Goal: Task Accomplishment & Management: Complete application form

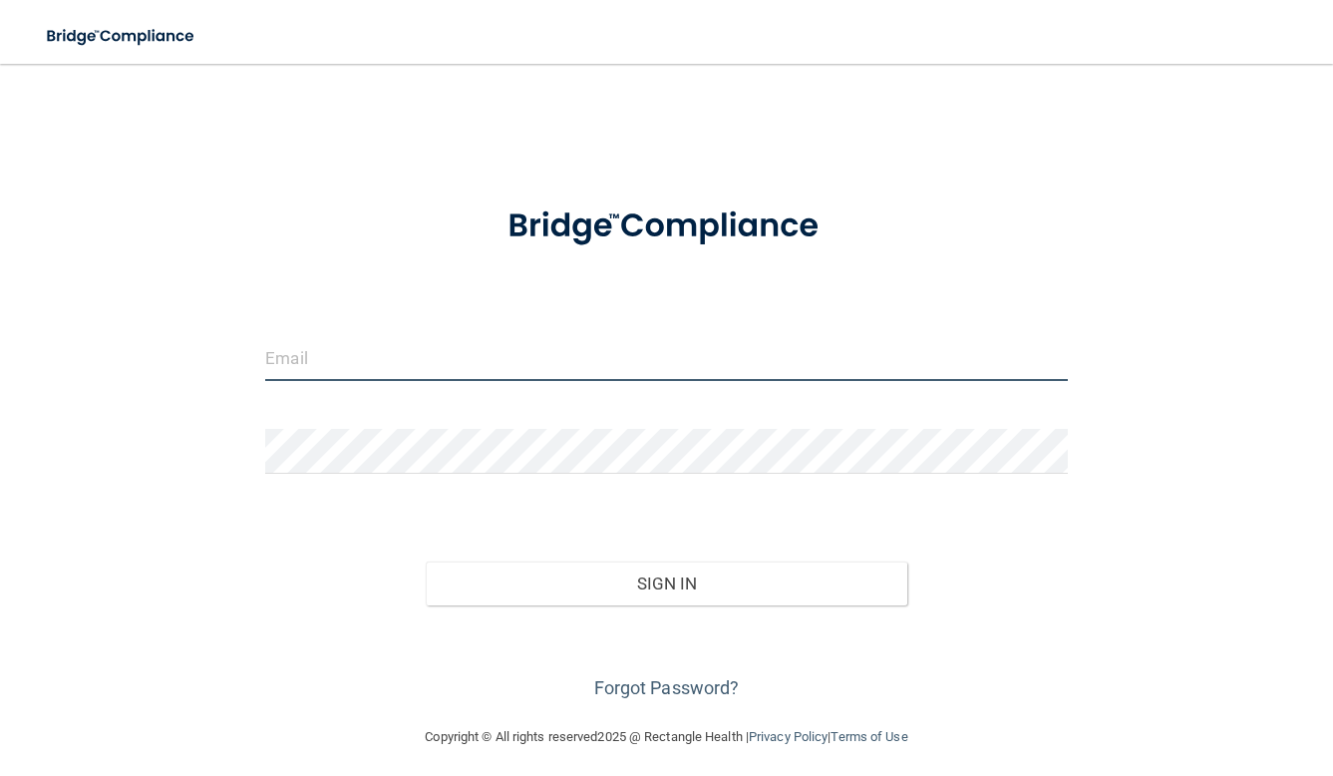
type input "[EMAIL_ADDRESS][DOMAIN_NAME]"
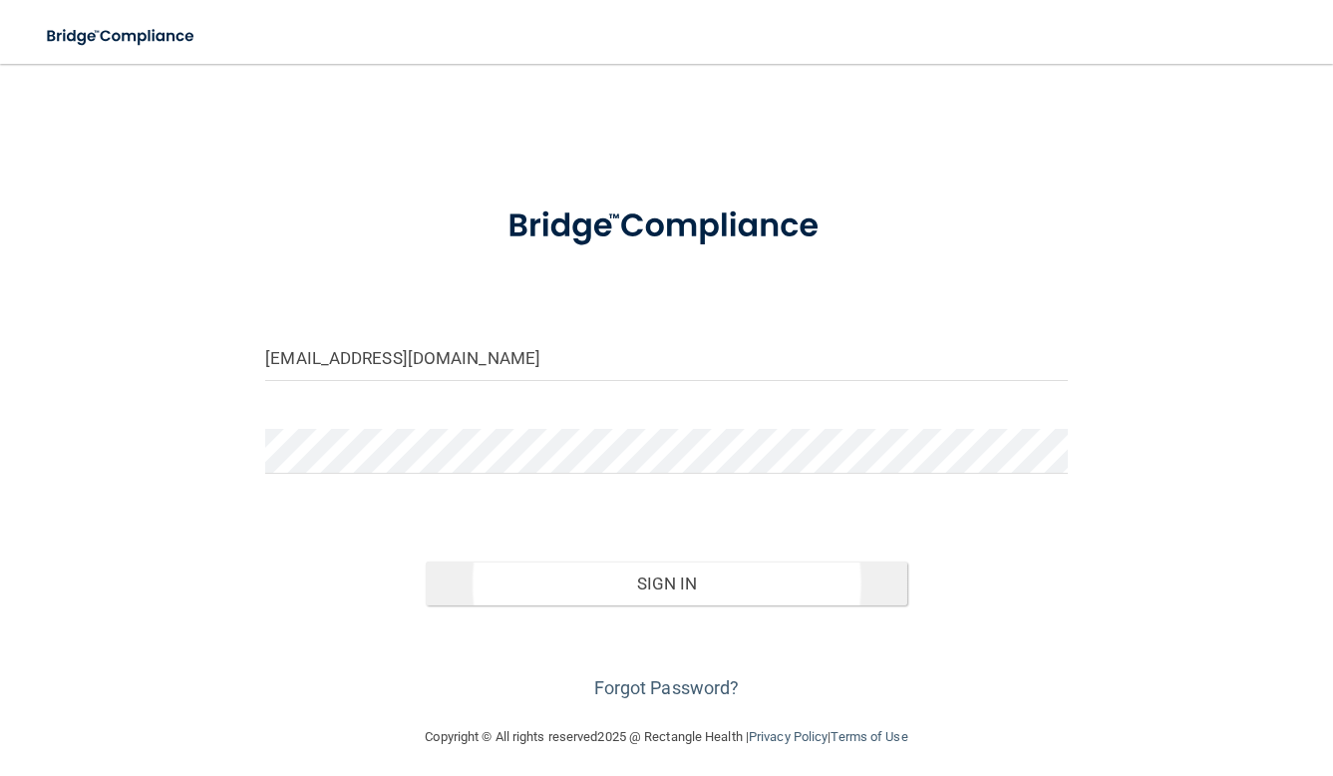
click at [668, 583] on button "Sign In" at bounding box center [667, 583] width 482 height 44
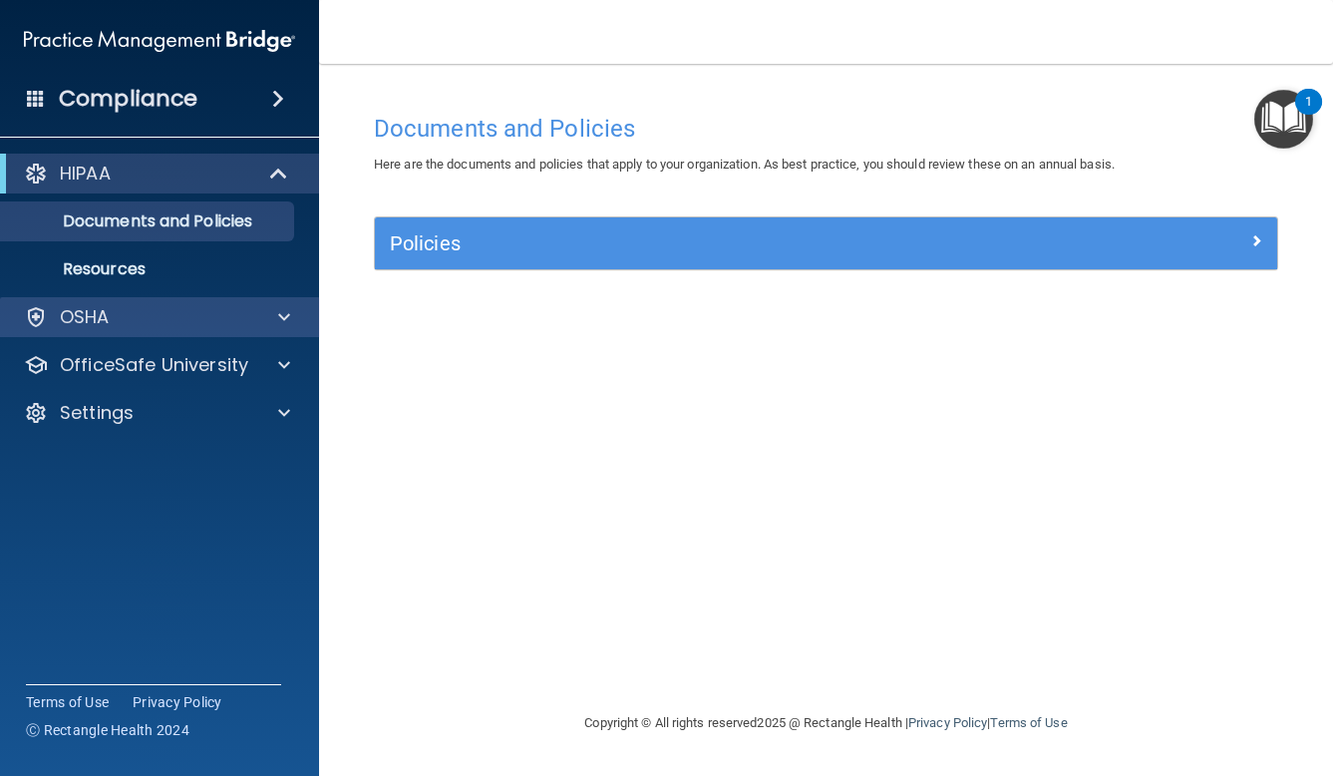
click at [157, 327] on div "OSHA" at bounding box center [132, 317] width 247 height 24
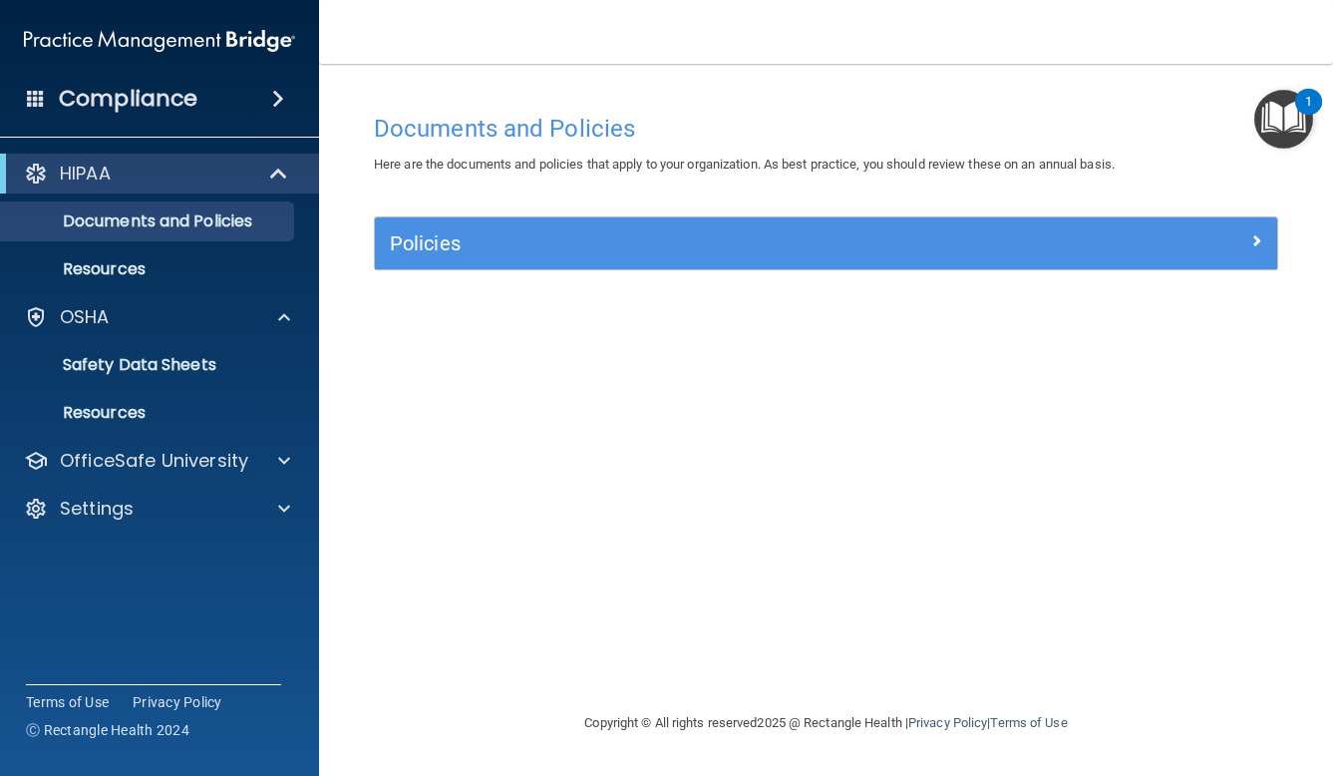
click at [272, 99] on span at bounding box center [278, 99] width 12 height 24
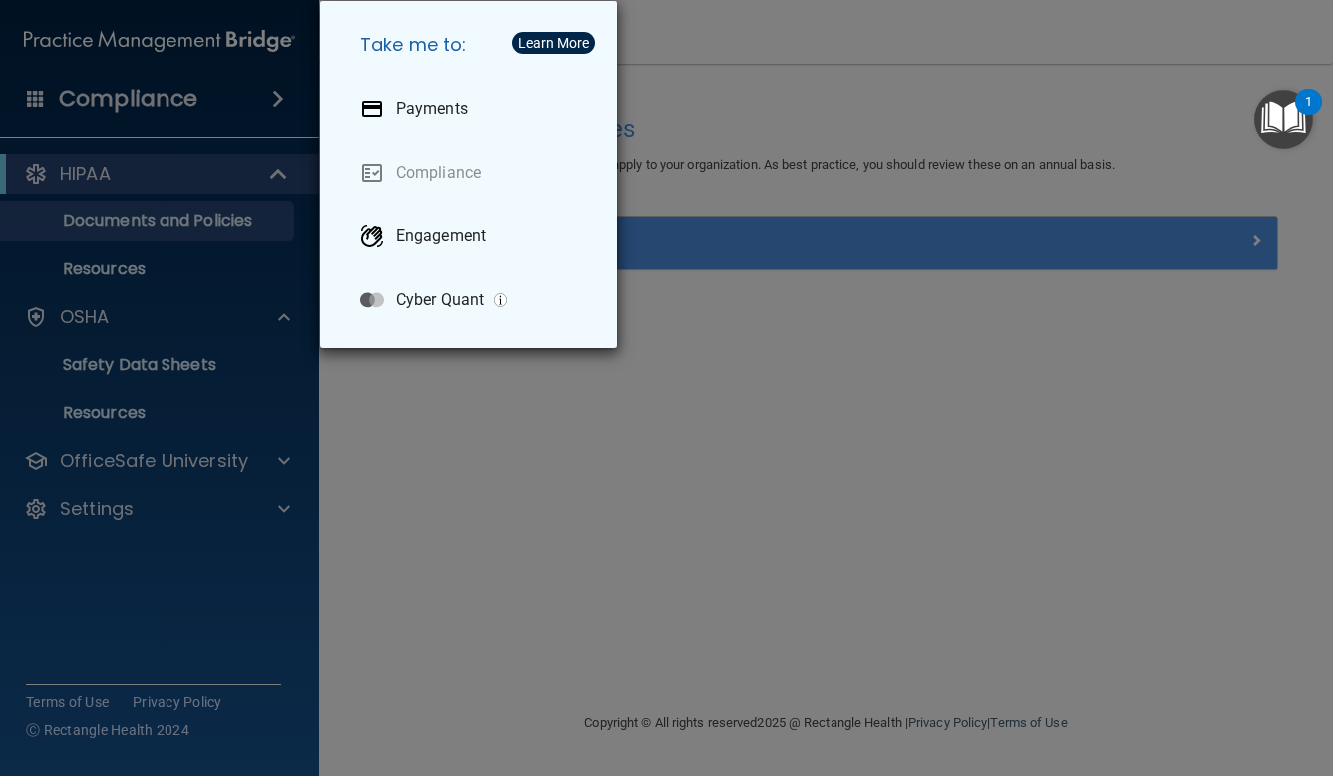
click at [470, 516] on div "Take me to: Payments Compliance Engagement Cyber Quant" at bounding box center [666, 388] width 1333 height 776
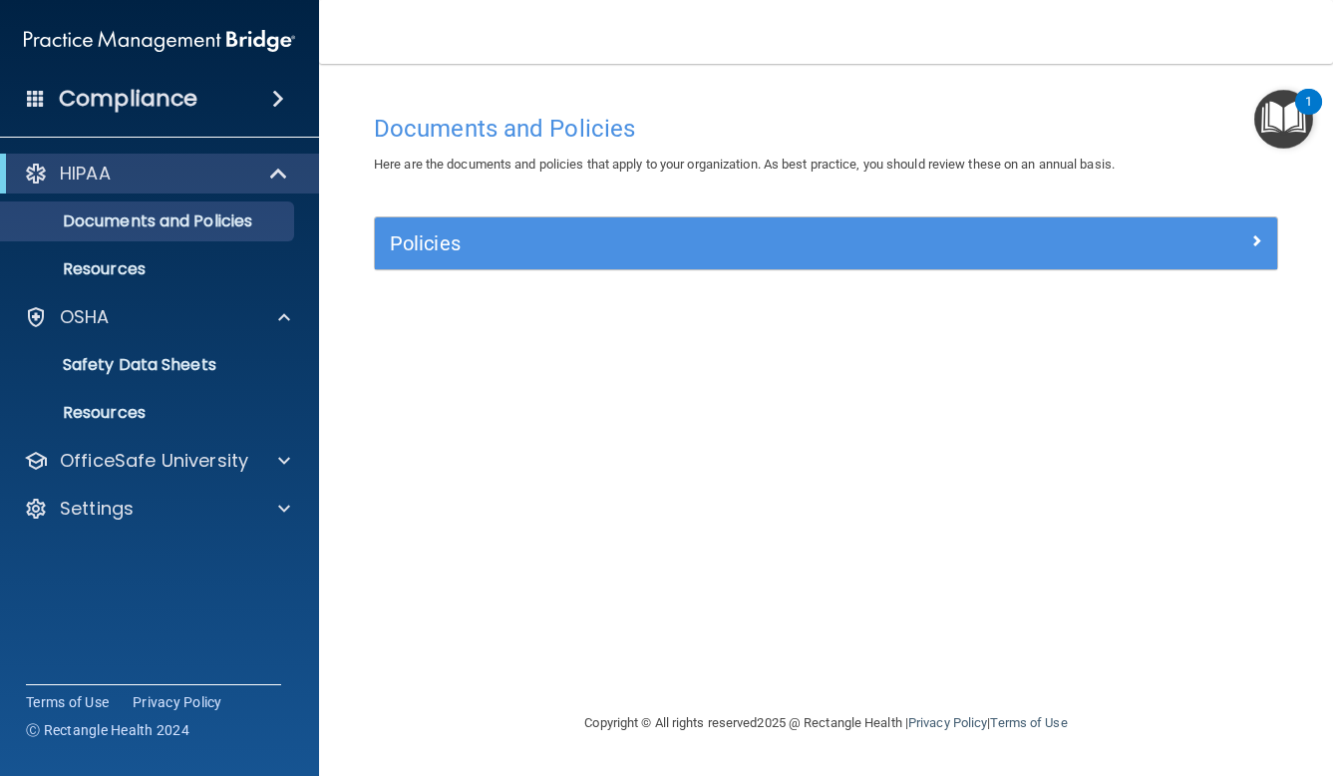
click at [560, 240] on h5 "Policies" at bounding box center [713, 243] width 647 height 22
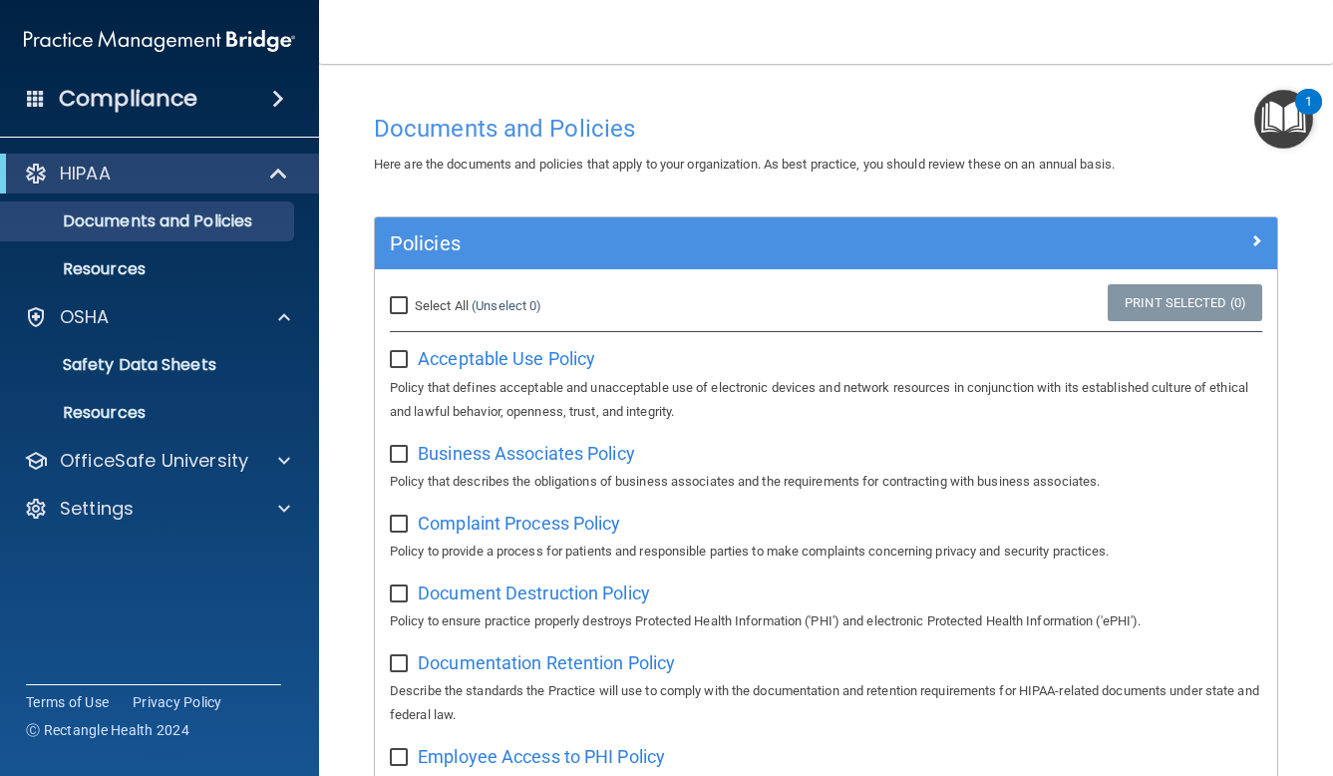
click at [403, 298] on input "Select All (Unselect 0) Unselect All" at bounding box center [401, 306] width 23 height 16
checkbox input "true"
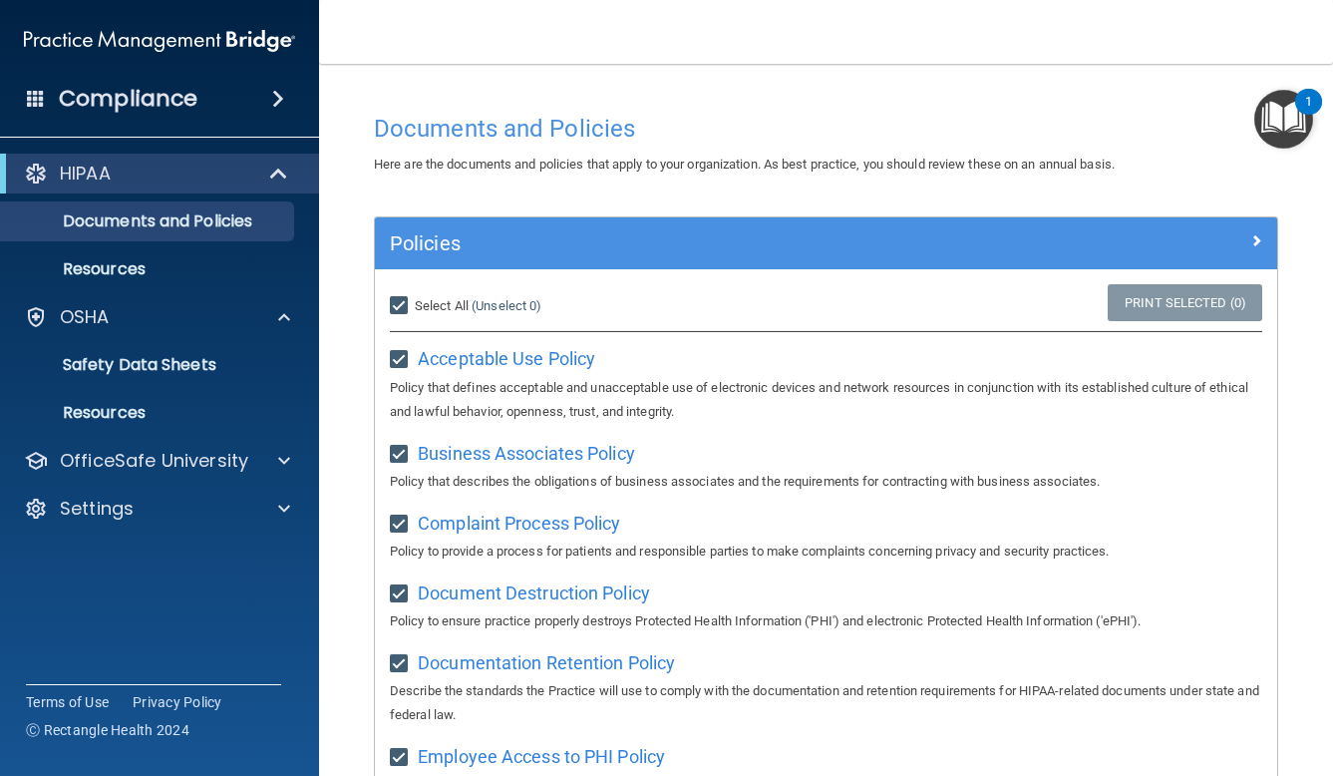
checkbox input "true"
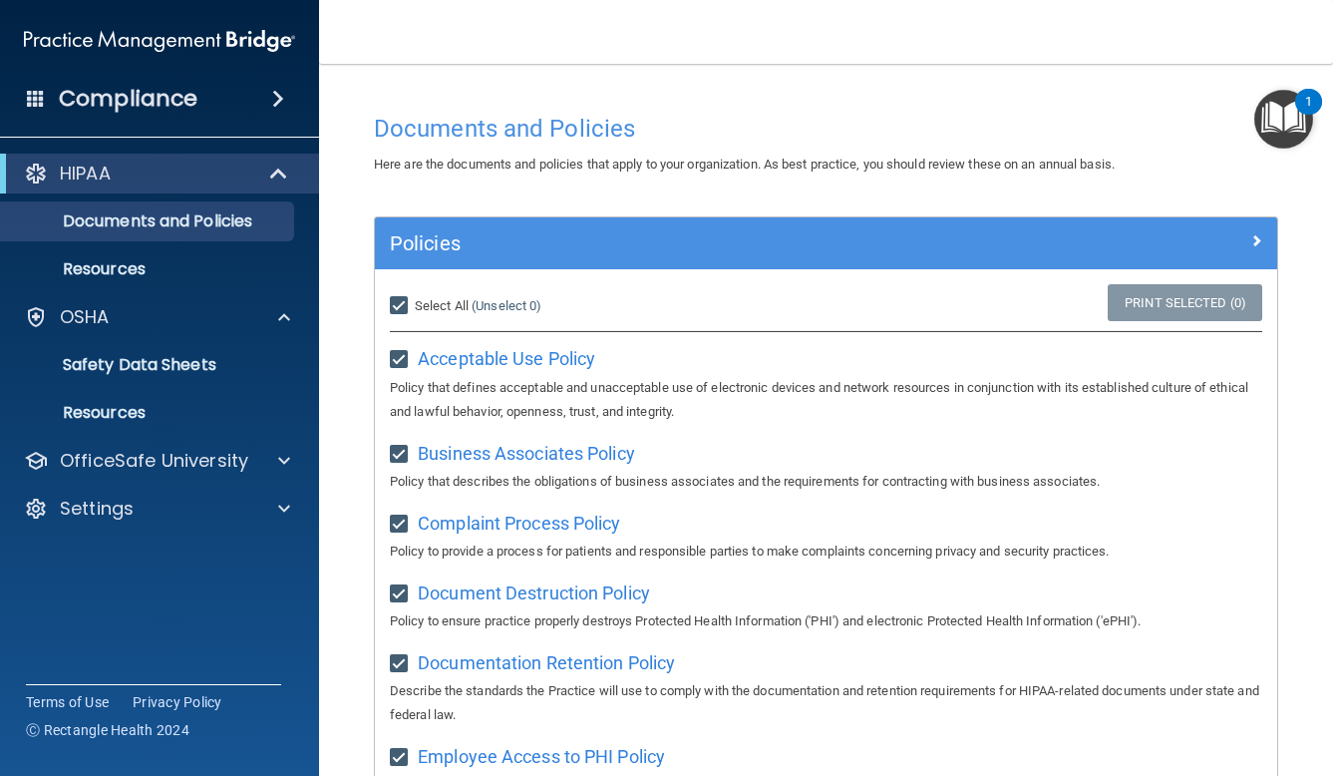
checkbox input "true"
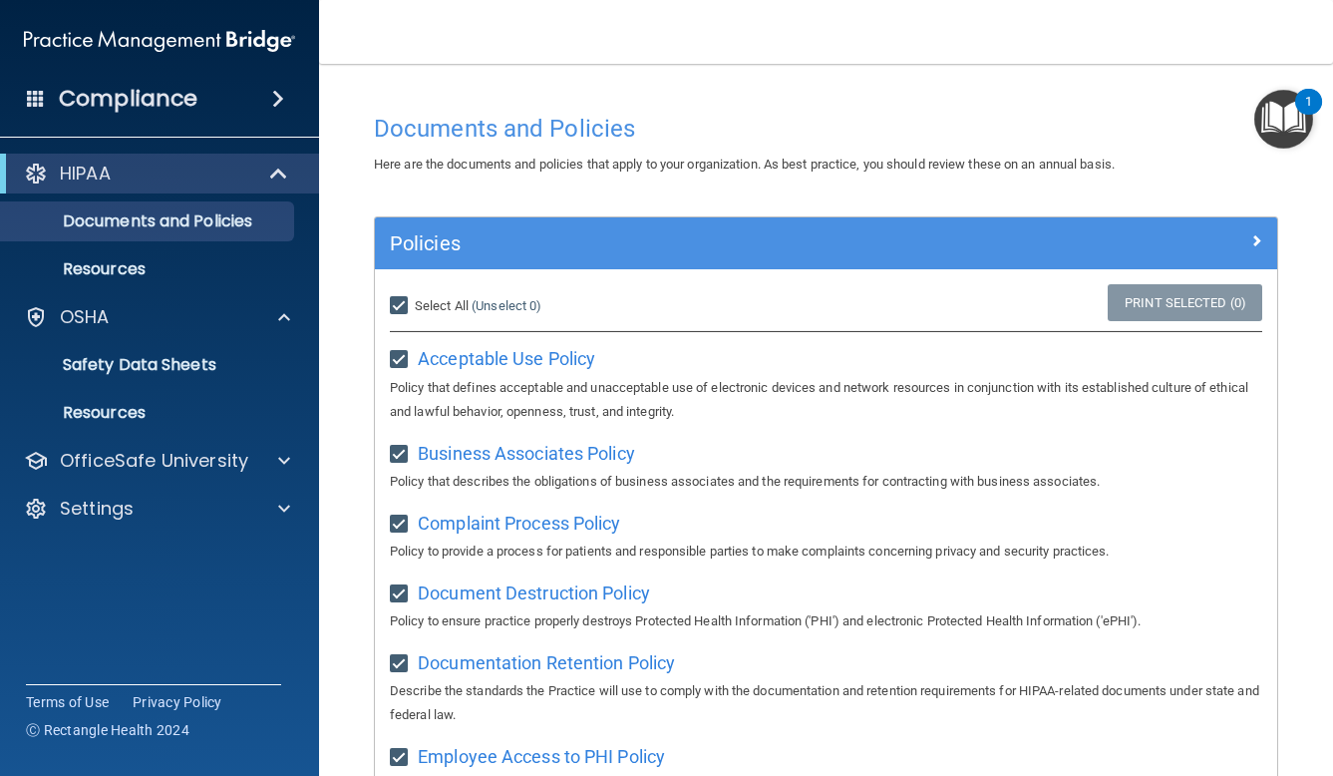
checkbox input "true"
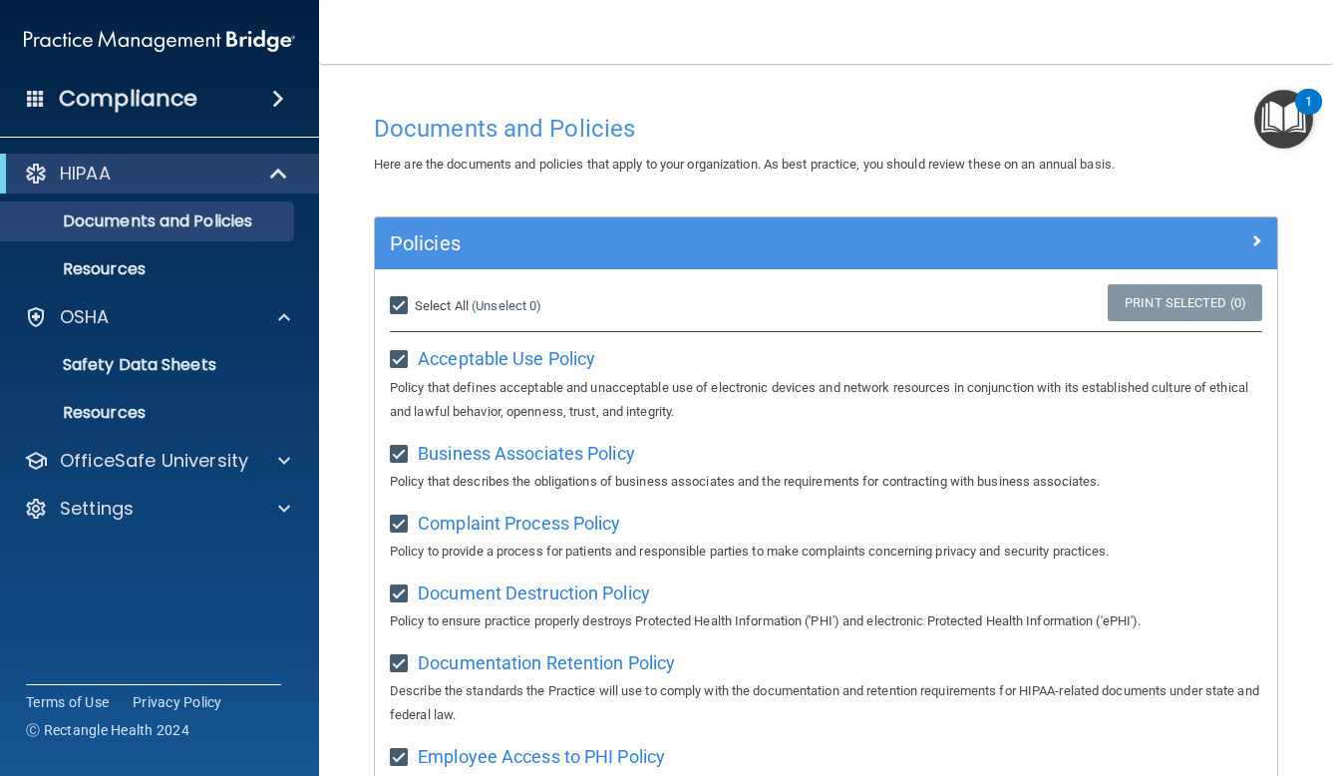
checkbox input "true"
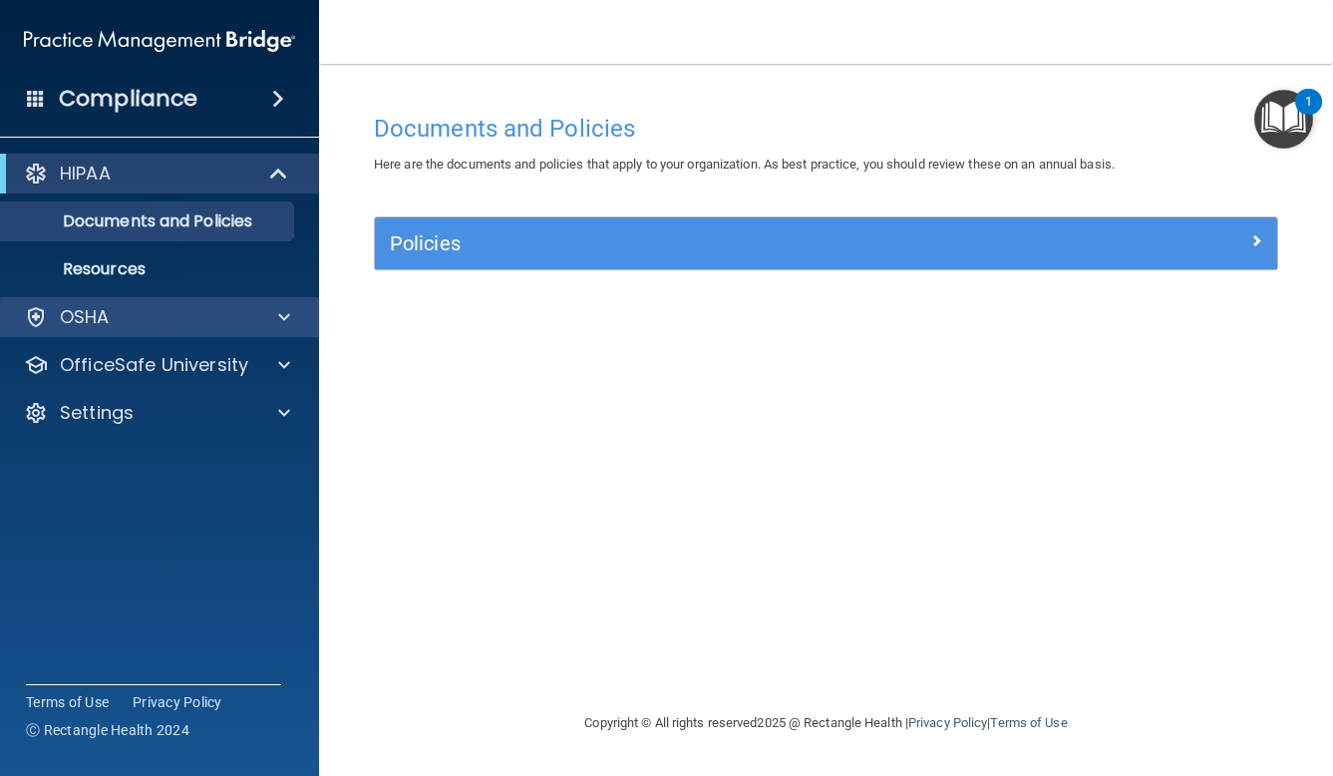
click at [282, 317] on span at bounding box center [284, 317] width 12 height 24
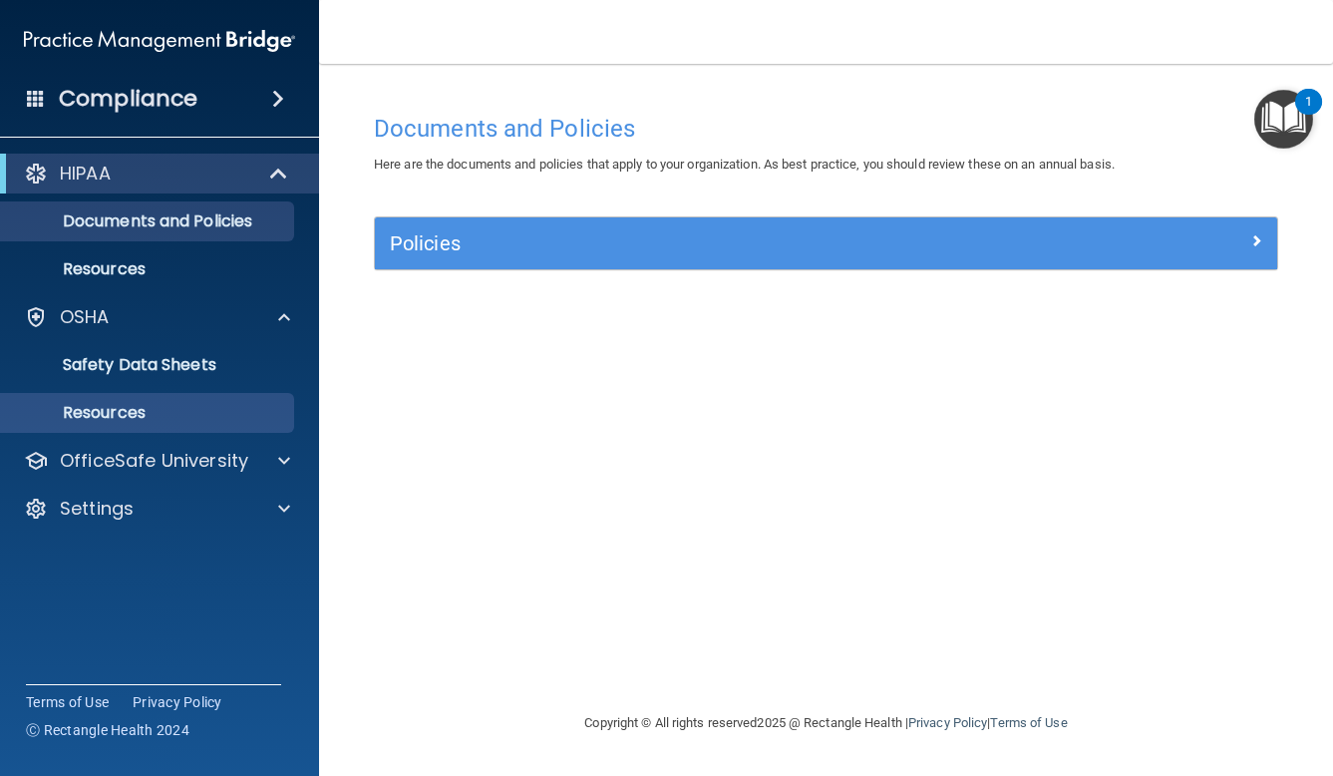
click at [188, 414] on p "Resources" at bounding box center [149, 413] width 272 height 20
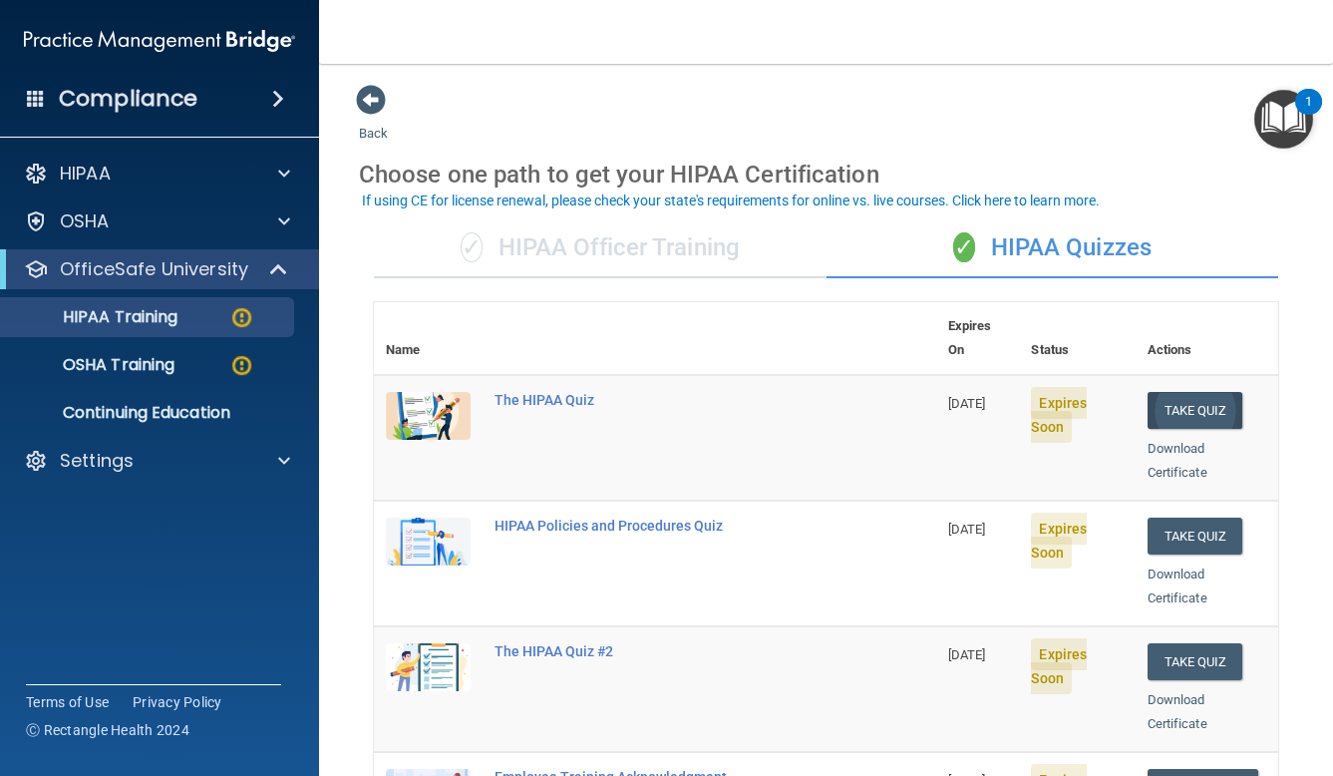
click at [1198, 392] on button "Take Quiz" at bounding box center [1196, 410] width 96 height 37
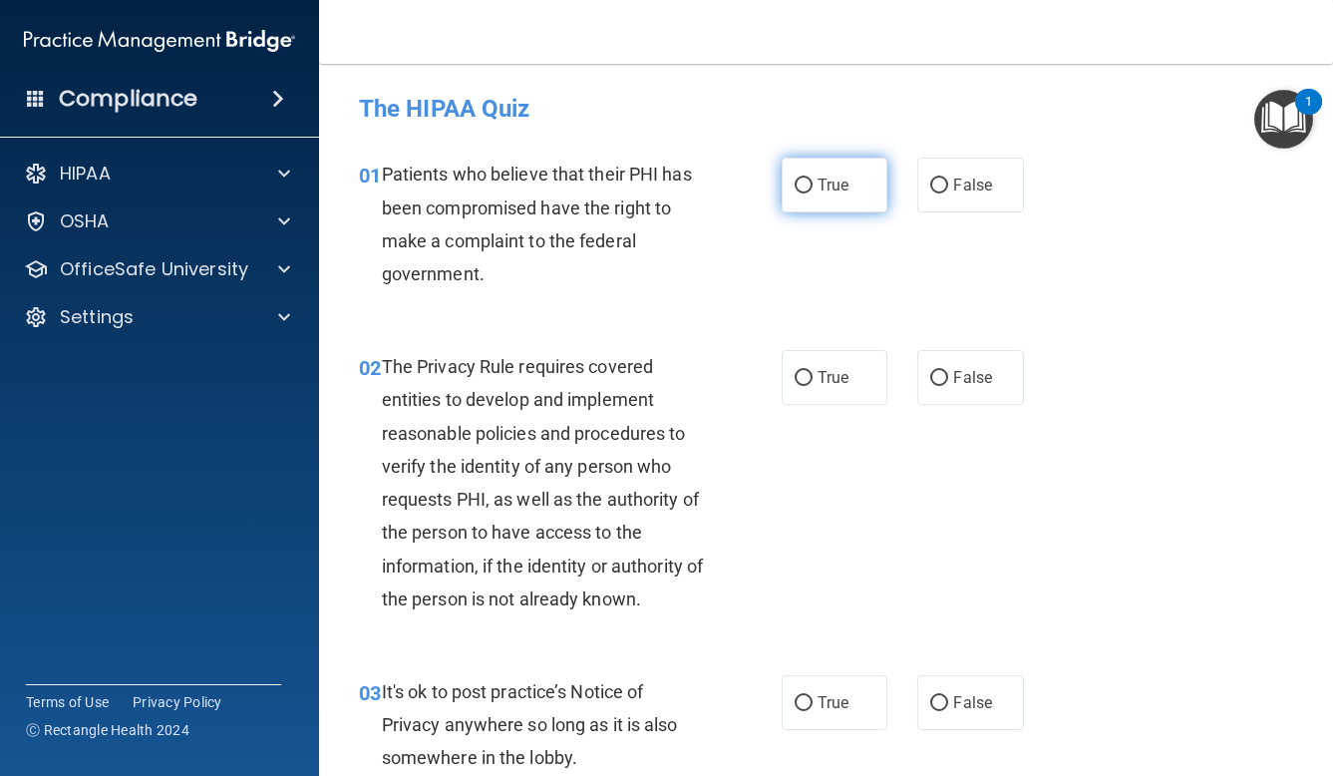
click at [844, 191] on span "True" at bounding box center [833, 184] width 31 height 19
click at [813, 191] on input "True" at bounding box center [804, 185] width 18 height 15
radio input "true"
click at [849, 379] on span "True" at bounding box center [833, 377] width 31 height 19
click at [813, 379] on input "True" at bounding box center [804, 378] width 18 height 15
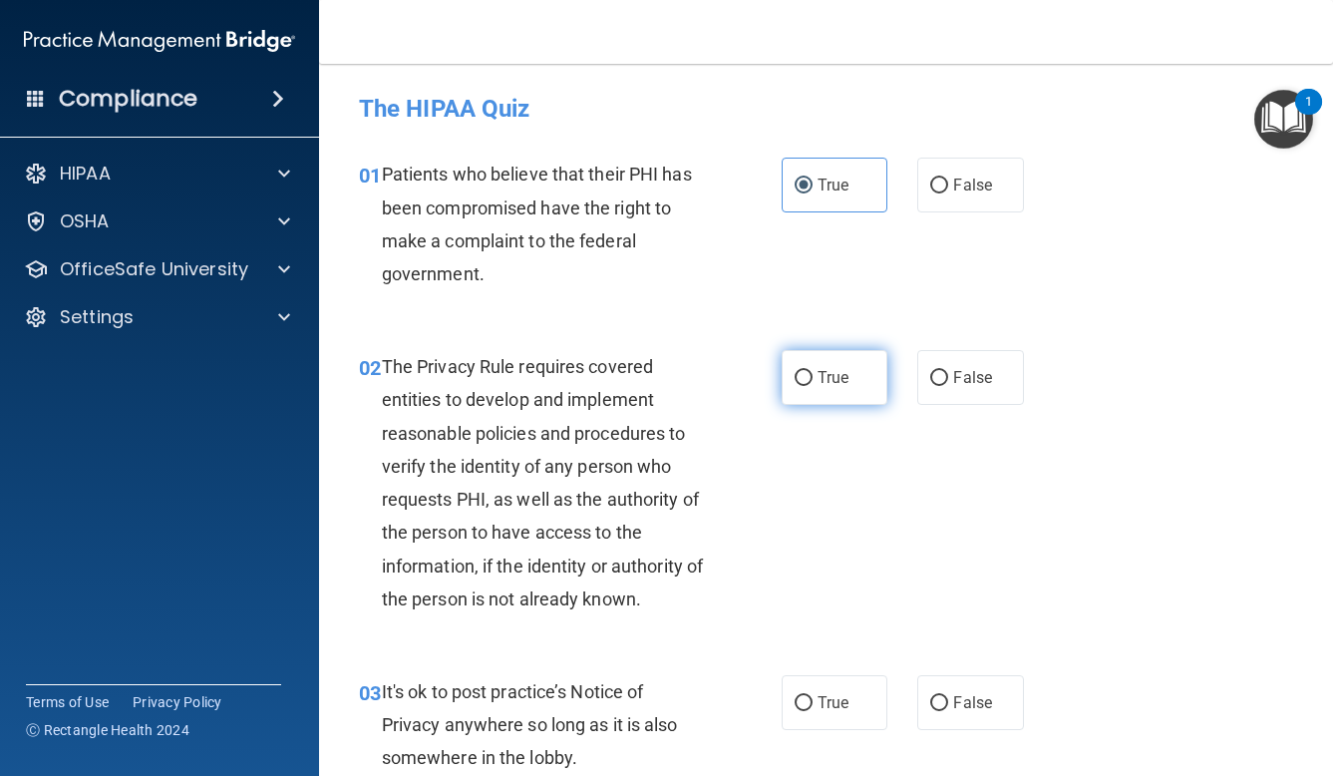
radio input "true"
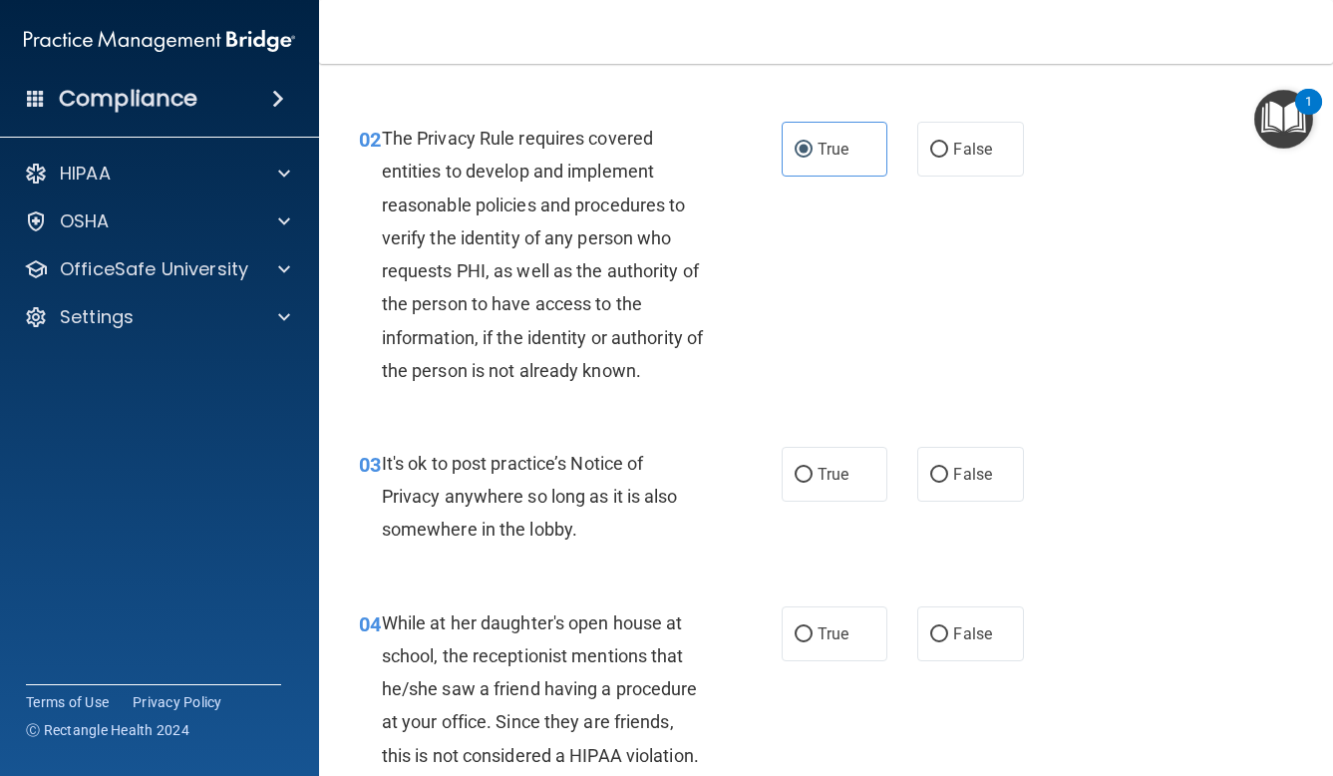
scroll to position [257, 0]
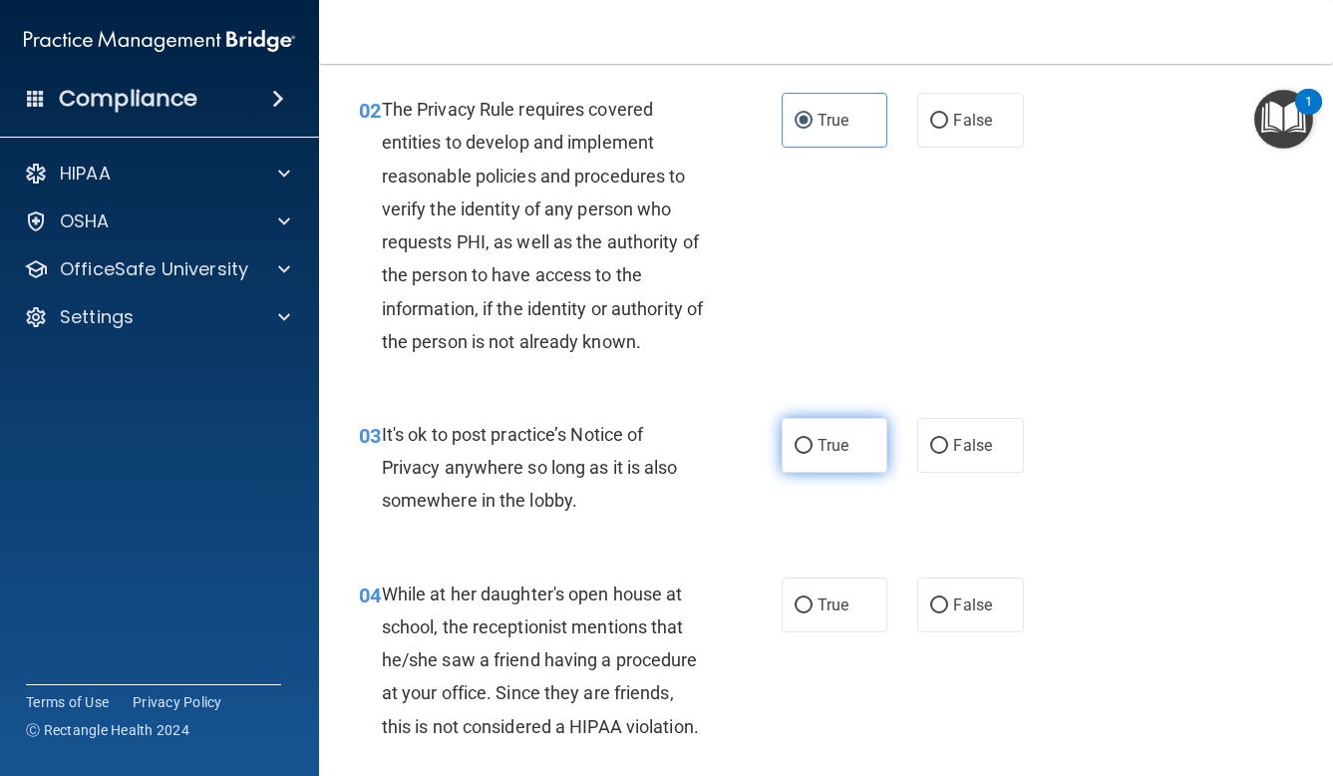
click at [825, 456] on label "True" at bounding box center [835, 445] width 107 height 55
click at [813, 454] on input "True" at bounding box center [804, 446] width 18 height 15
radio input "true"
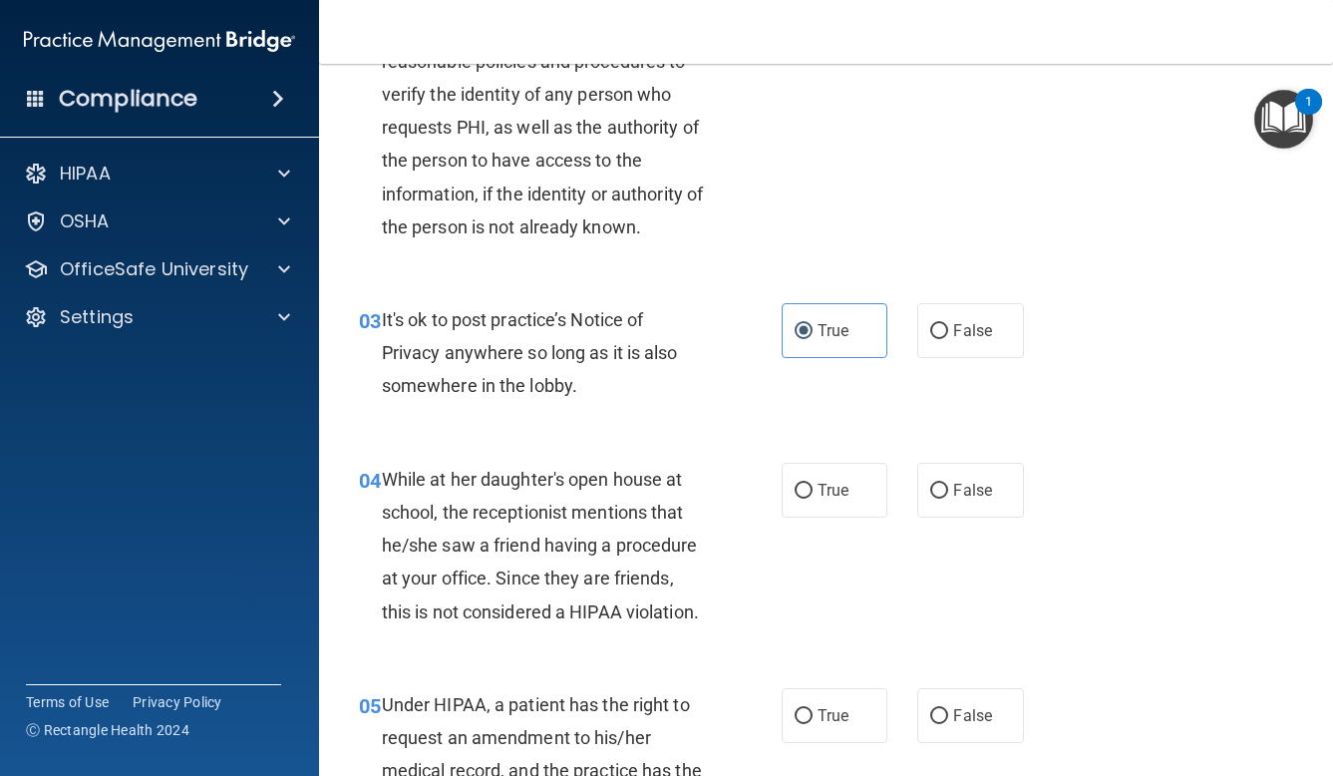
scroll to position [377, 0]
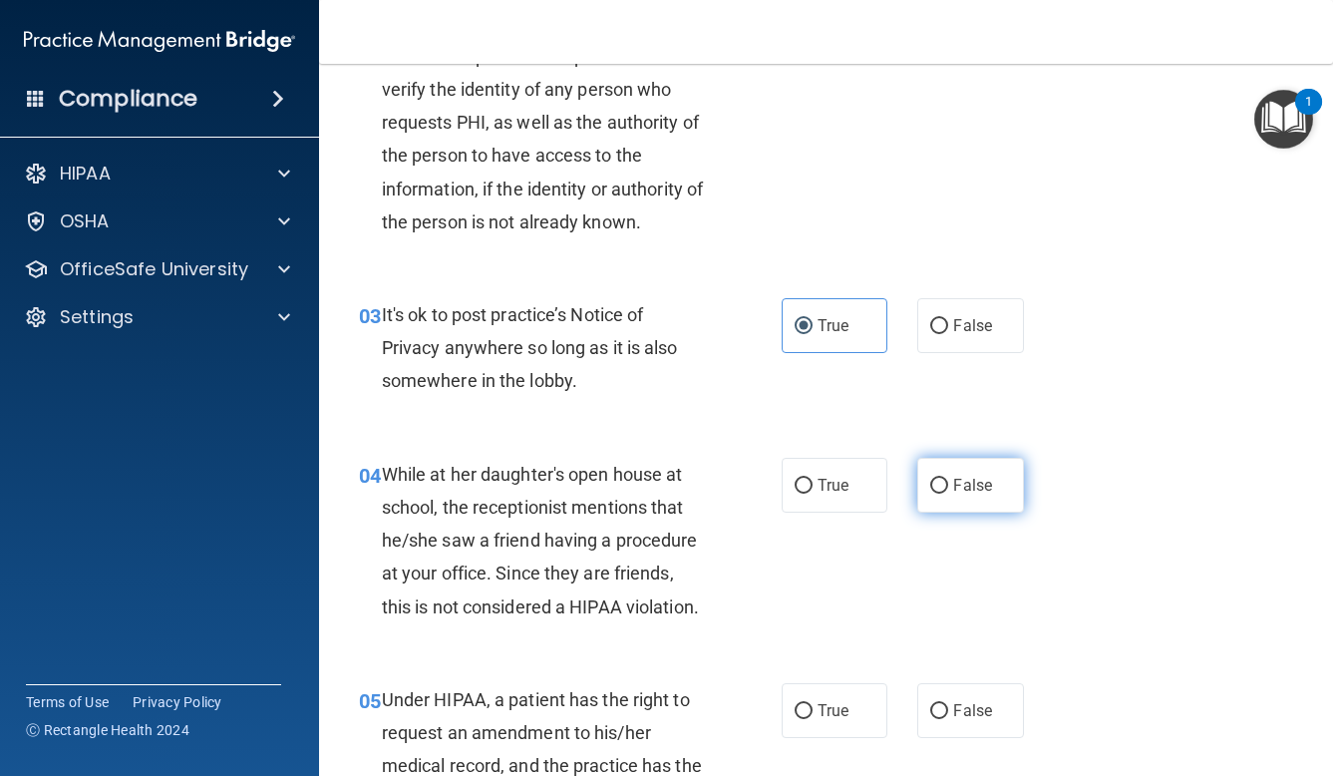
click at [942, 494] on label "False" at bounding box center [970, 485] width 107 height 55
click at [942, 494] on input "False" at bounding box center [939, 486] width 18 height 15
radio input "true"
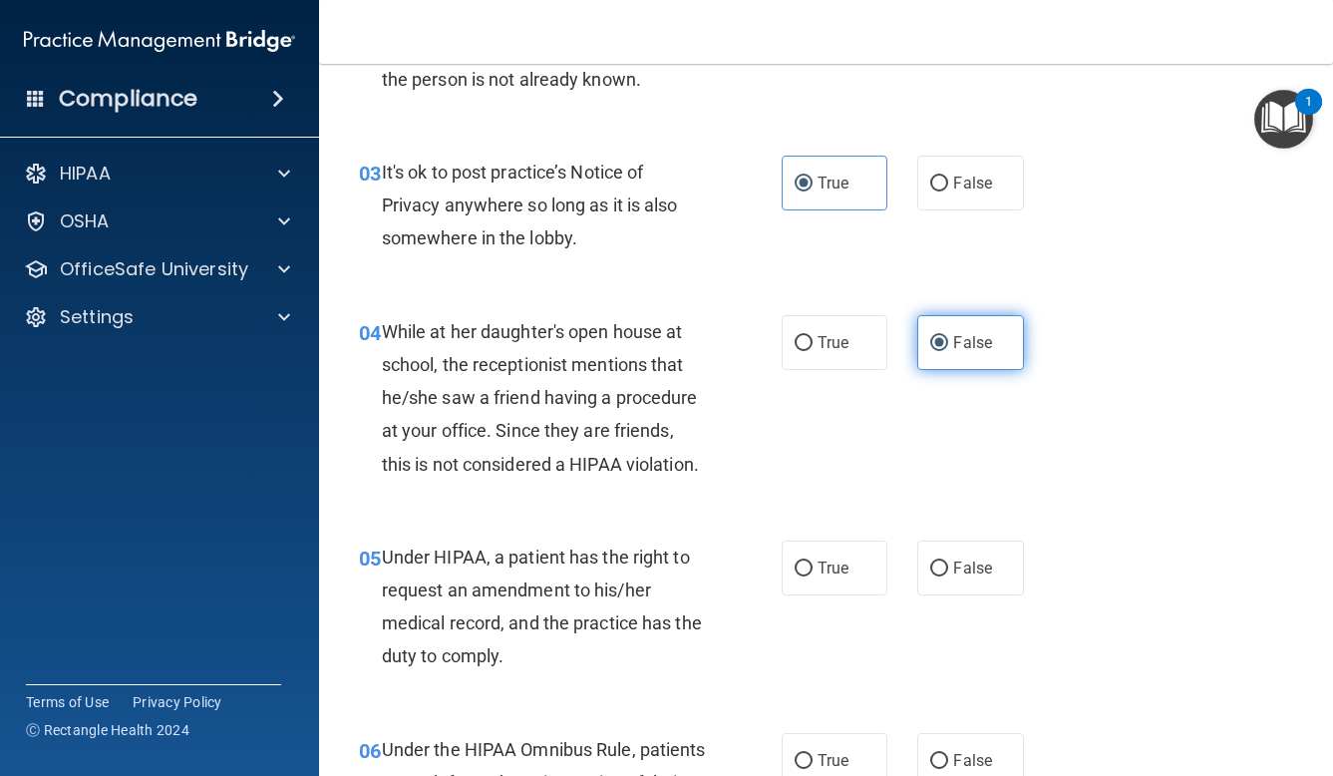
scroll to position [583, 0]
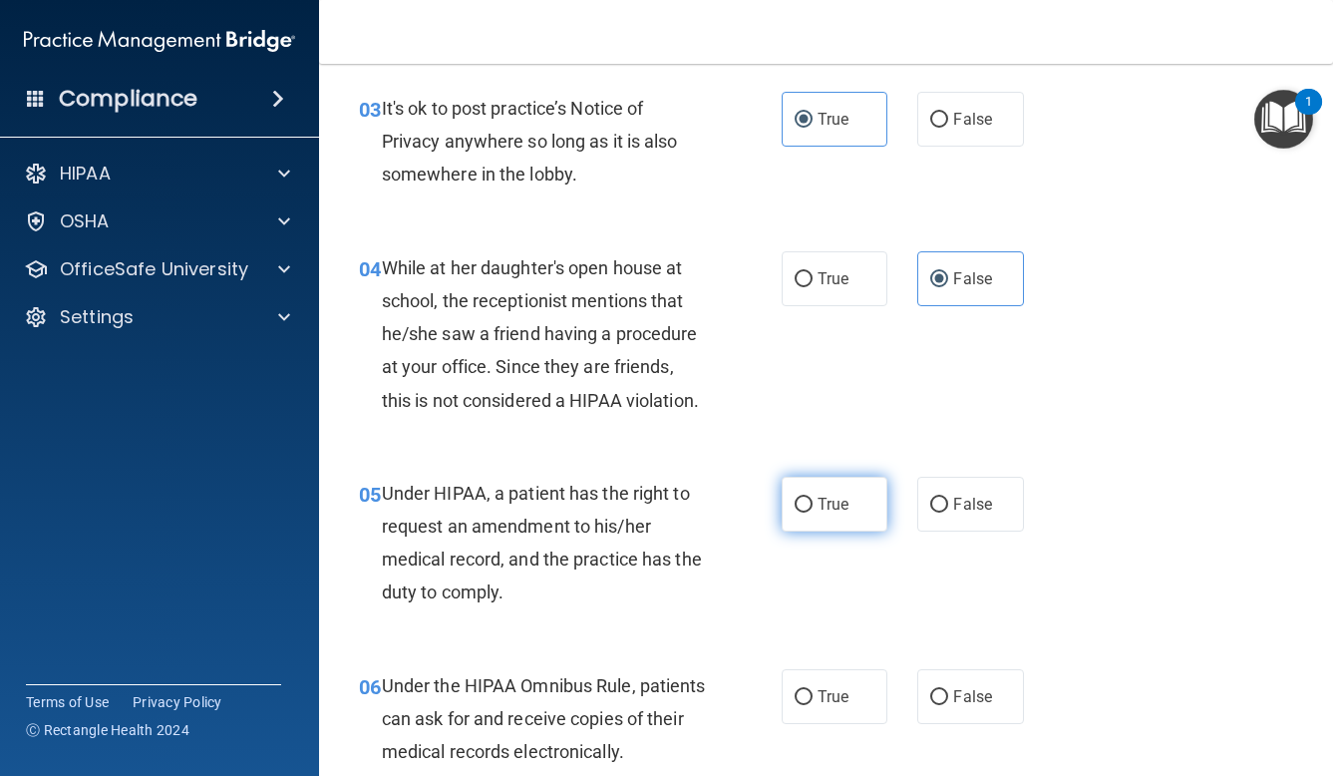
click at [843, 516] on label "True" at bounding box center [835, 504] width 107 height 55
click at [813, 513] on input "True" at bounding box center [804, 505] width 18 height 15
radio input "true"
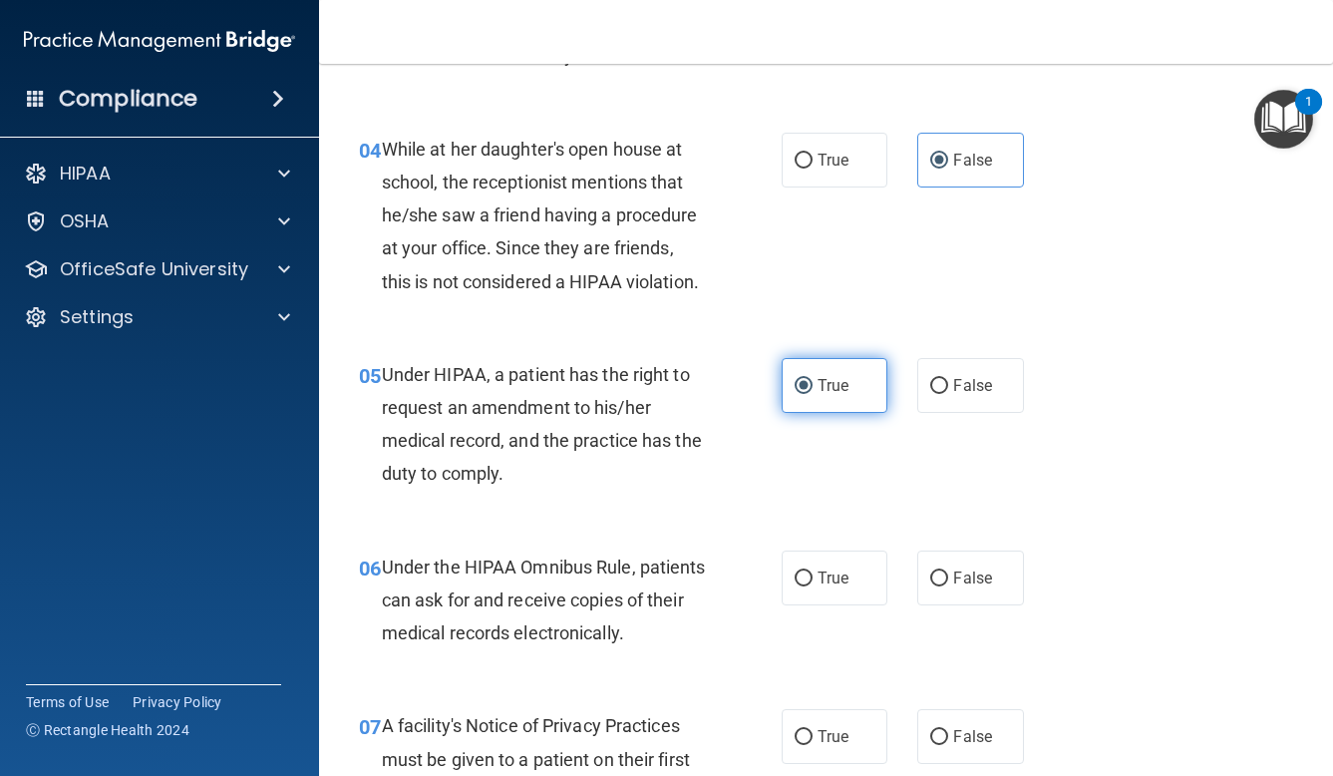
scroll to position [726, 0]
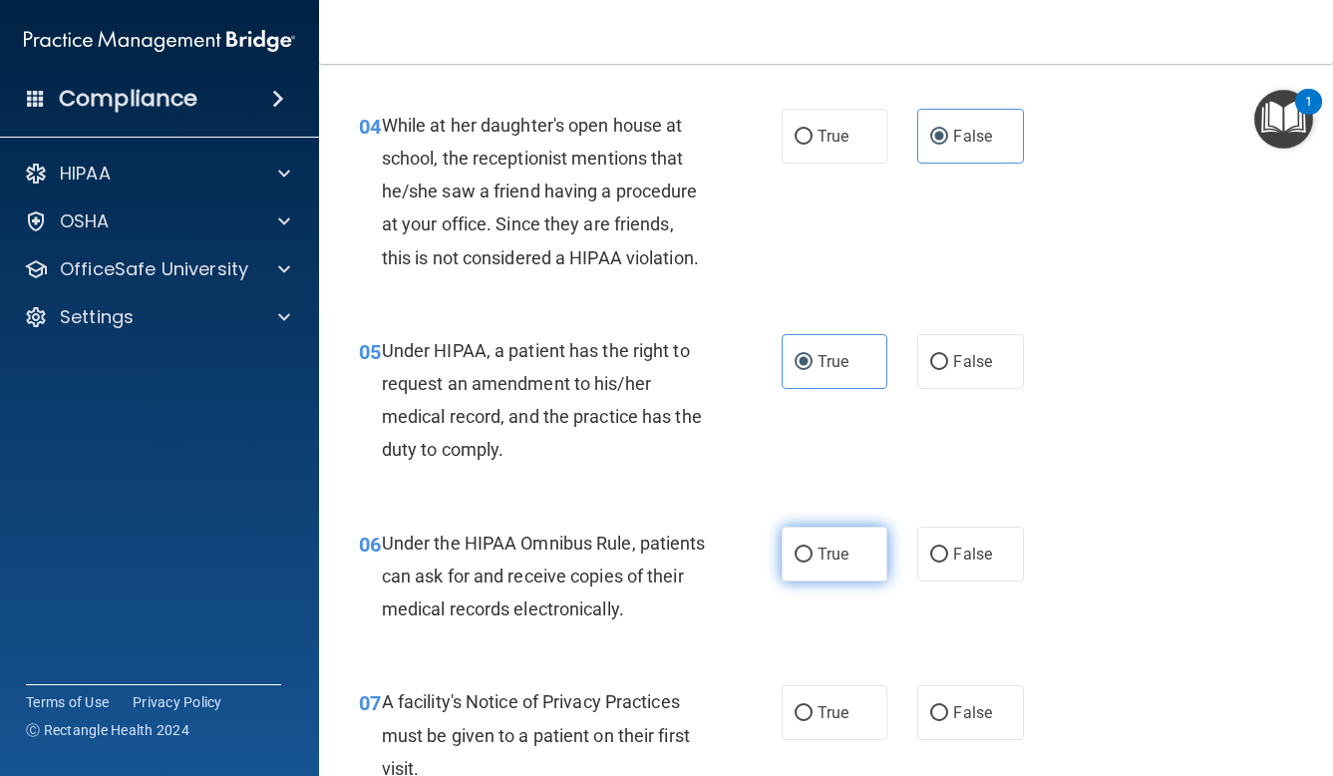
click at [801, 557] on label "True" at bounding box center [835, 553] width 107 height 55
click at [801, 557] on input "True" at bounding box center [804, 554] width 18 height 15
radio input "true"
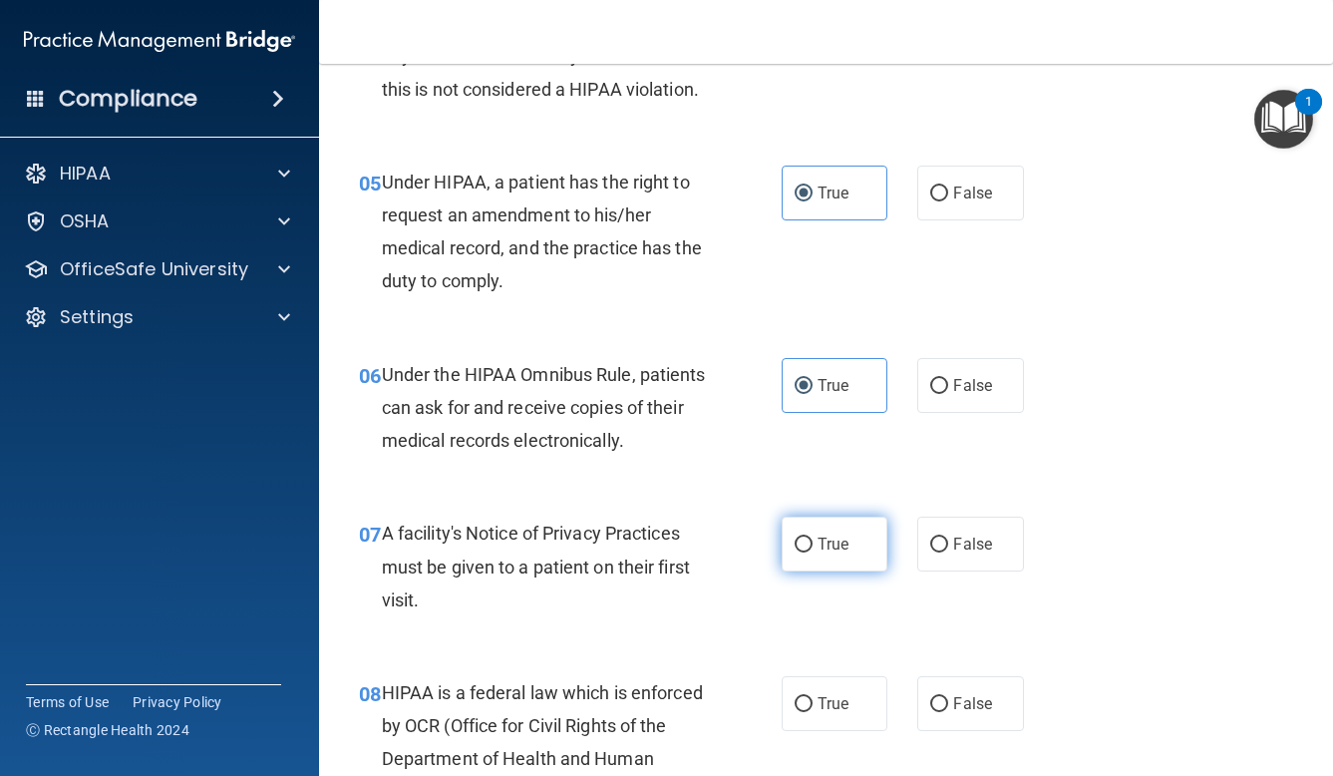
scroll to position [905, 0]
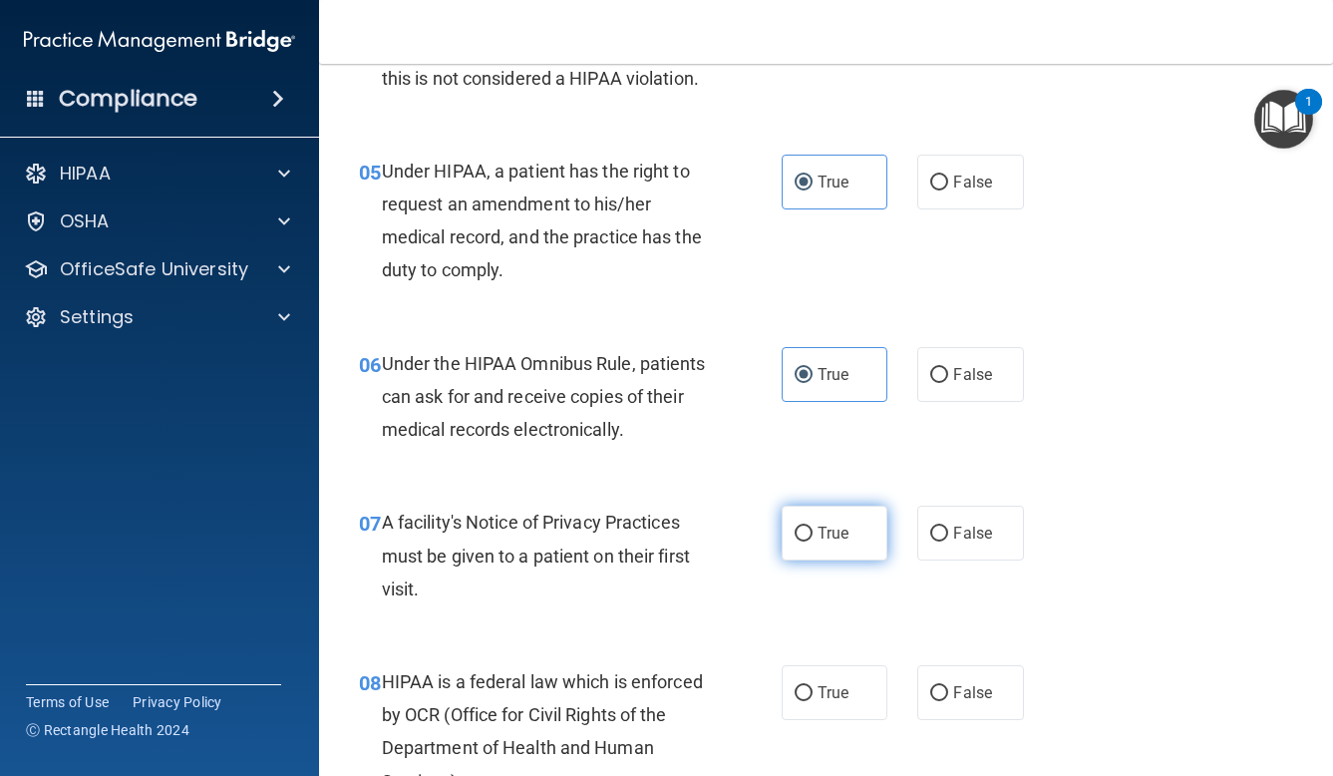
click at [801, 548] on label "True" at bounding box center [835, 533] width 107 height 55
click at [801, 541] on input "True" at bounding box center [804, 533] width 18 height 15
radio input "true"
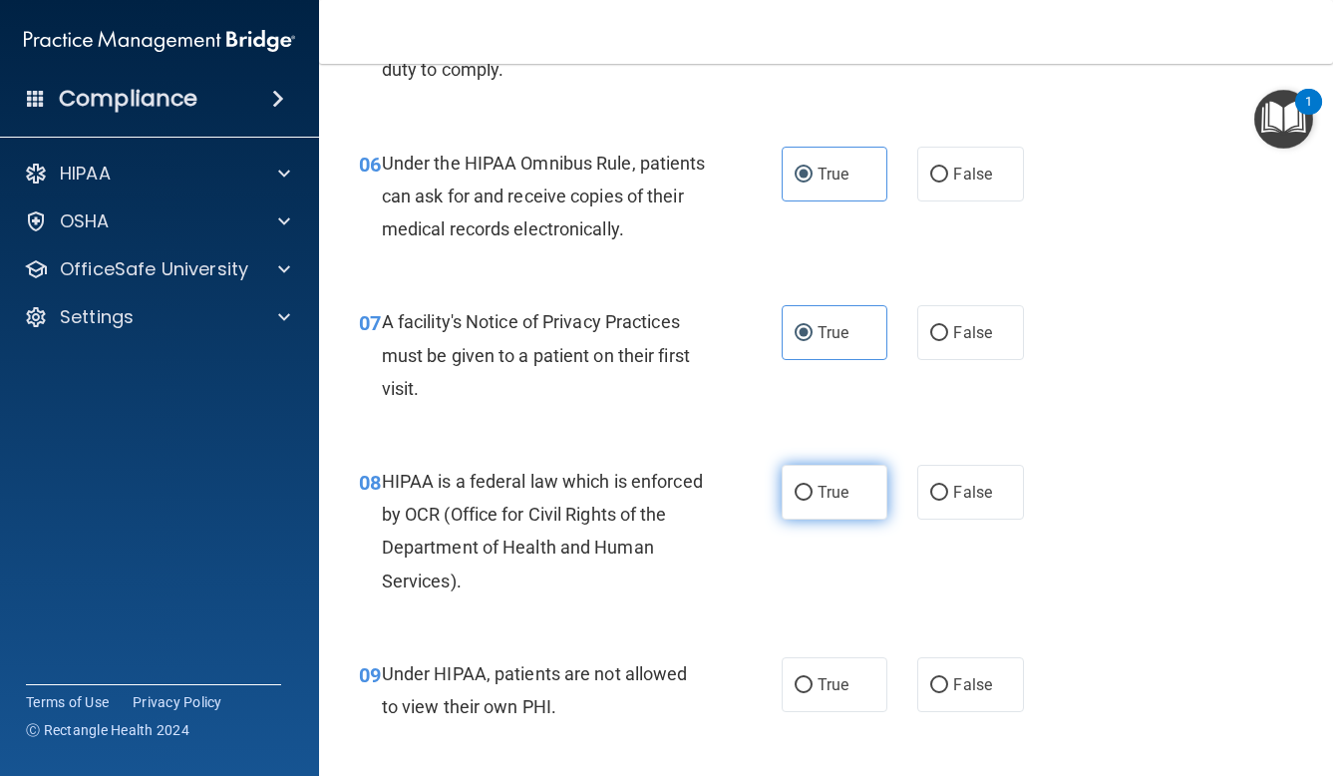
click at [834, 484] on span "True" at bounding box center [833, 492] width 31 height 19
click at [813, 486] on input "True" at bounding box center [804, 493] width 18 height 15
radio input "true"
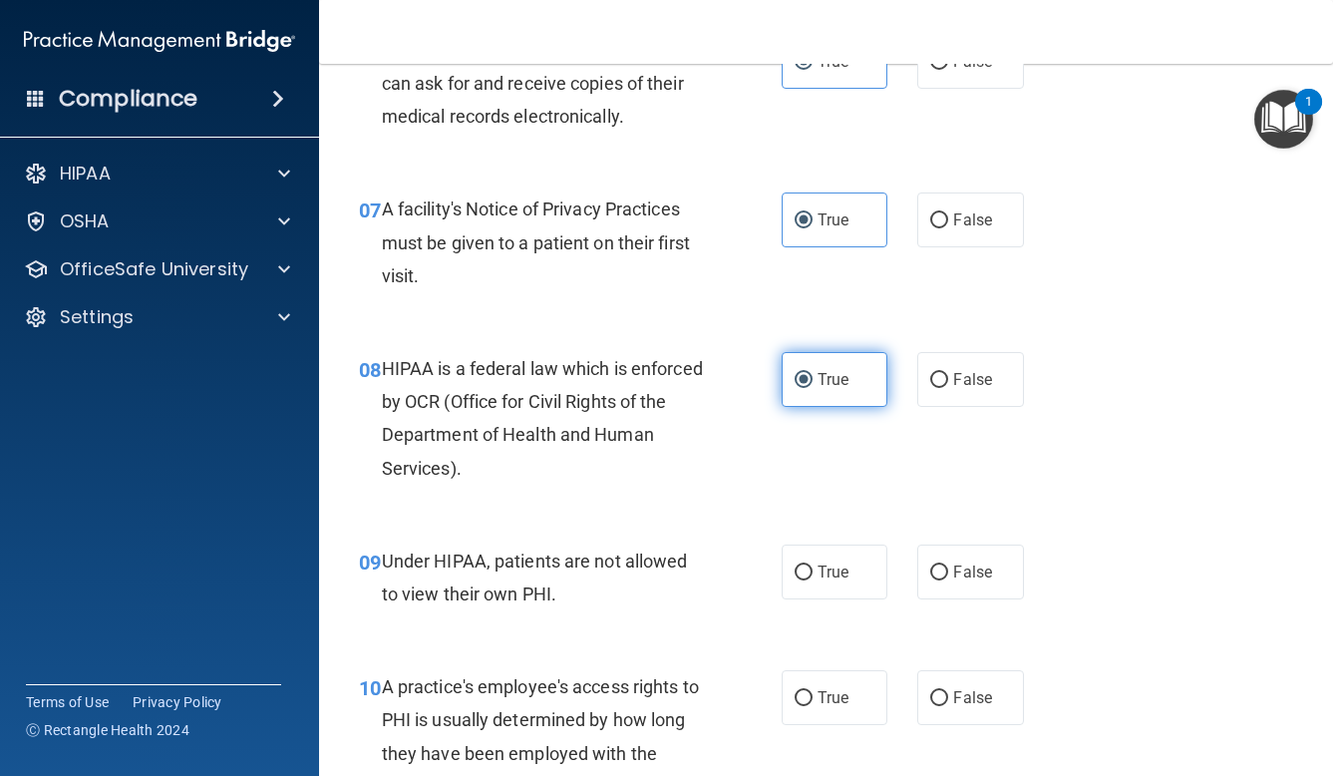
scroll to position [1243, 0]
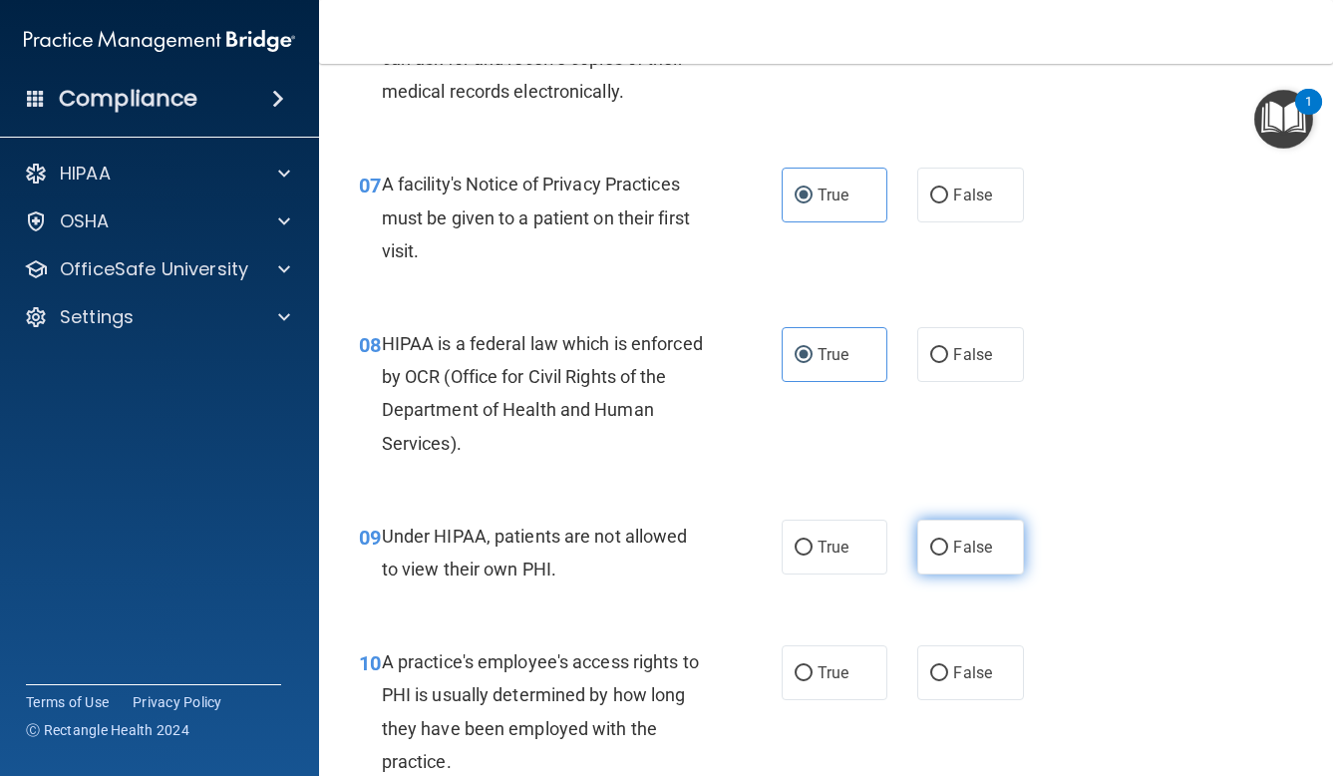
click at [968, 541] on span "False" at bounding box center [972, 546] width 39 height 19
click at [948, 541] on input "False" at bounding box center [939, 547] width 18 height 15
radio input "true"
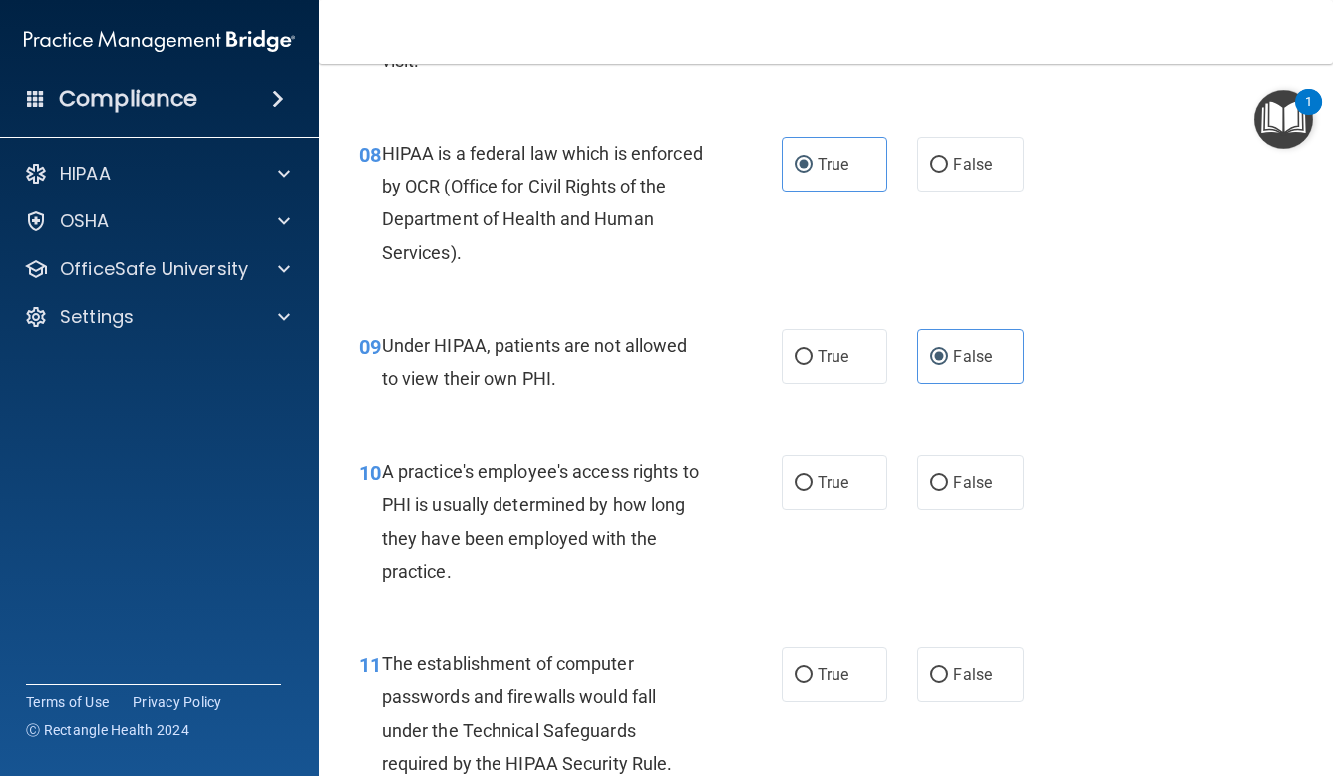
scroll to position [1435, 0]
click at [984, 463] on label "False" at bounding box center [970, 481] width 107 height 55
click at [948, 475] on input "False" at bounding box center [939, 482] width 18 height 15
radio input "true"
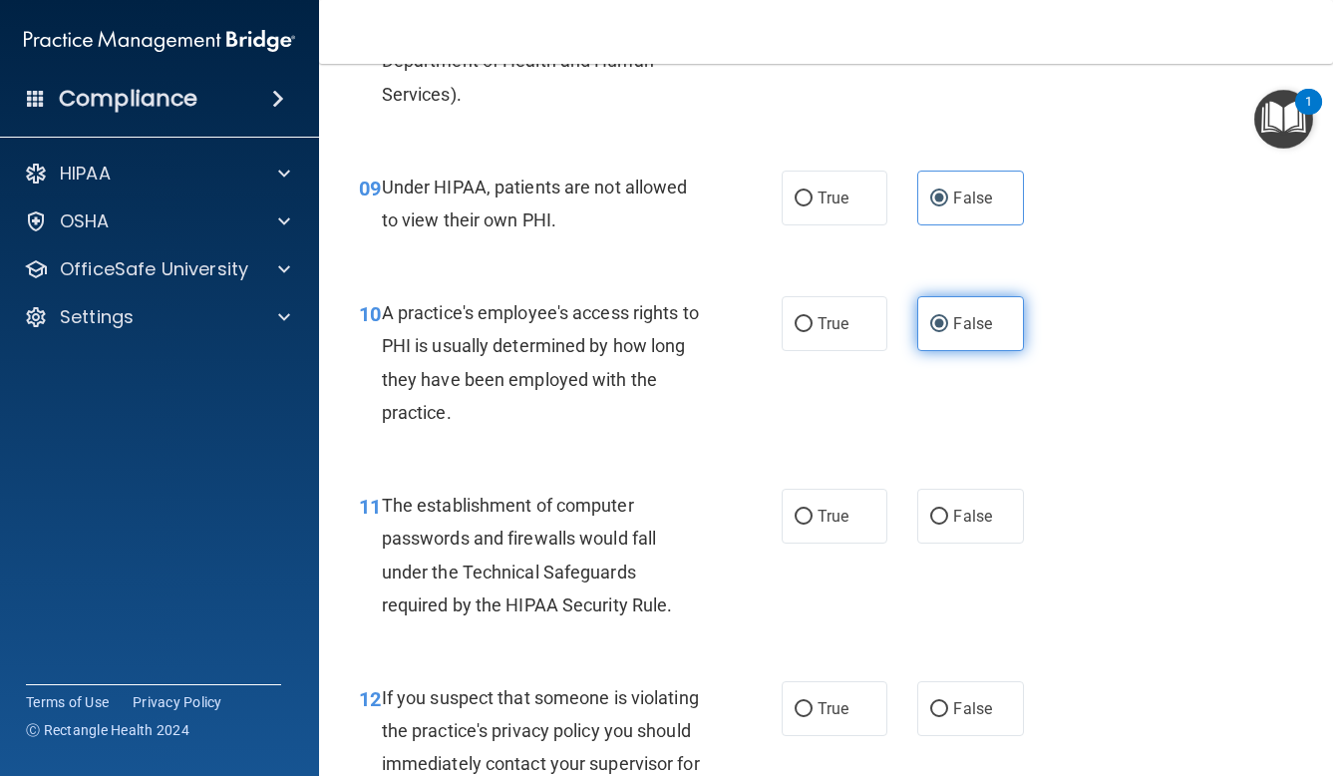
scroll to position [1610, 0]
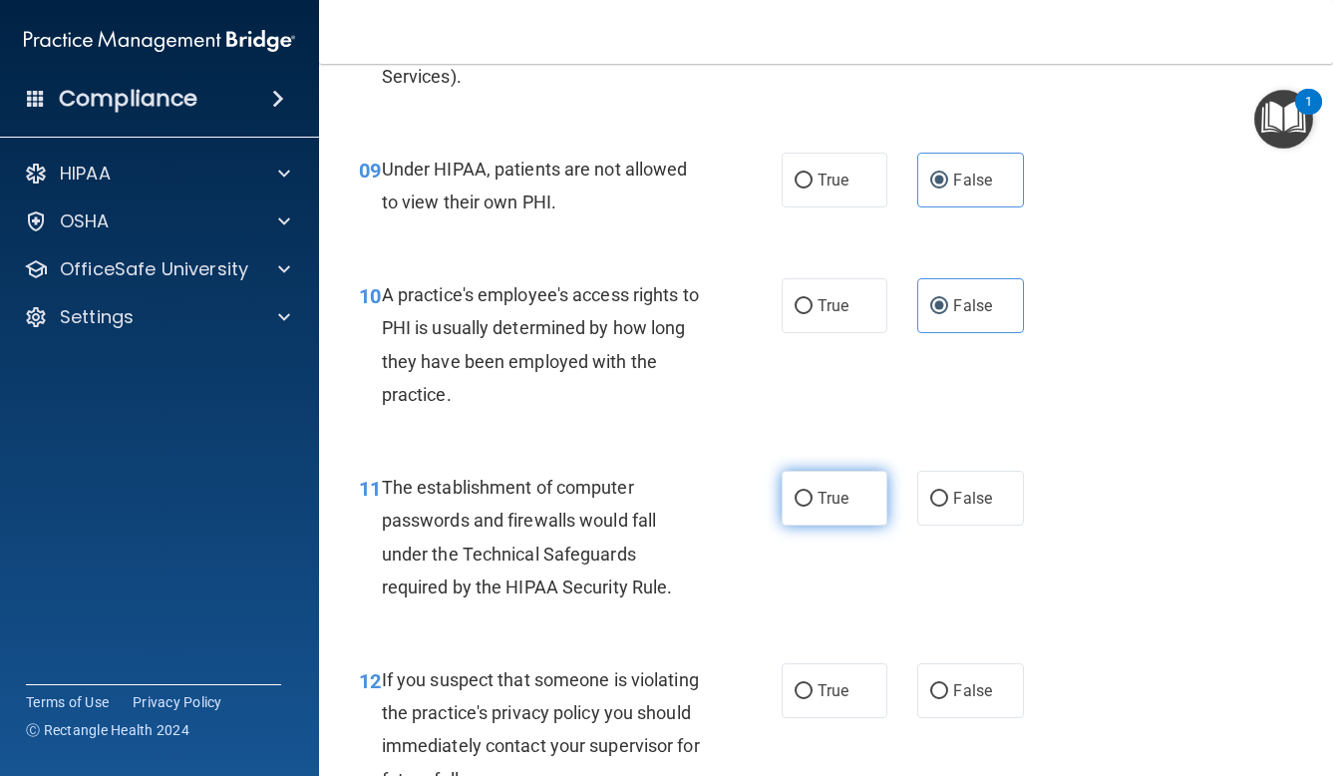
click at [863, 494] on label "True" at bounding box center [835, 498] width 107 height 55
click at [813, 494] on input "True" at bounding box center [804, 499] width 18 height 15
radio input "true"
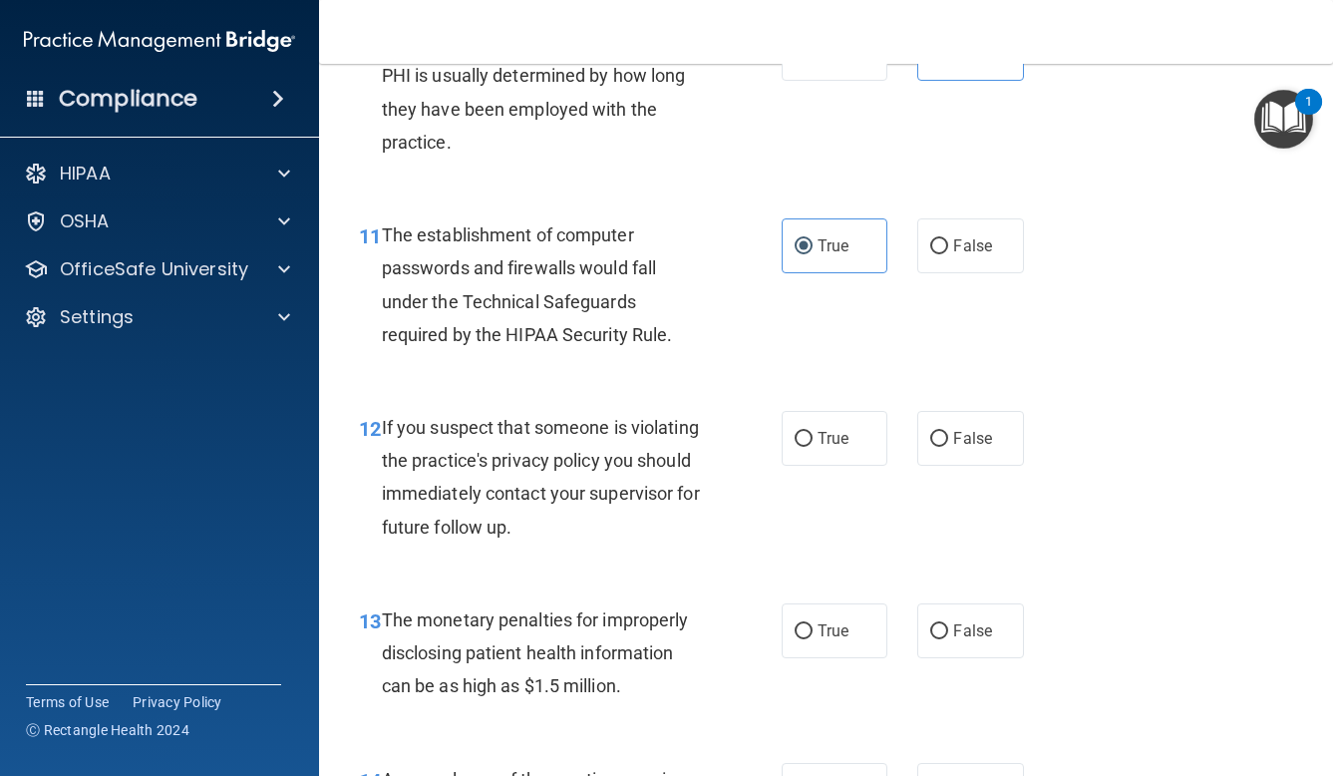
scroll to position [1865, 0]
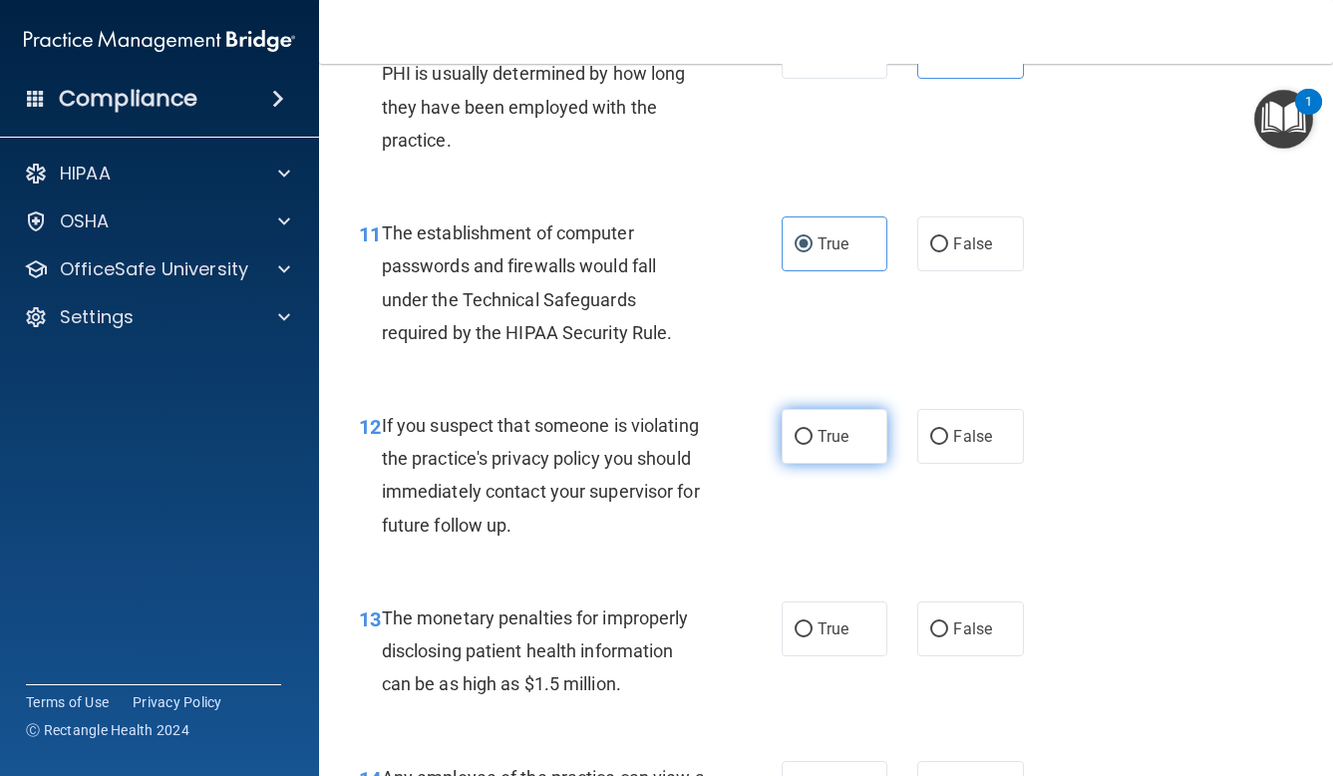
click at [860, 425] on label "True" at bounding box center [835, 436] width 107 height 55
click at [813, 430] on input "True" at bounding box center [804, 437] width 18 height 15
radio input "true"
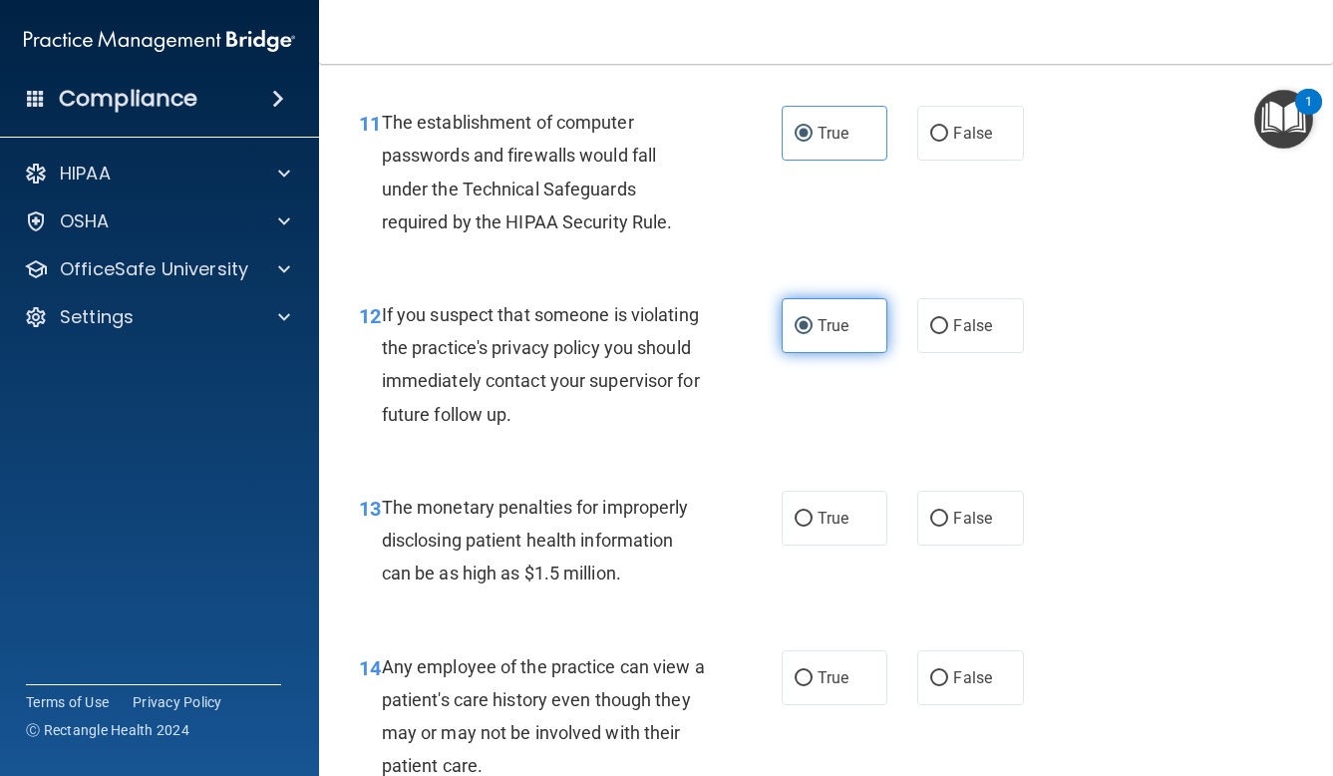
scroll to position [1996, 0]
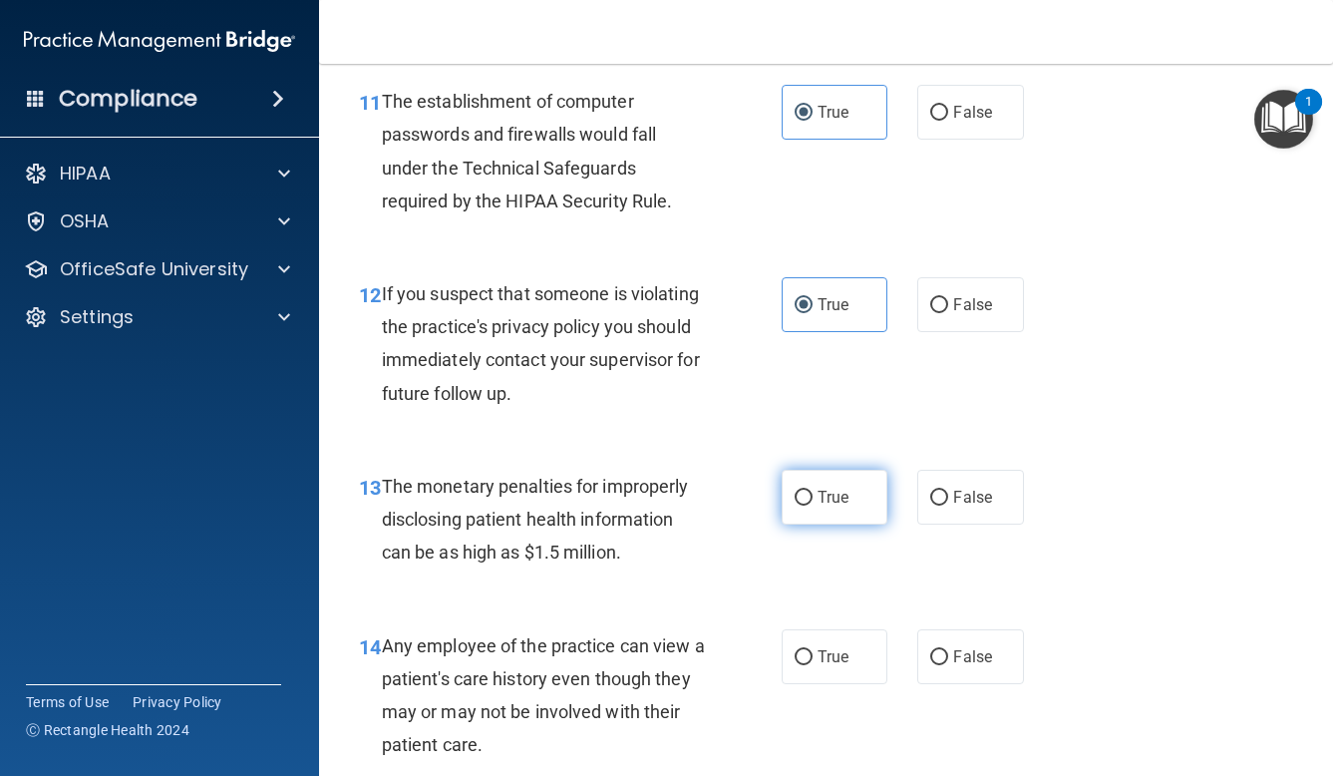
click at [824, 492] on span "True" at bounding box center [833, 497] width 31 height 19
click at [813, 492] on input "True" at bounding box center [804, 498] width 18 height 15
radio input "true"
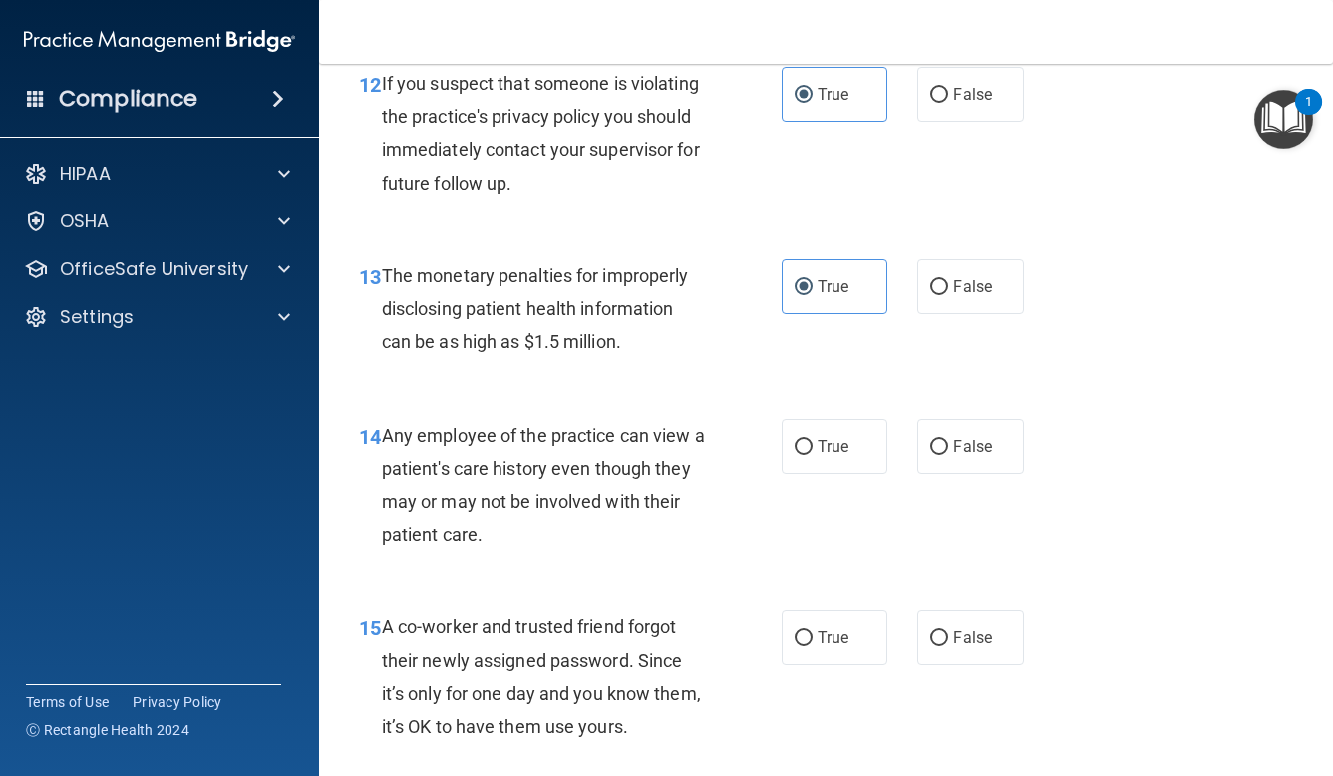
scroll to position [2210, 0]
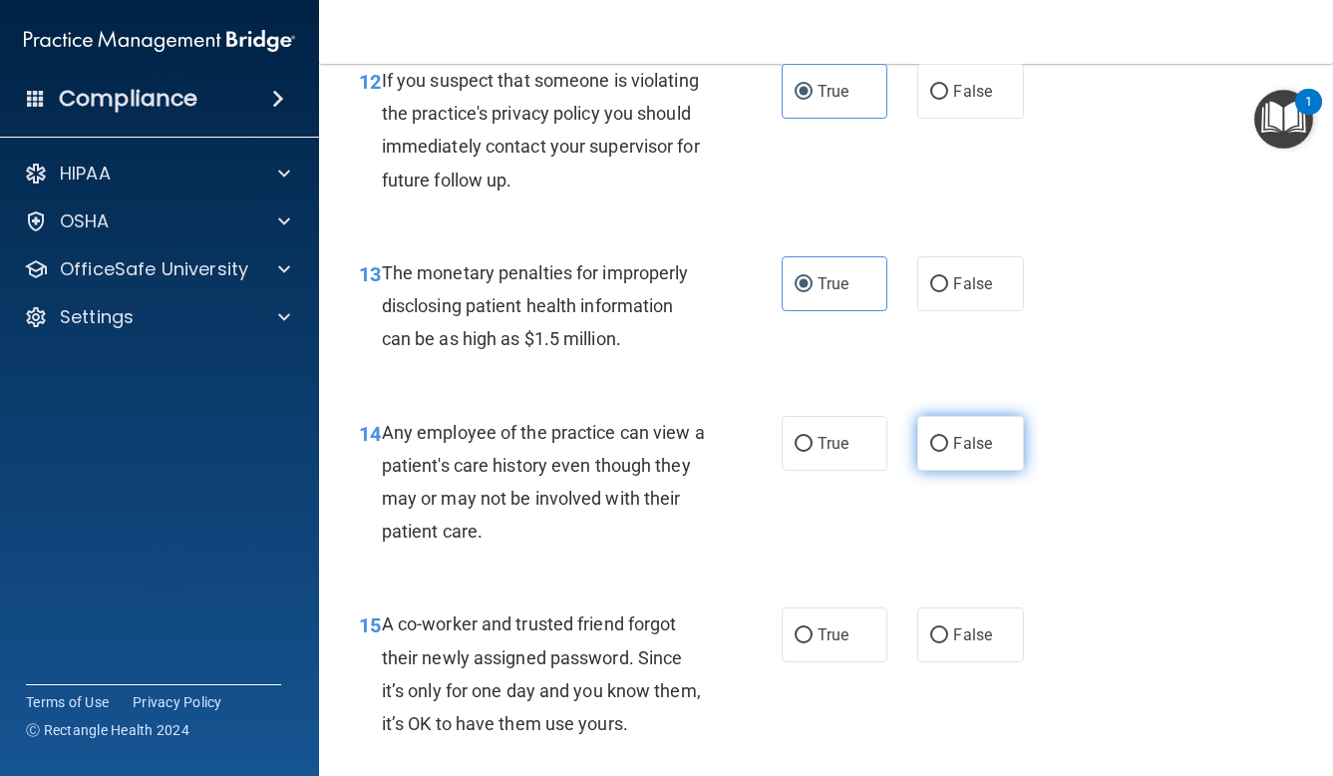
click at [932, 437] on input "False" at bounding box center [939, 444] width 18 height 15
radio input "true"
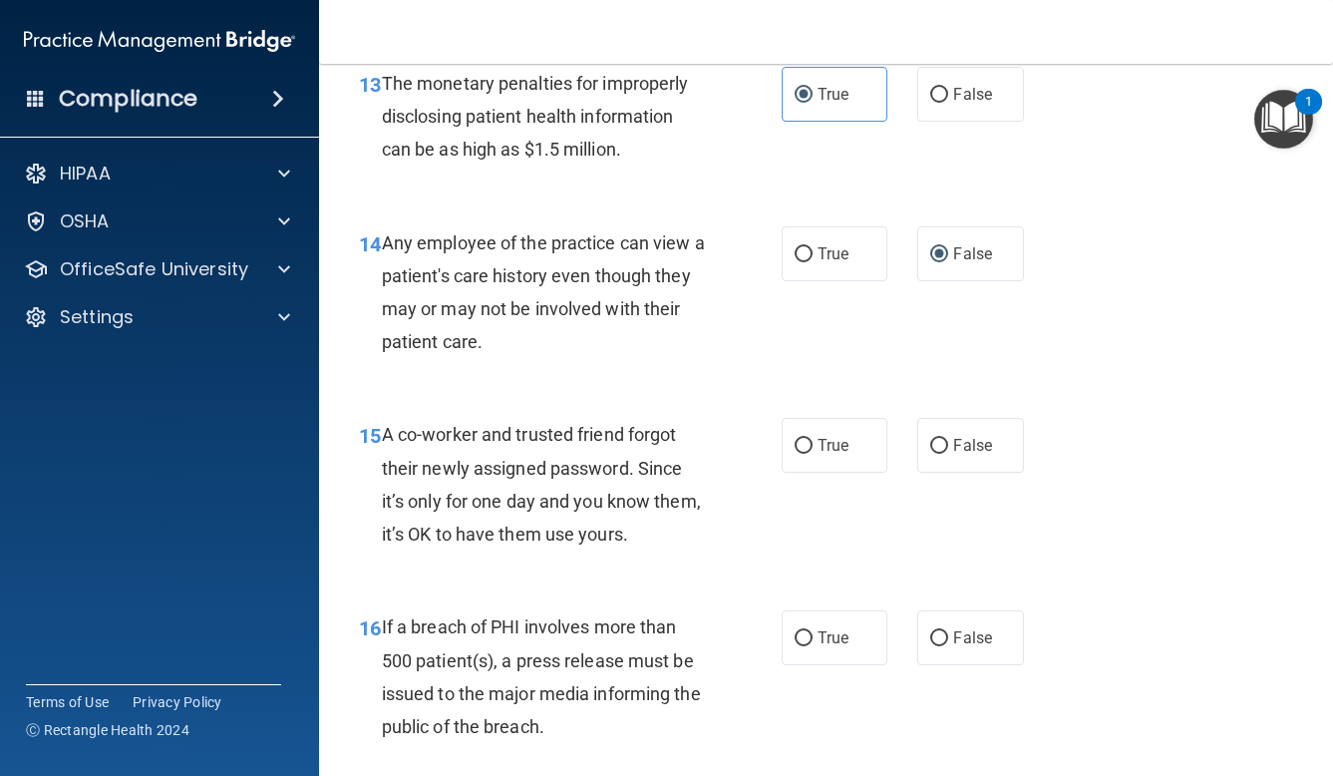
scroll to position [2408, 0]
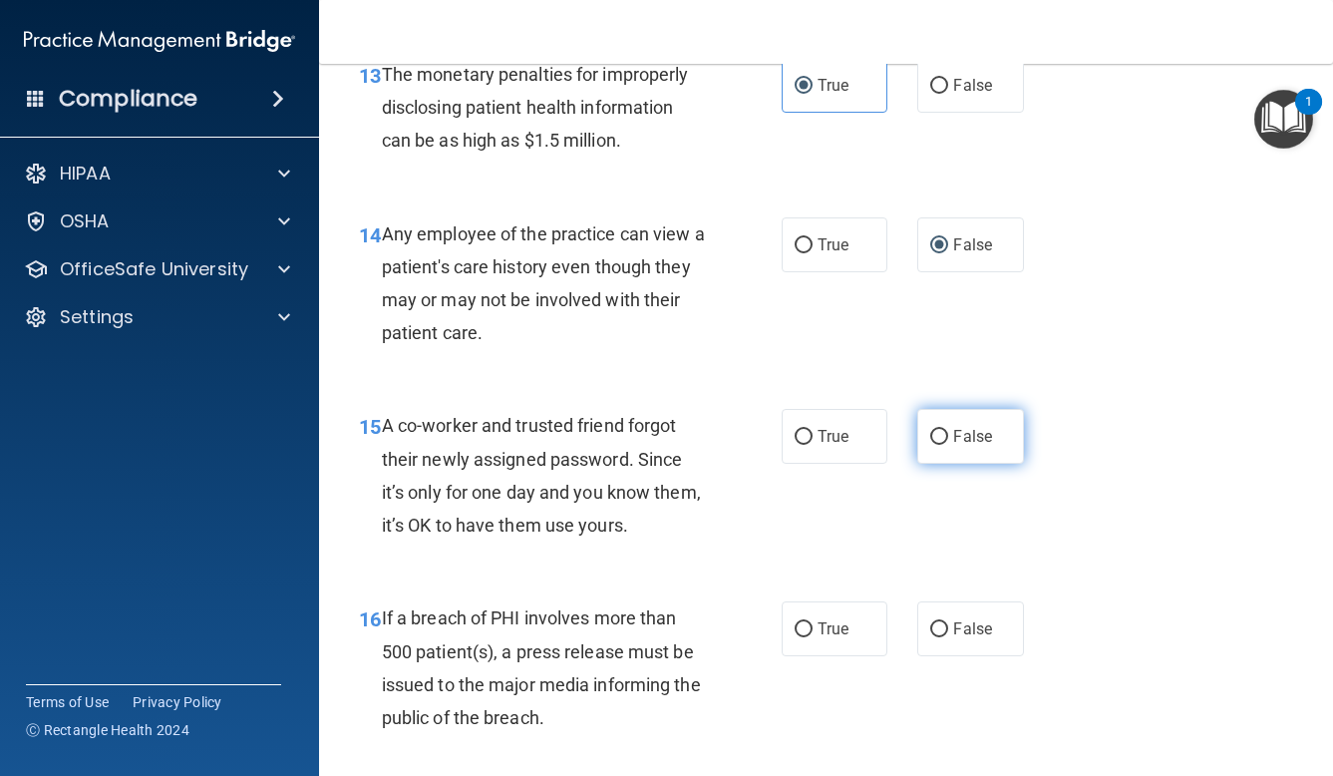
click at [941, 430] on input "False" at bounding box center [939, 437] width 18 height 15
radio input "true"
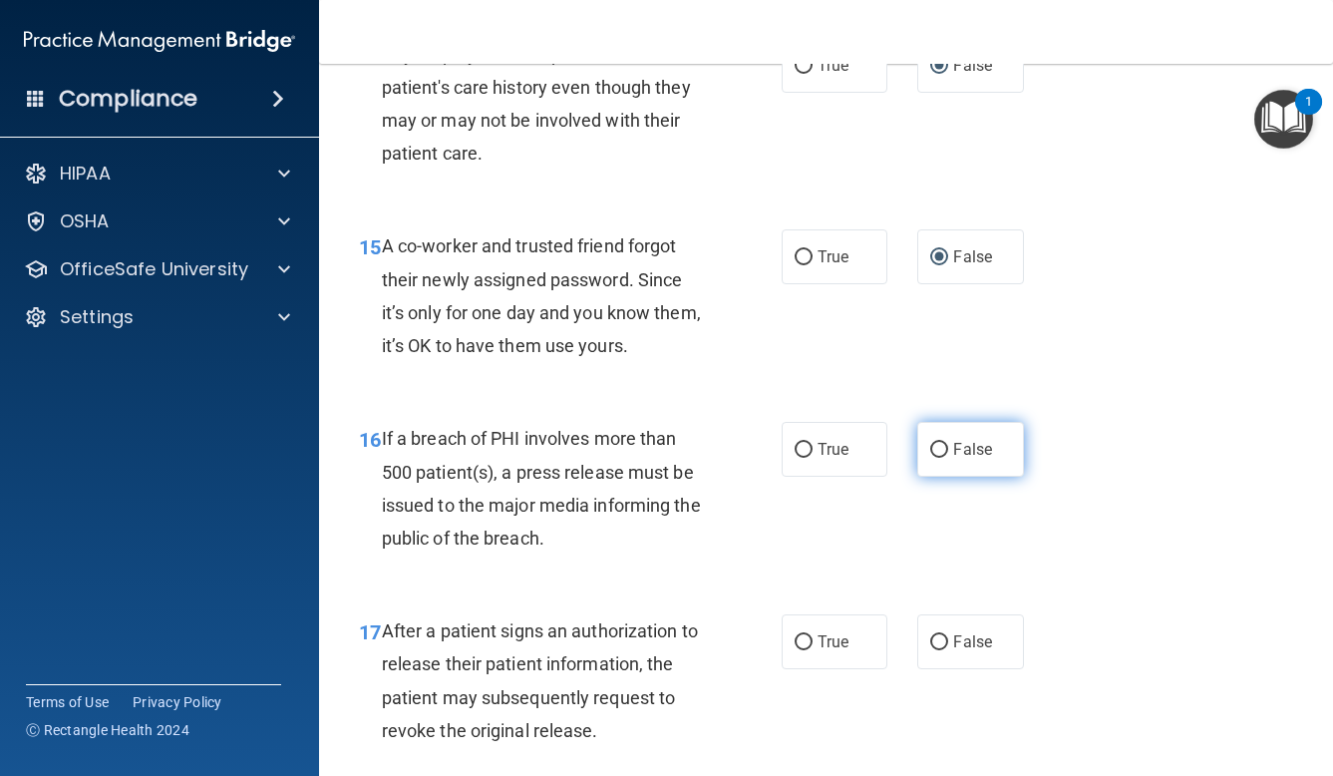
scroll to position [2588, 0]
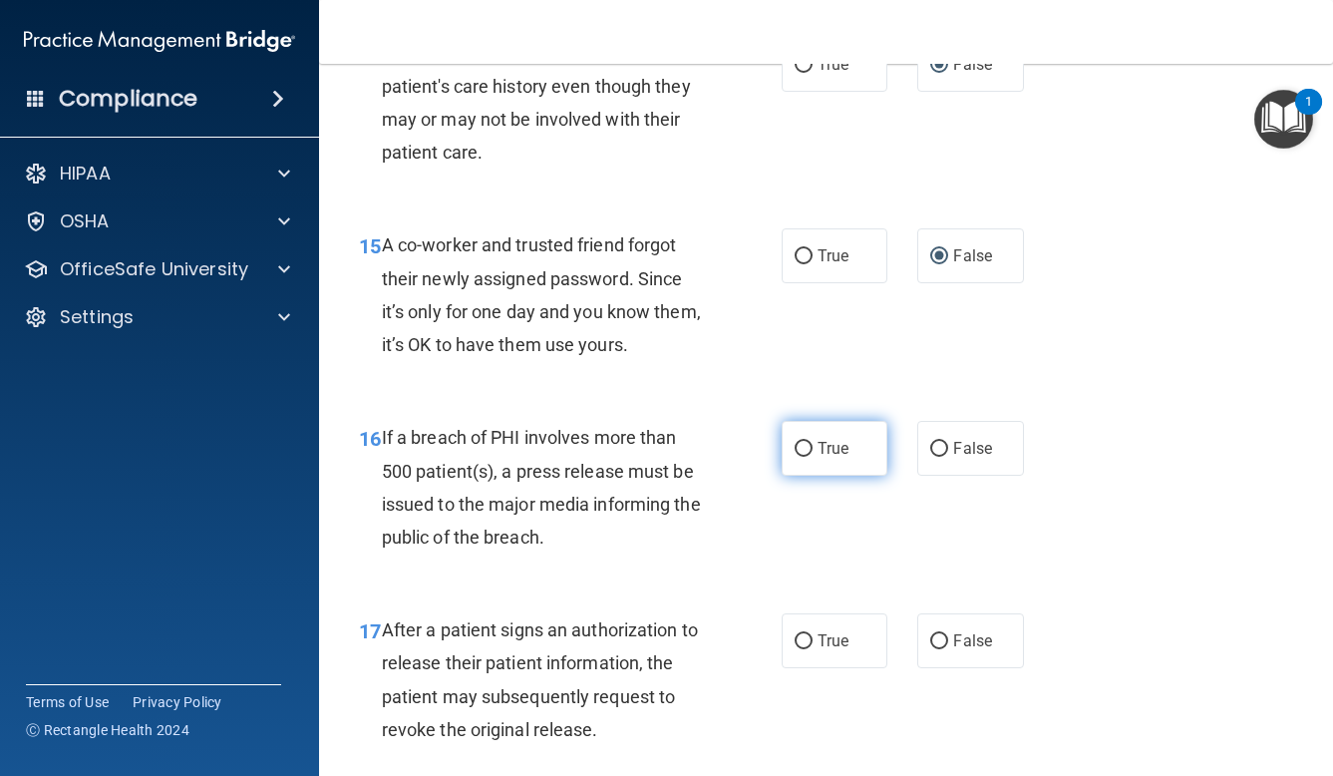
click at [824, 439] on span "True" at bounding box center [833, 448] width 31 height 19
click at [813, 442] on input "True" at bounding box center [804, 449] width 18 height 15
radio input "true"
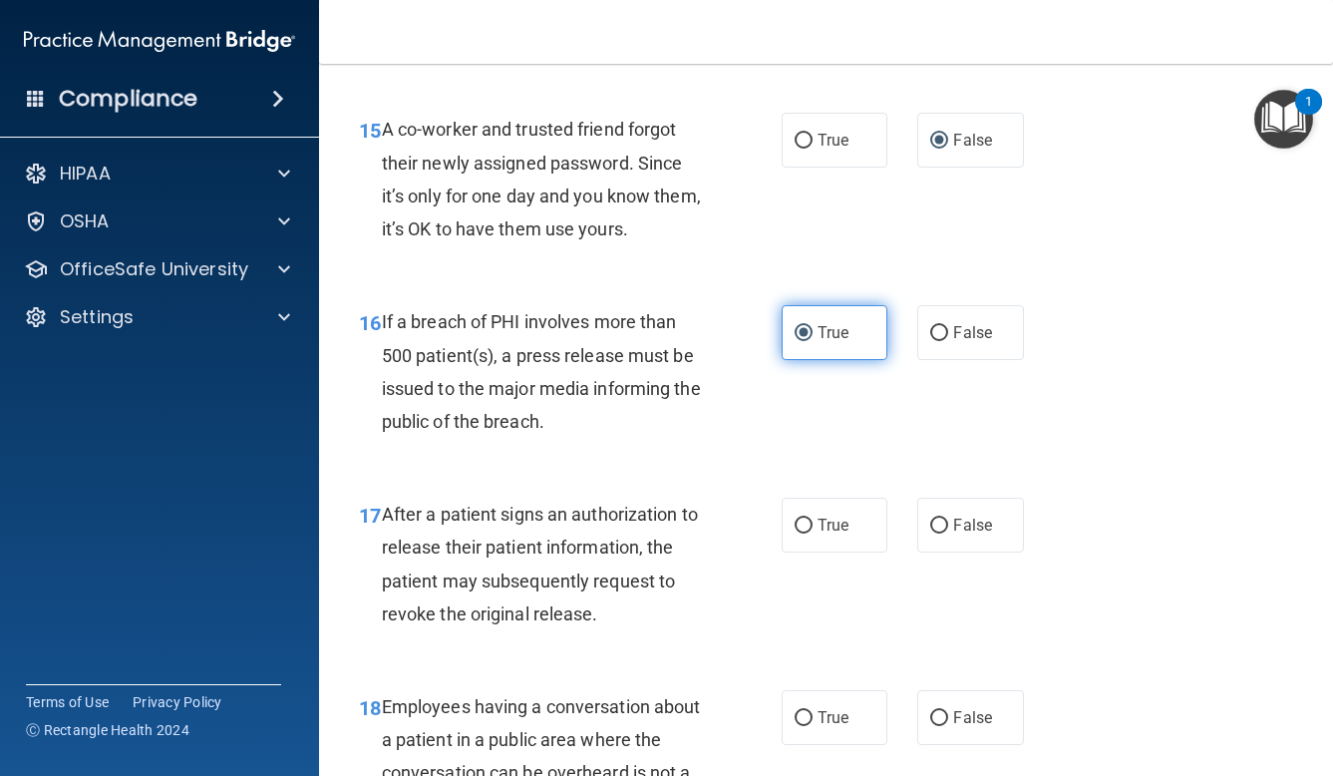
scroll to position [2733, 0]
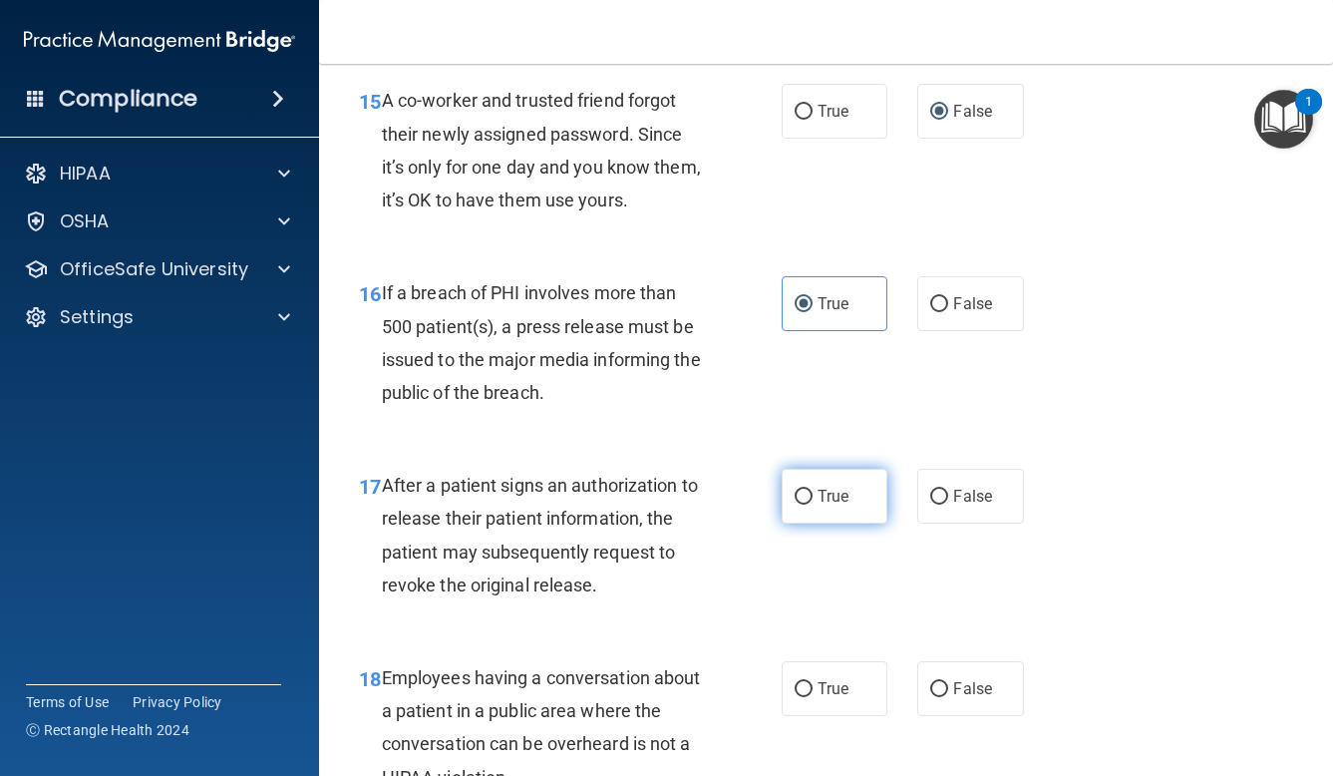
click at [833, 487] on span "True" at bounding box center [833, 496] width 31 height 19
click at [813, 490] on input "True" at bounding box center [804, 497] width 18 height 15
radio input "true"
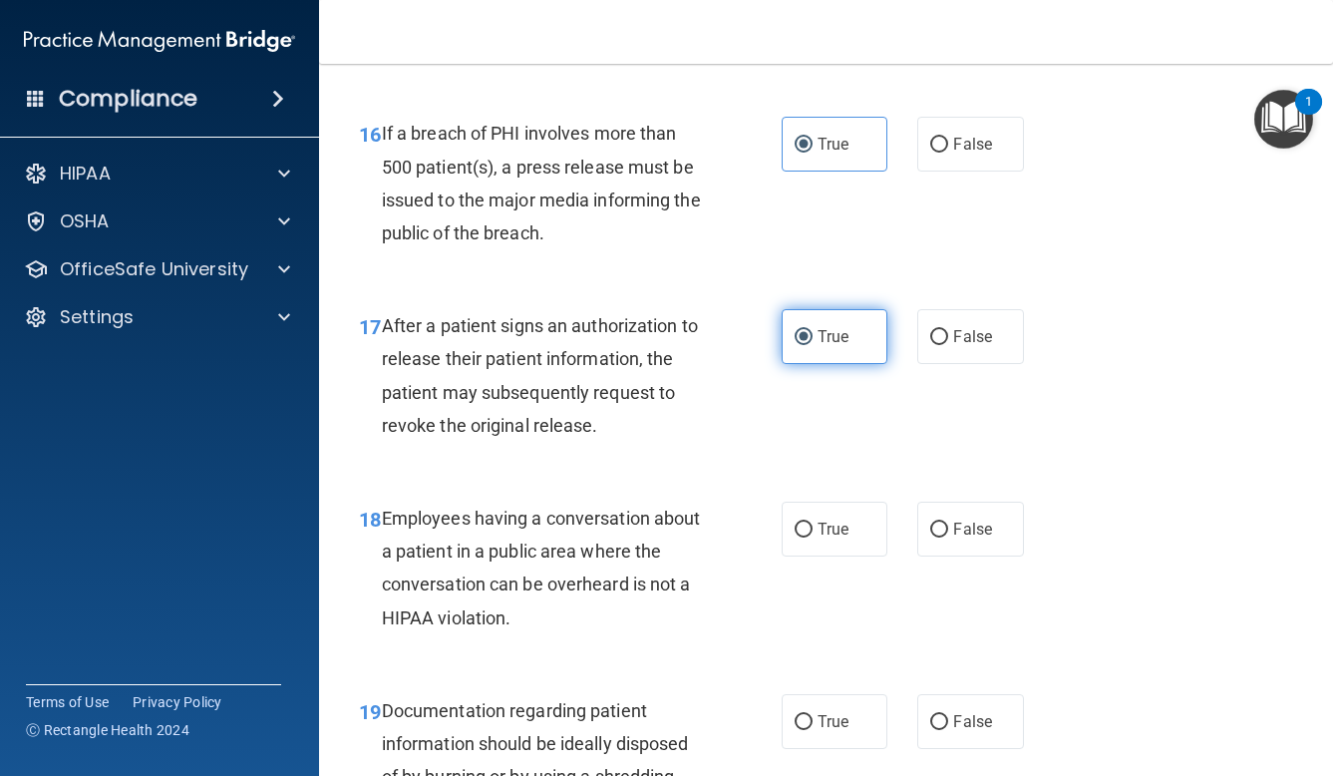
scroll to position [2914, 0]
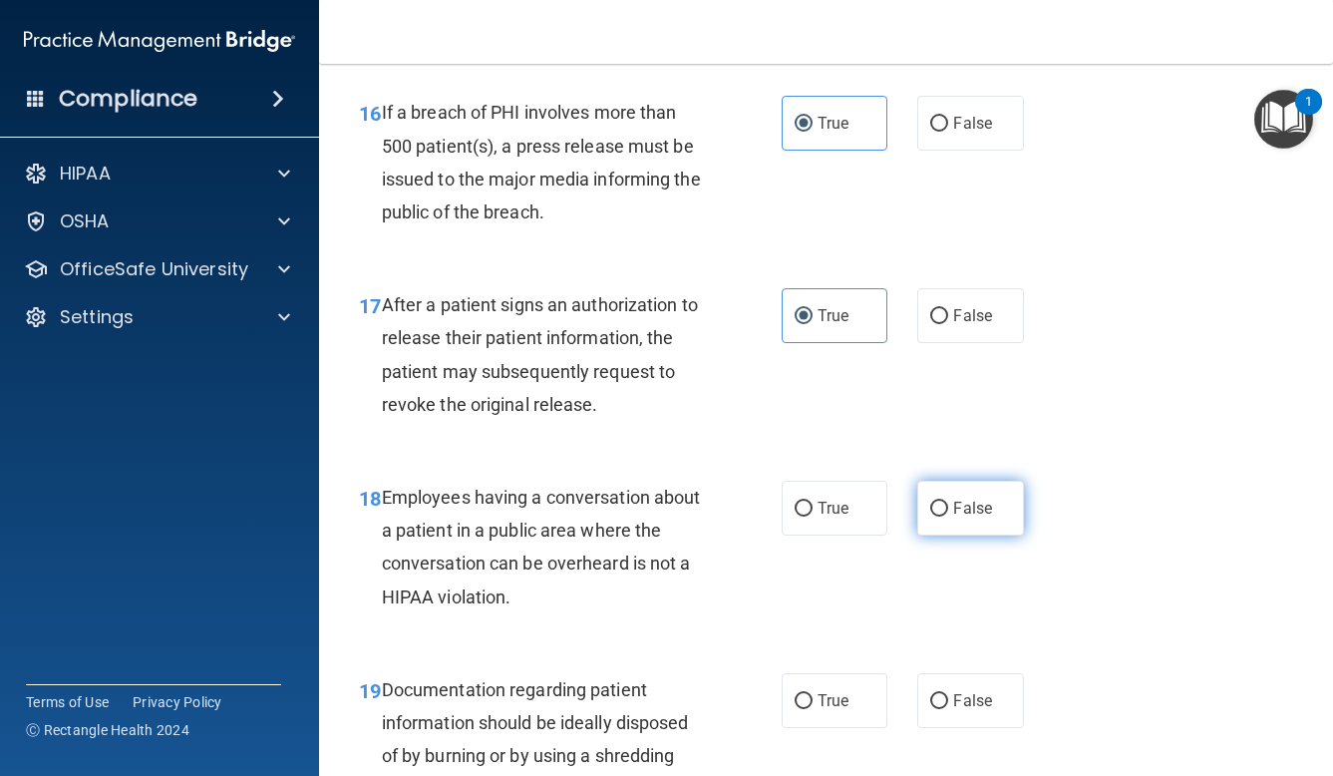
click at [971, 500] on span "False" at bounding box center [972, 508] width 39 height 19
click at [948, 502] on input "False" at bounding box center [939, 509] width 18 height 15
radio input "true"
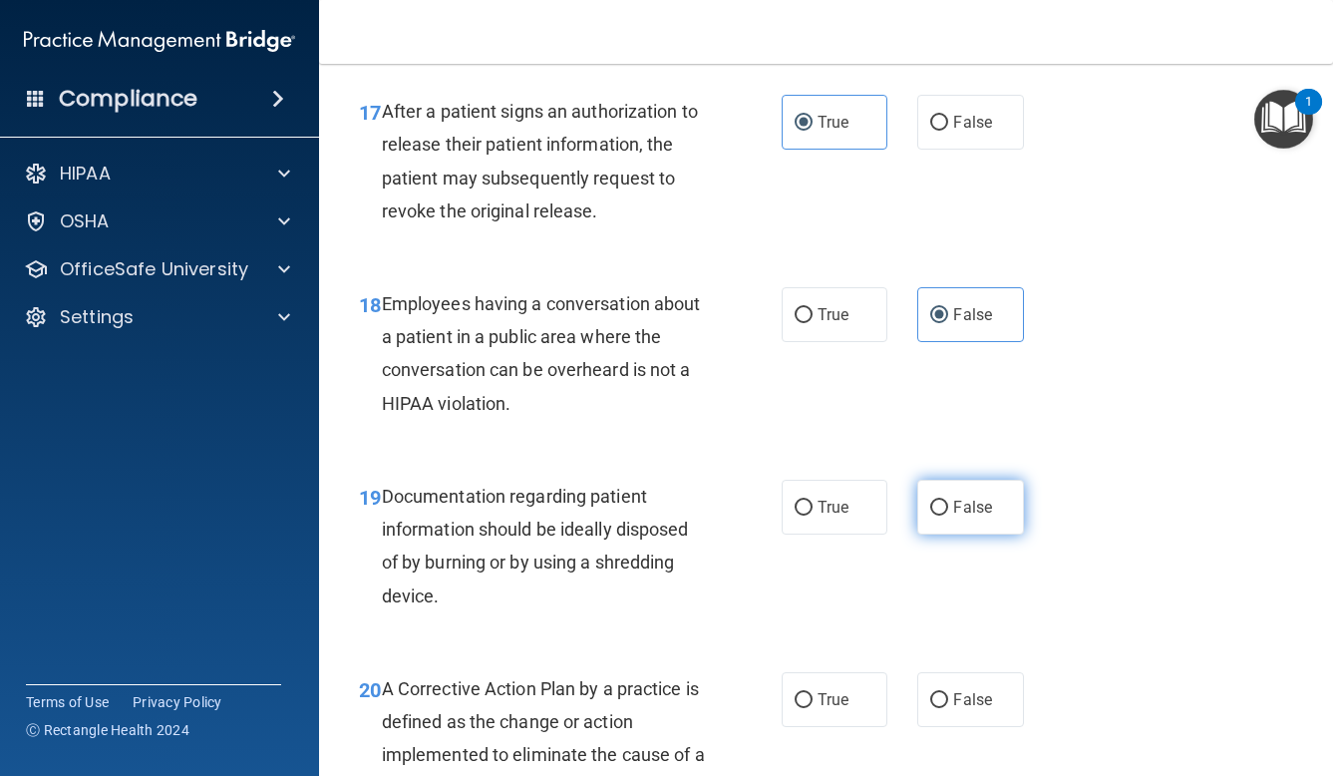
scroll to position [3112, 0]
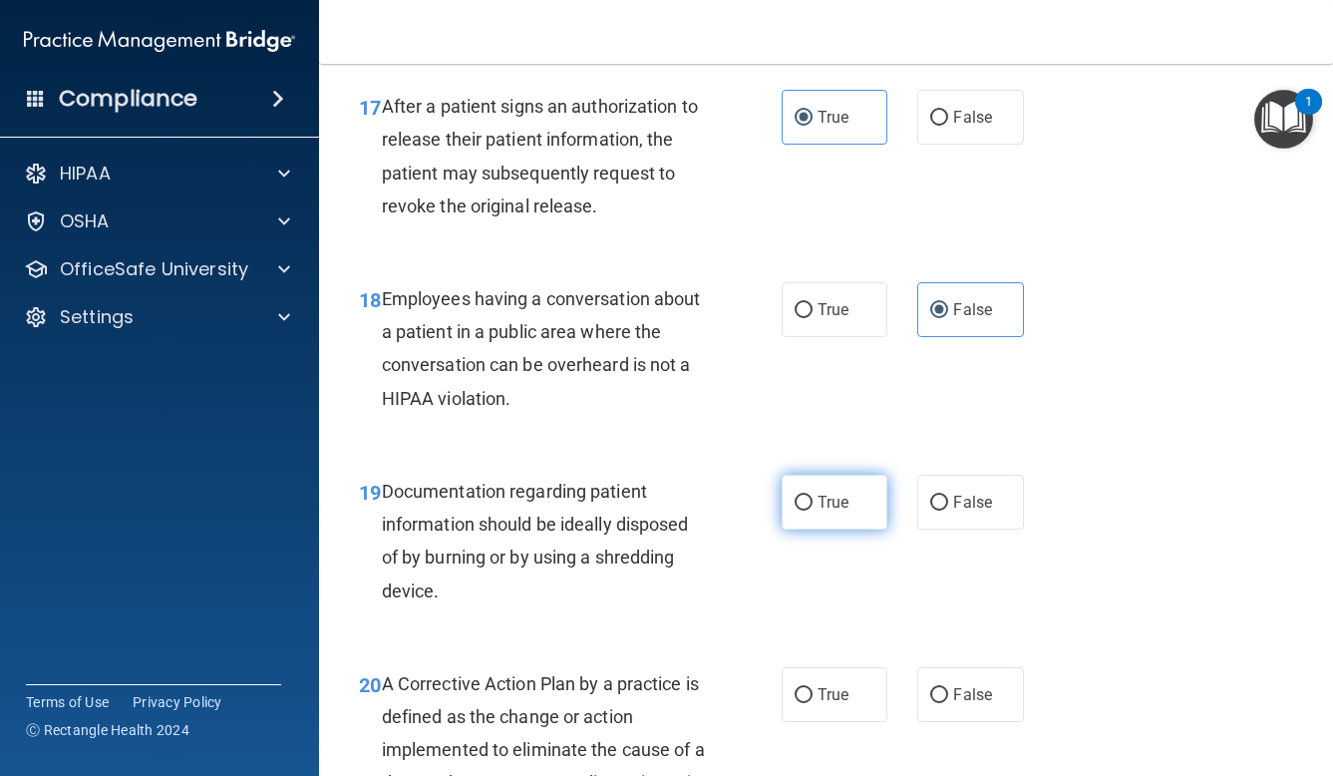
click at [843, 497] on label "True" at bounding box center [835, 502] width 107 height 55
click at [813, 497] on input "True" at bounding box center [804, 503] width 18 height 15
radio input "true"
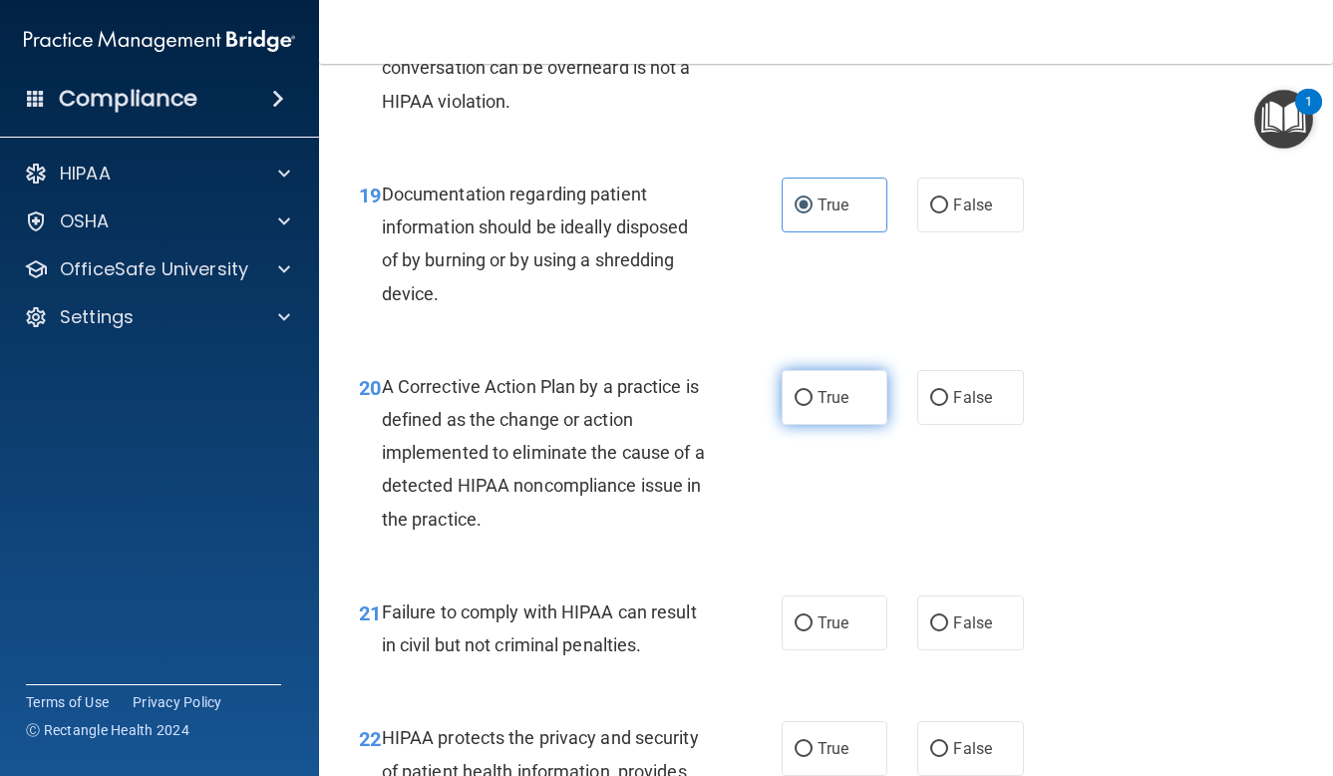
scroll to position [3416, 0]
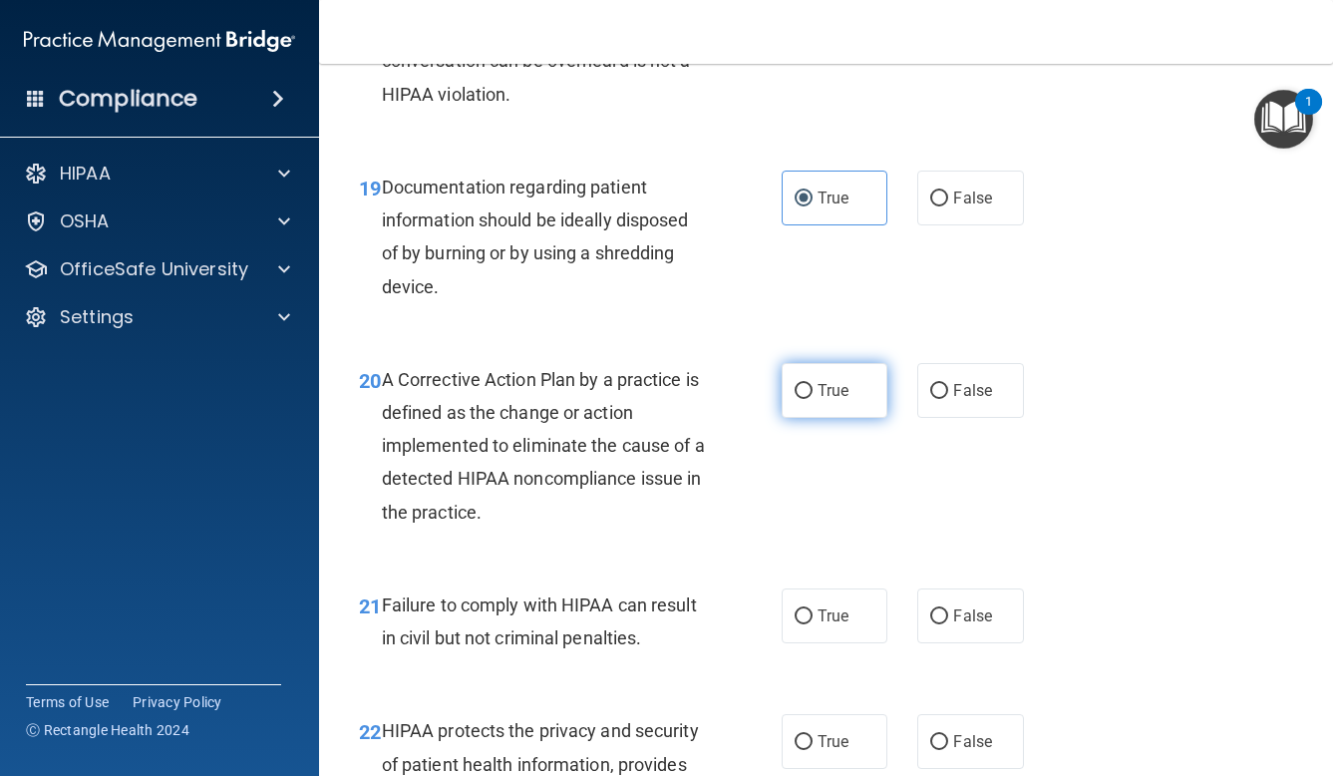
click at [854, 376] on label "True" at bounding box center [835, 390] width 107 height 55
click at [813, 384] on input "True" at bounding box center [804, 391] width 18 height 15
radio input "true"
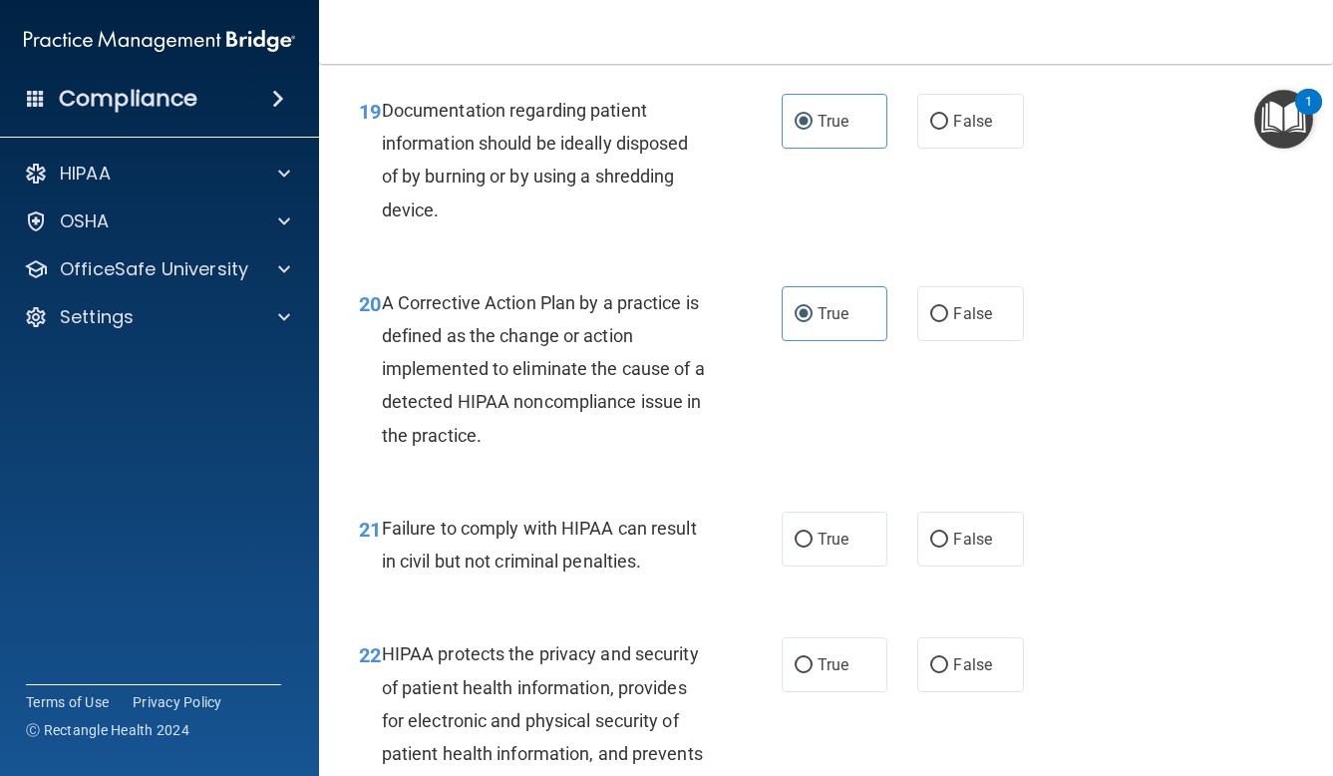
scroll to position [3501, 0]
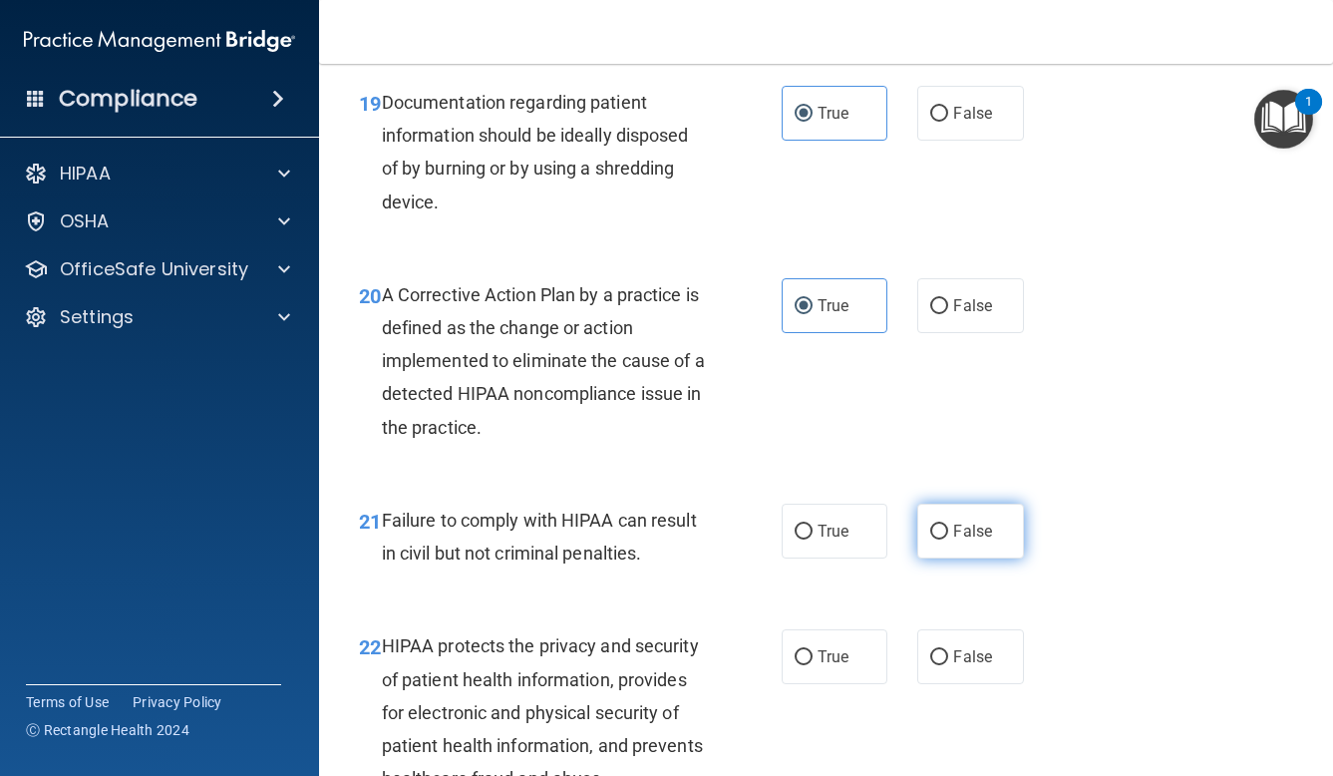
click at [968, 521] on span "False" at bounding box center [972, 530] width 39 height 19
click at [948, 524] on input "False" at bounding box center [939, 531] width 18 height 15
radio input "true"
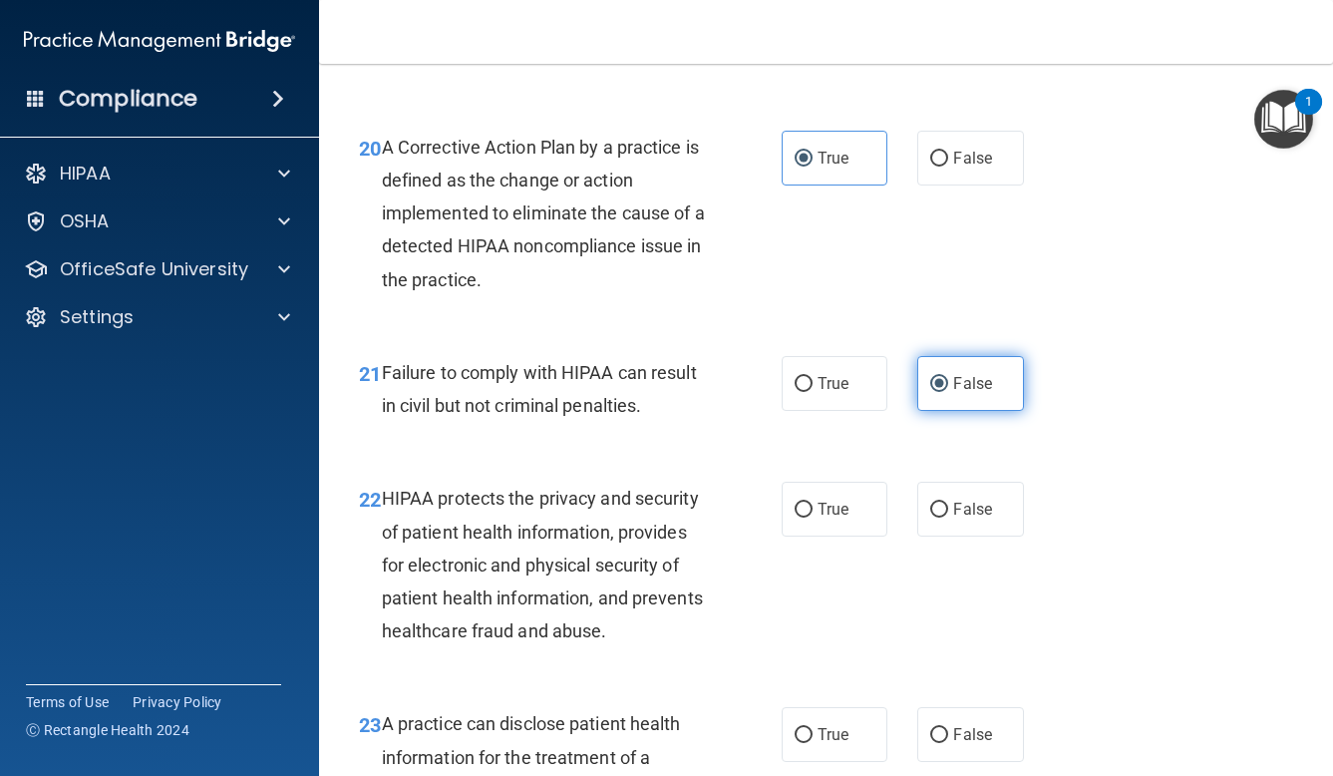
scroll to position [3676, 0]
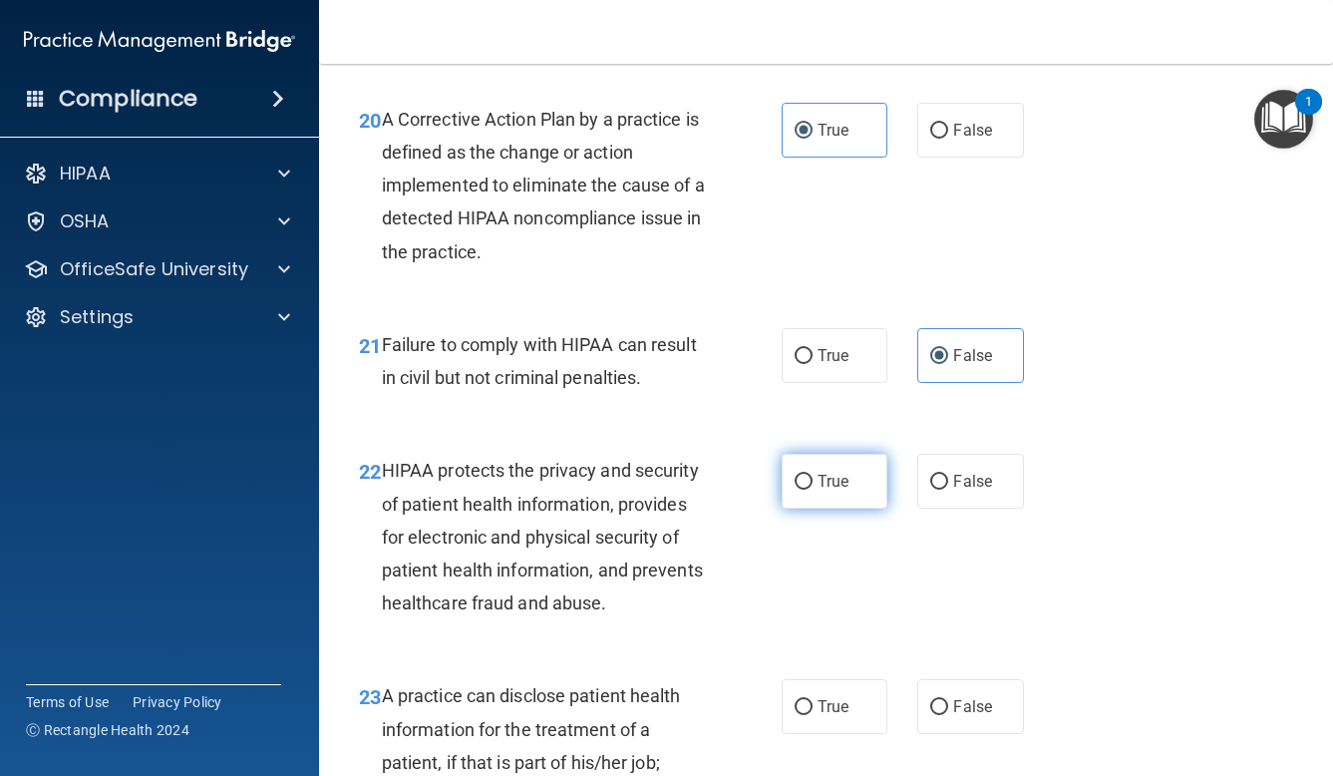
click at [837, 472] on span "True" at bounding box center [833, 481] width 31 height 19
click at [813, 475] on input "True" at bounding box center [804, 482] width 18 height 15
radio input "true"
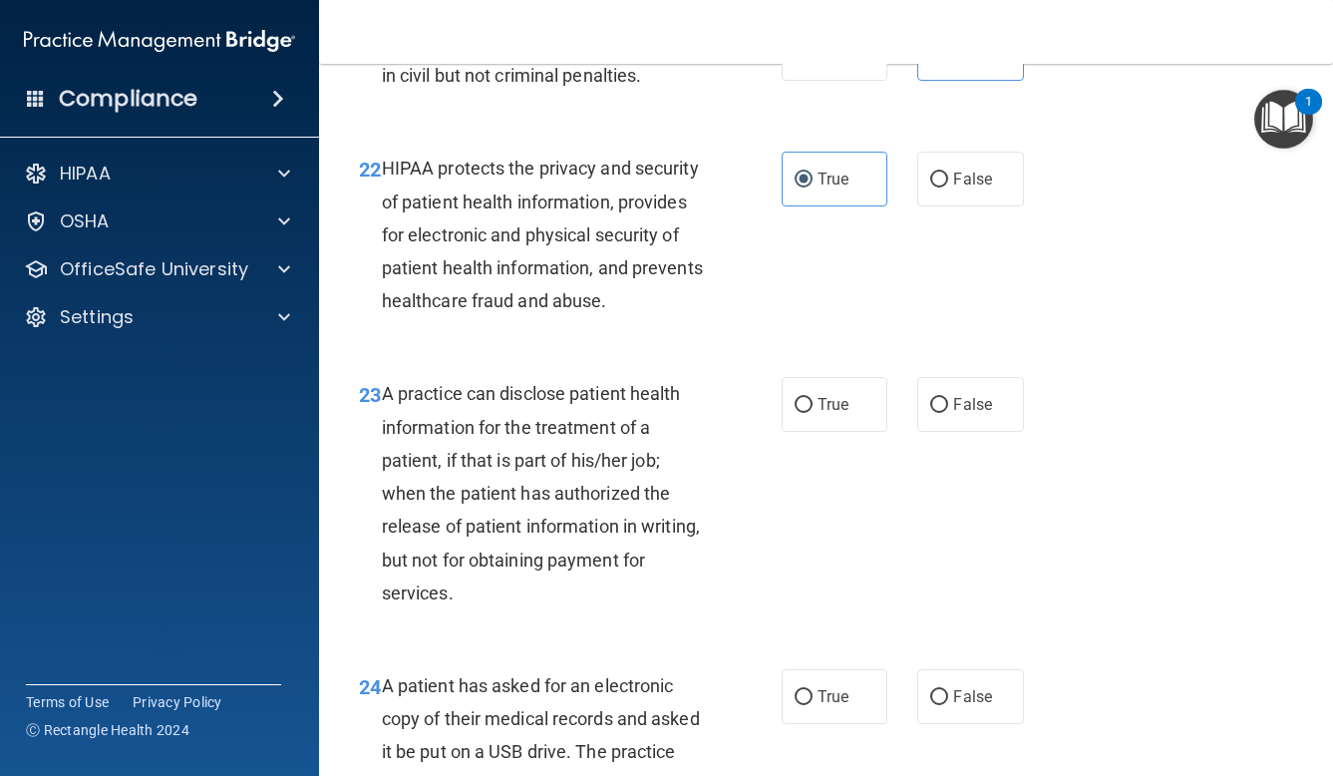
scroll to position [3981, 0]
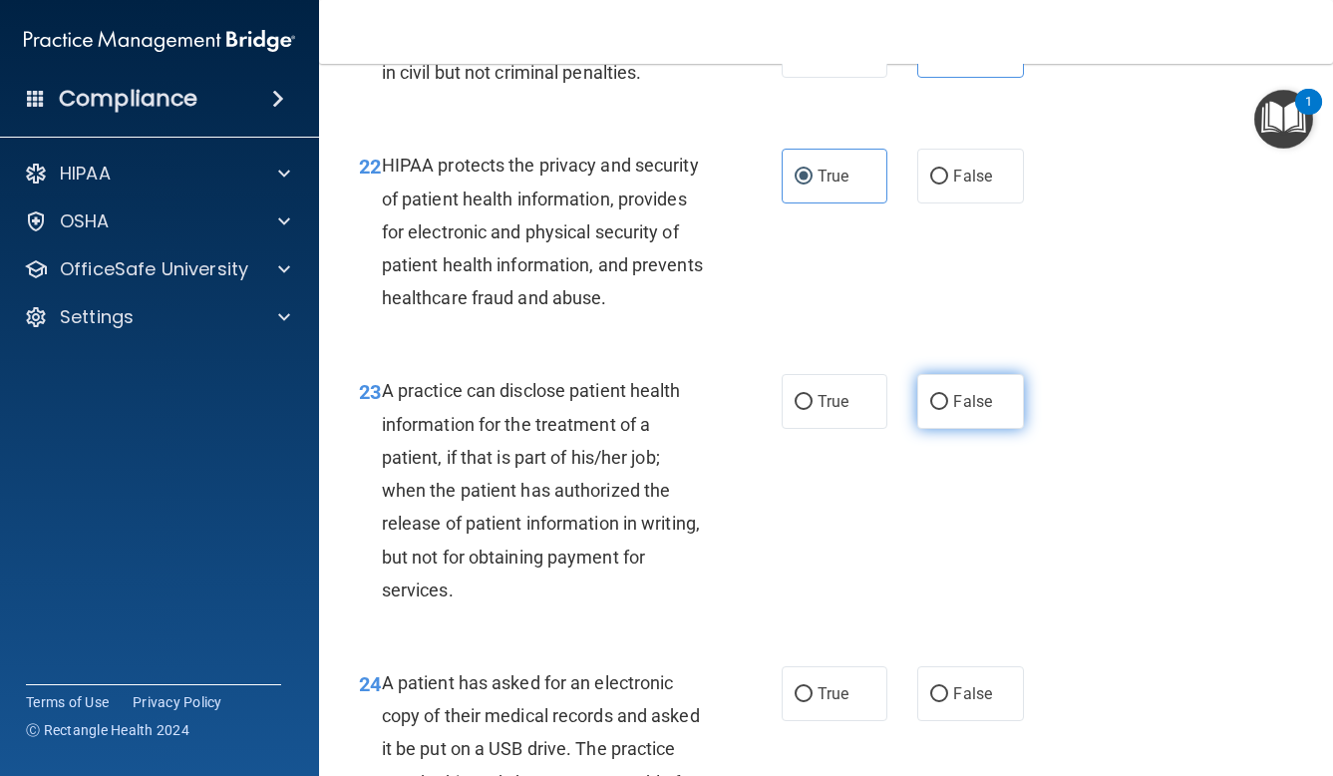
click at [948, 395] on input "False" at bounding box center [939, 402] width 18 height 15
radio input "true"
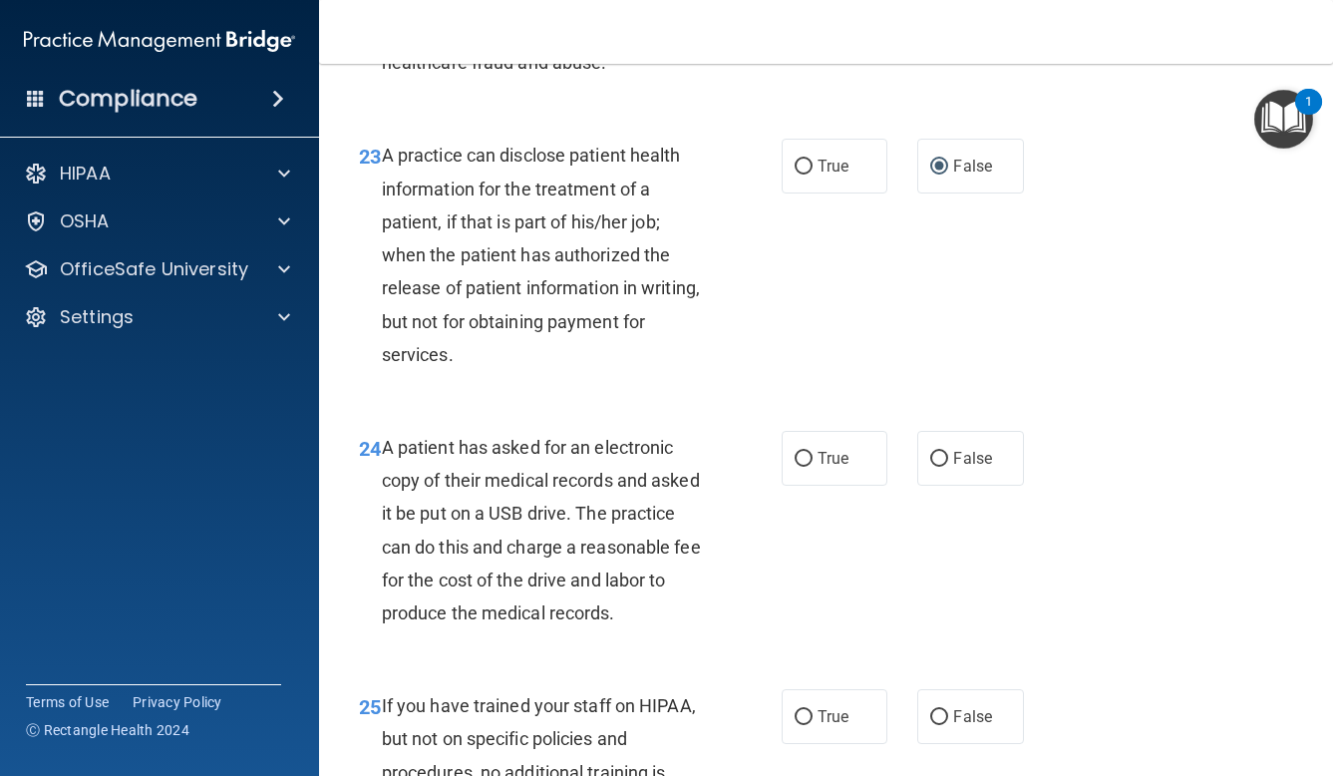
scroll to position [4220, 0]
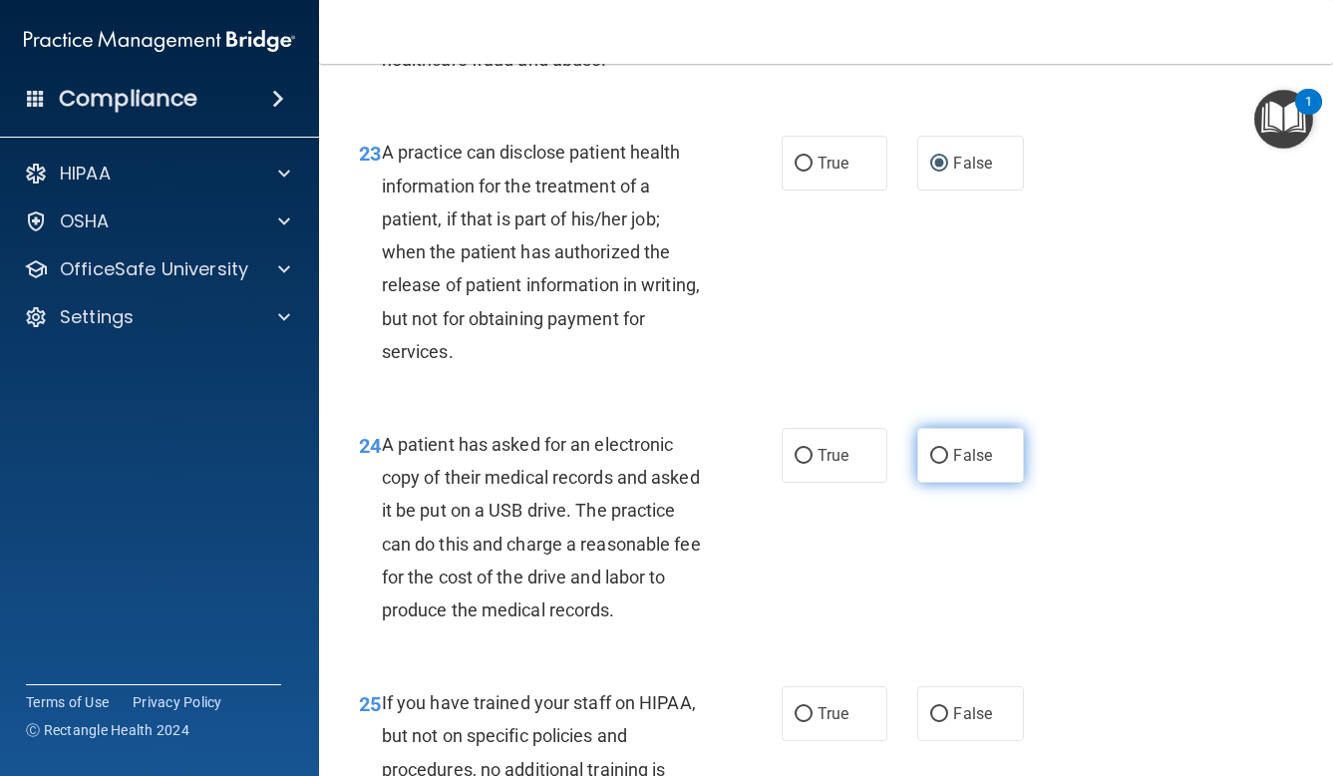
click at [942, 456] on label "False" at bounding box center [970, 455] width 107 height 55
click at [942, 456] on input "False" at bounding box center [939, 456] width 18 height 15
radio input "true"
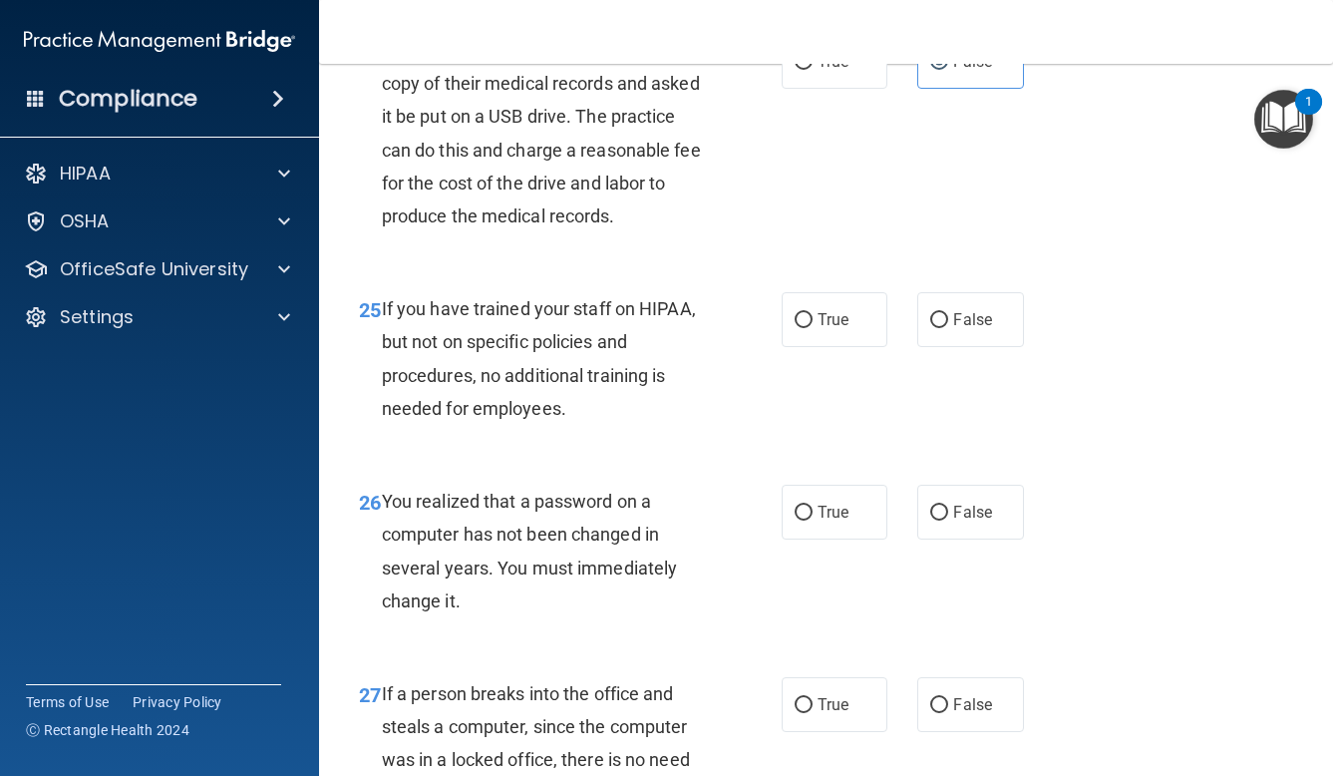
scroll to position [4616, 0]
click at [958, 308] on span "False" at bounding box center [972, 317] width 39 height 19
click at [948, 311] on input "False" at bounding box center [939, 318] width 18 height 15
radio input "true"
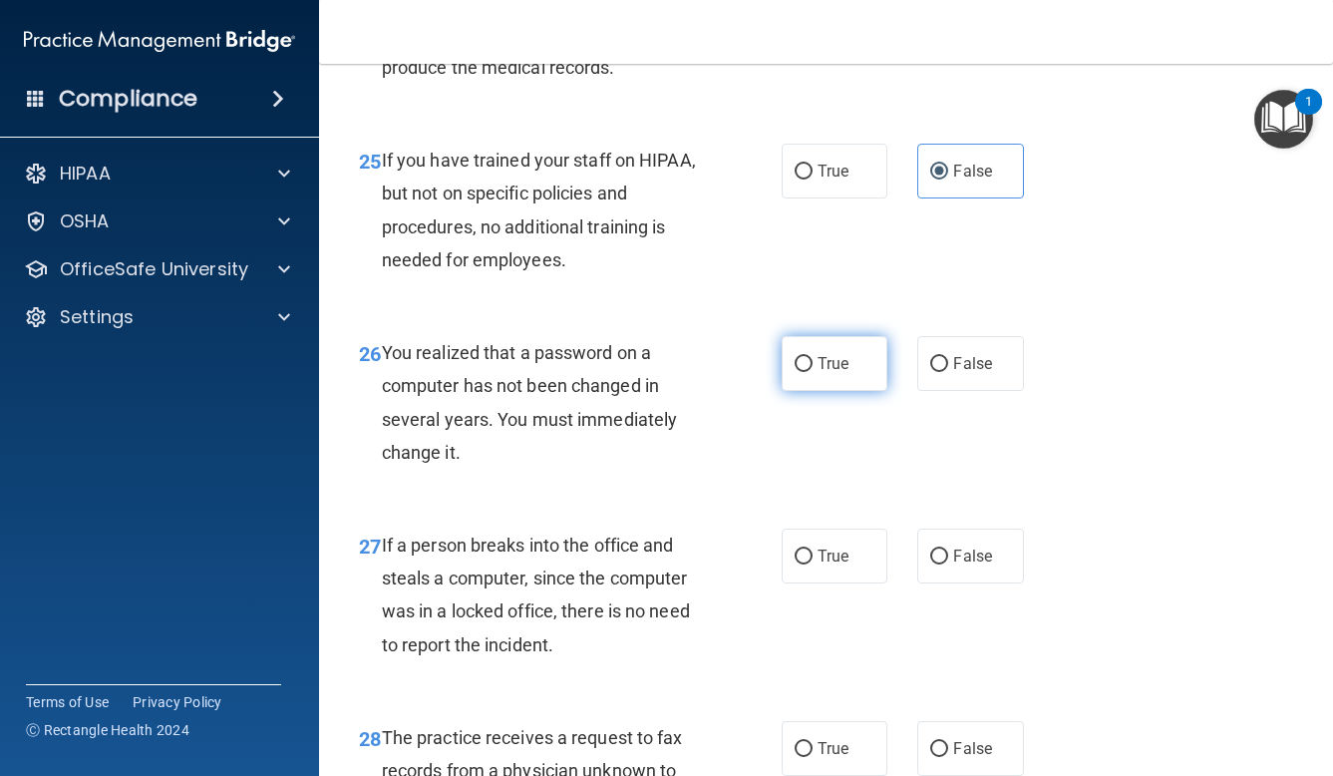
scroll to position [4764, 0]
click at [826, 352] on span "True" at bounding box center [833, 361] width 31 height 19
click at [813, 355] on input "True" at bounding box center [804, 362] width 18 height 15
radio input "true"
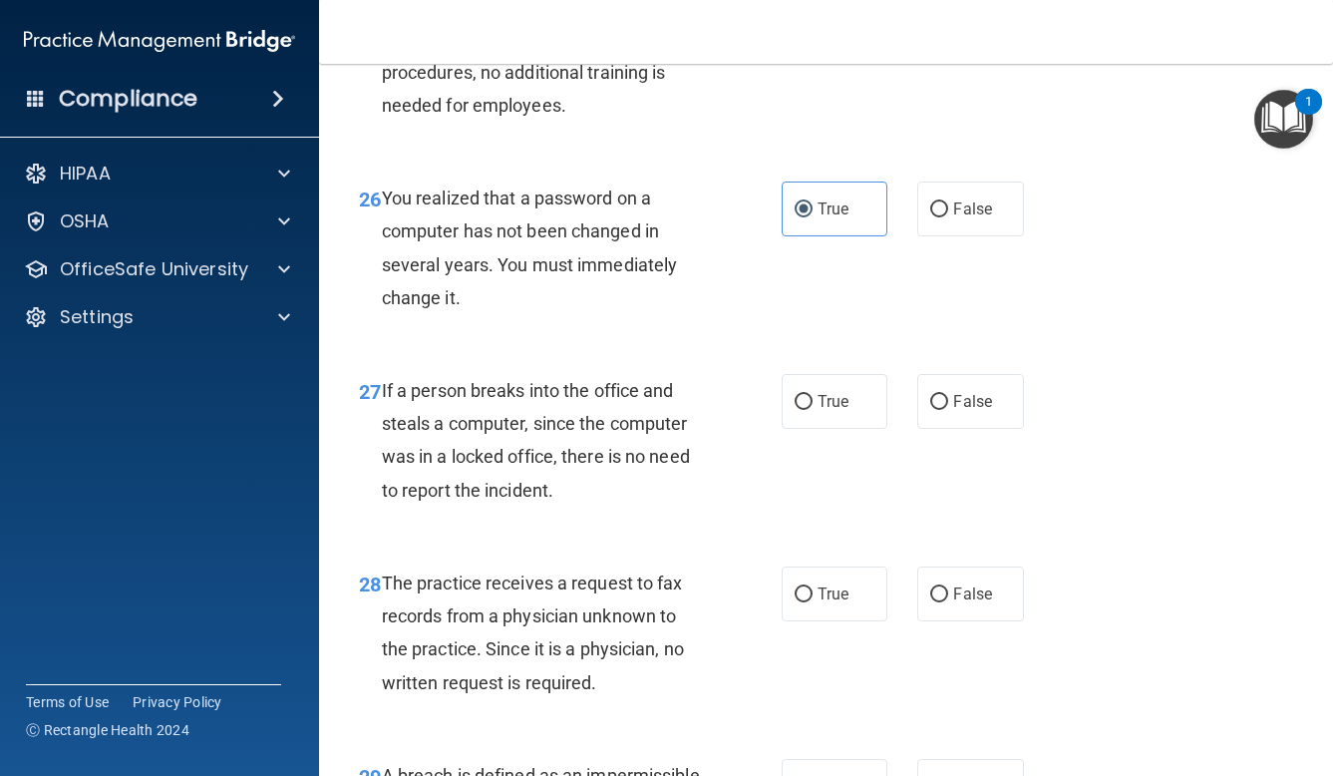
scroll to position [4921, 0]
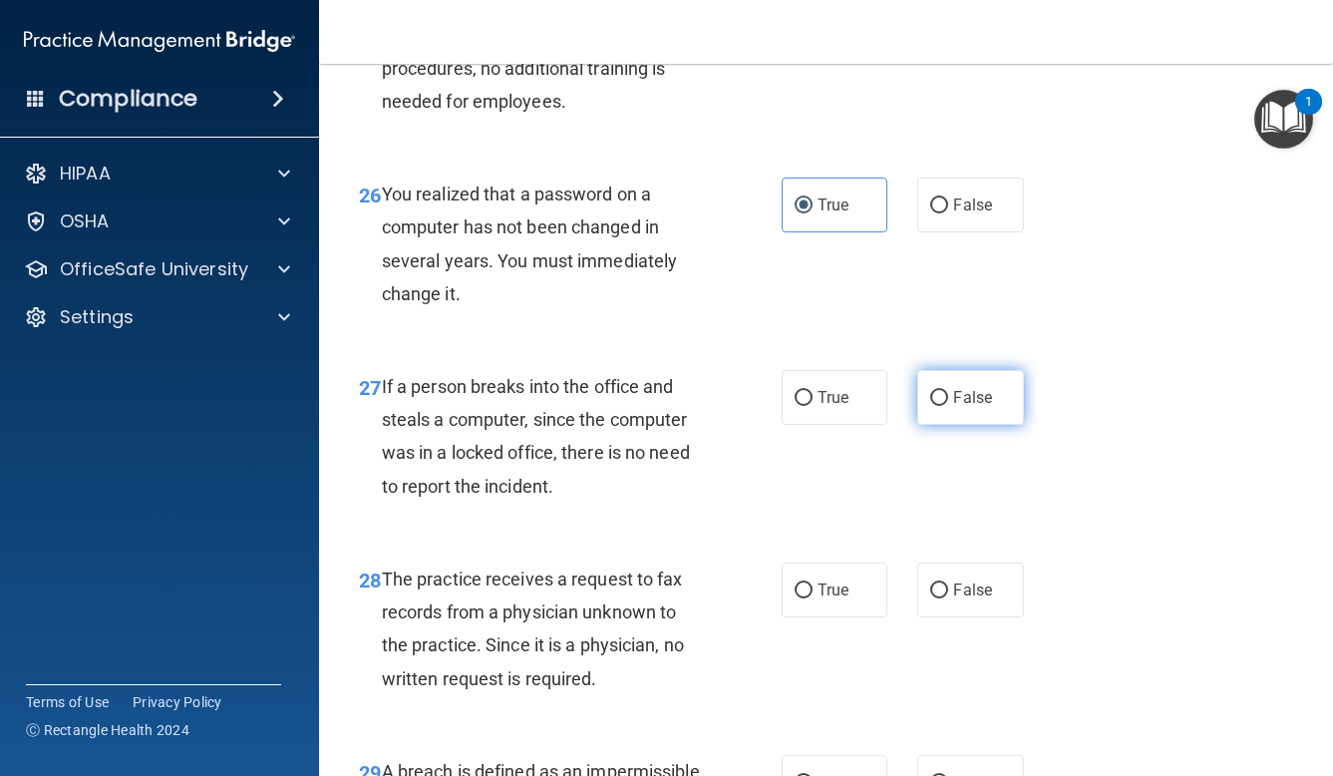
click at [967, 387] on label "False" at bounding box center [970, 397] width 107 height 55
click at [948, 391] on input "False" at bounding box center [939, 398] width 18 height 15
radio input "true"
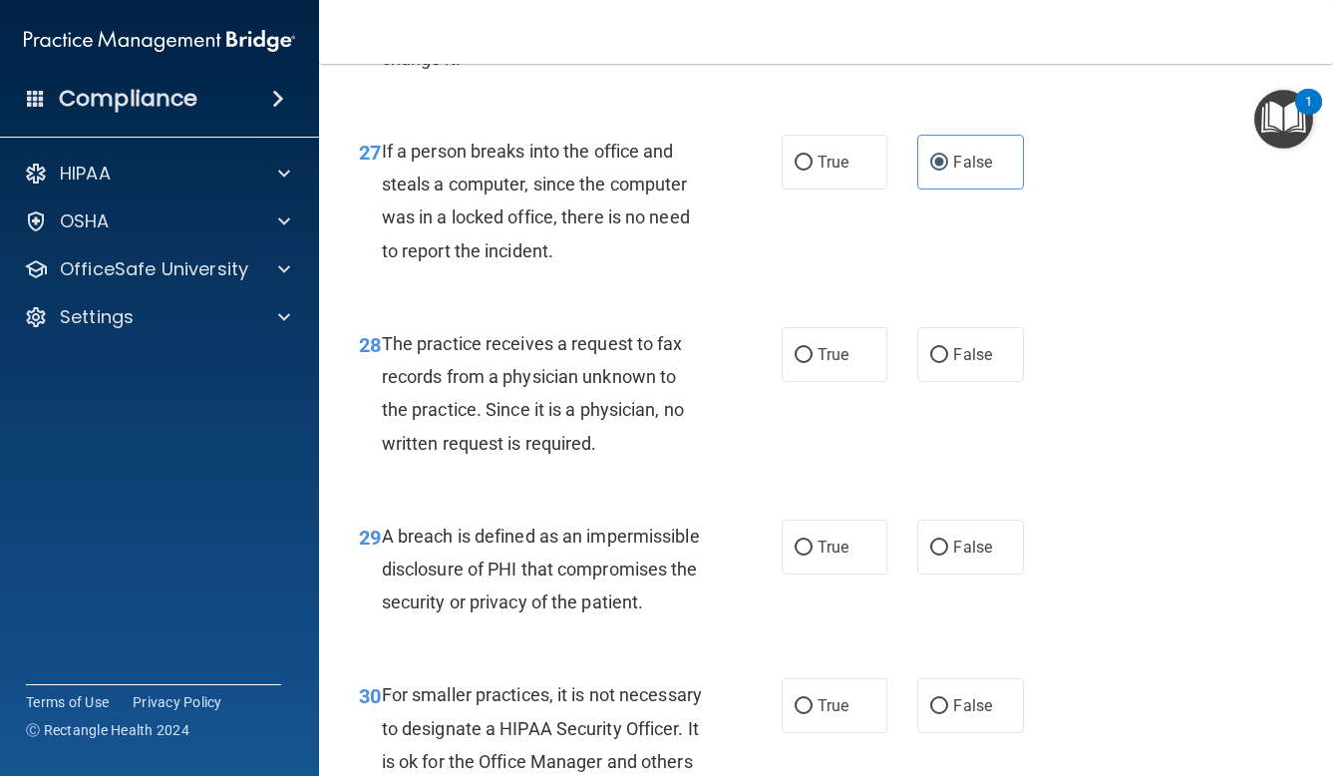
scroll to position [5157, 0]
click at [962, 344] on span "False" at bounding box center [972, 353] width 39 height 19
click at [948, 347] on input "False" at bounding box center [939, 354] width 18 height 15
radio input "true"
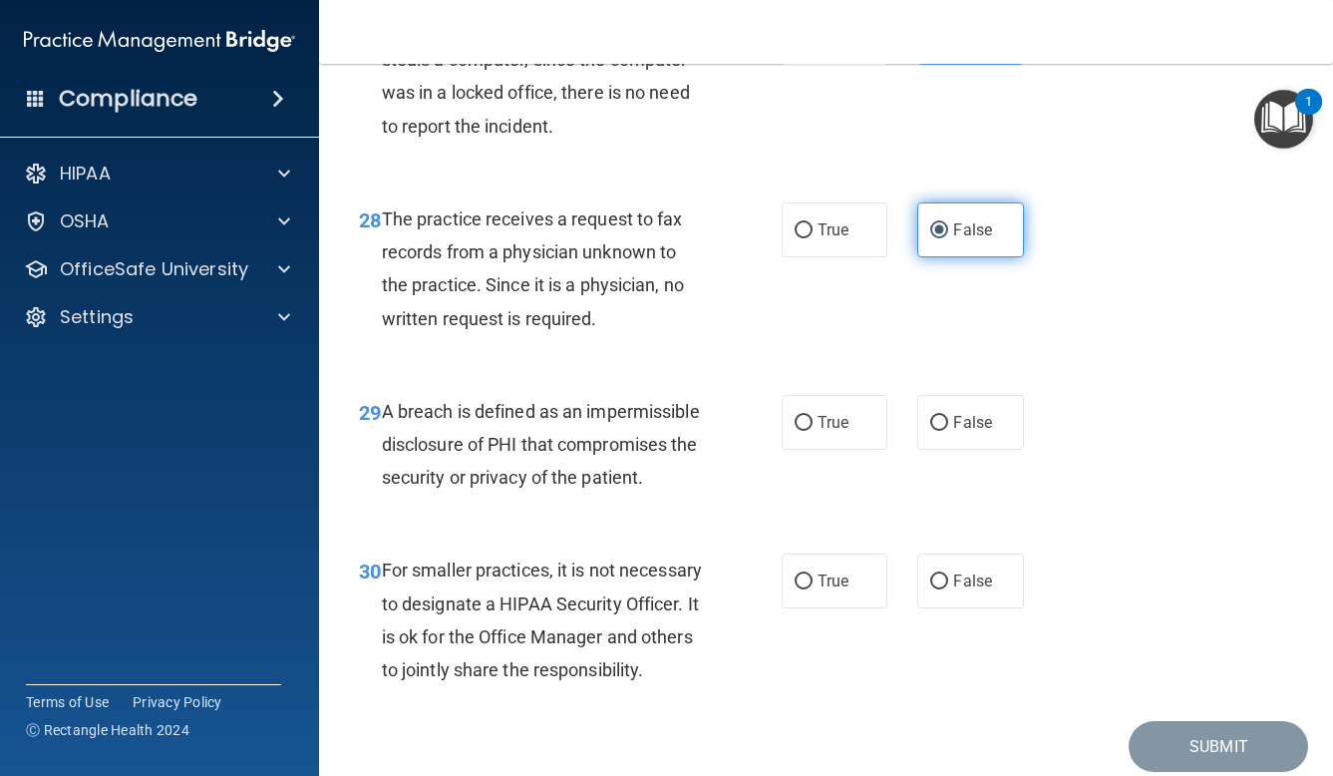
scroll to position [5291, 0]
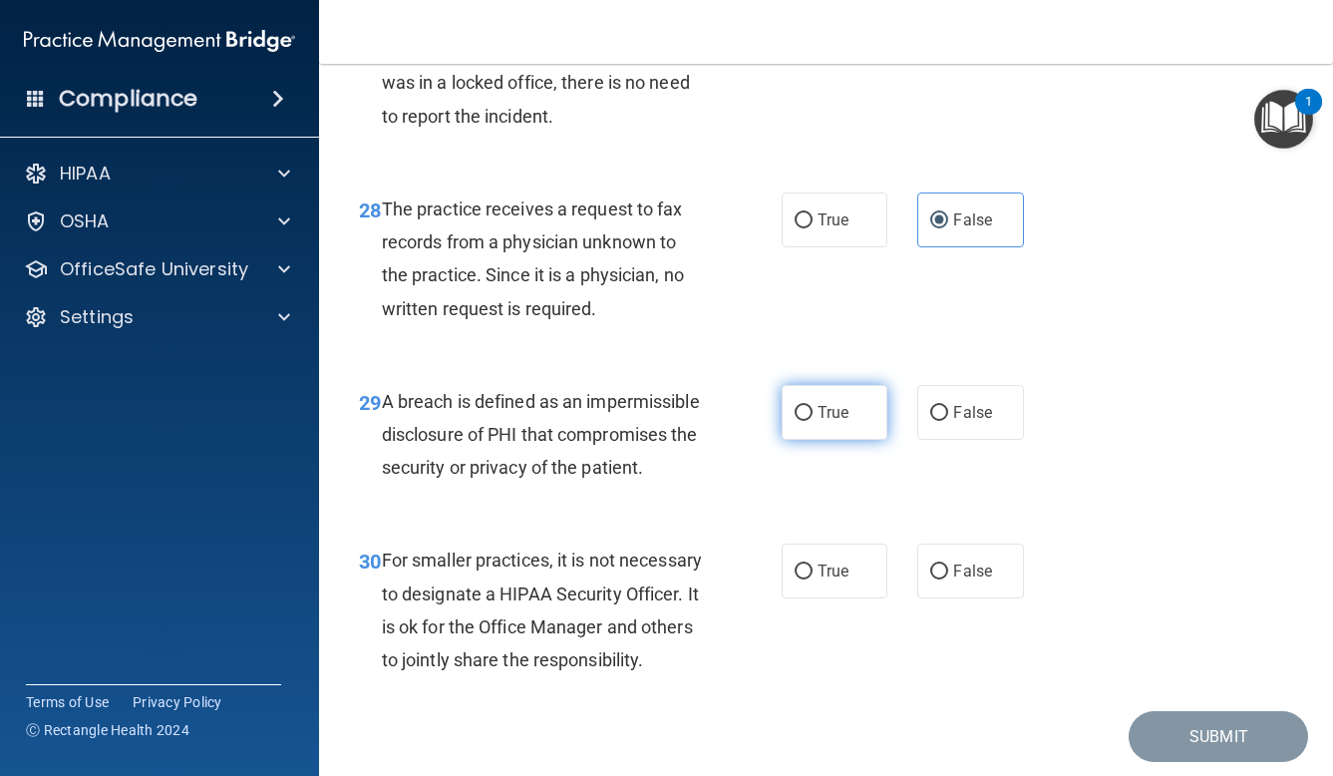
click at [873, 385] on label "True" at bounding box center [835, 412] width 107 height 55
click at [813, 406] on input "True" at bounding box center [804, 413] width 18 height 15
radio input "true"
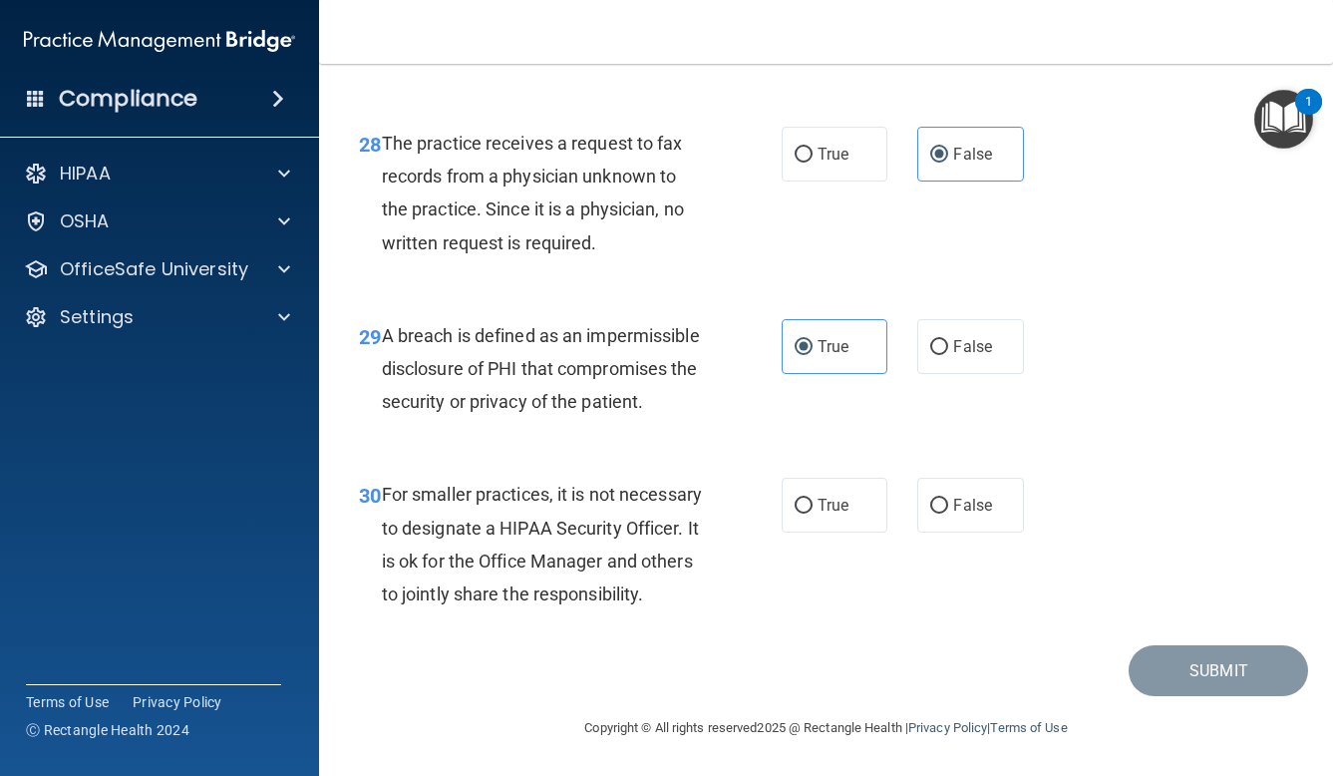
scroll to position [5361, 0]
click at [849, 496] on span "True" at bounding box center [833, 505] width 31 height 19
click at [813, 499] on input "True" at bounding box center [804, 506] width 18 height 15
radio input "true"
click at [1182, 661] on button "Submit" at bounding box center [1218, 670] width 179 height 51
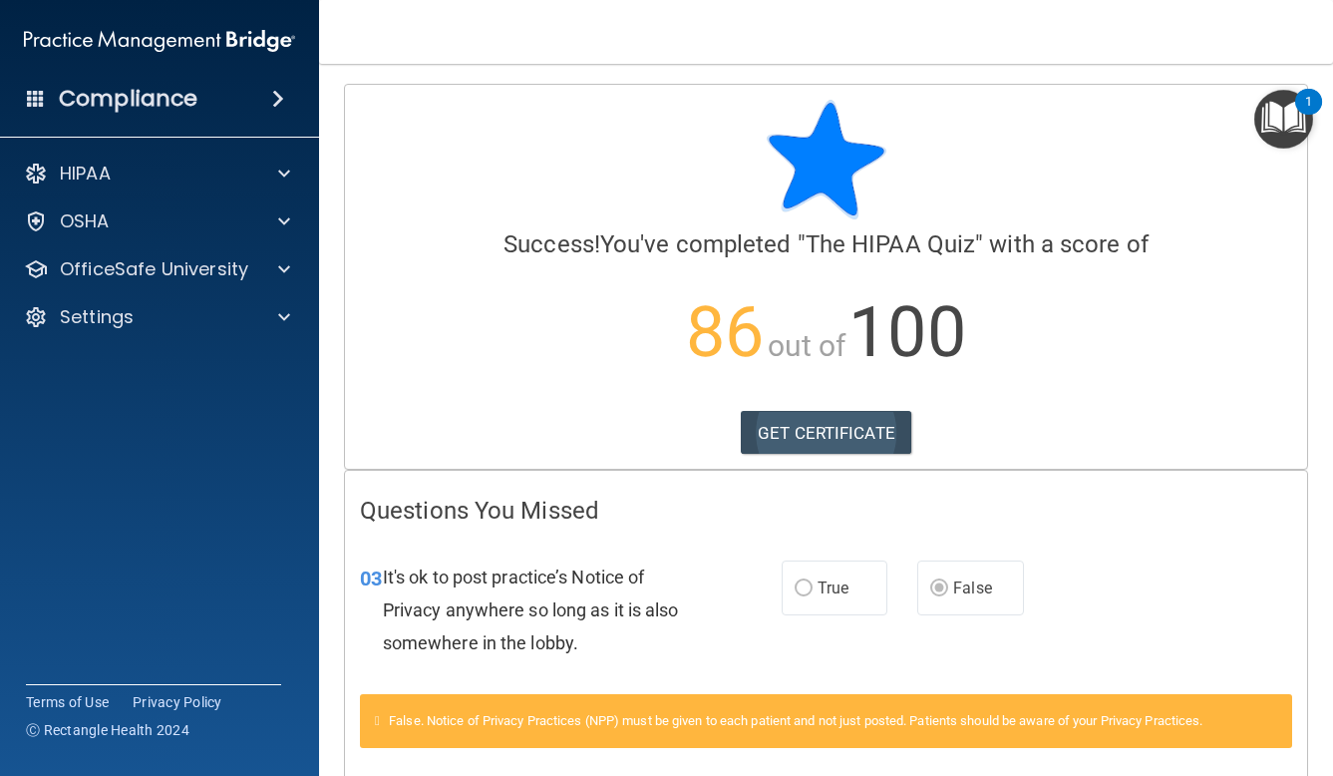
click at [857, 438] on link "GET CERTIFICATE" at bounding box center [826, 433] width 171 height 44
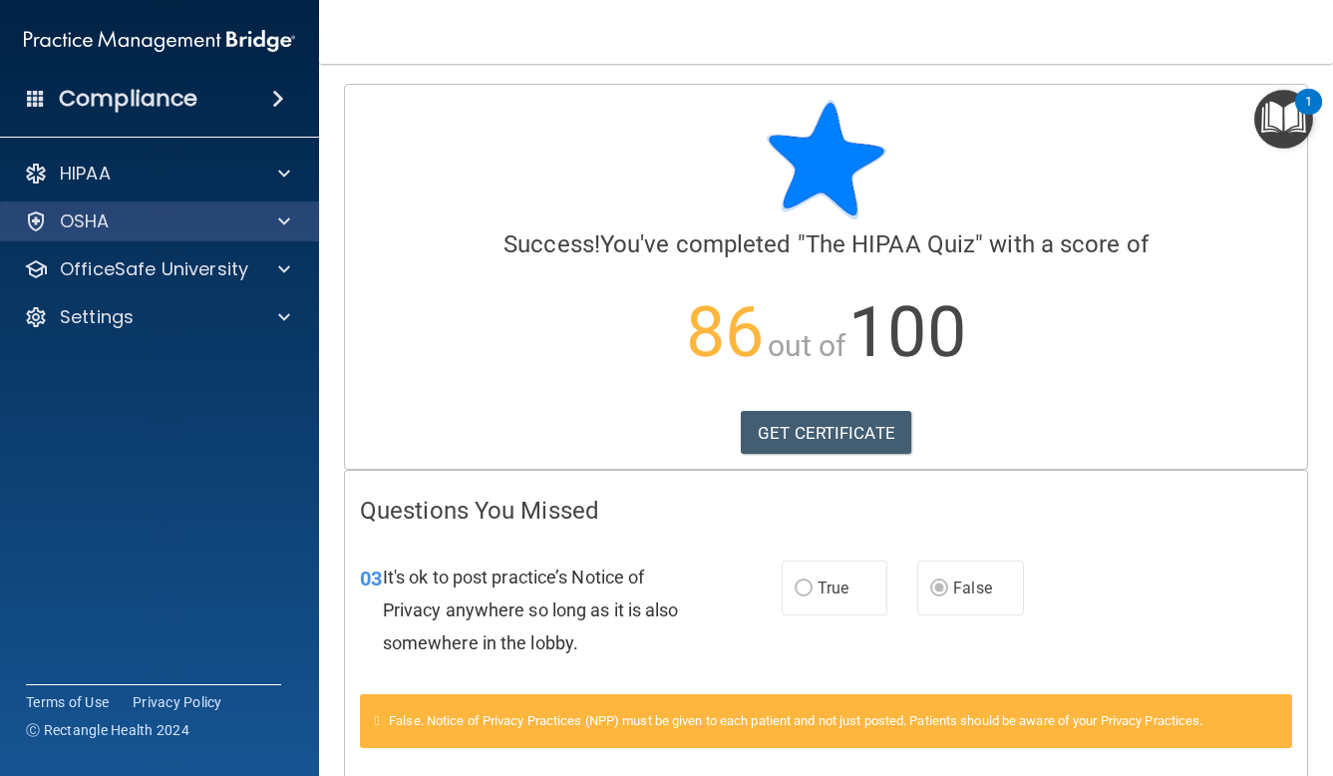
click at [149, 217] on div "OSHA" at bounding box center [132, 221] width 247 height 24
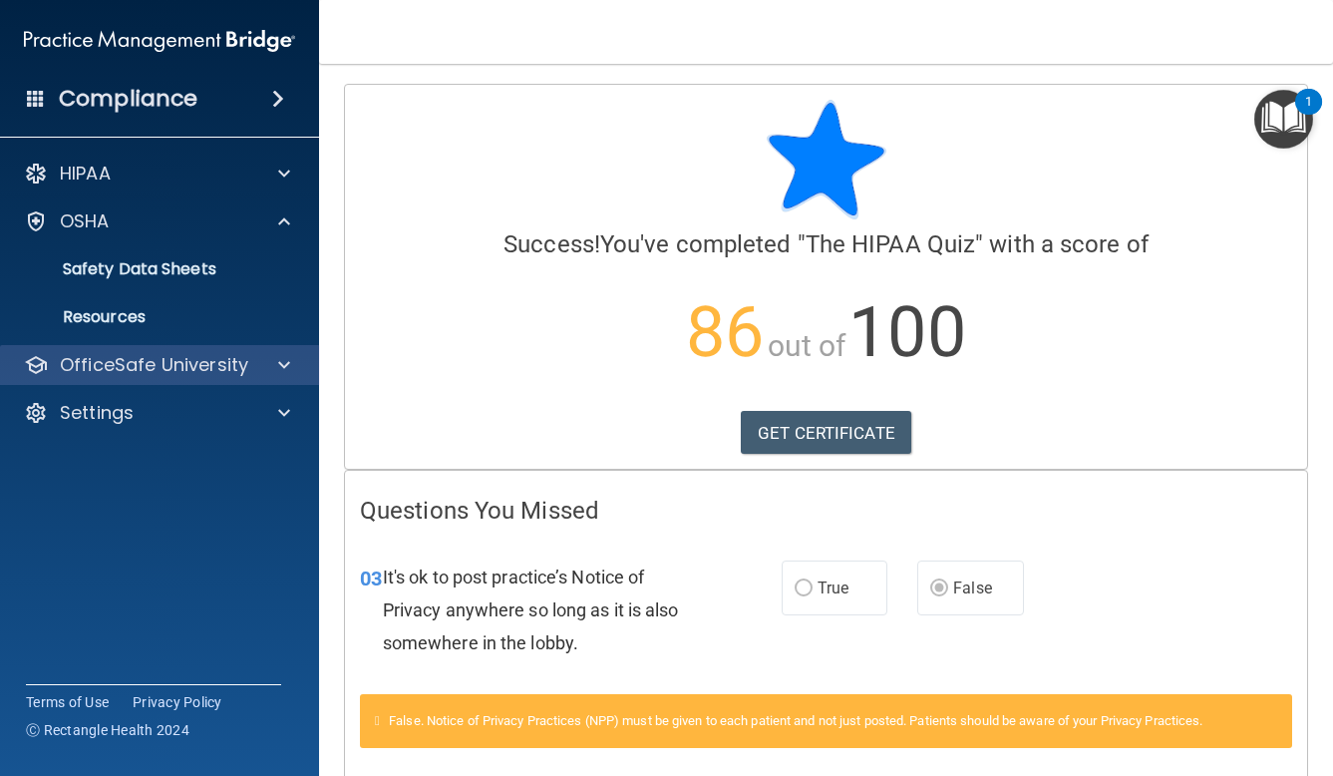
click at [120, 367] on p "OfficeSafe University" at bounding box center [154, 365] width 188 height 24
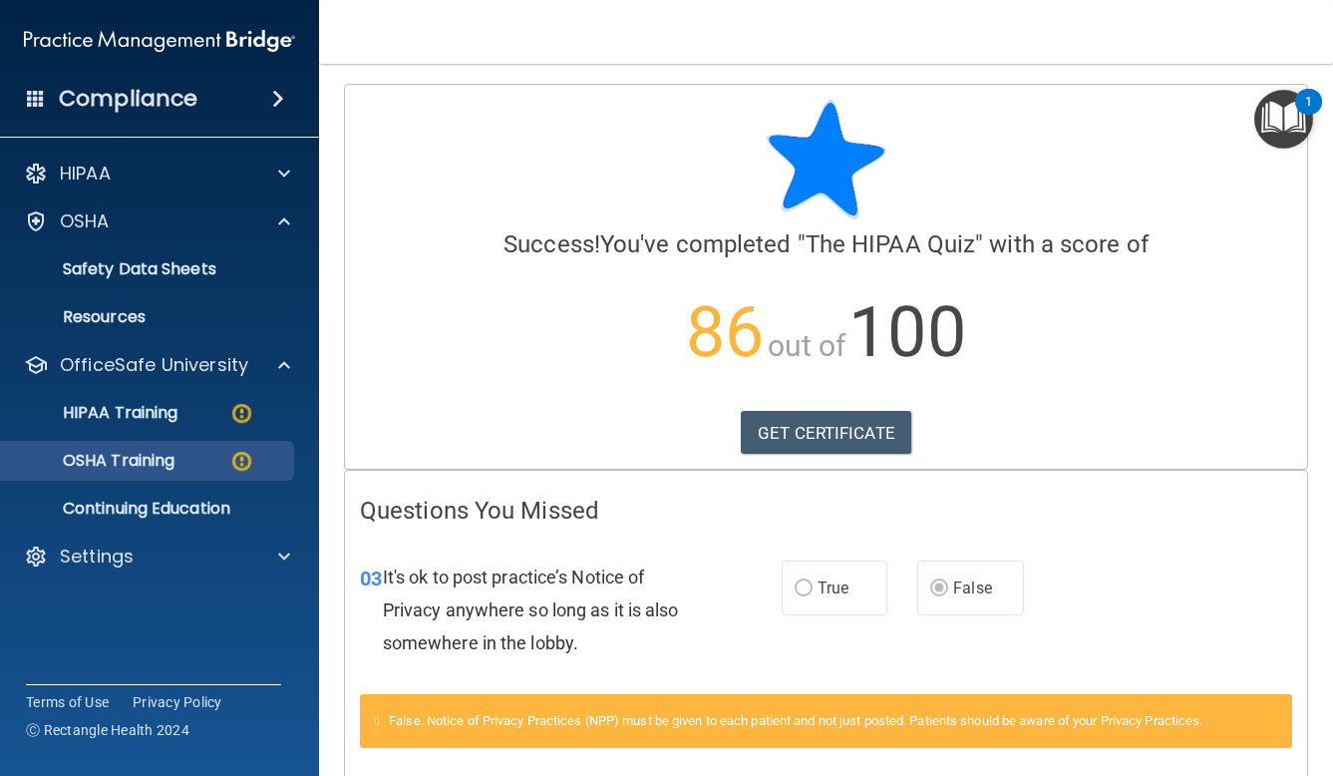
click at [105, 472] on link "OSHA Training" at bounding box center [137, 461] width 314 height 40
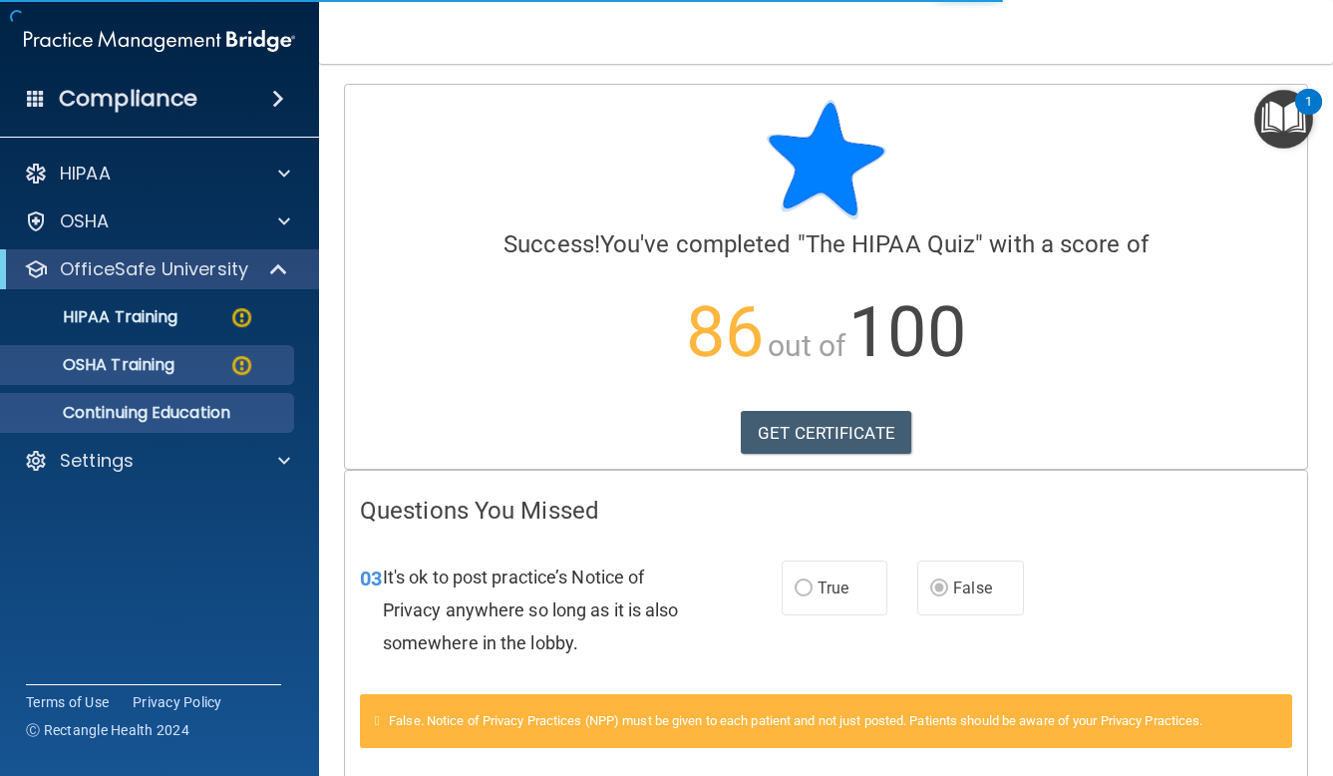
click at [130, 412] on p "Continuing Education" at bounding box center [149, 413] width 272 height 20
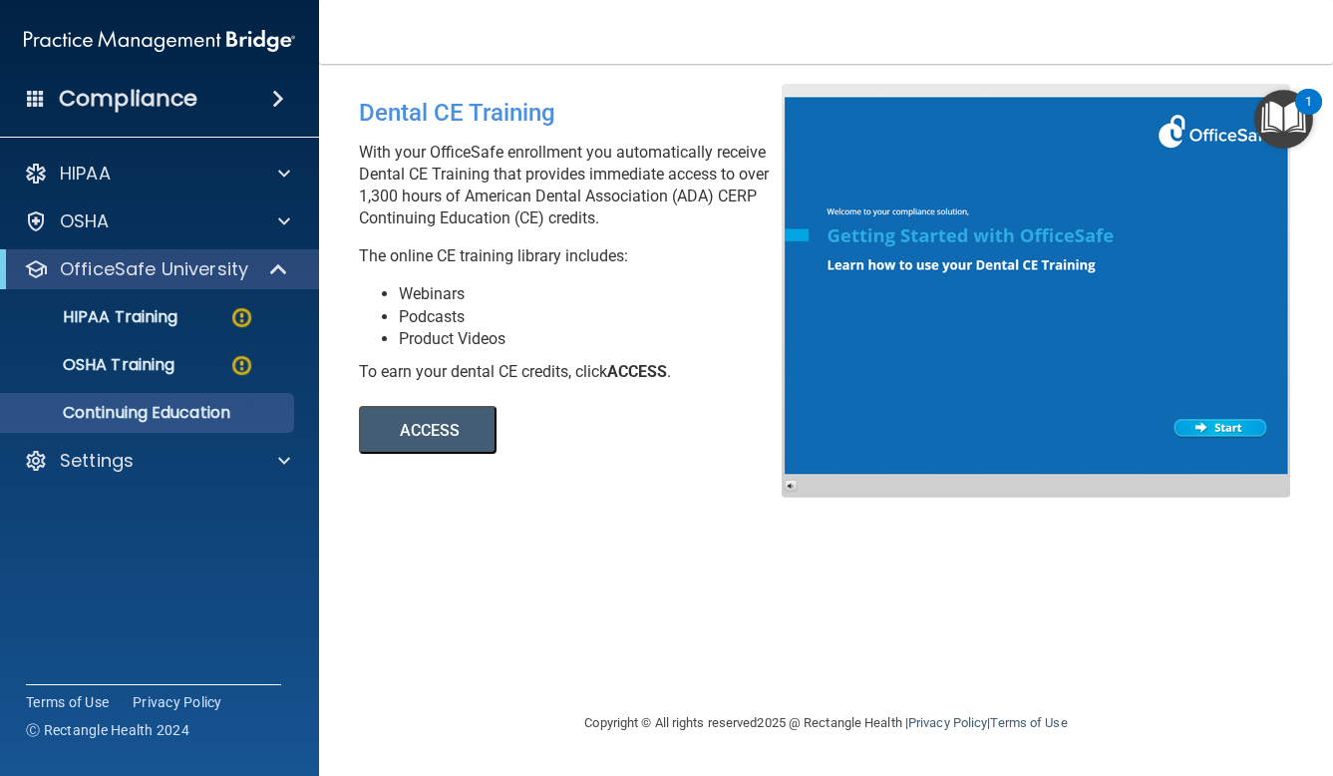
click at [438, 429] on button "ACCESS" at bounding box center [428, 430] width 138 height 48
click at [1217, 429] on div at bounding box center [1036, 291] width 509 height 414
click at [158, 360] on p "OSHA Training" at bounding box center [94, 365] width 162 height 20
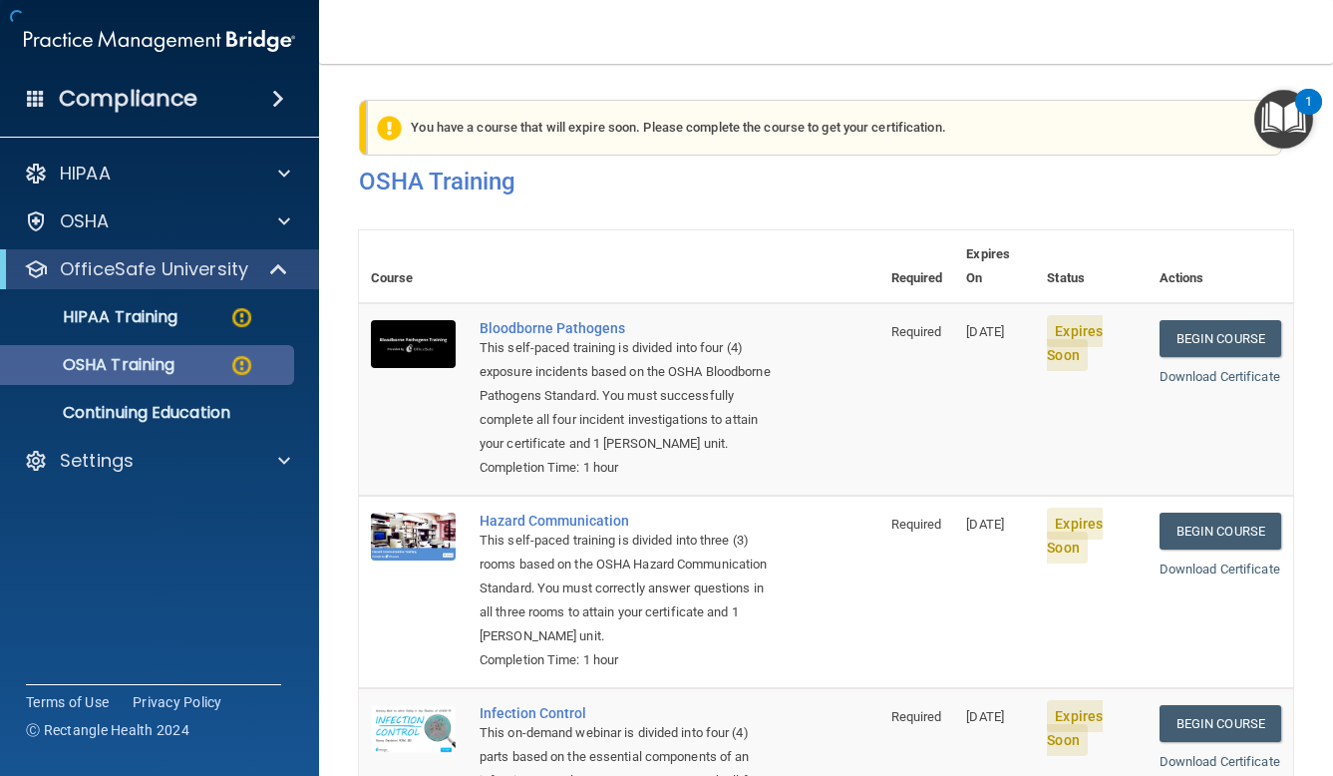
click at [157, 359] on p "OSHA Training" at bounding box center [94, 365] width 162 height 20
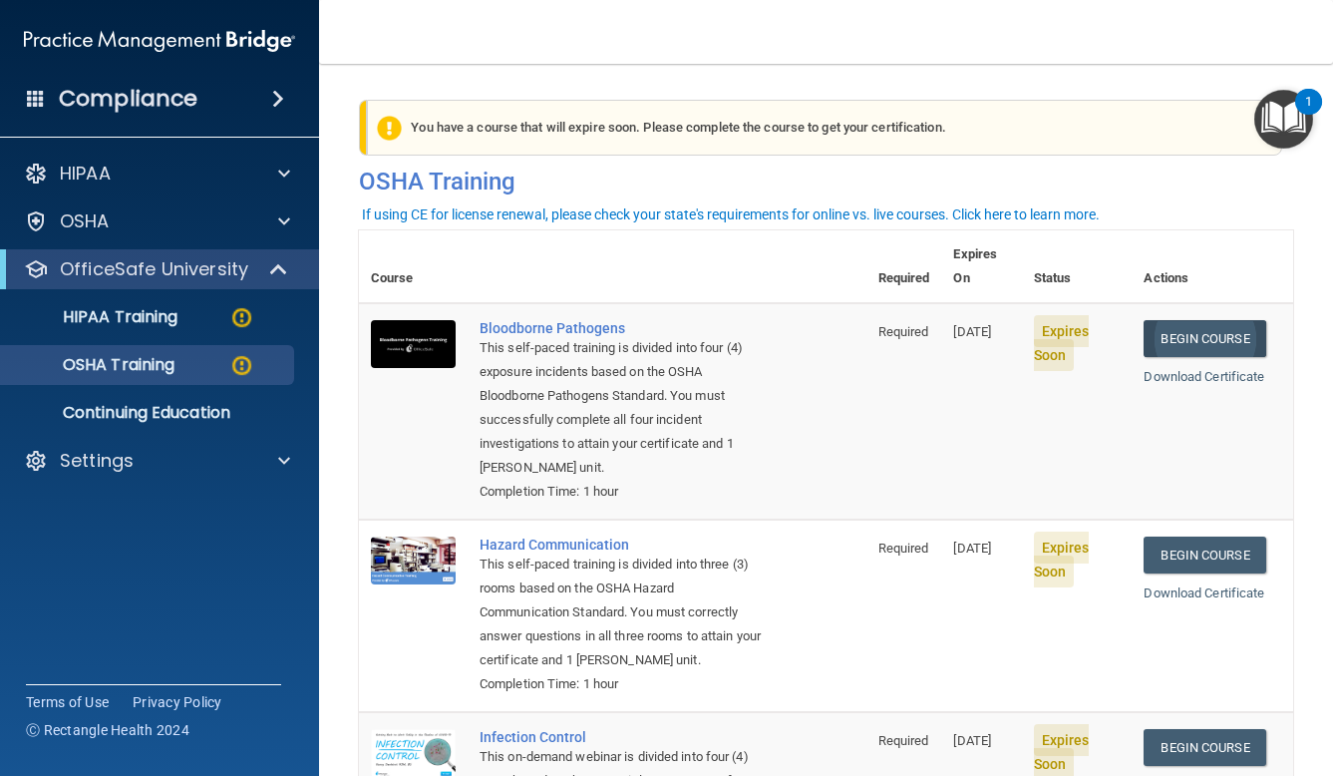
click at [1194, 320] on link "Begin Course" at bounding box center [1205, 338] width 122 height 37
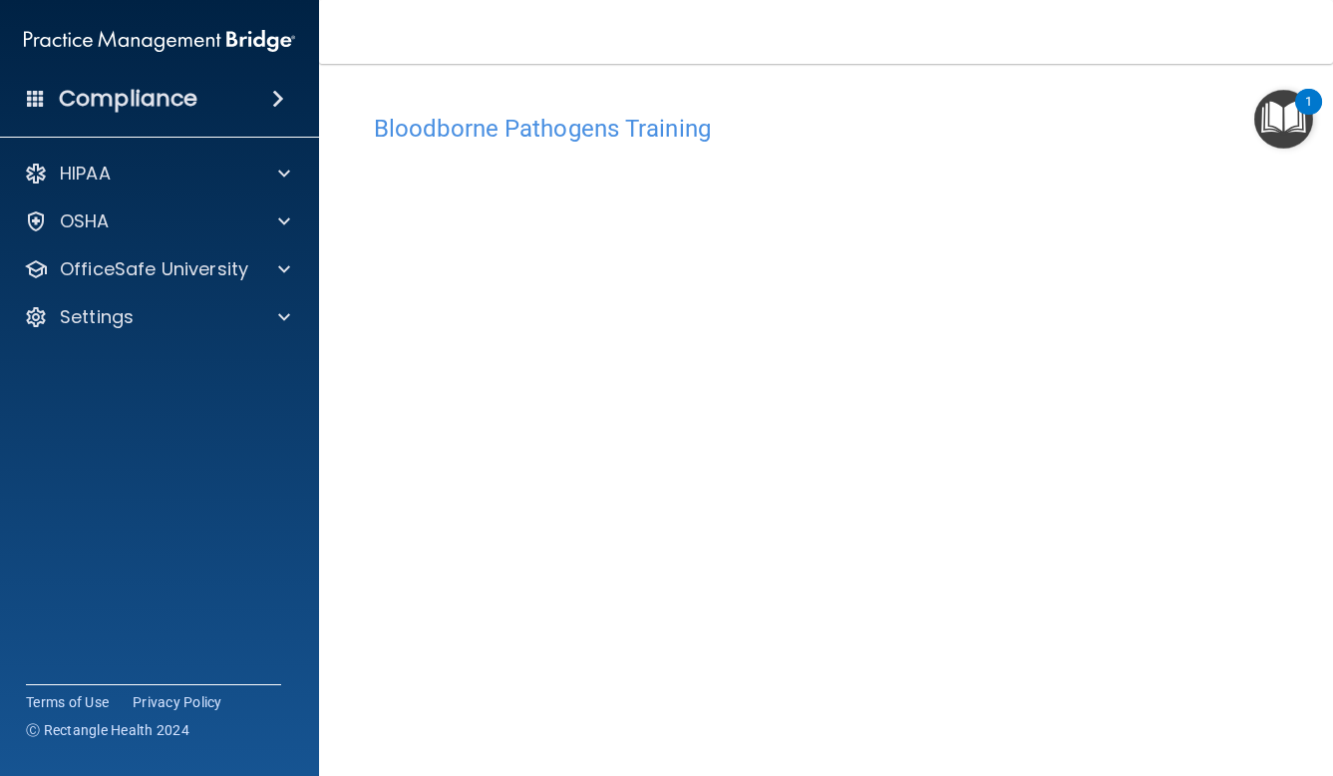
click at [1292, 107] on img "Open Resource Center, 1 new notification" at bounding box center [1283, 119] width 59 height 59
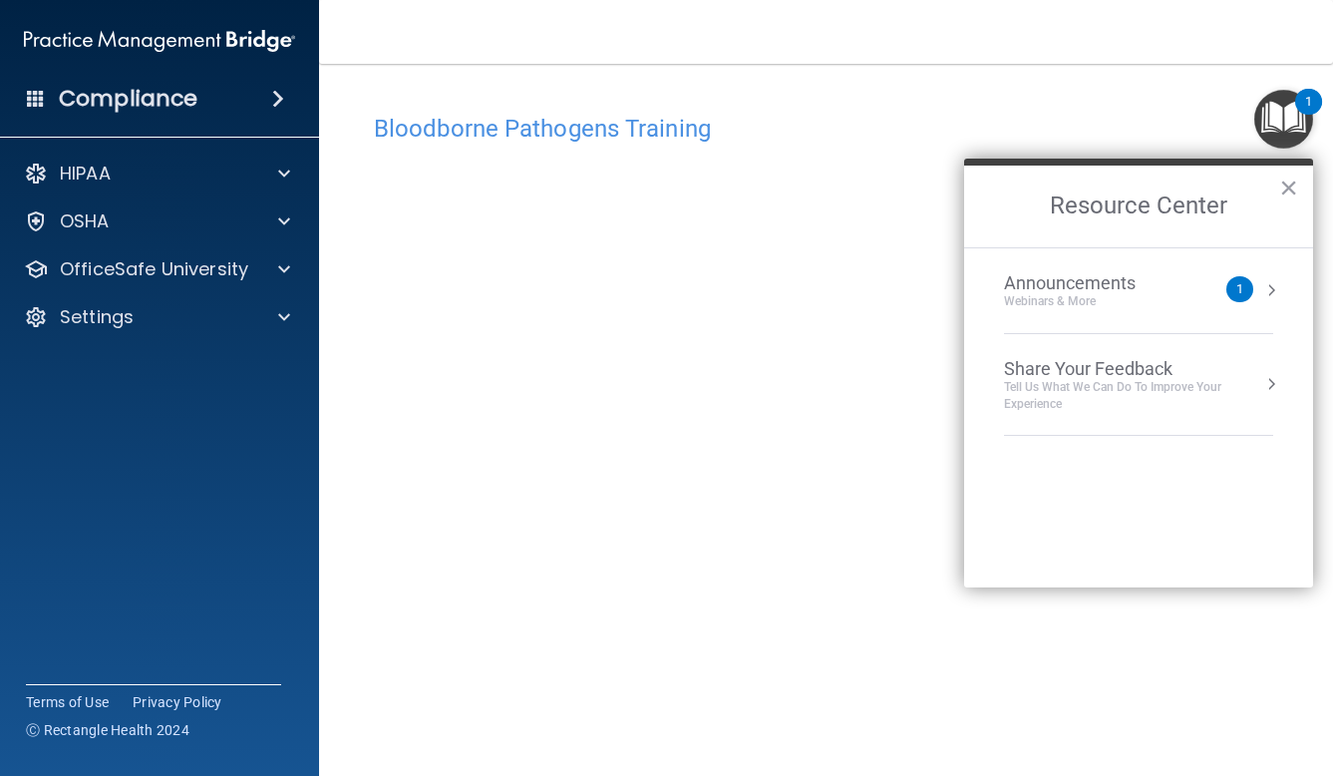
click at [842, 141] on h4 "Bloodborne Pathogens Training" at bounding box center [826, 129] width 904 height 26
click at [1286, 184] on button "×" at bounding box center [1288, 188] width 19 height 32
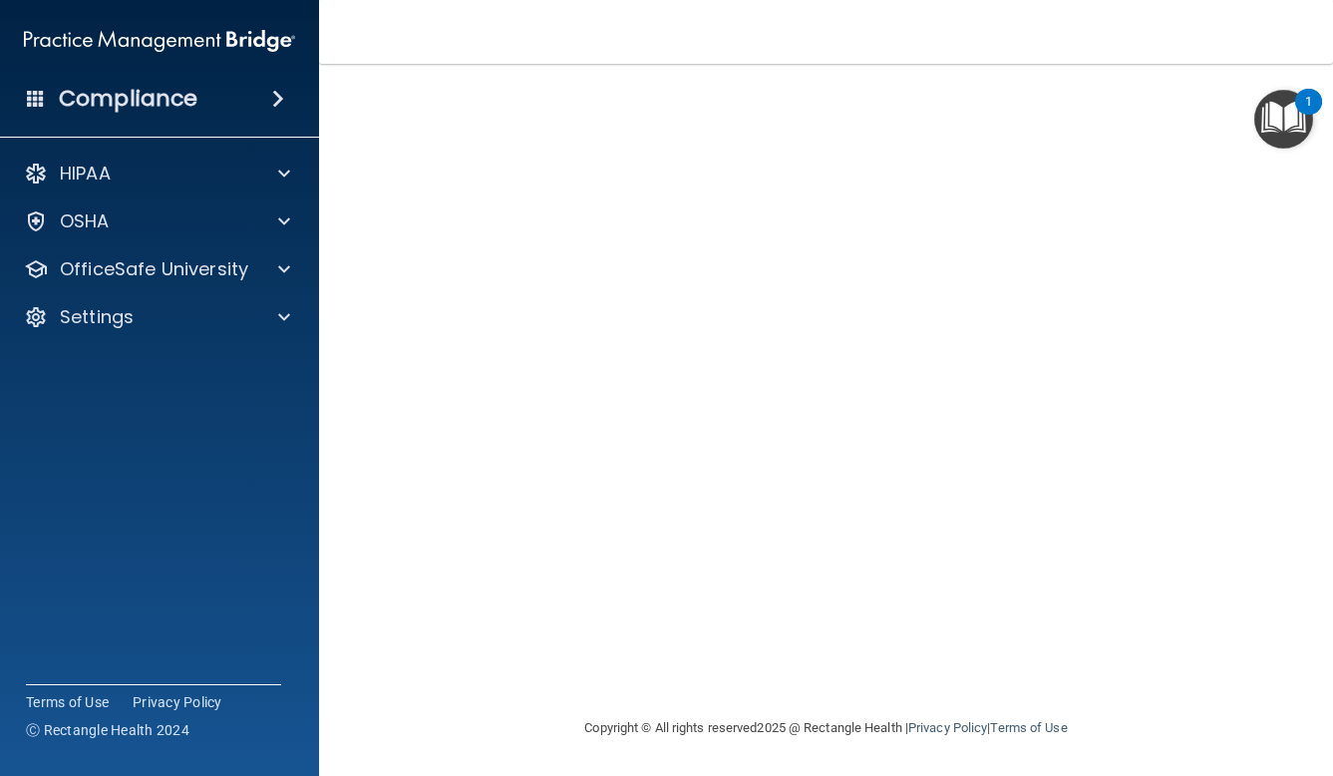
scroll to position [77, 0]
click at [1254, 145] on img "Open Resource Center, 1 new notification" at bounding box center [1283, 119] width 59 height 59
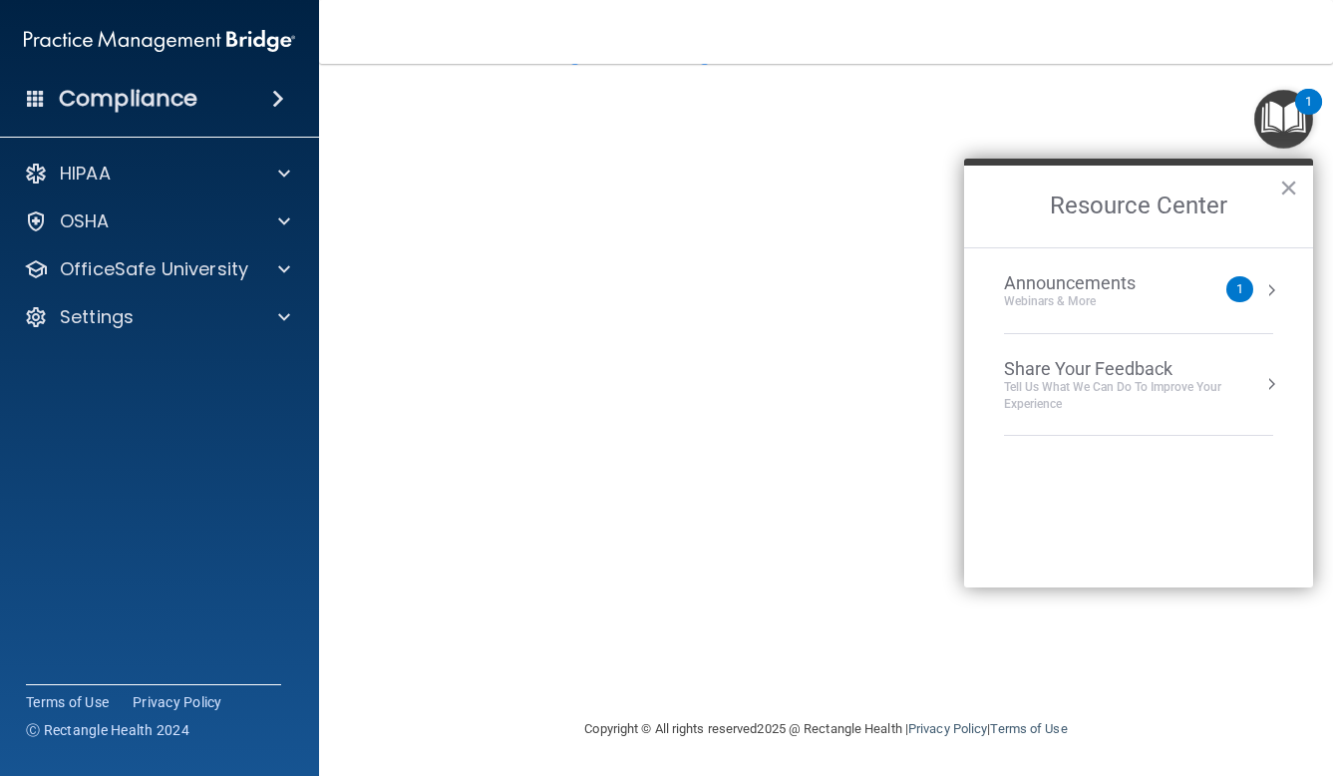
click at [1167, 162] on div "Resource Center ×" at bounding box center [1138, 203] width 349 height 89
click at [1286, 189] on button "×" at bounding box center [1288, 188] width 19 height 32
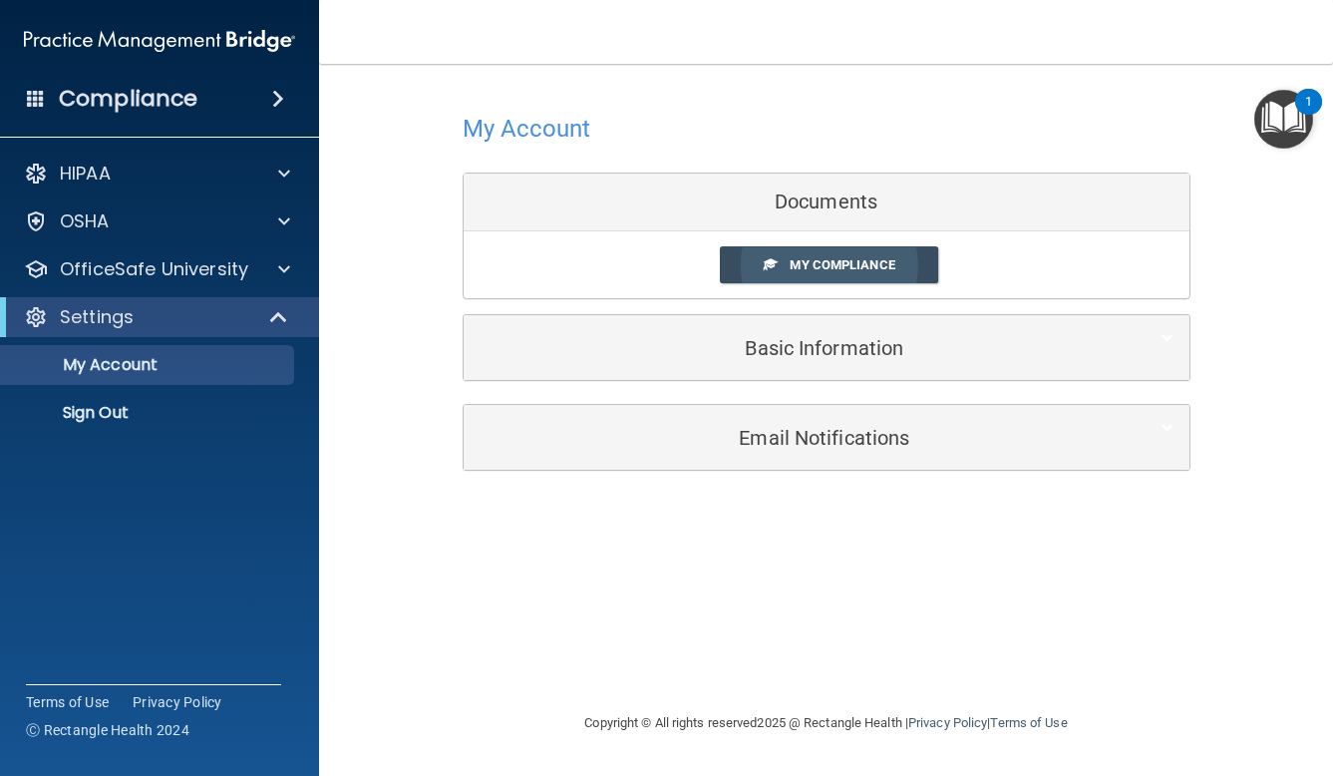
click at [811, 268] on span "My Compliance" at bounding box center [842, 264] width 105 height 15
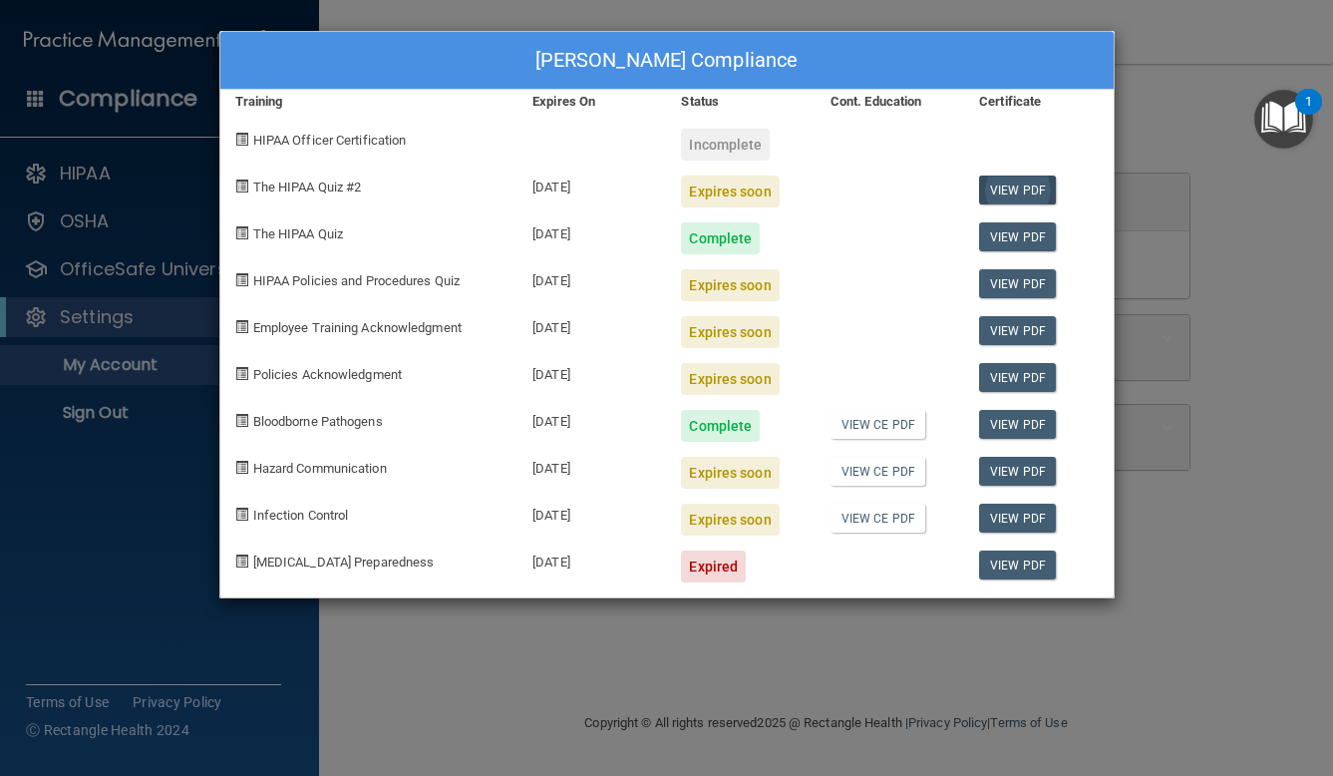
click at [1017, 192] on link "View PDF" at bounding box center [1017, 189] width 77 height 29
click at [735, 195] on div "Expires soon" at bounding box center [730, 191] width 98 height 32
click at [1008, 187] on link "View PDF" at bounding box center [1017, 189] width 77 height 29
click at [722, 185] on div "Expires soon" at bounding box center [730, 191] width 98 height 32
click at [1002, 190] on link "View PDF" at bounding box center [1017, 189] width 77 height 29
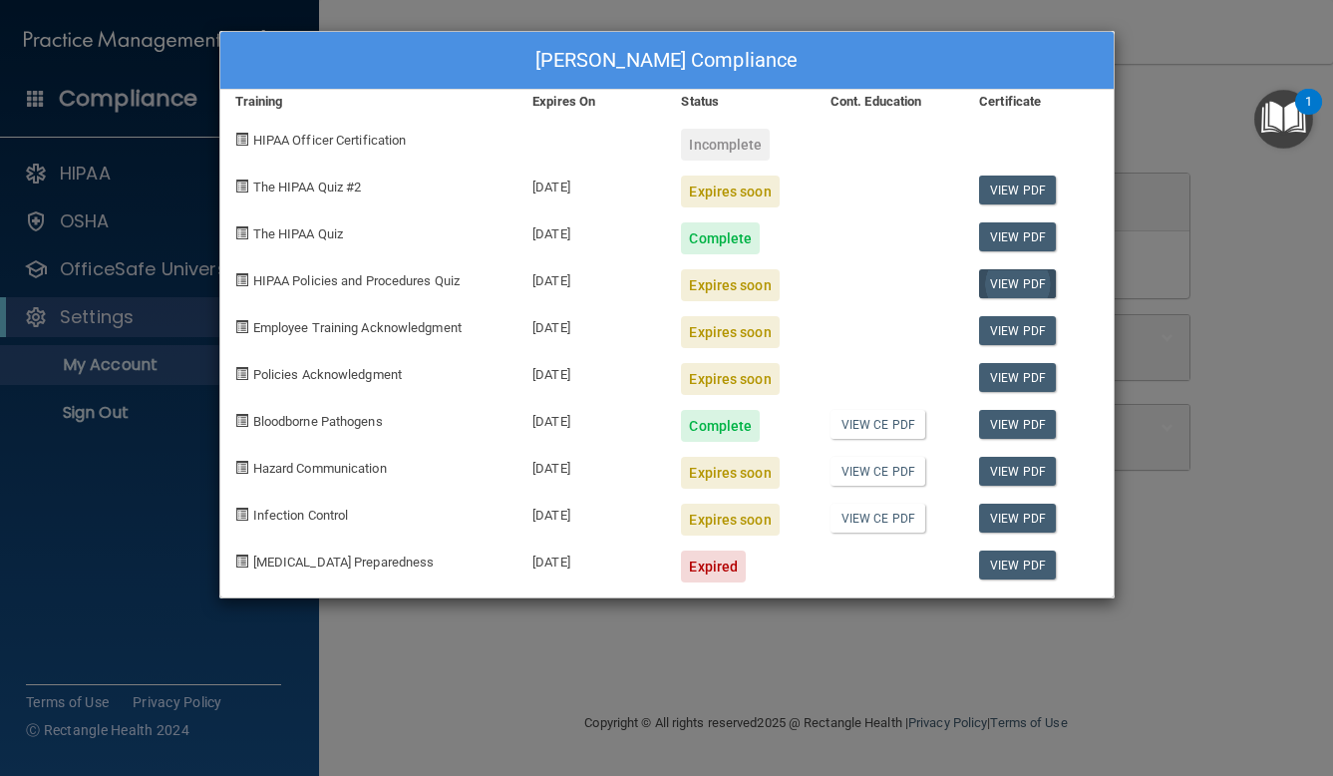
click at [1010, 280] on link "View PDF" at bounding box center [1017, 283] width 77 height 29
click at [872, 472] on link "View CE PDF" at bounding box center [878, 471] width 95 height 29
click at [1182, 100] on div "Susan Catman's Compliance Training Expires On Status Cont. Education Certificat…" at bounding box center [666, 388] width 1333 height 776
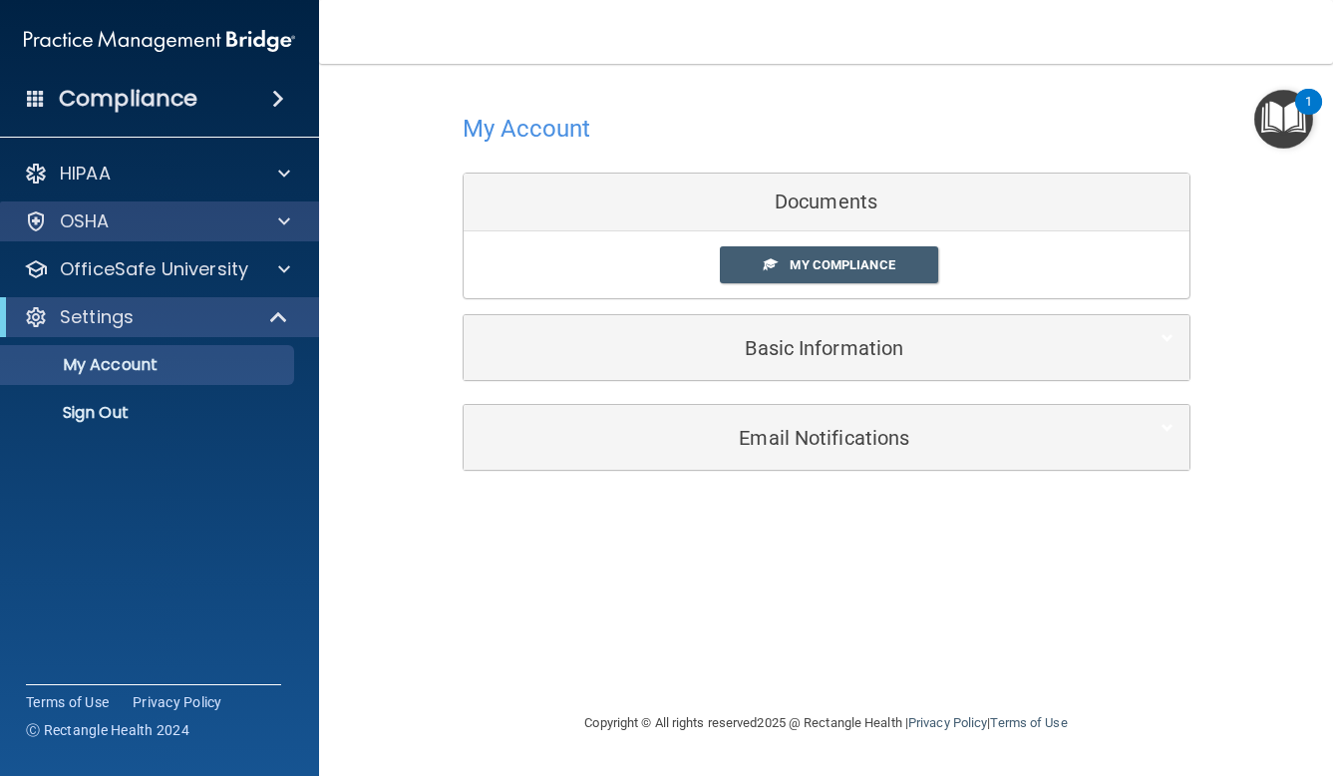
click at [219, 230] on div "OSHA" at bounding box center [132, 221] width 247 height 24
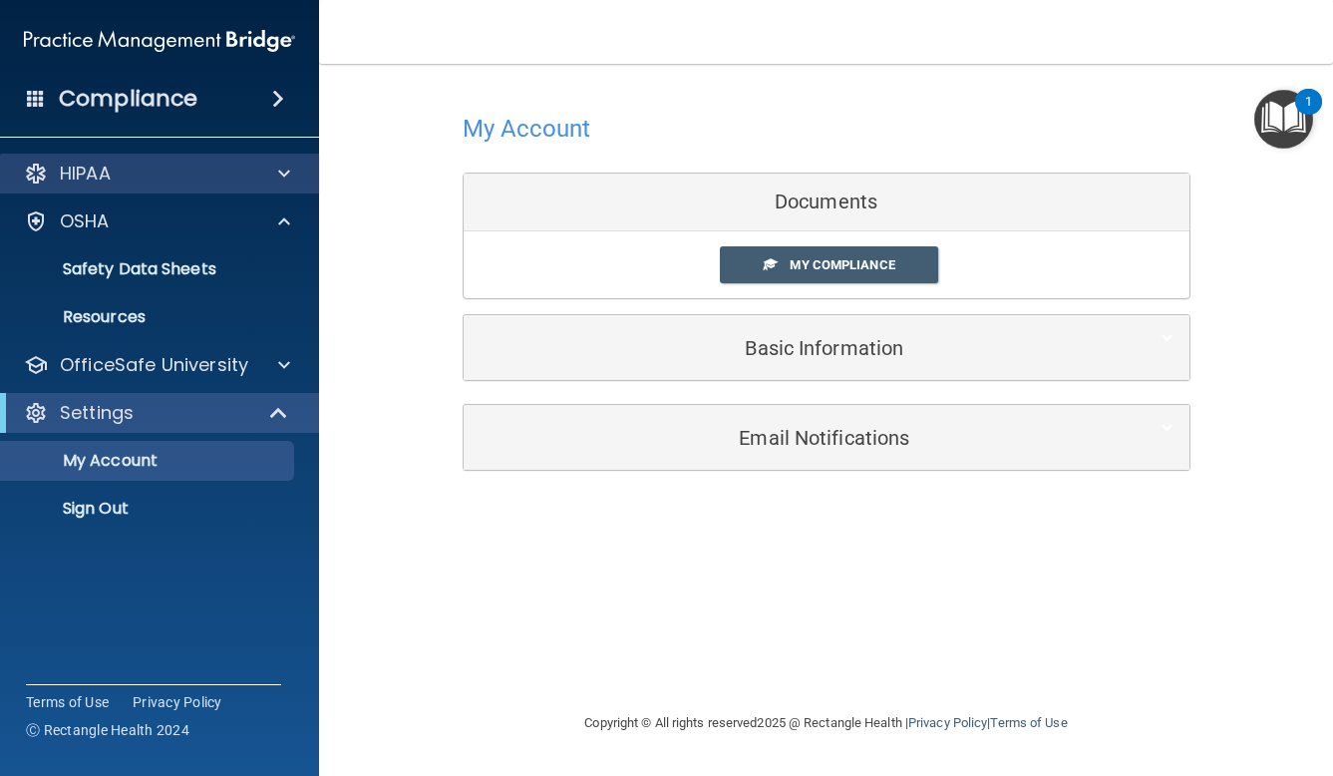
click at [209, 169] on div "HIPAA" at bounding box center [132, 174] width 247 height 24
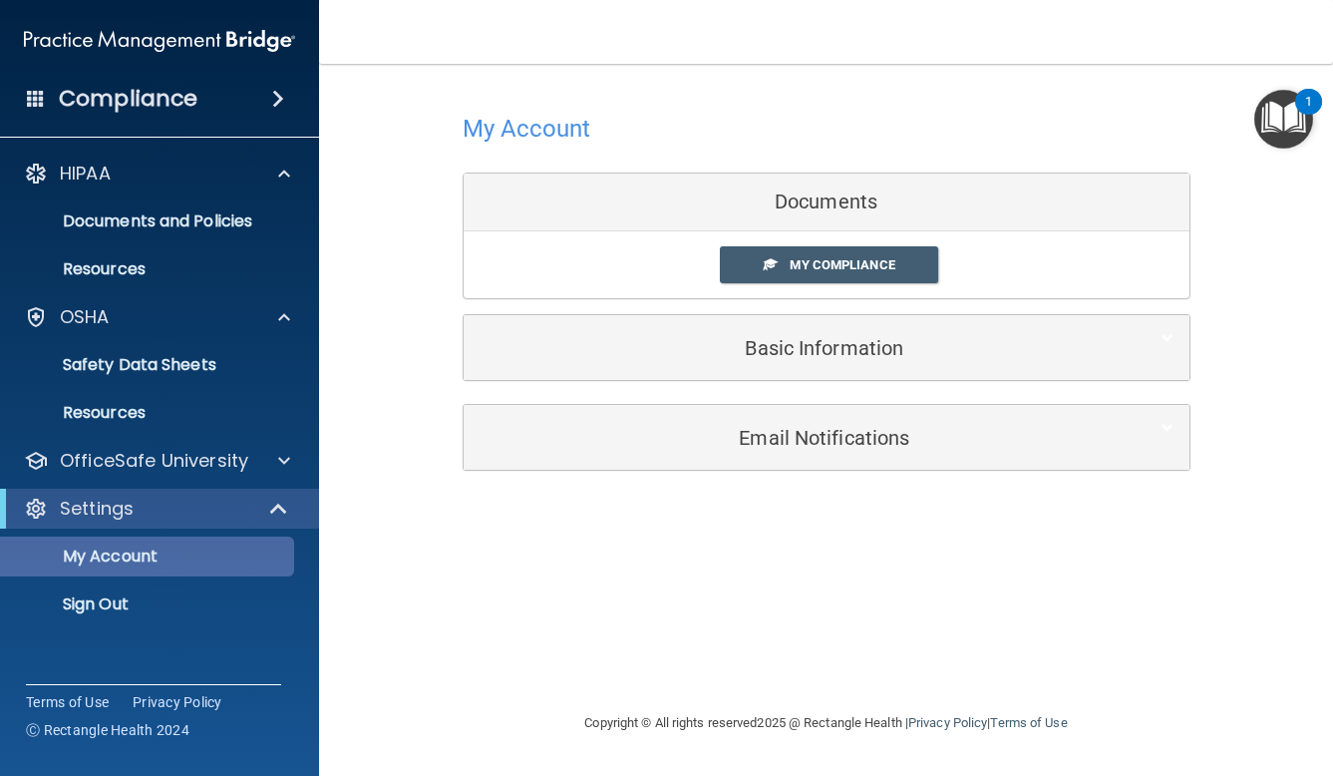
click at [204, 553] on p "My Account" at bounding box center [149, 556] width 272 height 20
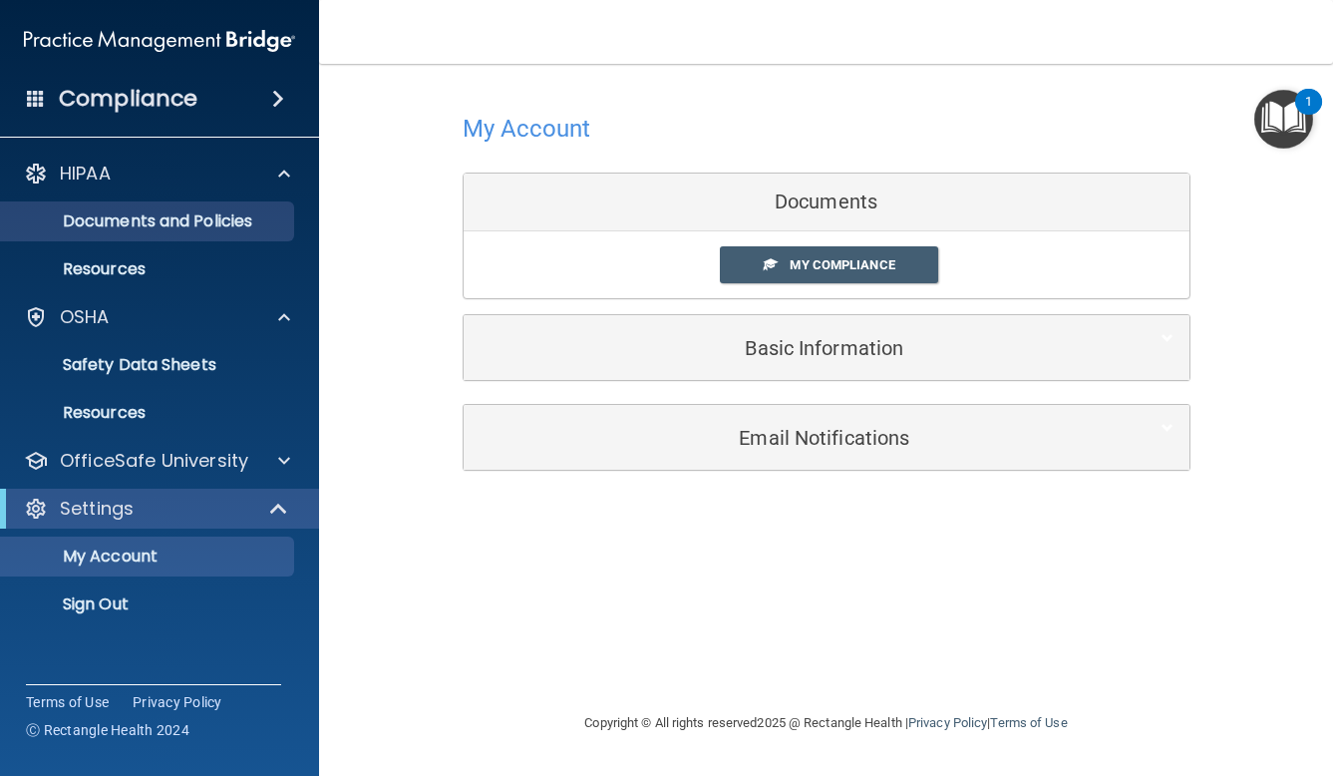
click at [185, 222] on p "Documents and Policies" at bounding box center [149, 221] width 272 height 20
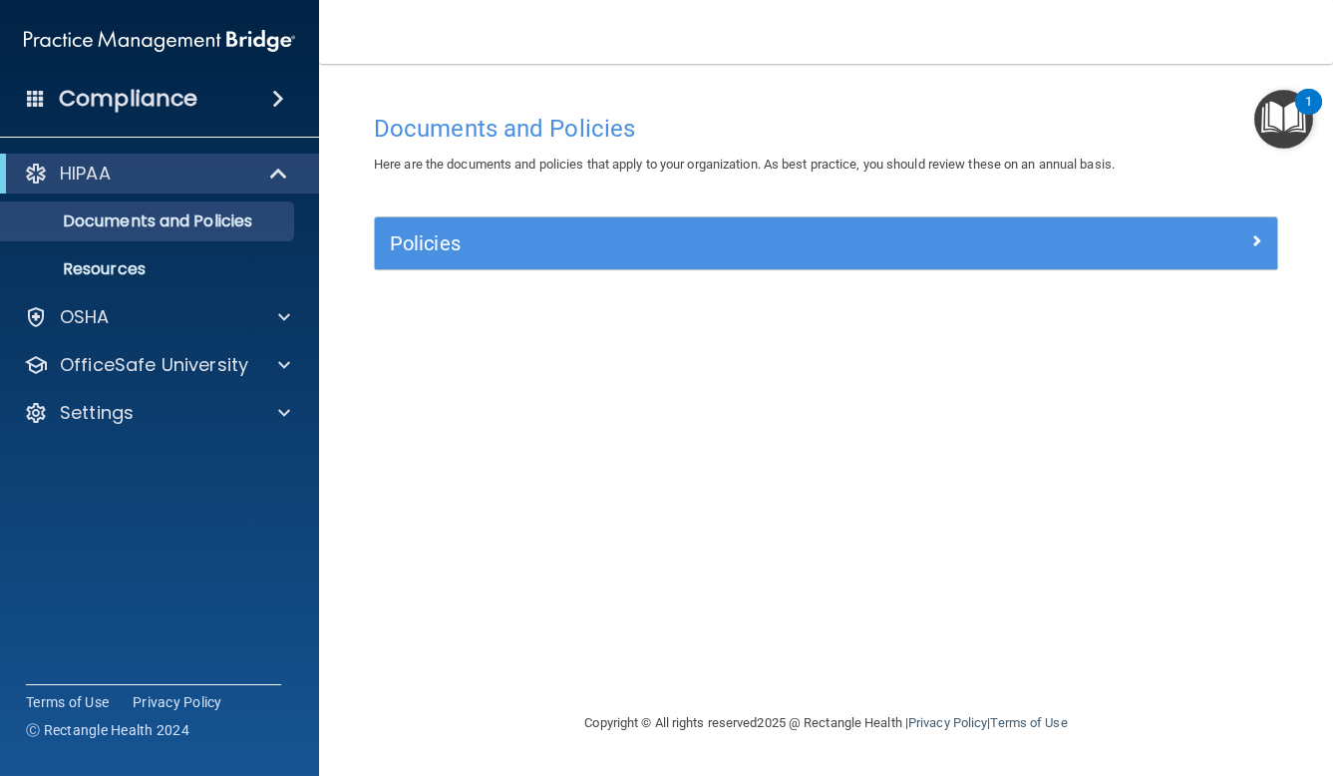
click at [454, 253] on h5 "Policies" at bounding box center [713, 243] width 647 height 22
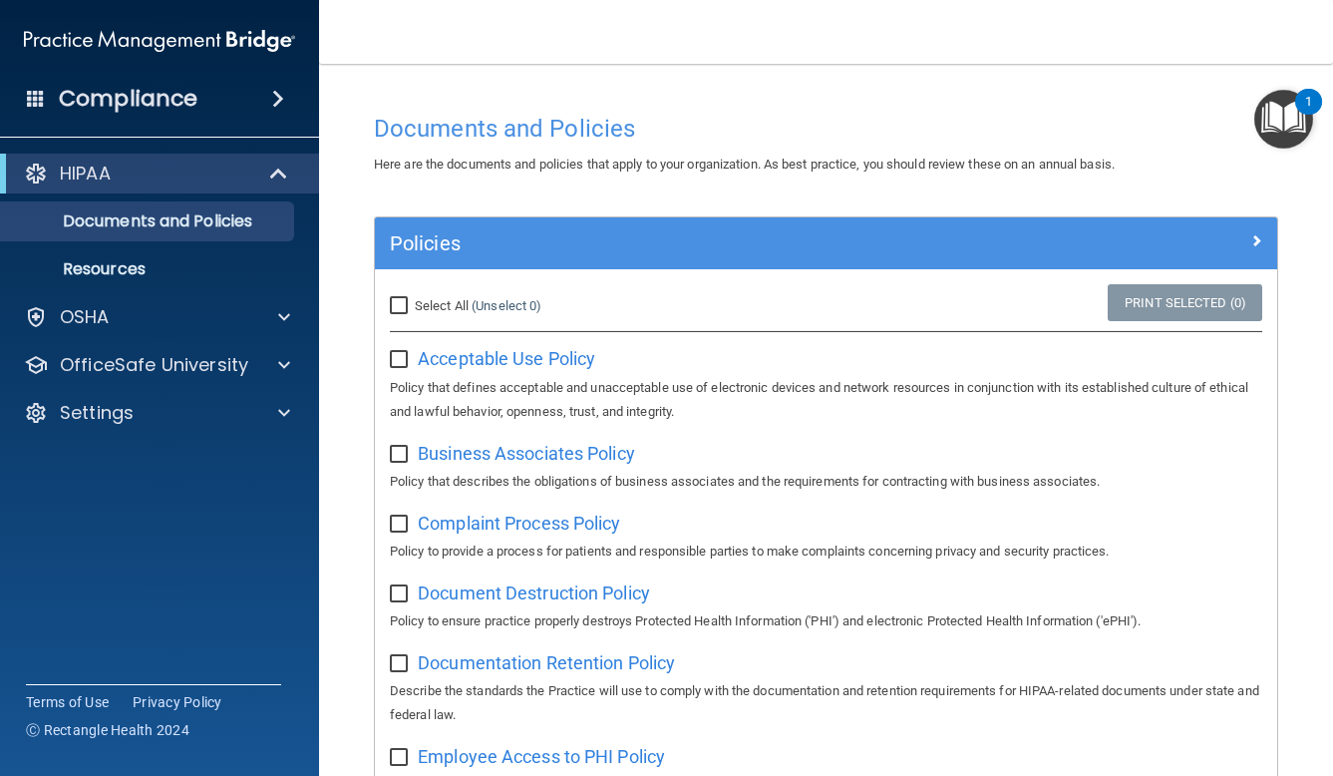
click at [399, 306] on input "Select All (Unselect 0) Unselect All" at bounding box center [401, 306] width 23 height 16
checkbox input "true"
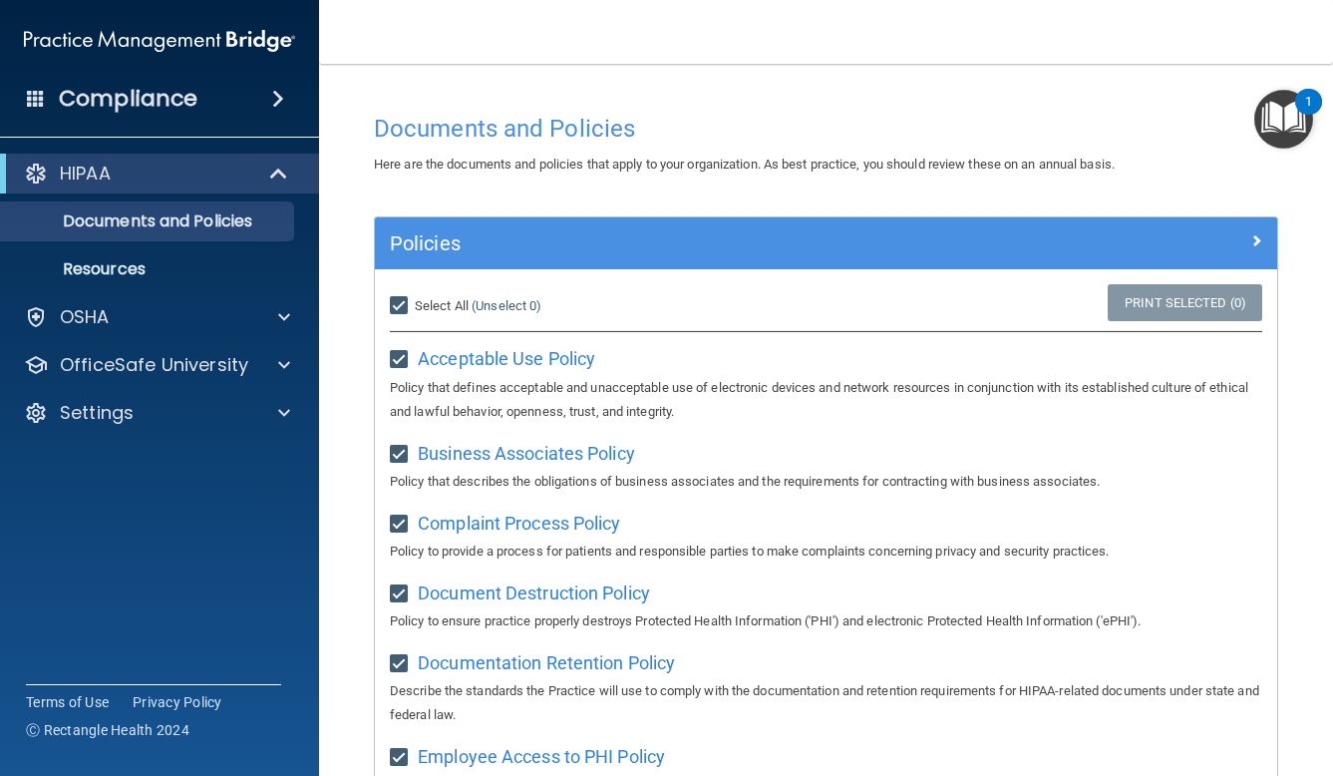
checkbox input "true"
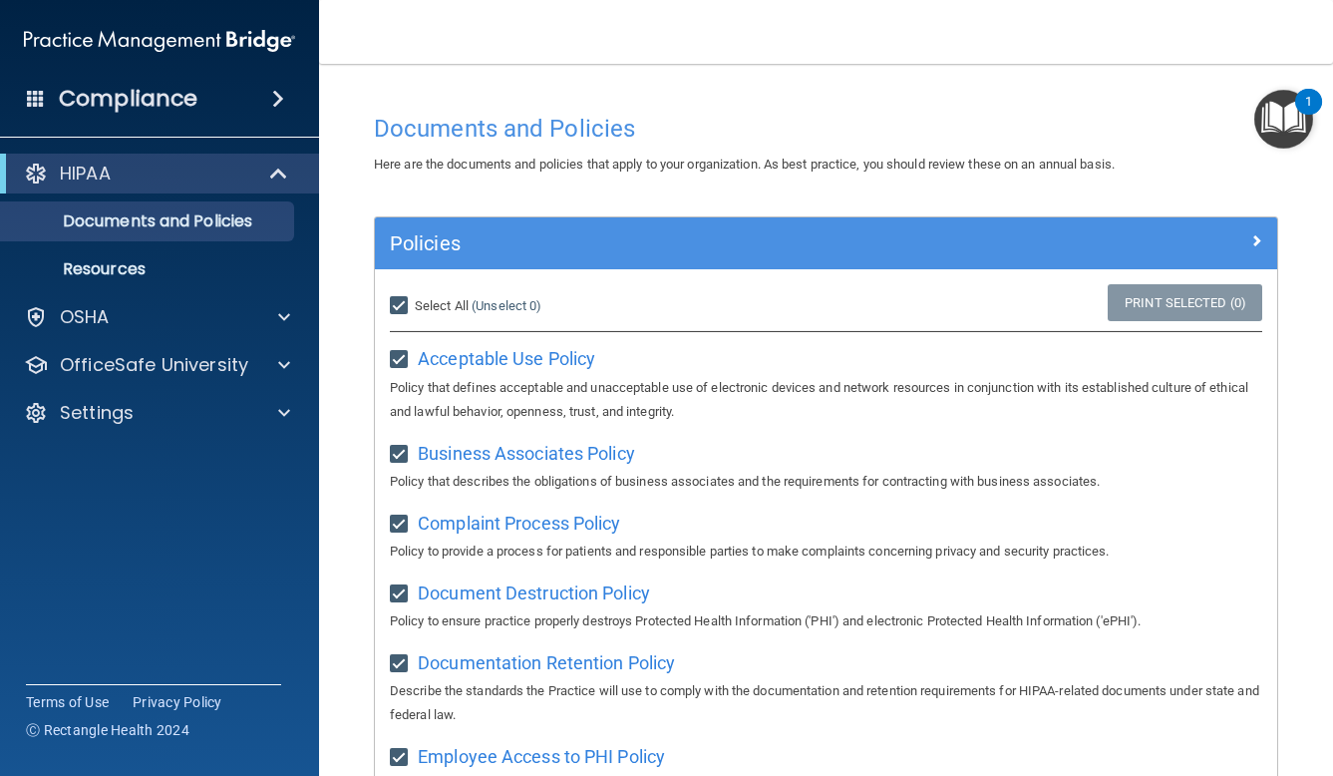
checkbox input "true"
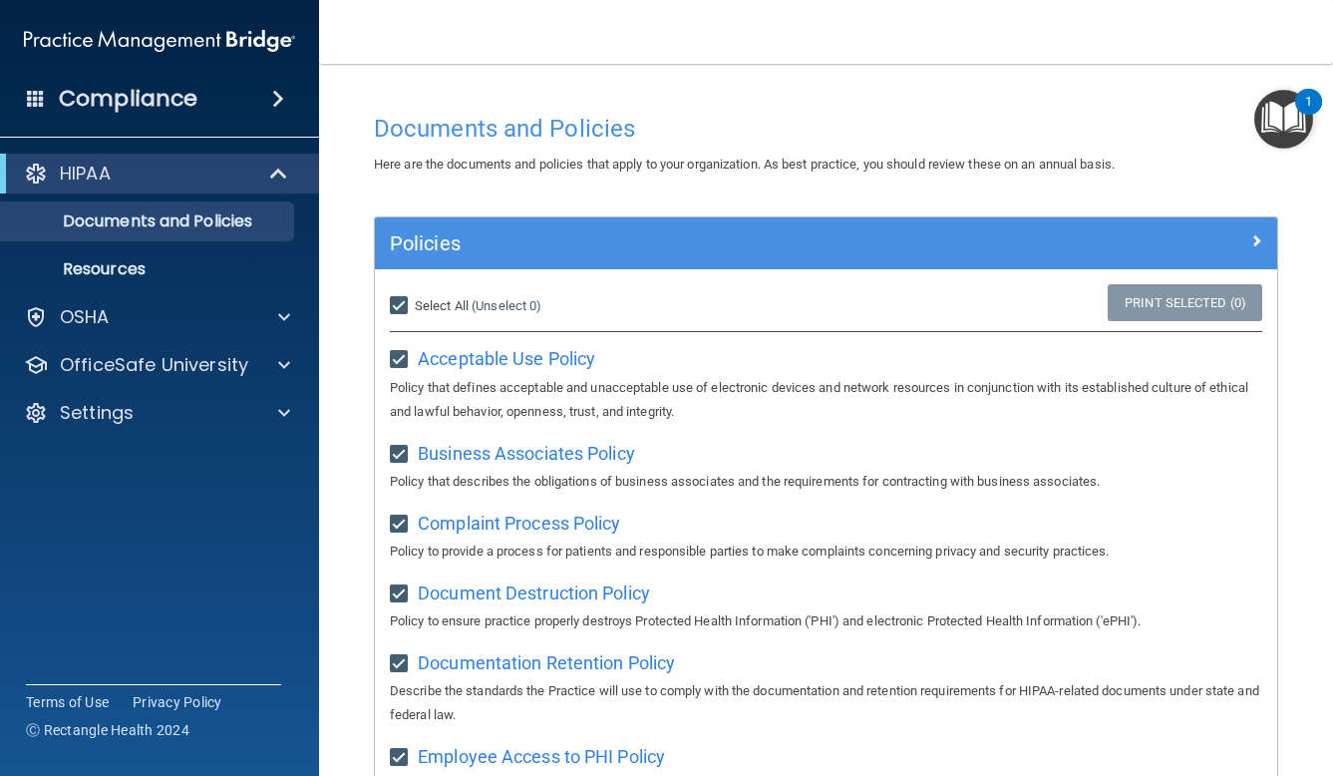
checkbox input "true"
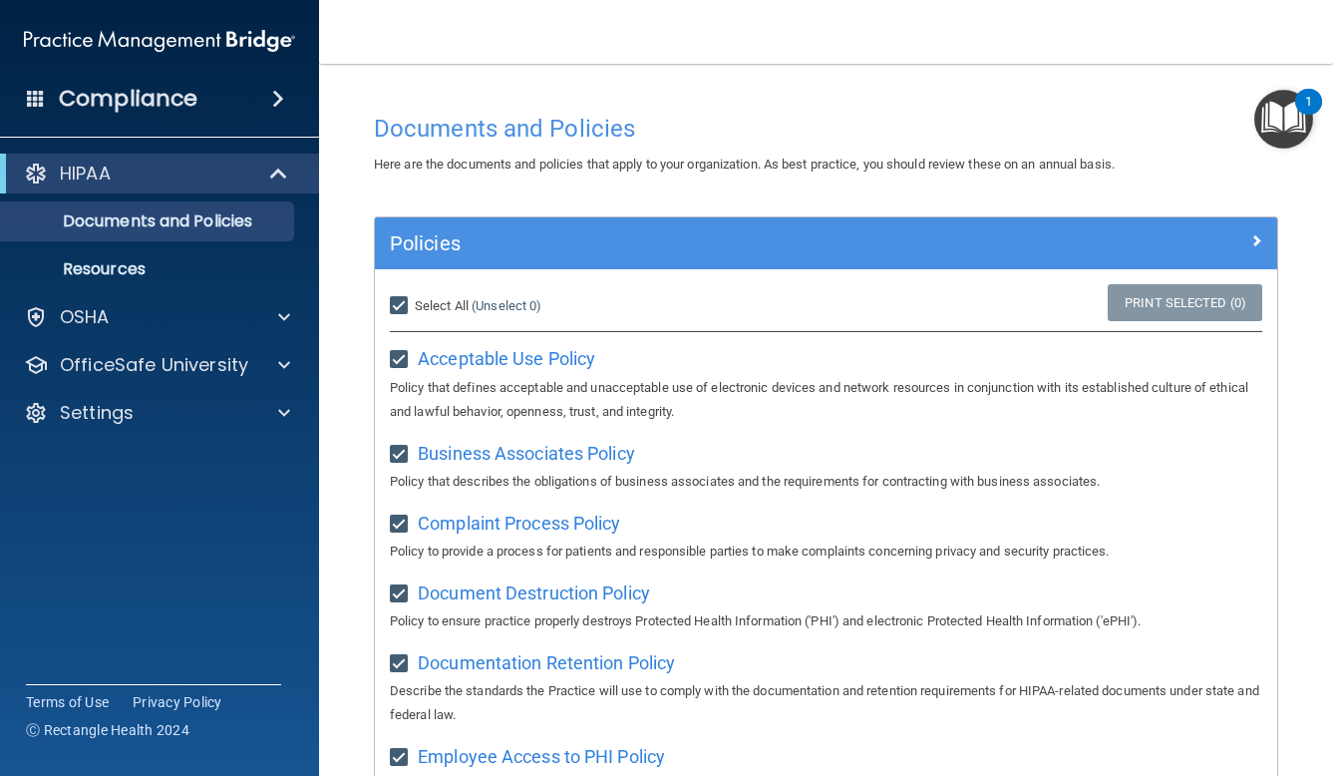
checkbox input "true"
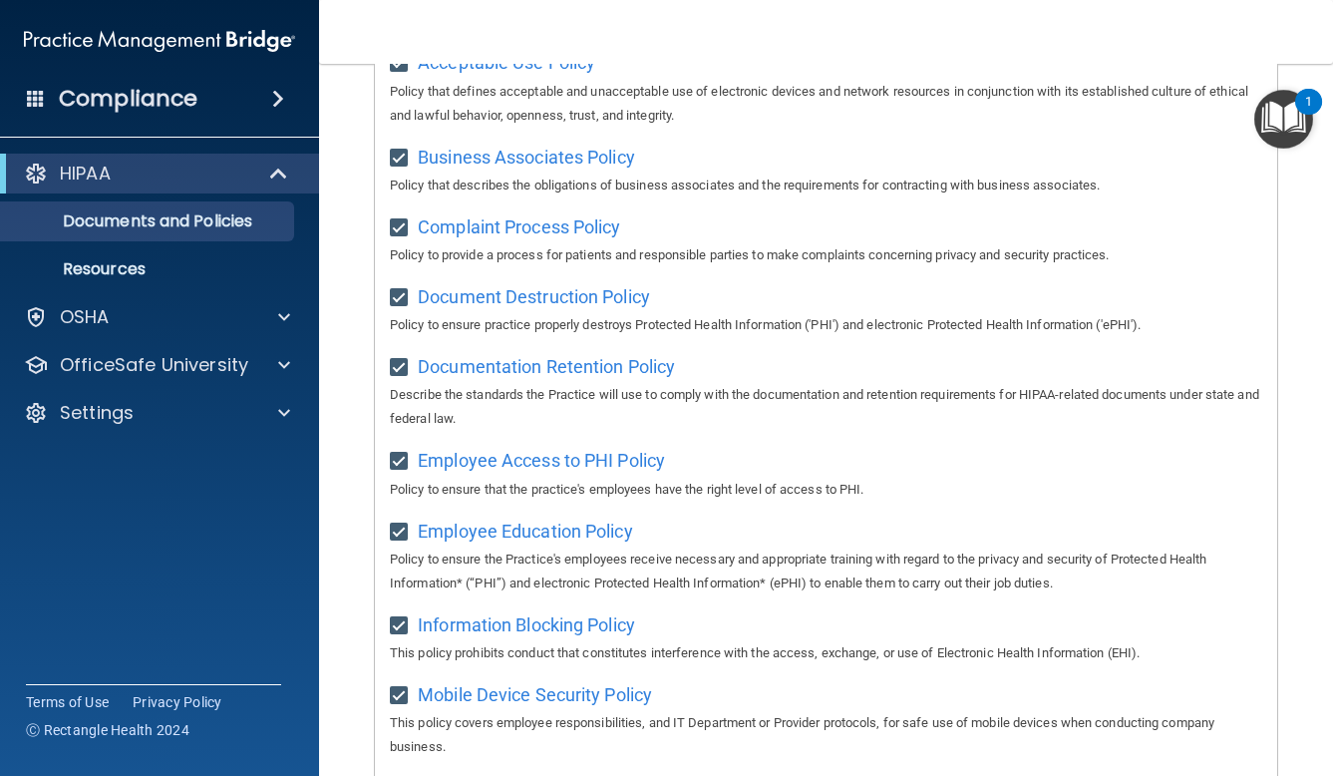
scroll to position [298, 0]
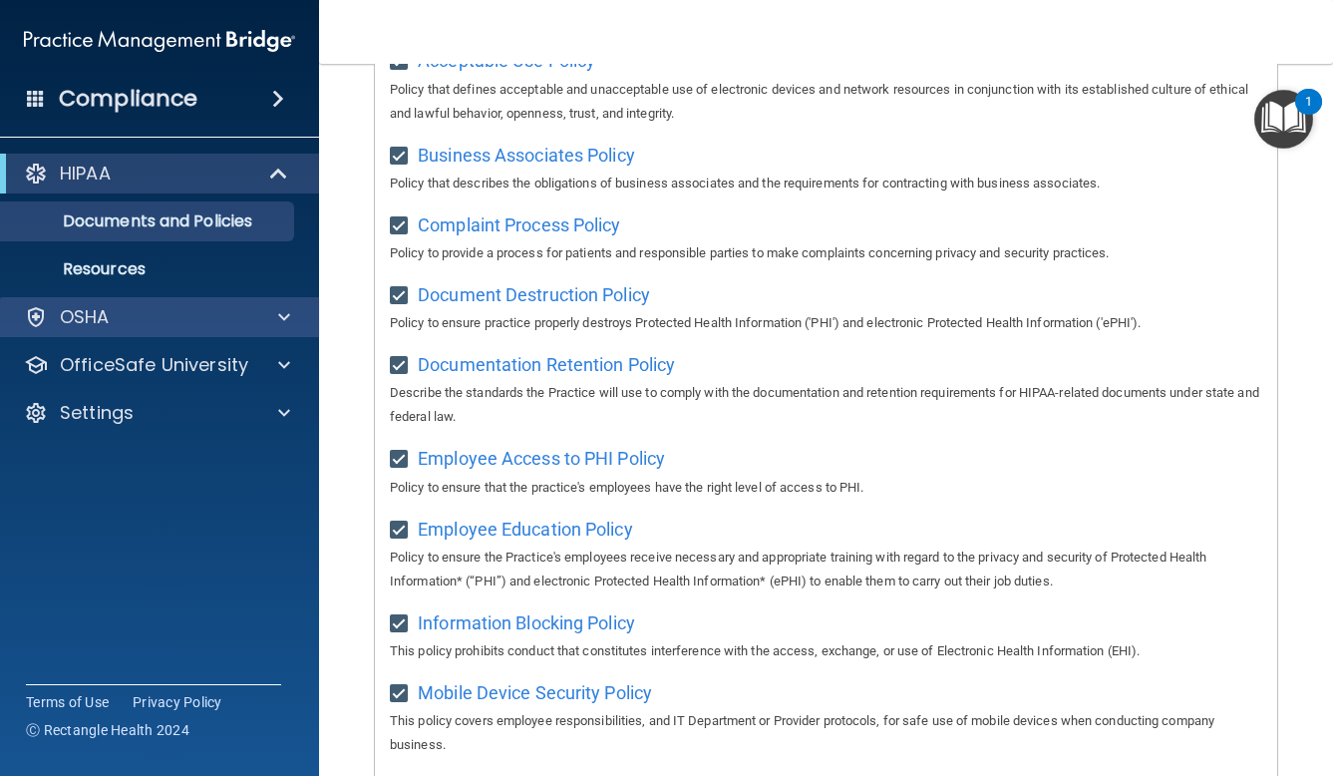
click at [287, 317] on span at bounding box center [284, 317] width 12 height 24
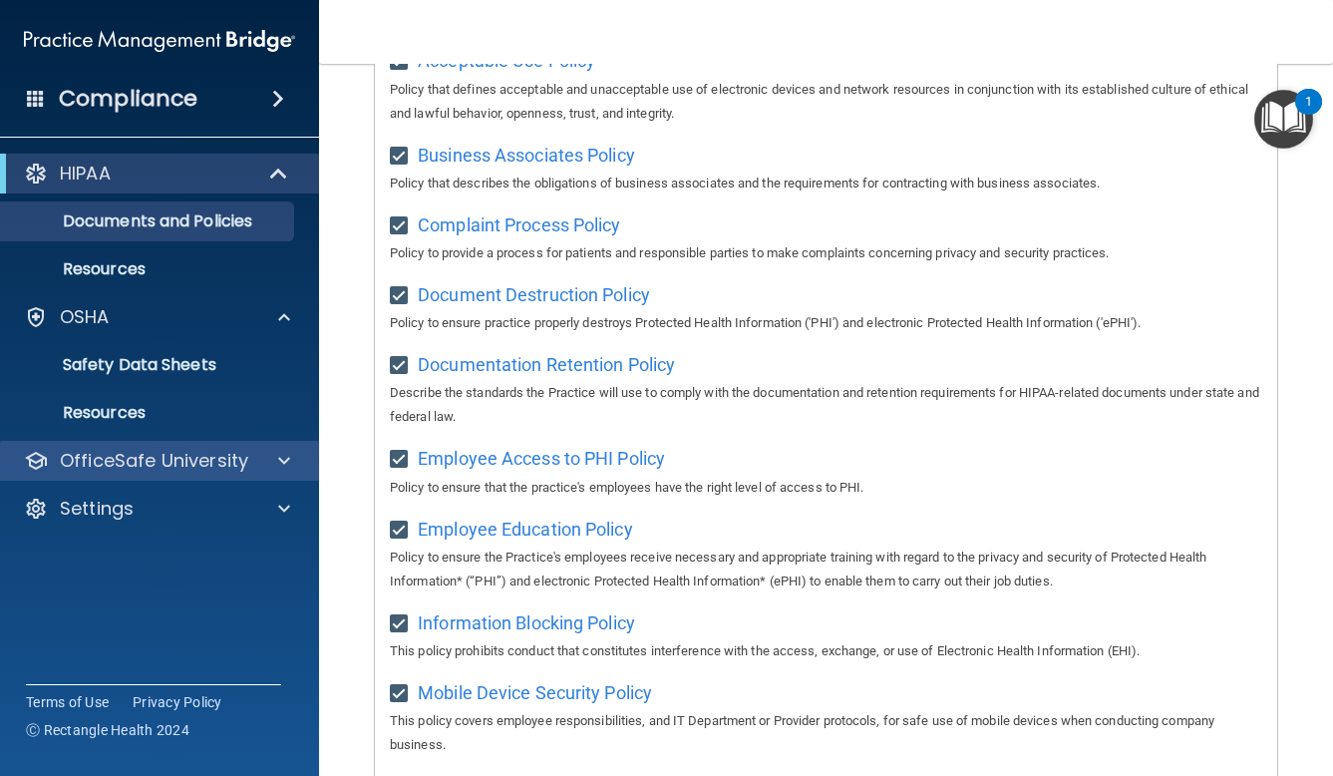
click at [293, 461] on div at bounding box center [281, 461] width 50 height 24
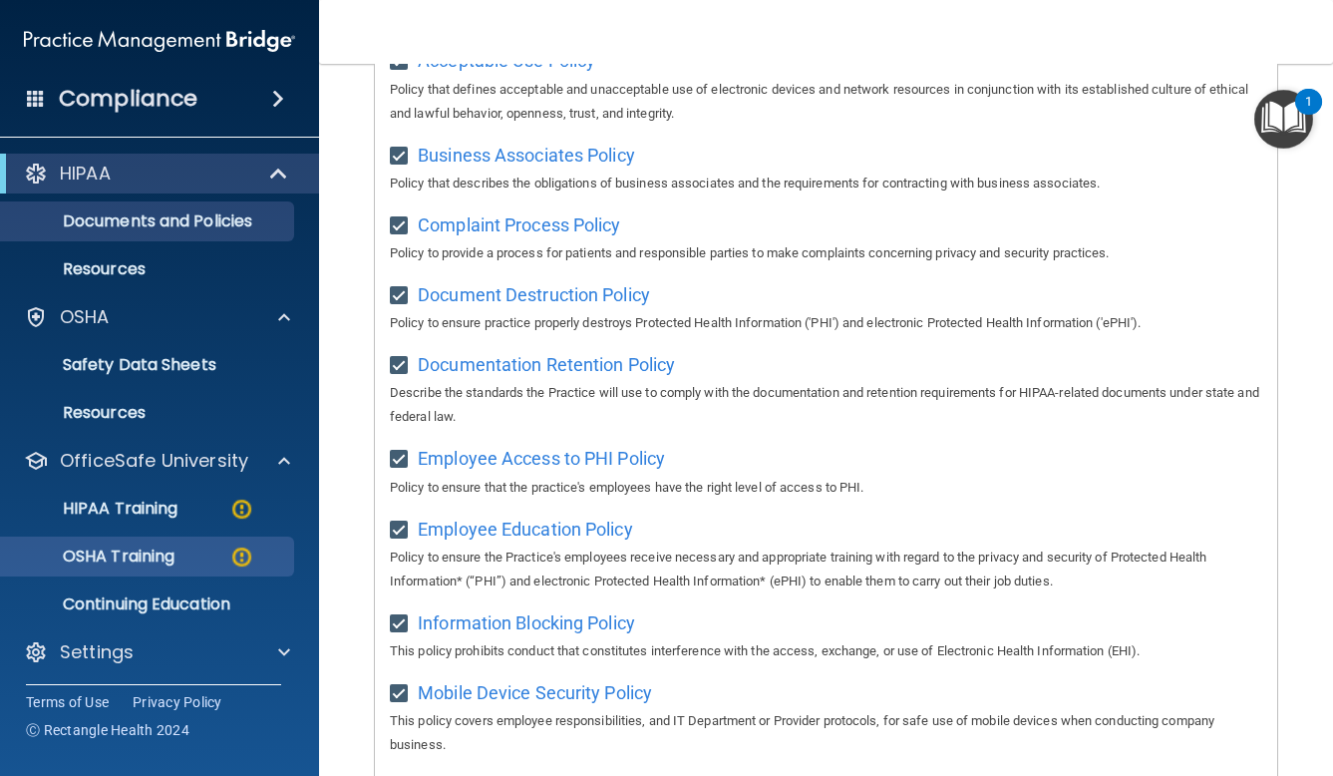
click at [174, 550] on p "OSHA Training" at bounding box center [94, 556] width 162 height 20
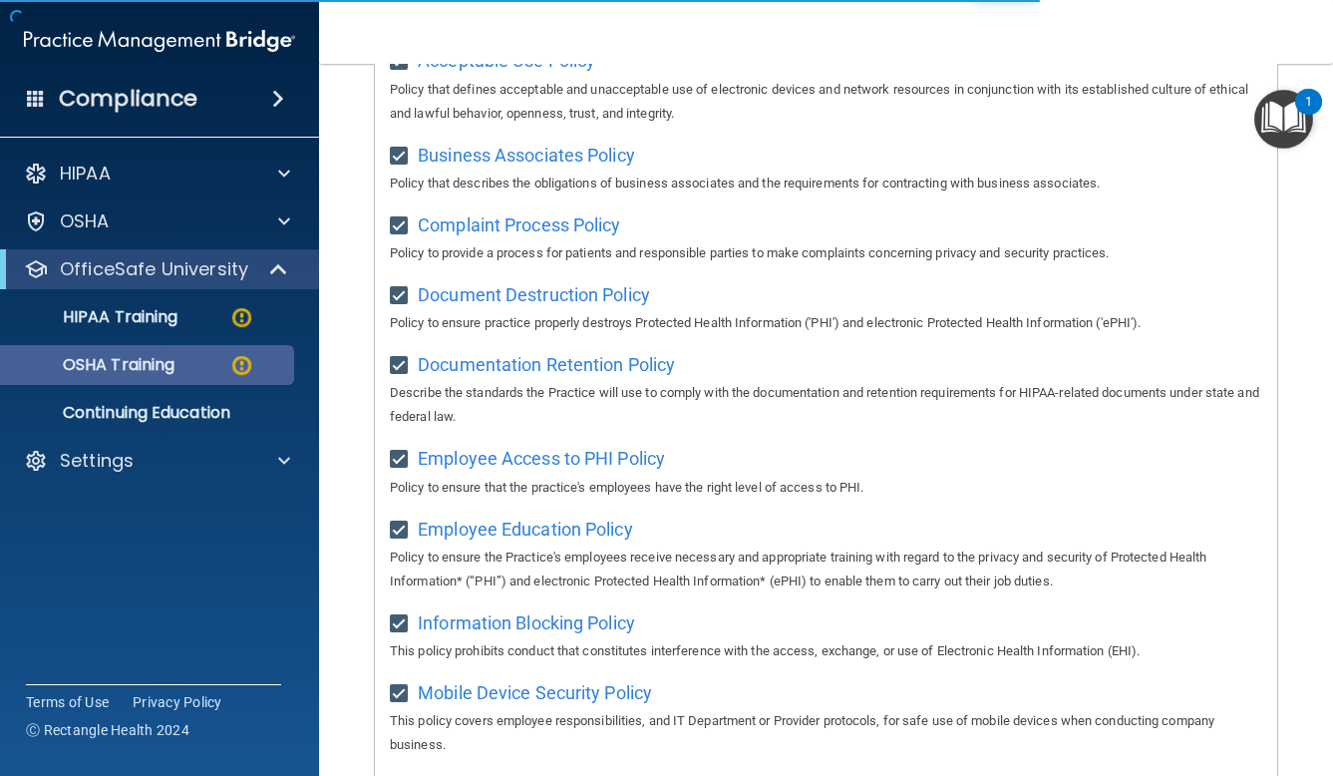
click at [218, 370] on div "OSHA Training" at bounding box center [149, 365] width 272 height 20
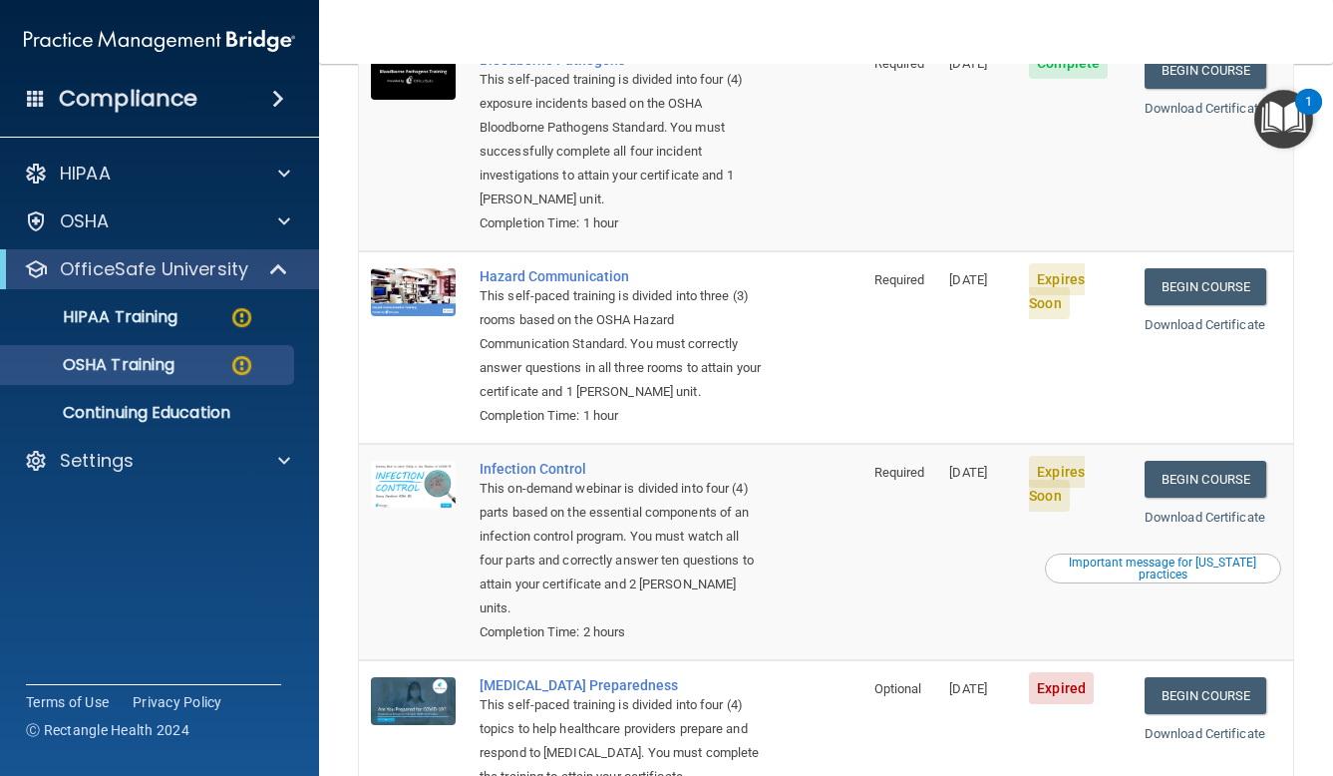
scroll to position [300, 0]
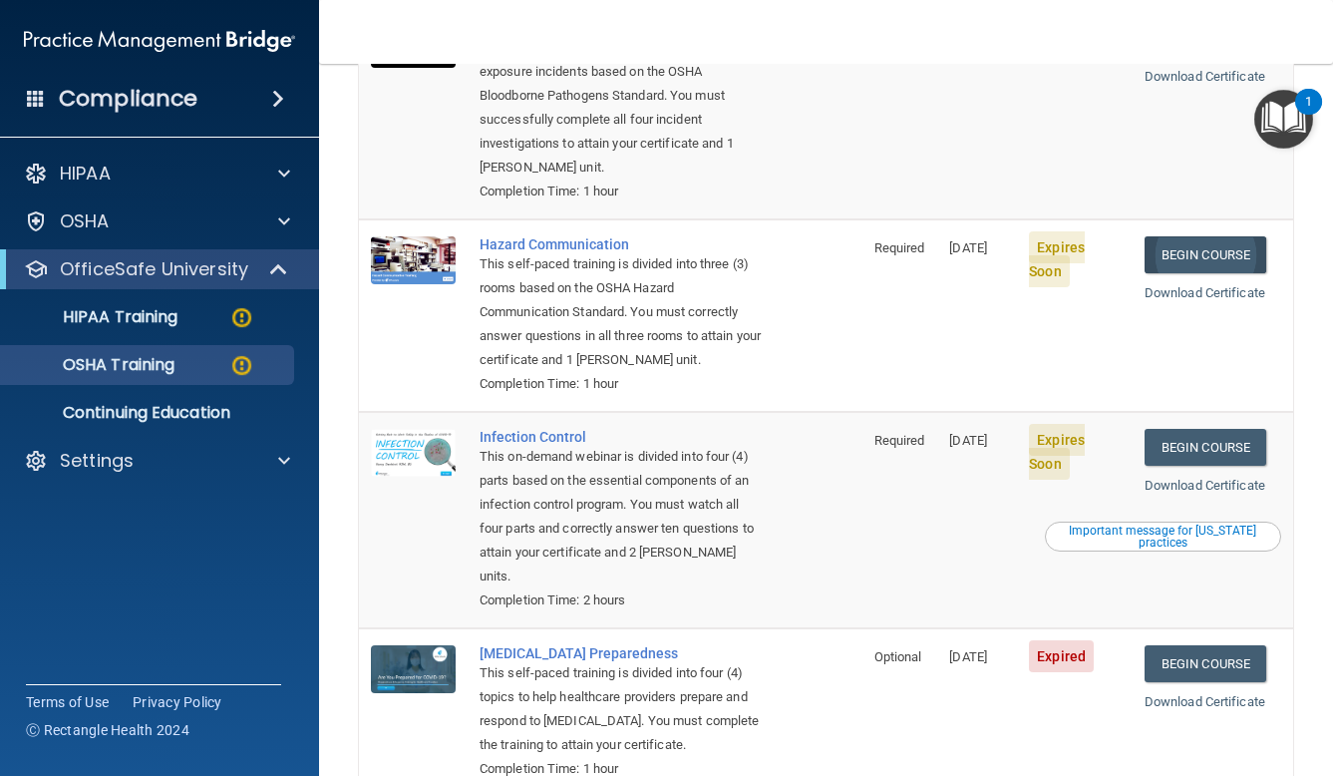
click at [1213, 236] on link "Begin Course" at bounding box center [1206, 254] width 122 height 37
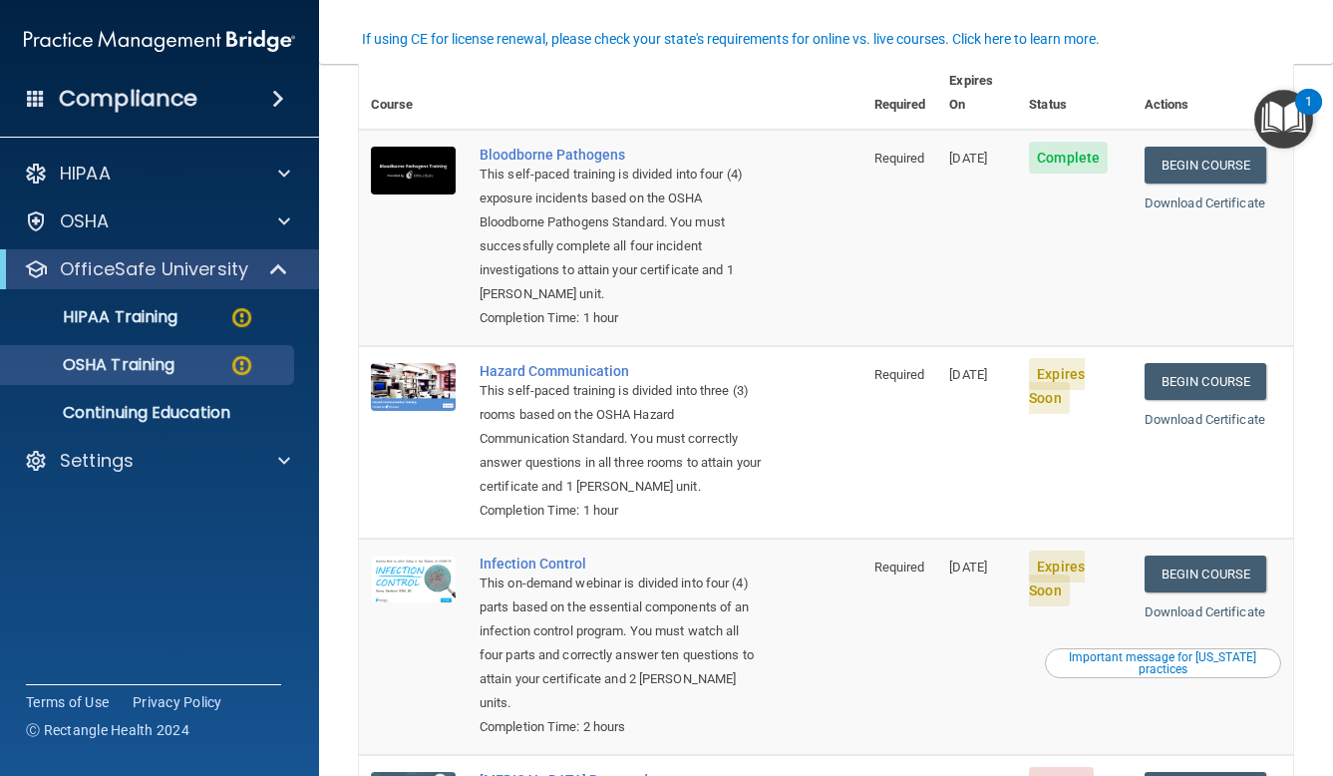
scroll to position [175, 0]
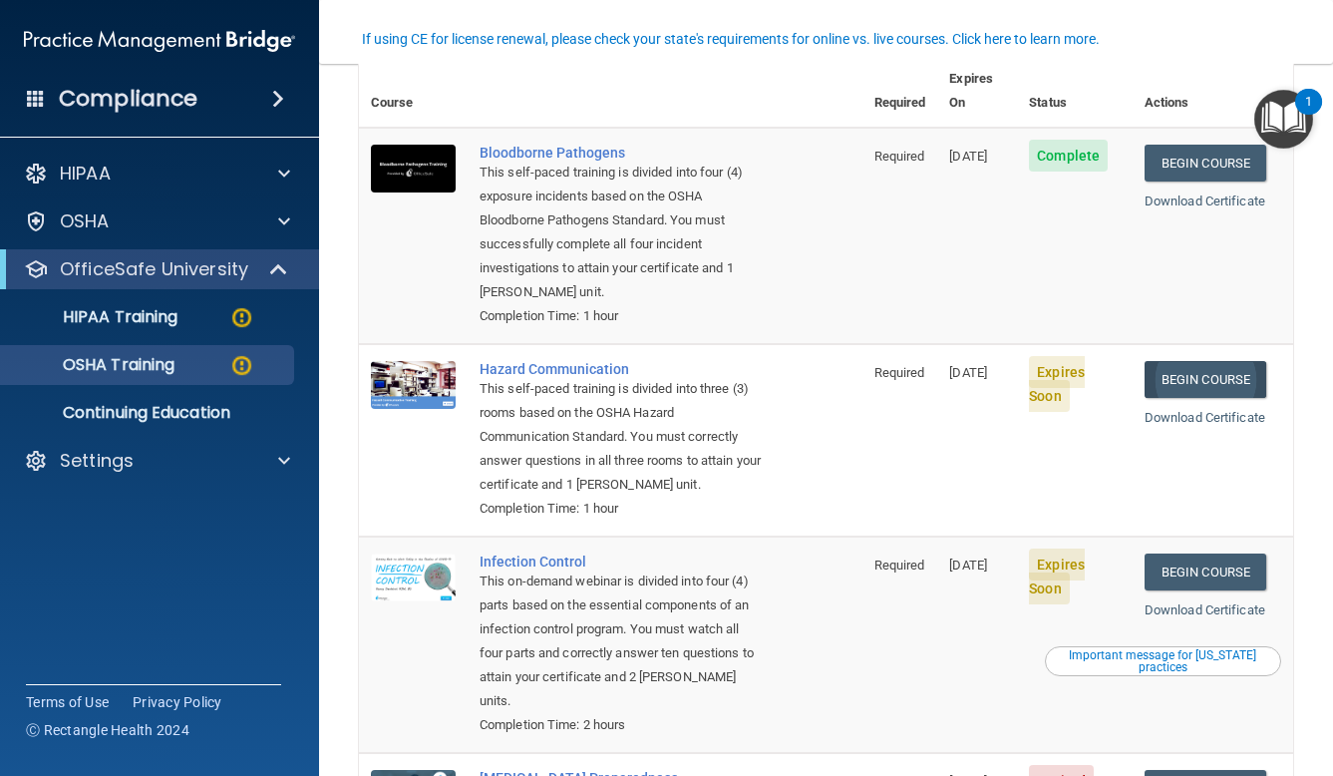
click at [1211, 361] on link "Begin Course" at bounding box center [1206, 379] width 122 height 37
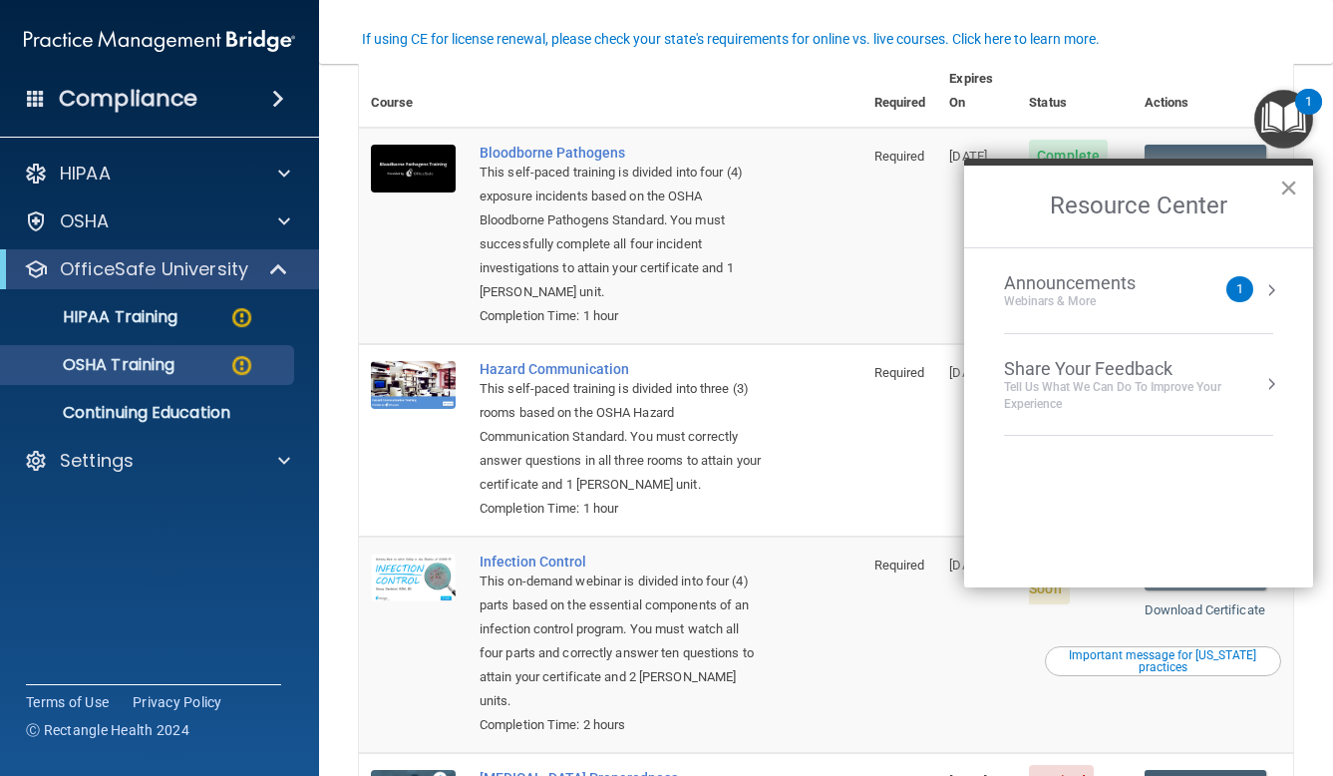
click at [1291, 189] on button "×" at bounding box center [1288, 188] width 19 height 32
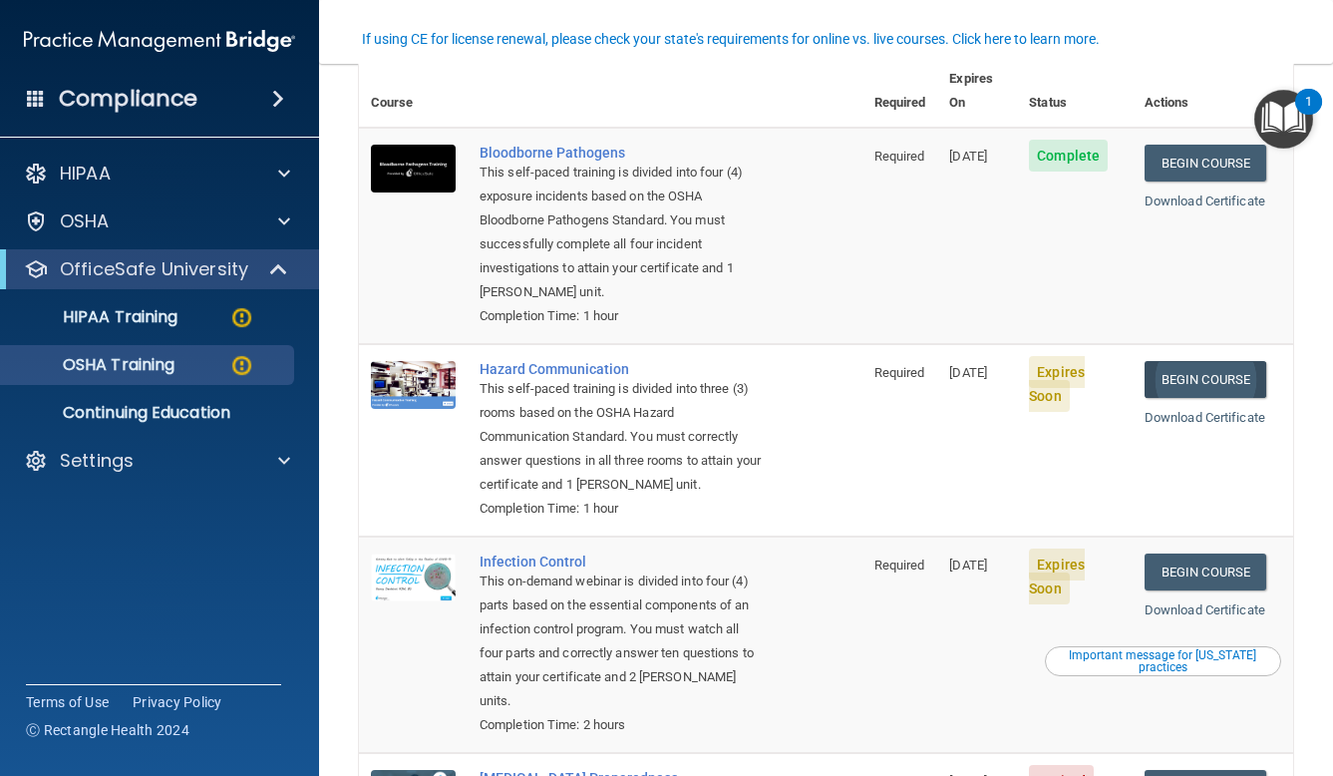
click at [1205, 361] on link "Begin Course" at bounding box center [1206, 379] width 122 height 37
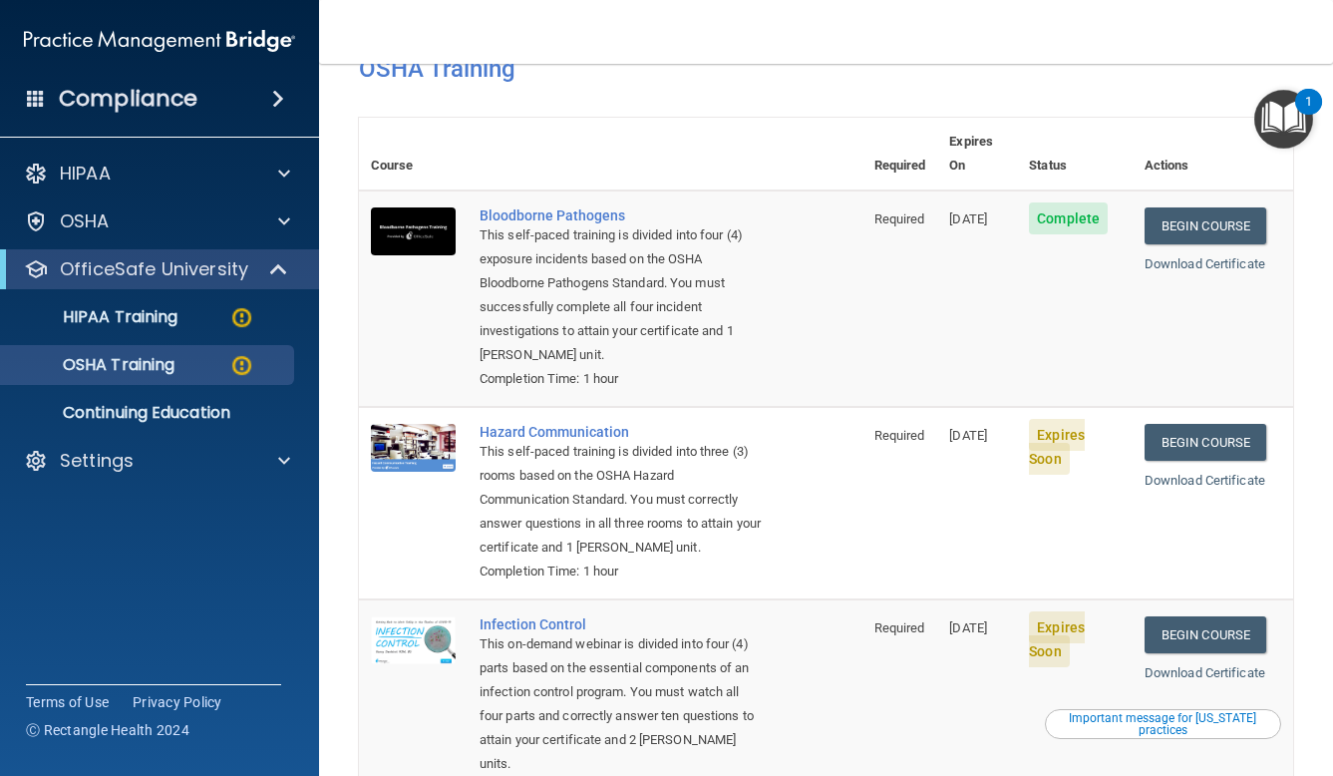
scroll to position [99, 0]
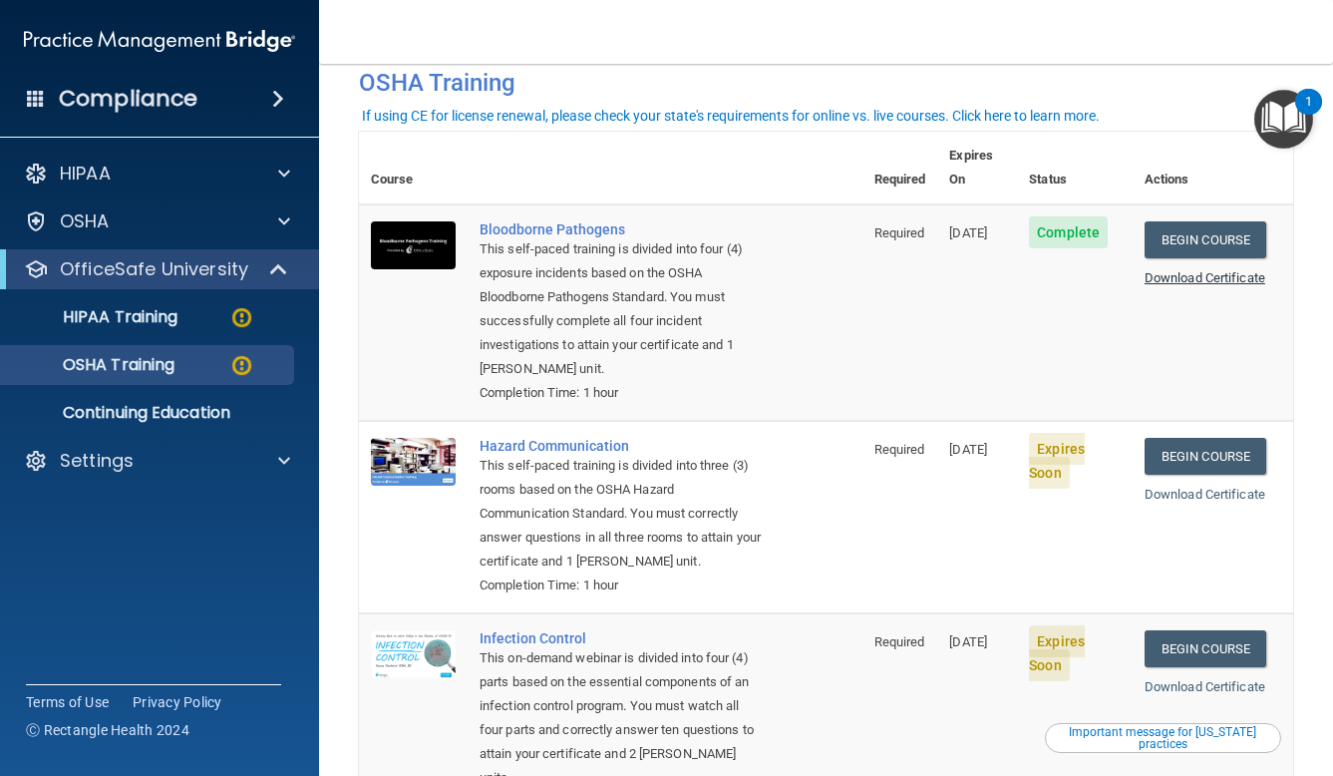
click at [1180, 270] on link "Download Certificate" at bounding box center [1205, 277] width 121 height 15
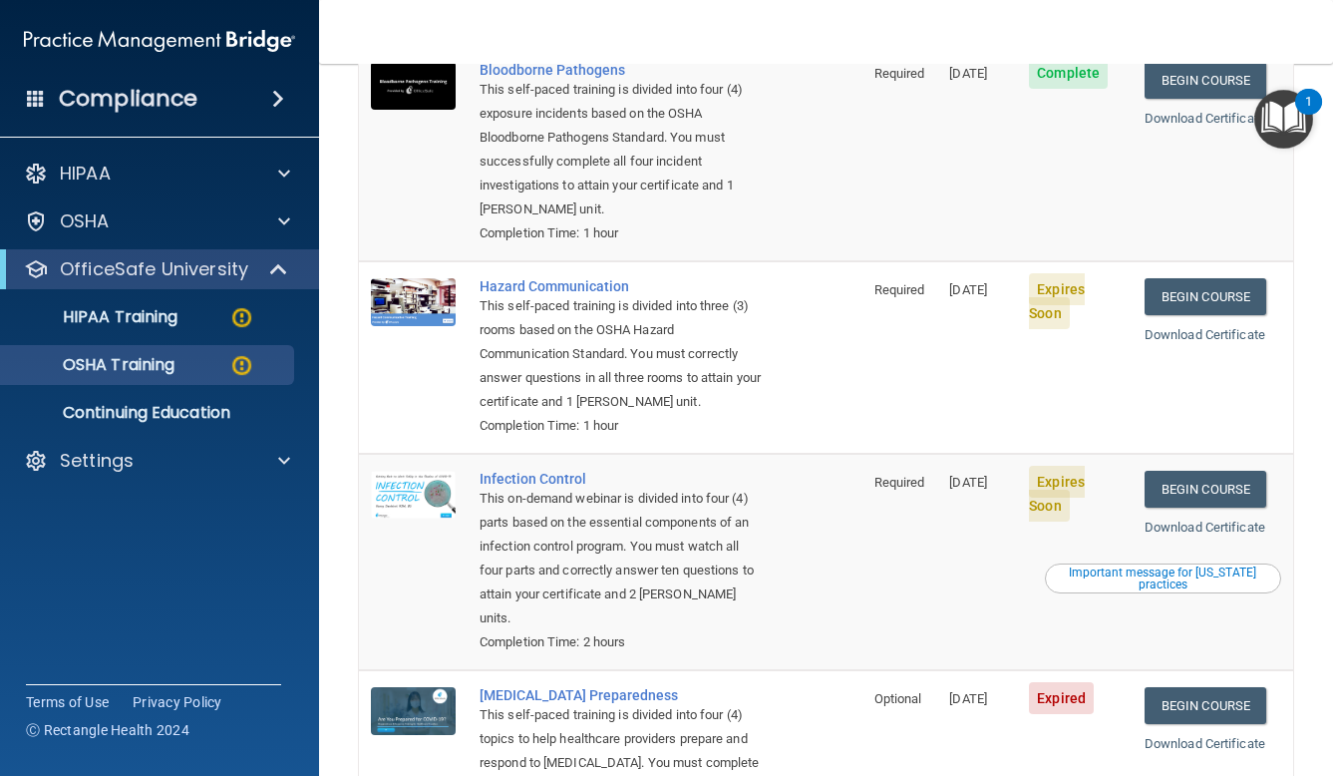
scroll to position [242, 0]
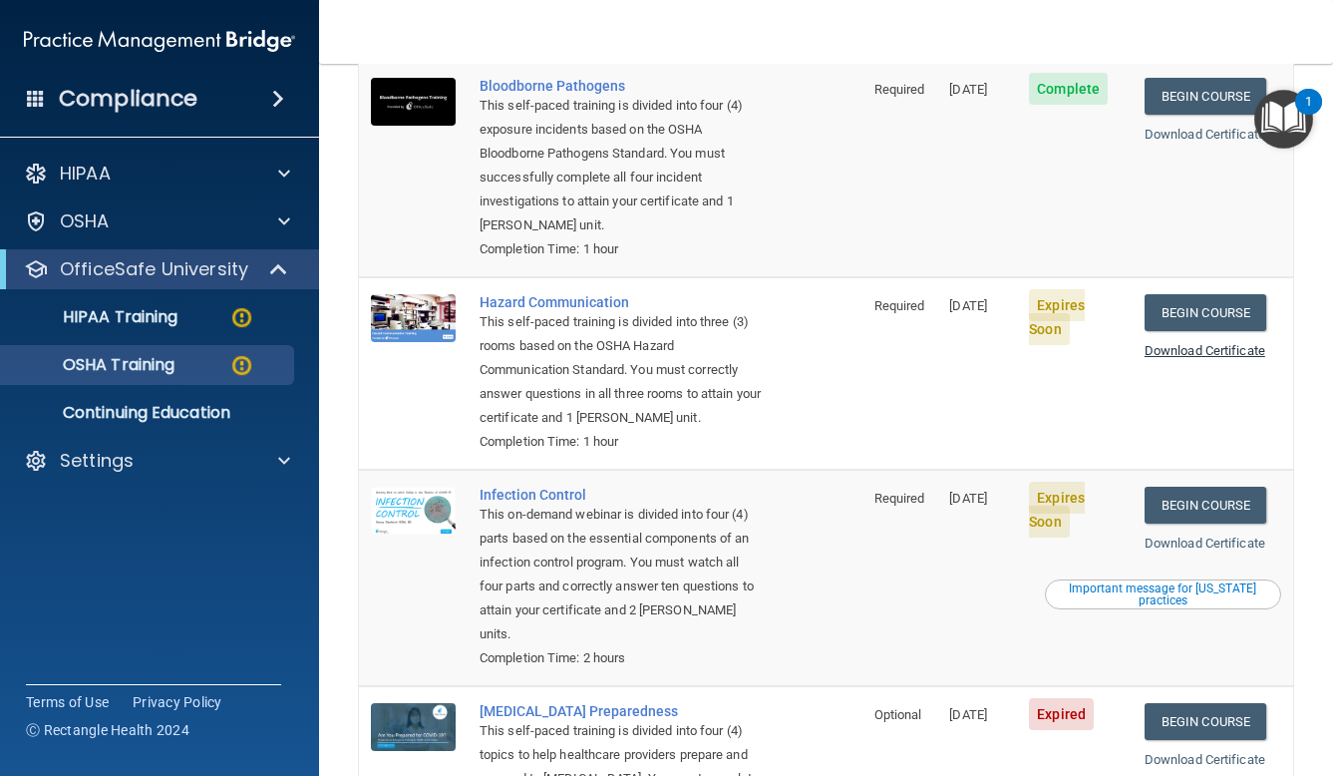
click at [1192, 343] on link "Download Certificate" at bounding box center [1205, 350] width 121 height 15
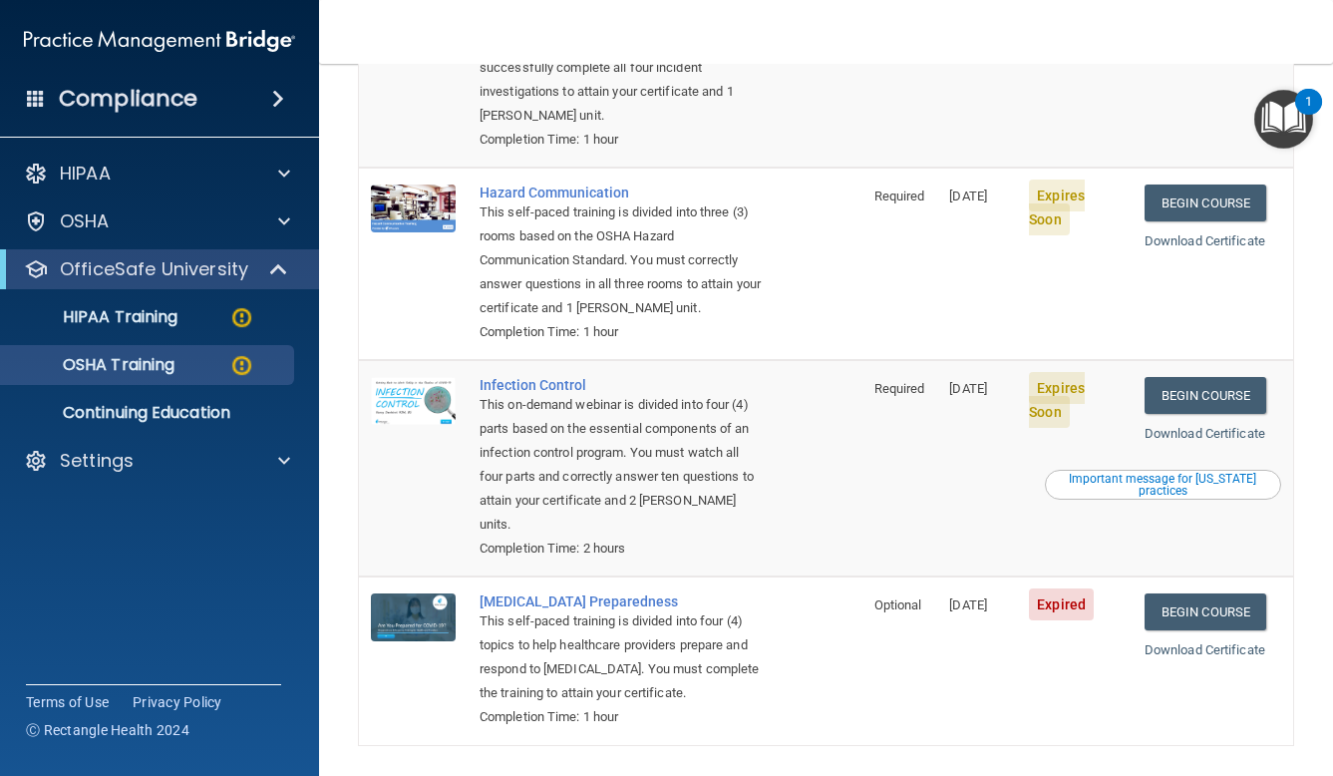
scroll to position [351, 0]
click at [1216, 185] on link "Begin Course" at bounding box center [1206, 203] width 122 height 37
click at [1185, 234] on link "Download Certificate" at bounding box center [1205, 241] width 121 height 15
click at [1207, 378] on link "Begin Course" at bounding box center [1206, 396] width 122 height 37
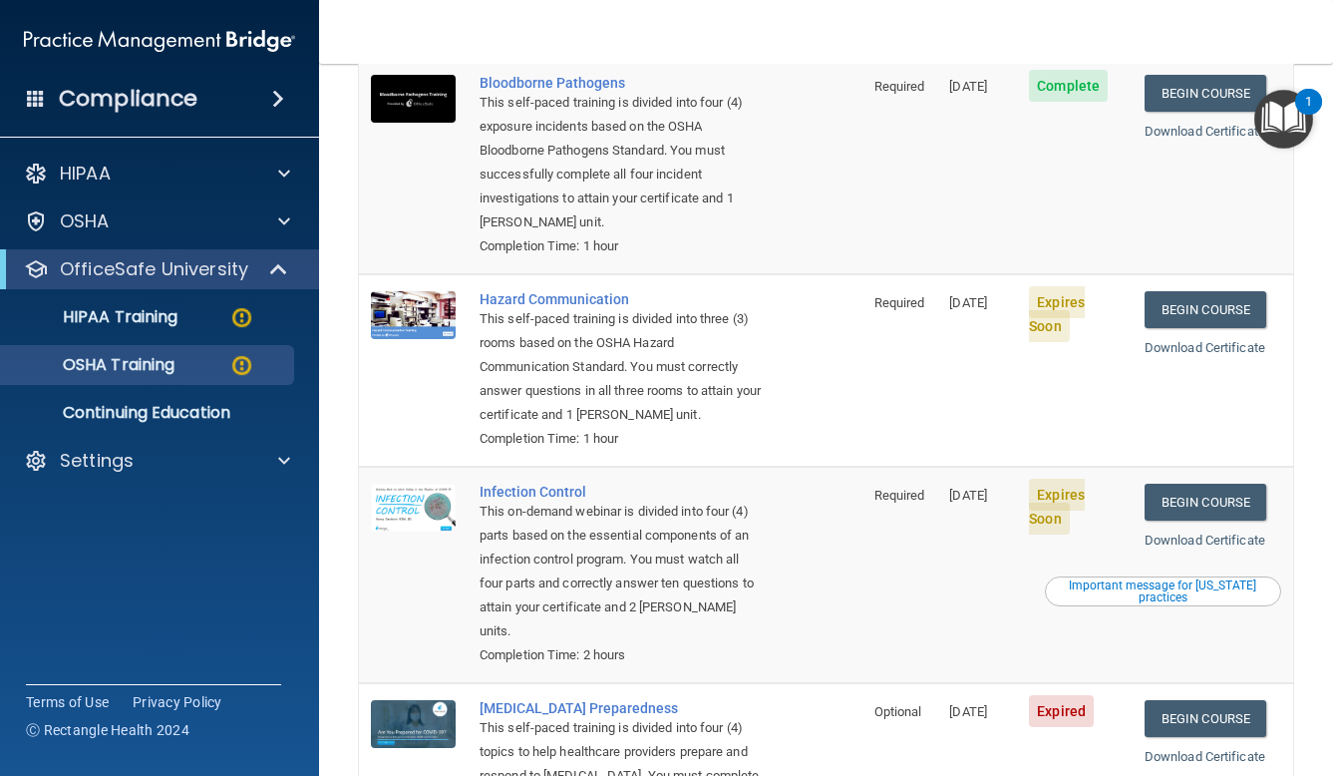
scroll to position [256, 0]
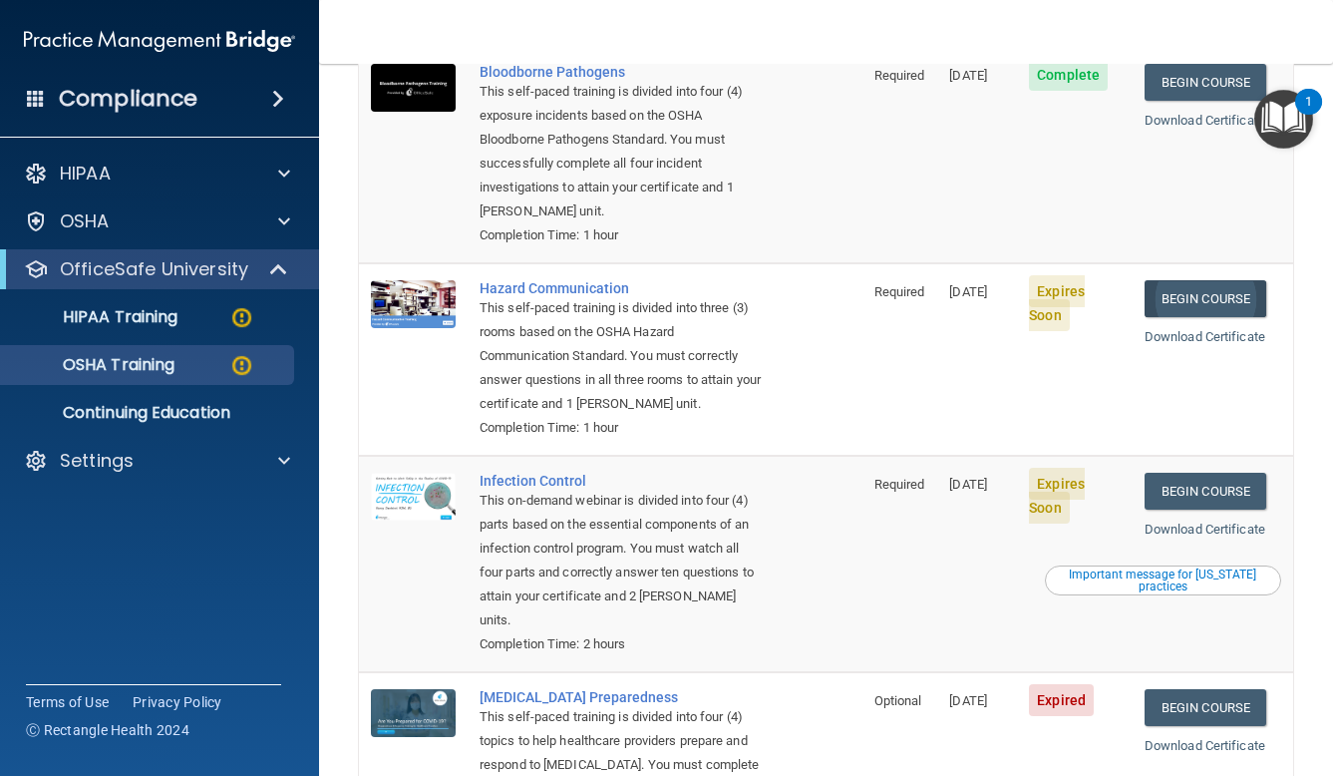
click at [1207, 280] on link "Begin Course" at bounding box center [1206, 298] width 122 height 37
click at [1192, 473] on link "Begin Course" at bounding box center [1206, 491] width 122 height 37
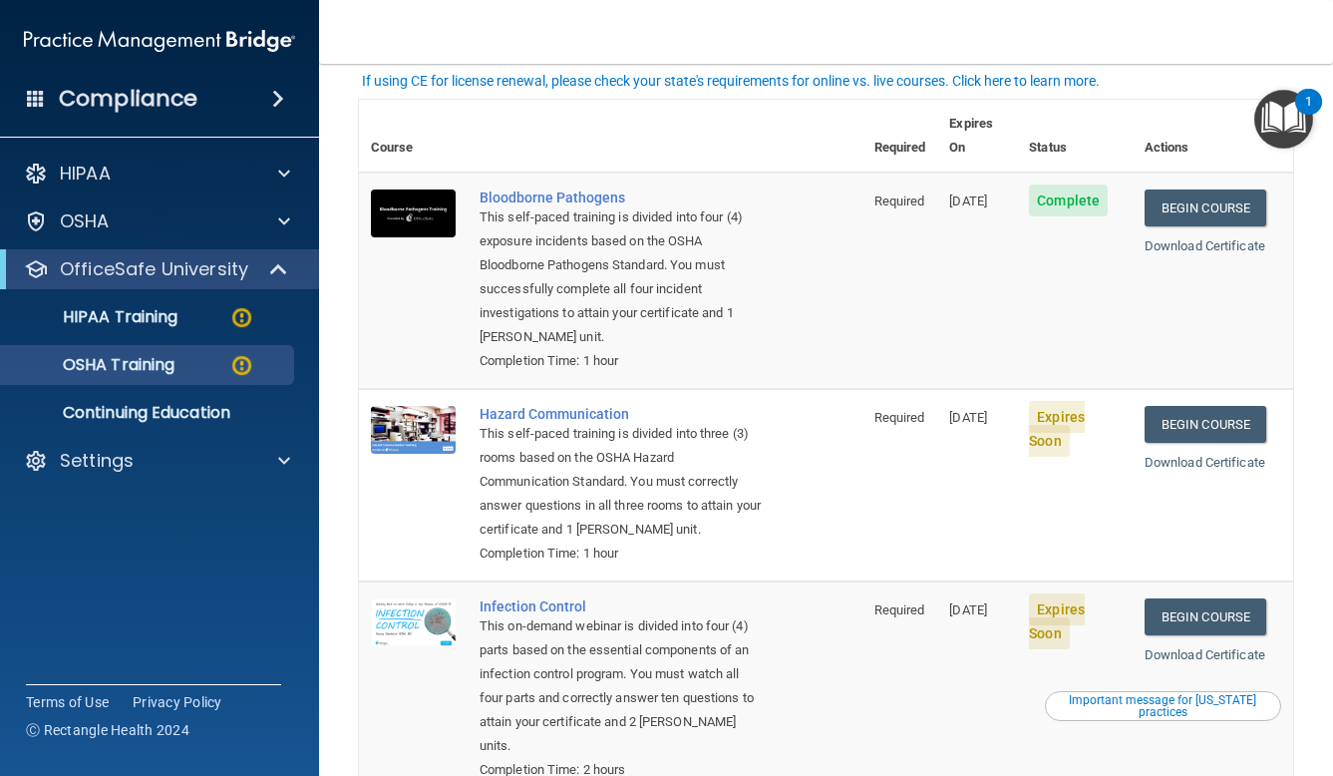
scroll to position [134, 0]
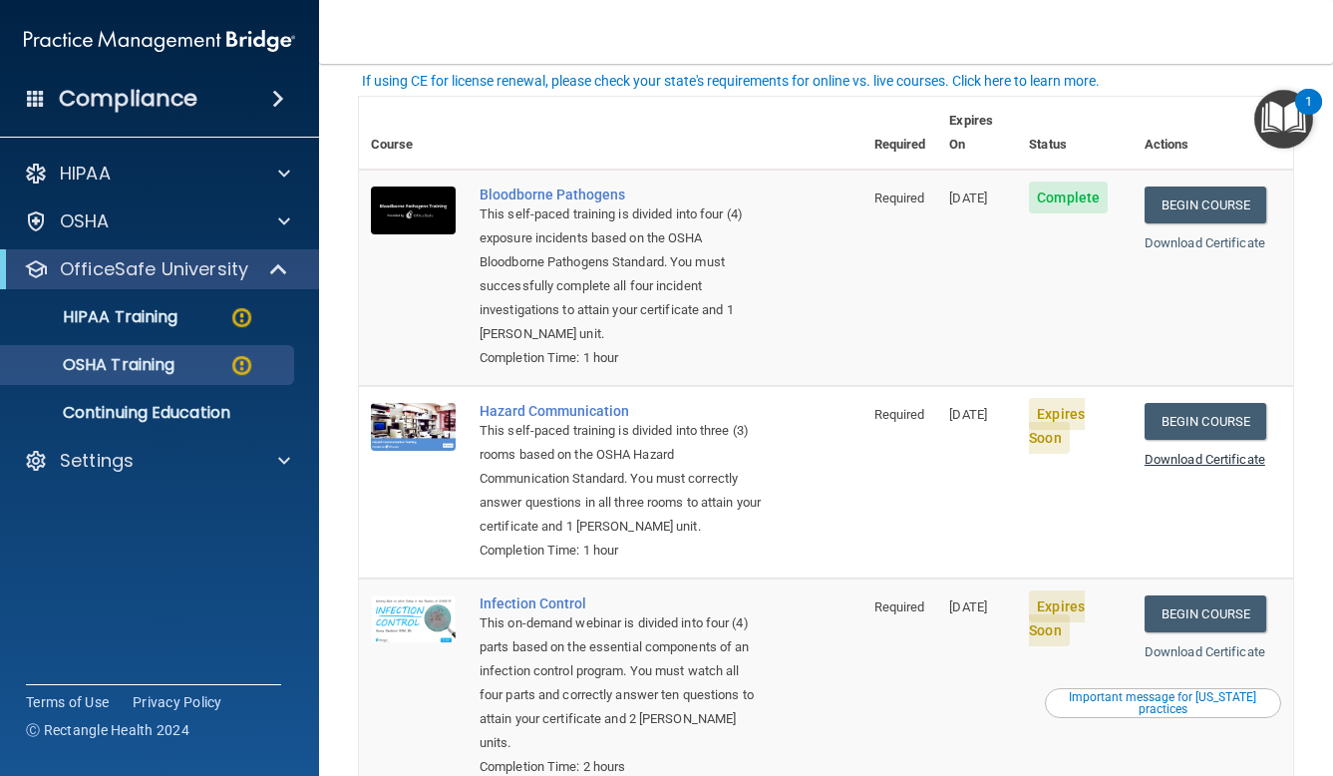
click at [1182, 452] on link "Download Certificate" at bounding box center [1205, 459] width 121 height 15
click at [1194, 644] on link "Download Certificate" at bounding box center [1205, 651] width 121 height 15
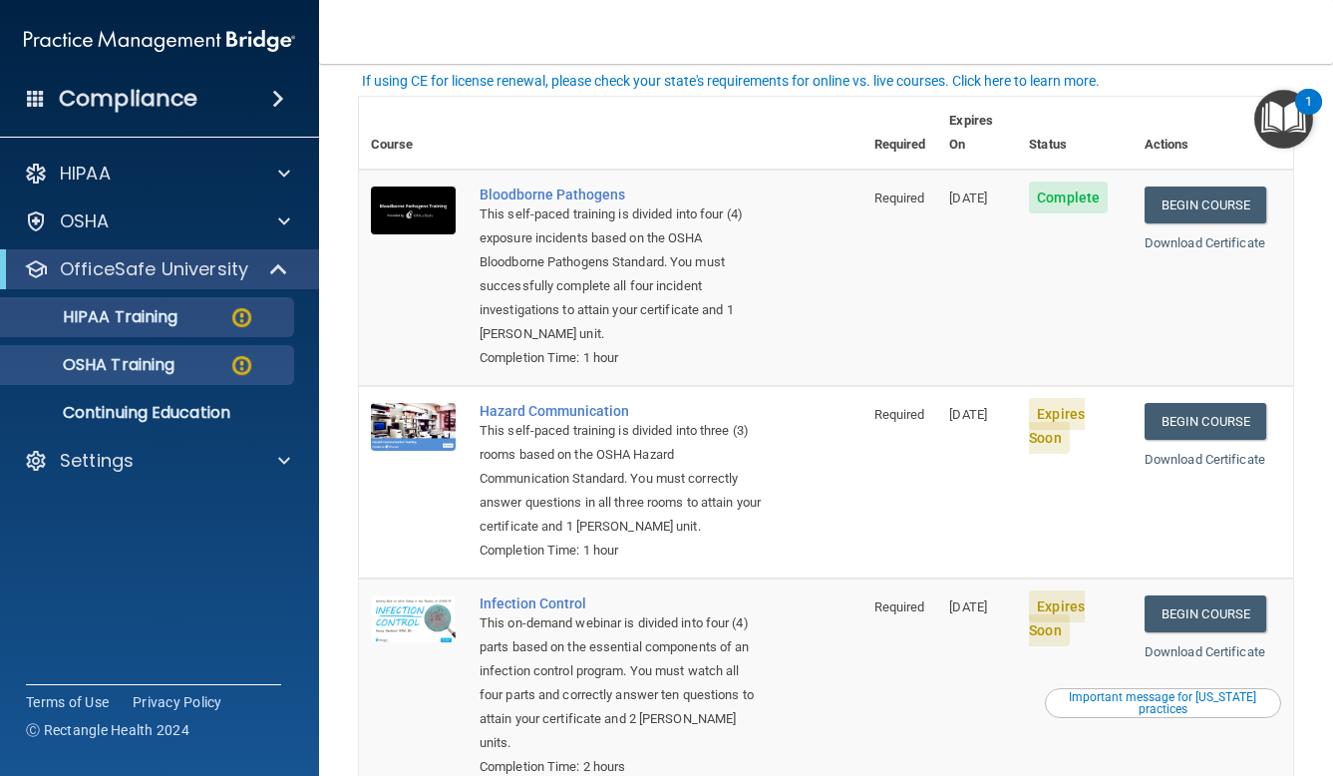
click at [145, 321] on p "HIPAA Training" at bounding box center [95, 317] width 165 height 20
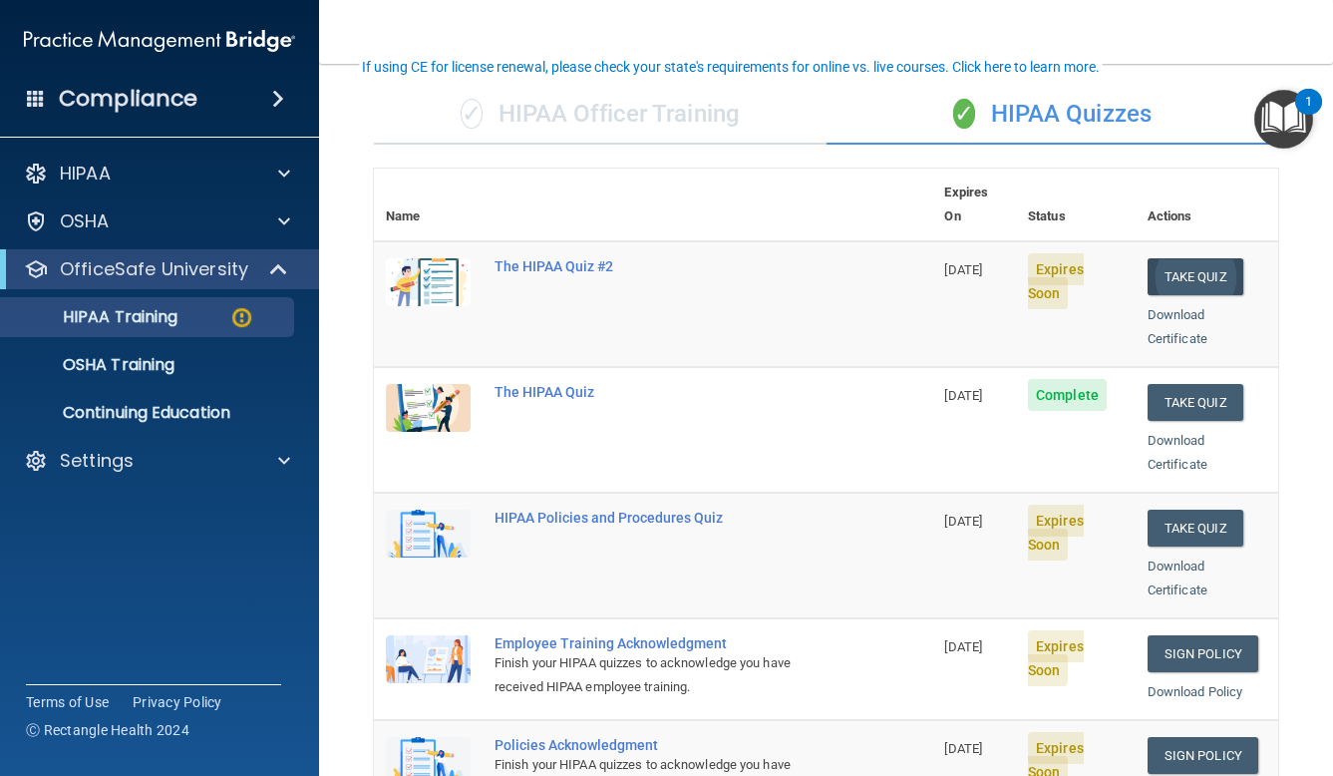
click at [1216, 258] on button "Take Quiz" at bounding box center [1196, 276] width 96 height 37
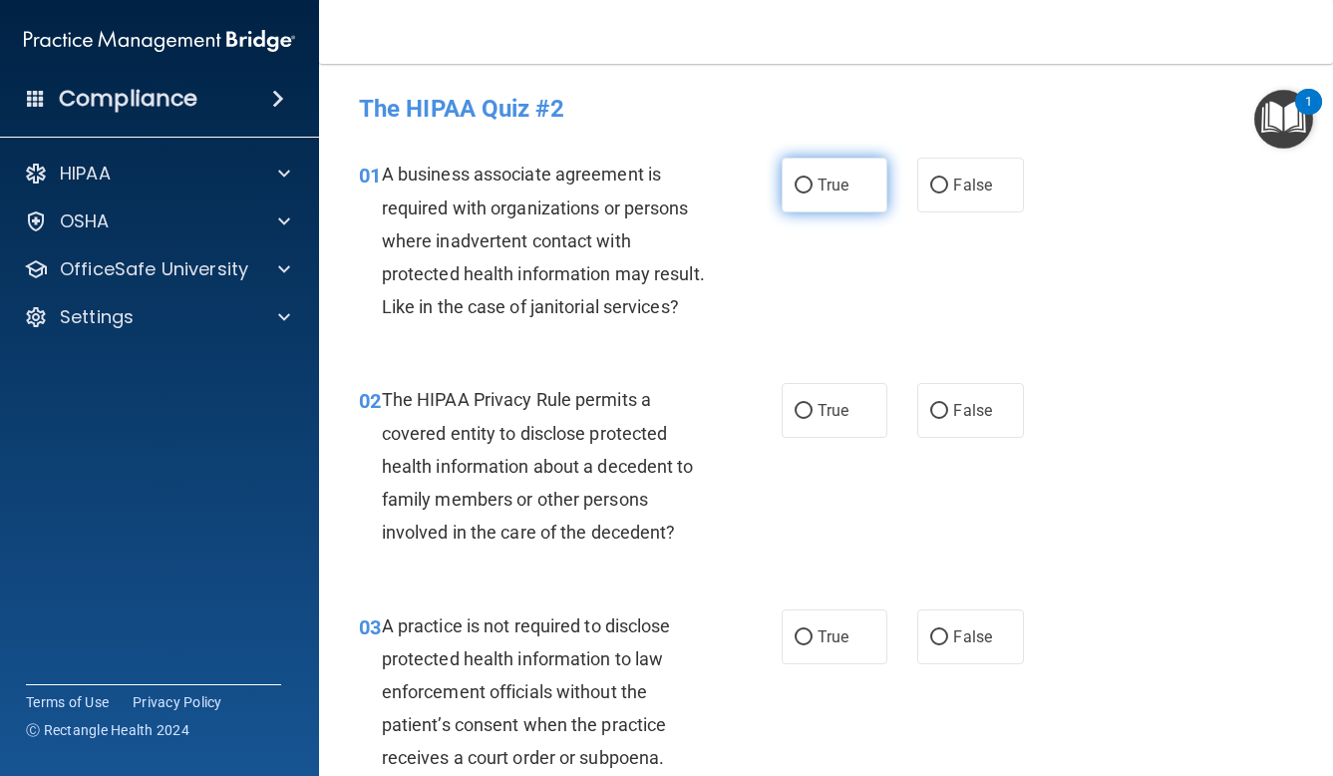
click at [839, 193] on span "True" at bounding box center [833, 184] width 31 height 19
click at [813, 193] on input "True" at bounding box center [804, 185] width 18 height 15
radio input "true"
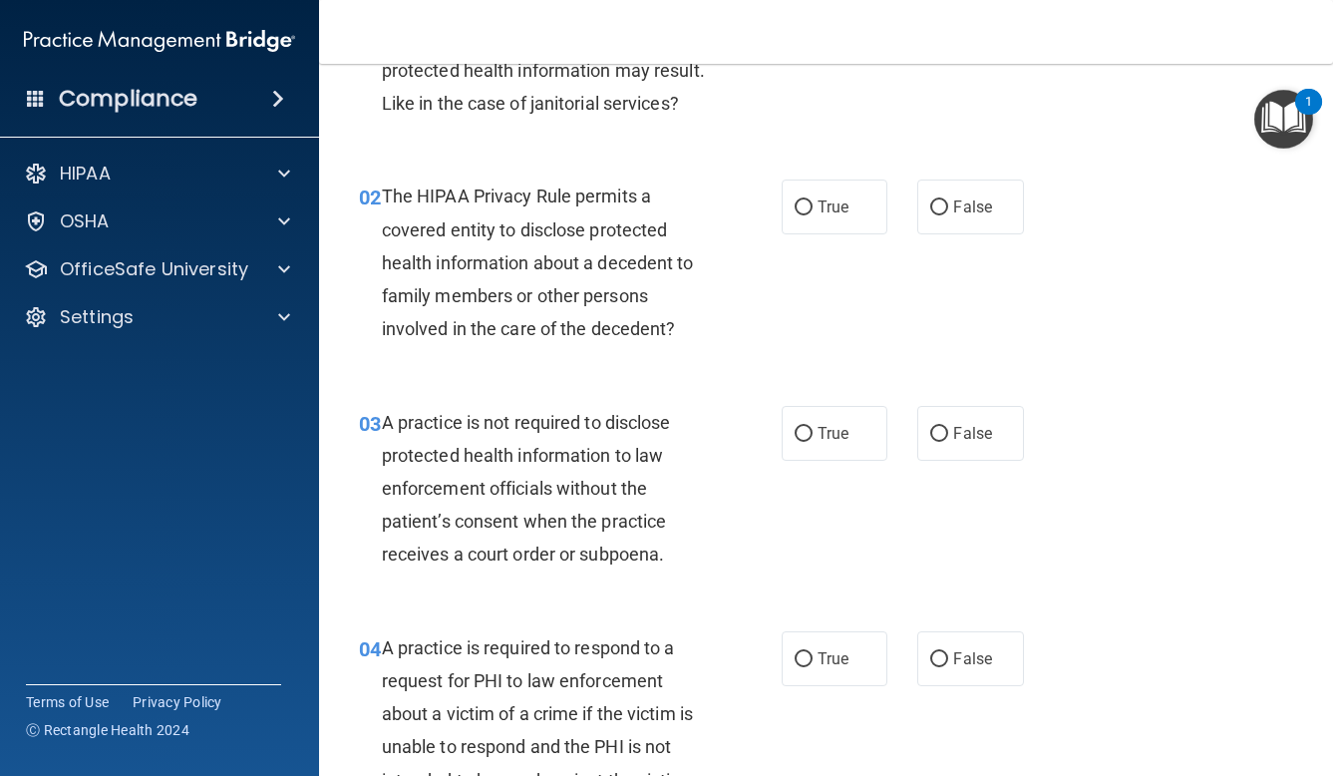
scroll to position [209, 0]
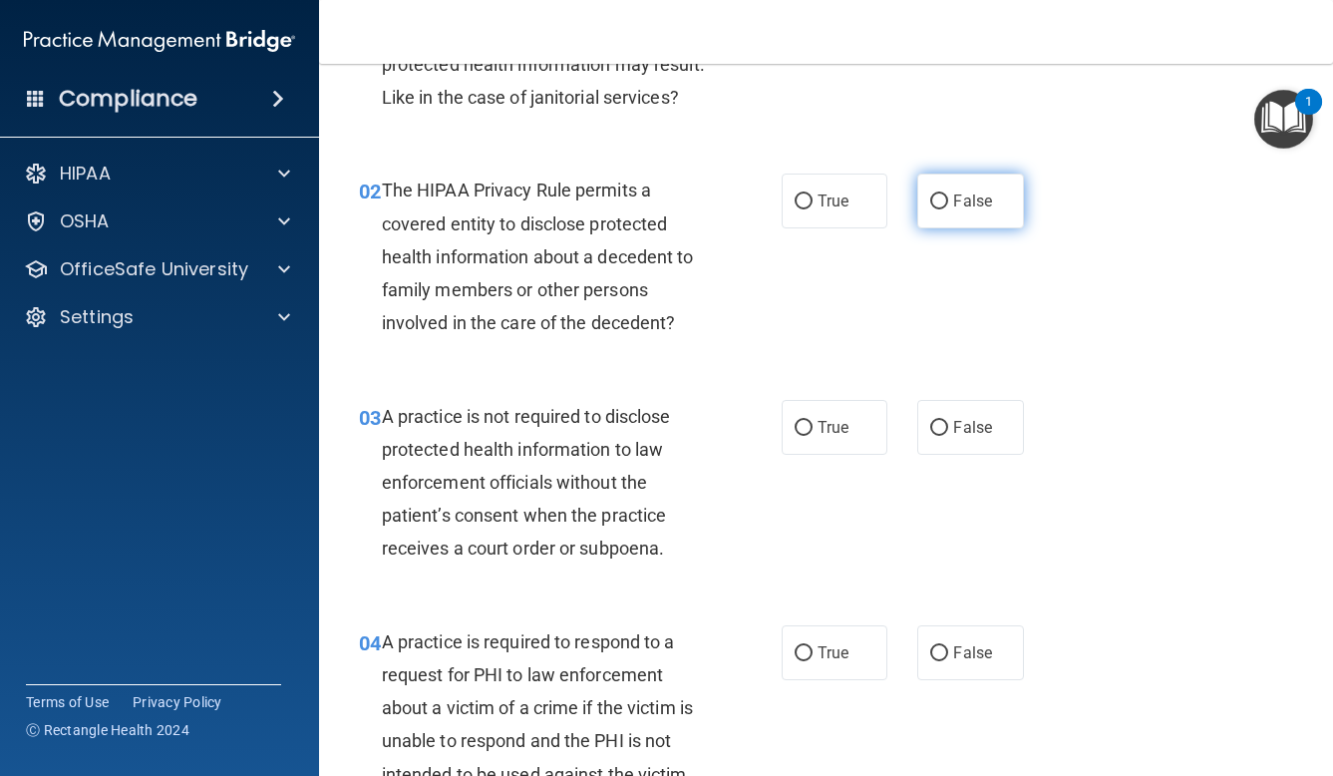
click at [950, 205] on label "False" at bounding box center [970, 200] width 107 height 55
click at [948, 205] on input "False" at bounding box center [939, 201] width 18 height 15
radio input "true"
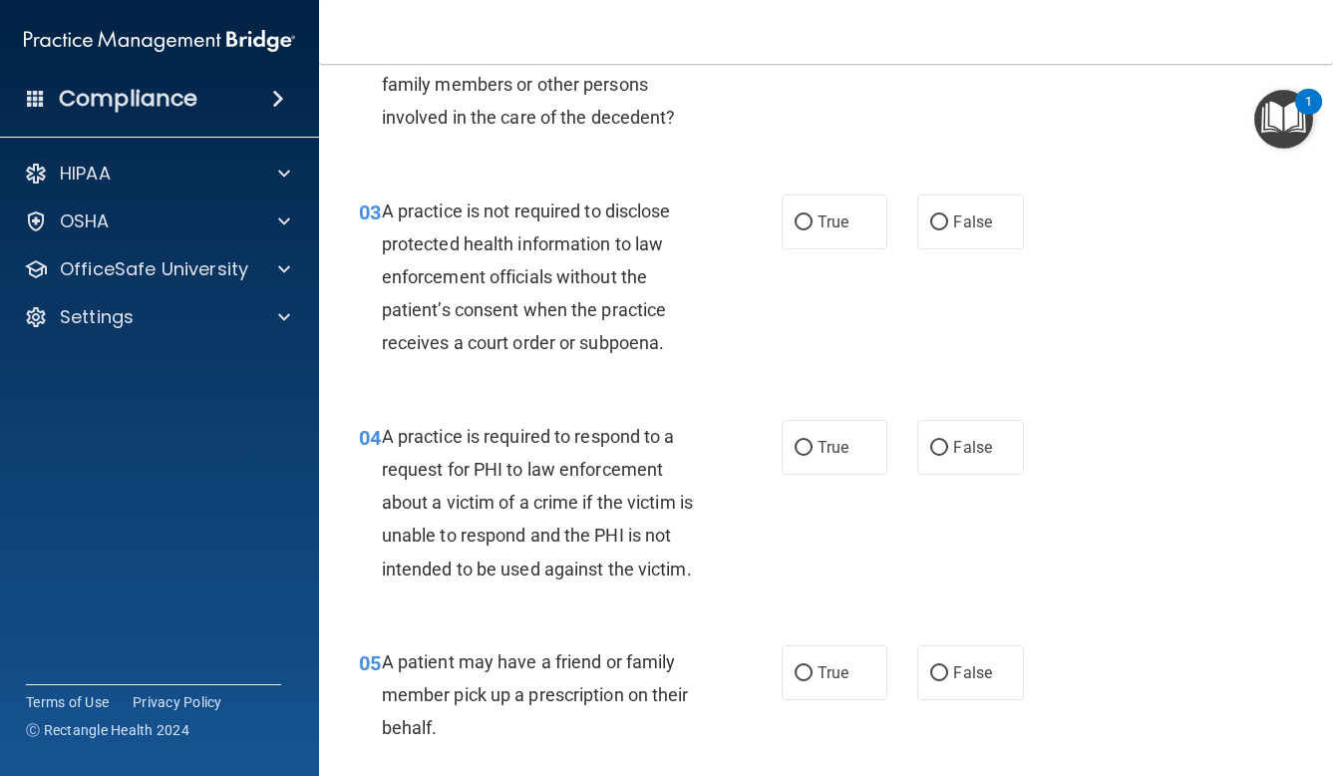
scroll to position [467, 0]
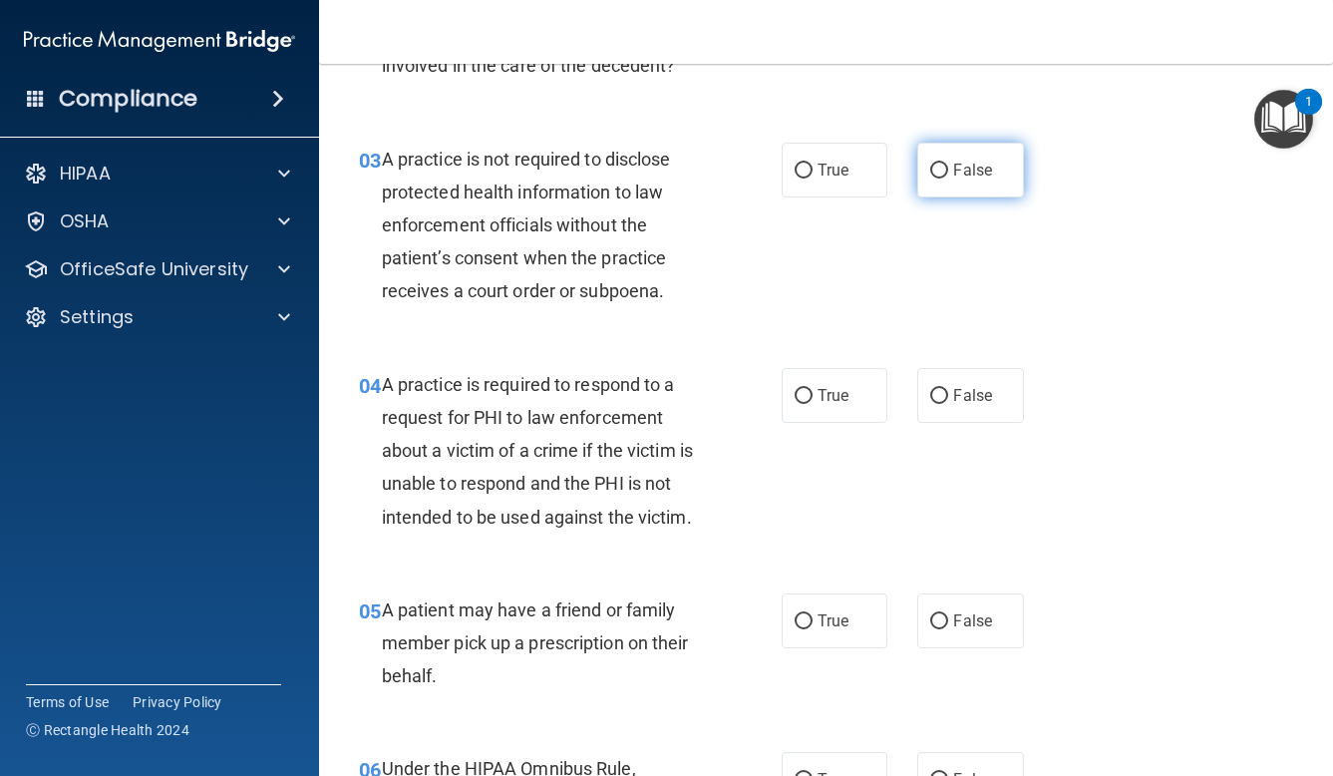
click at [984, 168] on span "False" at bounding box center [972, 170] width 39 height 19
click at [948, 168] on input "False" at bounding box center [939, 171] width 18 height 15
radio input "true"
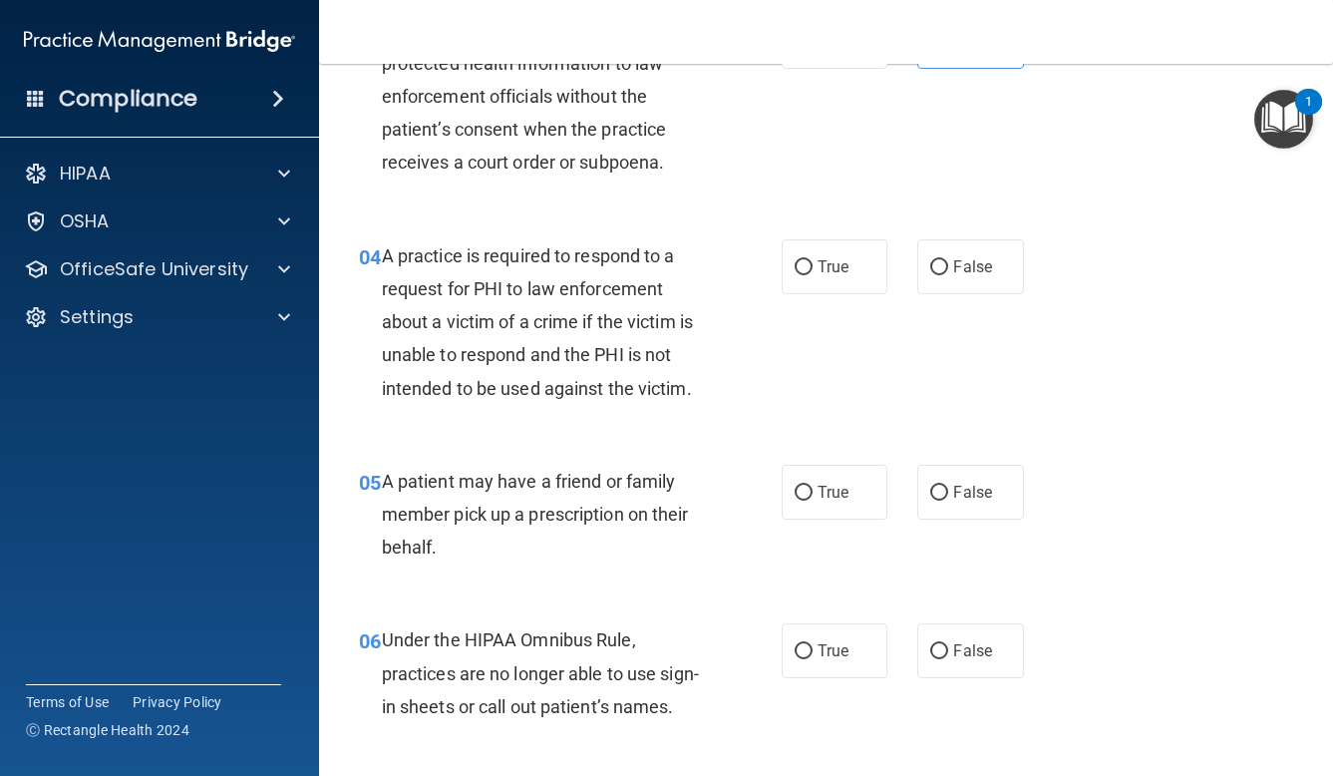
scroll to position [600, 0]
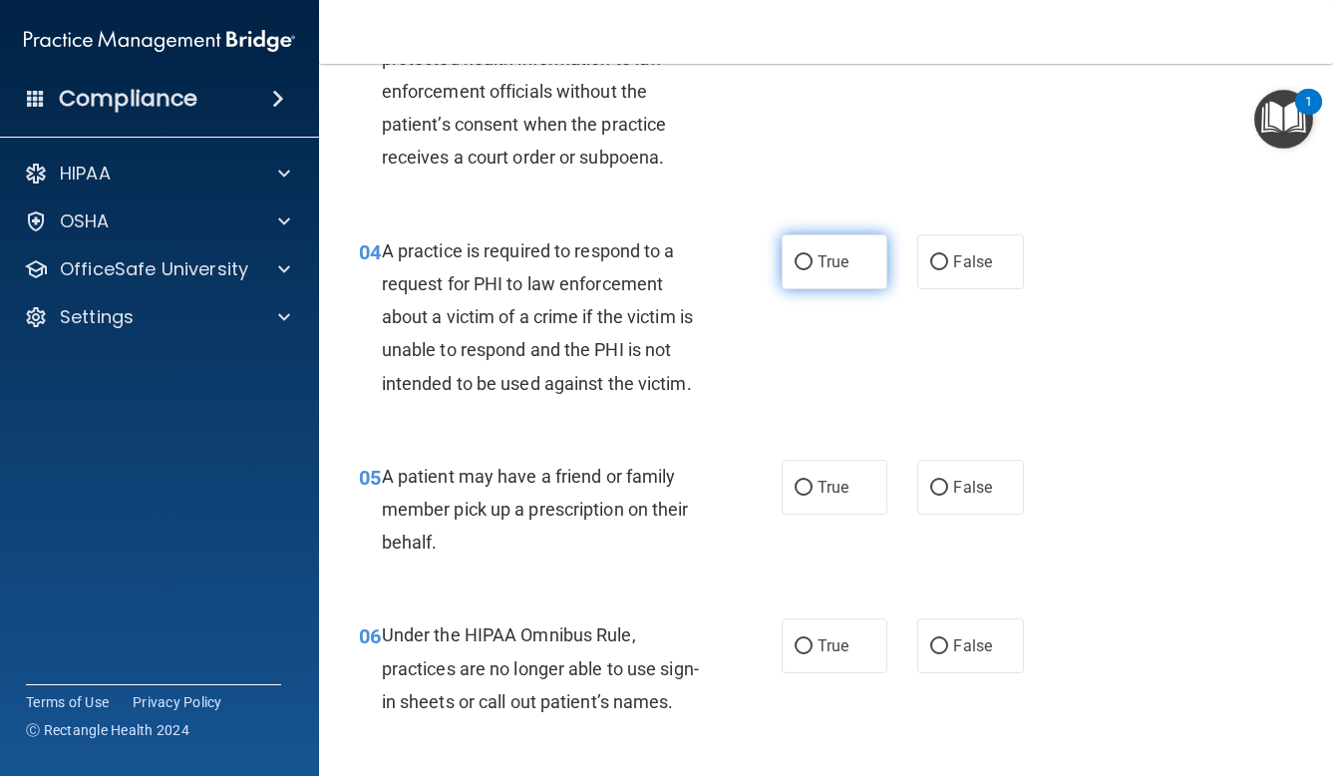
click at [804, 260] on input "True" at bounding box center [804, 262] width 18 height 15
radio input "true"
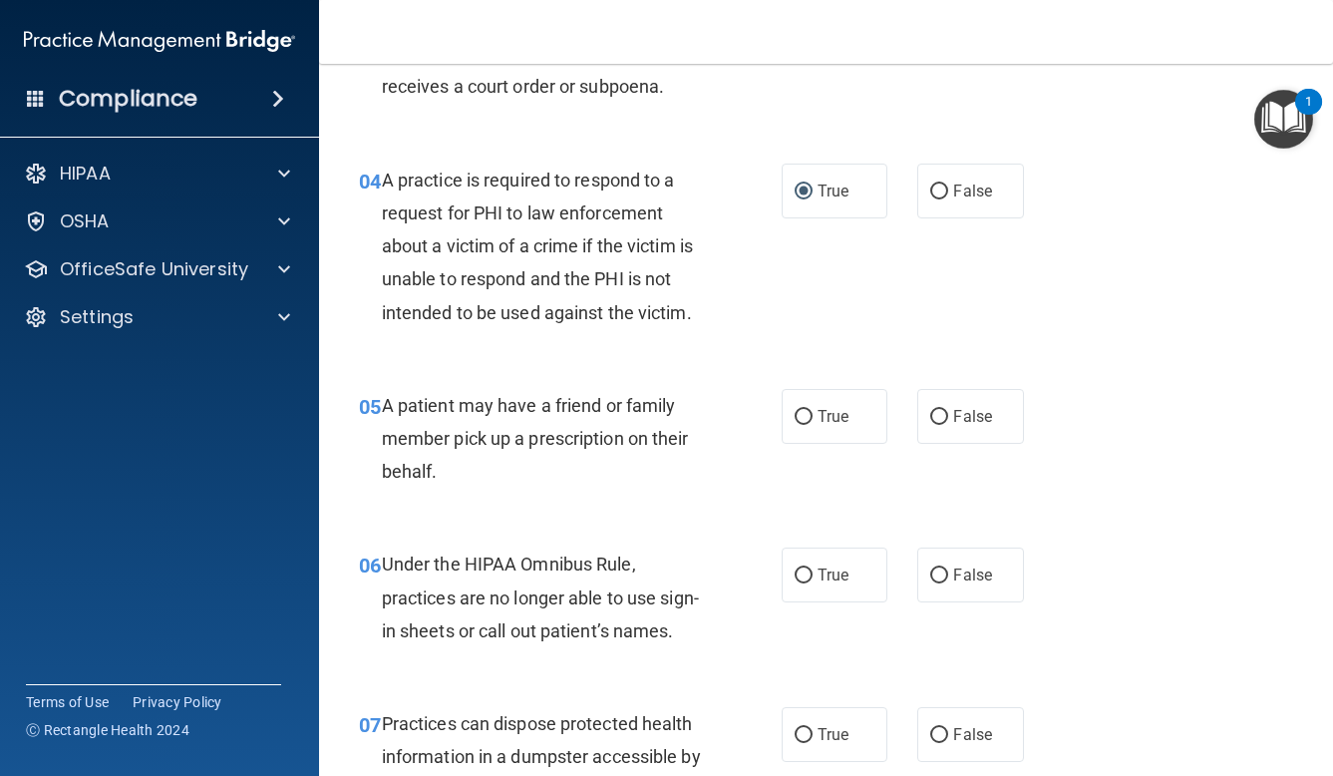
scroll to position [738, 0]
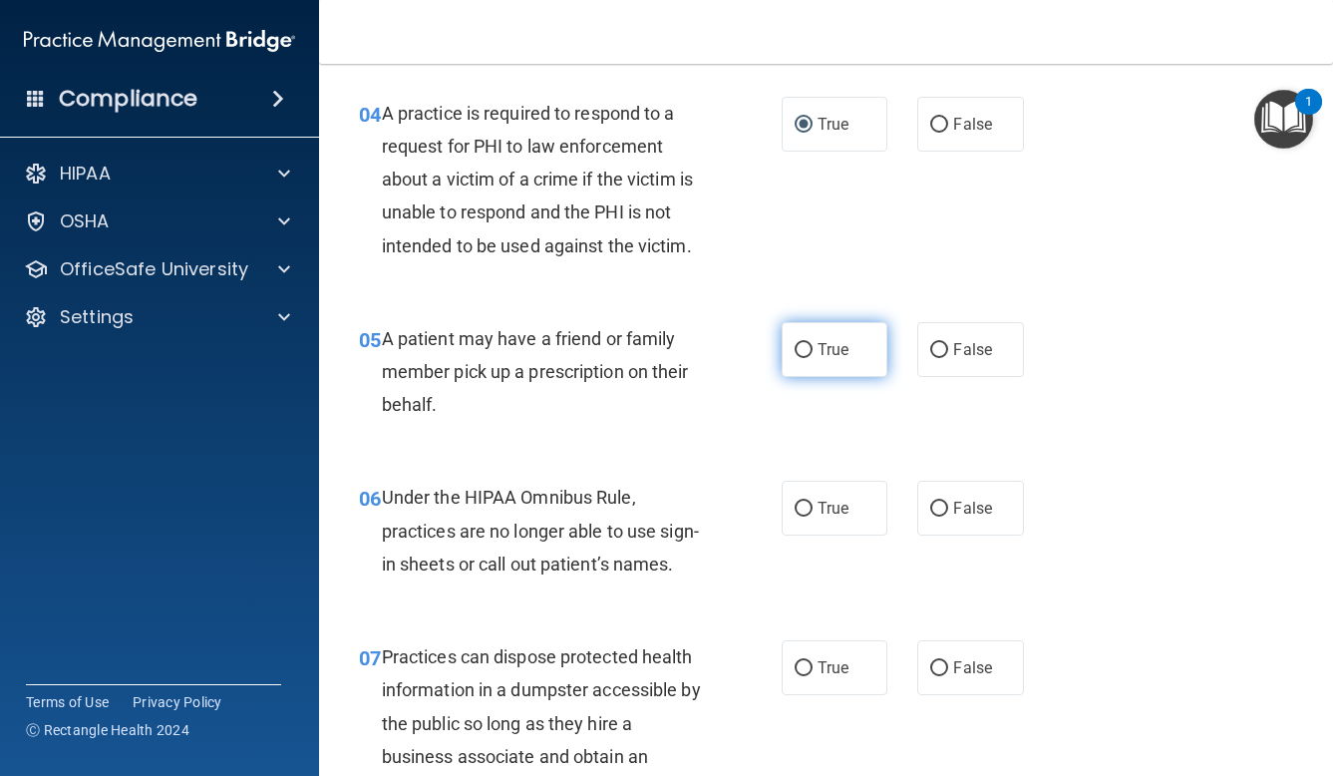
click at [845, 353] on span "True" at bounding box center [833, 349] width 31 height 19
click at [813, 353] on input "True" at bounding box center [804, 350] width 18 height 15
radio input "true"
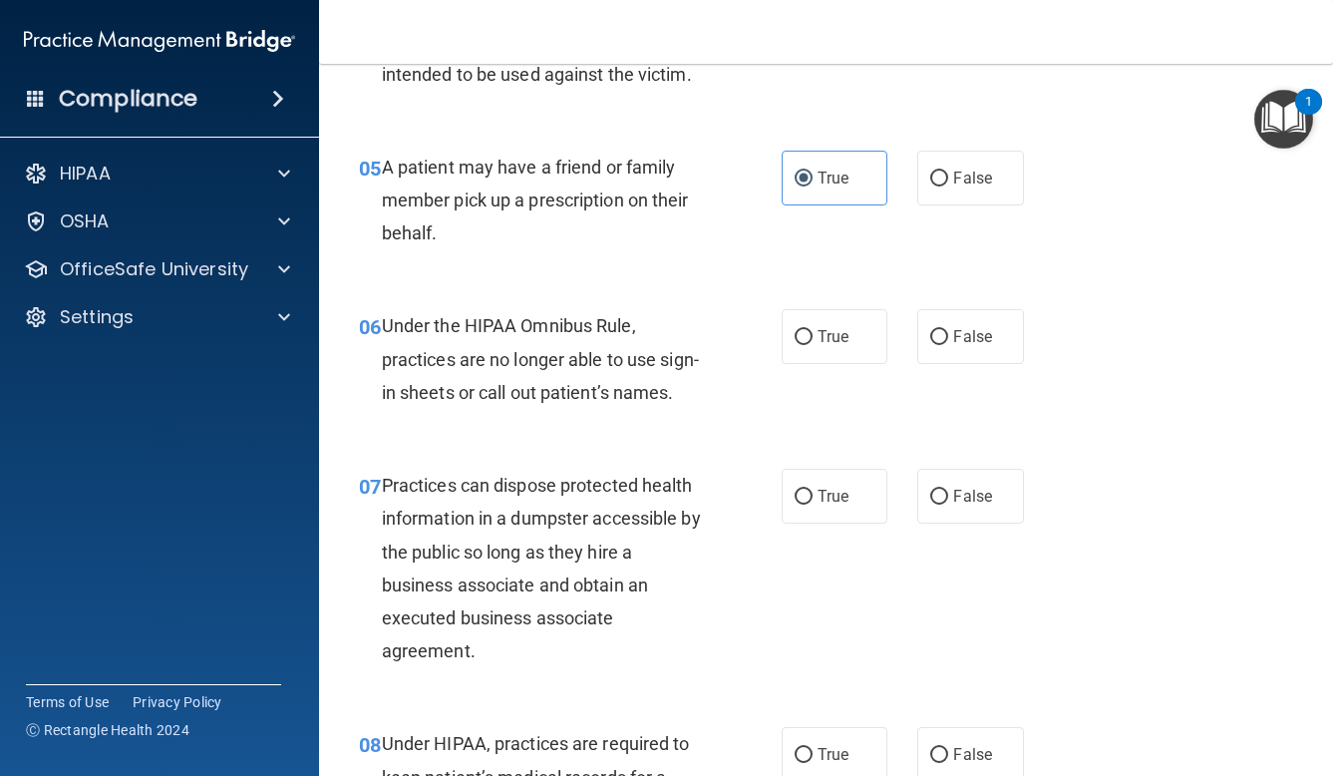
scroll to position [910, 0]
click at [824, 339] on span "True" at bounding box center [833, 335] width 31 height 19
click at [813, 339] on input "True" at bounding box center [804, 336] width 18 height 15
radio input "true"
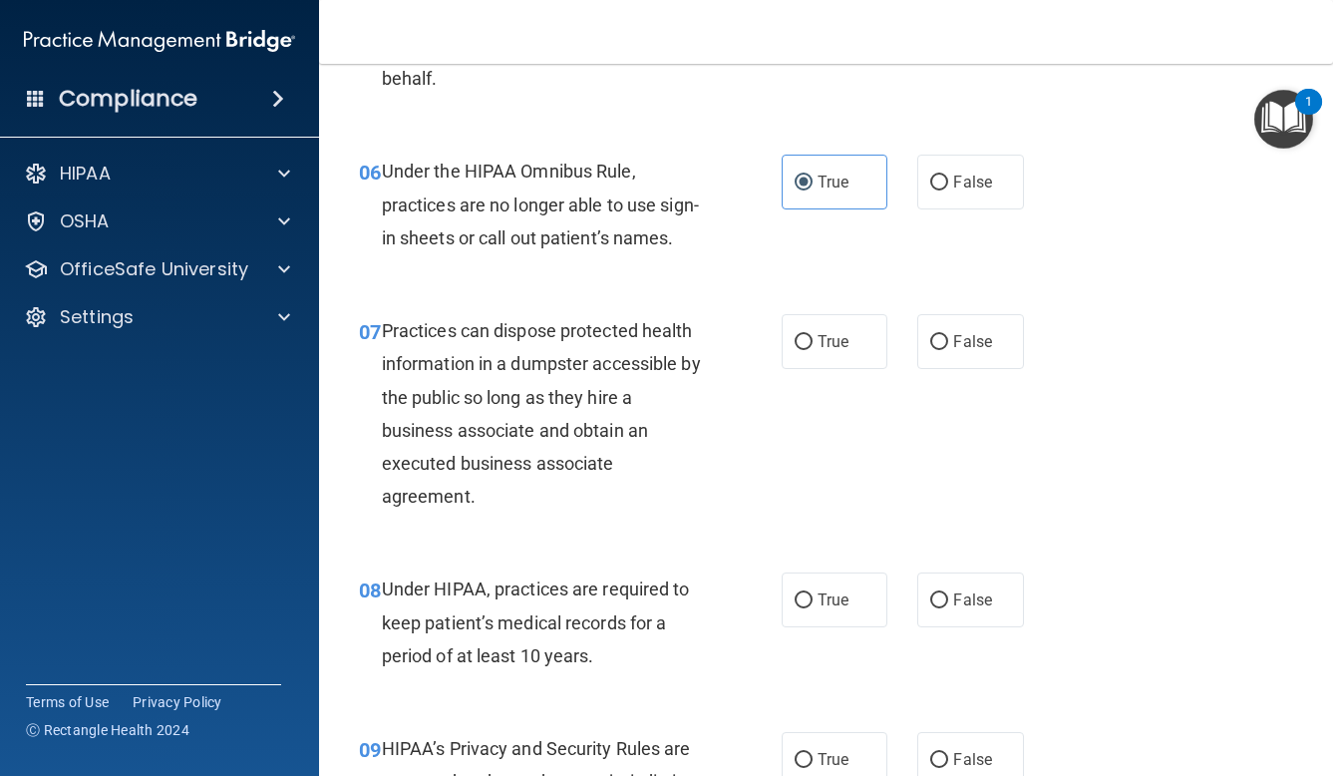
scroll to position [1074, 0]
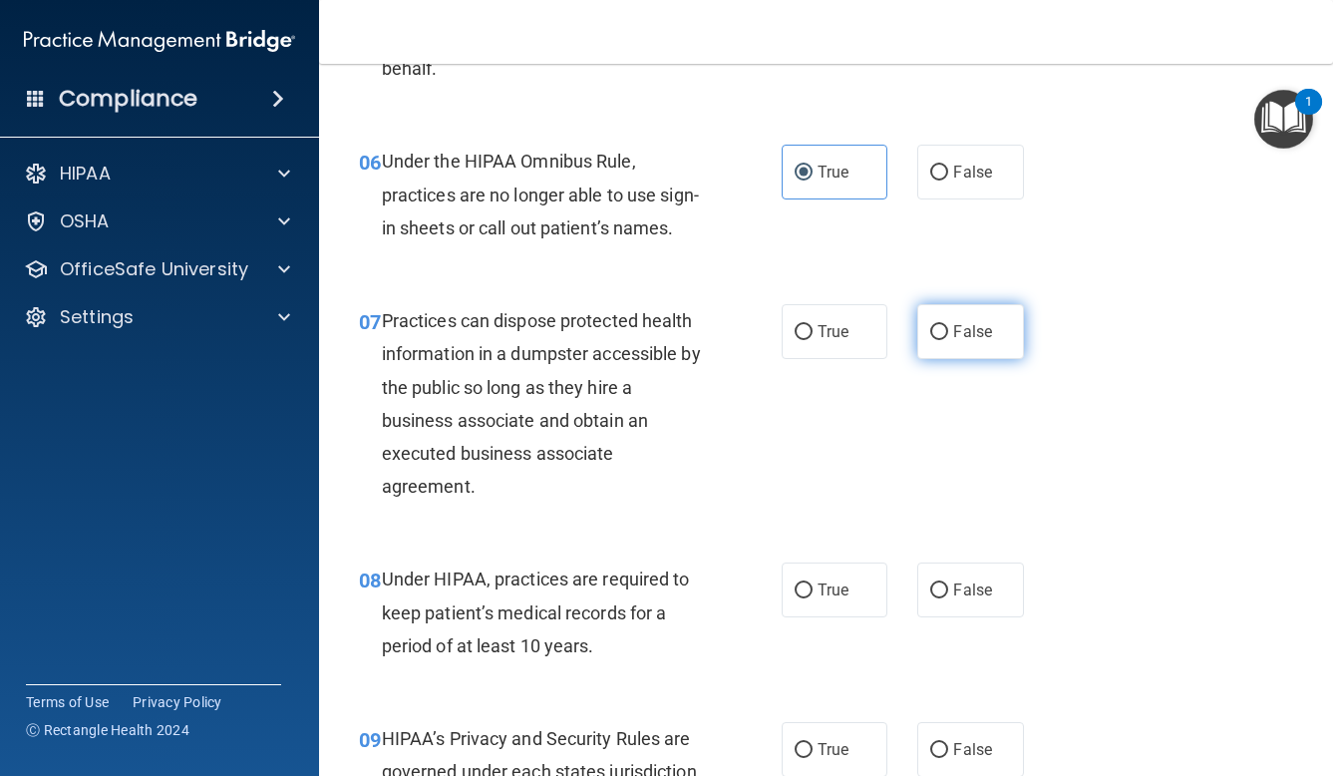
click at [950, 309] on label "False" at bounding box center [970, 331] width 107 height 55
click at [948, 325] on input "False" at bounding box center [939, 332] width 18 height 15
radio input "true"
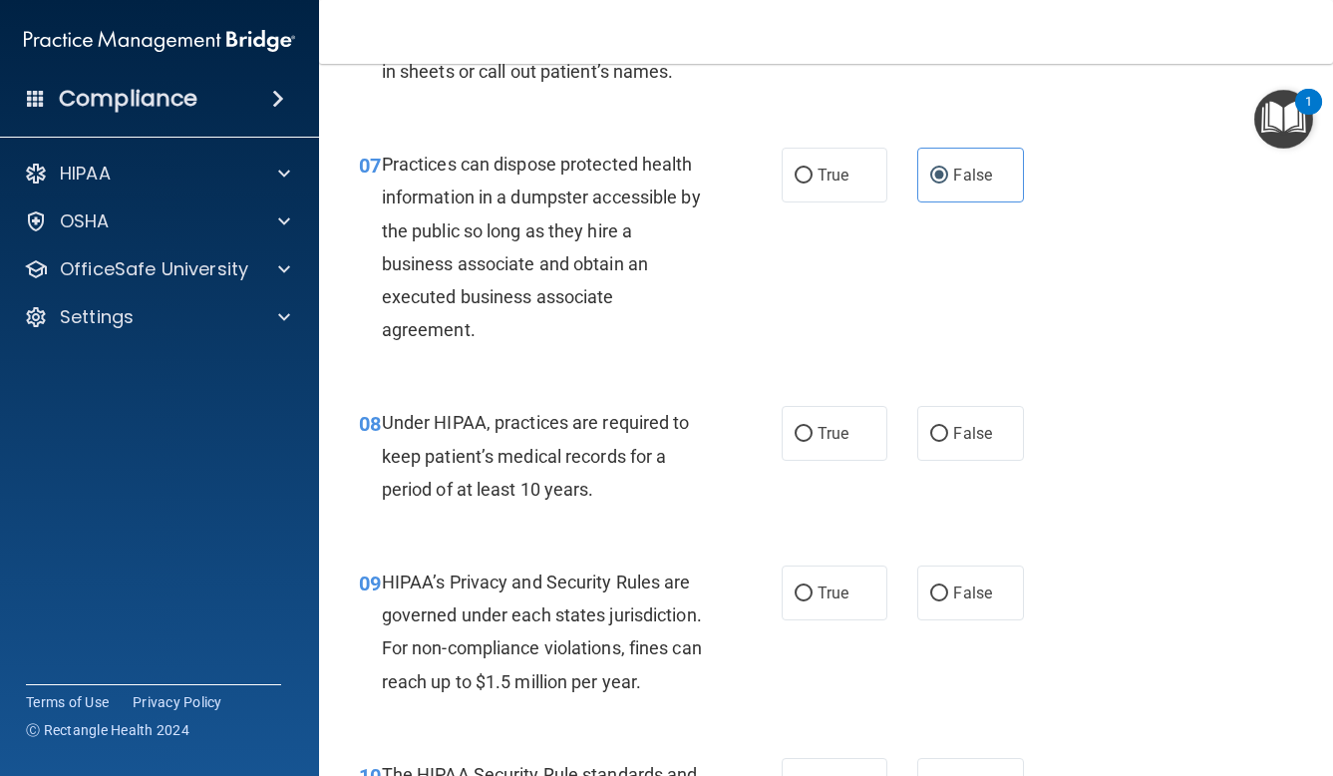
scroll to position [1248, 0]
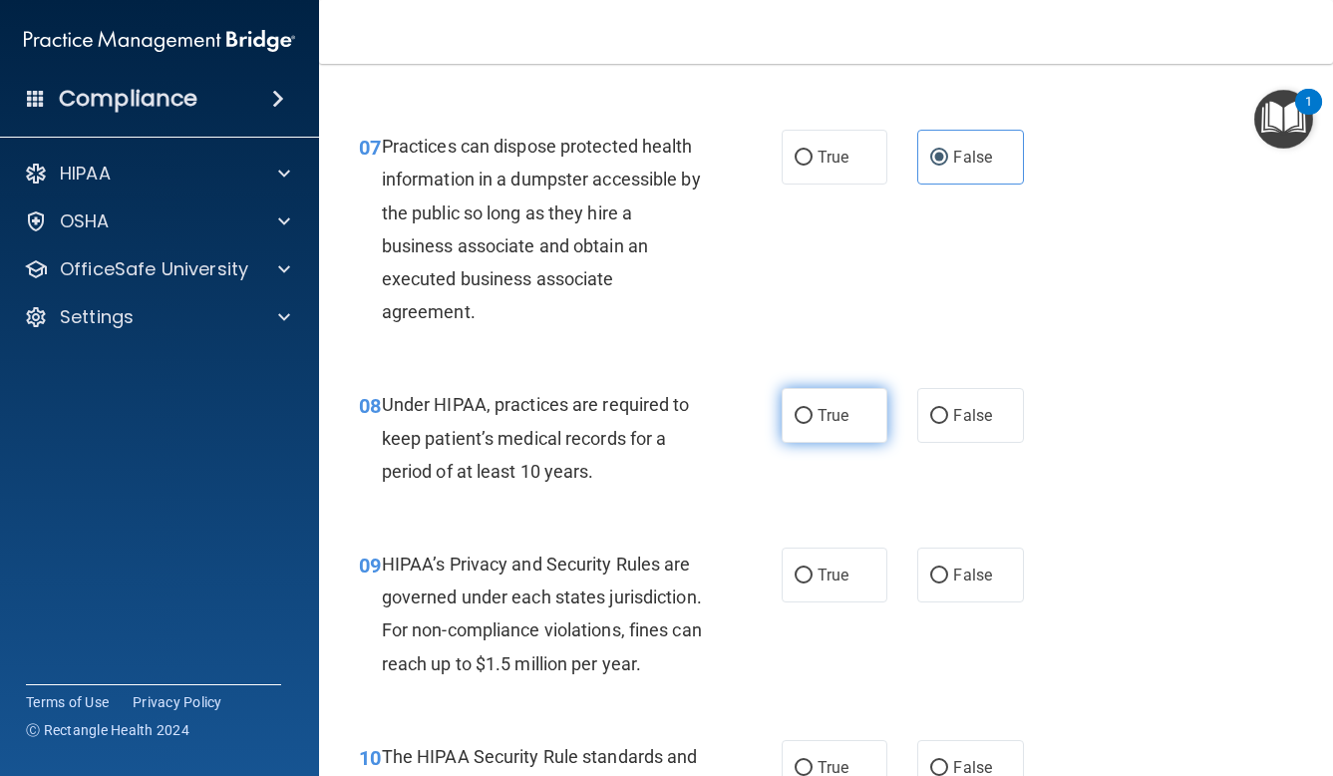
click at [811, 409] on input "True" at bounding box center [804, 416] width 18 height 15
radio input "true"
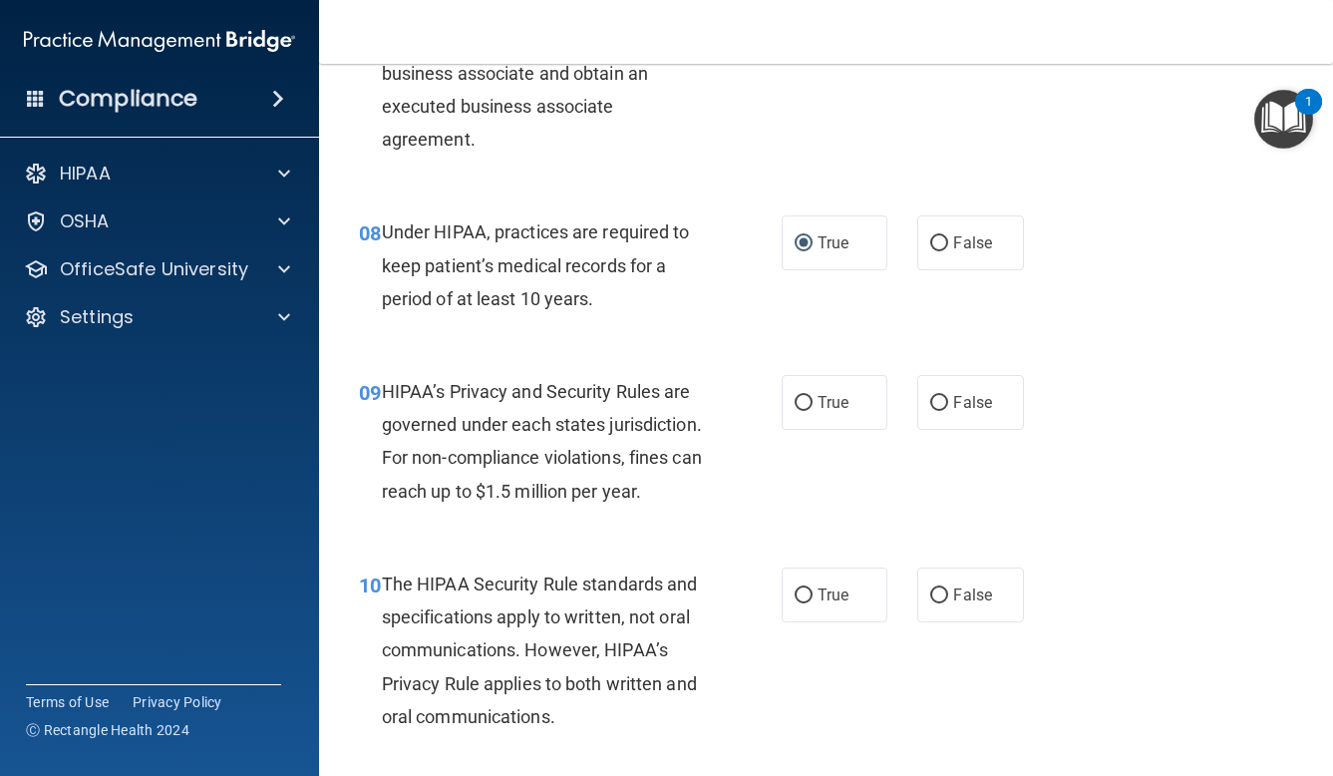
scroll to position [1426, 0]
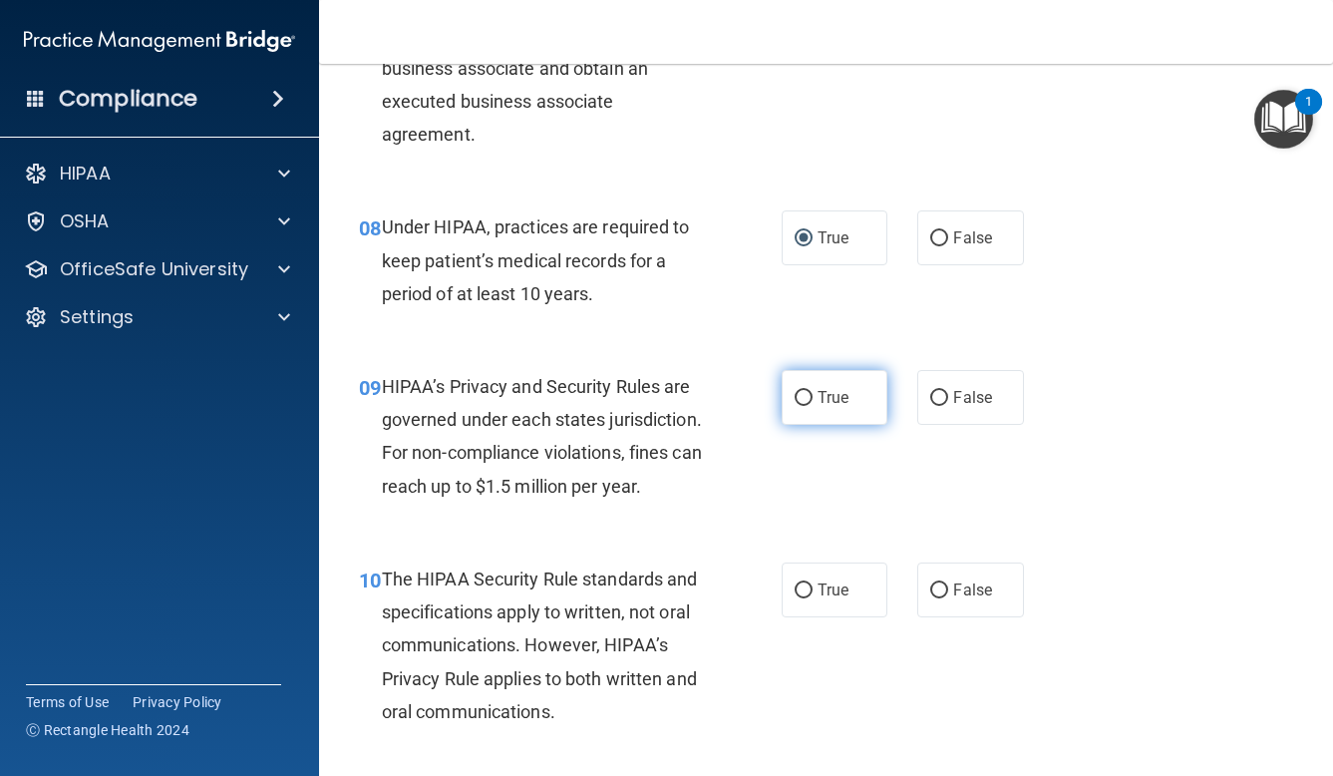
click at [825, 388] on span "True" at bounding box center [833, 397] width 31 height 19
click at [813, 391] on input "True" at bounding box center [804, 398] width 18 height 15
radio input "true"
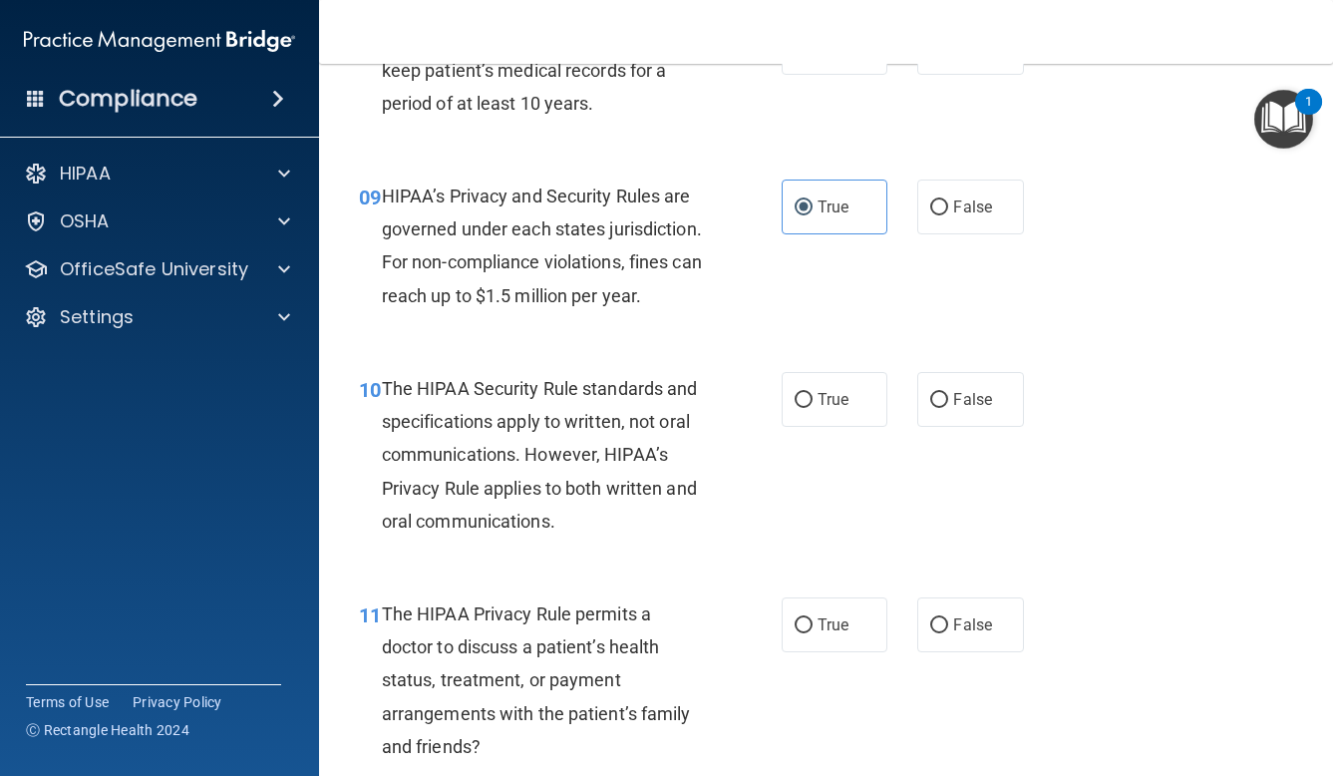
scroll to position [1617, 0]
click at [840, 399] on label "True" at bounding box center [835, 398] width 107 height 55
click at [813, 399] on input "True" at bounding box center [804, 399] width 18 height 15
radio input "true"
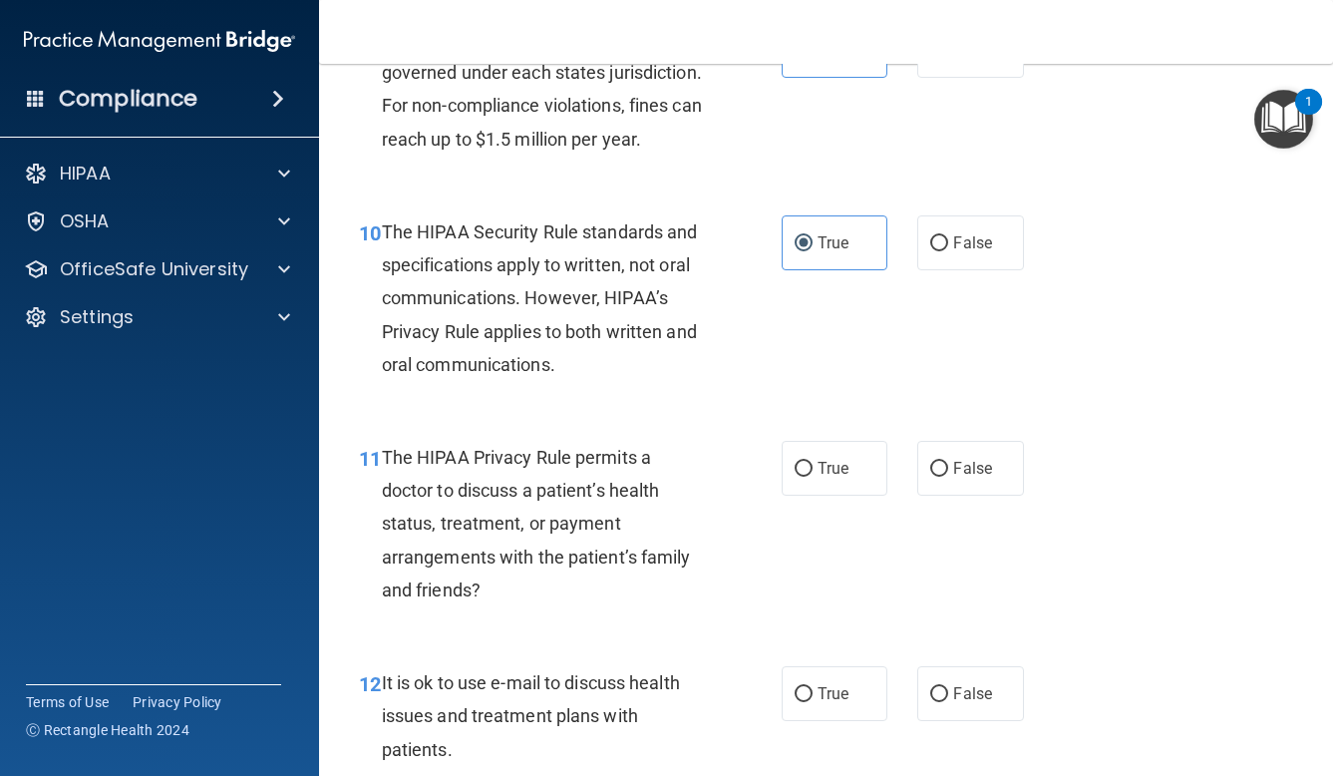
scroll to position [1777, 0]
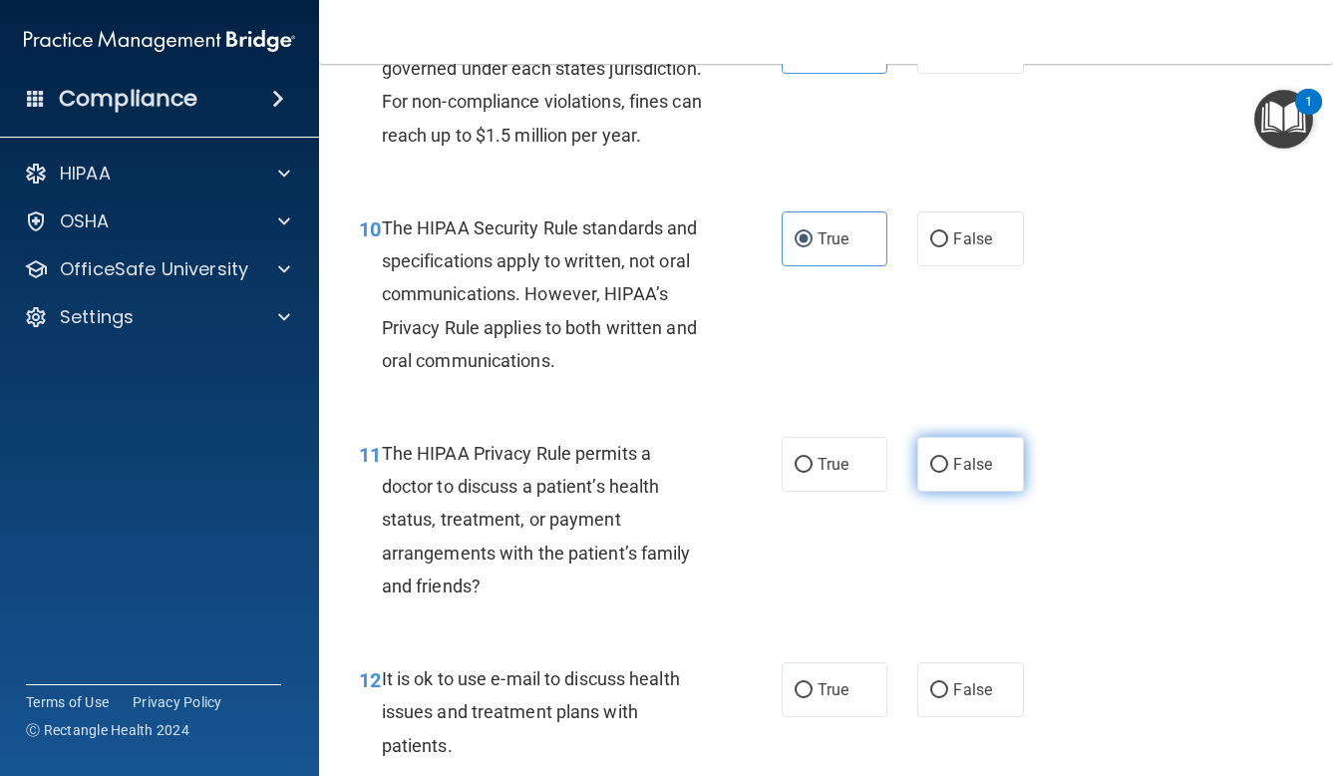
click at [997, 455] on label "False" at bounding box center [970, 464] width 107 height 55
click at [948, 458] on input "False" at bounding box center [939, 465] width 18 height 15
radio input "true"
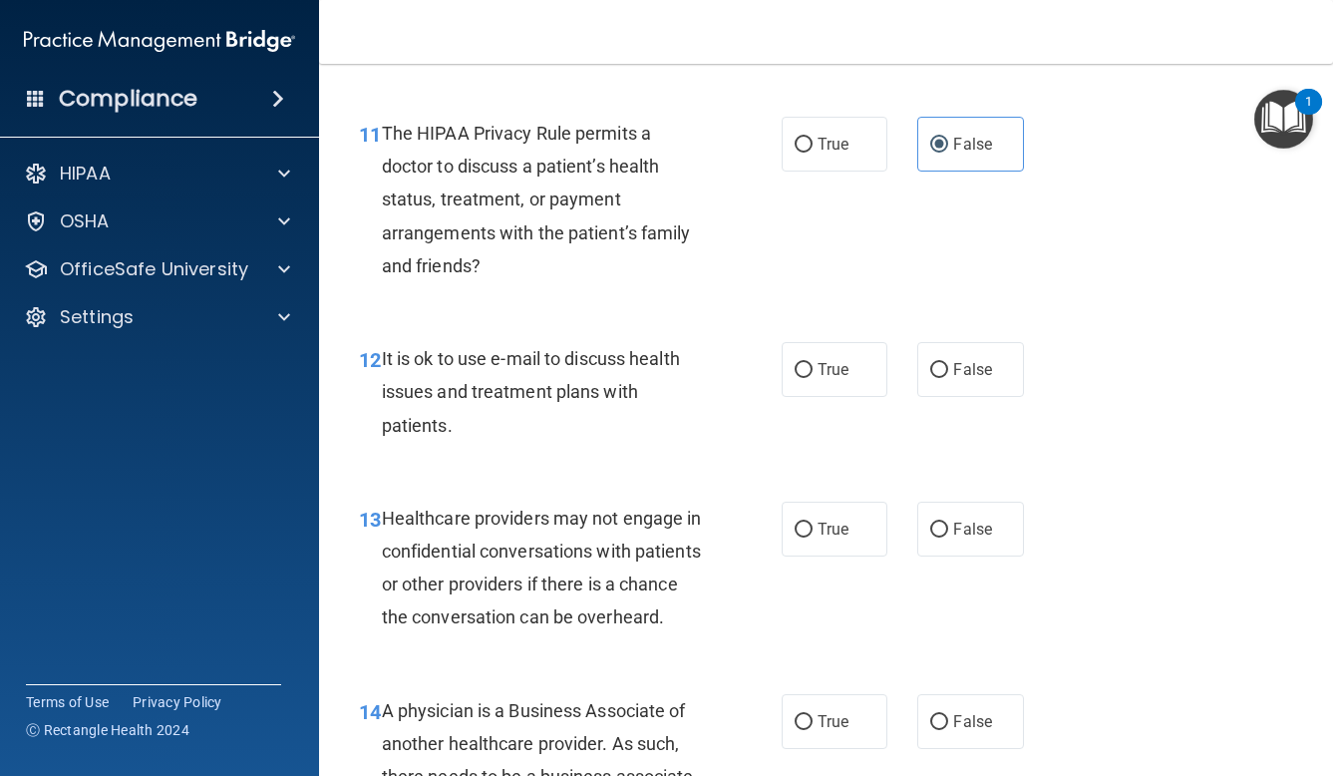
scroll to position [2104, 0]
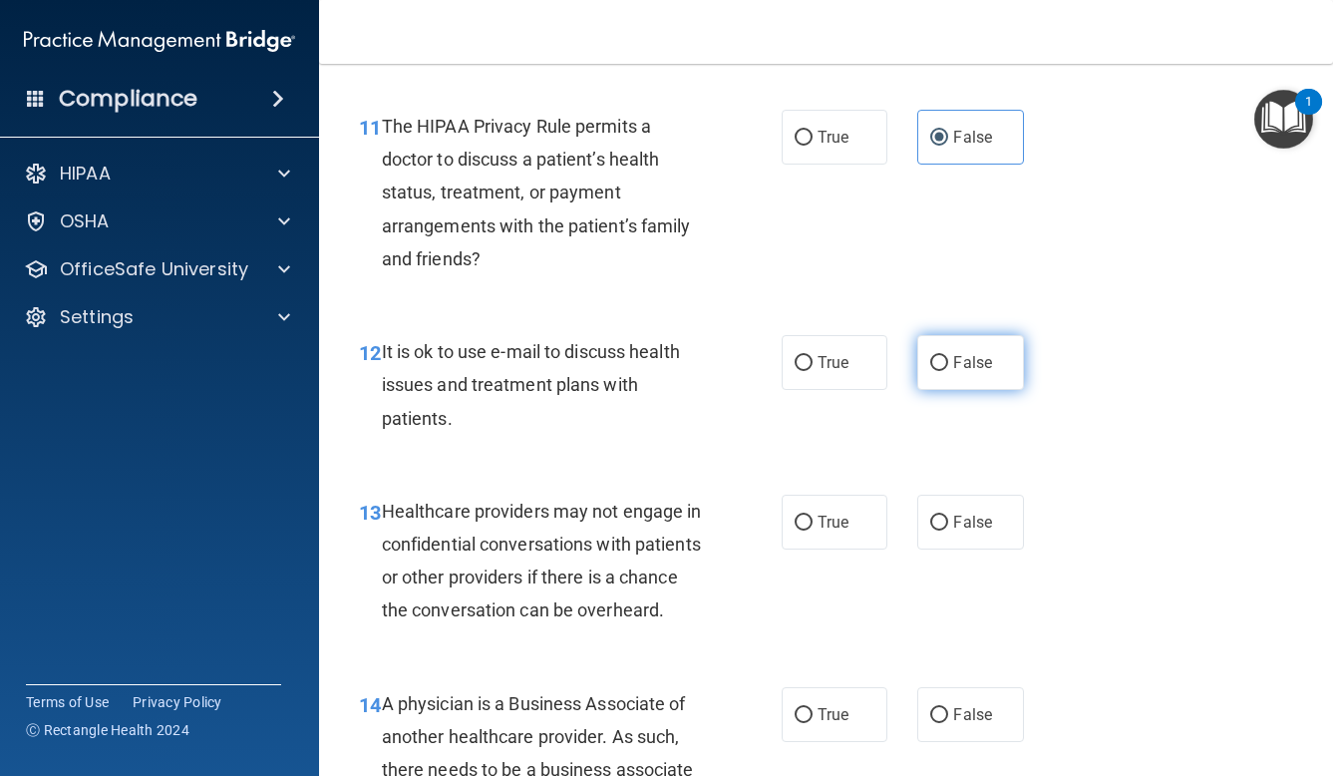
click at [961, 353] on span "False" at bounding box center [972, 362] width 39 height 19
click at [948, 356] on input "False" at bounding box center [939, 363] width 18 height 15
radio input "true"
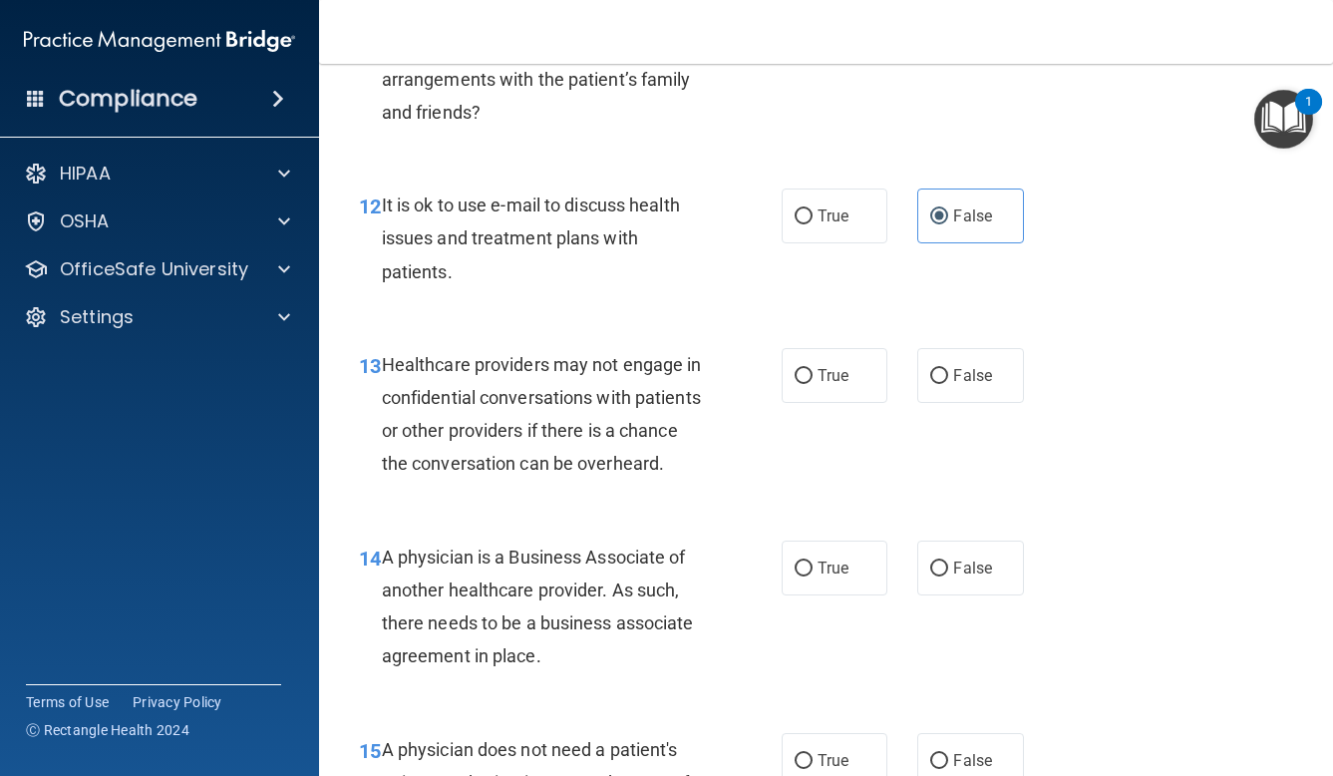
scroll to position [2257, 0]
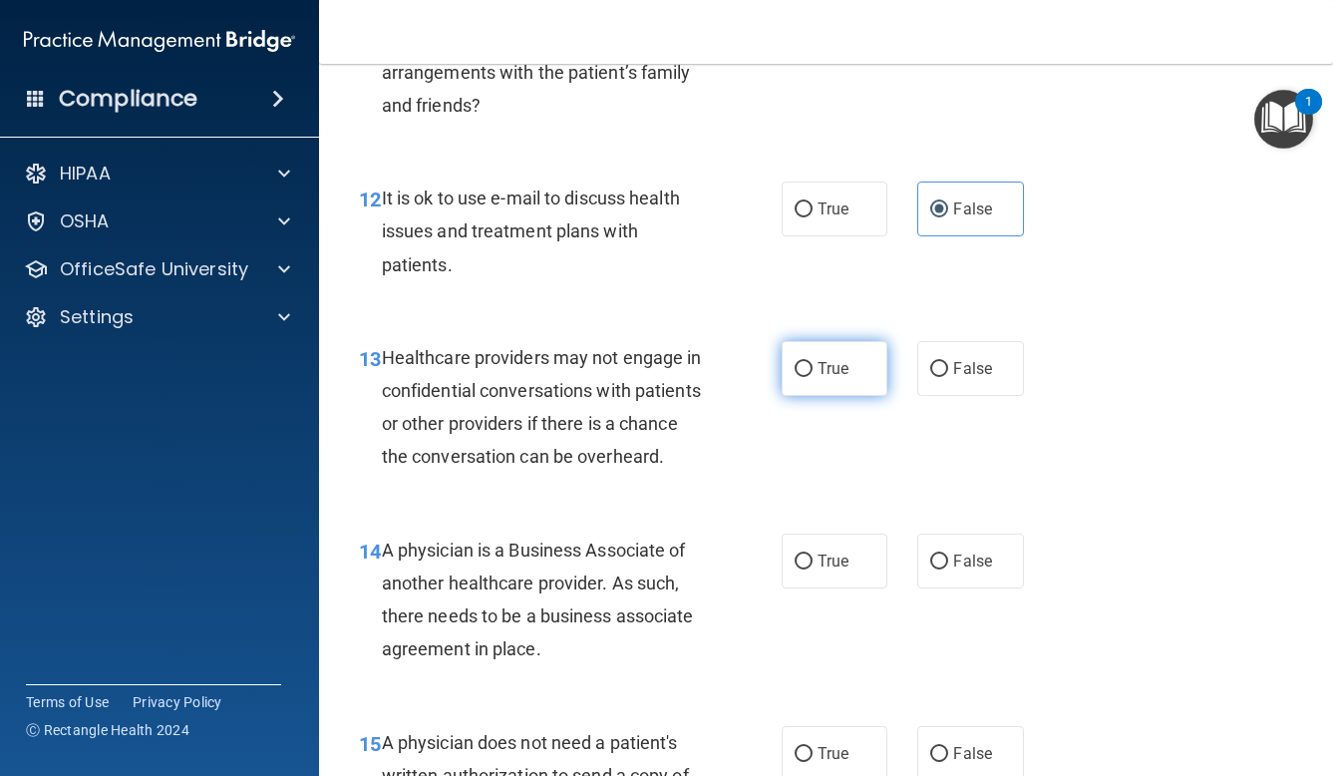
click at [842, 359] on span "True" at bounding box center [833, 368] width 31 height 19
click at [813, 362] on input "True" at bounding box center [804, 369] width 18 height 15
radio input "true"
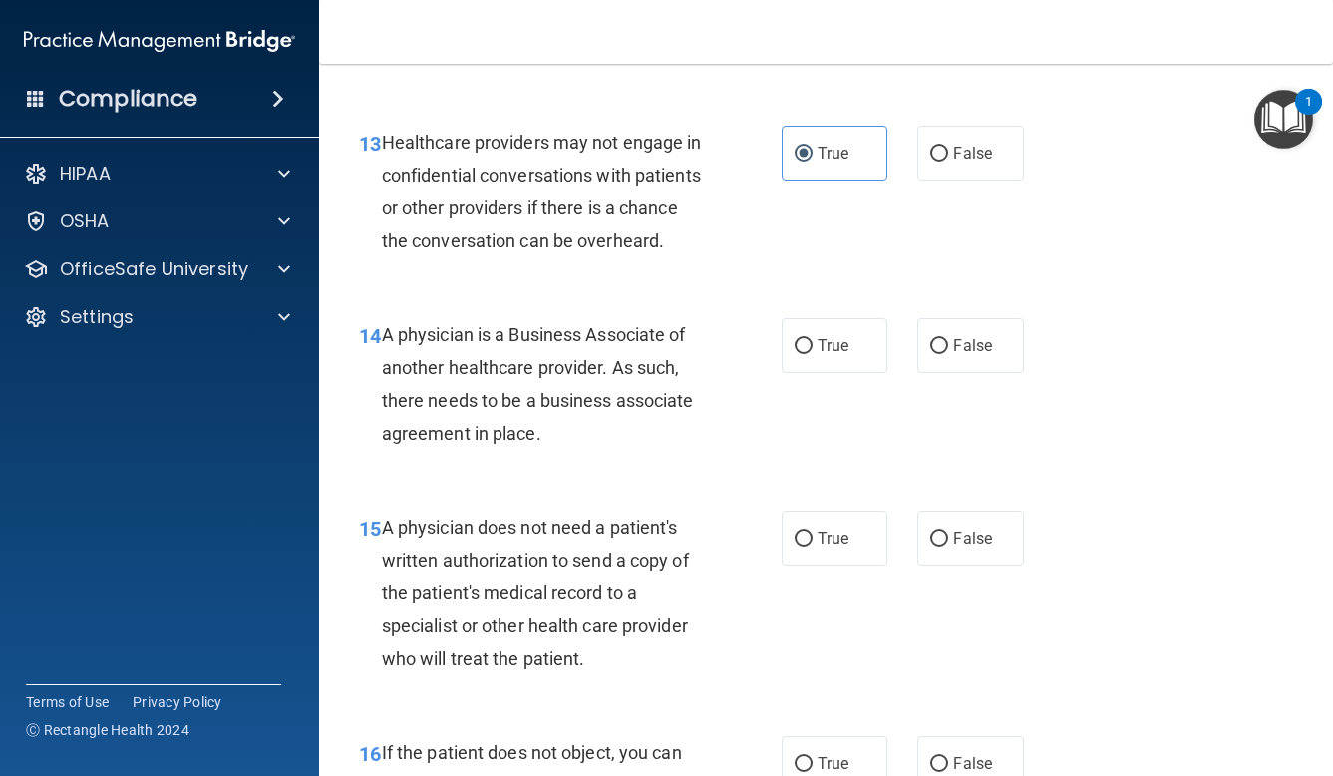
scroll to position [2474, 0]
click at [795, 338] on input "True" at bounding box center [804, 345] width 18 height 15
radio input "true"
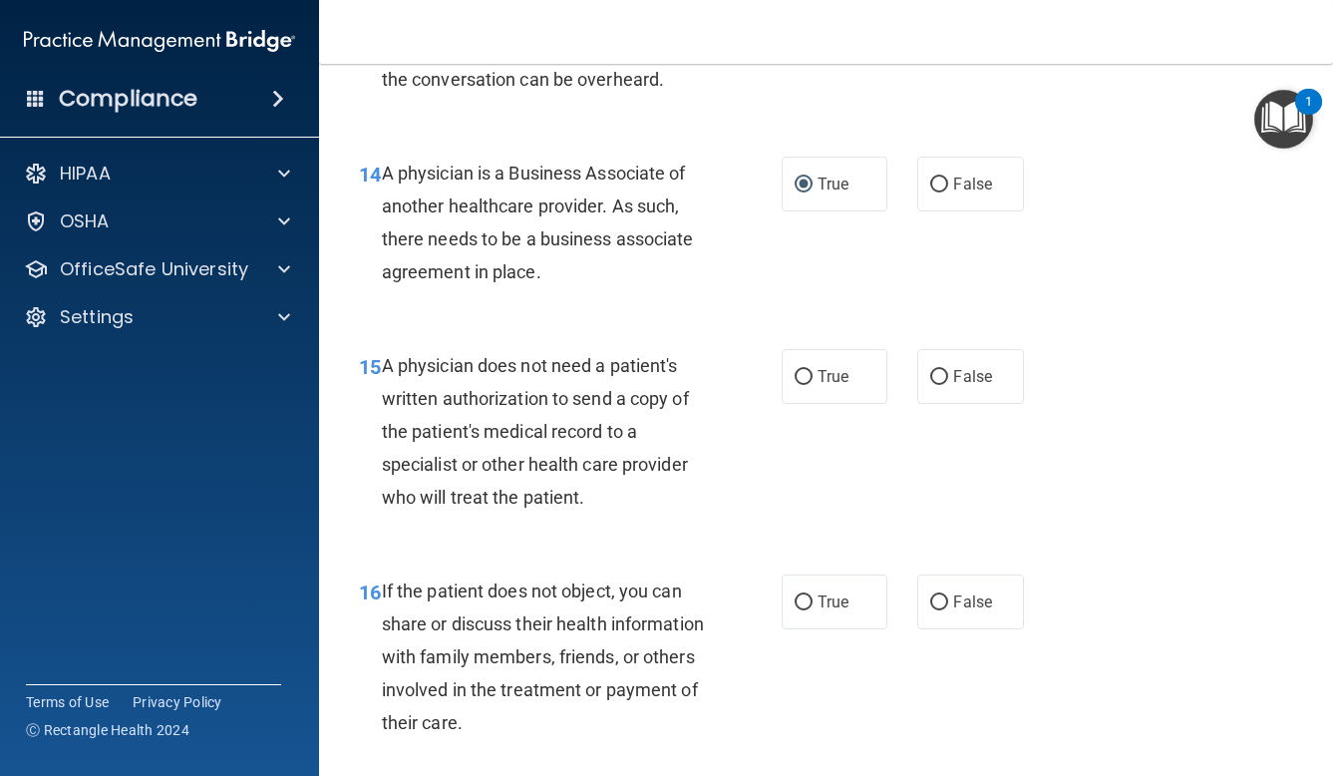
scroll to position [2643, 0]
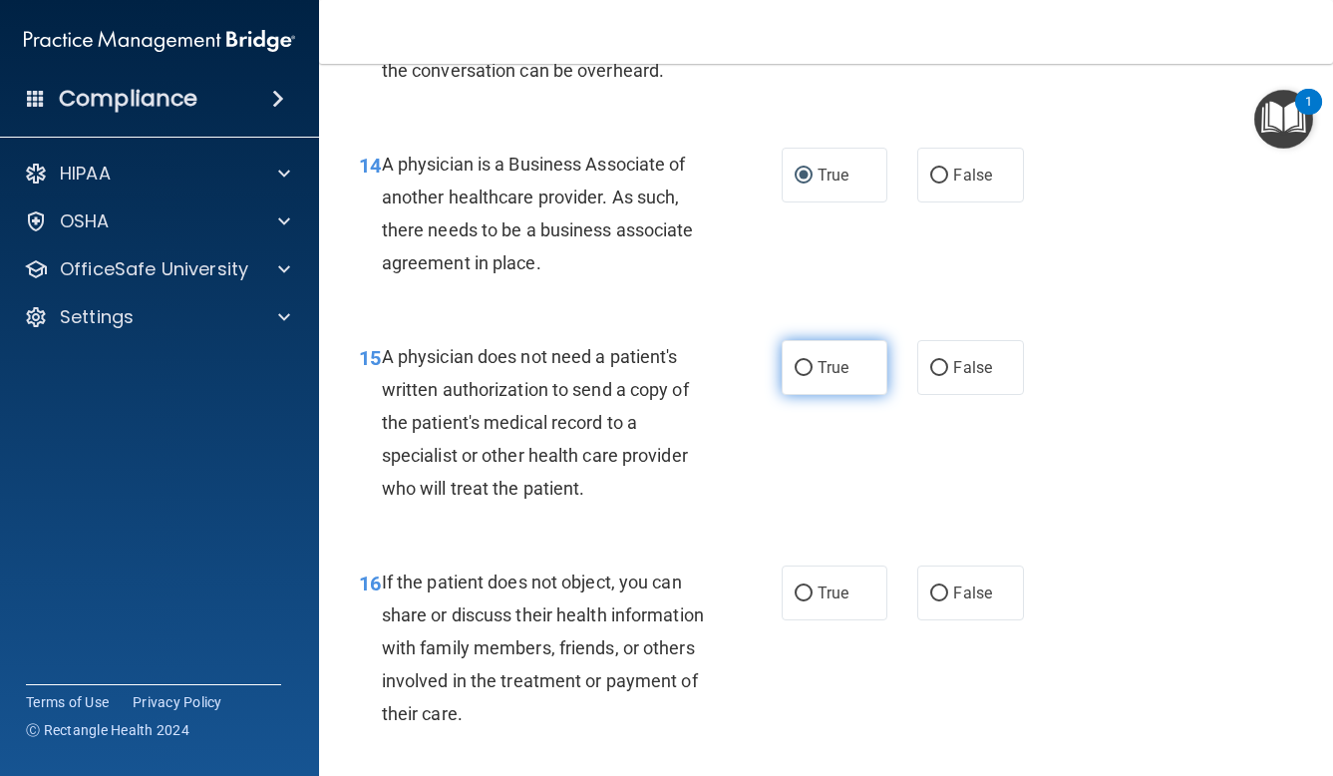
click at [846, 358] on span "True" at bounding box center [833, 367] width 31 height 19
click at [813, 361] on input "True" at bounding box center [804, 368] width 18 height 15
radio input "true"
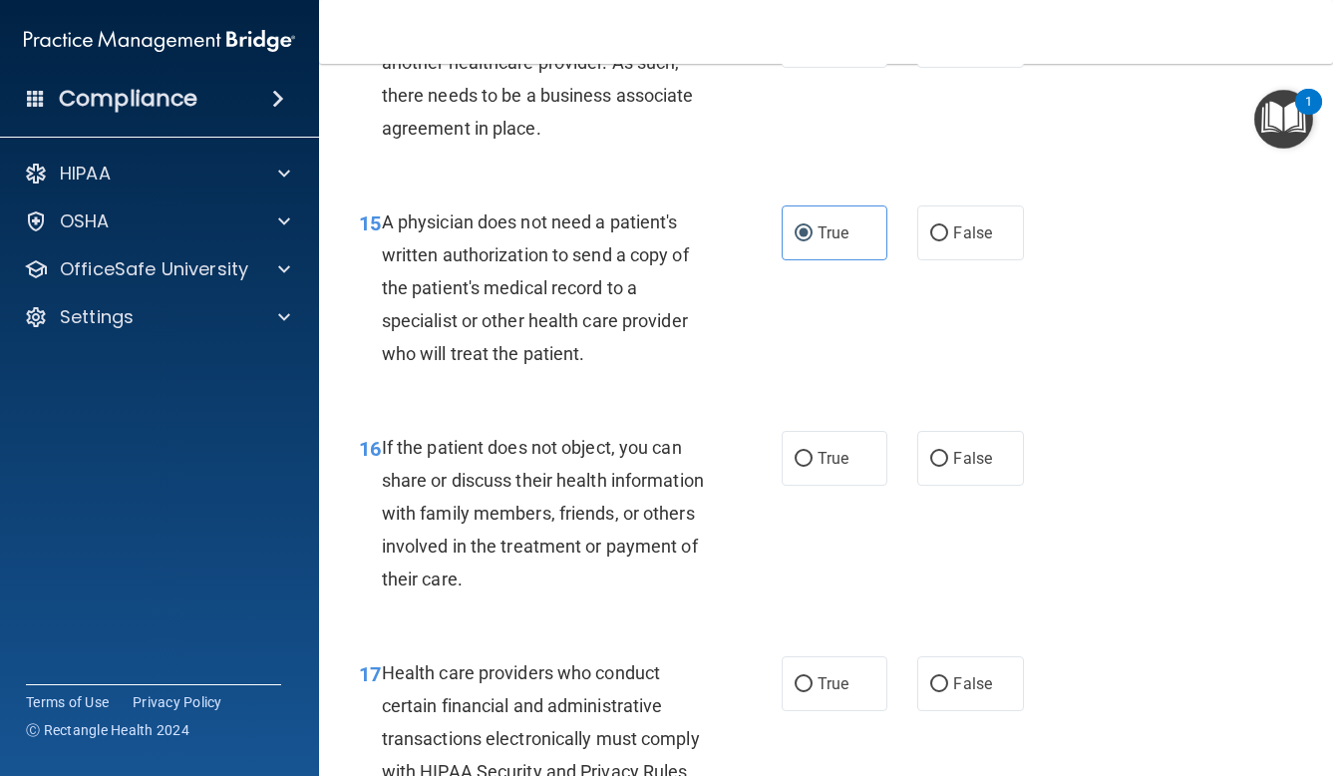
scroll to position [2826, 0]
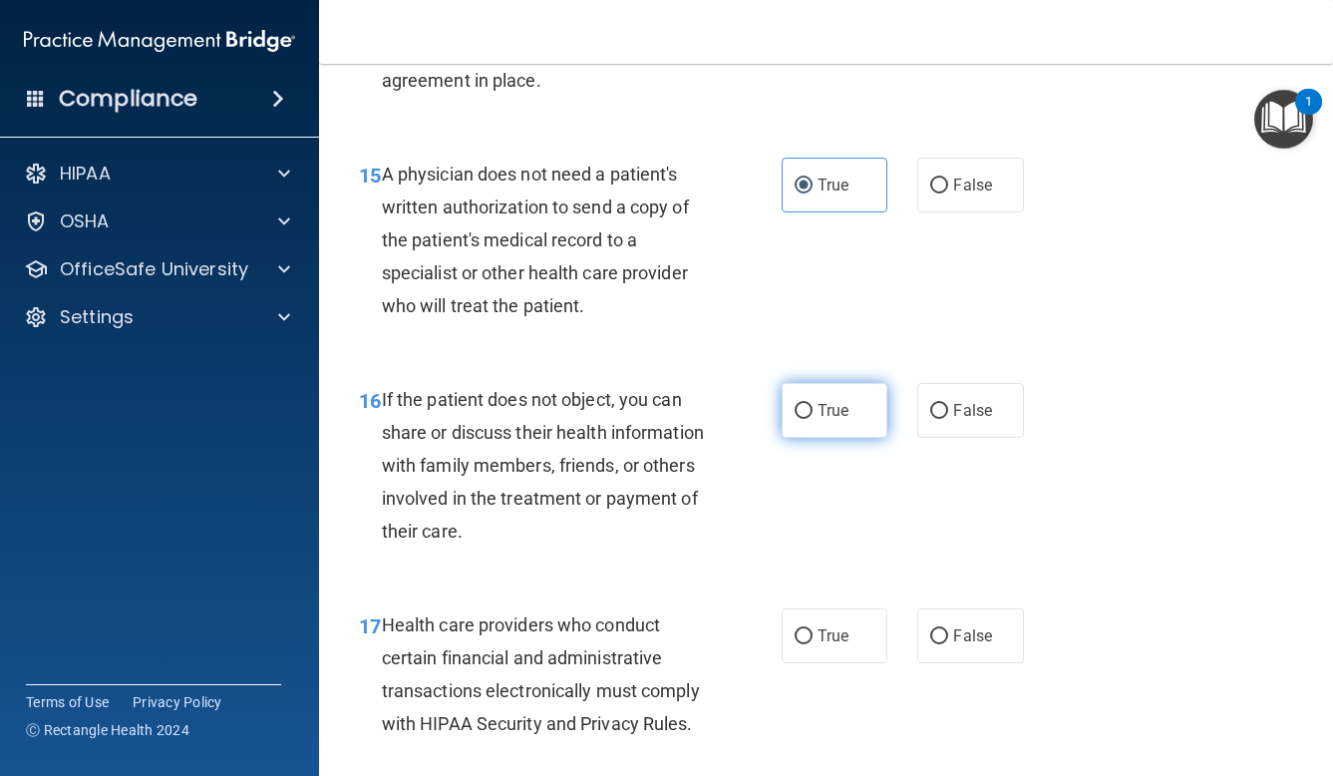
click at [831, 401] on span "True" at bounding box center [833, 410] width 31 height 19
click at [813, 404] on input "True" at bounding box center [804, 411] width 18 height 15
radio input "true"
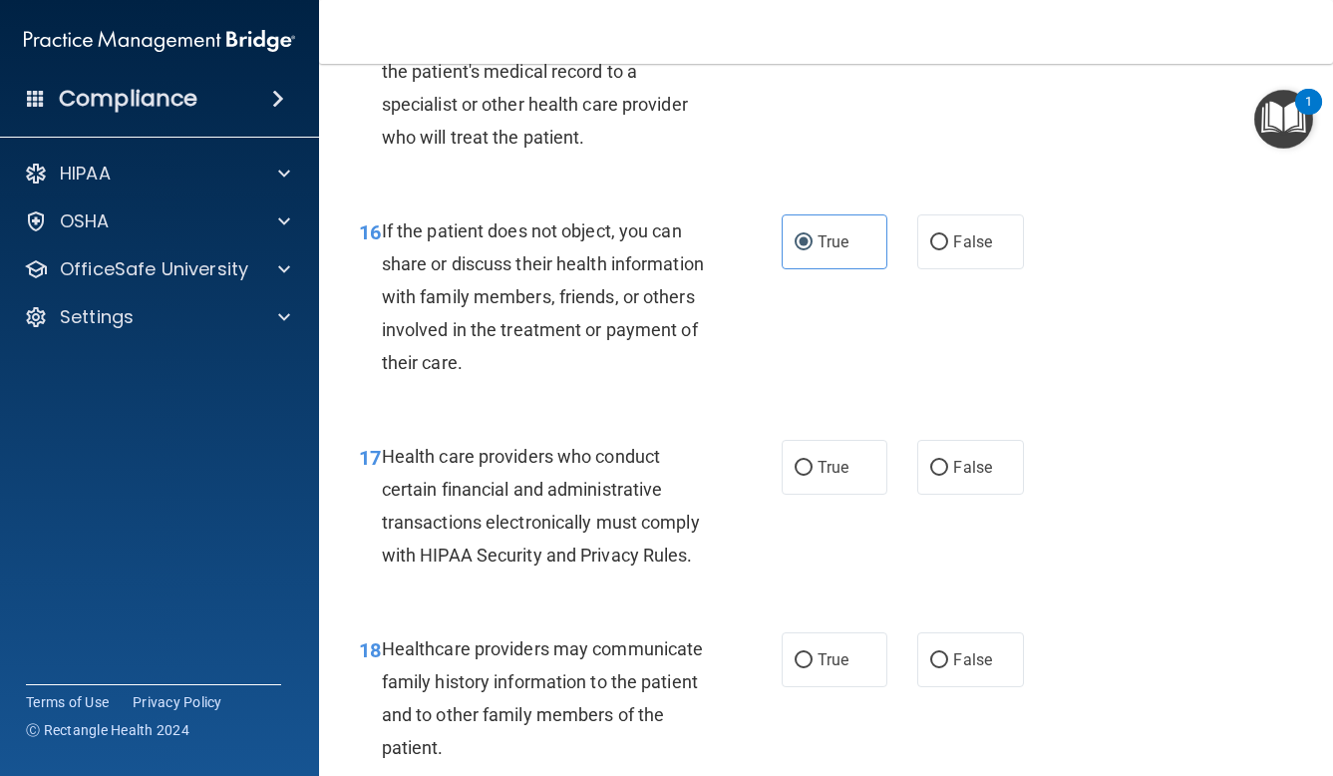
scroll to position [3005, 0]
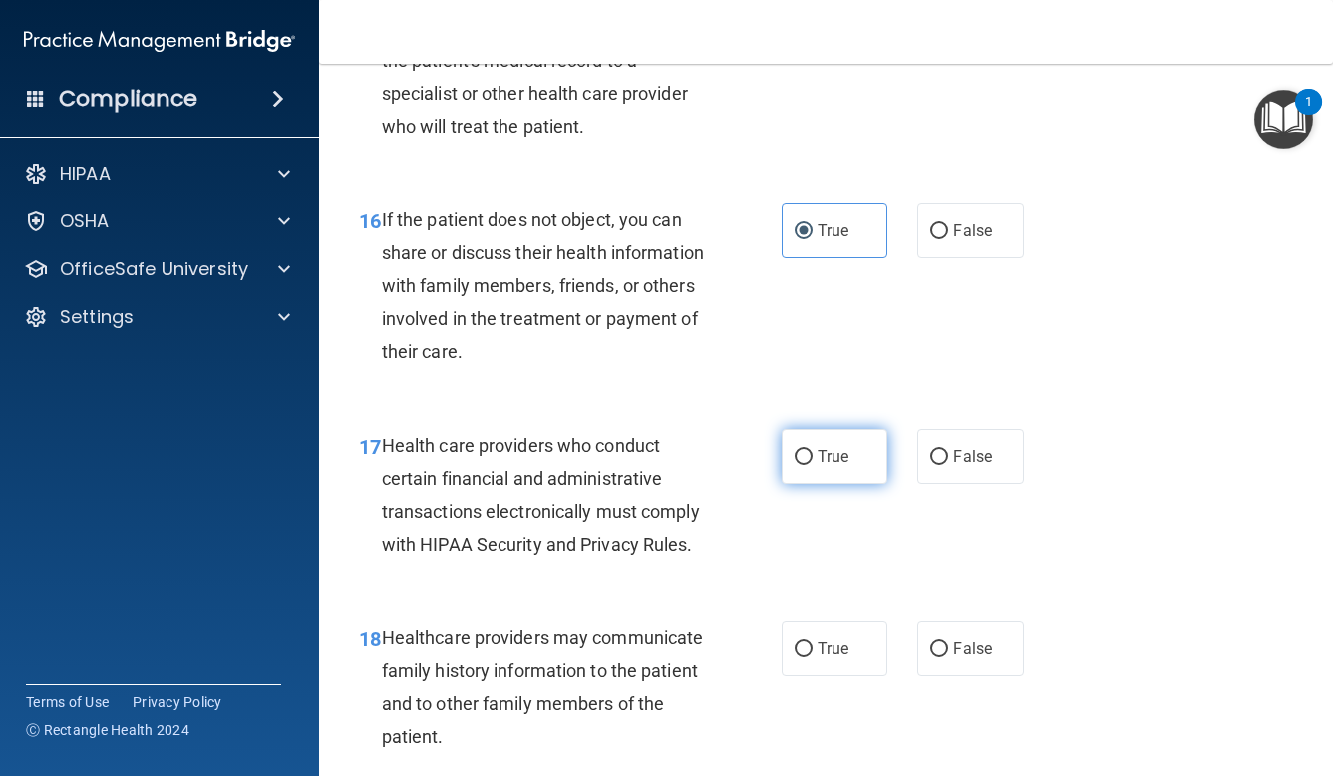
click at [832, 447] on span "True" at bounding box center [833, 456] width 31 height 19
click at [813, 450] on input "True" at bounding box center [804, 457] width 18 height 15
radio input "true"
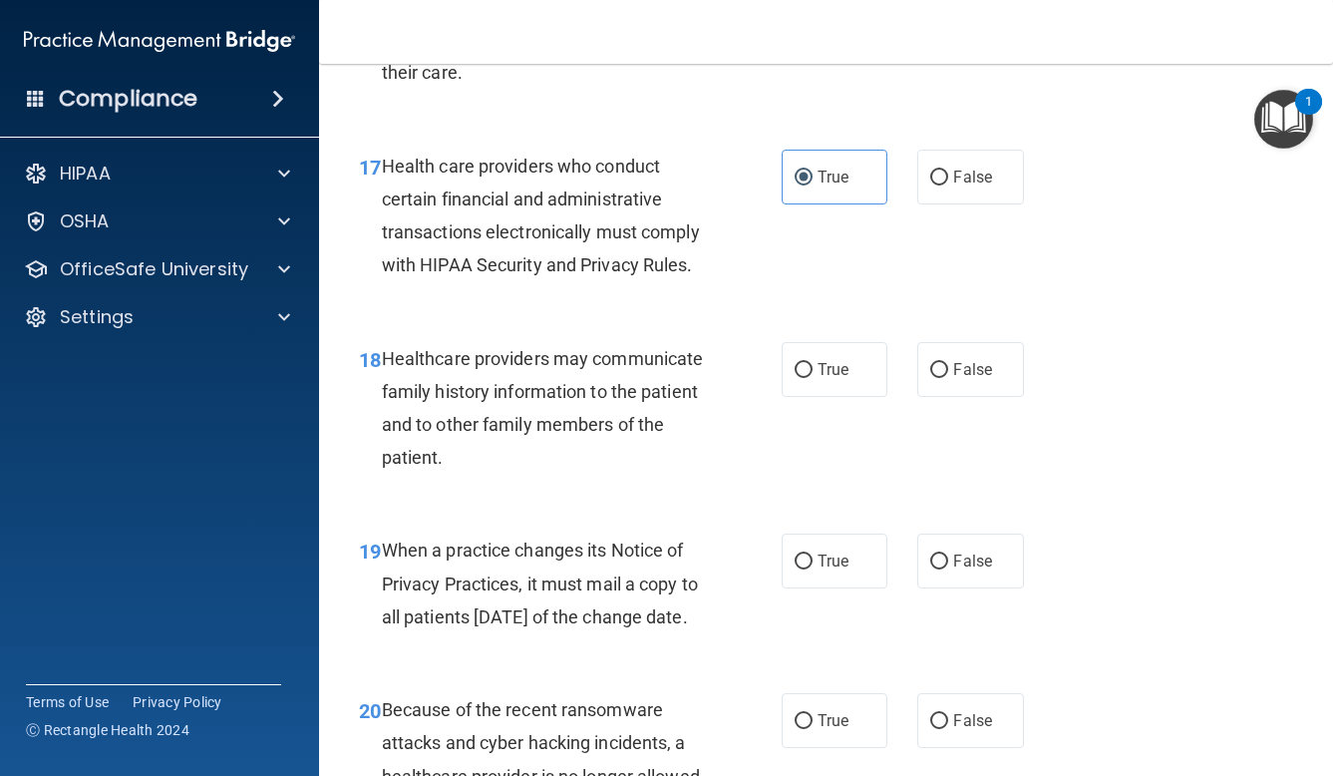
scroll to position [3285, 0]
click at [981, 341] on label "False" at bounding box center [970, 368] width 107 height 55
click at [948, 362] on input "False" at bounding box center [939, 369] width 18 height 15
radio input "true"
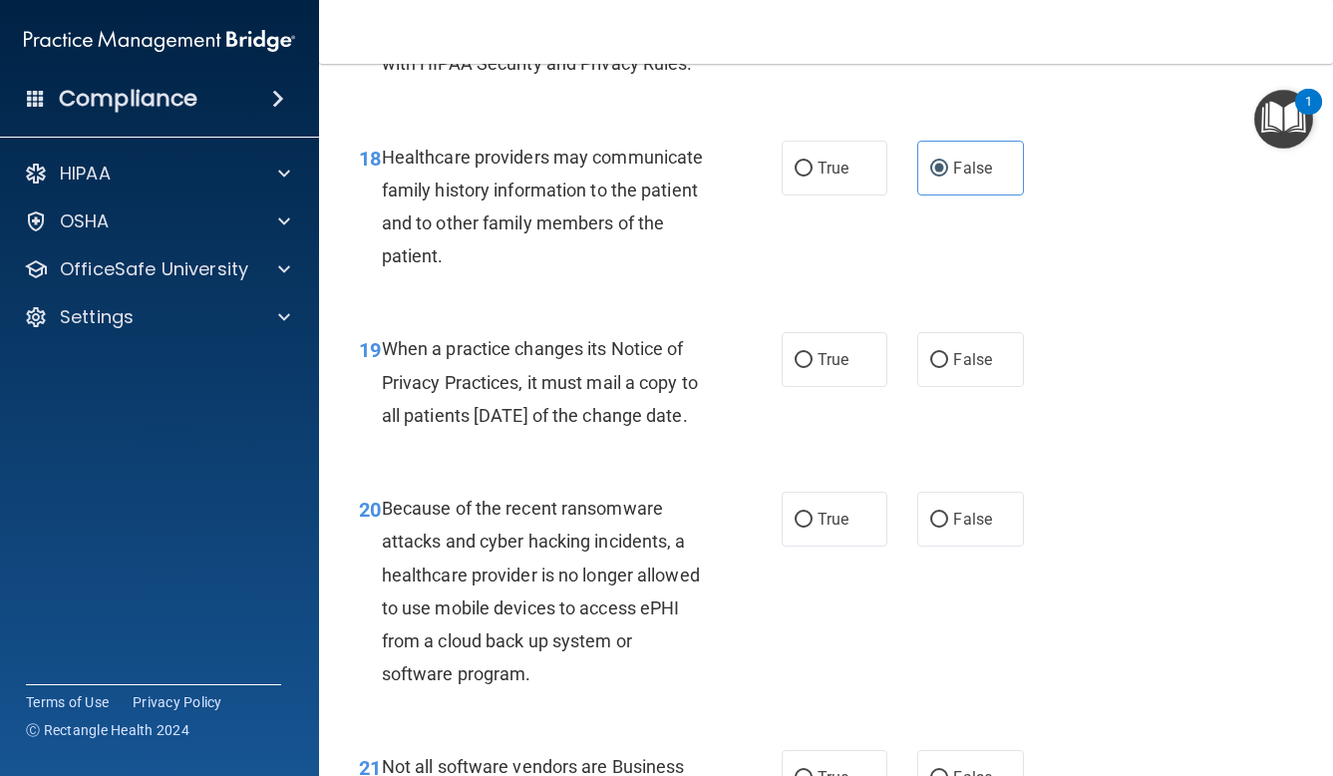
scroll to position [3490, 0]
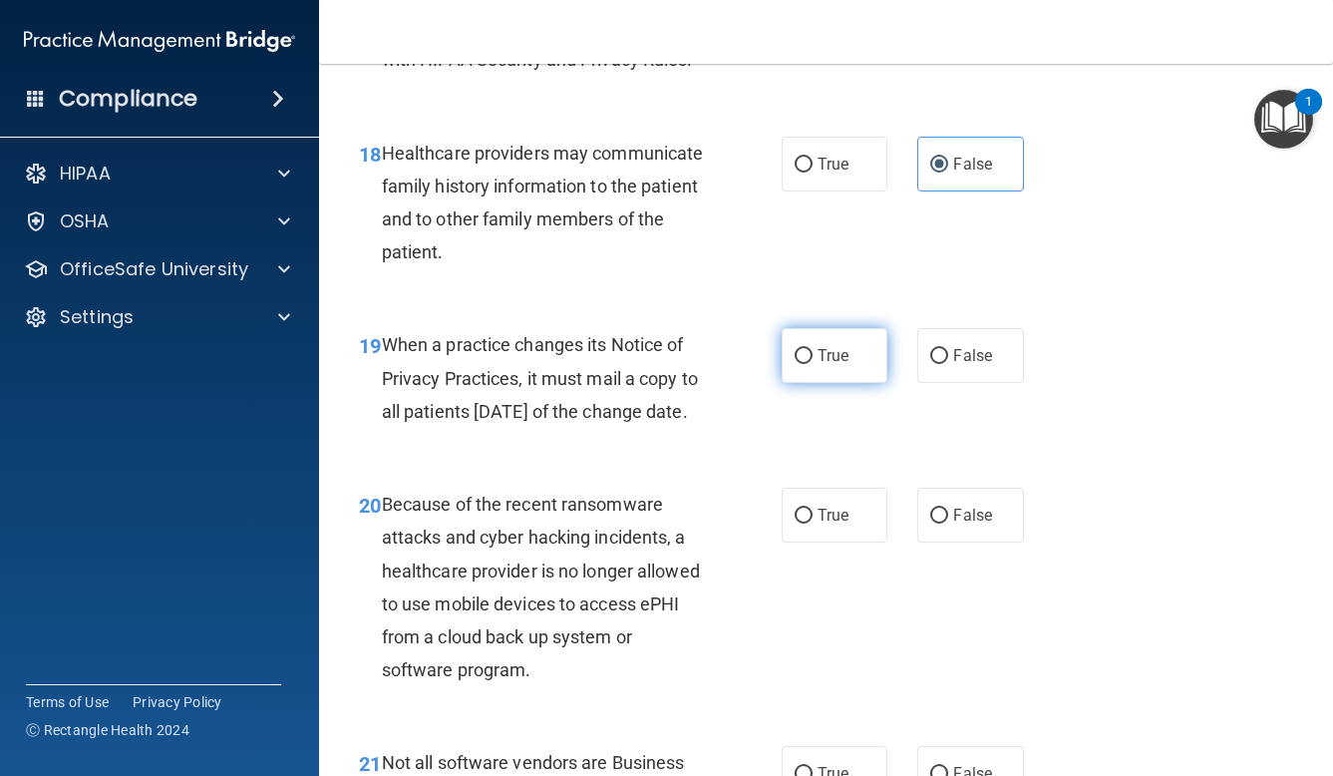
click at [812, 349] on input "True" at bounding box center [804, 356] width 18 height 15
radio input "true"
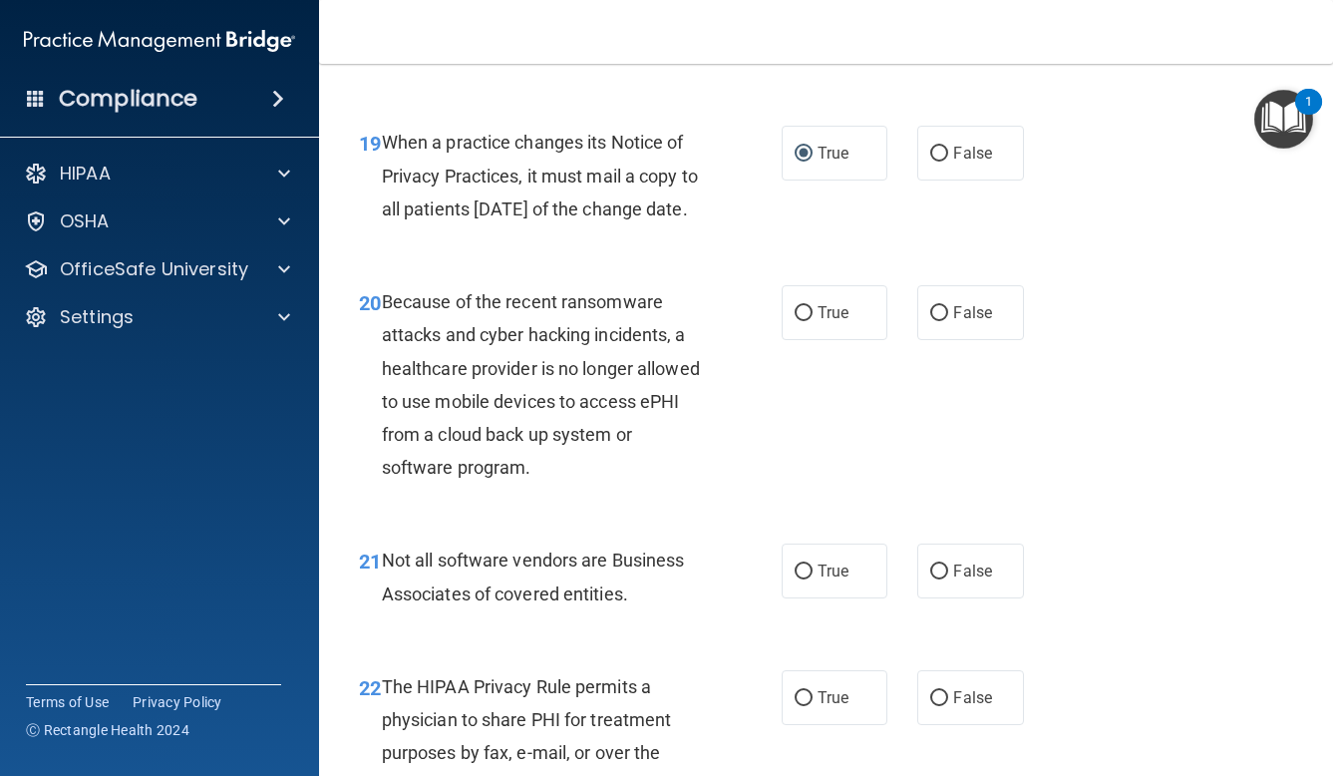
scroll to position [3701, 0]
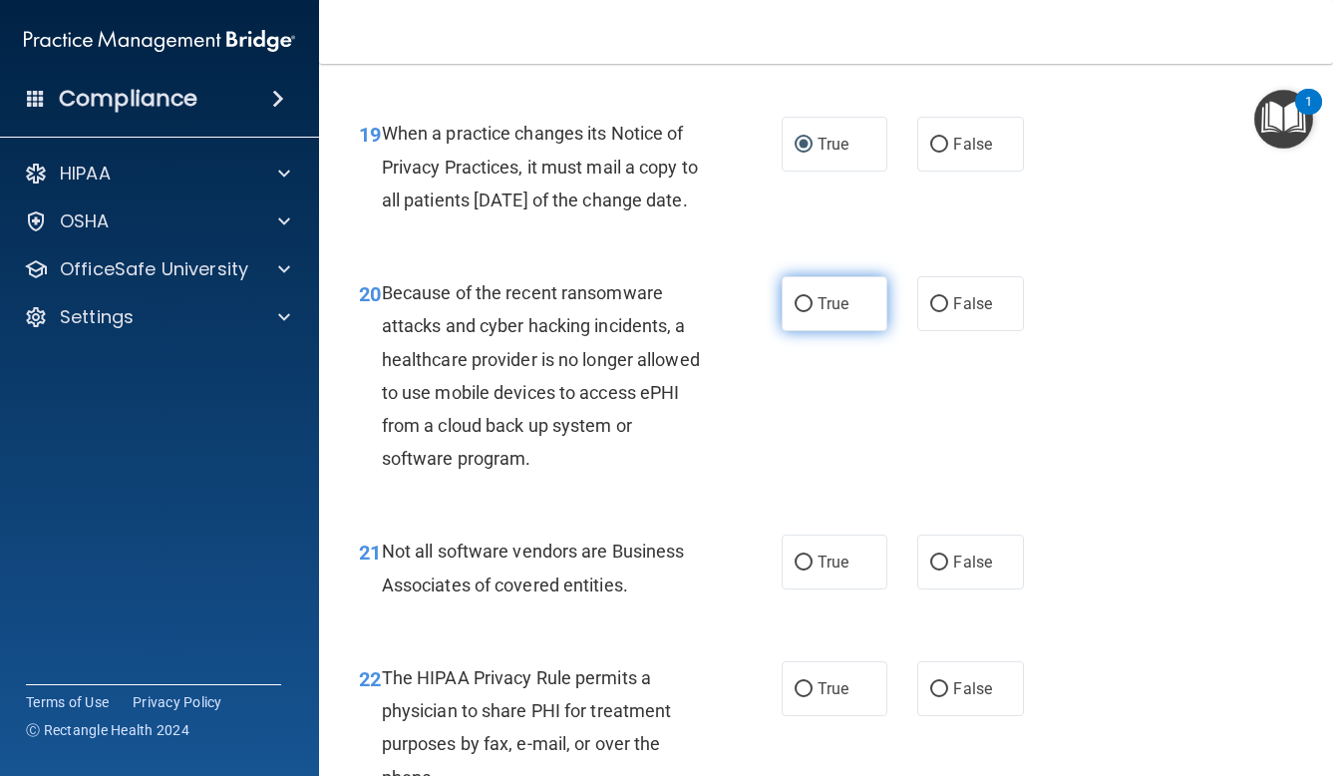
click at [850, 317] on label "True" at bounding box center [835, 303] width 107 height 55
click at [813, 312] on input "True" at bounding box center [804, 304] width 18 height 15
radio input "true"
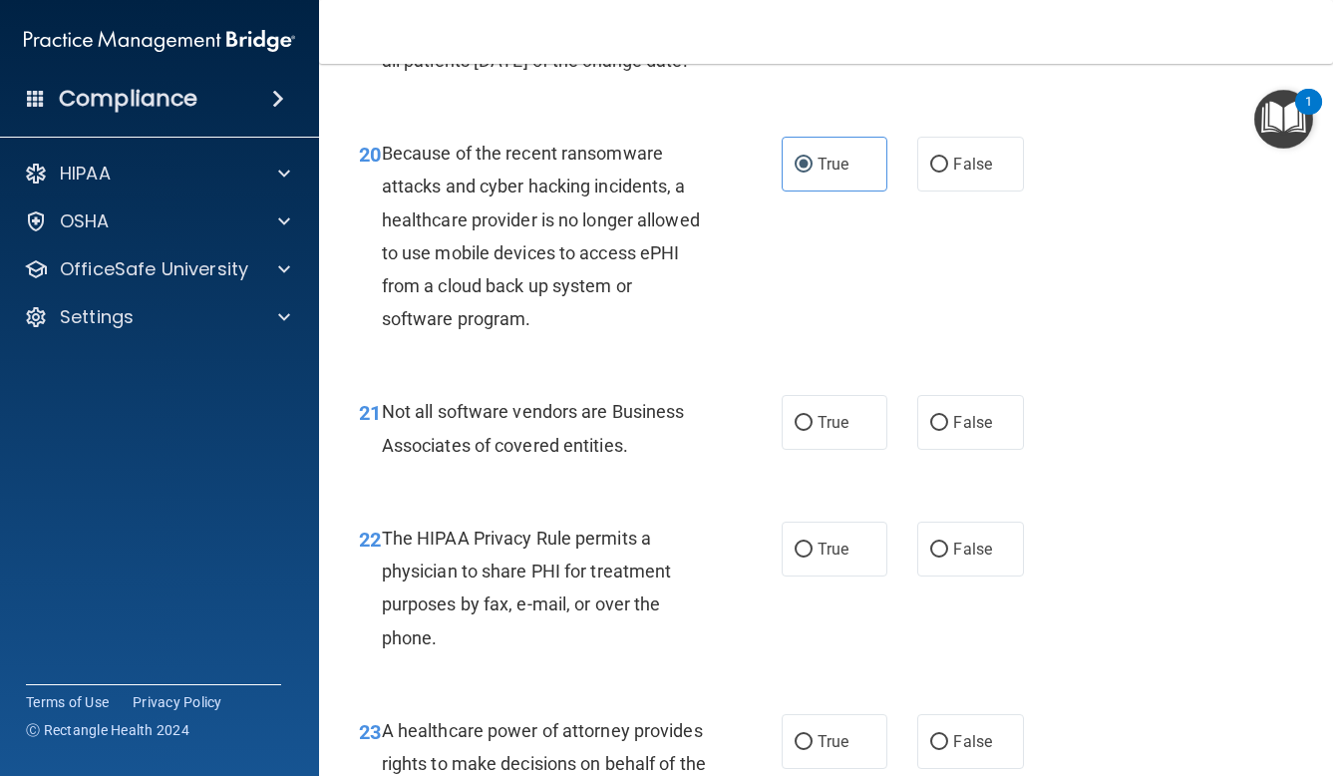
scroll to position [3846, 0]
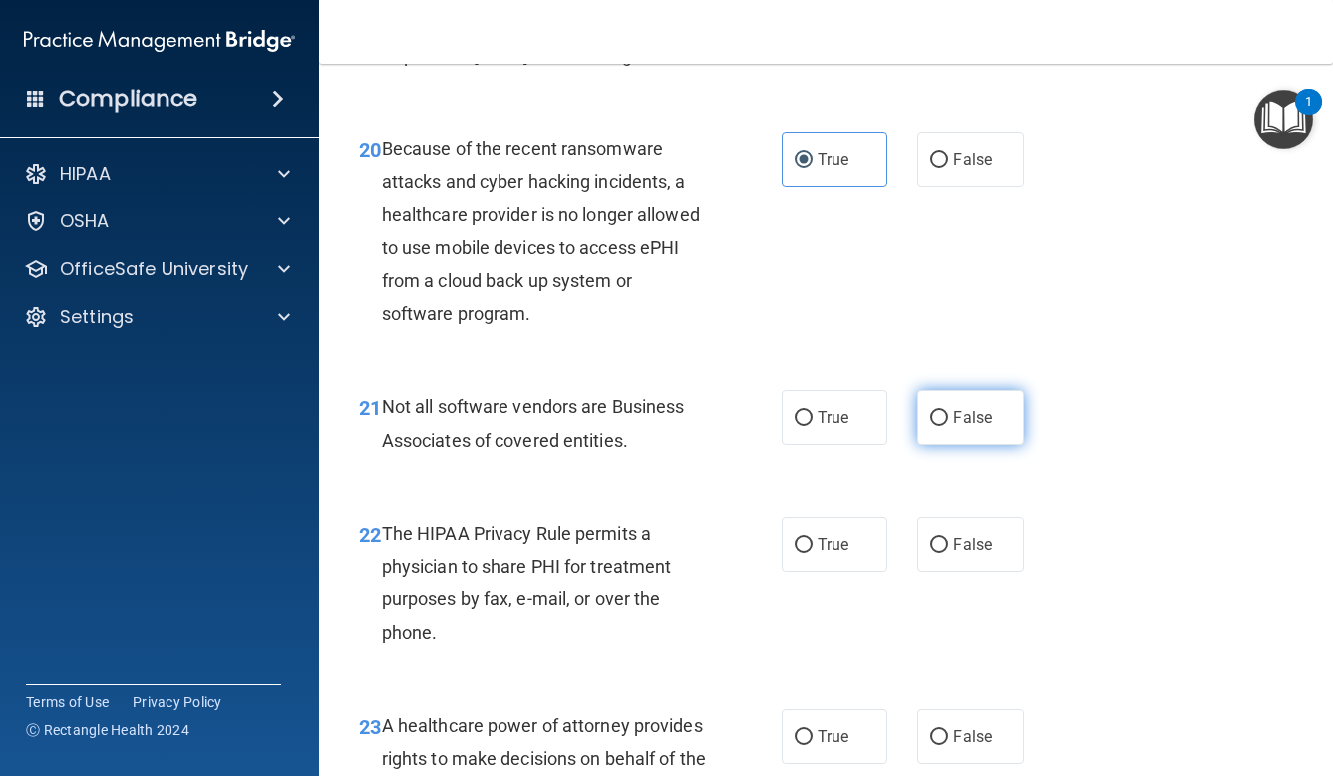
click at [992, 436] on label "False" at bounding box center [970, 417] width 107 height 55
click at [948, 426] on input "False" at bounding box center [939, 418] width 18 height 15
radio input "true"
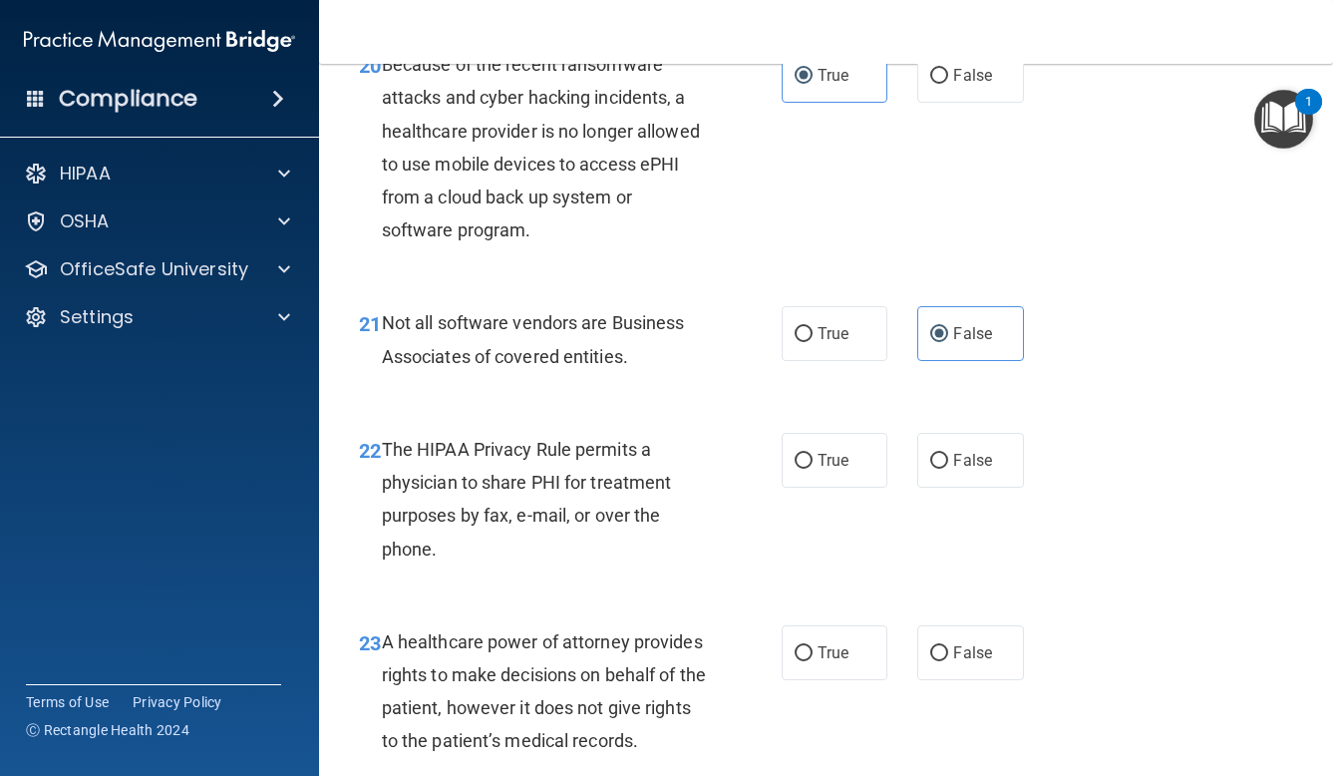
scroll to position [3943, 0]
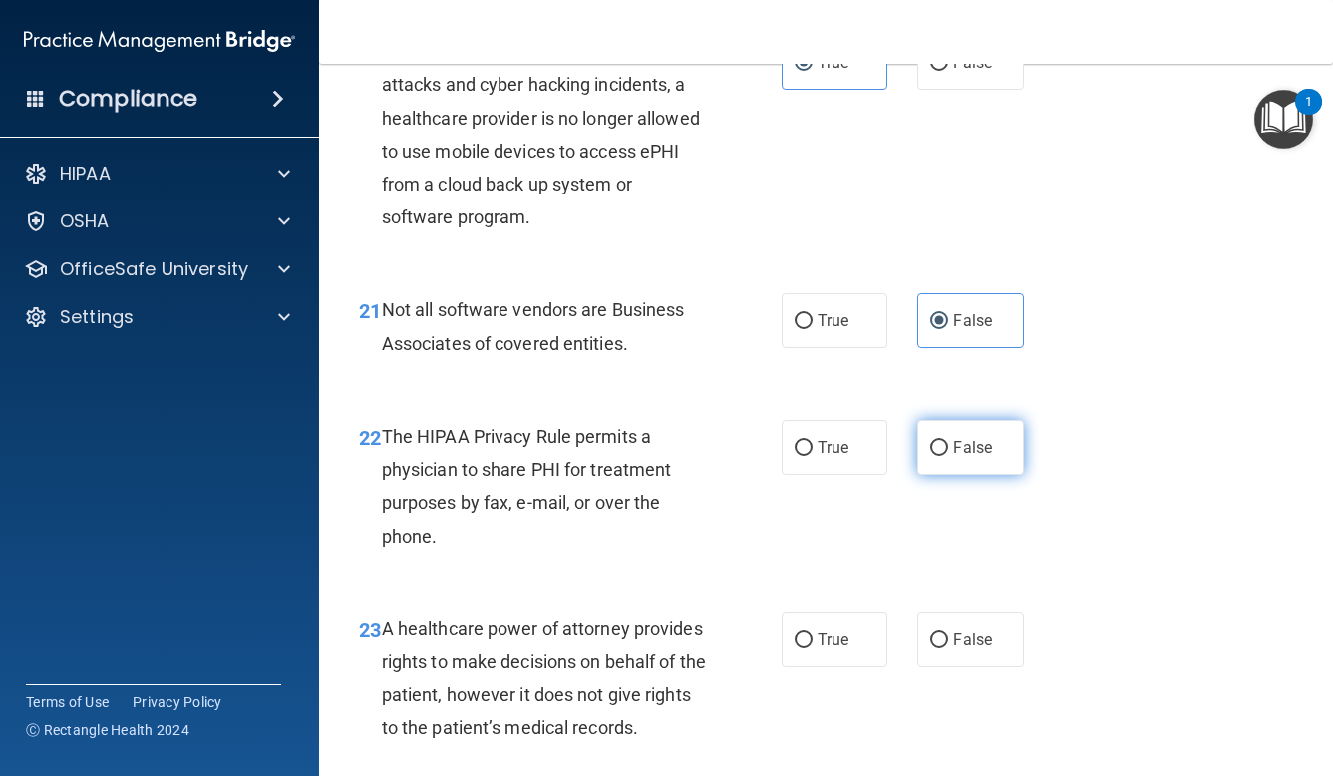
click at [968, 457] on span "False" at bounding box center [972, 447] width 39 height 19
click at [948, 456] on input "False" at bounding box center [939, 448] width 18 height 15
radio input "true"
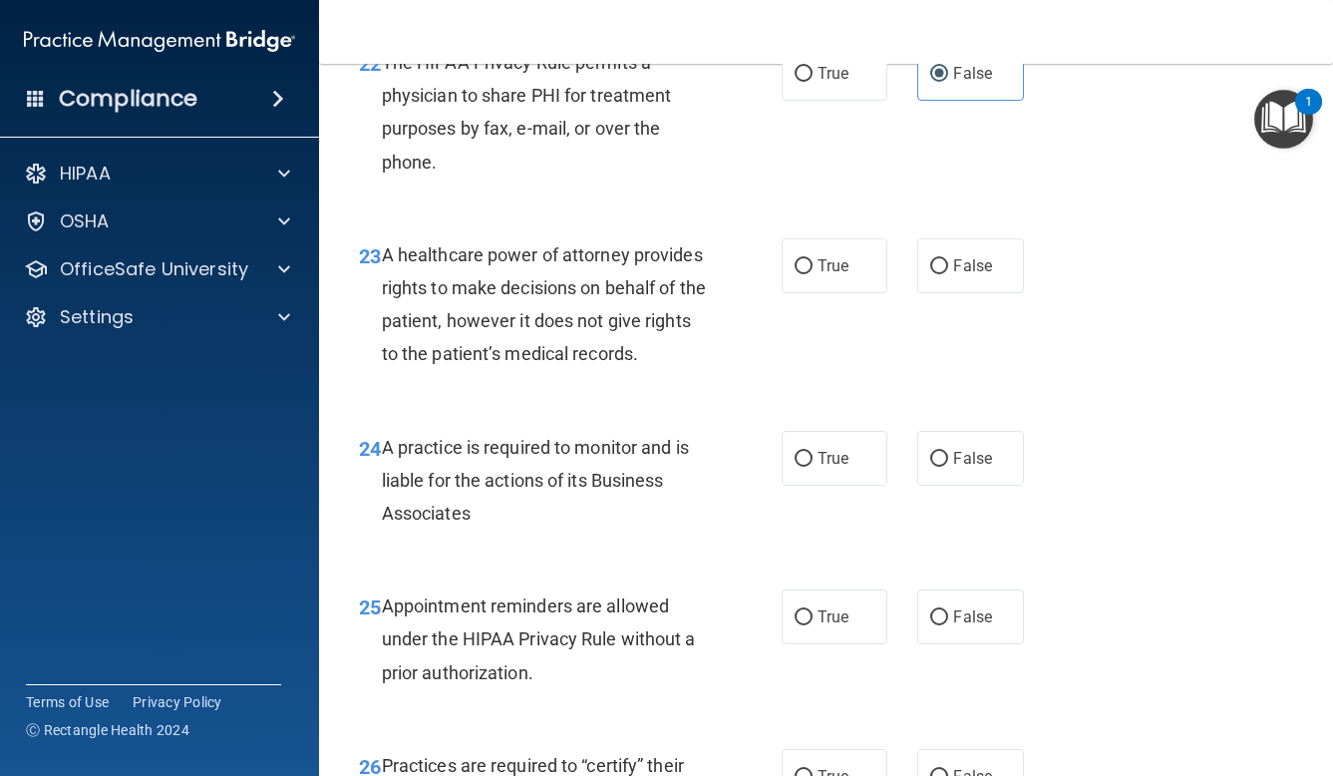
scroll to position [4354, 0]
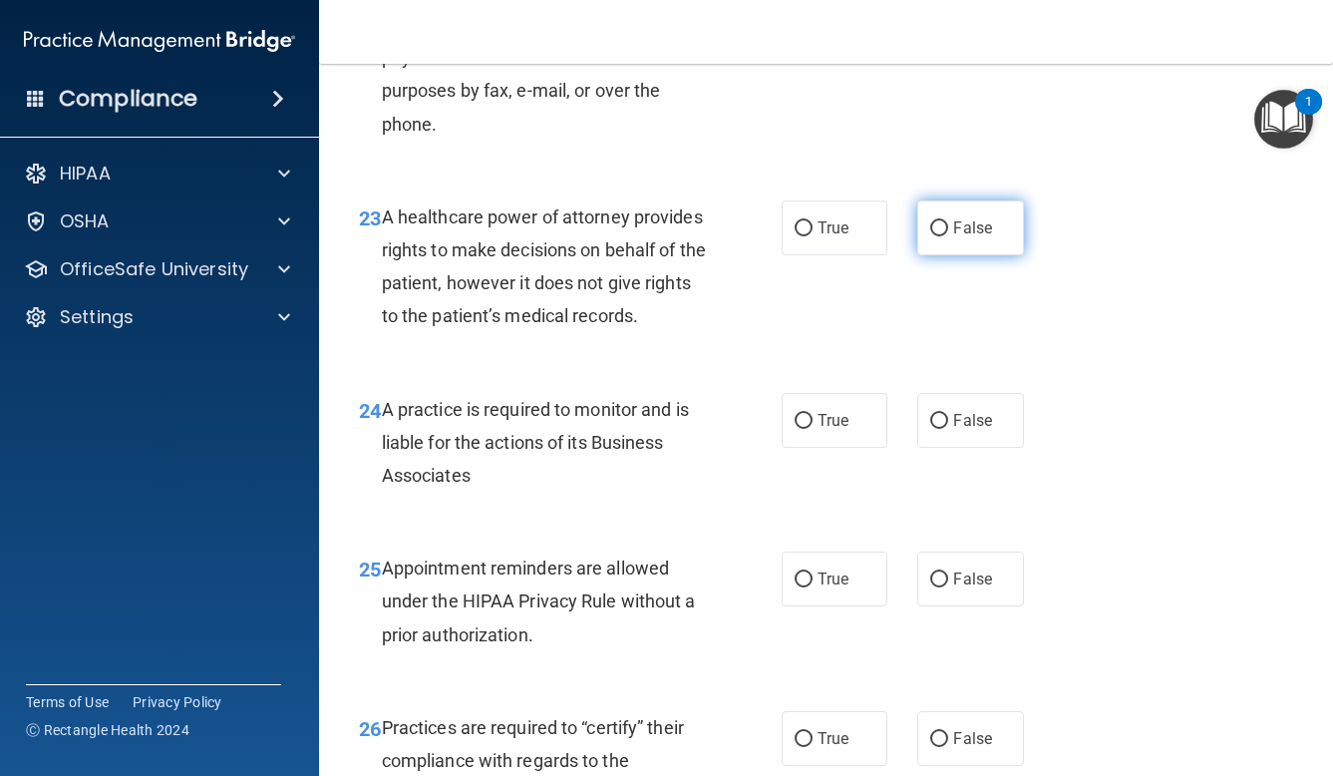
click at [954, 237] on span "False" at bounding box center [972, 227] width 39 height 19
click at [948, 236] on input "False" at bounding box center [939, 228] width 18 height 15
radio input "true"
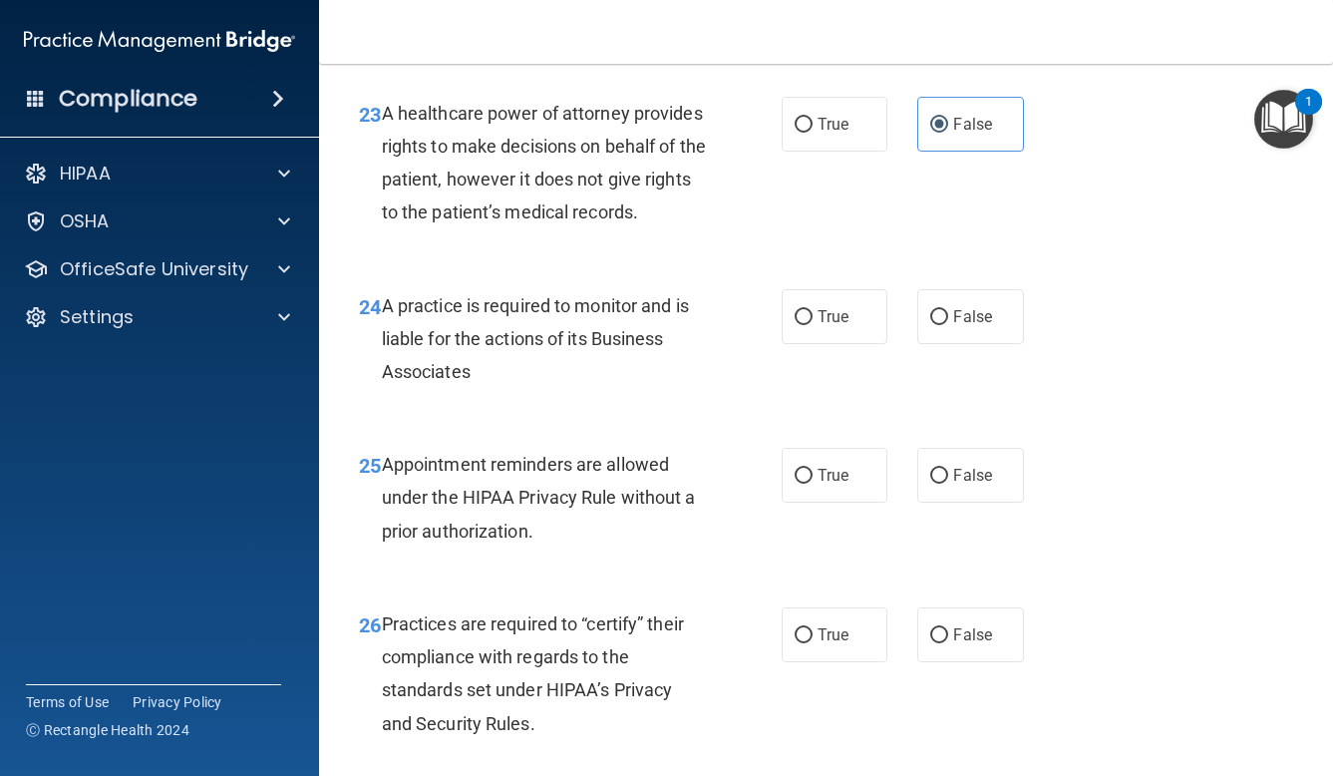
scroll to position [4470, 0]
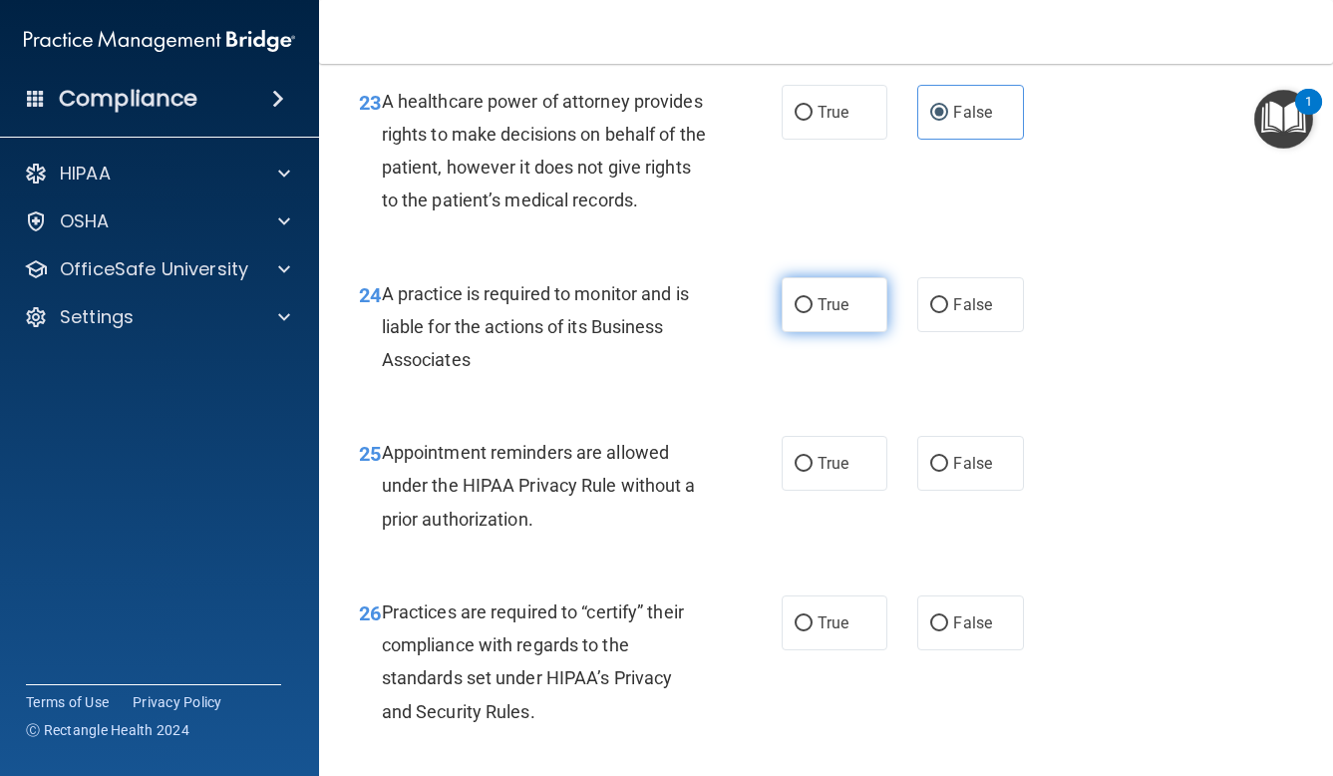
click at [823, 314] on span "True" at bounding box center [833, 304] width 31 height 19
click at [813, 313] on input "True" at bounding box center [804, 305] width 18 height 15
radio input "true"
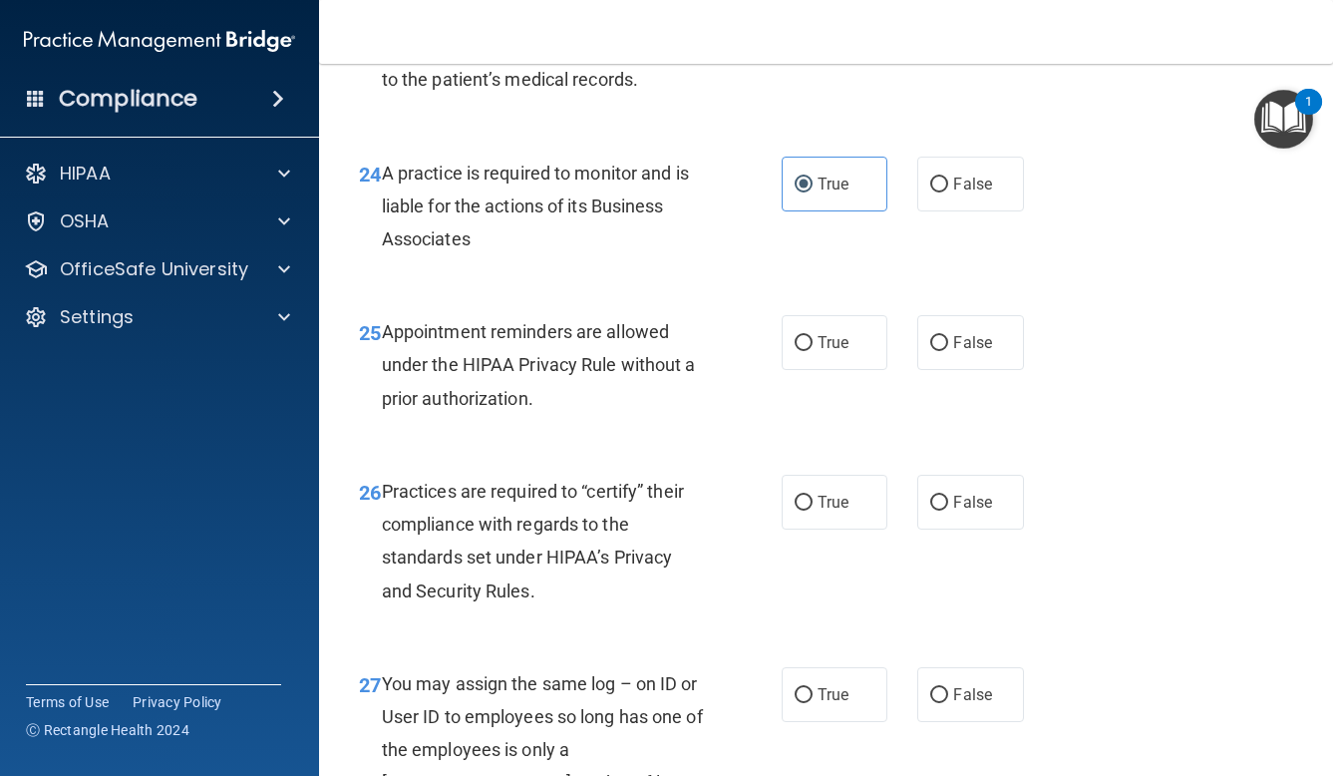
scroll to position [4599, 0]
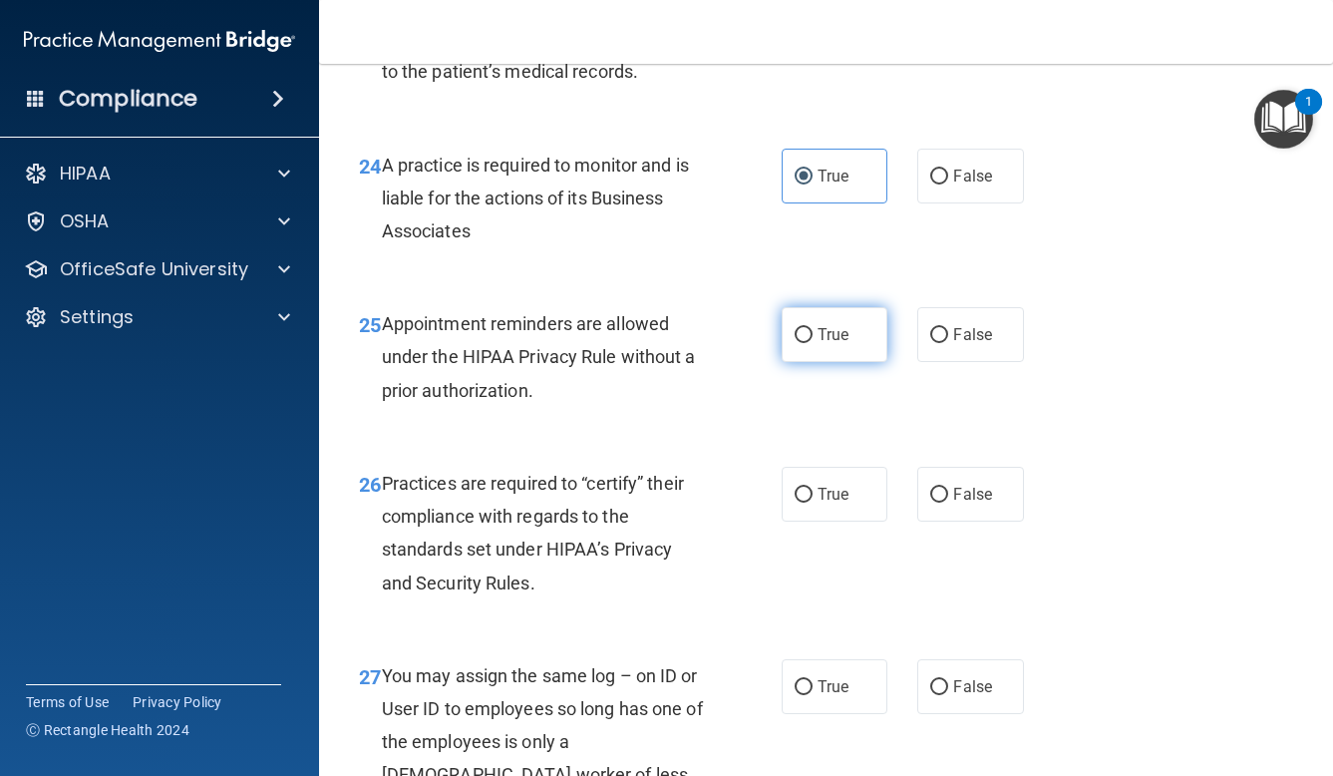
click at [848, 344] on span "True" at bounding box center [833, 334] width 31 height 19
click at [813, 343] on input "True" at bounding box center [804, 335] width 18 height 15
radio input "true"
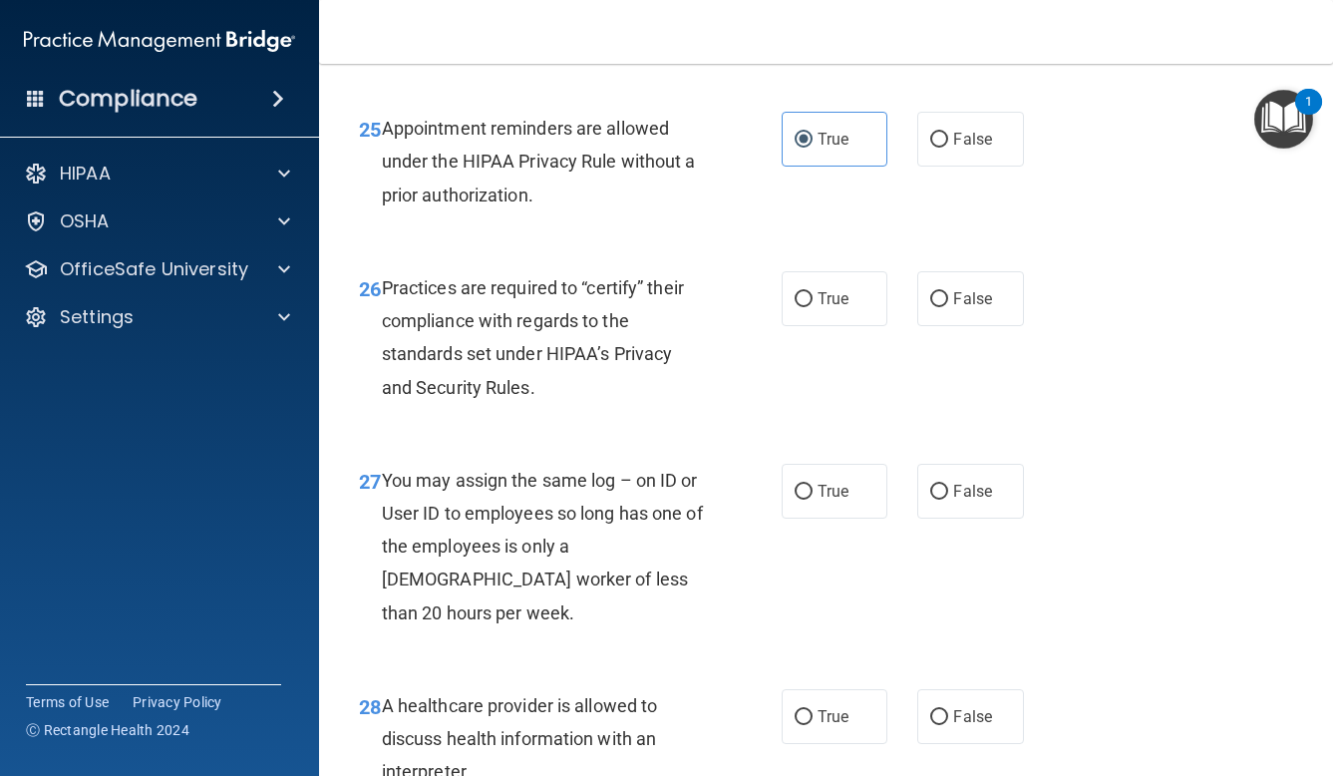
scroll to position [4796, 0]
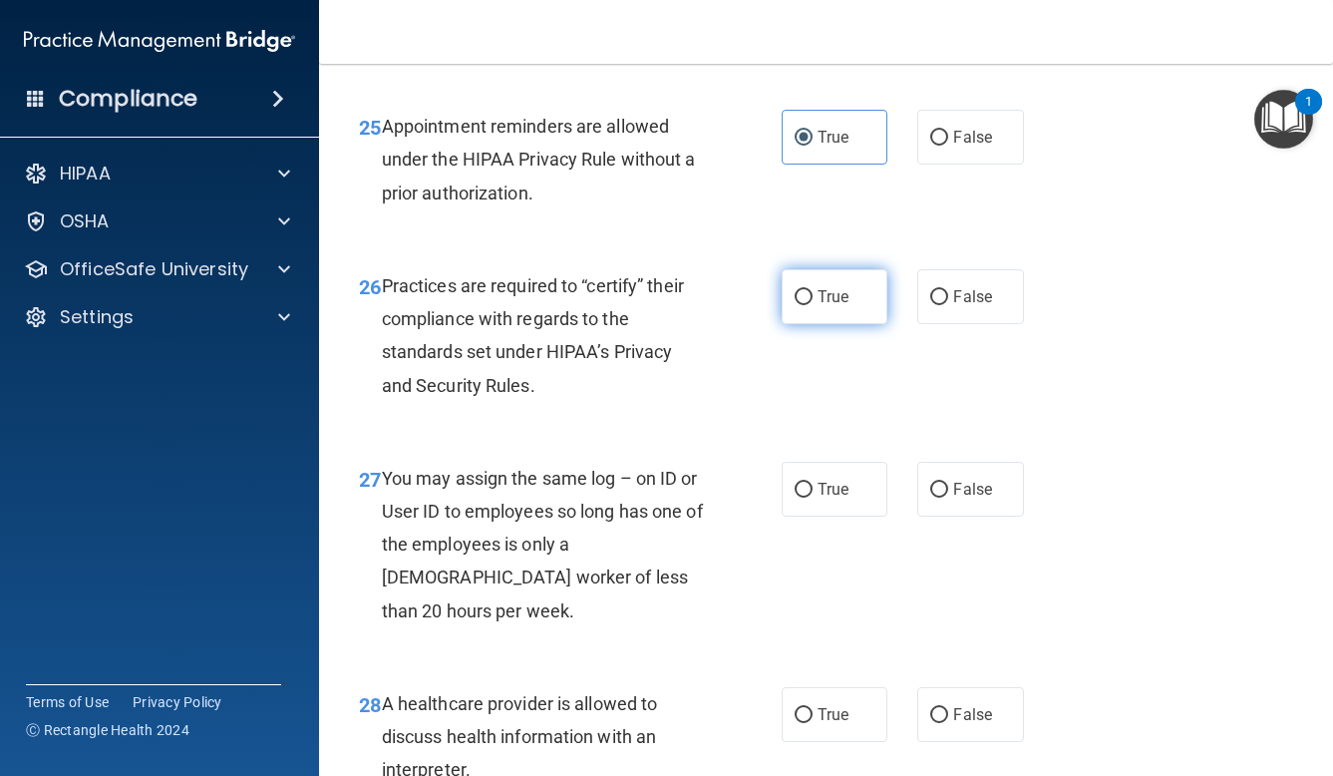
click at [817, 318] on label "True" at bounding box center [835, 296] width 107 height 55
click at [813, 305] on input "True" at bounding box center [804, 297] width 18 height 15
radio input "true"
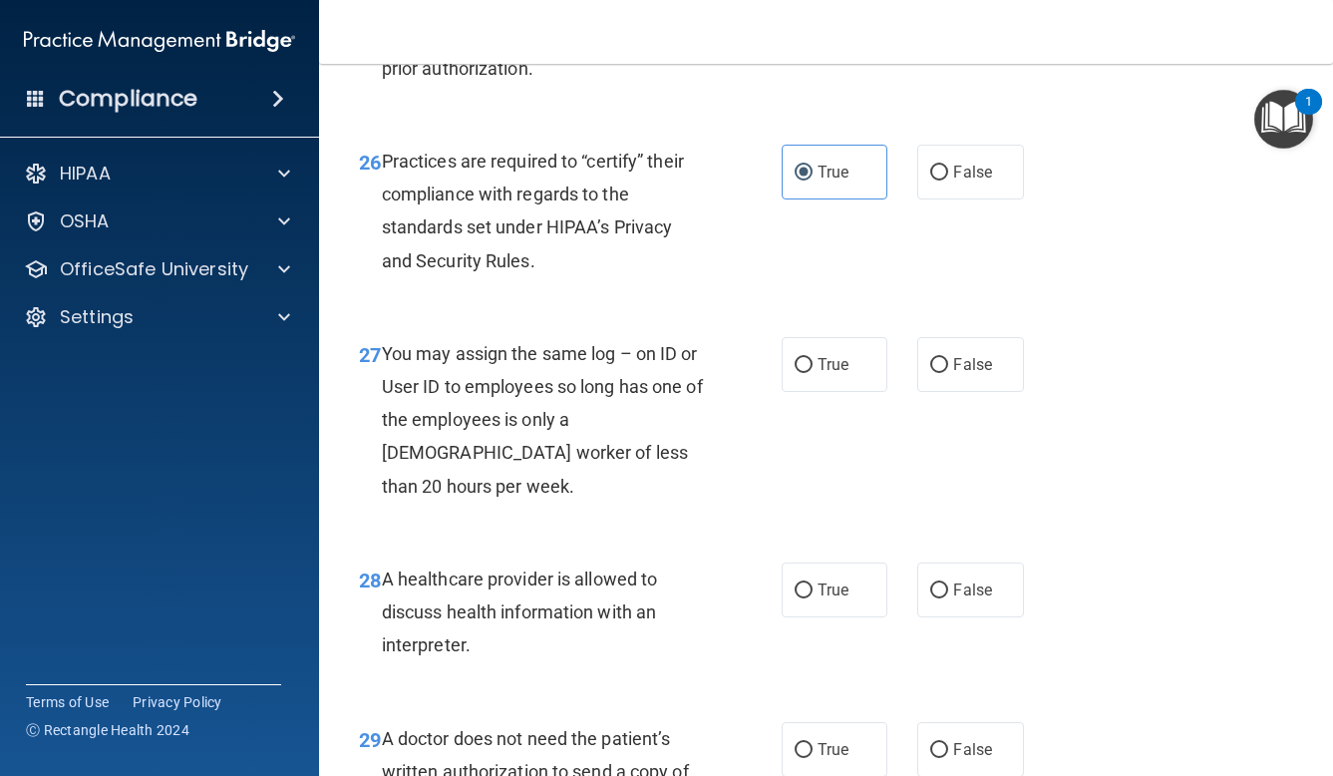
scroll to position [4924, 0]
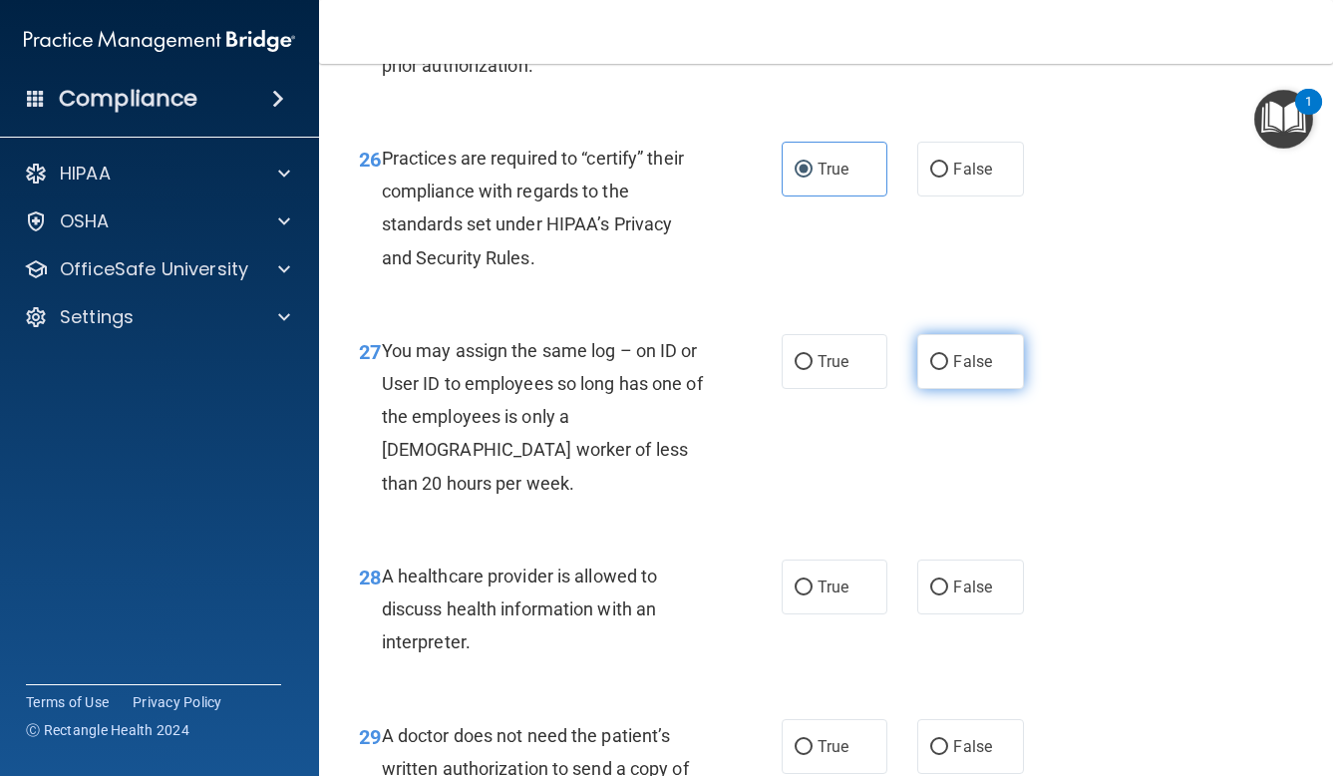
click at [930, 366] on input "False" at bounding box center [939, 362] width 18 height 15
radio input "true"
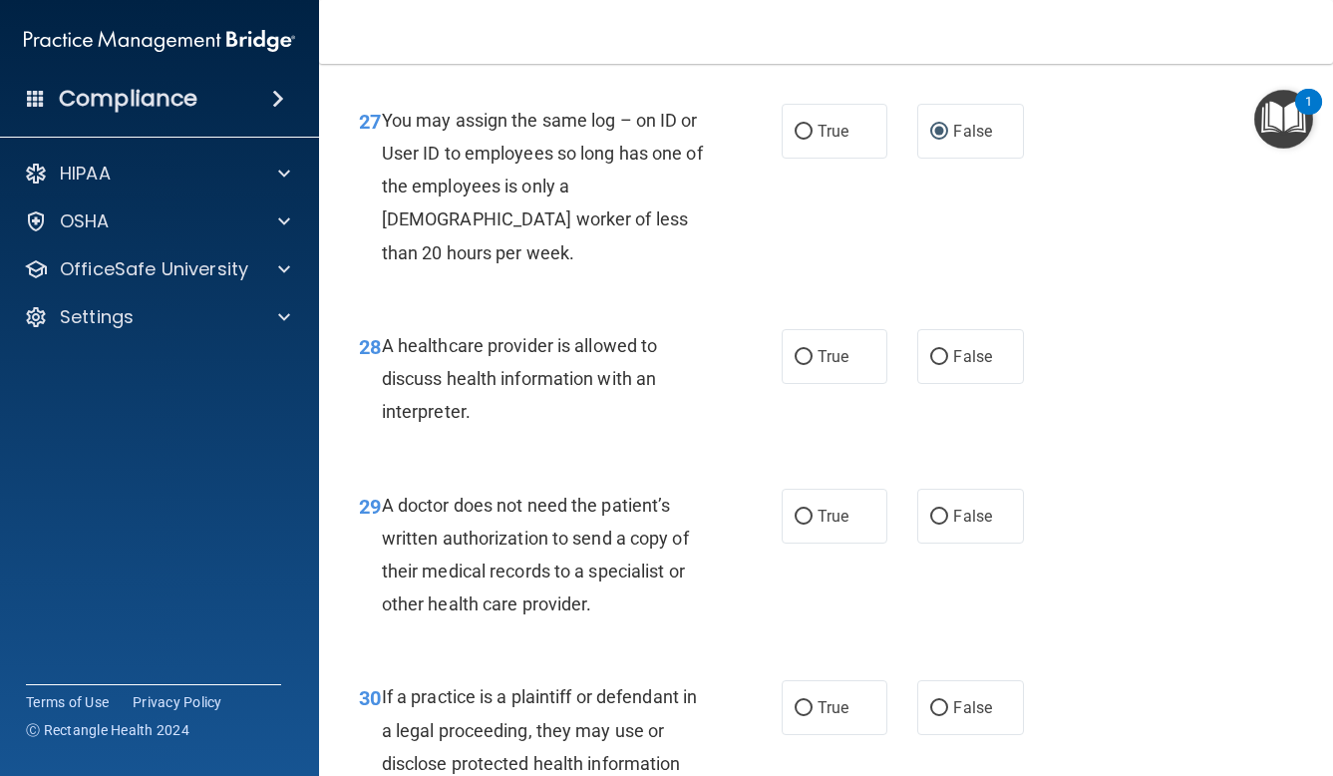
scroll to position [5160, 0]
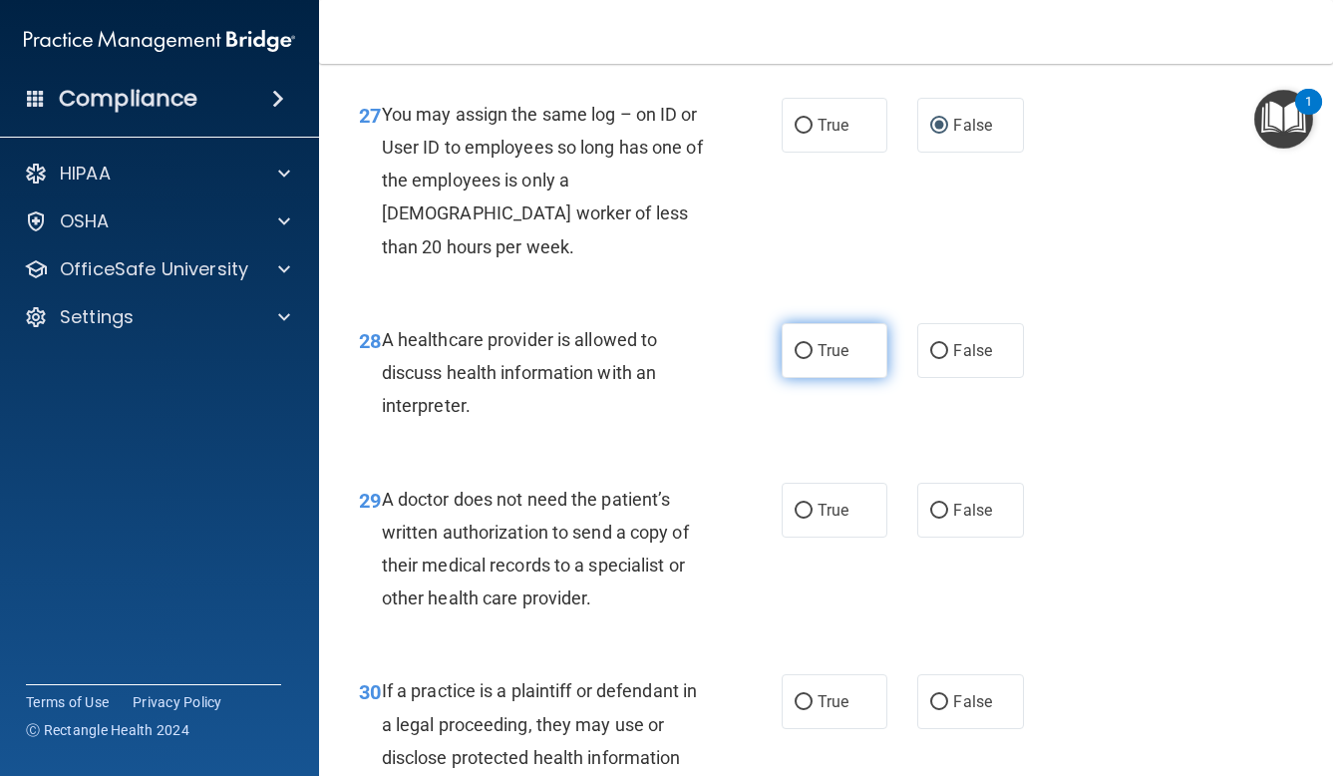
click at [823, 341] on span "True" at bounding box center [833, 350] width 31 height 19
click at [813, 344] on input "True" at bounding box center [804, 351] width 18 height 15
radio input "true"
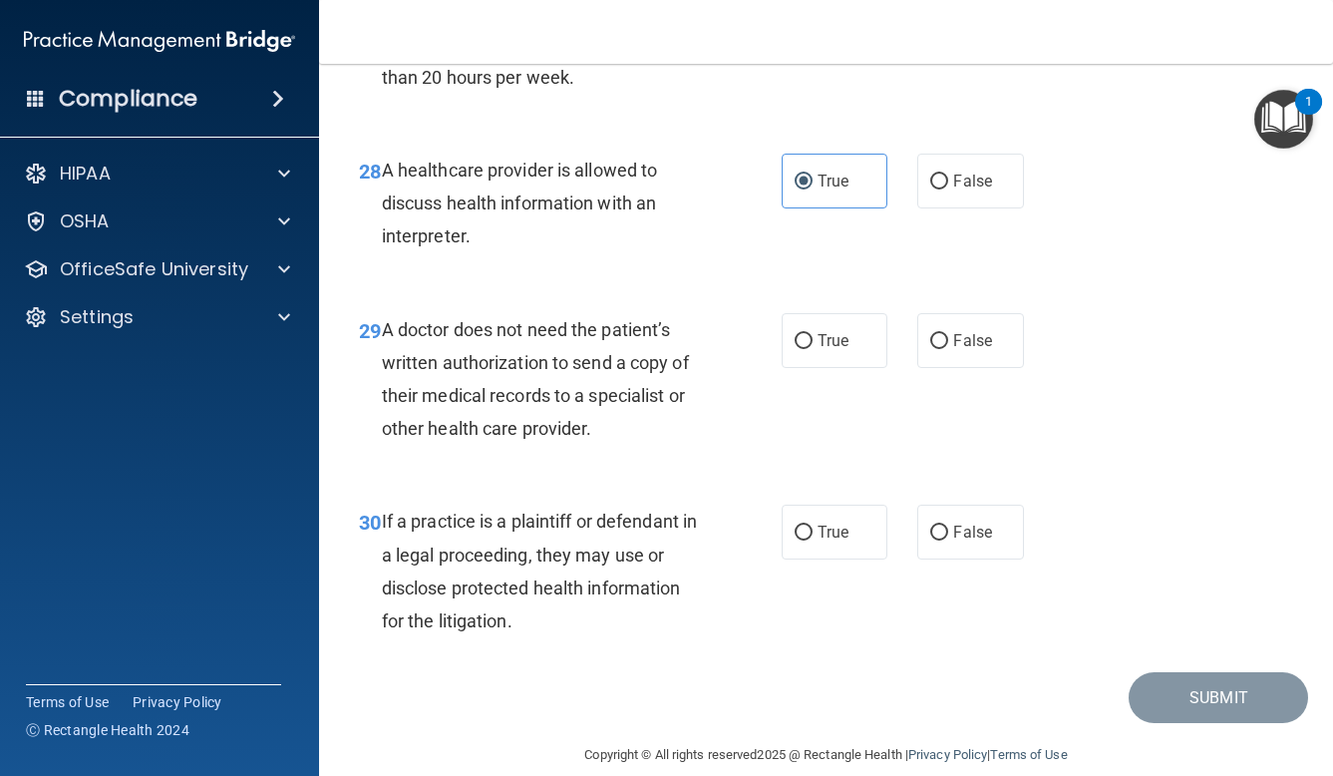
scroll to position [5329, 0]
click at [856, 314] on label "True" at bounding box center [835, 341] width 107 height 55
click at [813, 335] on input "True" at bounding box center [804, 342] width 18 height 15
radio input "true"
click at [824, 523] on span "True" at bounding box center [833, 532] width 31 height 19
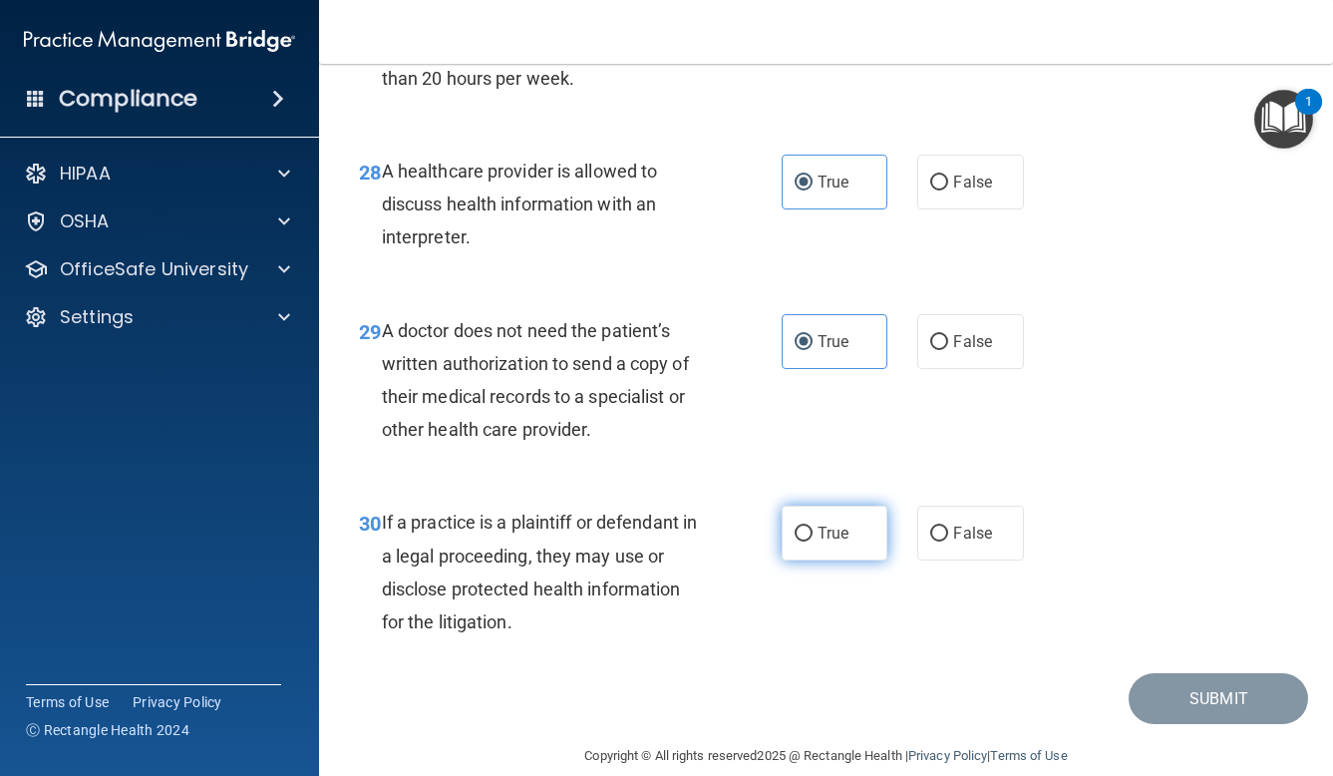
click at [813, 526] on input "True" at bounding box center [804, 533] width 18 height 15
radio input "true"
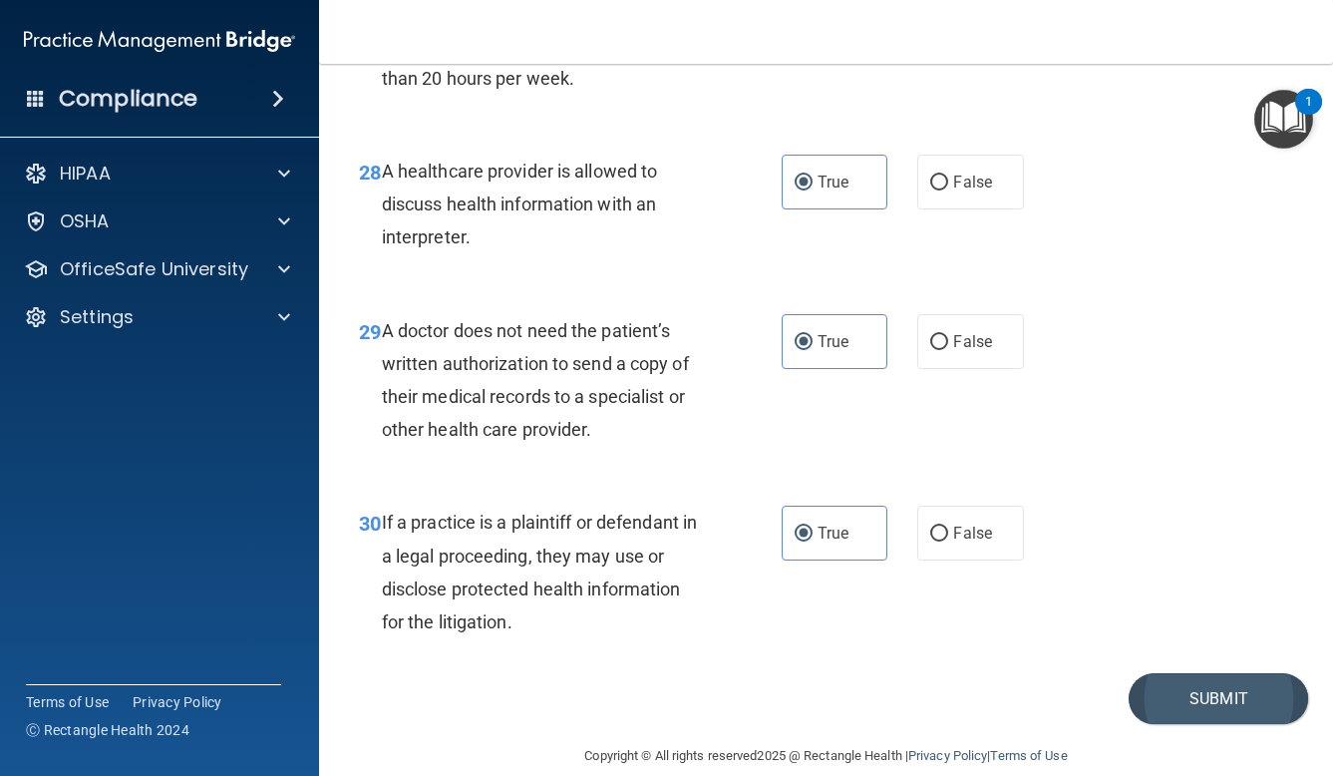
click at [1245, 675] on button "Submit" at bounding box center [1218, 698] width 179 height 51
click at [1164, 673] on button "Submit" at bounding box center [1218, 698] width 179 height 51
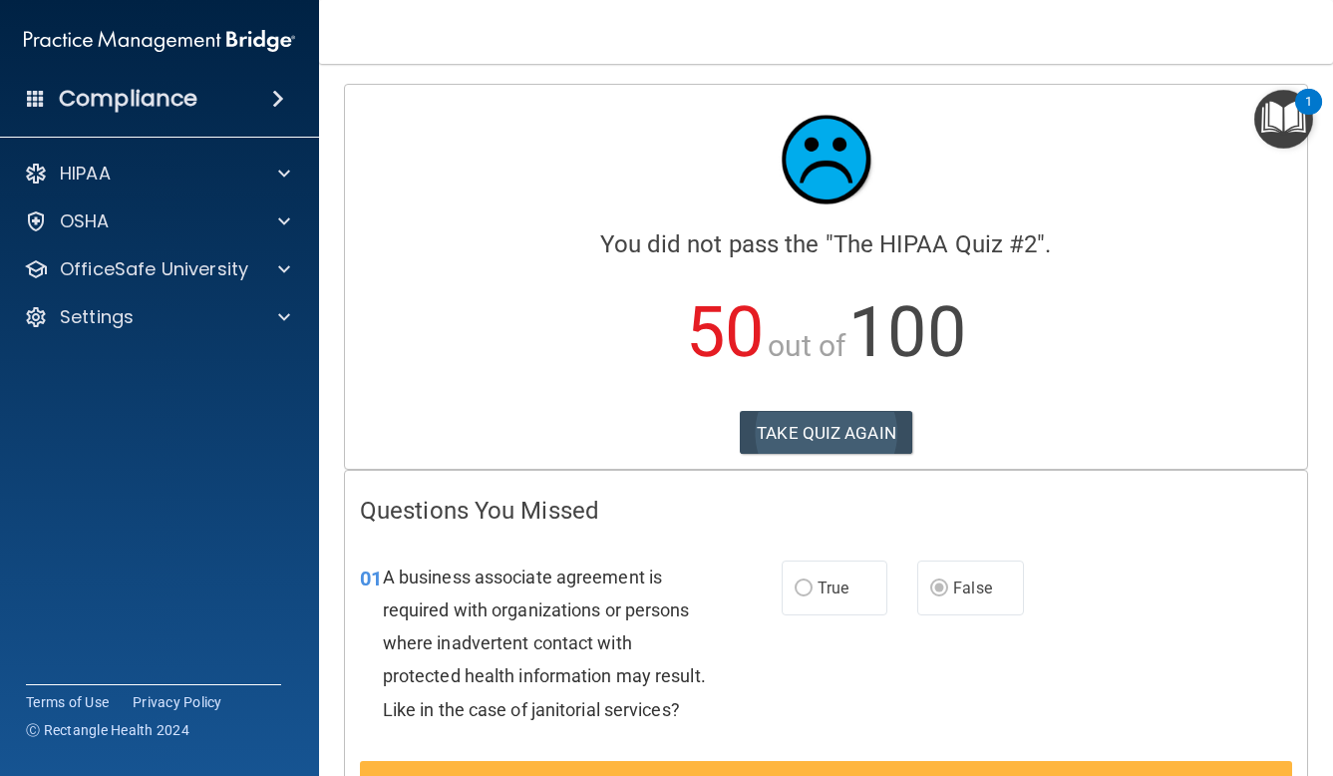
click at [830, 431] on button "TAKE QUIZ AGAIN" at bounding box center [826, 433] width 172 height 44
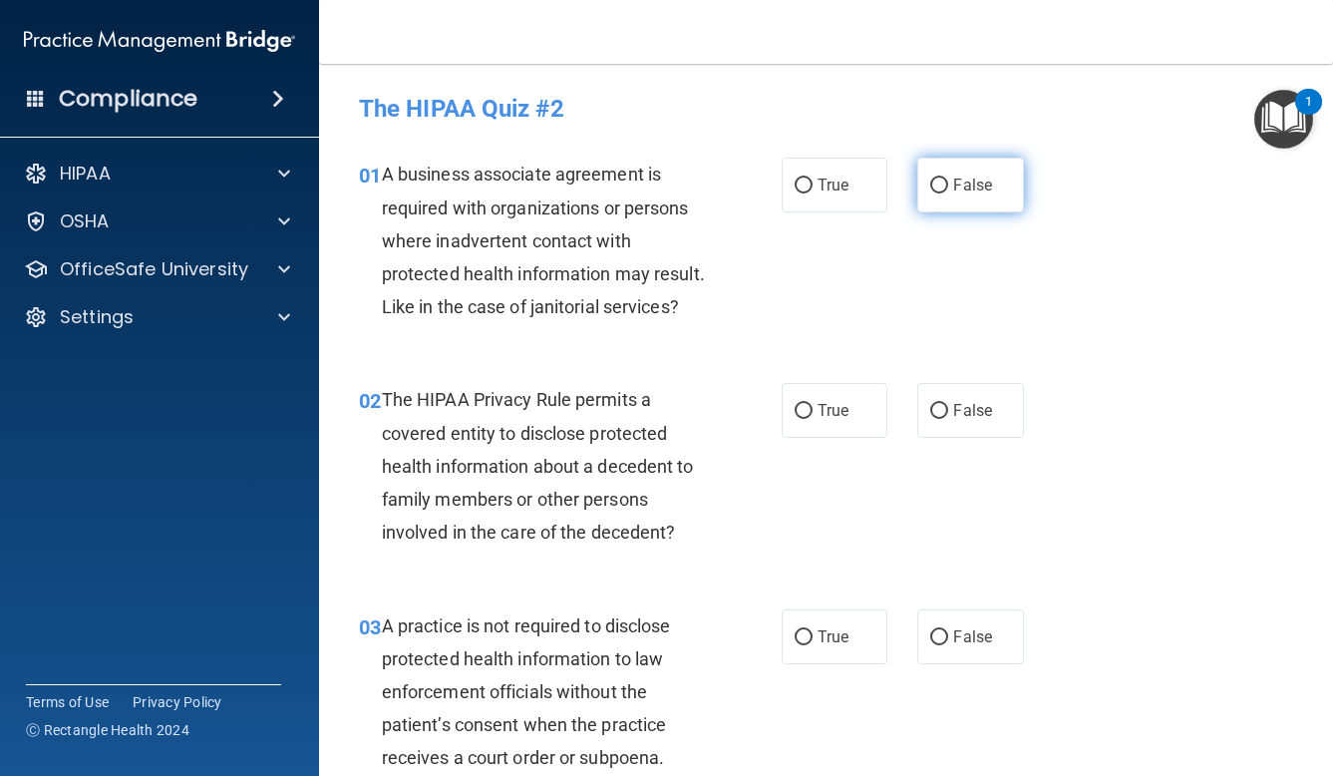
click at [966, 187] on span "False" at bounding box center [972, 184] width 39 height 19
click at [948, 187] on input "False" at bounding box center [939, 185] width 18 height 15
radio input "true"
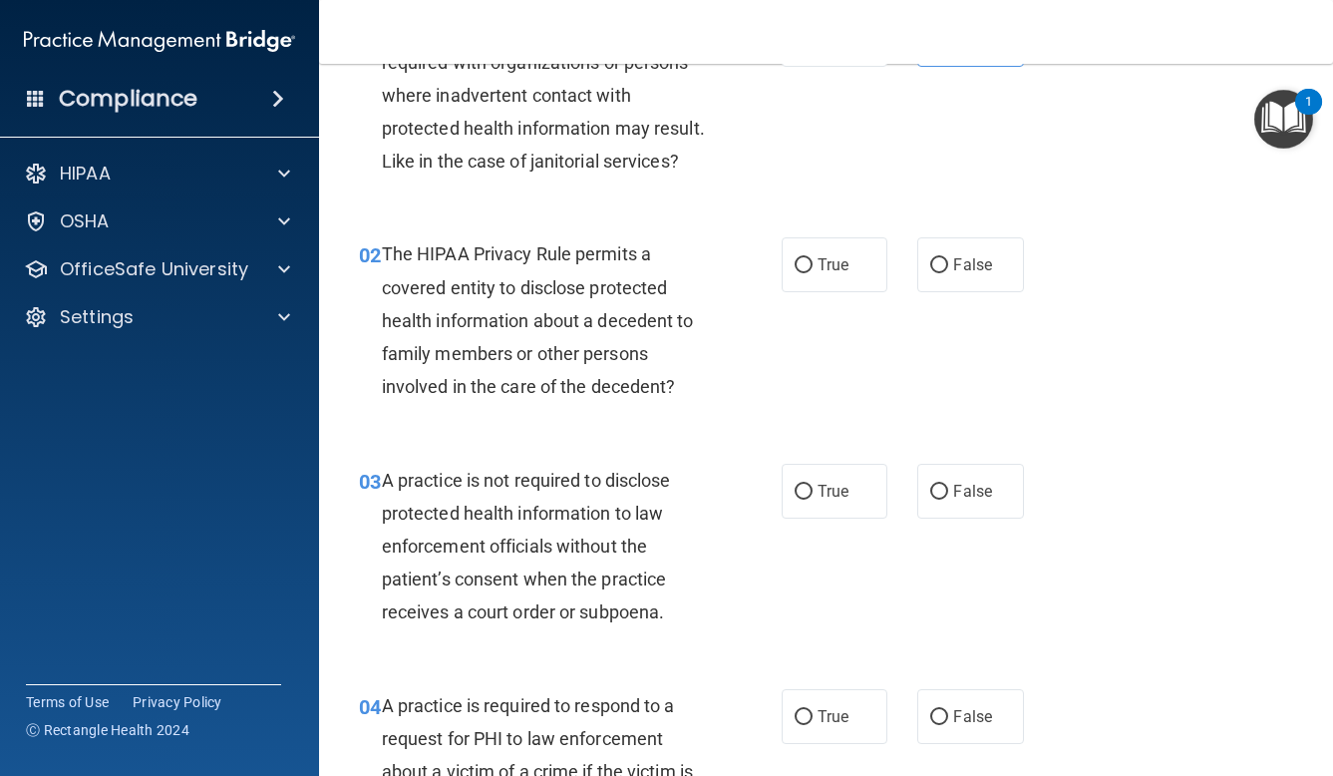
scroll to position [152, 0]
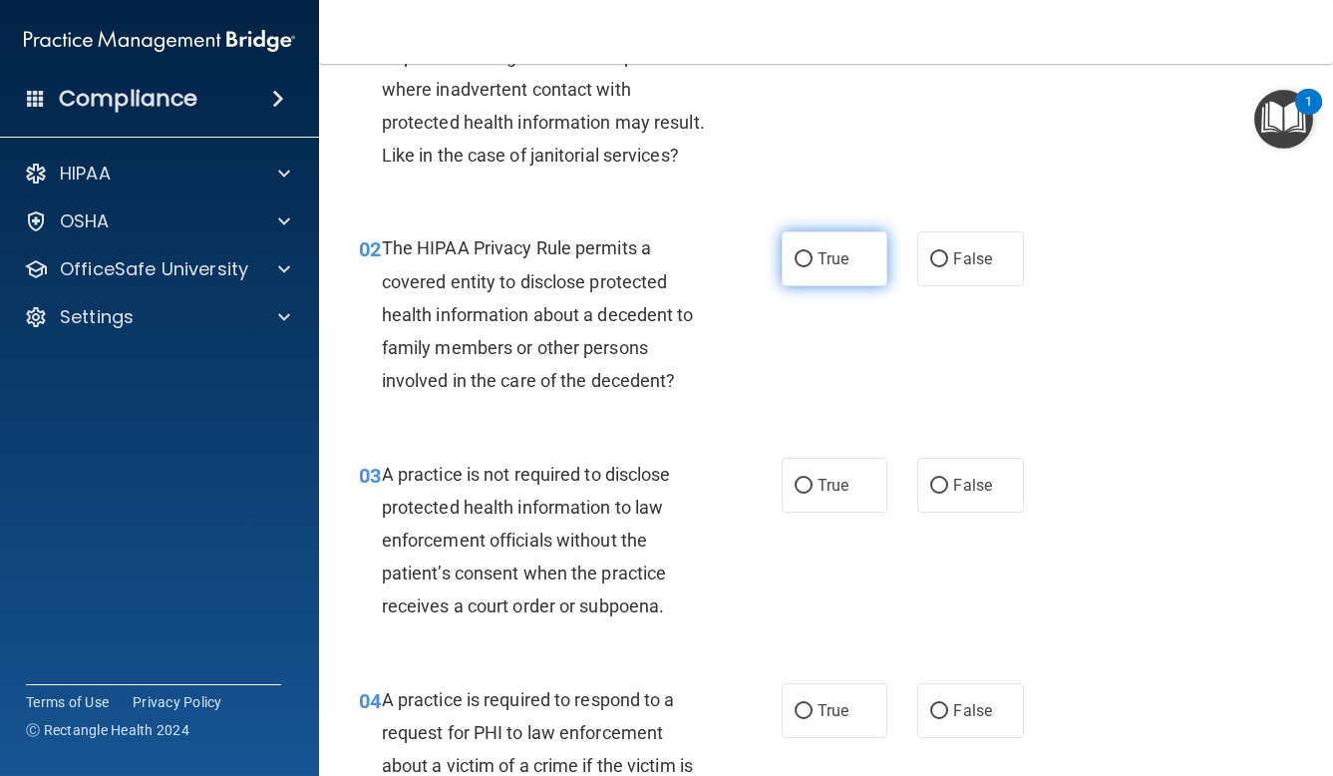
click at [818, 255] on span "True" at bounding box center [833, 258] width 31 height 19
click at [813, 255] on input "True" at bounding box center [804, 259] width 18 height 15
radio input "true"
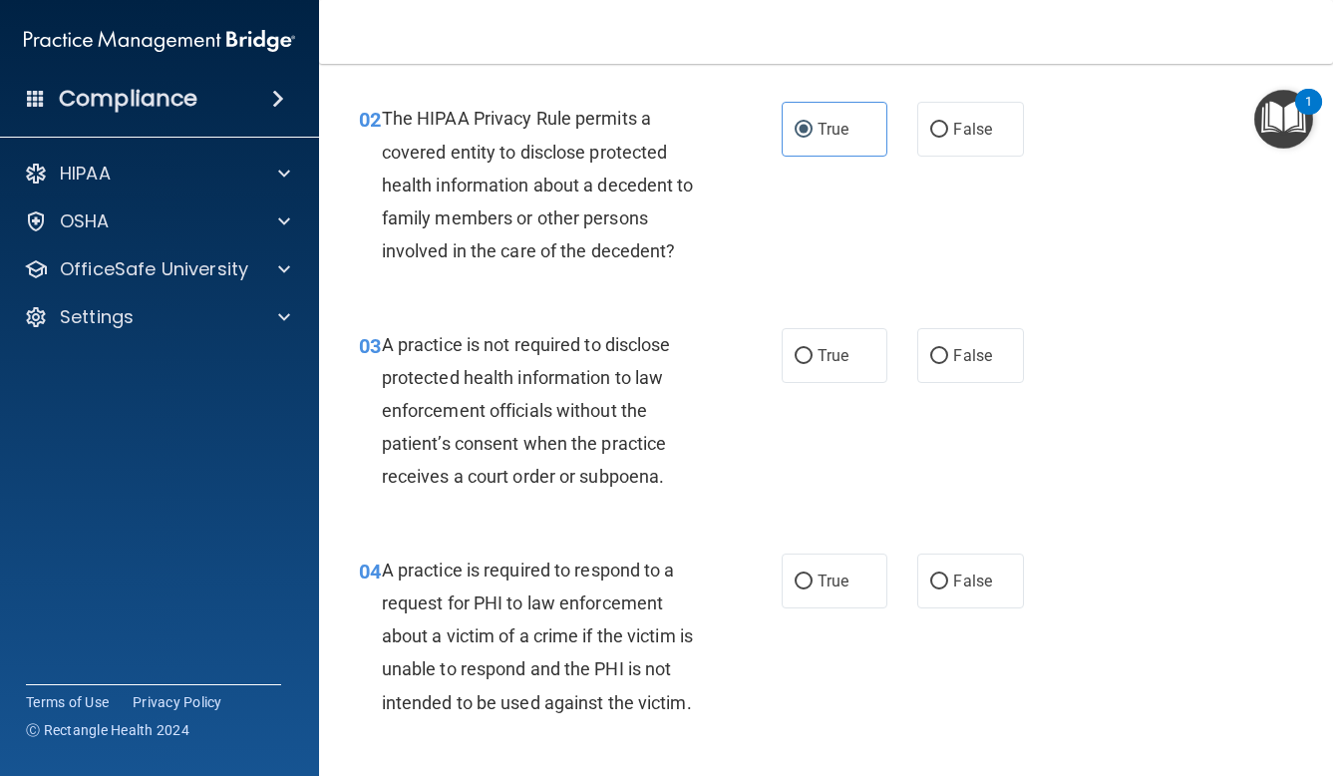
scroll to position [286, 0]
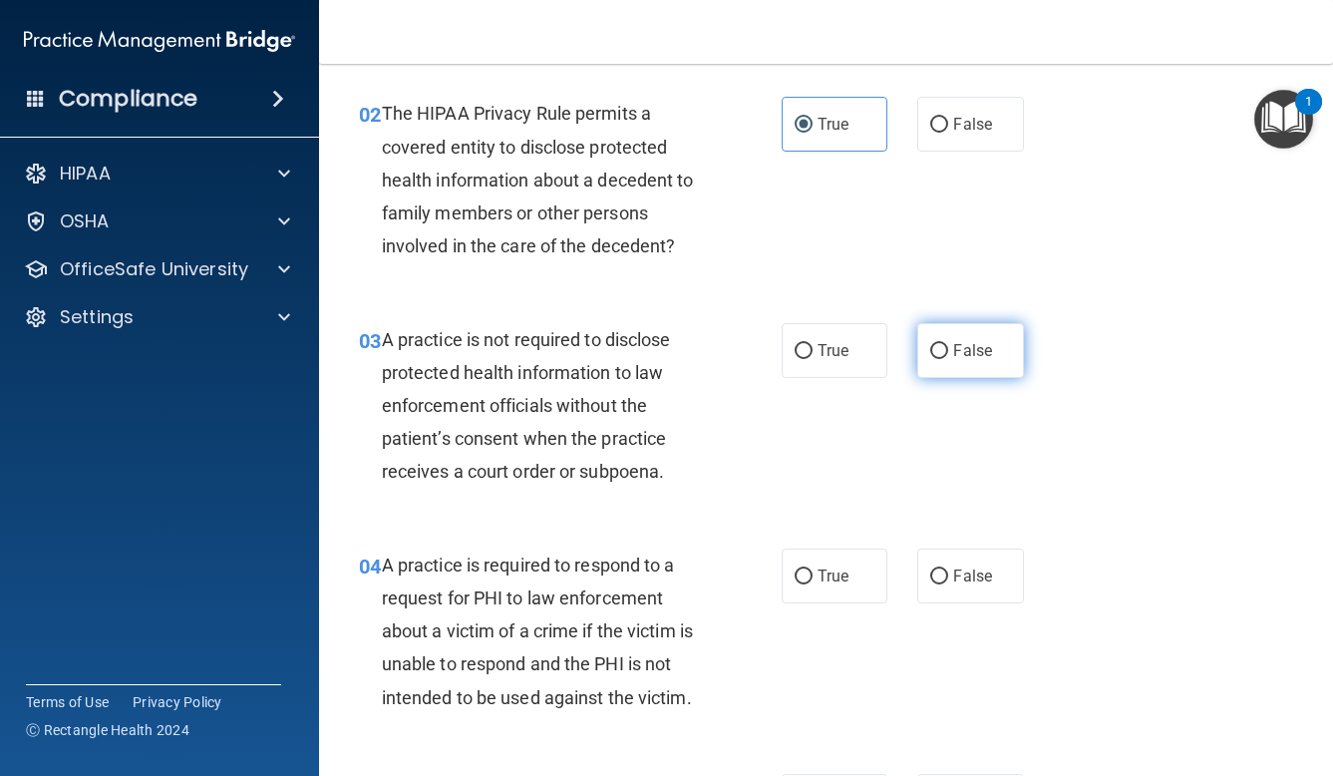
click at [975, 348] on span "False" at bounding box center [972, 350] width 39 height 19
click at [948, 348] on input "False" at bounding box center [939, 351] width 18 height 15
radio input "true"
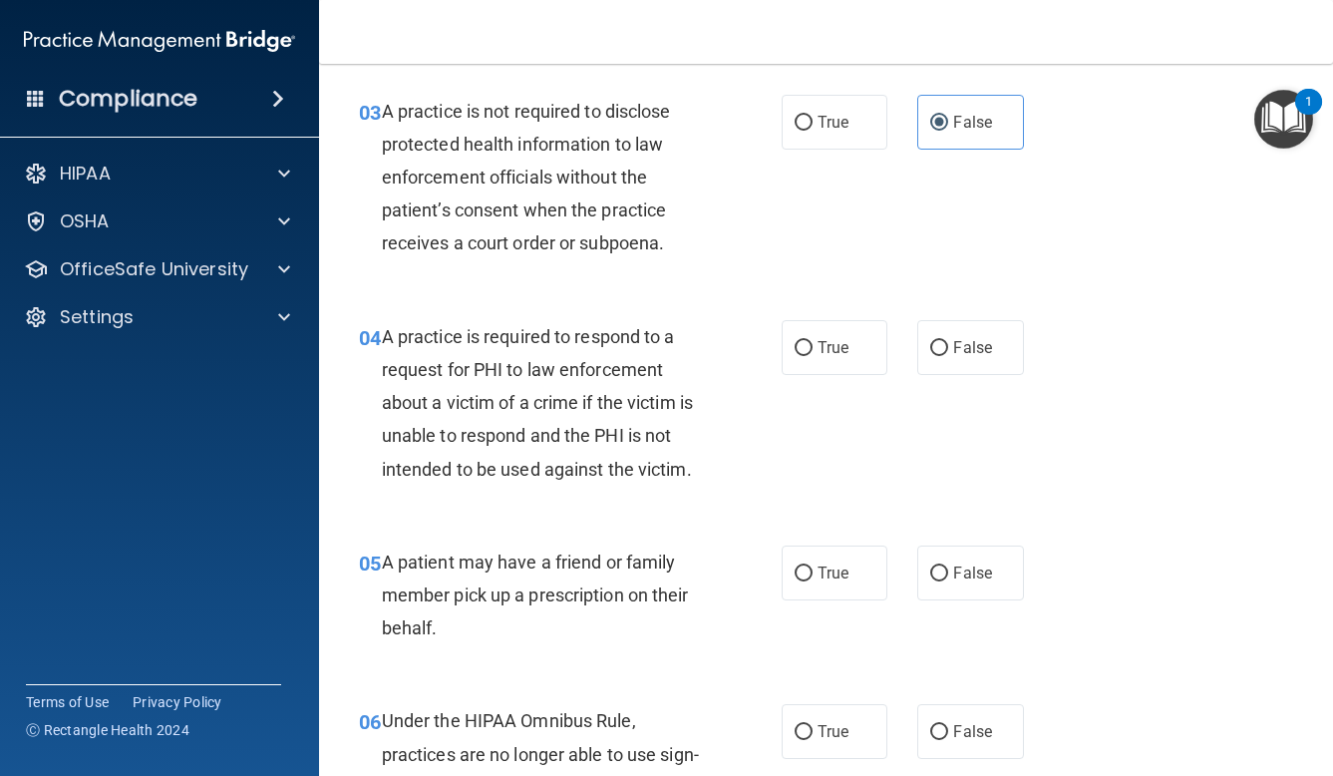
scroll to position [519, 0]
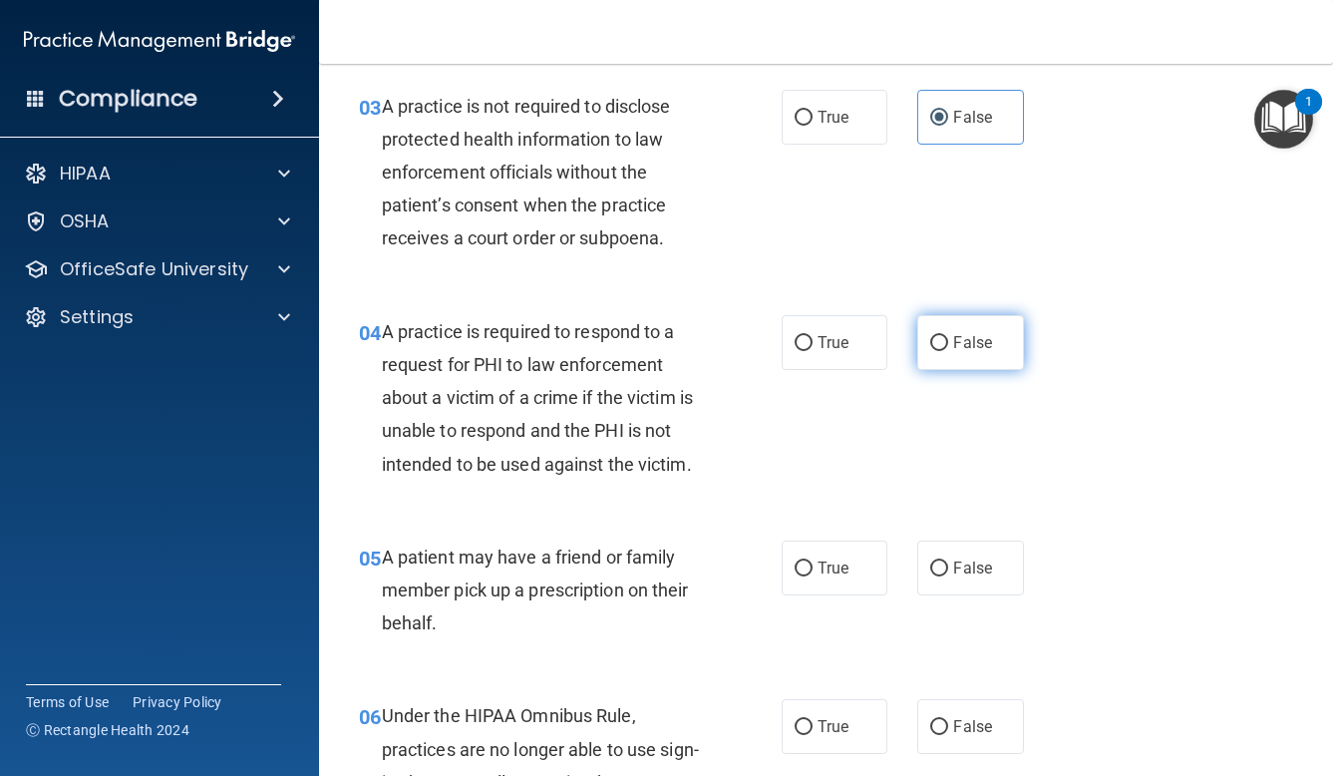
click at [945, 336] on input "False" at bounding box center [939, 343] width 18 height 15
radio input "true"
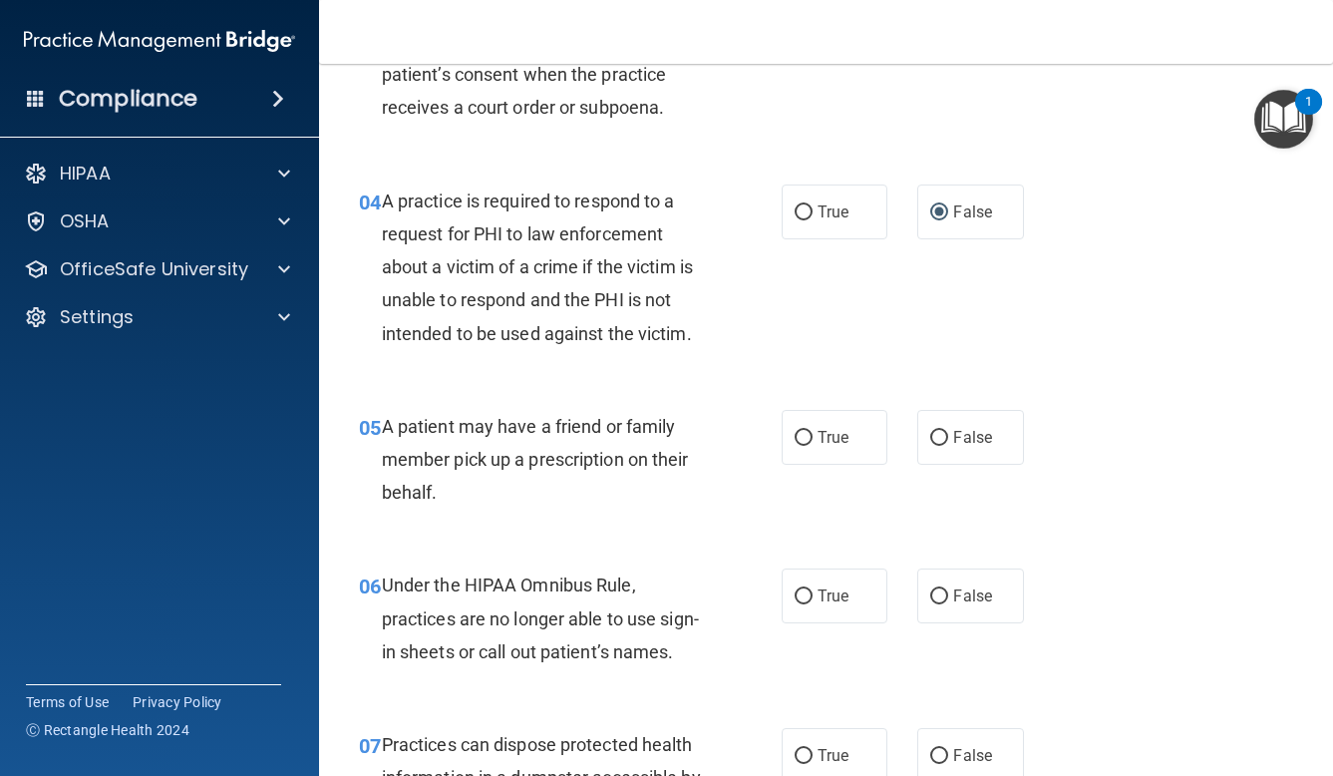
scroll to position [668, 0]
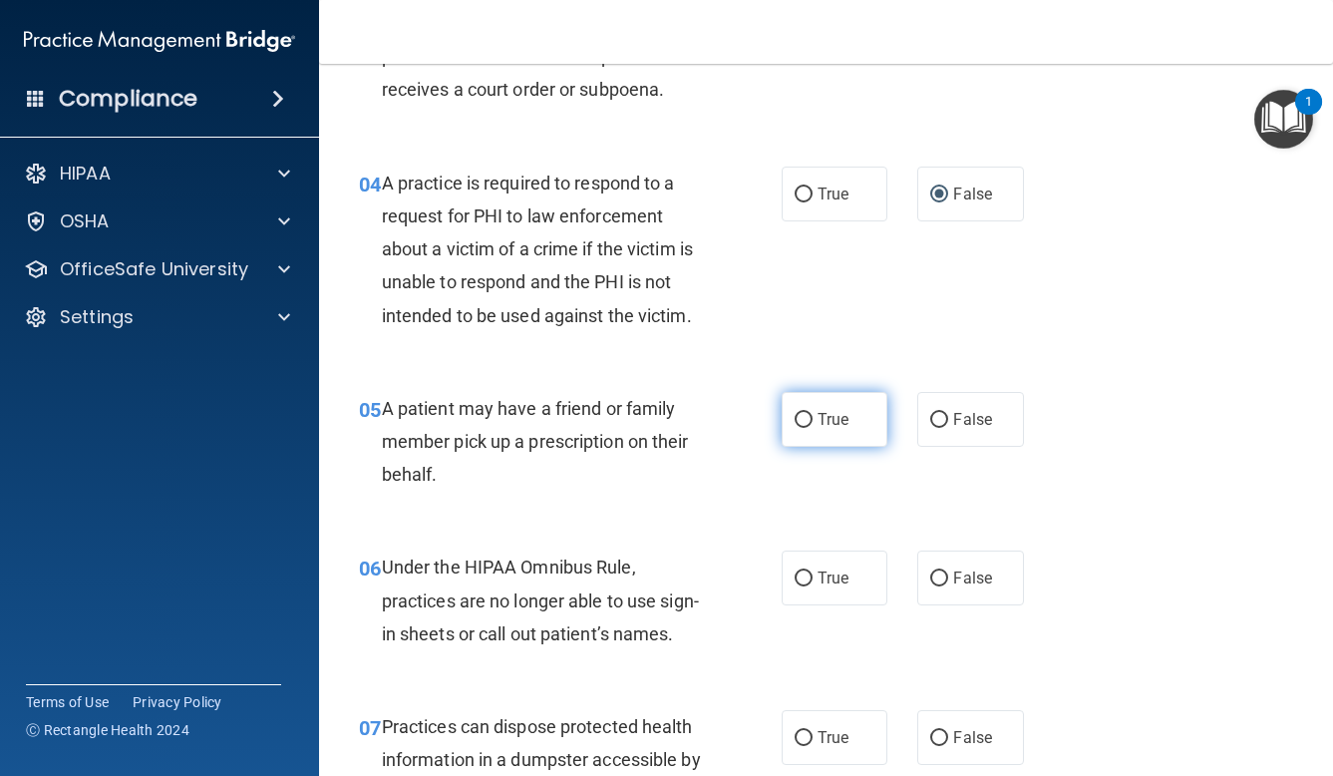
click at [809, 422] on input "True" at bounding box center [804, 420] width 18 height 15
radio input "true"
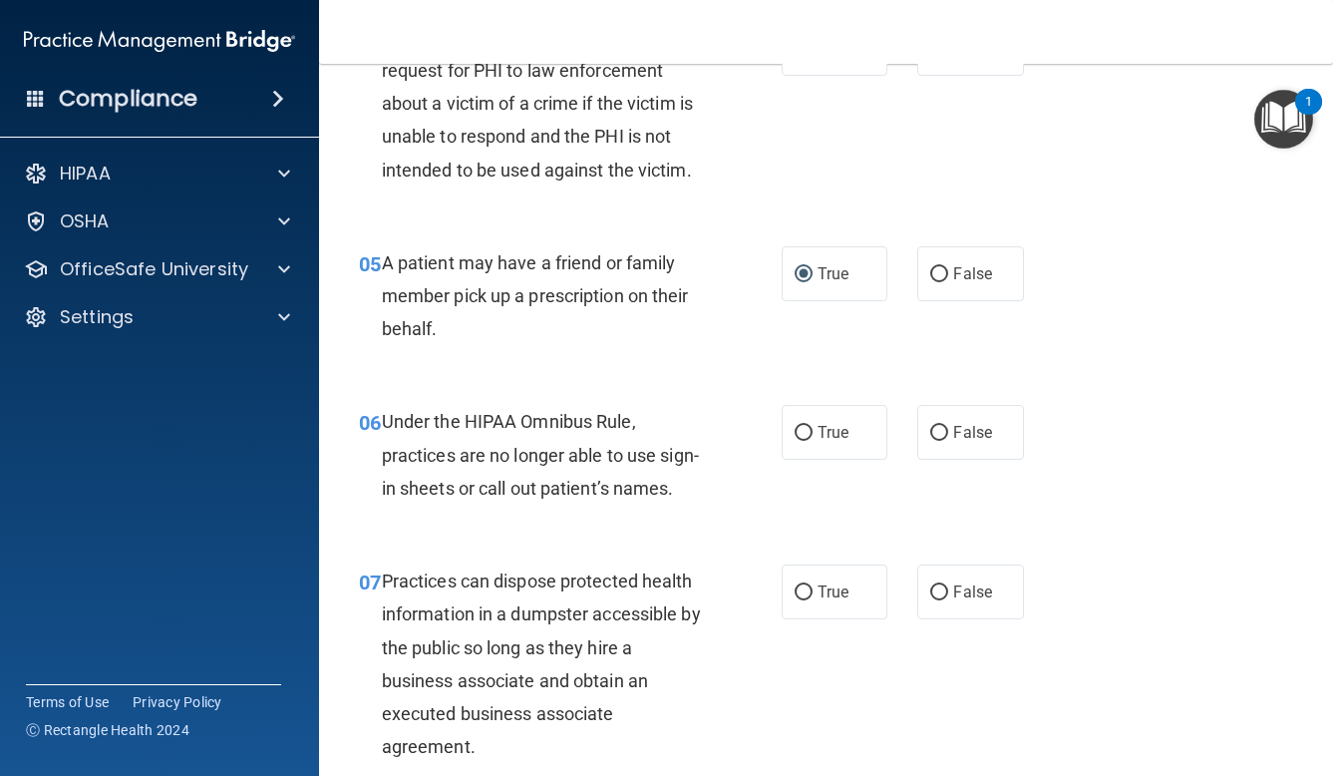
scroll to position [822, 0]
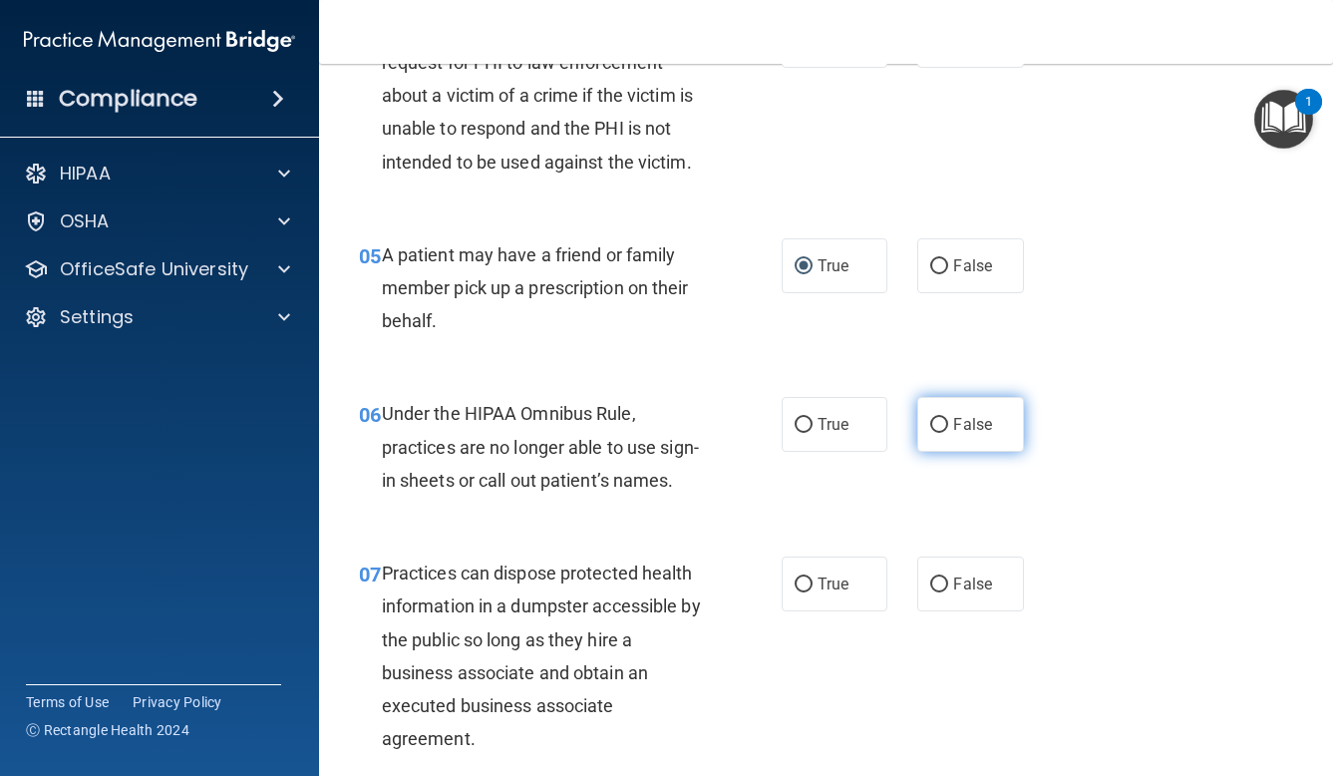
click at [949, 423] on label "False" at bounding box center [970, 424] width 107 height 55
click at [948, 423] on input "False" at bounding box center [939, 425] width 18 height 15
radio input "true"
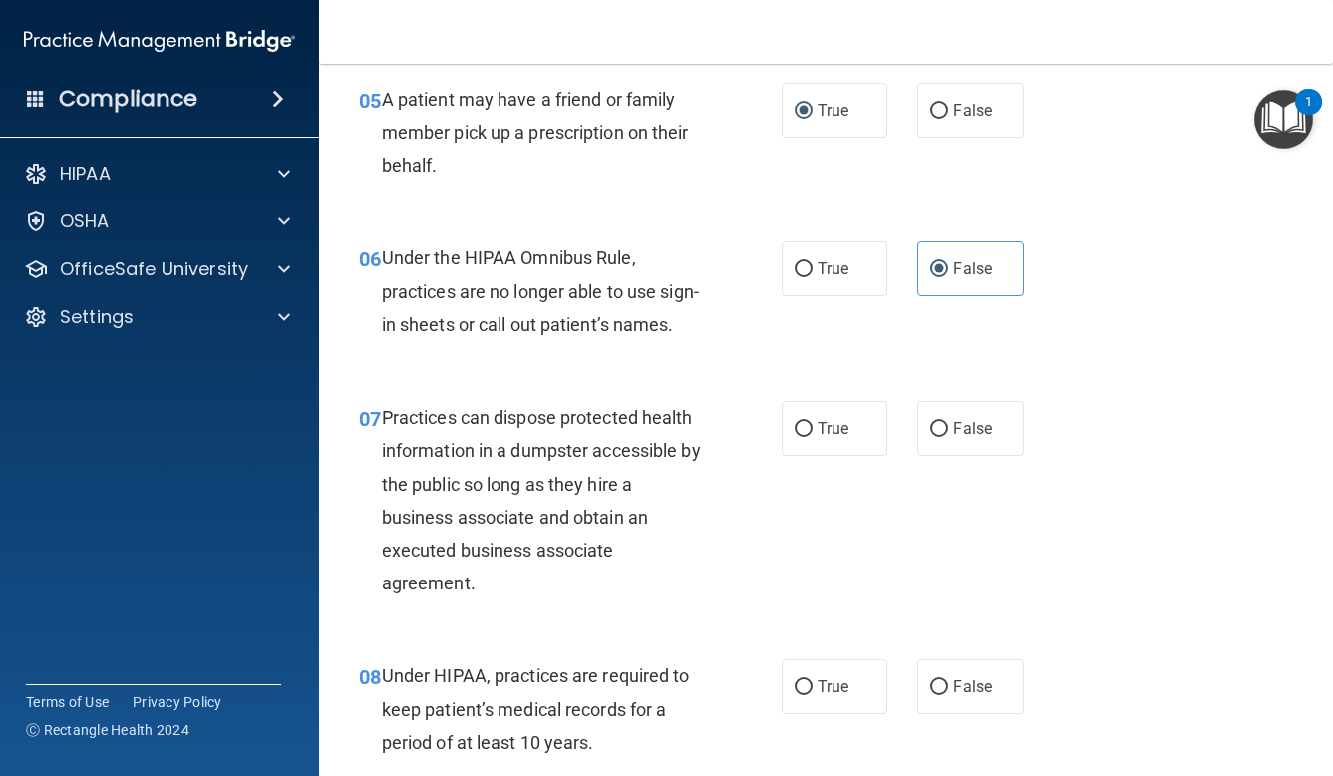
scroll to position [978, 0]
click at [951, 418] on label "False" at bounding box center [970, 427] width 107 height 55
click at [948, 421] on input "False" at bounding box center [939, 428] width 18 height 15
radio input "true"
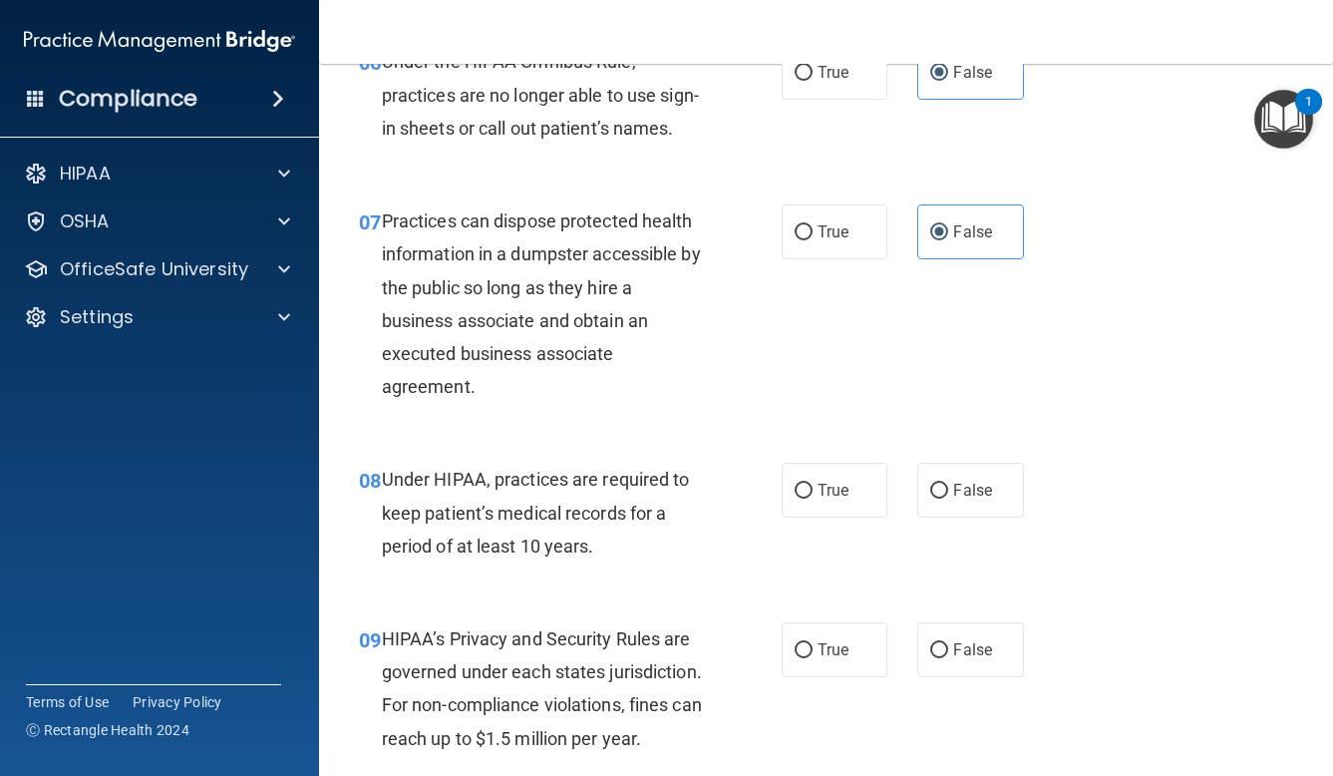
scroll to position [1175, 0]
click at [980, 481] on span "False" at bounding box center [972, 489] width 39 height 19
click at [948, 483] on input "False" at bounding box center [939, 490] width 18 height 15
radio input "true"
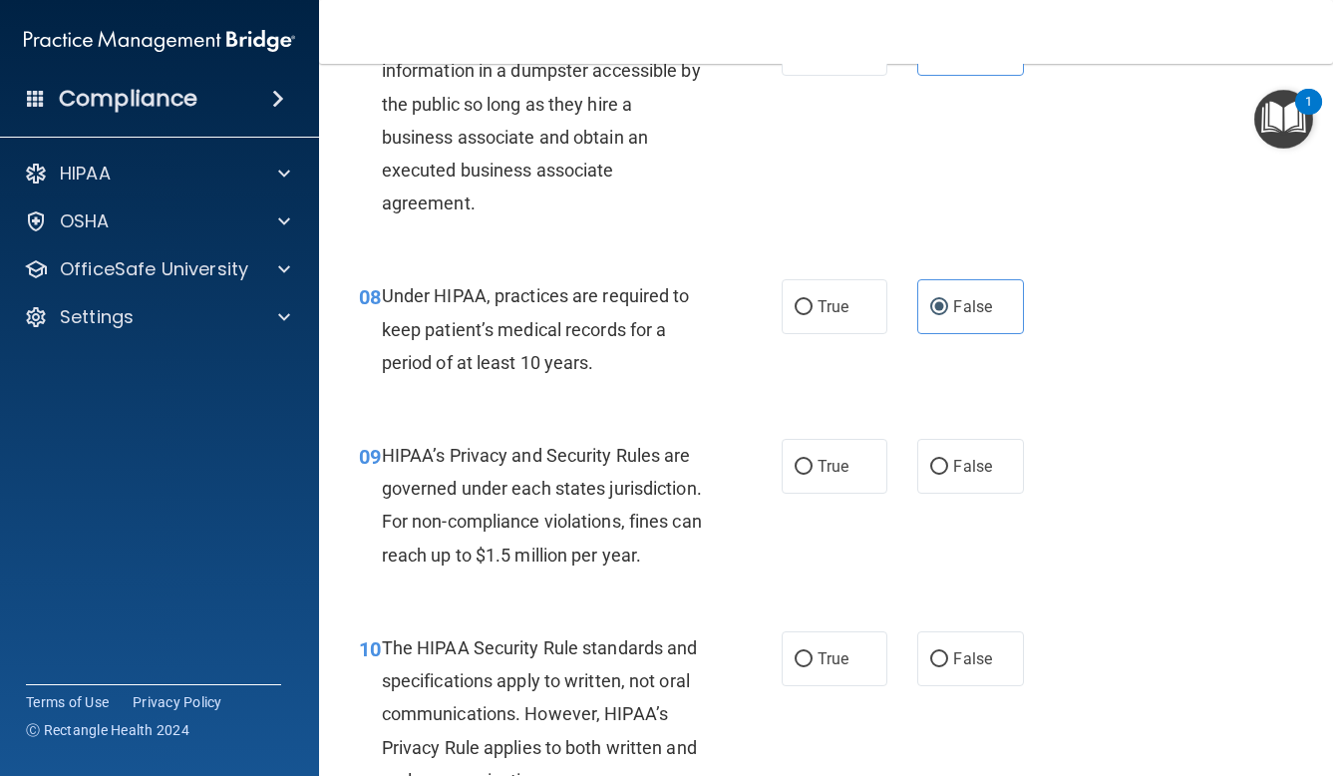
scroll to position [1364, 0]
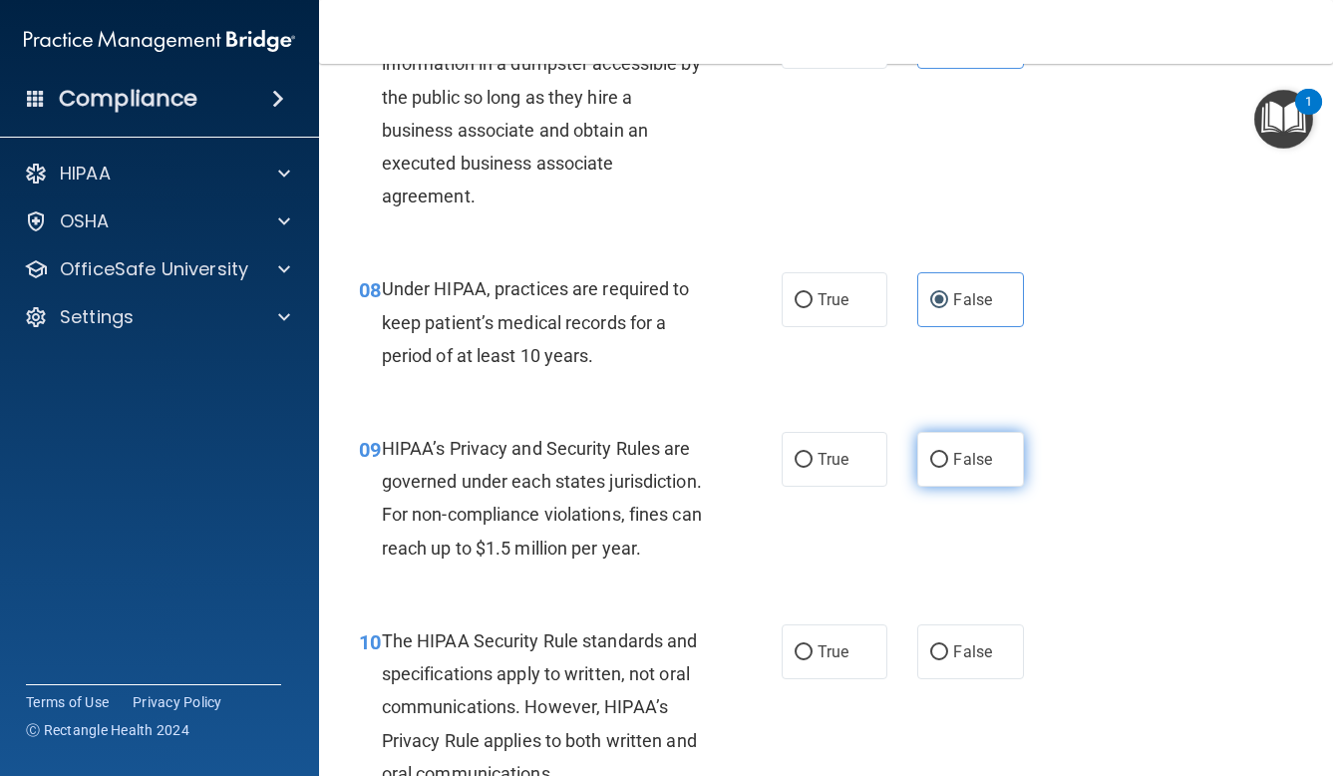
click at [985, 461] on label "False" at bounding box center [970, 459] width 107 height 55
click at [948, 461] on input "False" at bounding box center [939, 460] width 18 height 15
radio input "true"
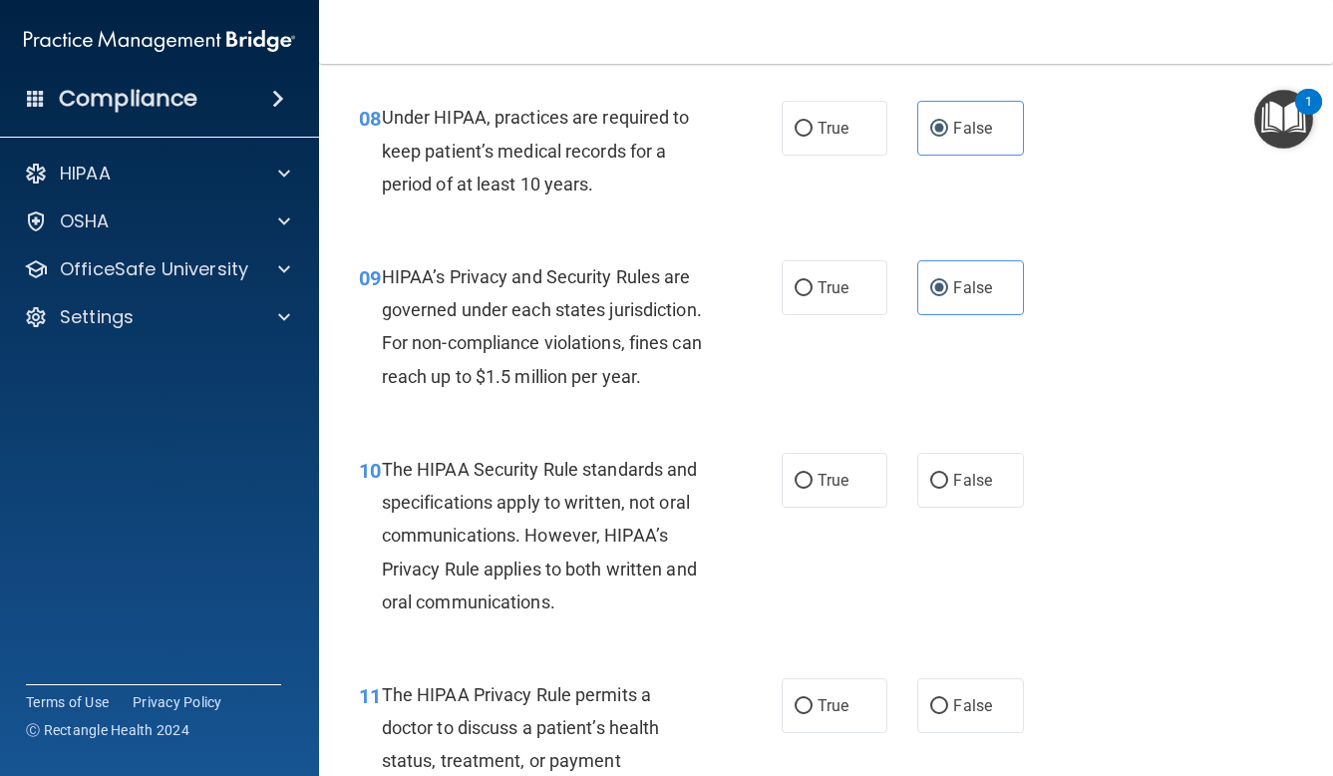
scroll to position [1539, 0]
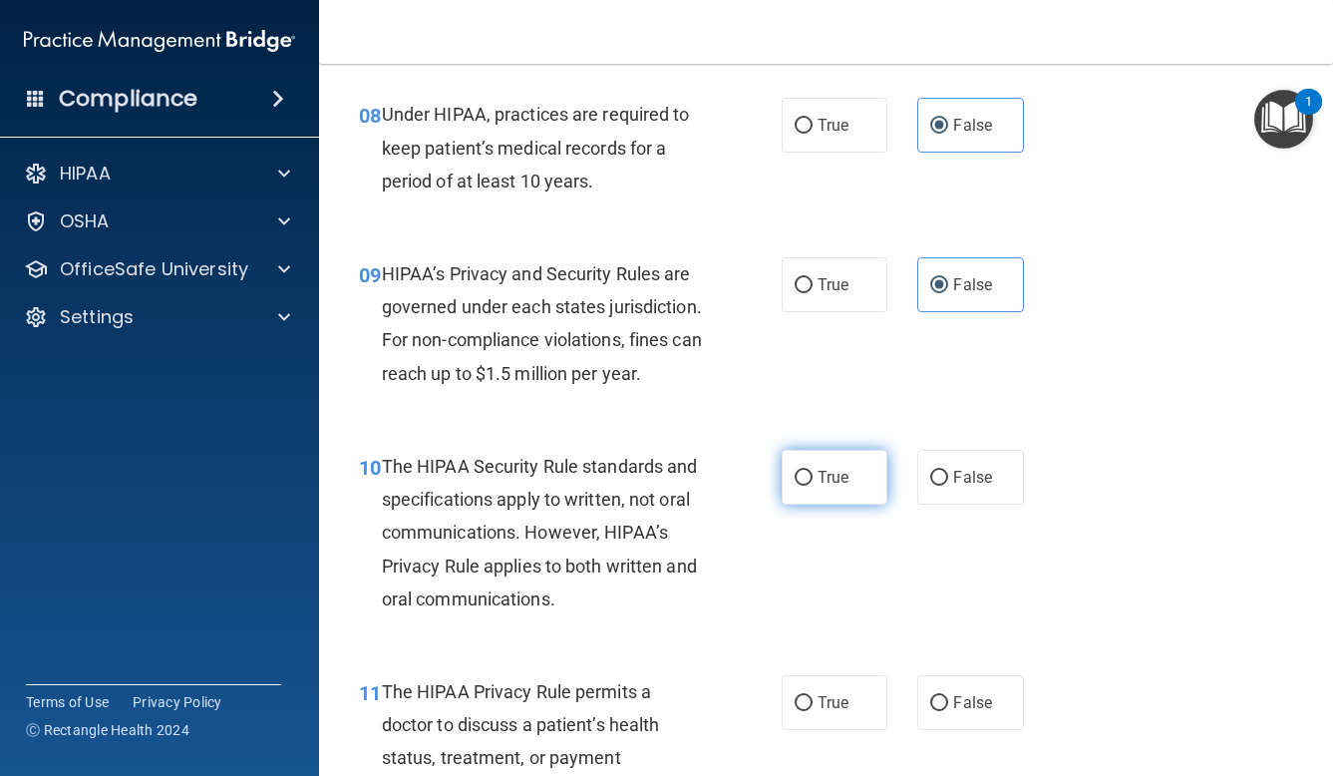
click at [815, 471] on label "True" at bounding box center [835, 477] width 107 height 55
click at [813, 471] on input "True" at bounding box center [804, 478] width 18 height 15
radio input "true"
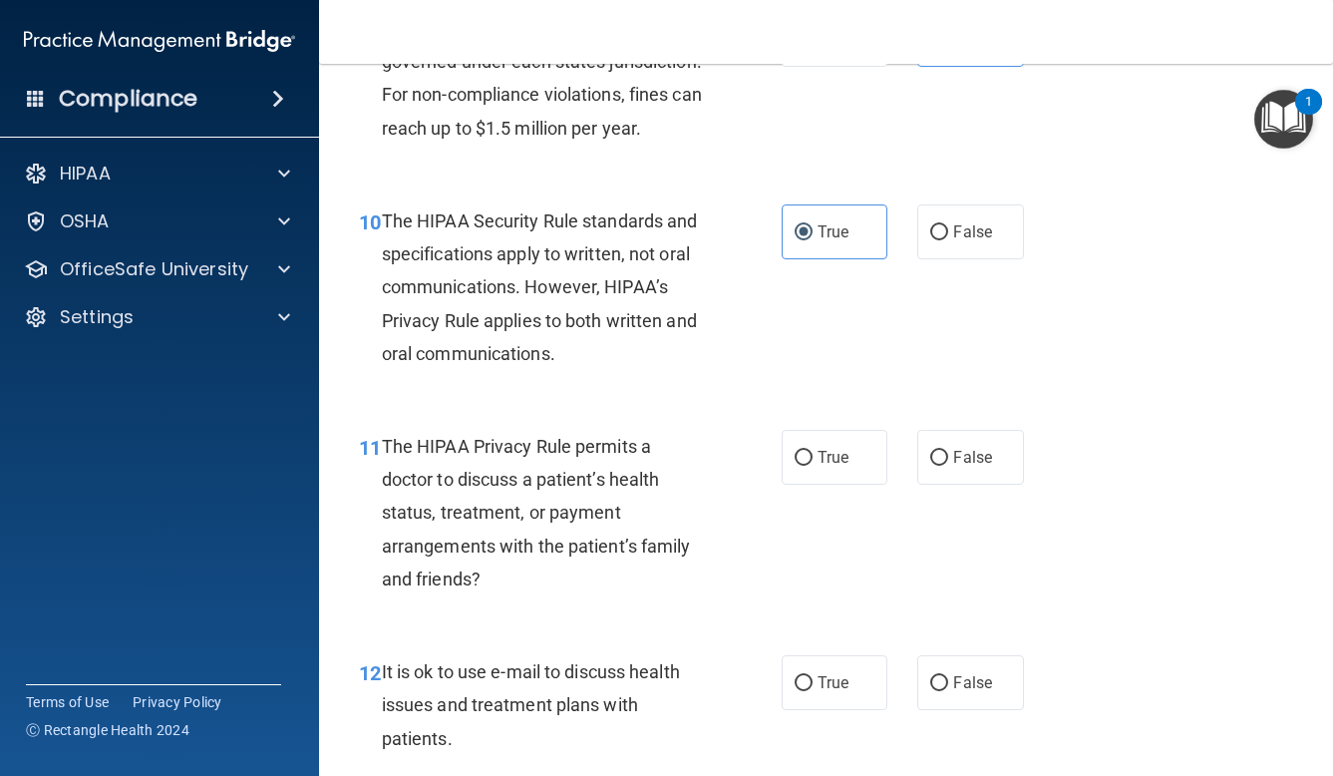
scroll to position [1791, 0]
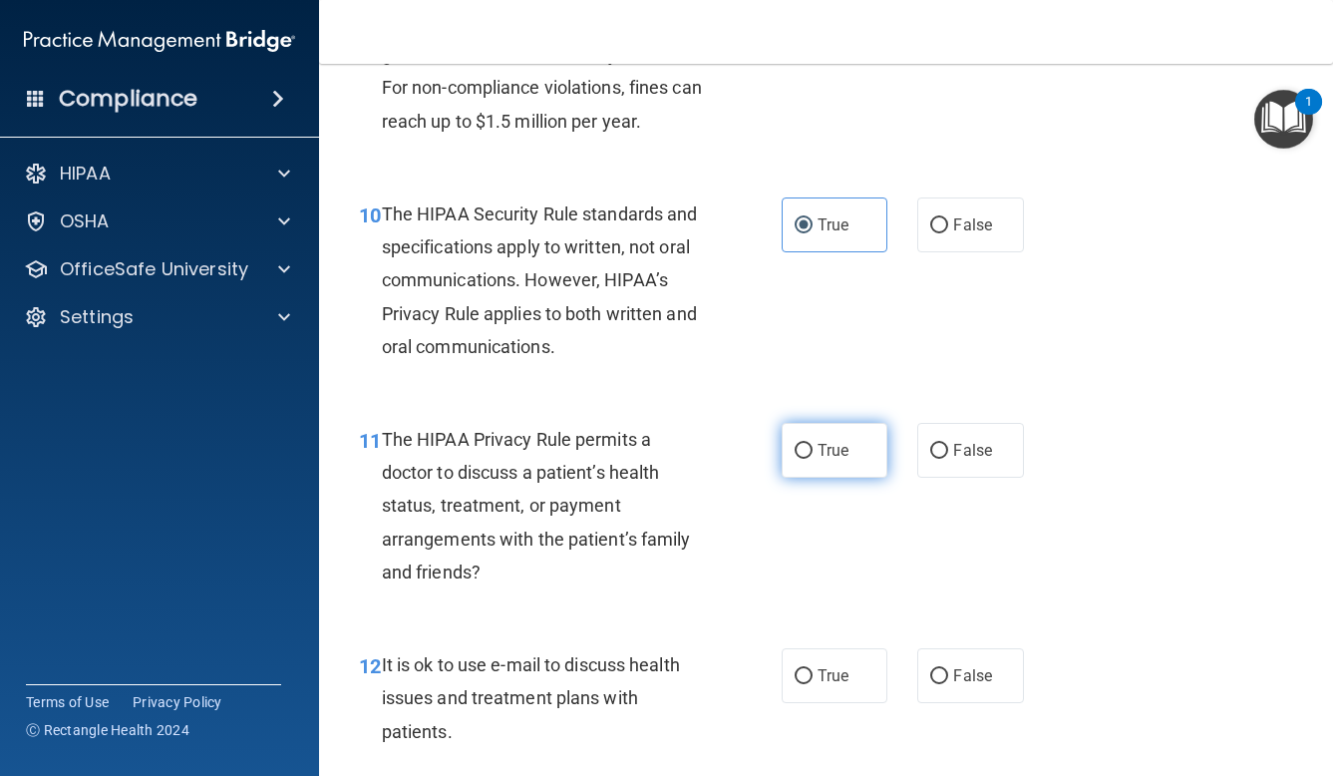
click at [815, 447] on label "True" at bounding box center [835, 450] width 107 height 55
click at [813, 447] on input "True" at bounding box center [804, 451] width 18 height 15
radio input "true"
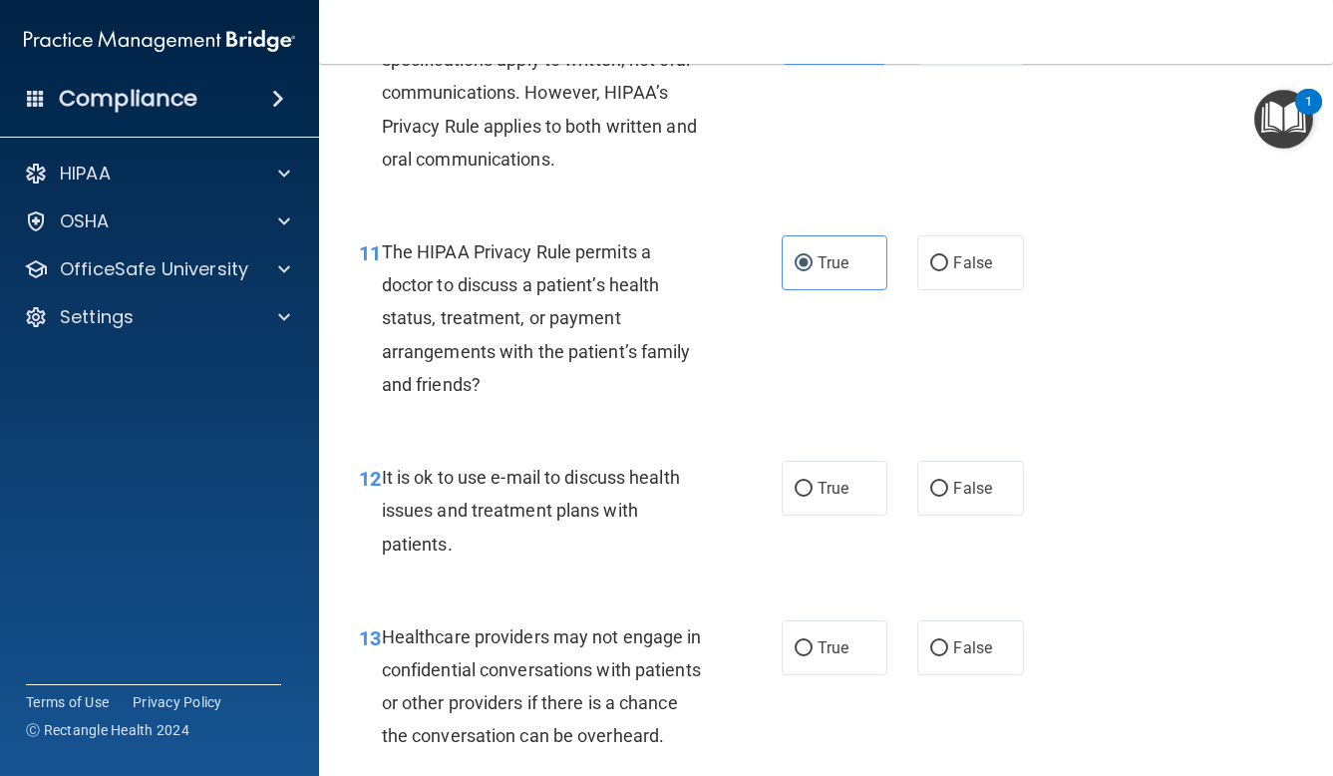
scroll to position [1981, 0]
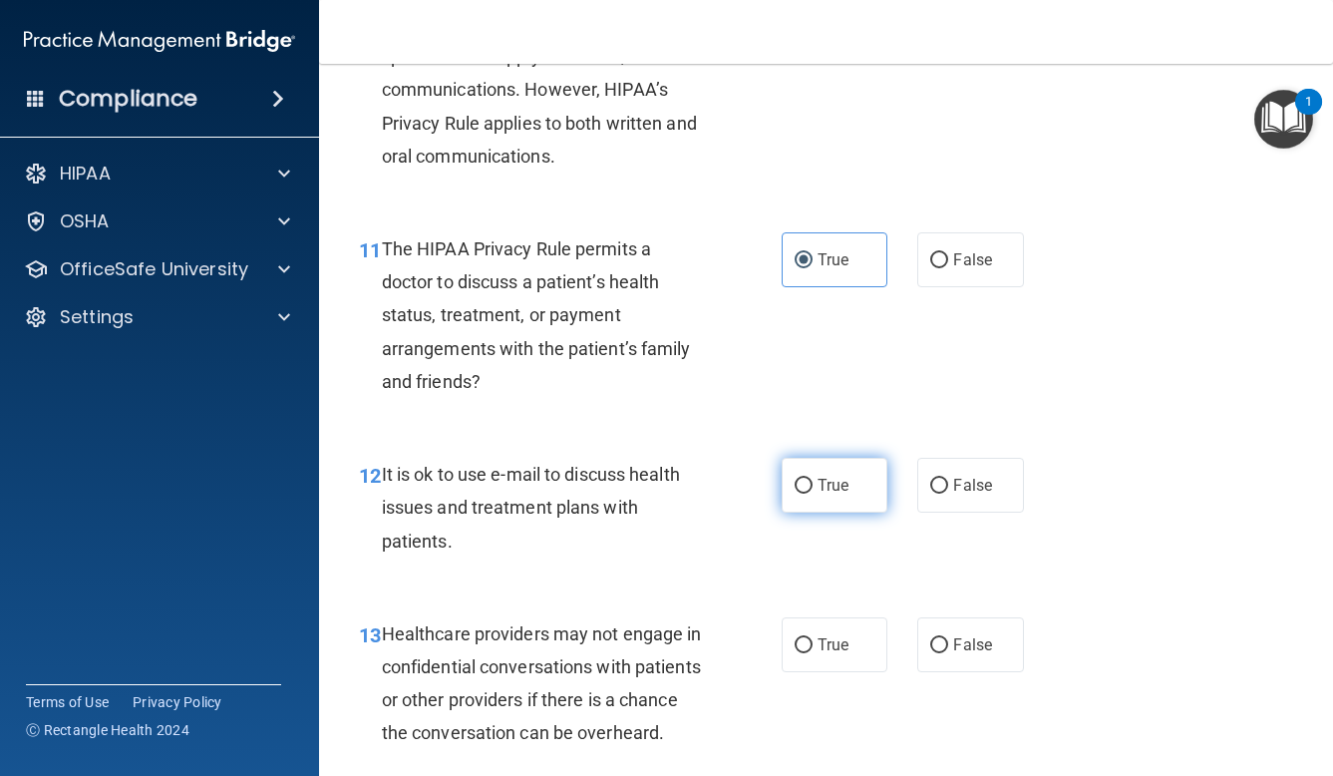
click at [844, 476] on span "True" at bounding box center [833, 485] width 31 height 19
click at [813, 479] on input "True" at bounding box center [804, 486] width 18 height 15
radio input "true"
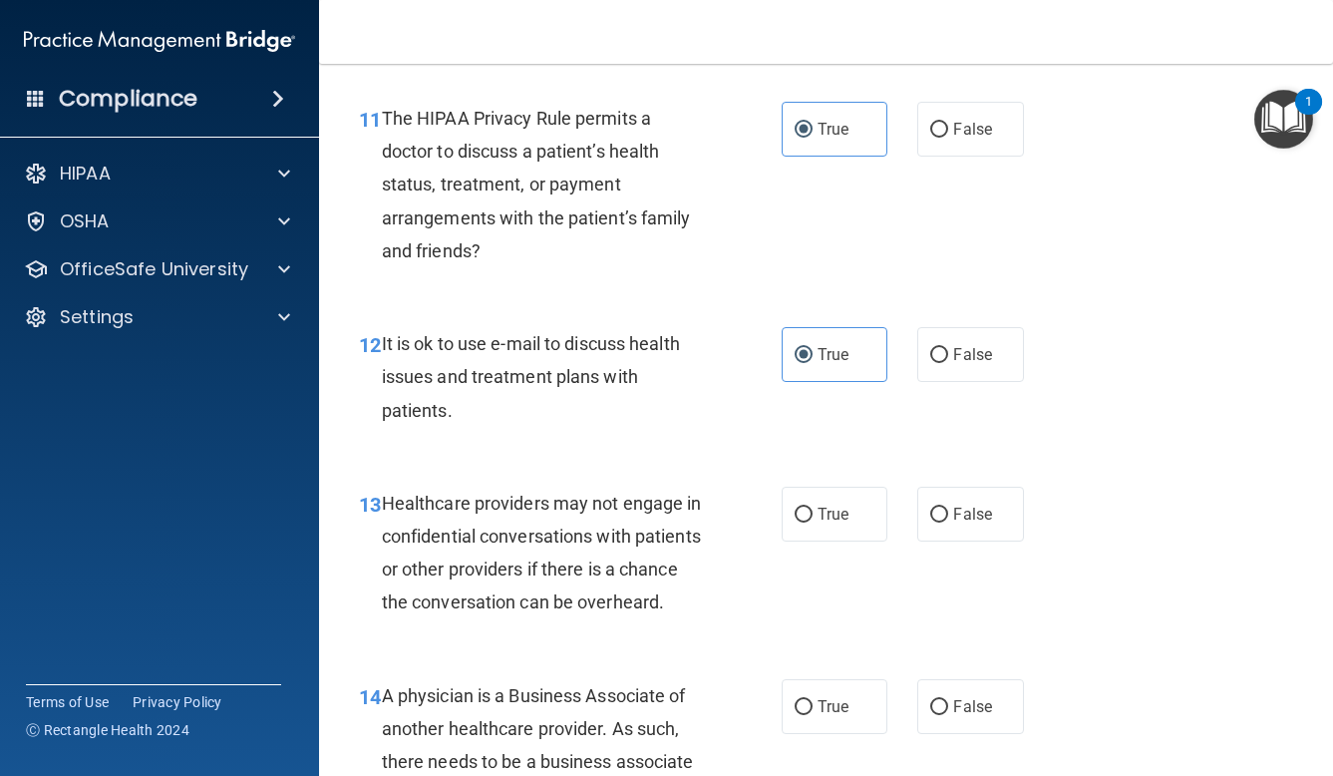
scroll to position [2147, 0]
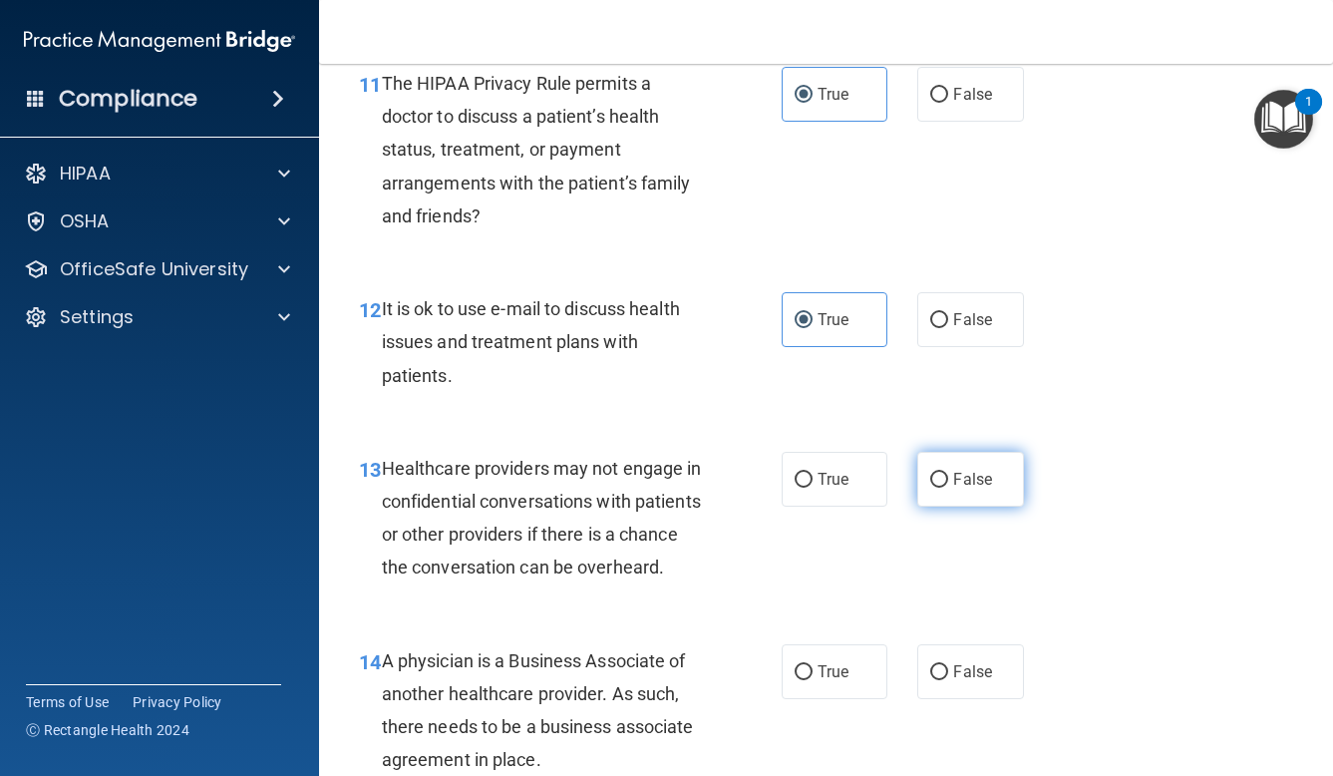
click at [958, 470] on span "False" at bounding box center [972, 479] width 39 height 19
click at [948, 473] on input "False" at bounding box center [939, 480] width 18 height 15
radio input "true"
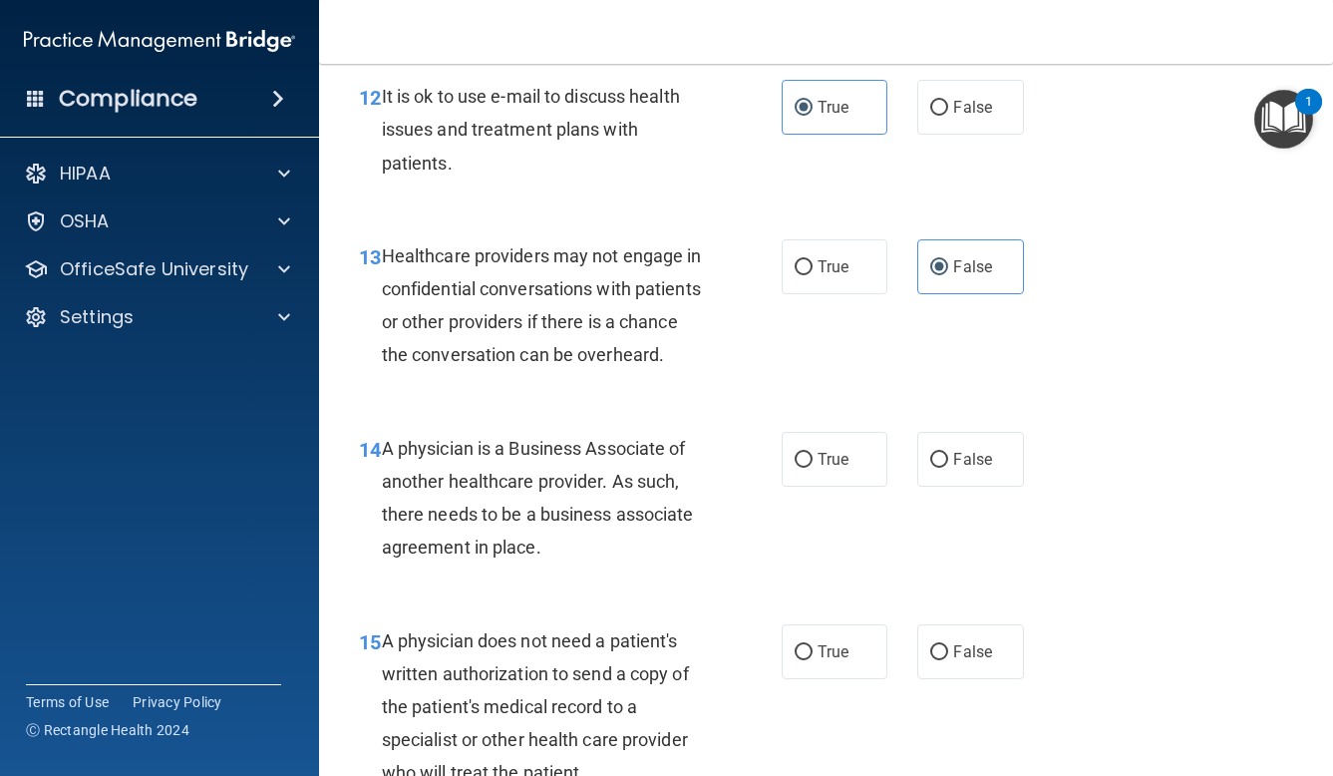
scroll to position [2366, 0]
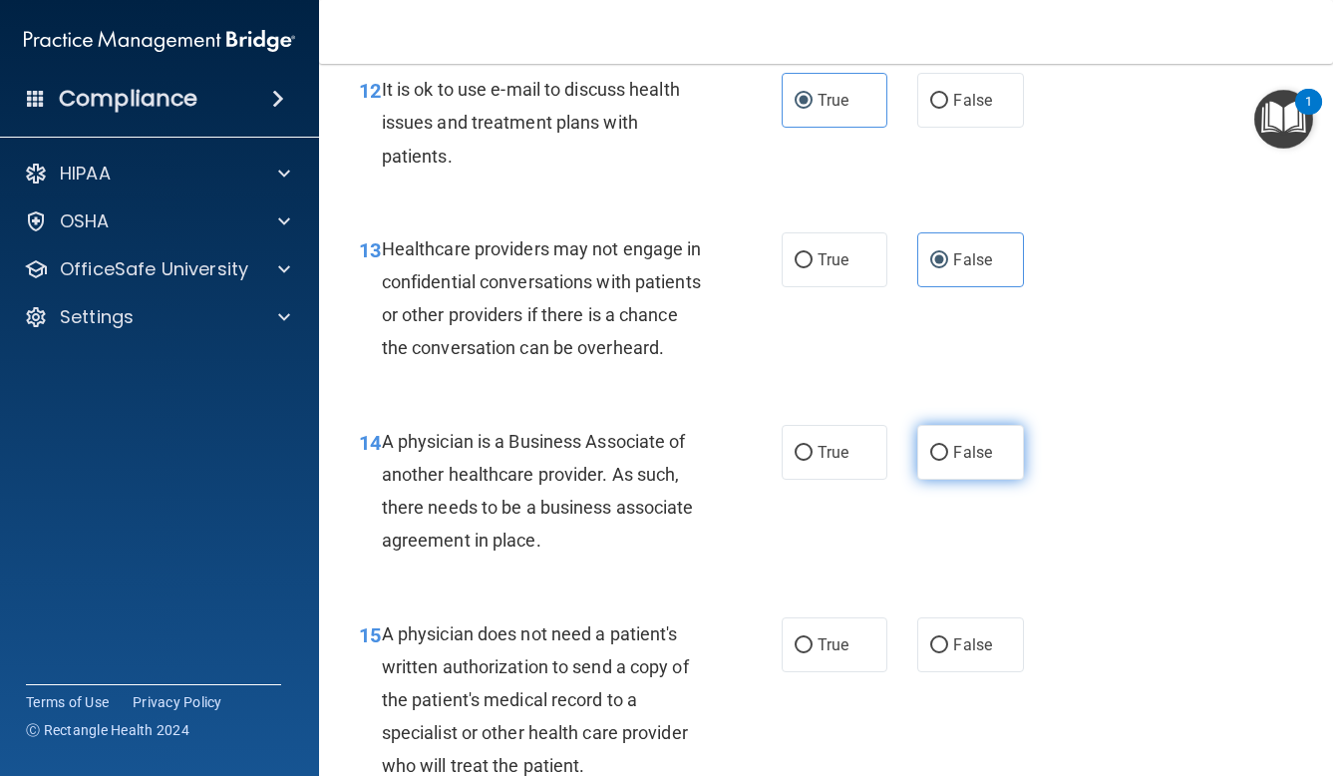
click at [975, 452] on label "False" at bounding box center [970, 452] width 107 height 55
click at [948, 452] on input "False" at bounding box center [939, 453] width 18 height 15
radio input "true"
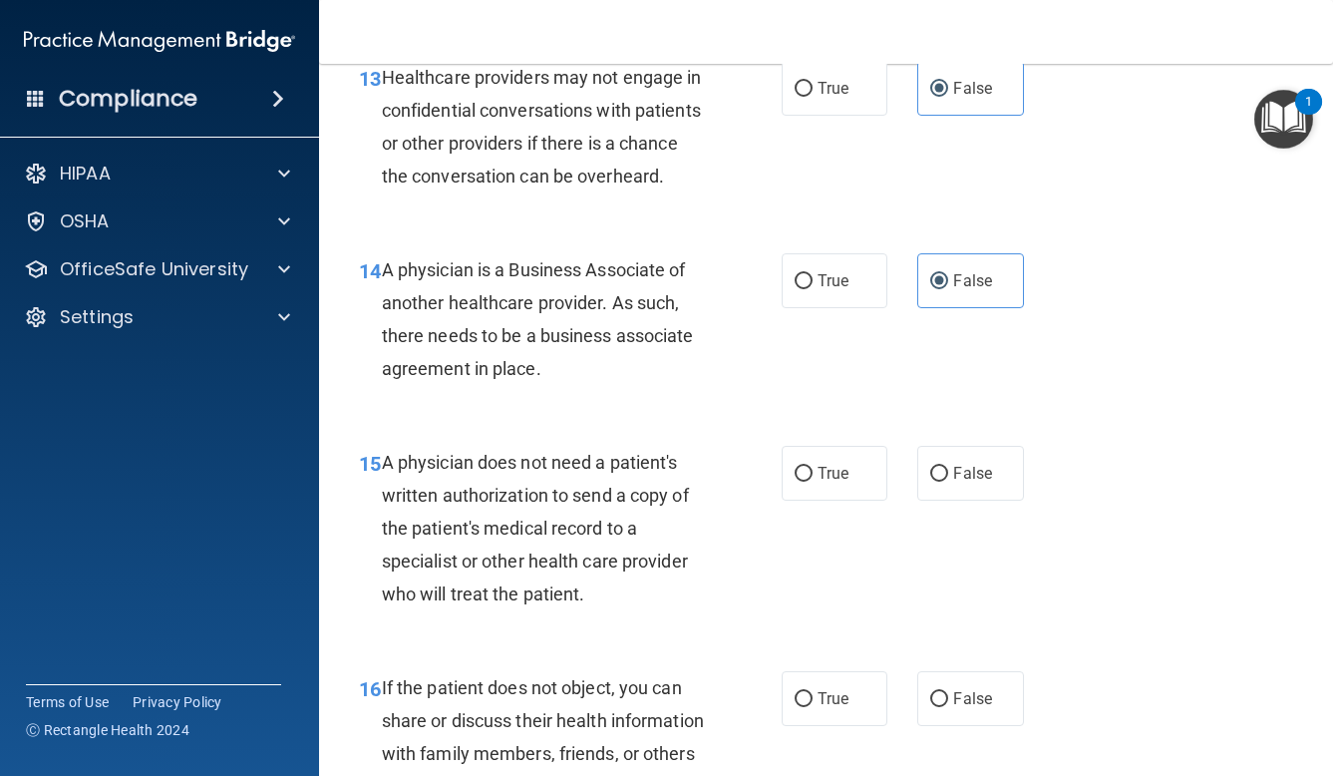
scroll to position [2546, 0]
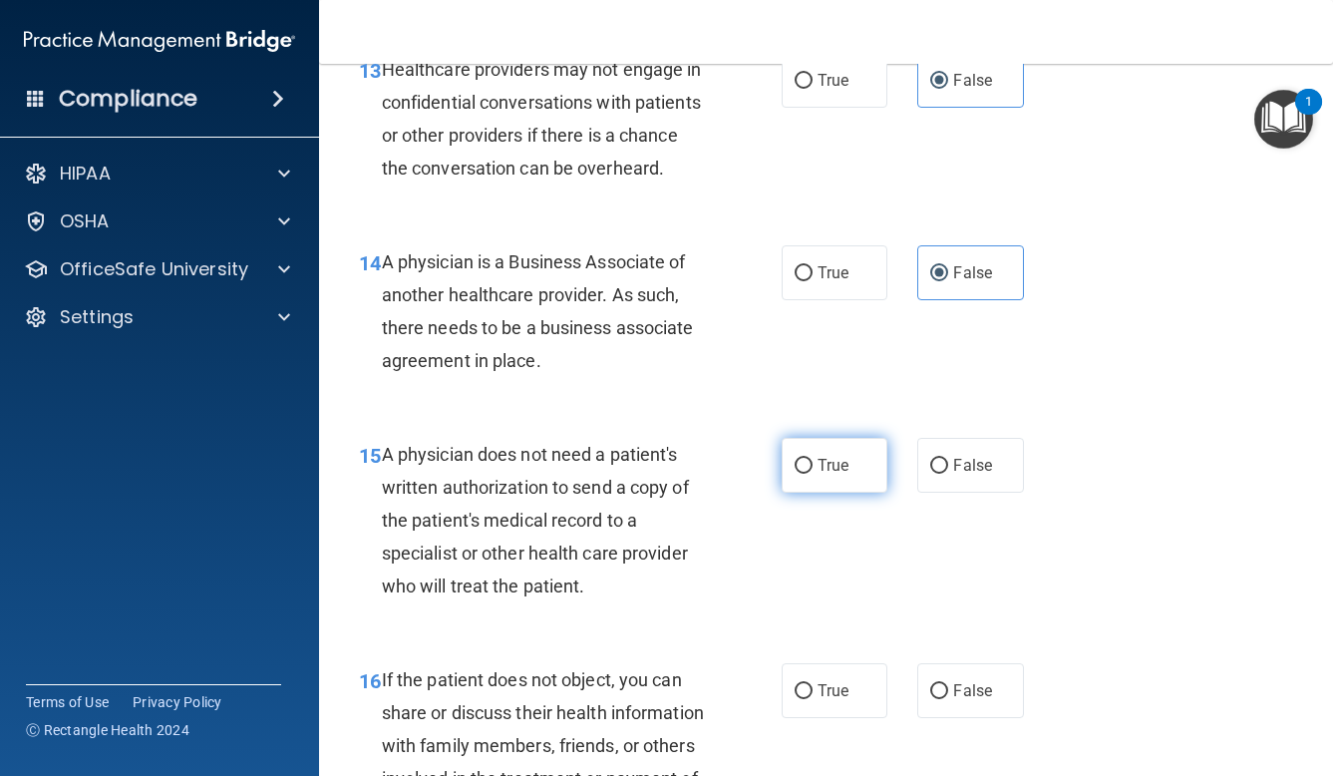
click at [830, 456] on span "True" at bounding box center [833, 465] width 31 height 19
click at [813, 459] on input "True" at bounding box center [804, 466] width 18 height 15
radio input "true"
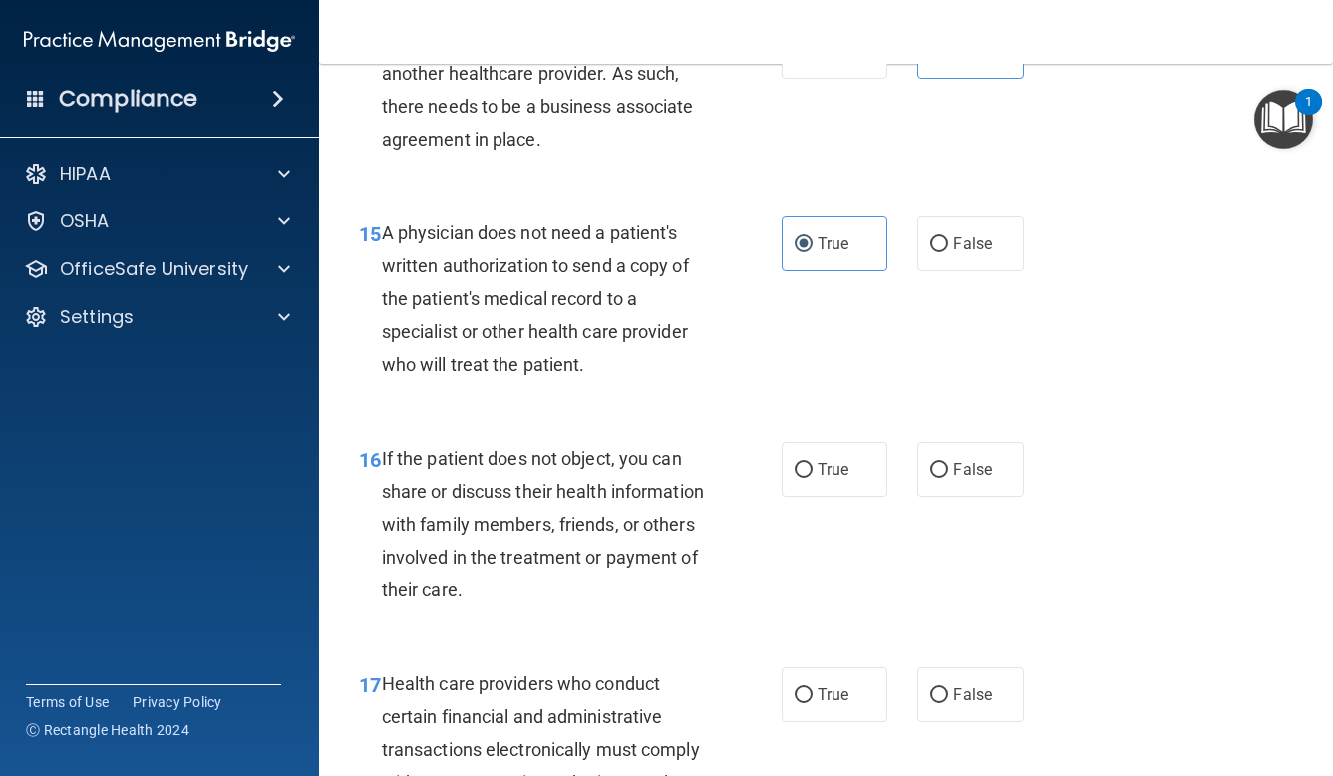
scroll to position [2770, 0]
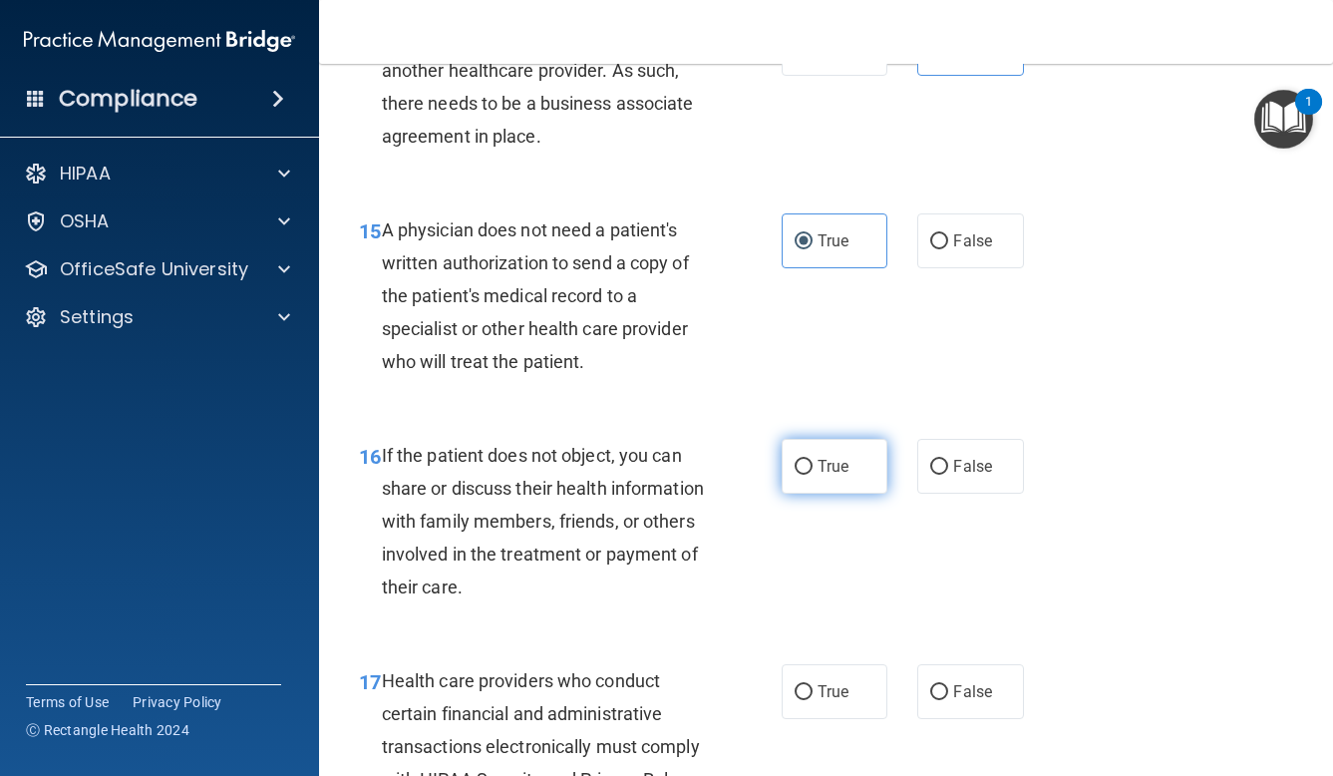
click at [820, 457] on span "True" at bounding box center [833, 466] width 31 height 19
click at [813, 460] on input "True" at bounding box center [804, 467] width 18 height 15
radio input "true"
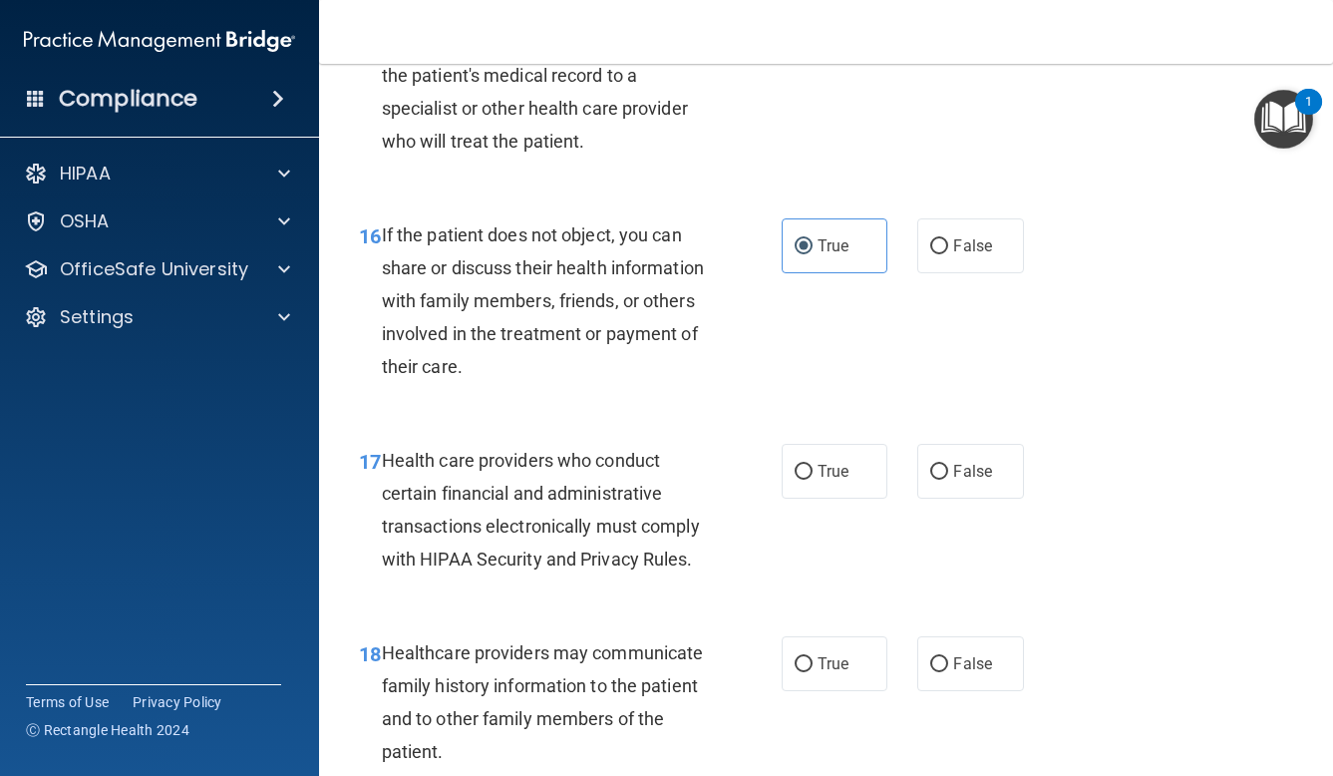
scroll to position [2996, 0]
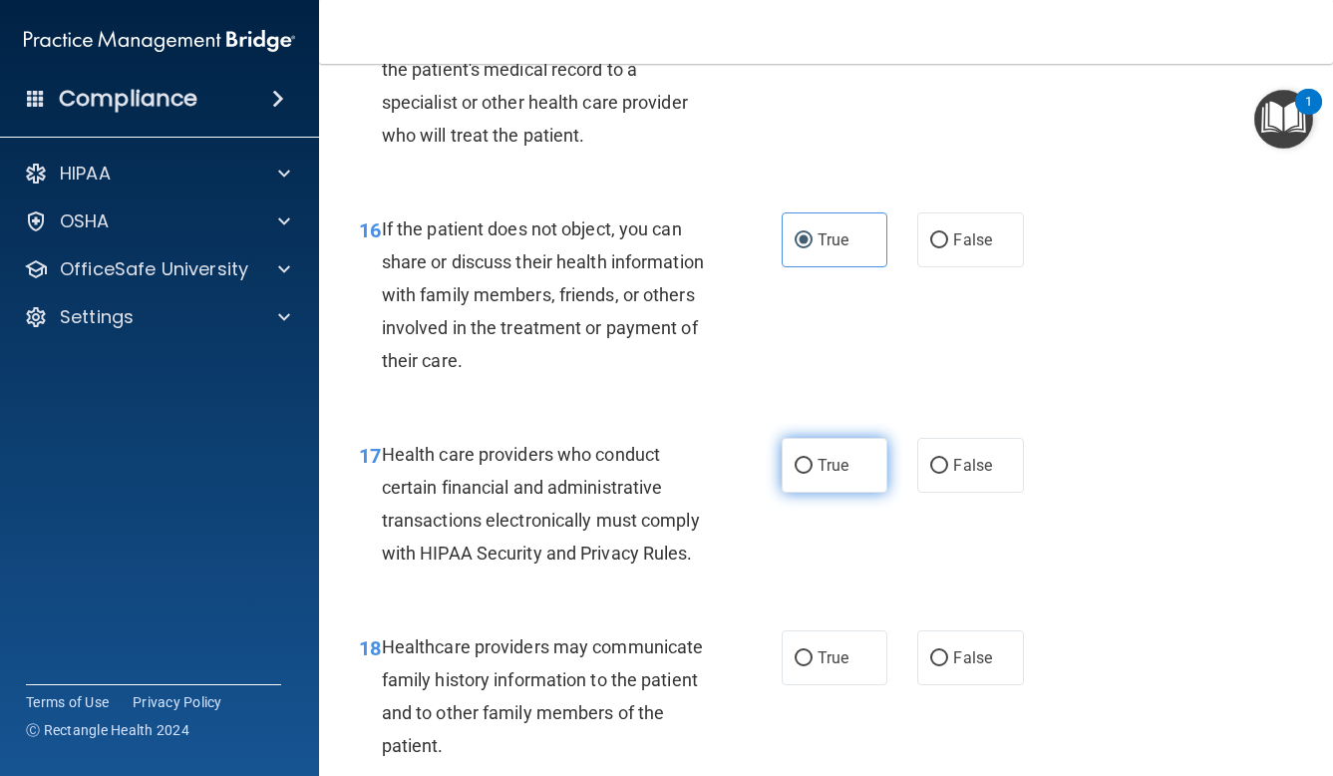
click at [811, 459] on input "True" at bounding box center [804, 466] width 18 height 15
radio input "true"
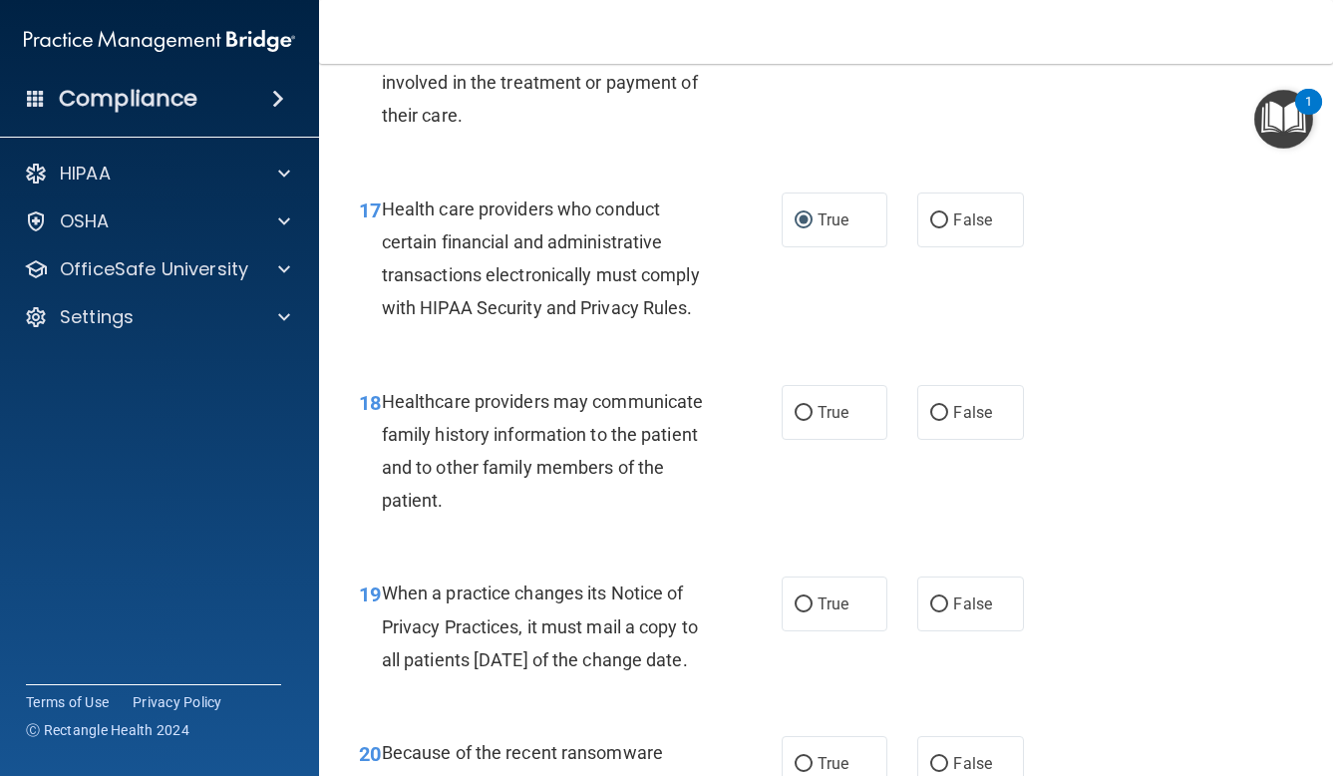
scroll to position [3244, 0]
click at [834, 401] on span "True" at bounding box center [833, 410] width 31 height 19
click at [813, 404] on input "True" at bounding box center [804, 411] width 18 height 15
radio input "true"
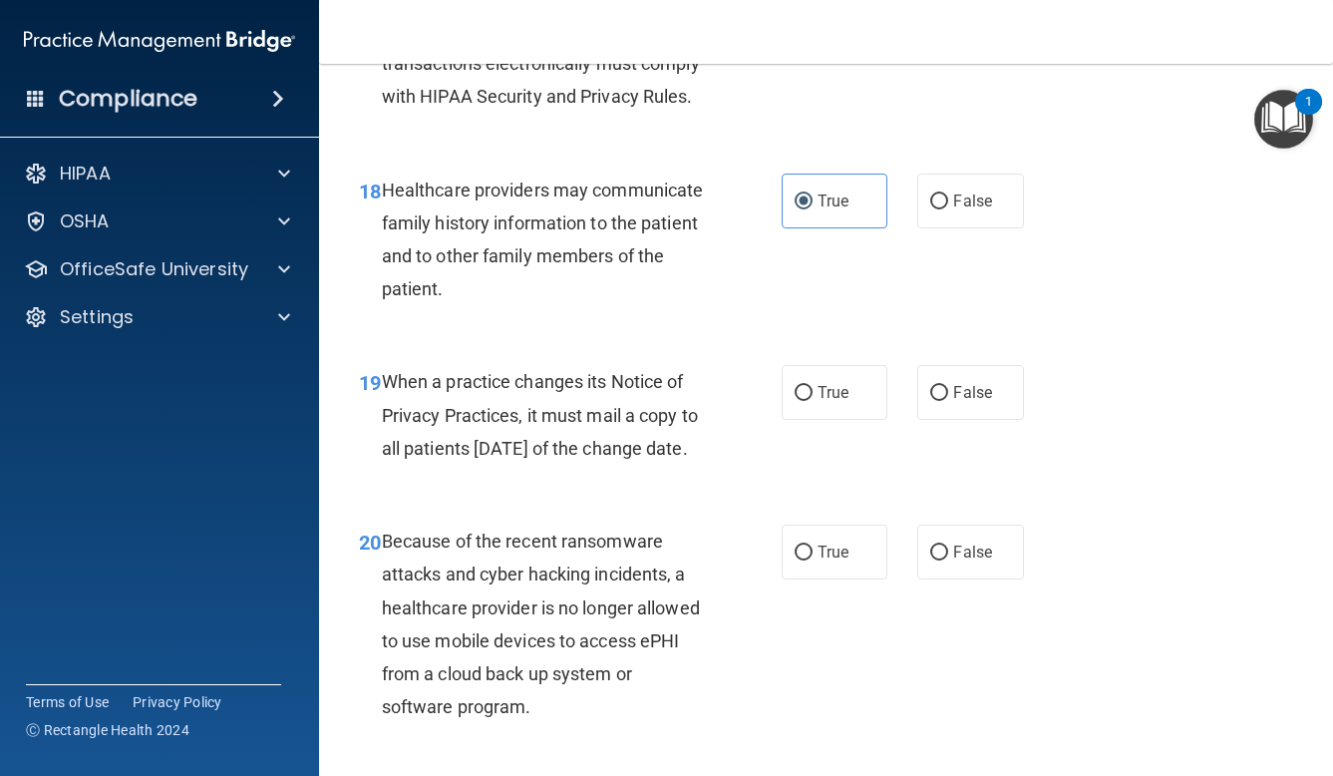
scroll to position [3462, 0]
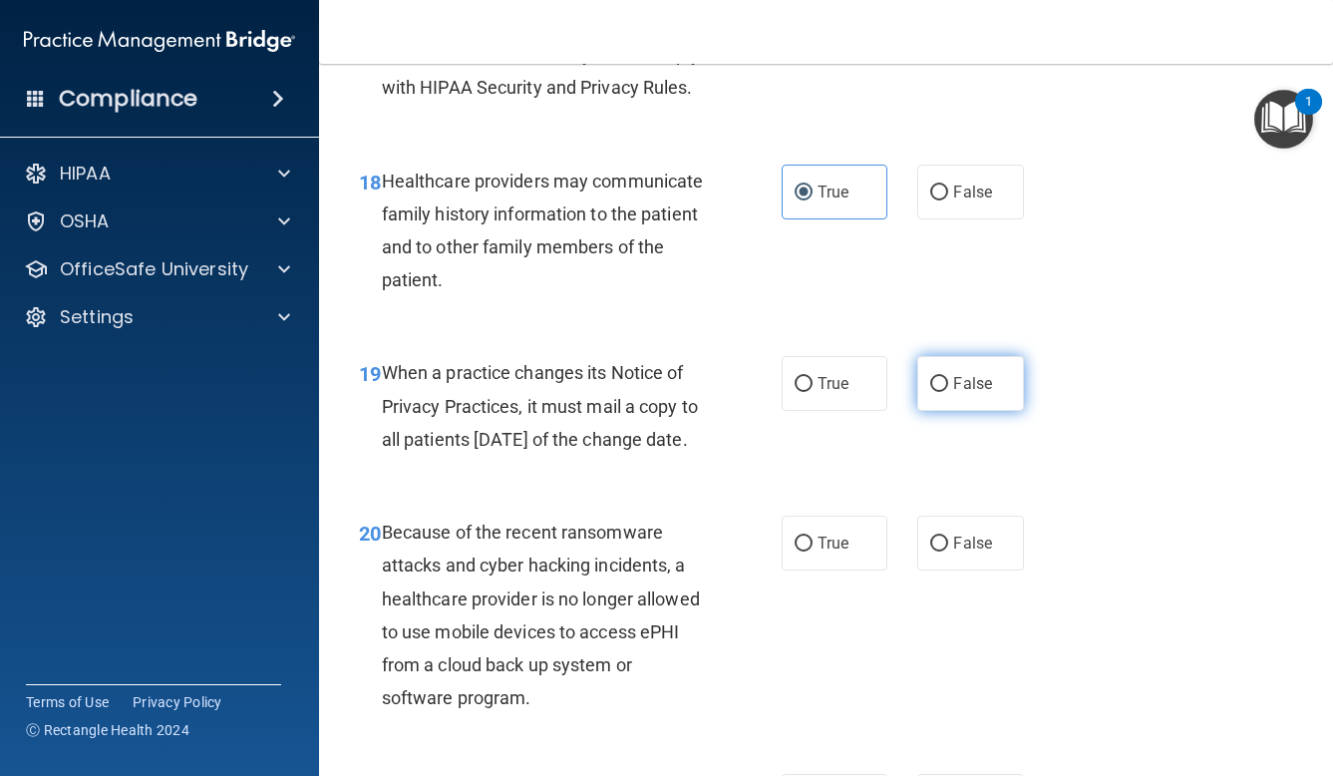
click at [976, 374] on span "False" at bounding box center [972, 383] width 39 height 19
click at [948, 377] on input "False" at bounding box center [939, 384] width 18 height 15
radio input "true"
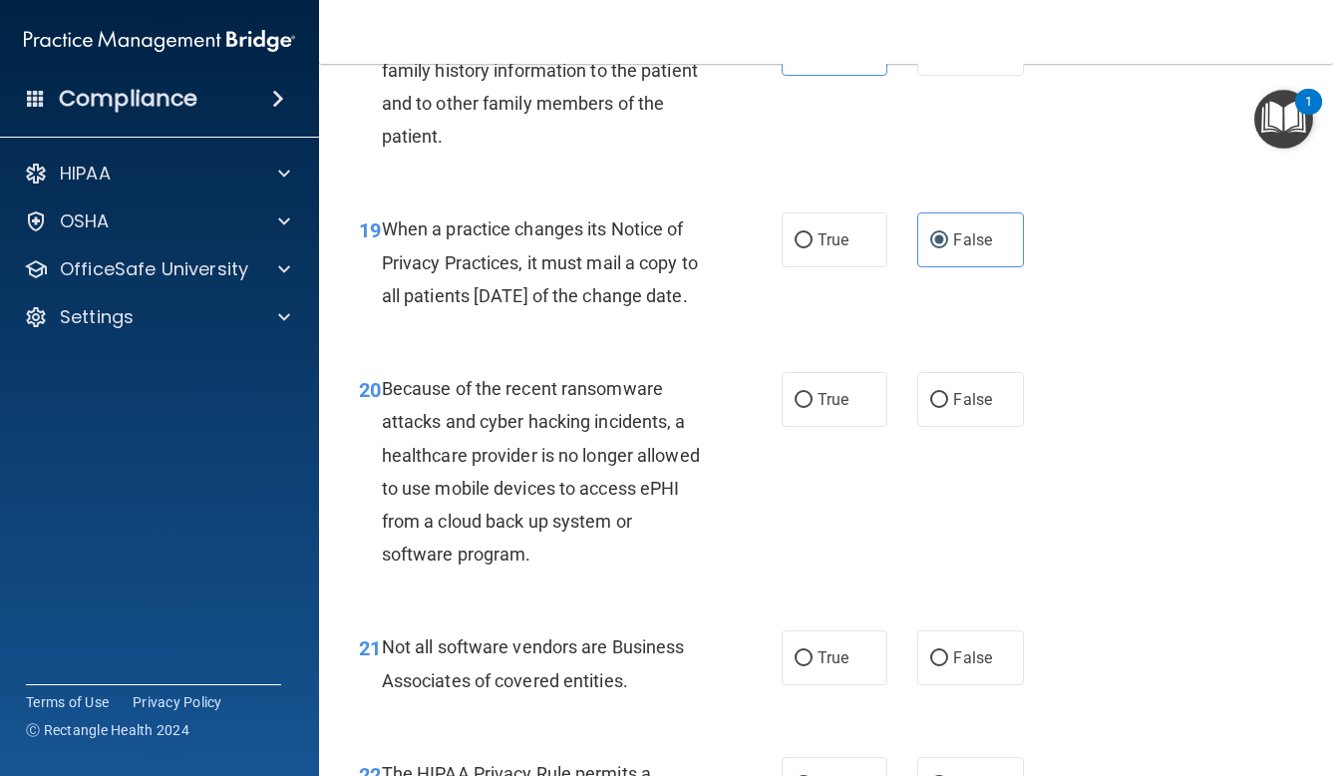
scroll to position [3612, 0]
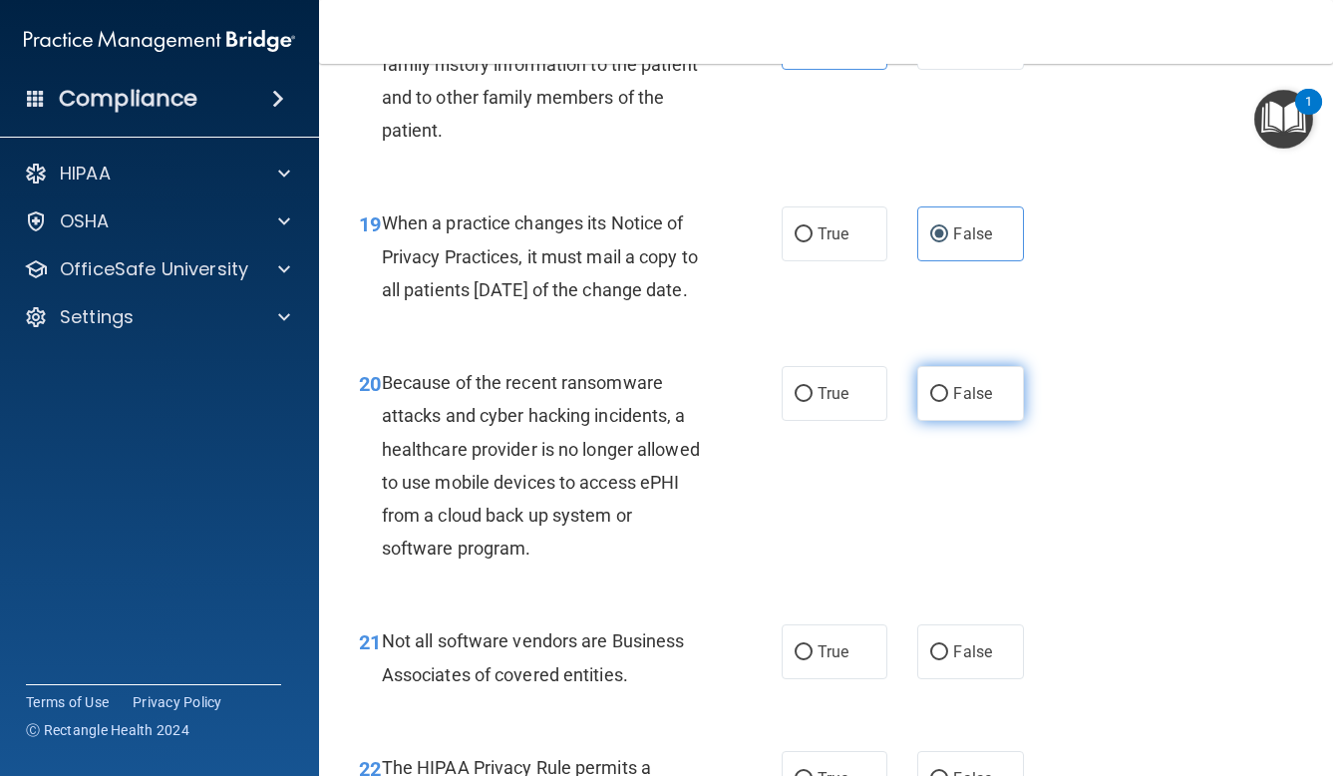
click at [942, 419] on label "False" at bounding box center [970, 393] width 107 height 55
click at [942, 402] on input "False" at bounding box center [939, 394] width 18 height 15
radio input "true"
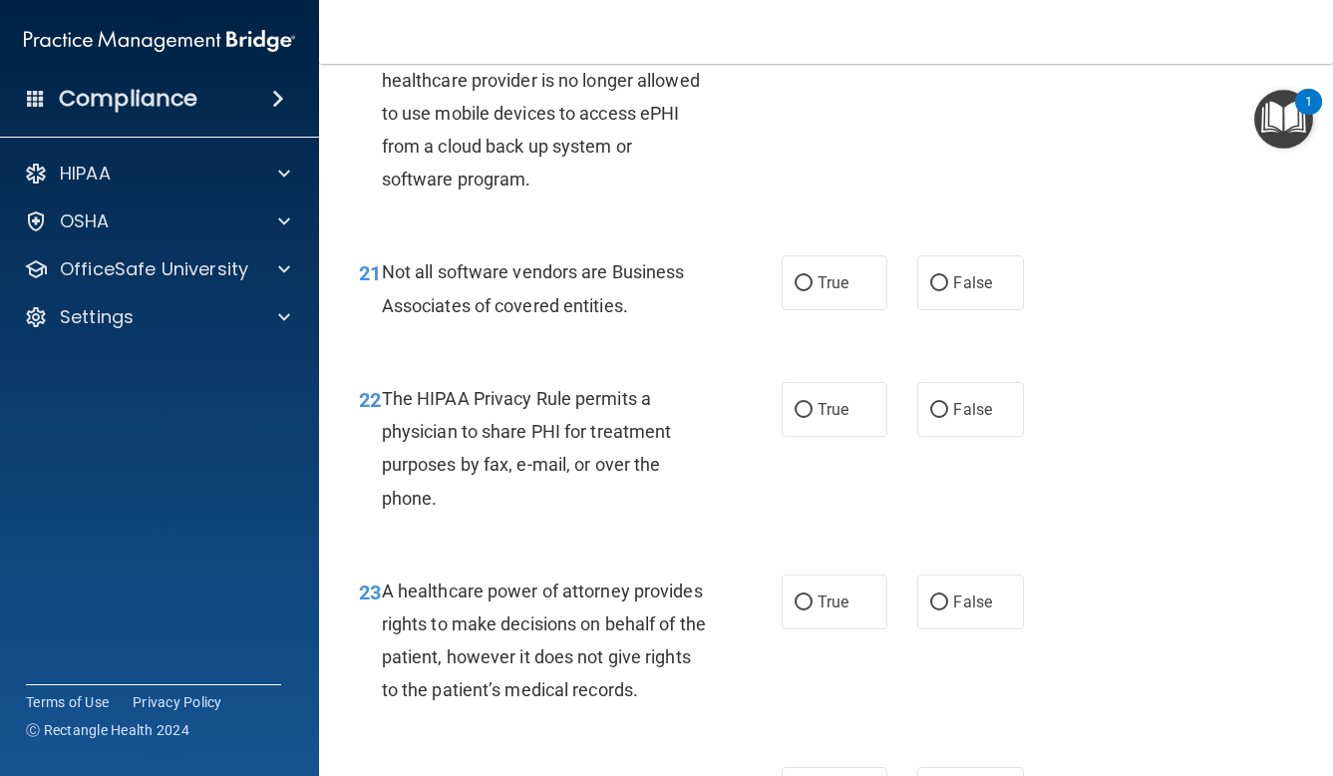
scroll to position [4002, 0]
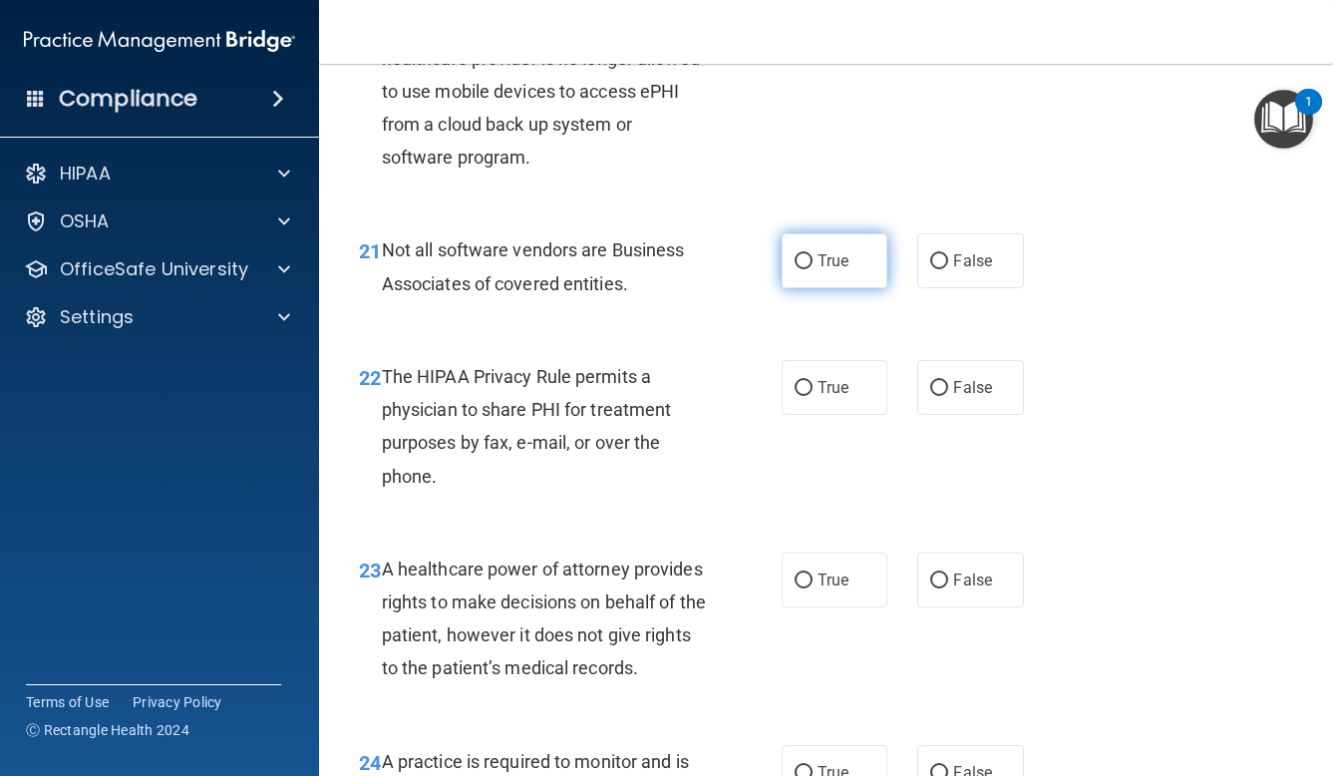
click at [814, 283] on label "True" at bounding box center [835, 260] width 107 height 55
click at [813, 269] on input "True" at bounding box center [804, 261] width 18 height 15
radio input "true"
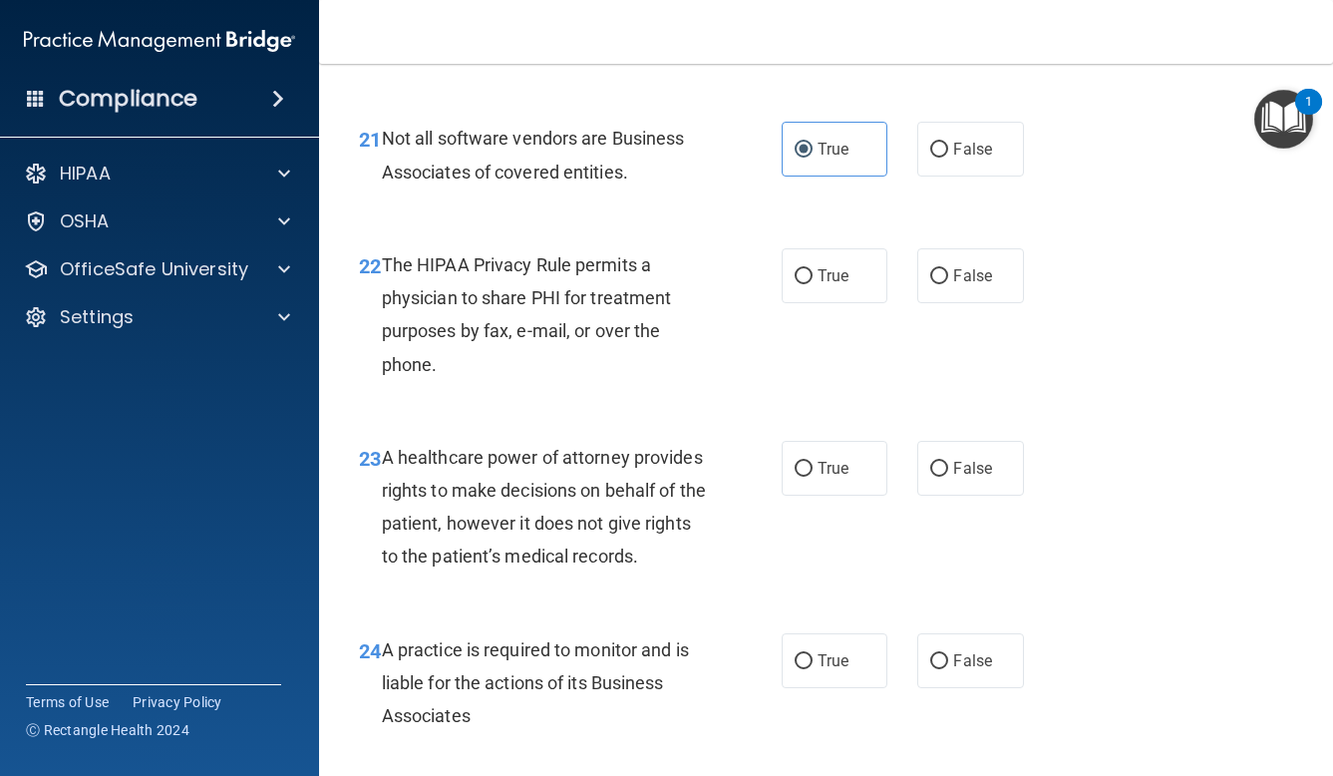
scroll to position [4117, 0]
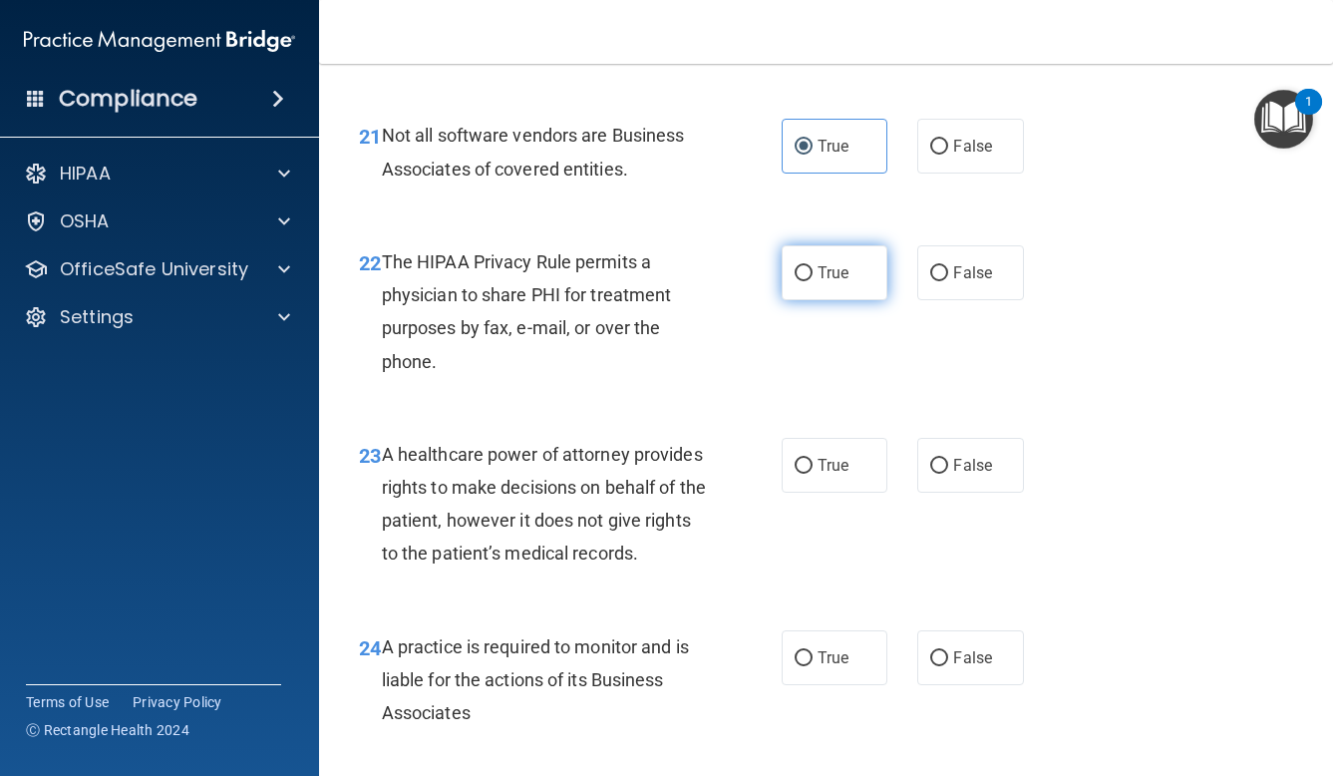
click at [842, 300] on label "True" at bounding box center [835, 272] width 107 height 55
click at [813, 281] on input "True" at bounding box center [804, 273] width 18 height 15
radio input "true"
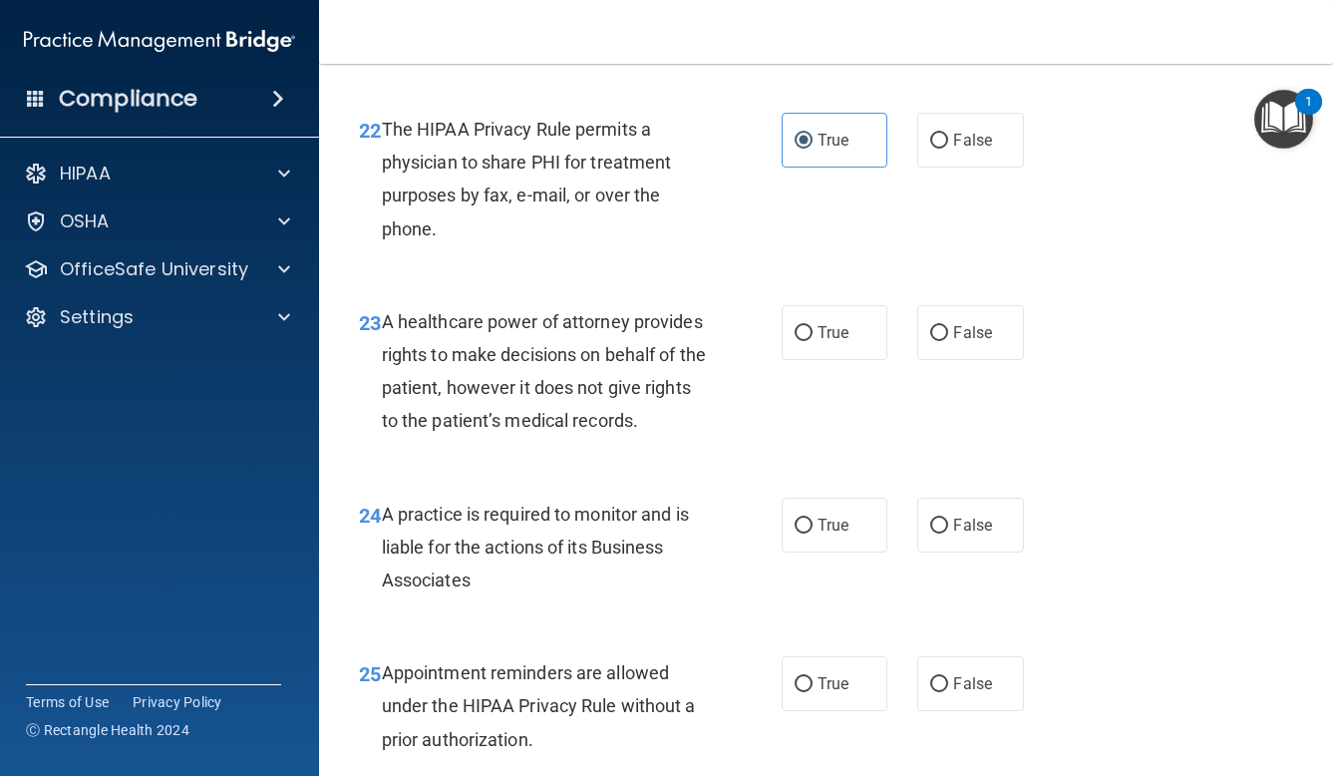
scroll to position [4252, 0]
click at [948, 339] on input "False" at bounding box center [939, 331] width 18 height 15
radio input "true"
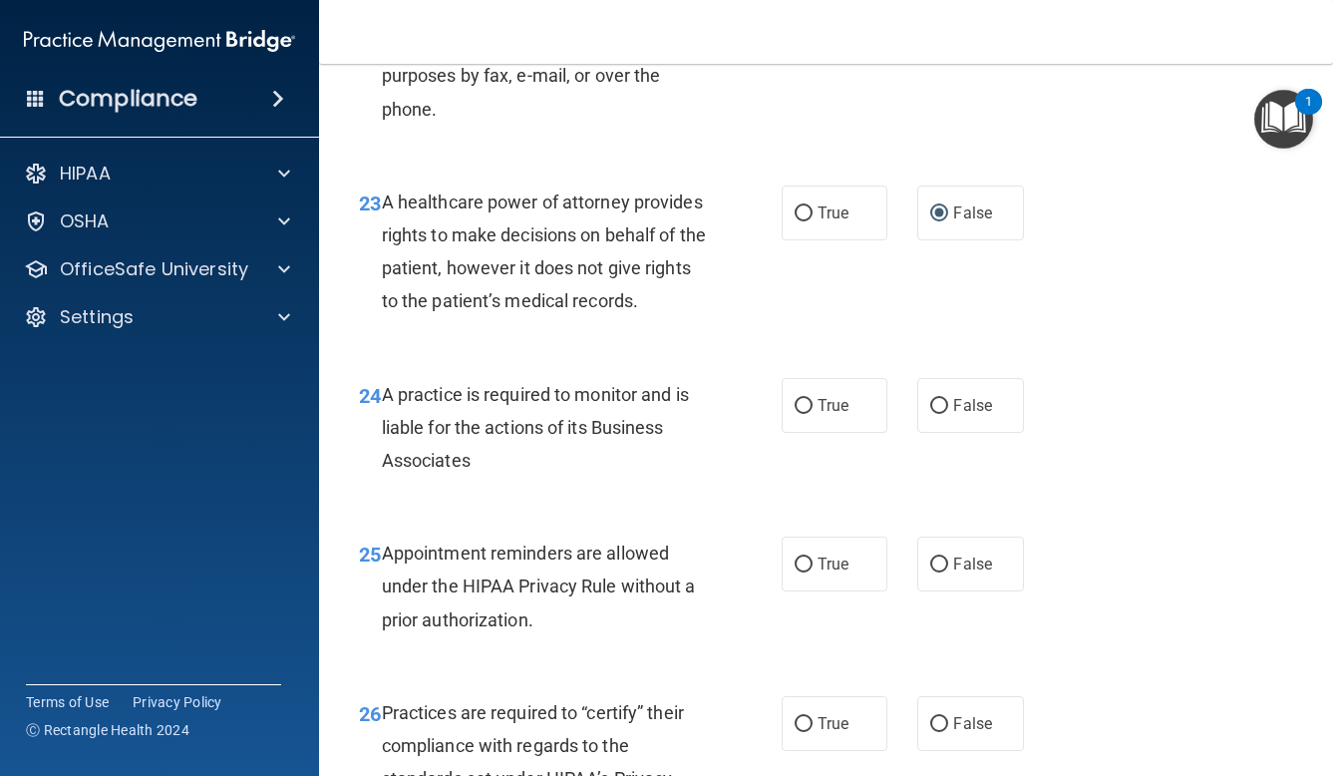
scroll to position [4384, 0]
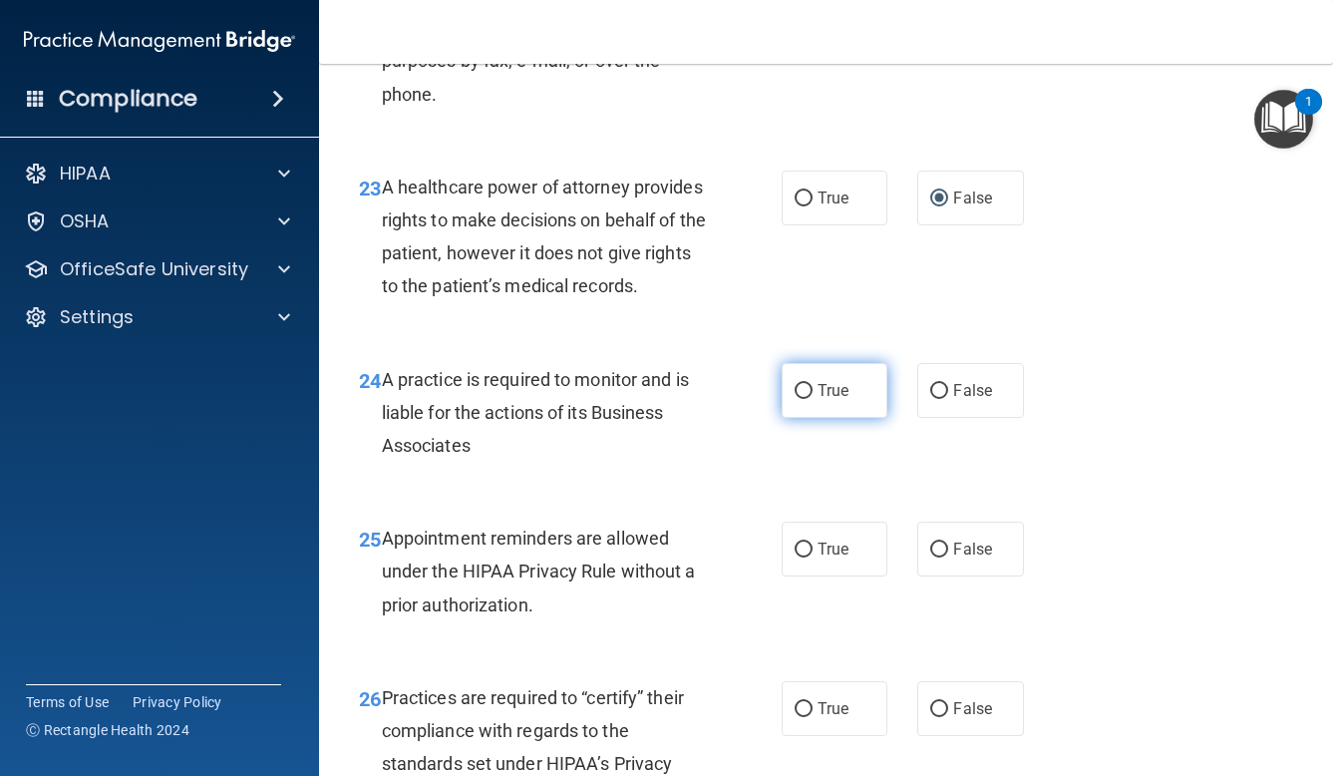
click at [813, 407] on label "True" at bounding box center [835, 390] width 107 height 55
click at [813, 399] on input "True" at bounding box center [804, 391] width 18 height 15
radio input "true"
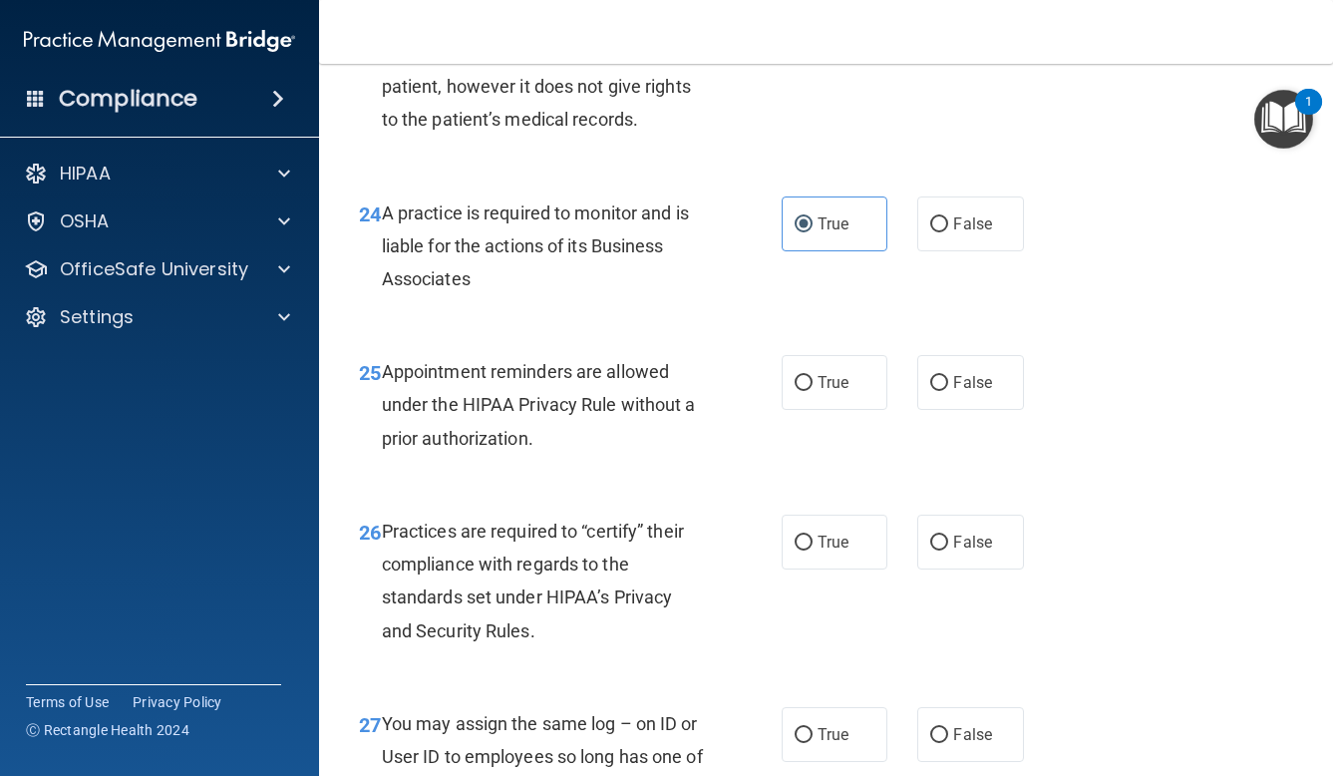
scroll to position [4555, 0]
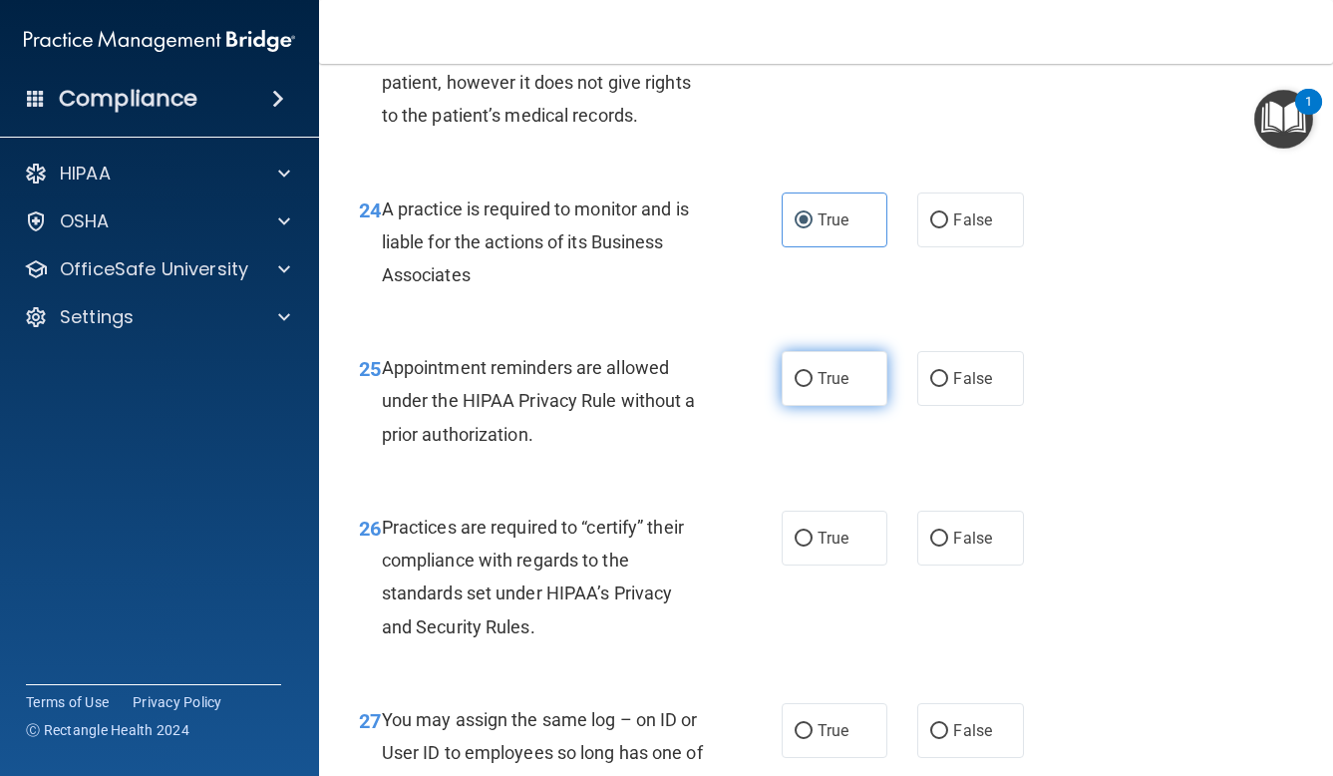
click at [854, 391] on label "True" at bounding box center [835, 378] width 107 height 55
click at [813, 387] on input "True" at bounding box center [804, 379] width 18 height 15
radio input "true"
click at [998, 385] on label "False" at bounding box center [970, 378] width 107 height 55
click at [948, 385] on input "False" at bounding box center [939, 379] width 18 height 15
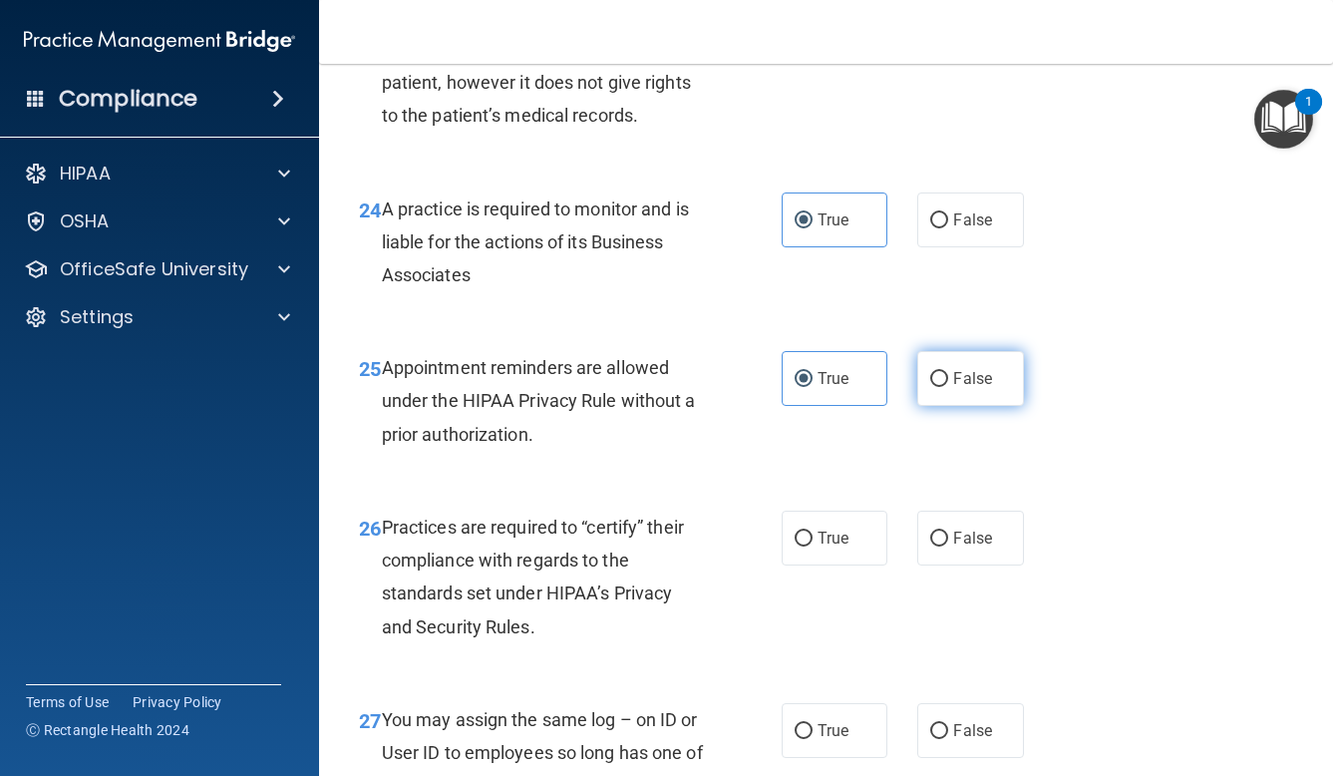
radio input "true"
radio input "false"
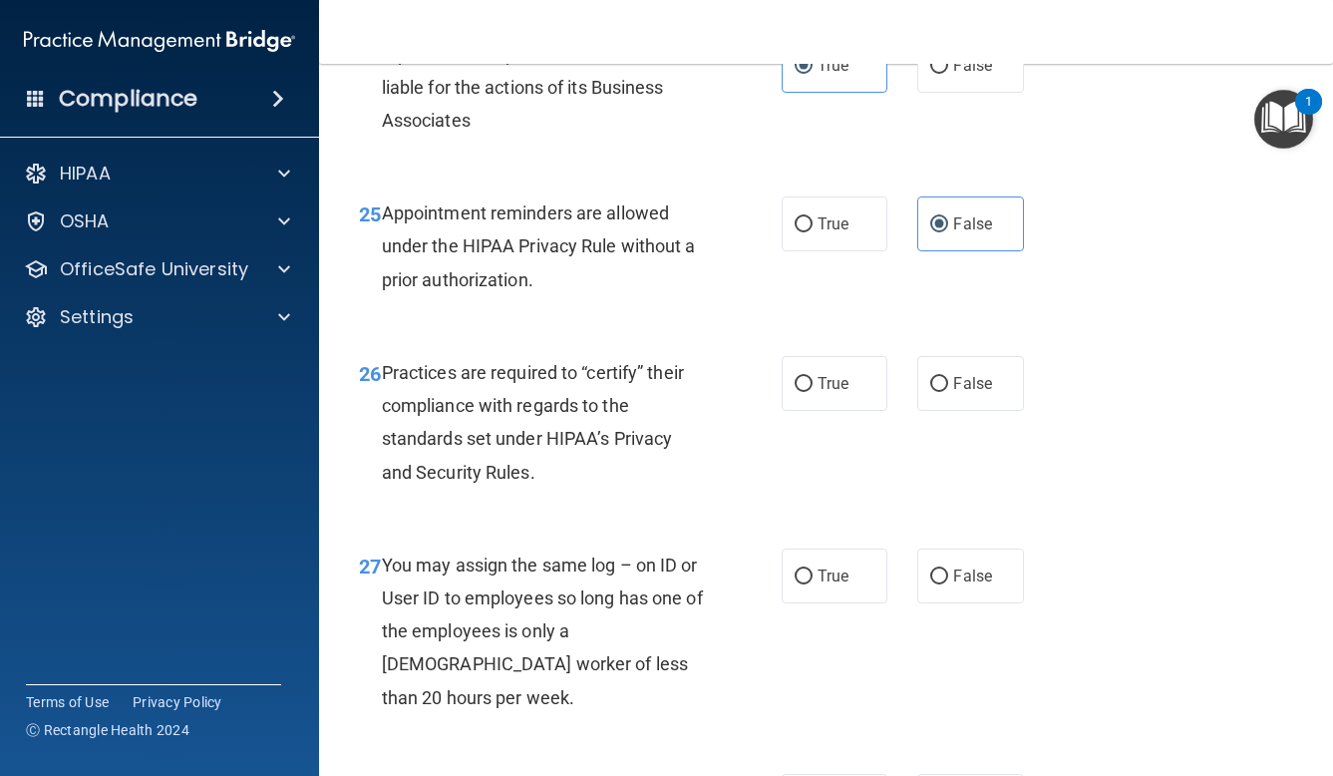
scroll to position [4711, 0]
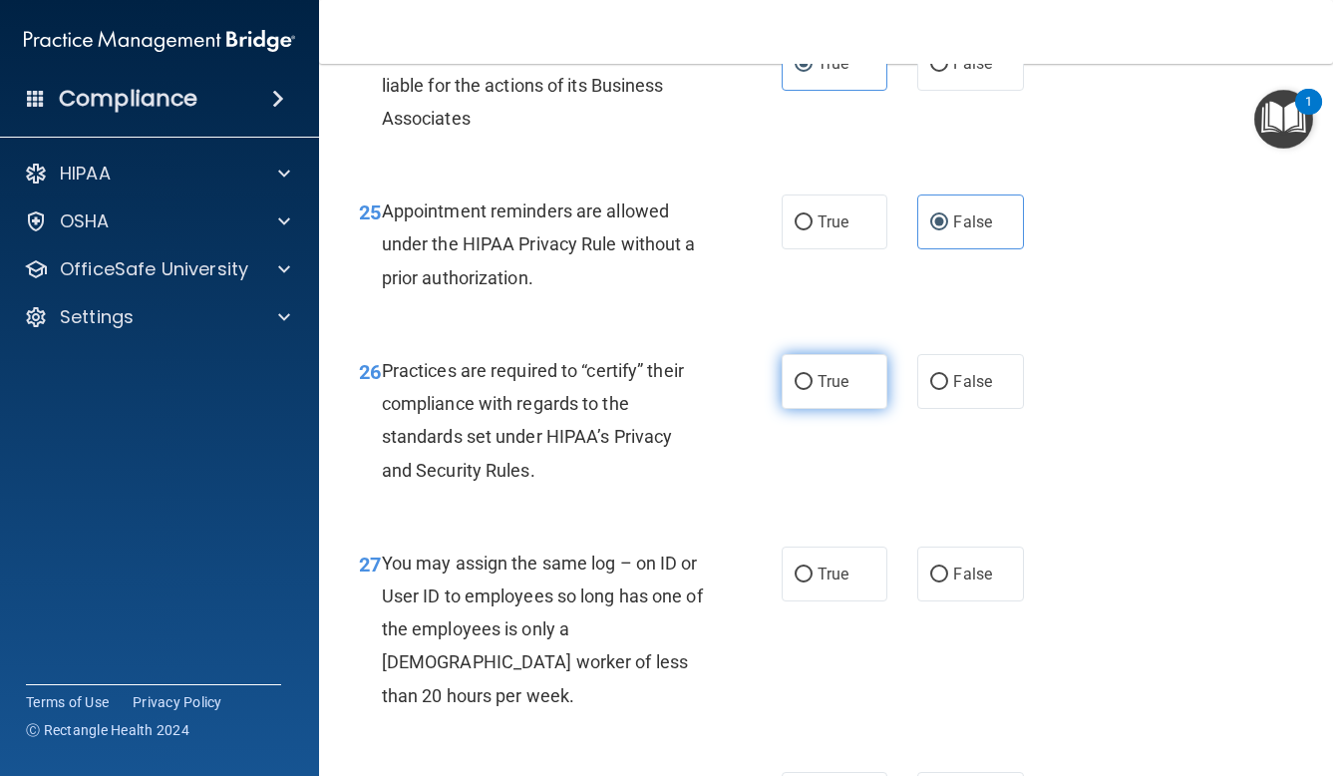
click at [850, 395] on label "True" at bounding box center [835, 381] width 107 height 55
click at [813, 390] on input "True" at bounding box center [804, 382] width 18 height 15
radio input "true"
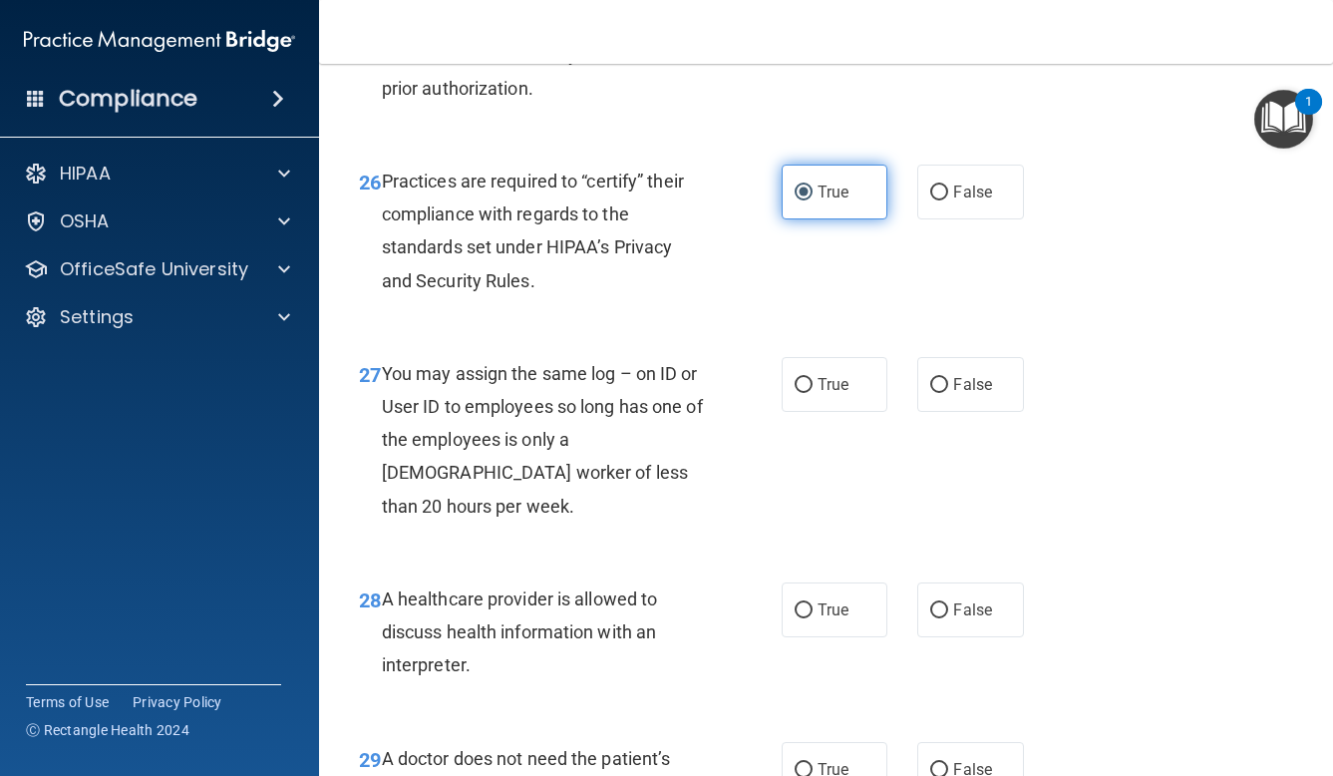
scroll to position [4903, 0]
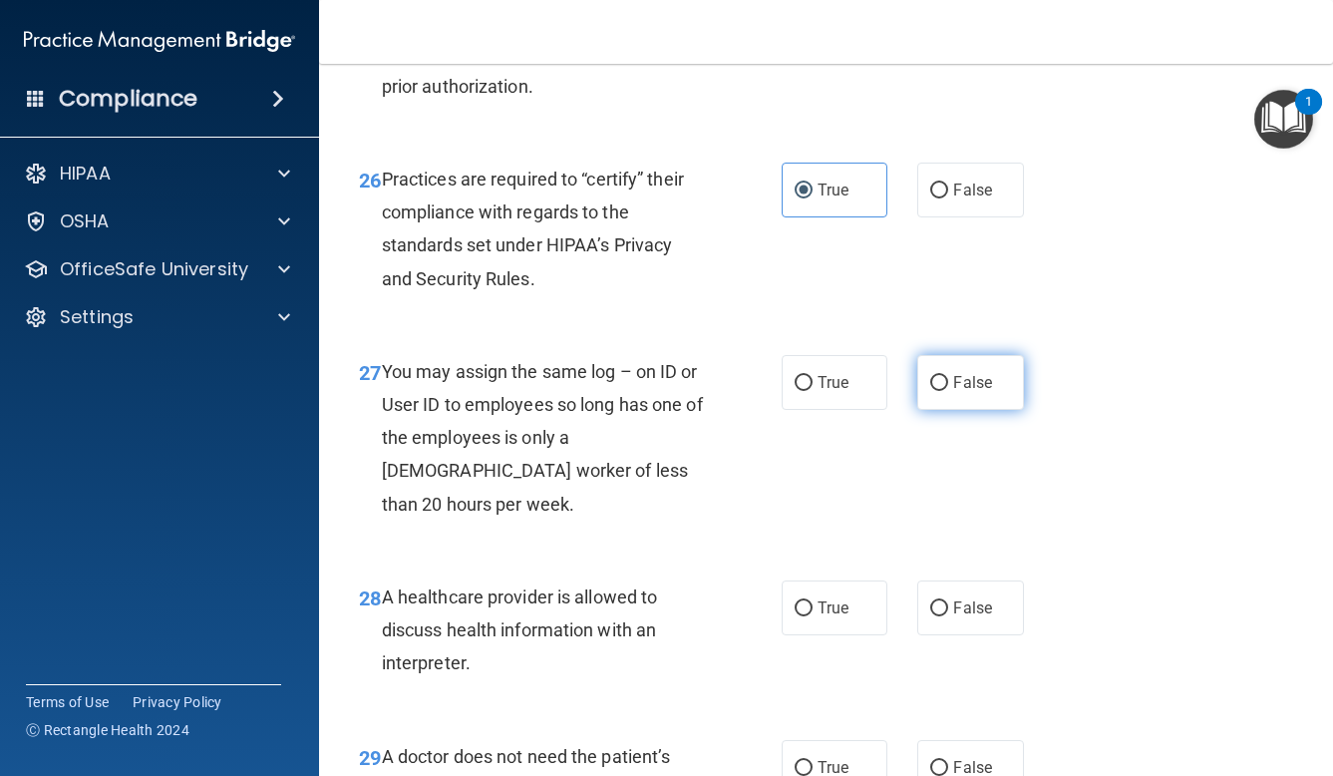
click at [955, 392] on span "False" at bounding box center [972, 382] width 39 height 19
click at [948, 391] on input "False" at bounding box center [939, 383] width 18 height 15
radio input "true"
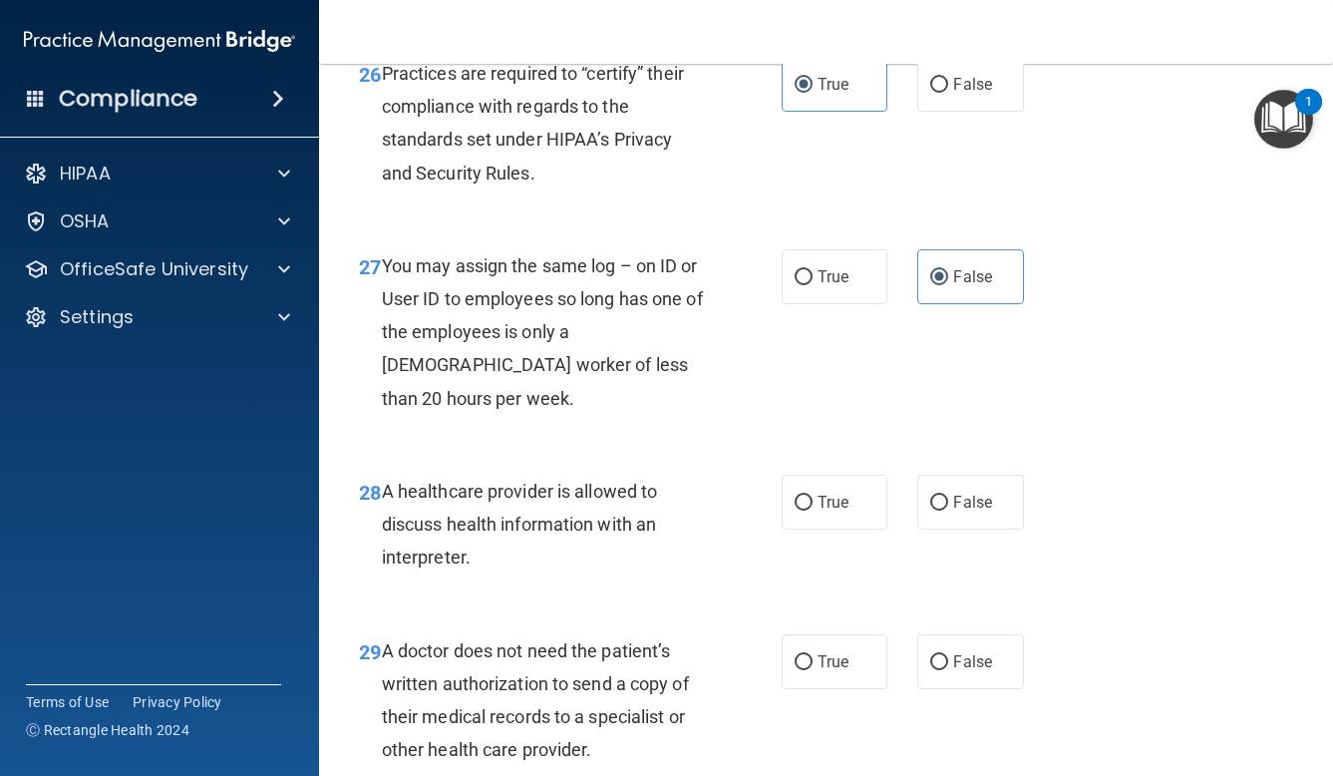
scroll to position [5051, 0]
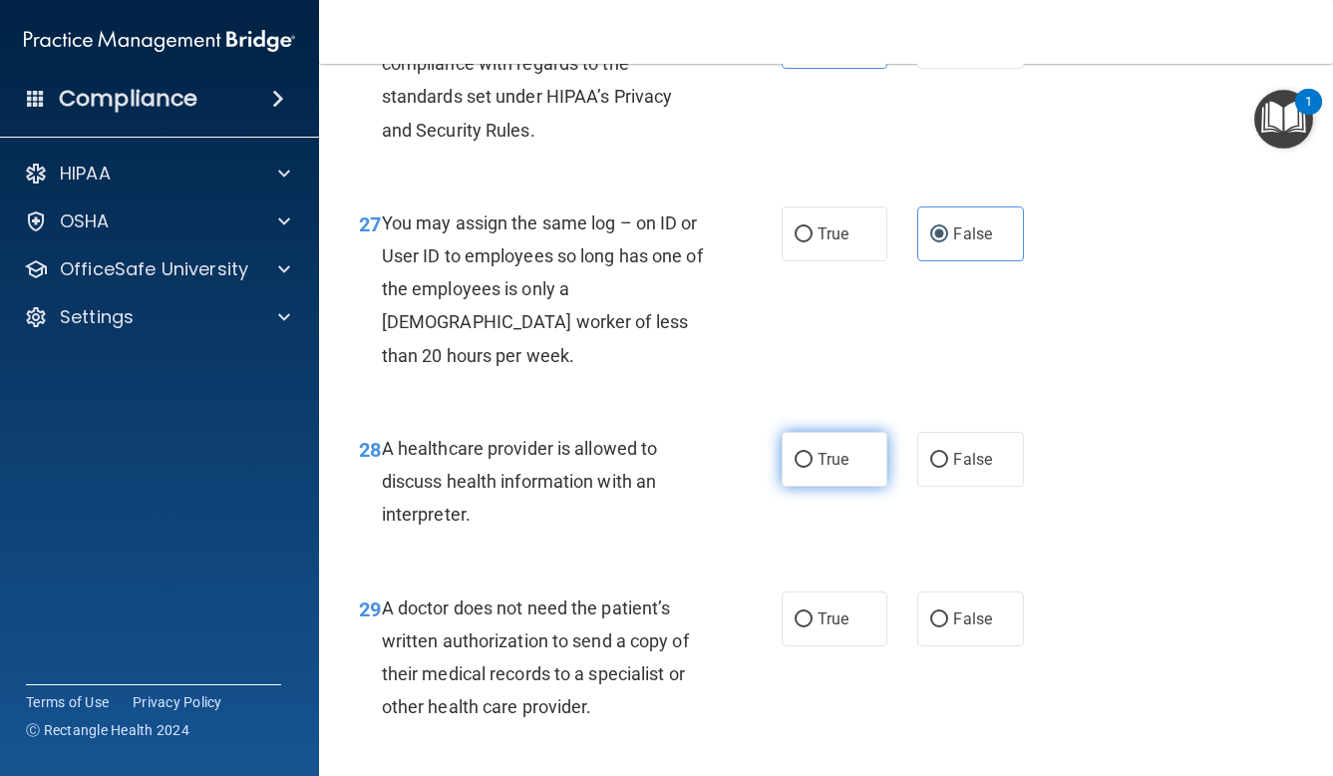
click at [843, 450] on span "True" at bounding box center [833, 459] width 31 height 19
click at [813, 453] on input "True" at bounding box center [804, 460] width 18 height 15
radio input "true"
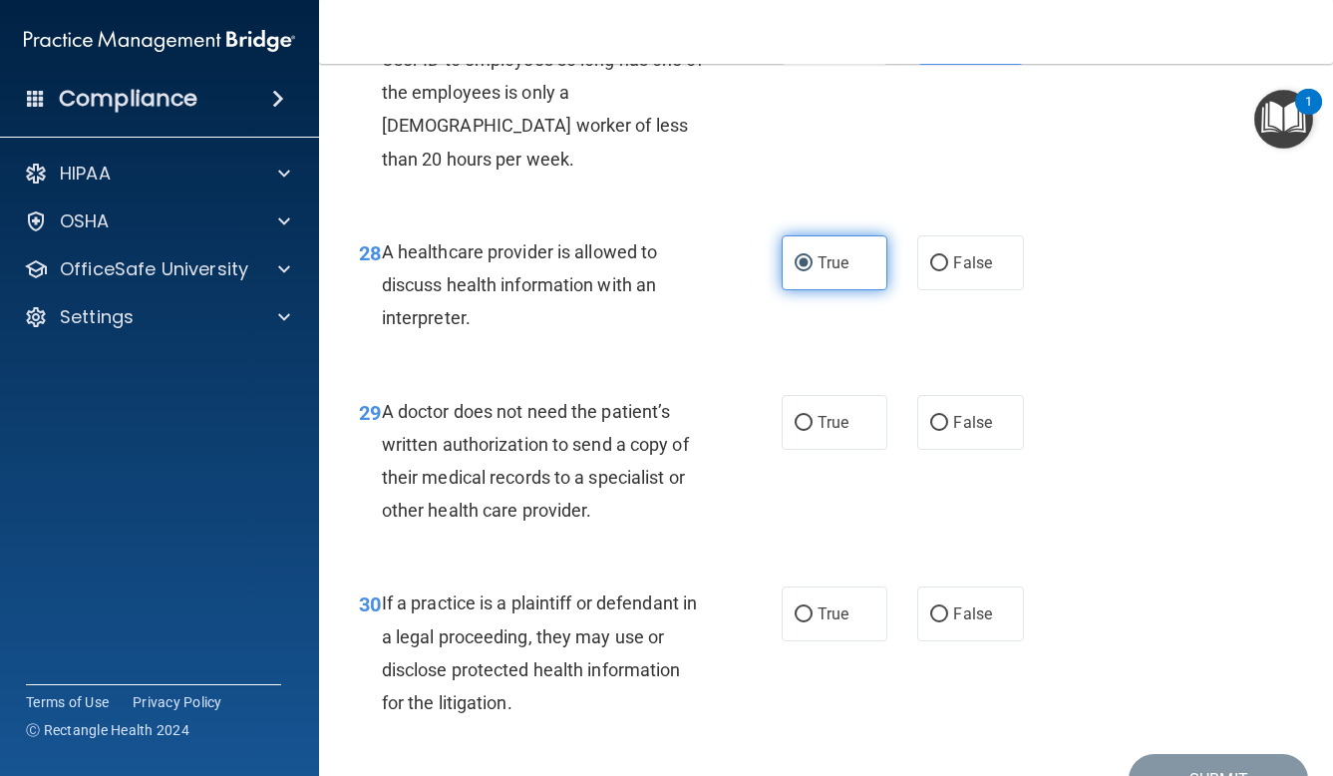
scroll to position [5254, 0]
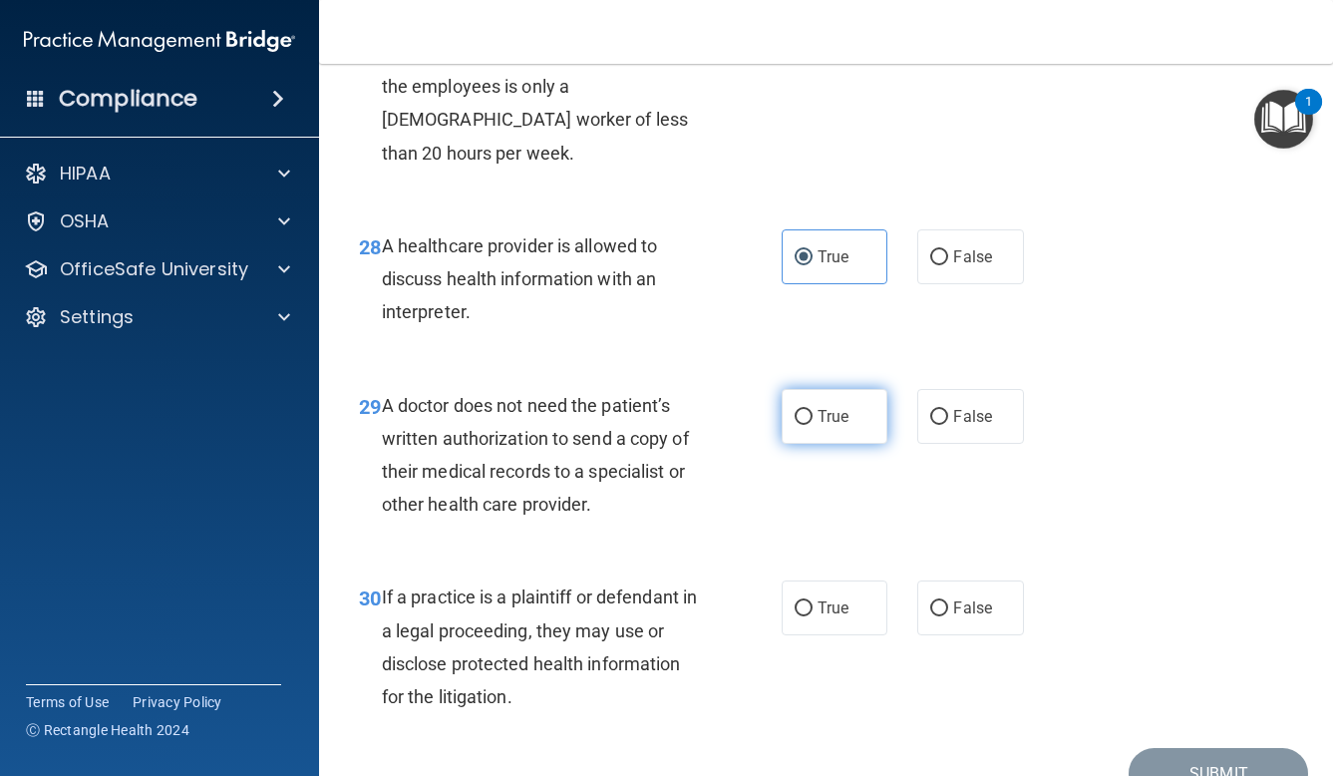
click at [837, 405] on label "True" at bounding box center [835, 416] width 107 height 55
click at [813, 410] on input "True" at bounding box center [804, 417] width 18 height 15
radio input "true"
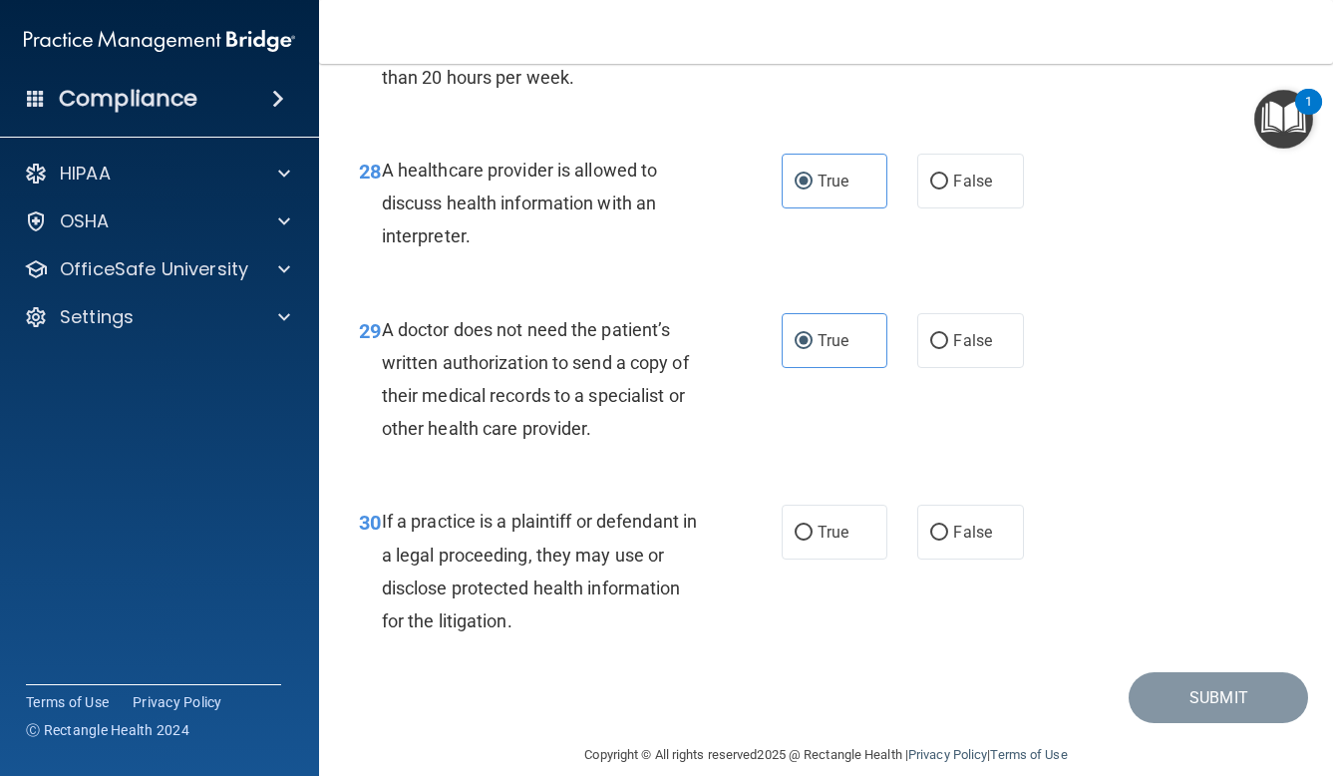
scroll to position [5329, 0]
click at [833, 523] on span "True" at bounding box center [833, 532] width 31 height 19
click at [813, 526] on input "True" at bounding box center [804, 533] width 18 height 15
radio input "true"
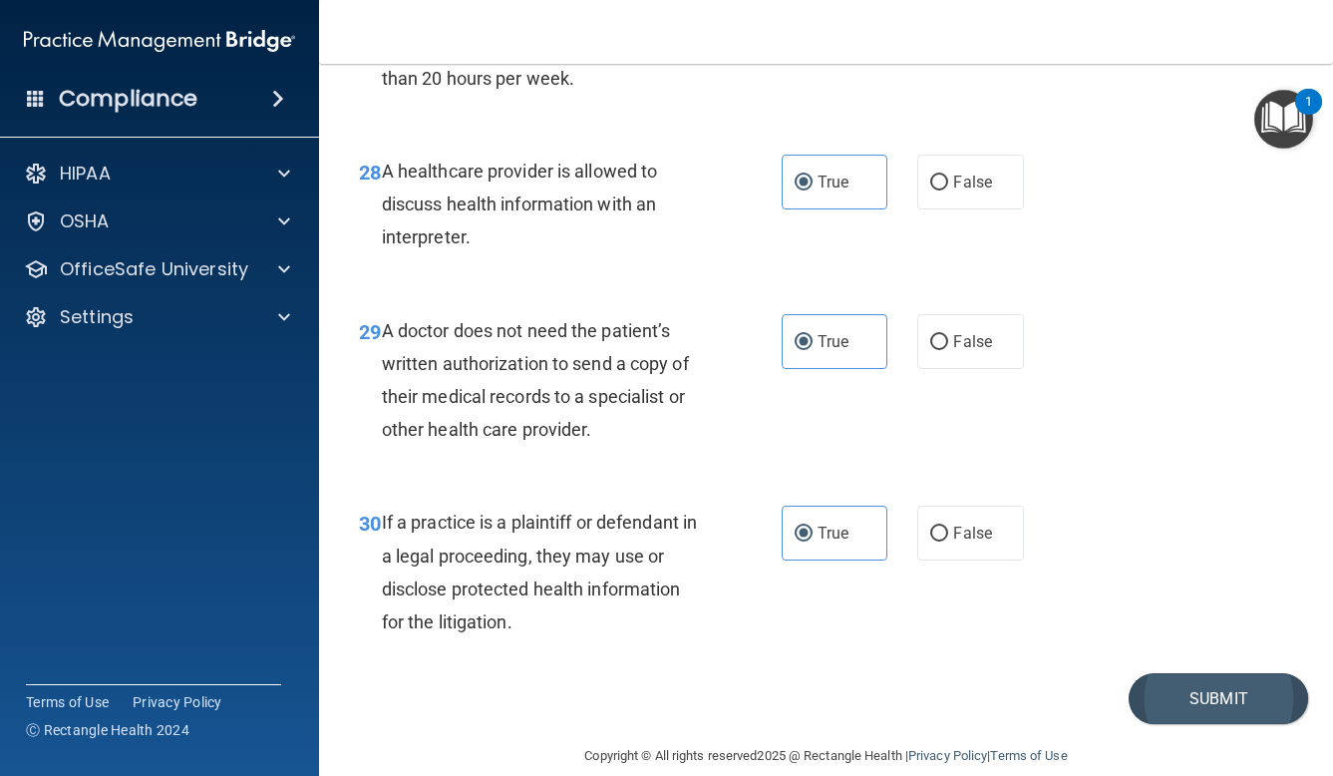
click at [1218, 676] on button "Submit" at bounding box center [1218, 698] width 179 height 51
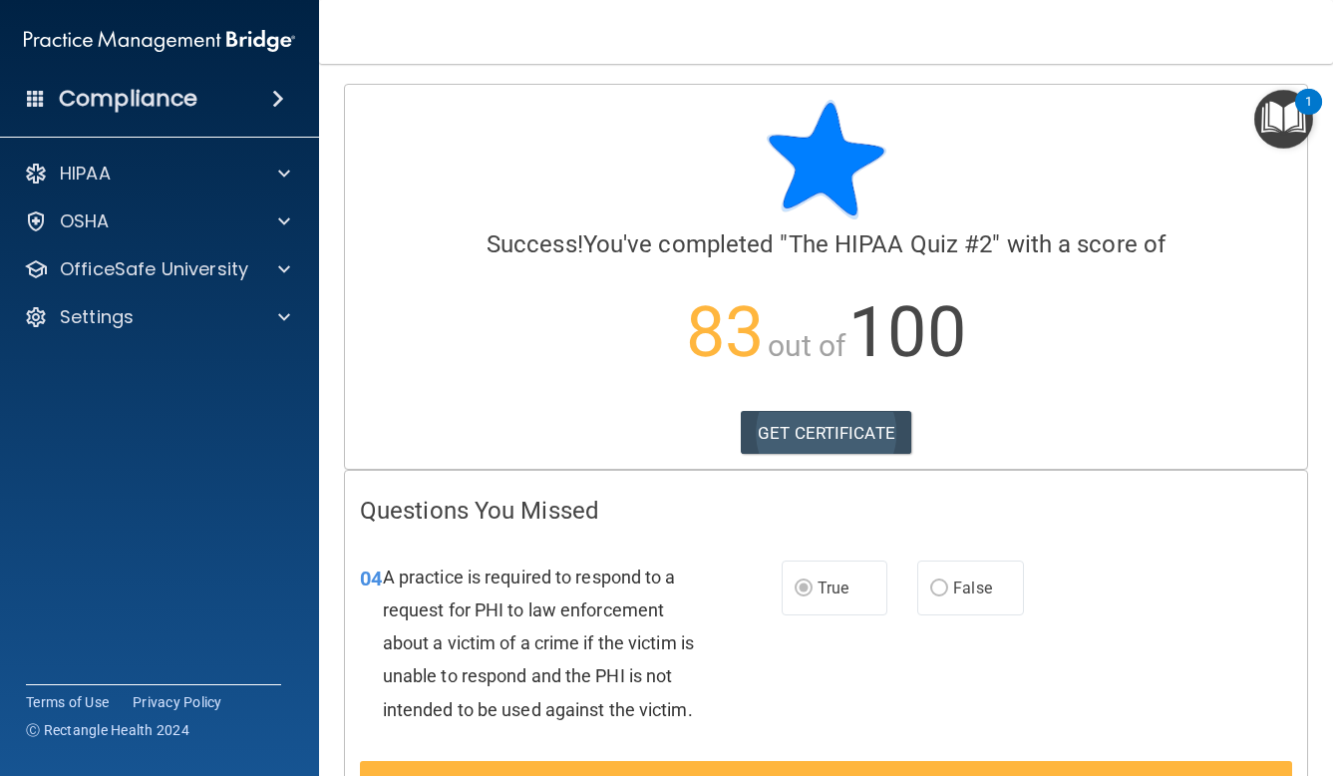
click at [795, 436] on link "GET CERTIFICATE" at bounding box center [826, 433] width 171 height 44
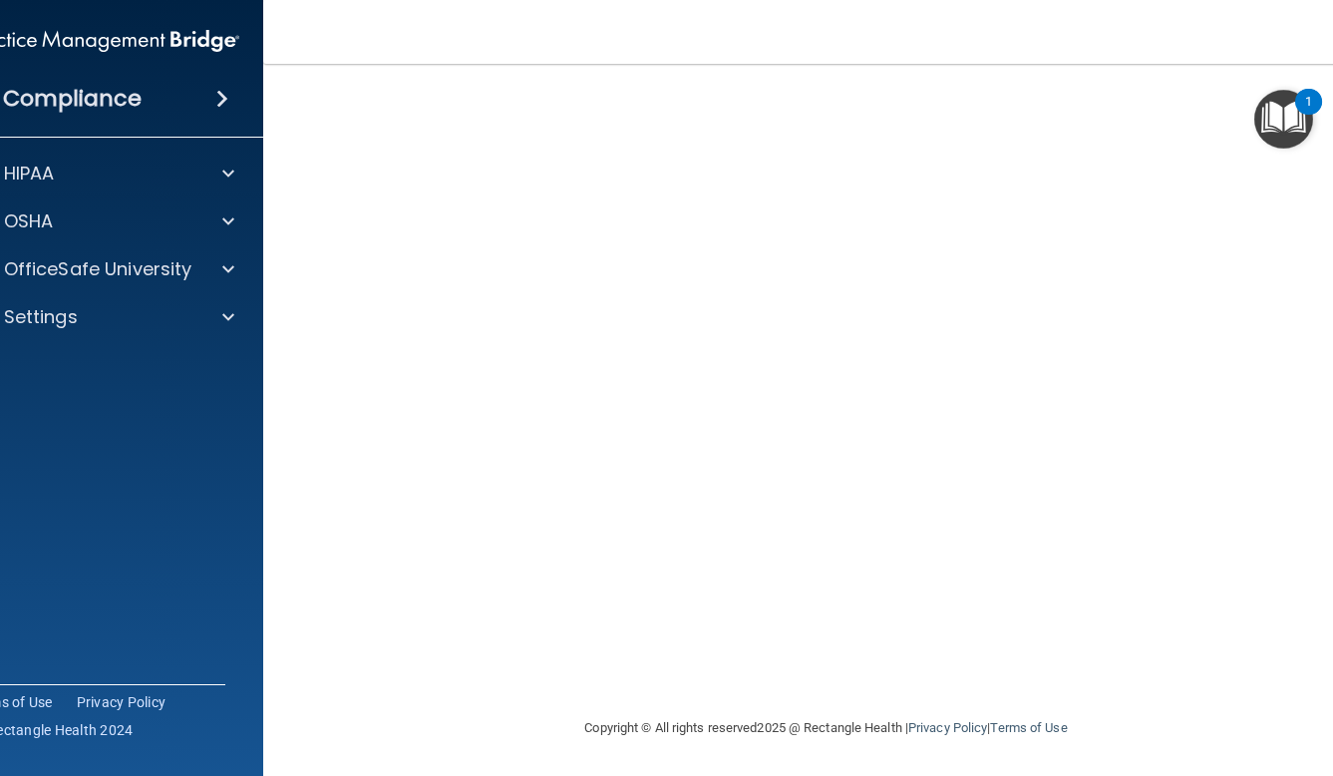
scroll to position [122, 0]
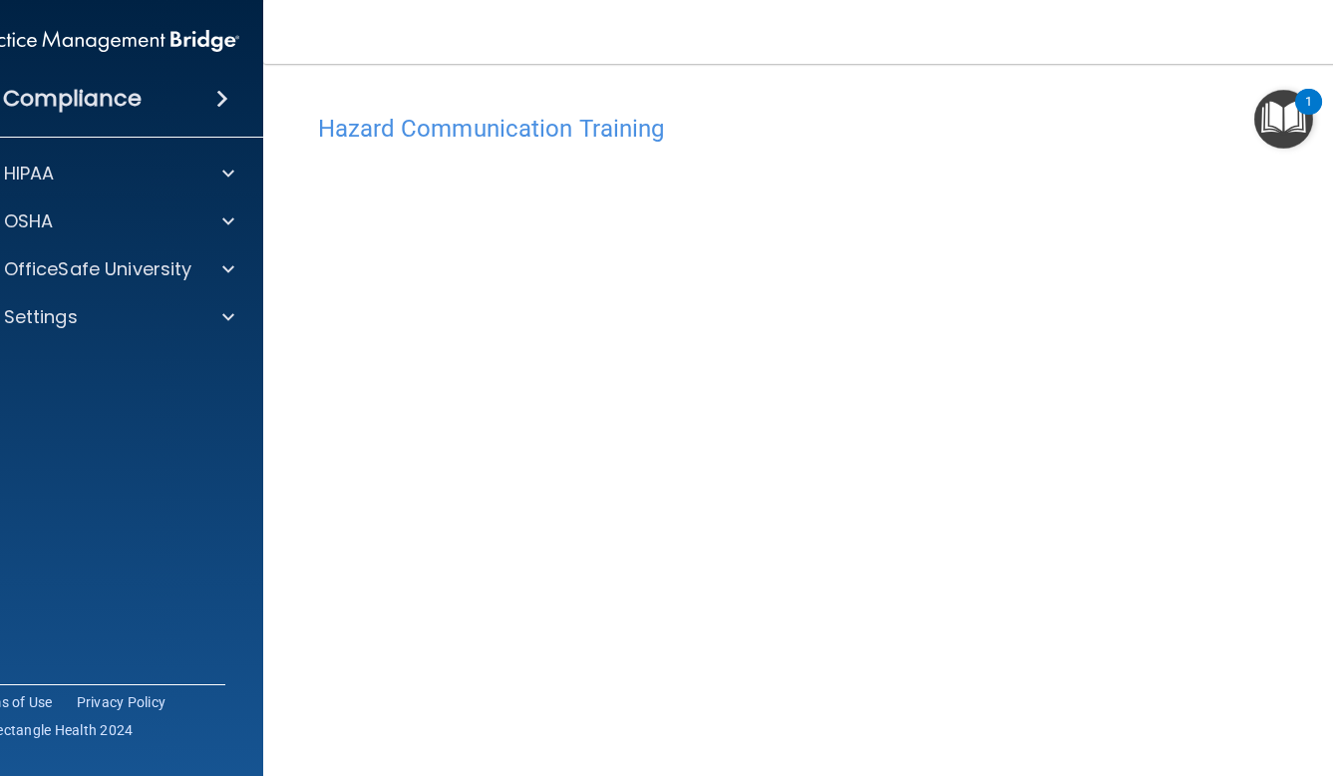
click at [1287, 114] on img "Open Resource Center, 1 new notification" at bounding box center [1283, 119] width 59 height 59
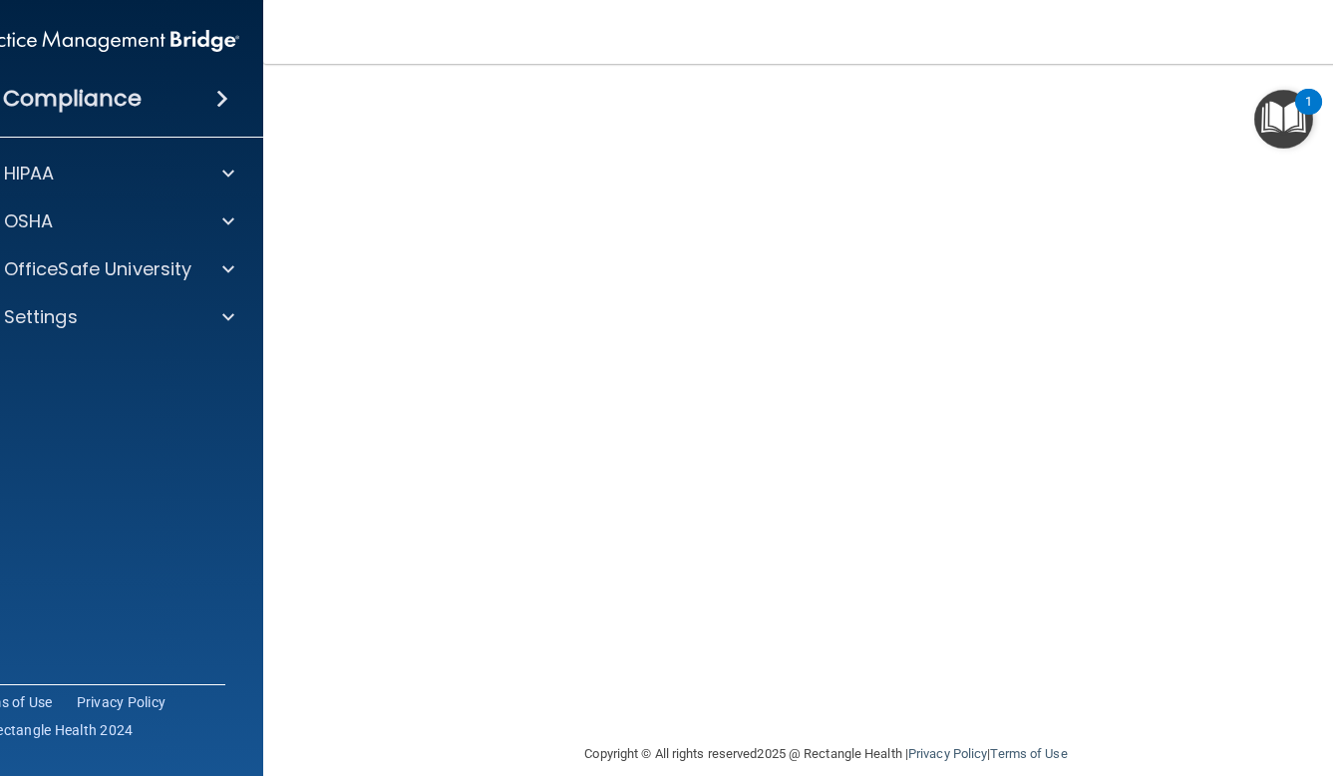
scroll to position [105, 0]
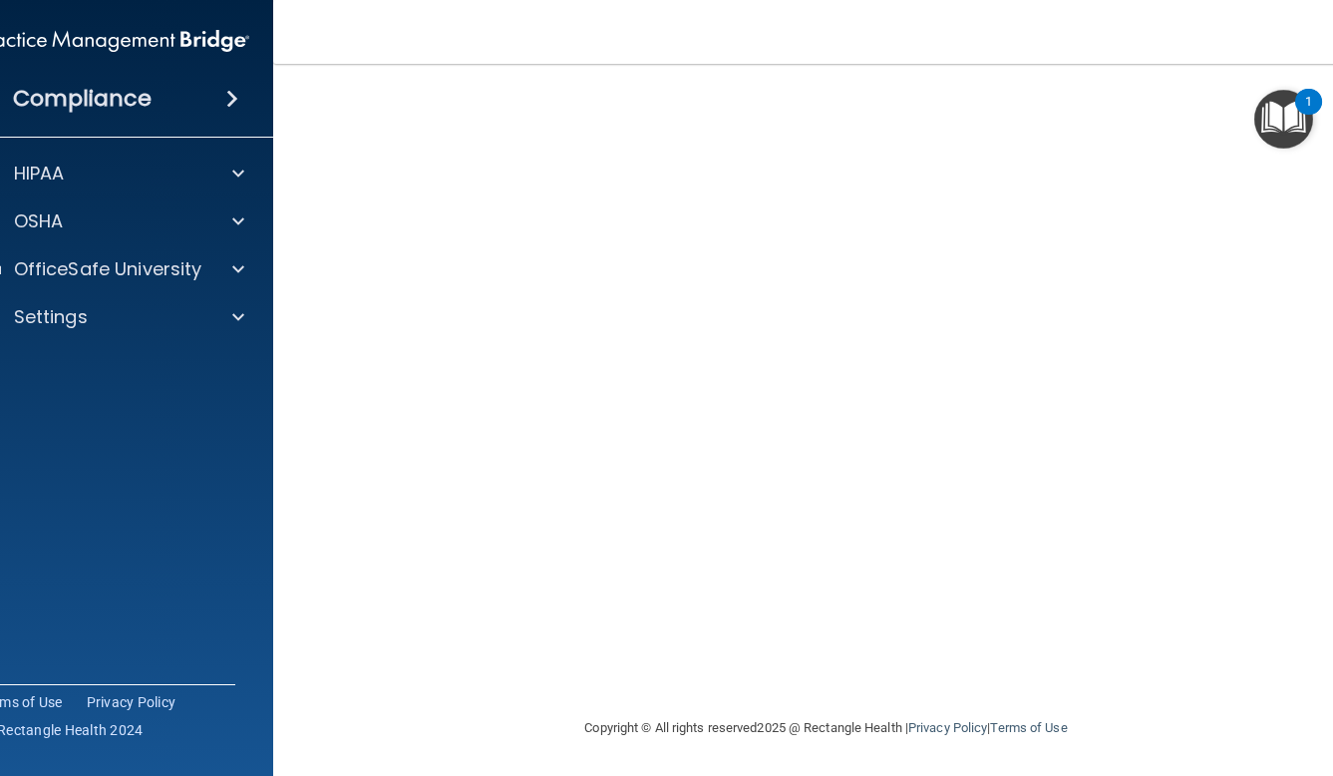
scroll to position [77, 0]
click at [232, 183] on span at bounding box center [238, 174] width 12 height 24
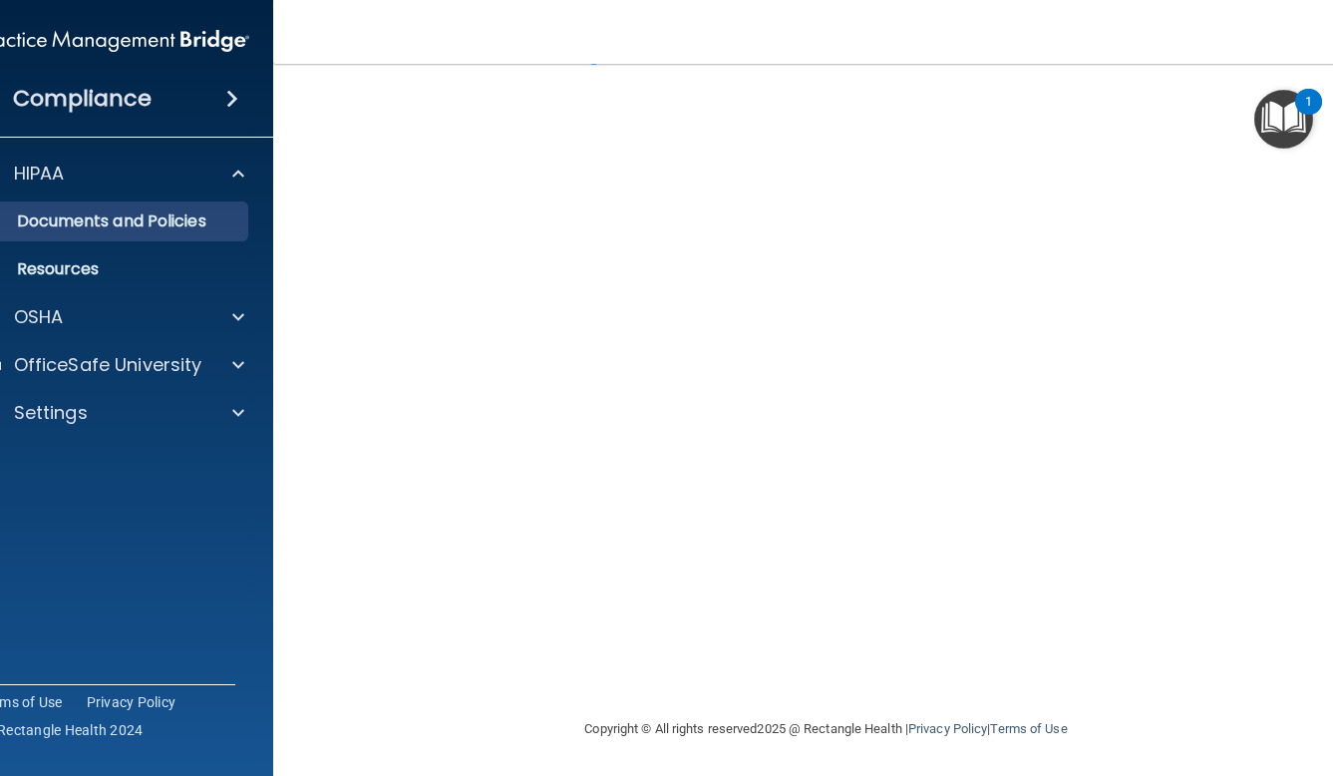
click at [211, 221] on p "Documents and Policies" at bounding box center [103, 221] width 272 height 20
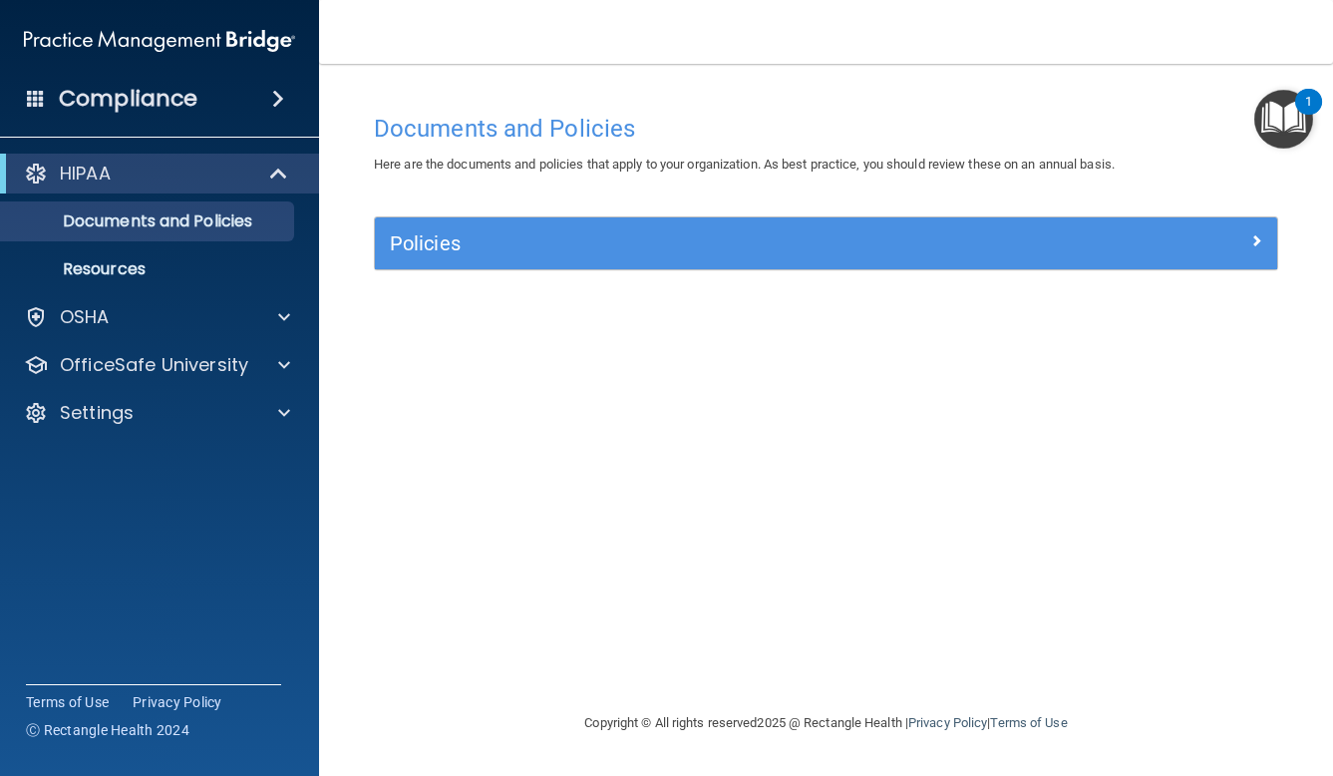
click at [593, 249] on h5 "Policies" at bounding box center [713, 243] width 647 height 22
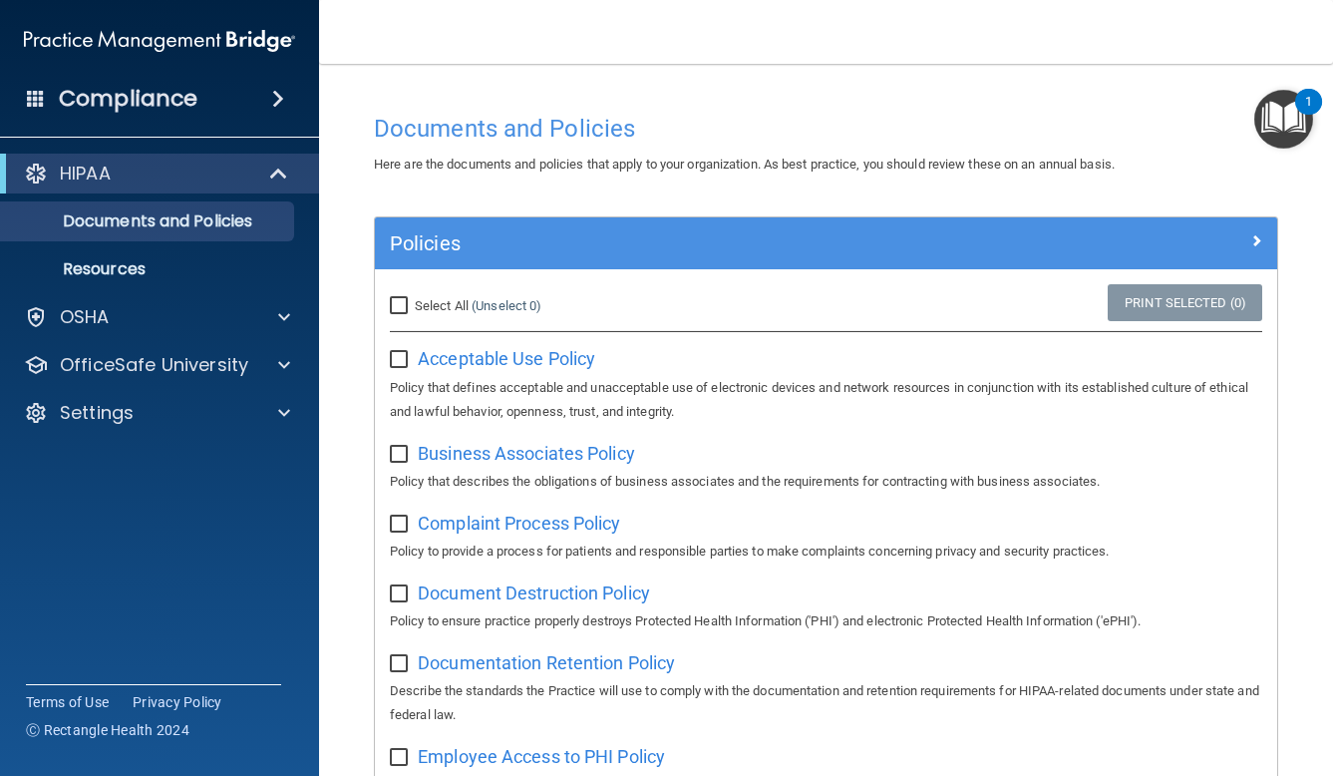
click at [399, 299] on input "Select All (Unselect 0) Unselect All" at bounding box center [401, 306] width 23 height 16
checkbox input "true"
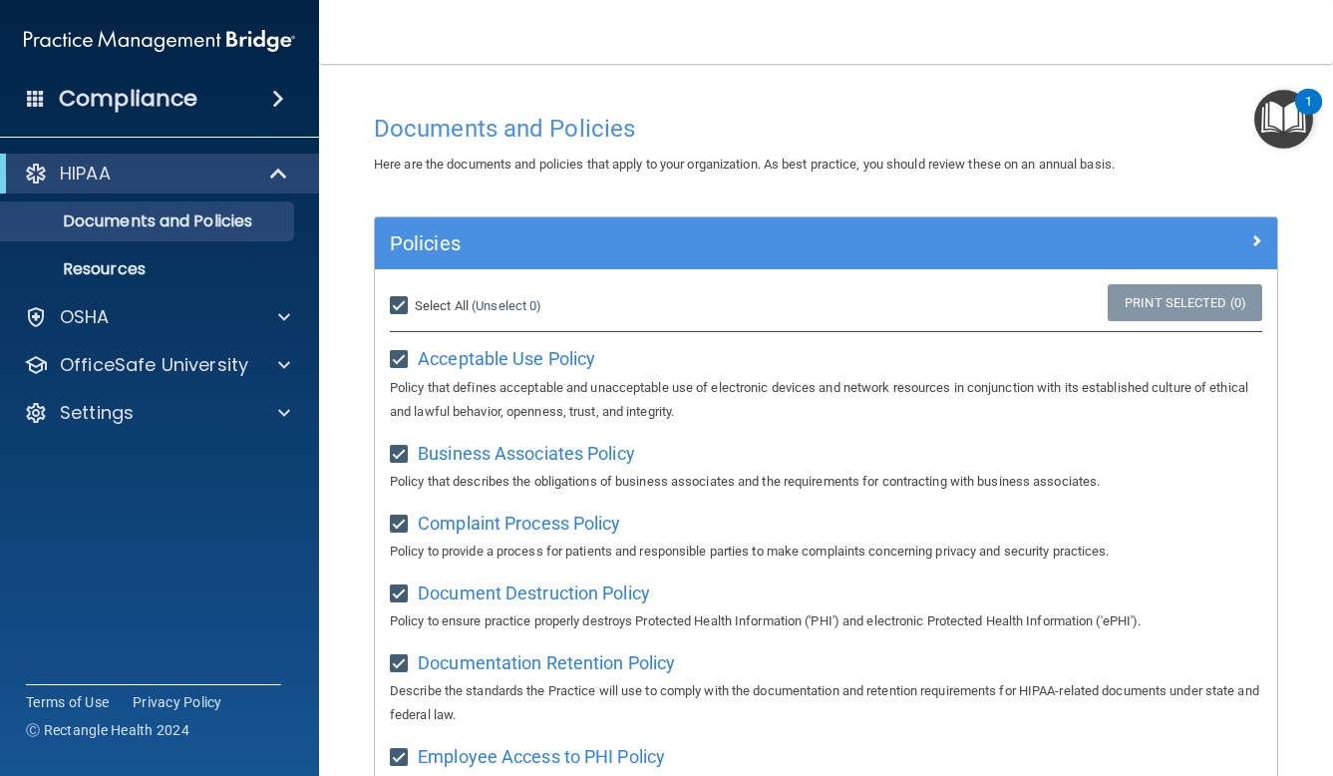
checkbox input "true"
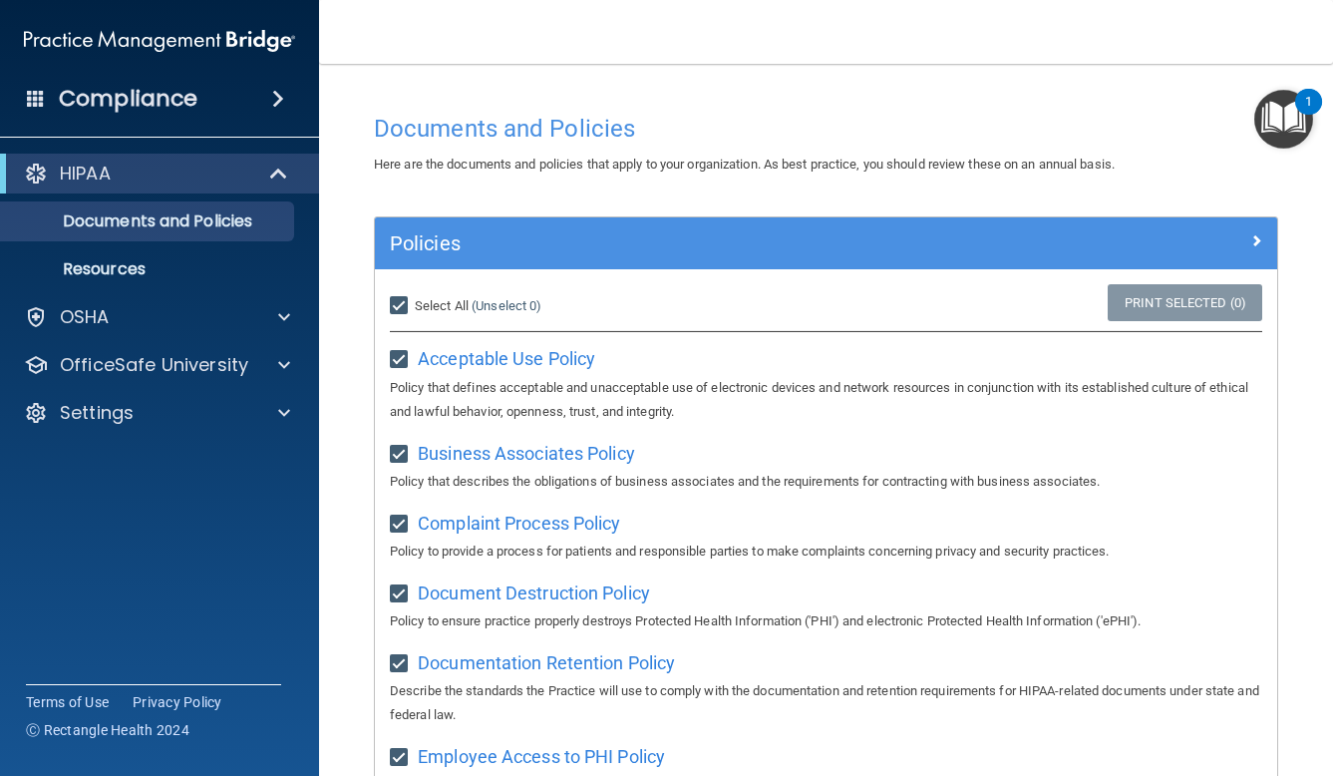
checkbox input "true"
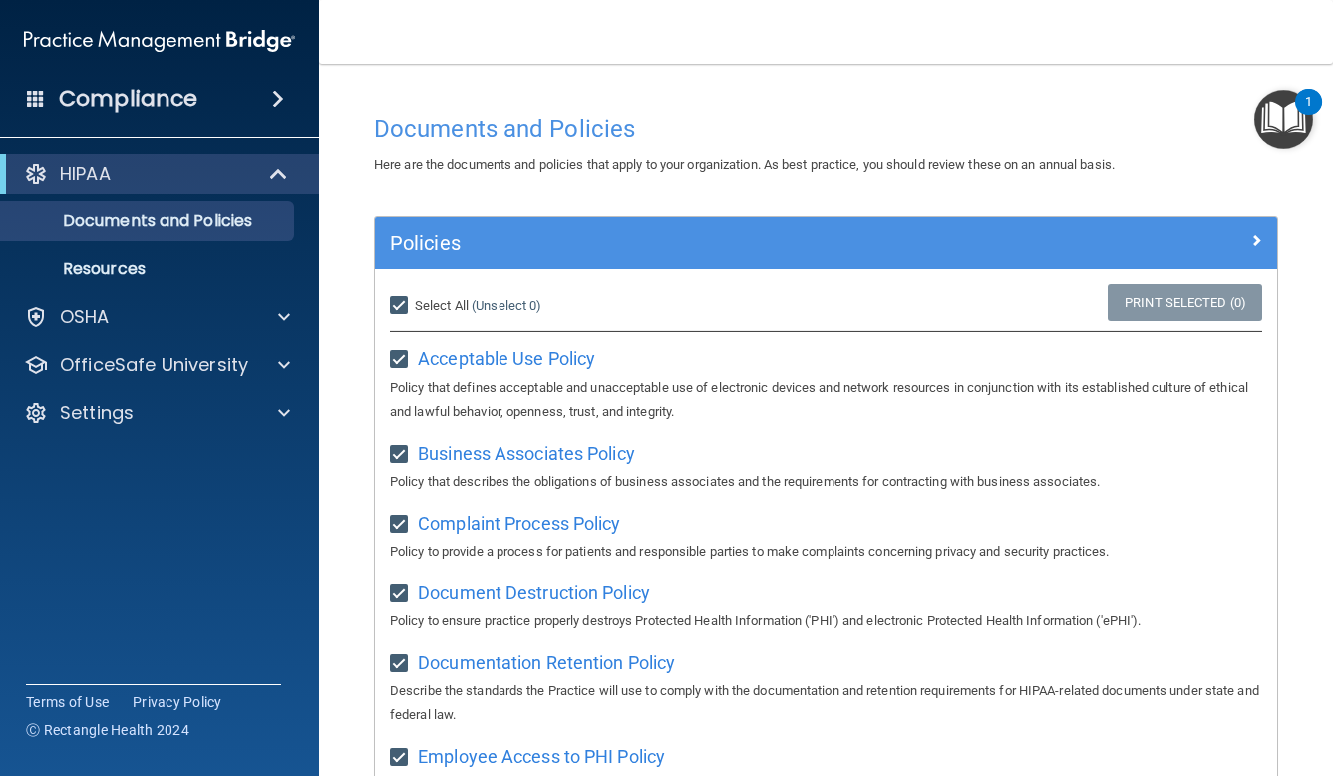
checkbox input "true"
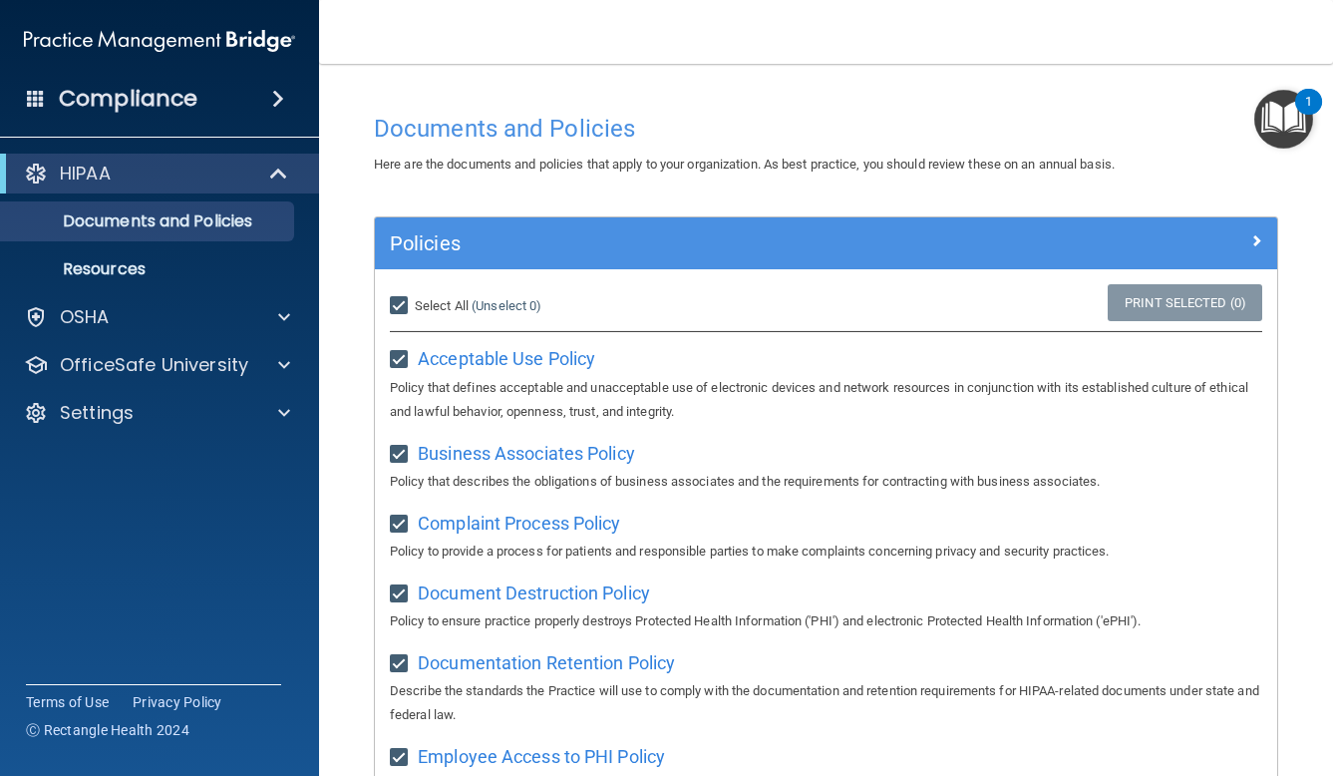
checkbox input "true"
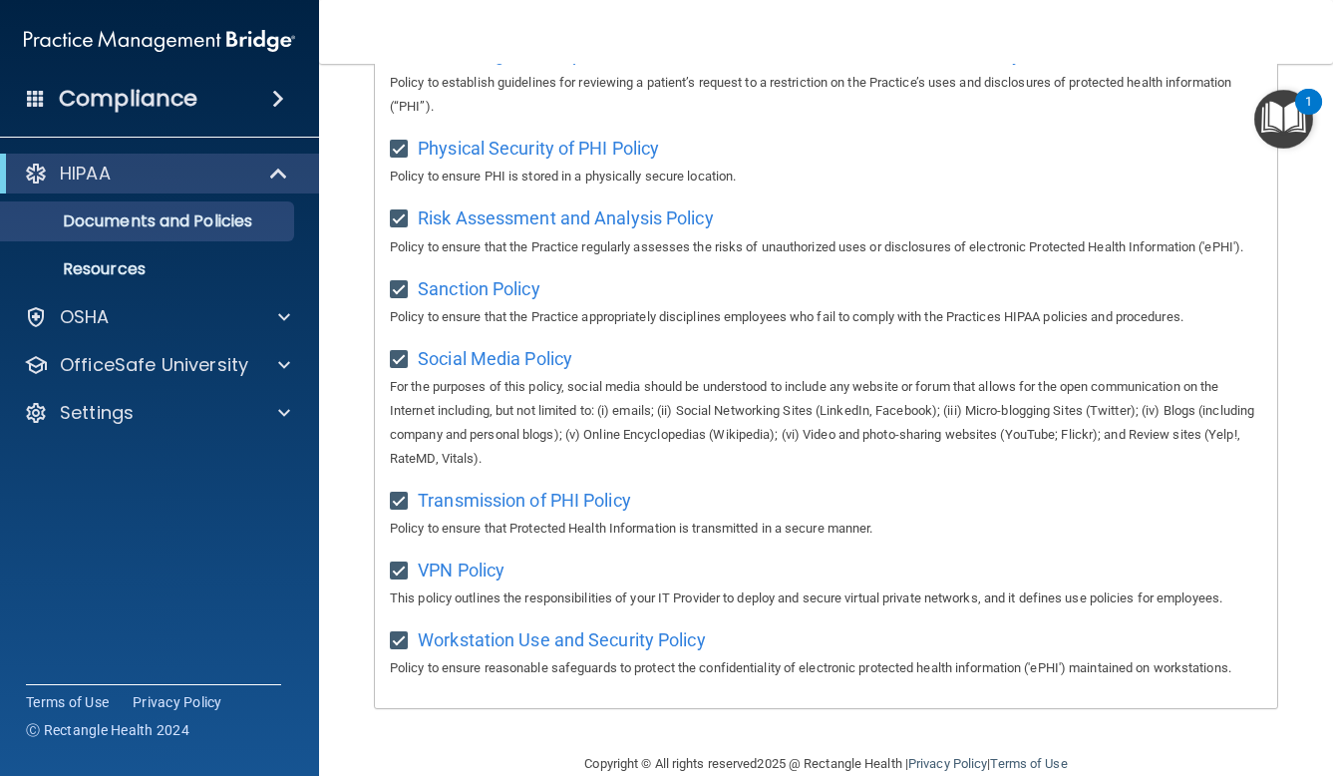
scroll to position [1357, 0]
click at [217, 257] on link "Resources" at bounding box center [137, 269] width 314 height 40
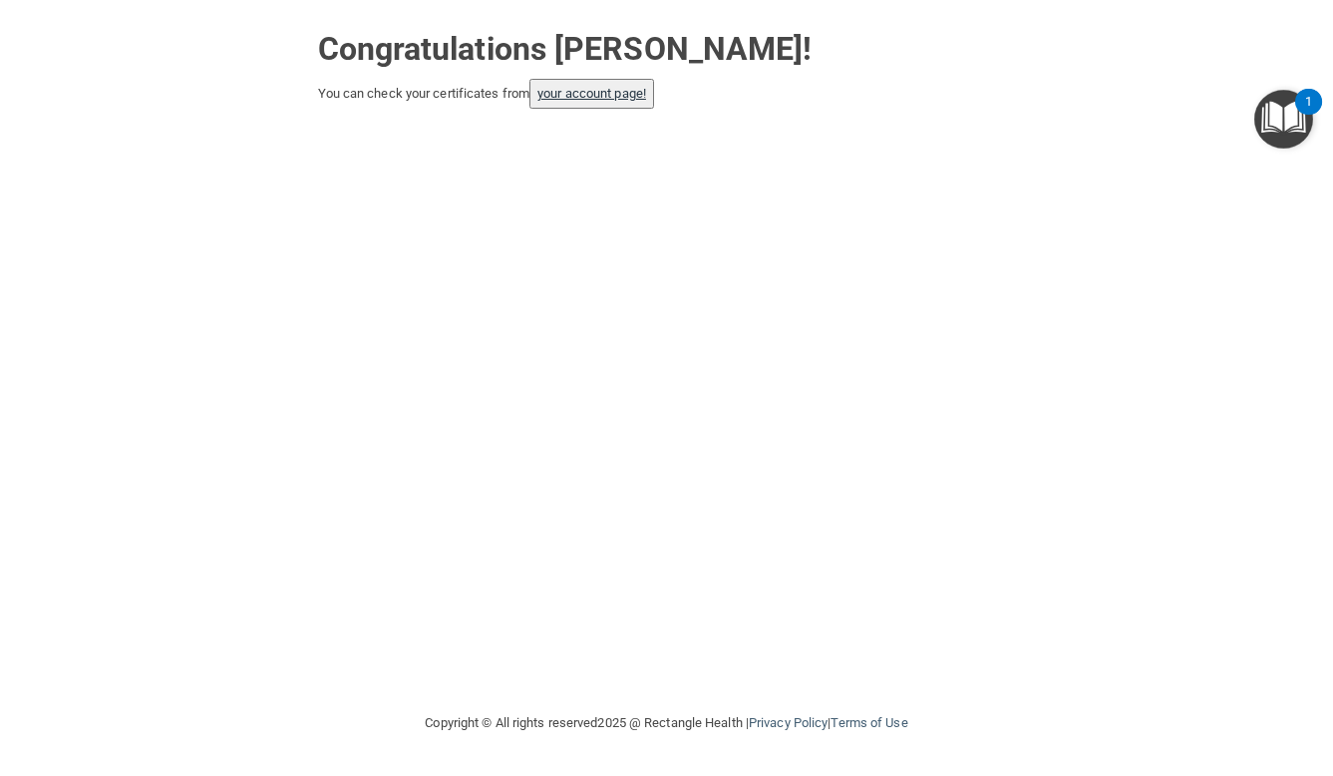
click at [634, 95] on link "your account page!" at bounding box center [591, 93] width 109 height 15
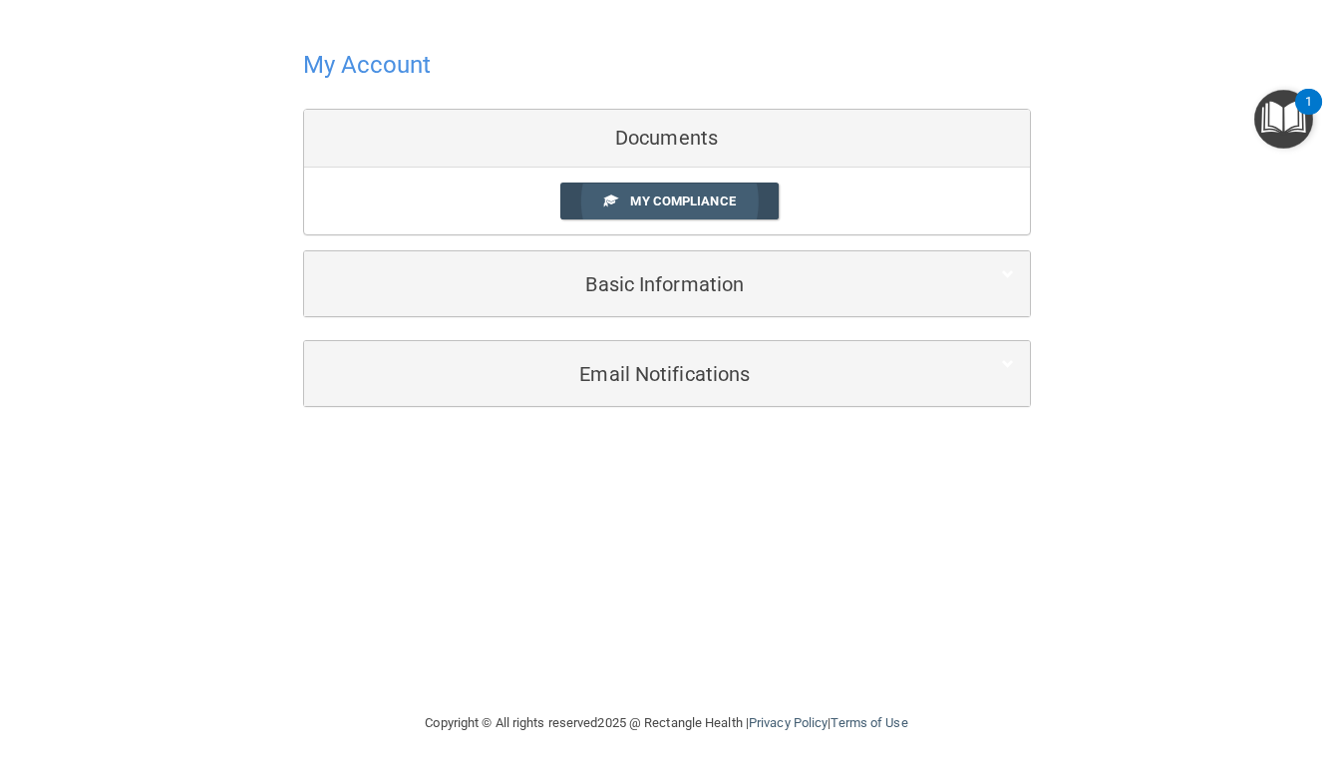
click at [624, 194] on link "My Compliance" at bounding box center [669, 200] width 218 height 37
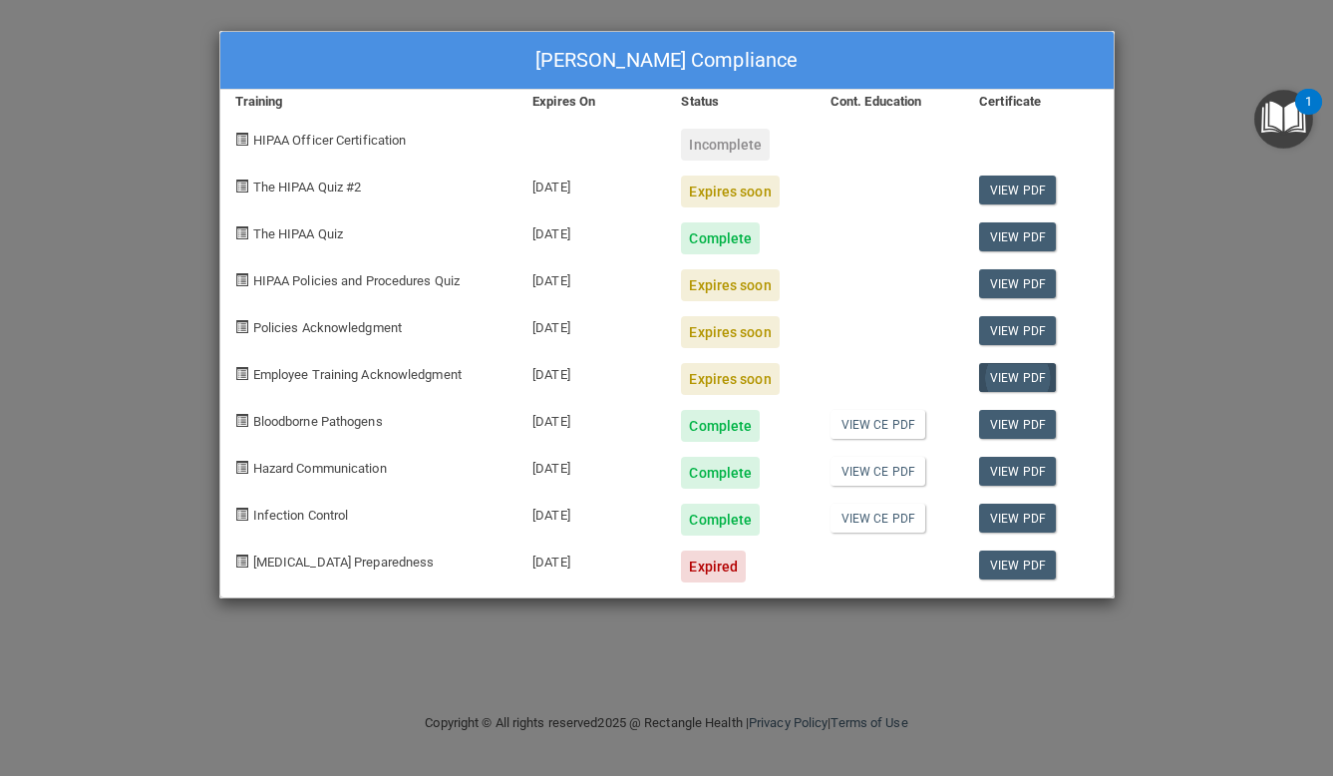
click at [1018, 371] on link "View PDF" at bounding box center [1017, 377] width 77 height 29
click at [724, 372] on div "Expires soon" at bounding box center [730, 379] width 98 height 32
click at [771, 193] on div "Expires soon" at bounding box center [730, 191] width 98 height 32
click at [1018, 190] on link "View PDF" at bounding box center [1017, 189] width 77 height 29
click at [832, 199] on div at bounding box center [890, 184] width 149 height 47
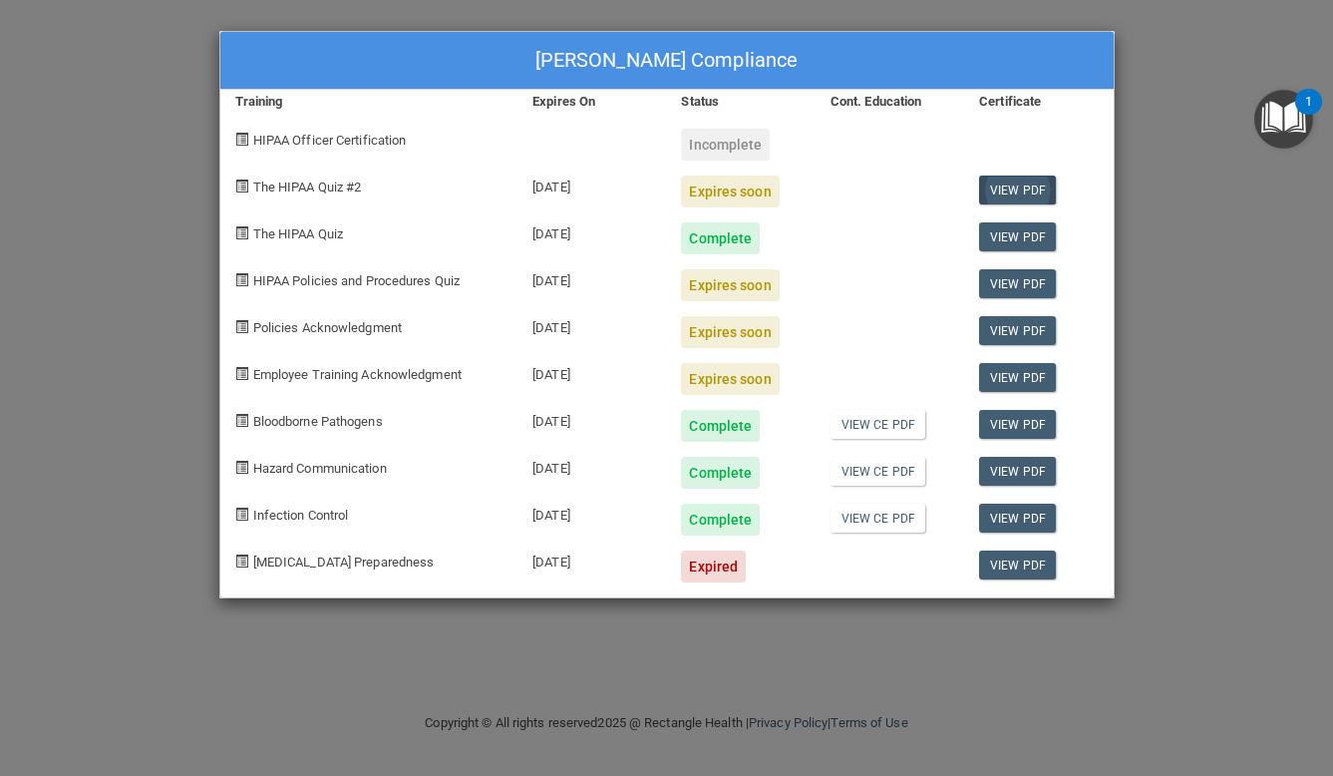
click at [1018, 182] on link "View PDF" at bounding box center [1017, 189] width 77 height 29
click at [1009, 280] on link "View PDF" at bounding box center [1017, 283] width 77 height 29
click at [1006, 322] on link "View PDF" at bounding box center [1017, 330] width 77 height 29
click at [721, 147] on div "Incomplete" at bounding box center [725, 145] width 89 height 32
click at [387, 138] on span "HIPAA Officer Certification" at bounding box center [330, 140] width 154 height 15
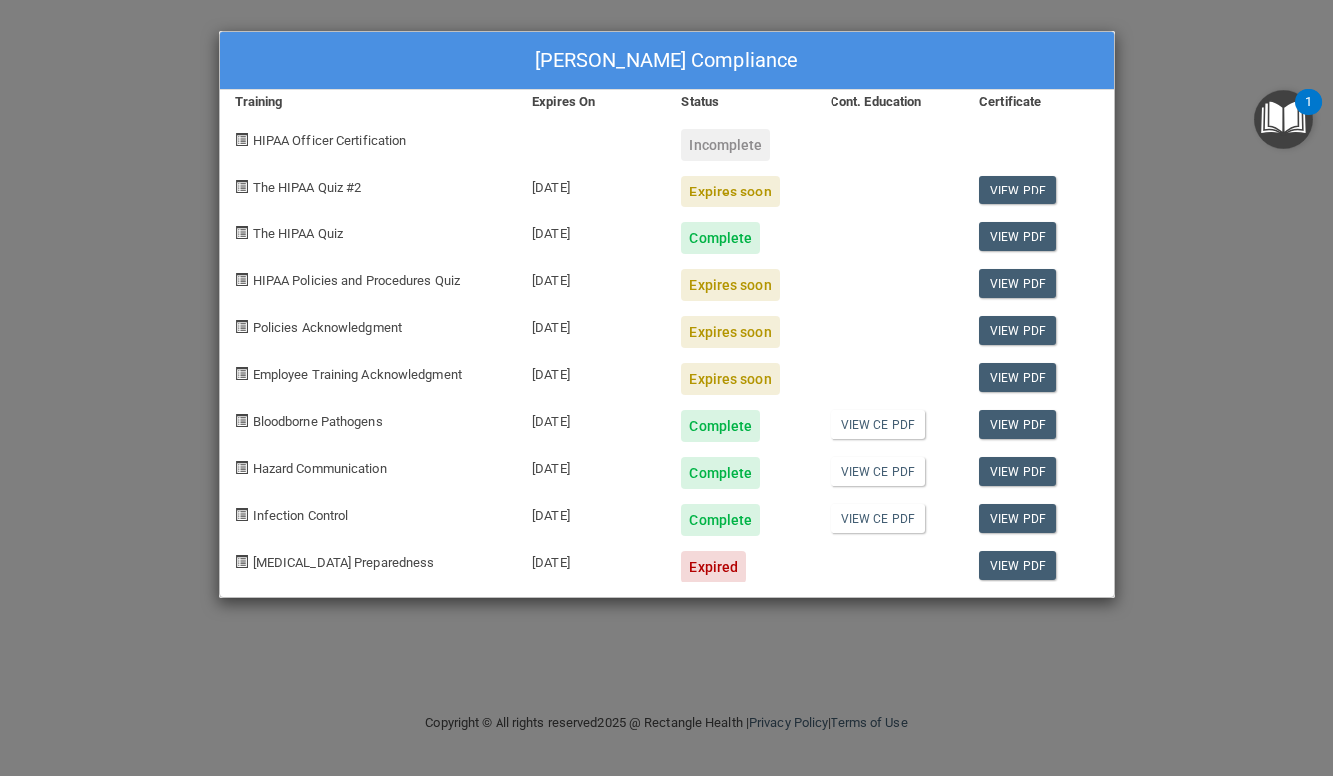
click at [244, 139] on span at bounding box center [241, 139] width 13 height 13
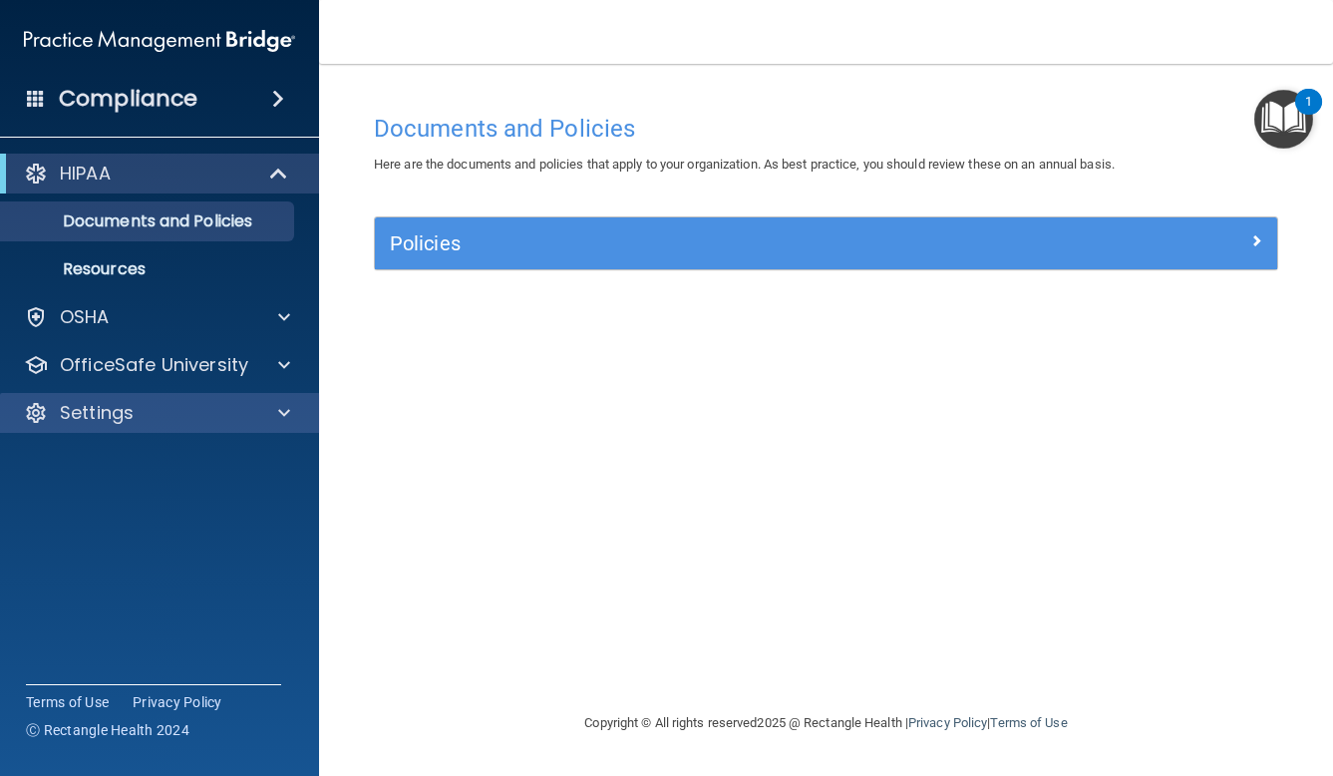
click at [290, 411] on div at bounding box center [281, 413] width 50 height 24
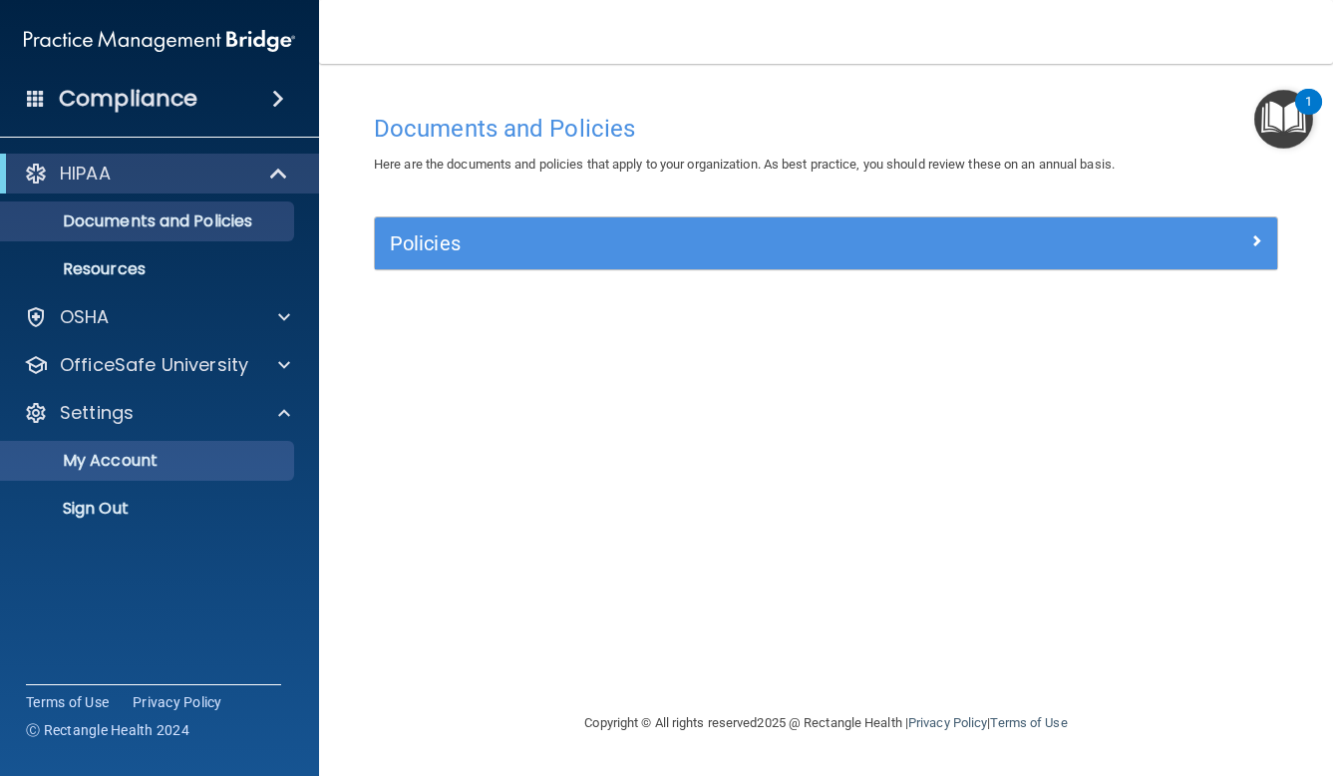
click at [236, 447] on link "My Account" at bounding box center [137, 461] width 314 height 40
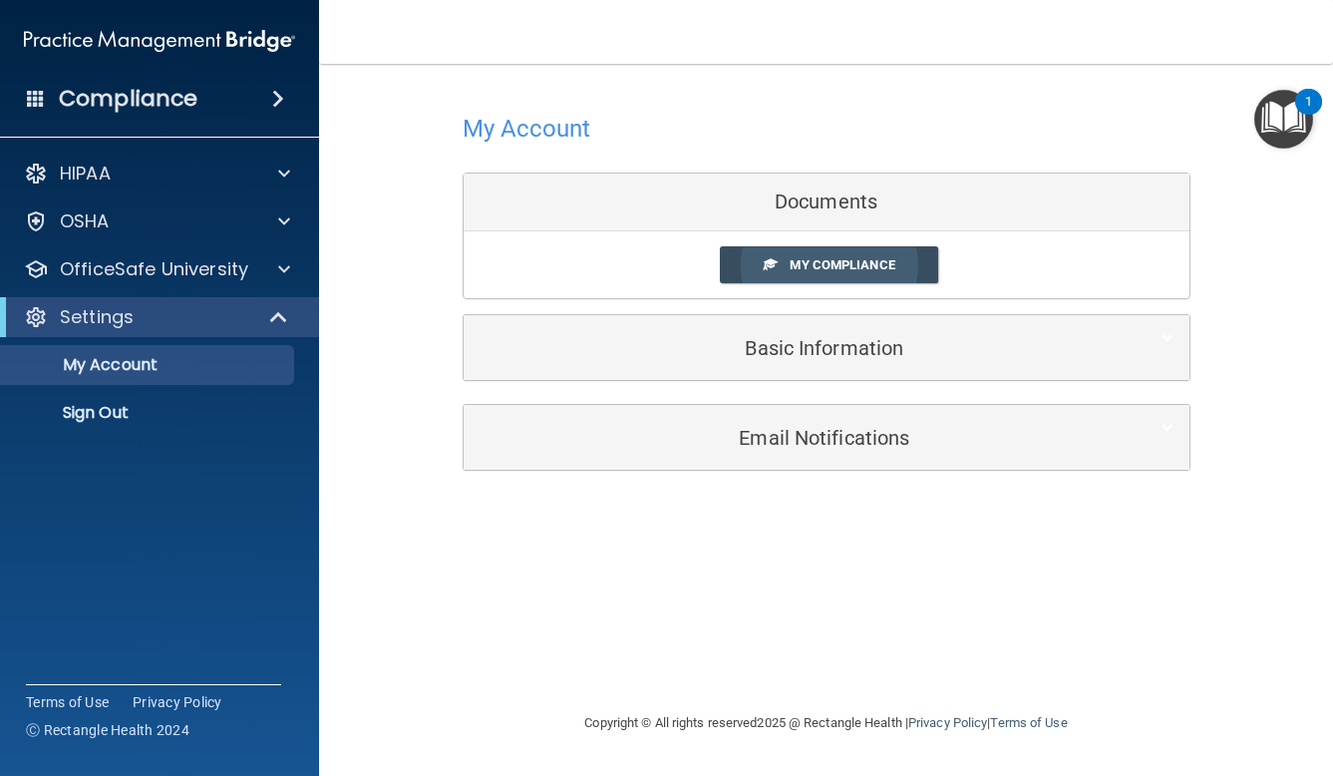
click at [845, 261] on span "My Compliance" at bounding box center [842, 264] width 105 height 15
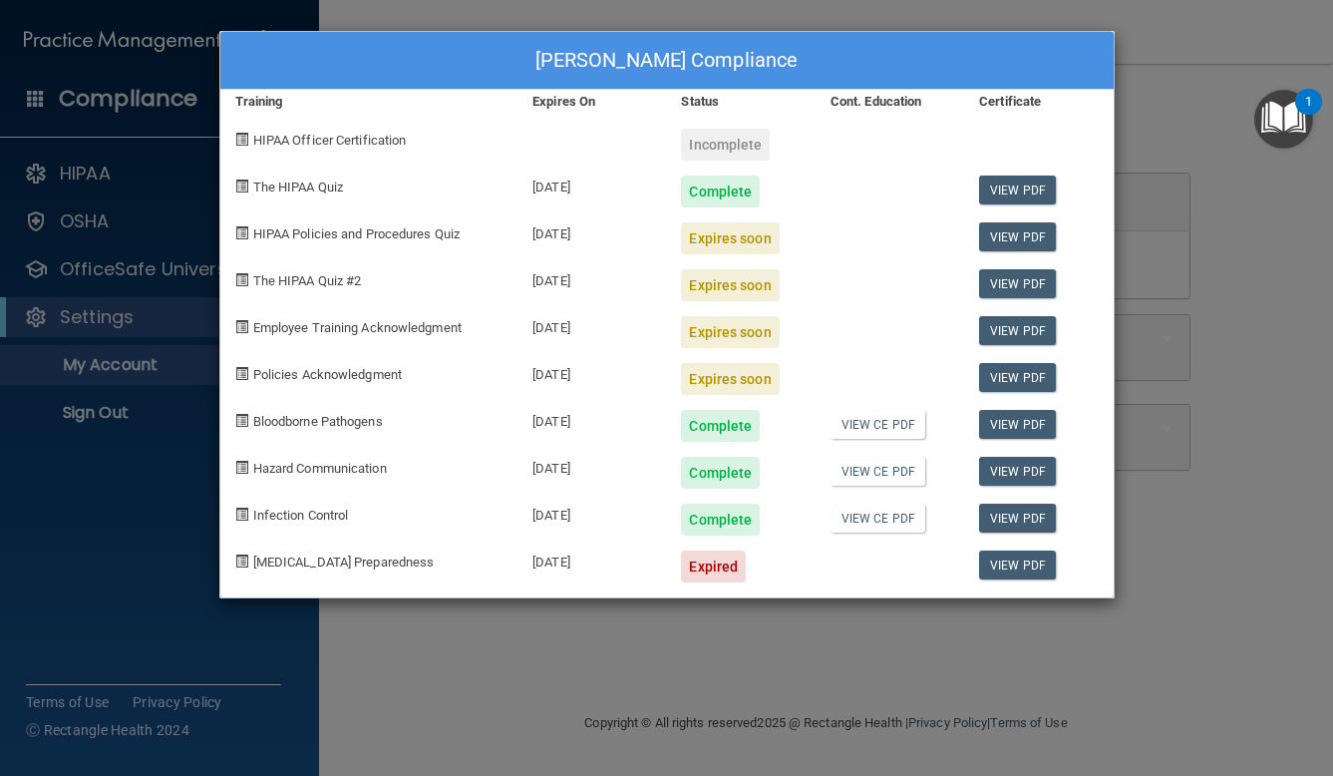
click at [729, 239] on div "Expires soon" at bounding box center [730, 238] width 98 height 32
click at [1028, 238] on link "View PDF" at bounding box center [1017, 236] width 77 height 29
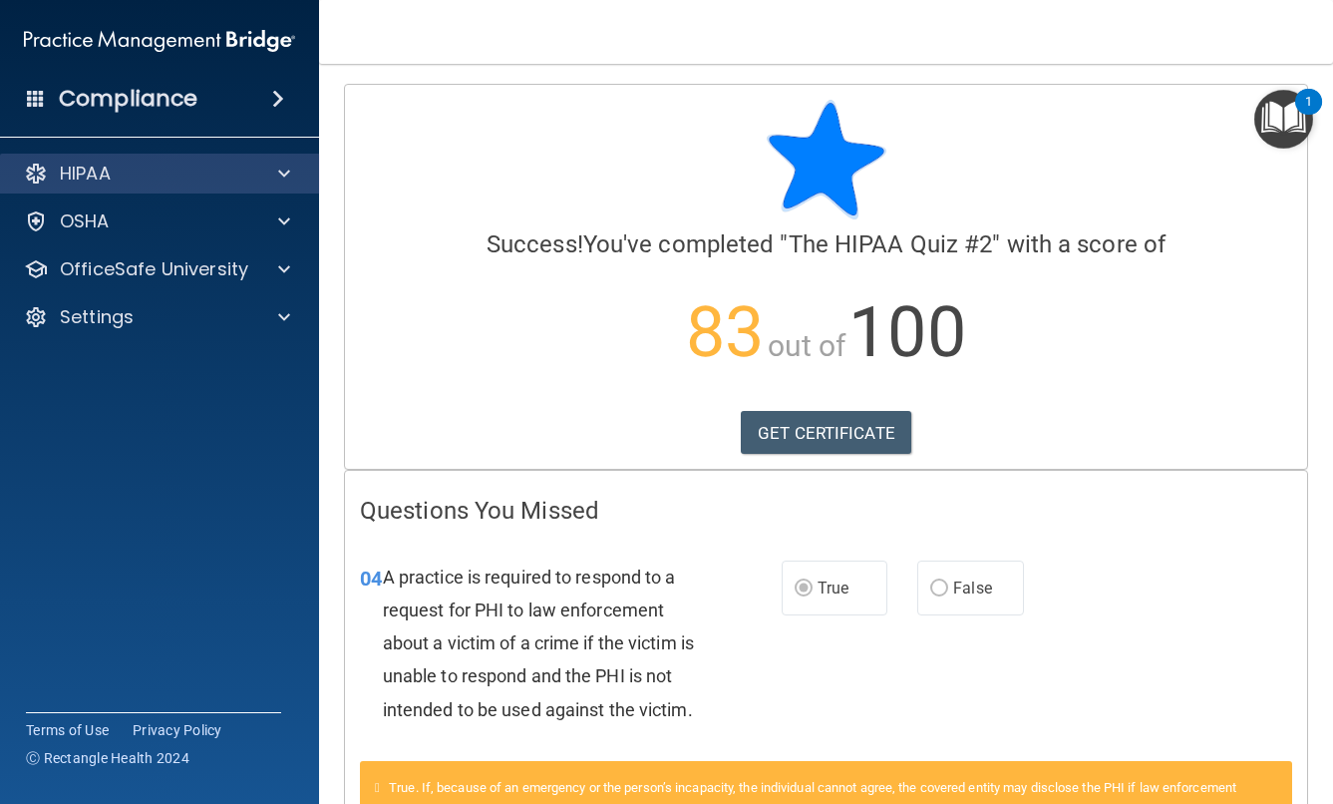
click at [179, 174] on div "HIPAA" at bounding box center [132, 174] width 247 height 24
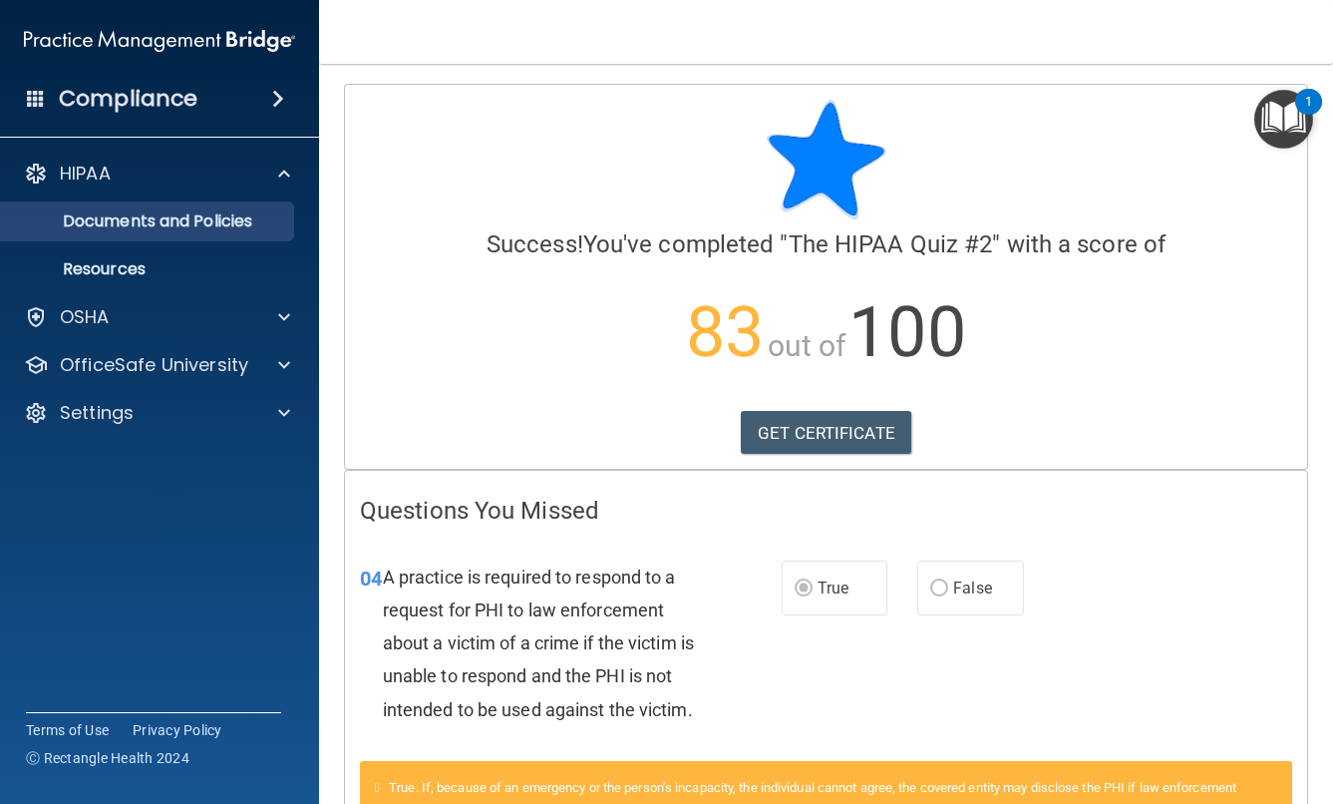
click at [170, 223] on p "Documents and Policies" at bounding box center [149, 221] width 272 height 20
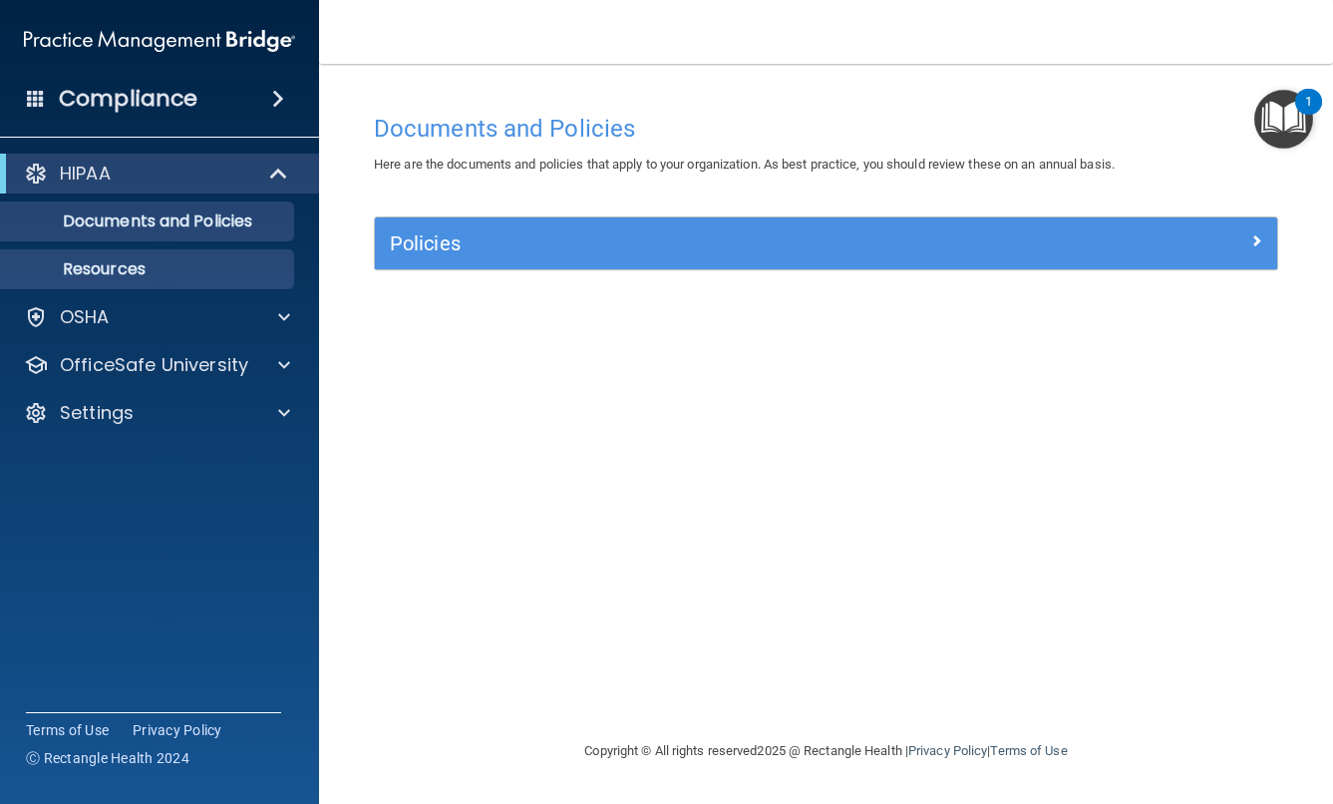
click at [159, 265] on p "Resources" at bounding box center [149, 269] width 272 height 20
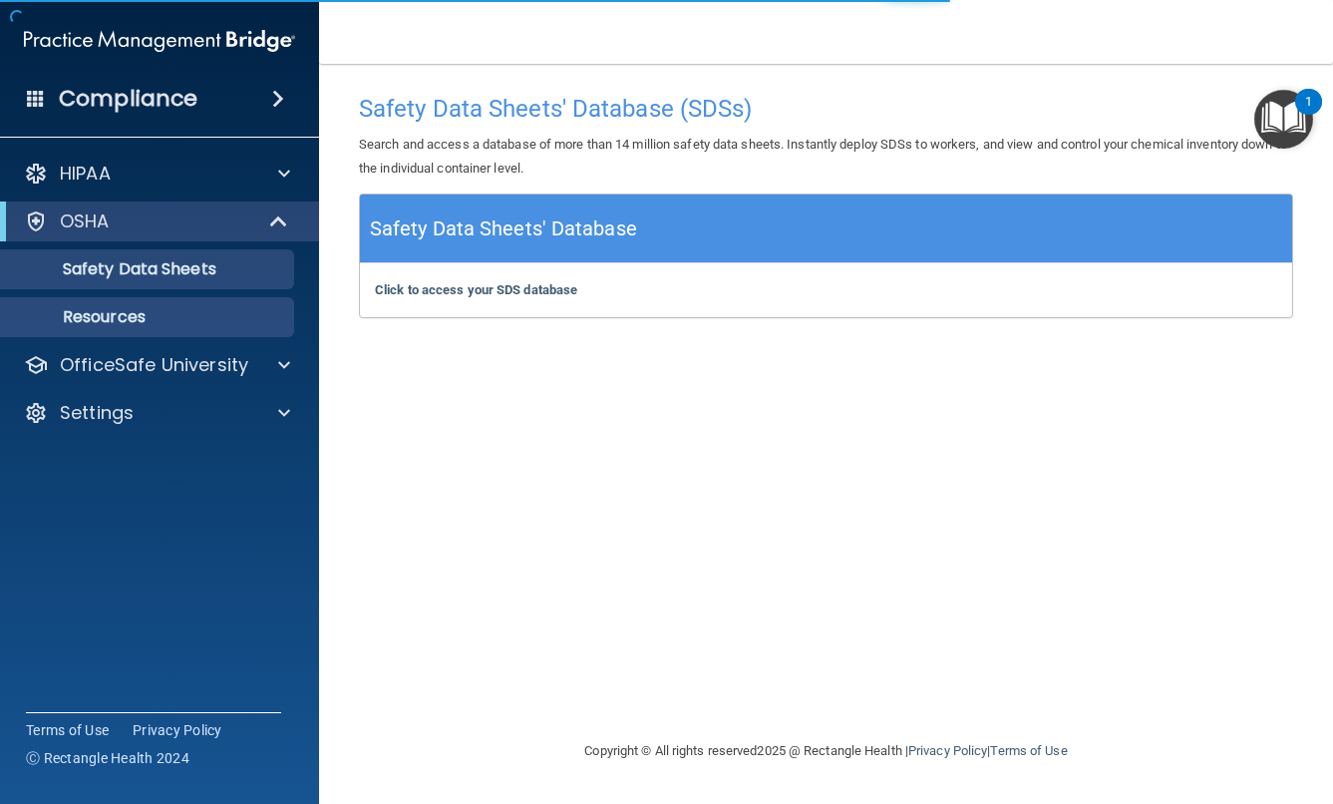
click at [142, 325] on p "Resources" at bounding box center [149, 317] width 272 height 20
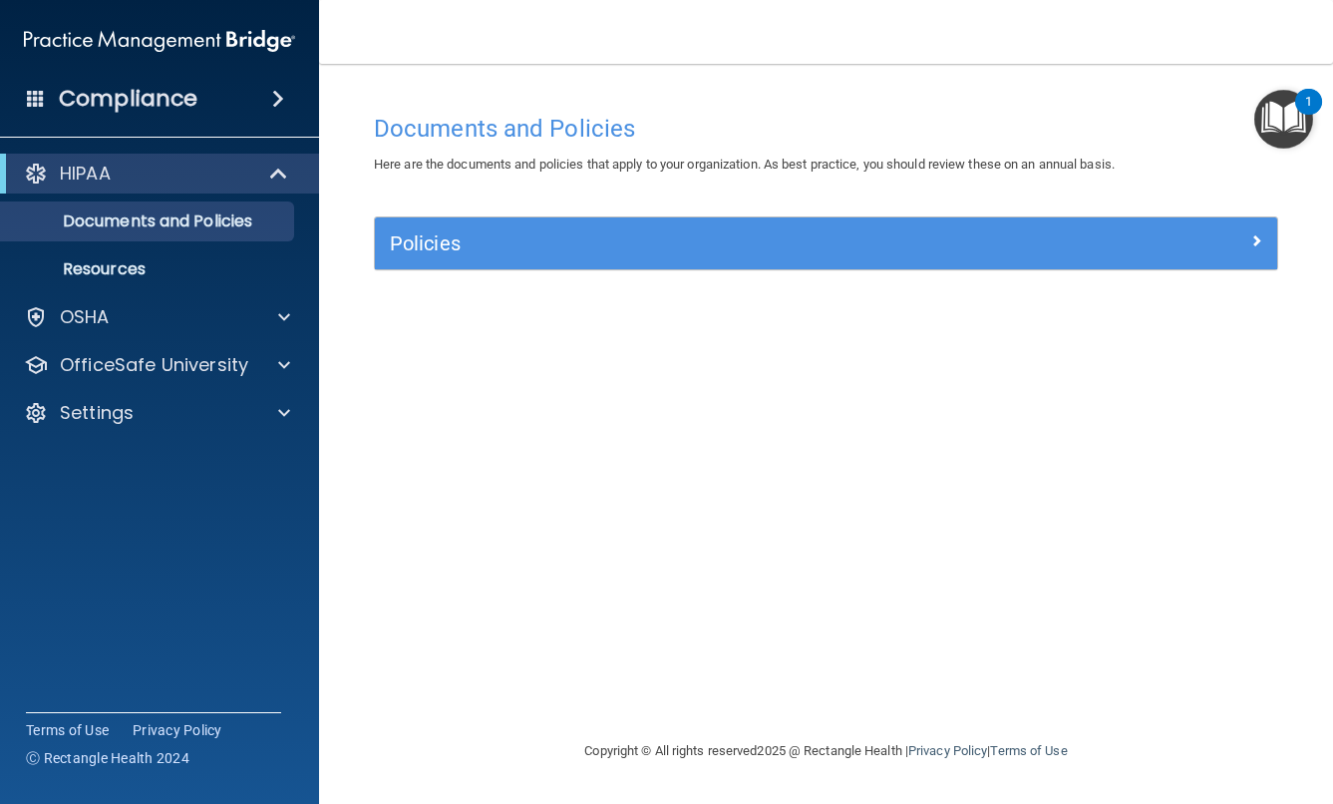
click at [483, 255] on div "Policies" at bounding box center [713, 243] width 677 height 32
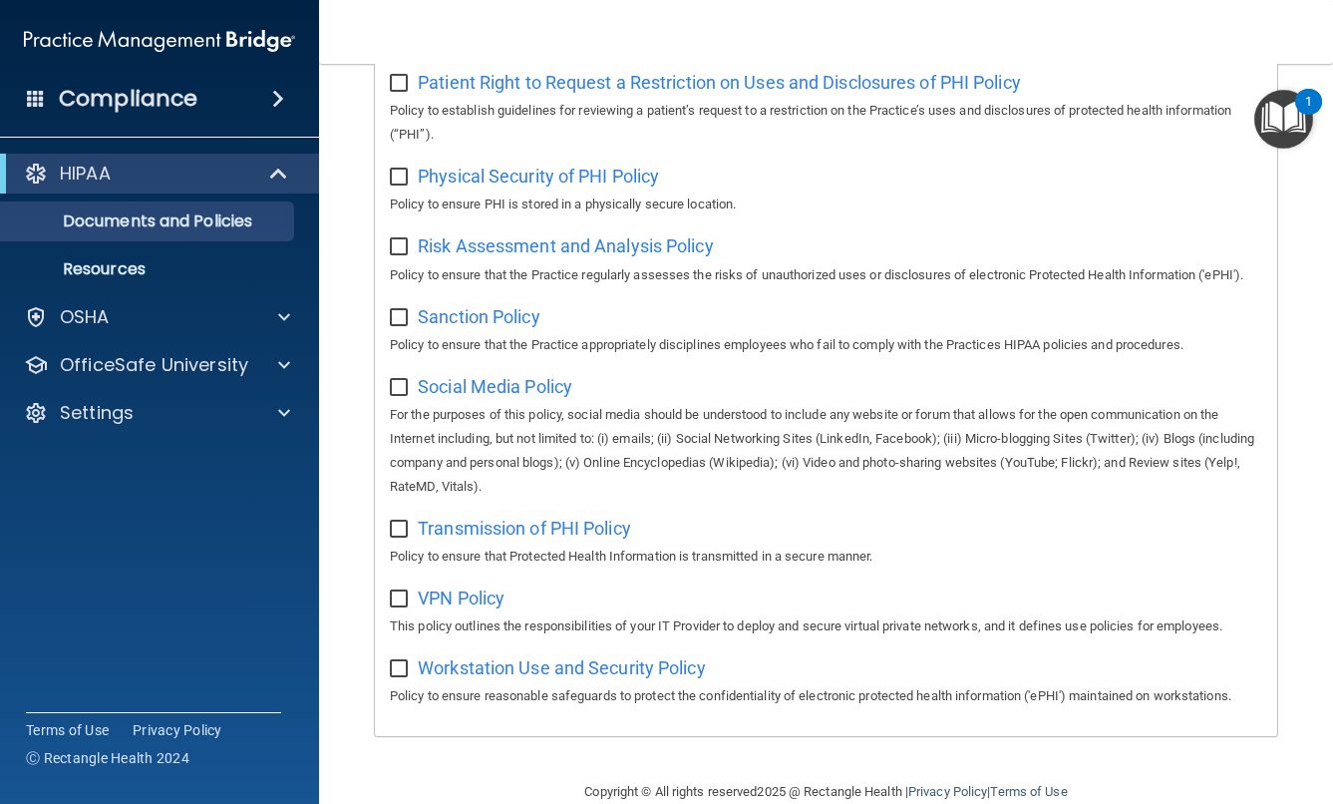
scroll to position [1329, 0]
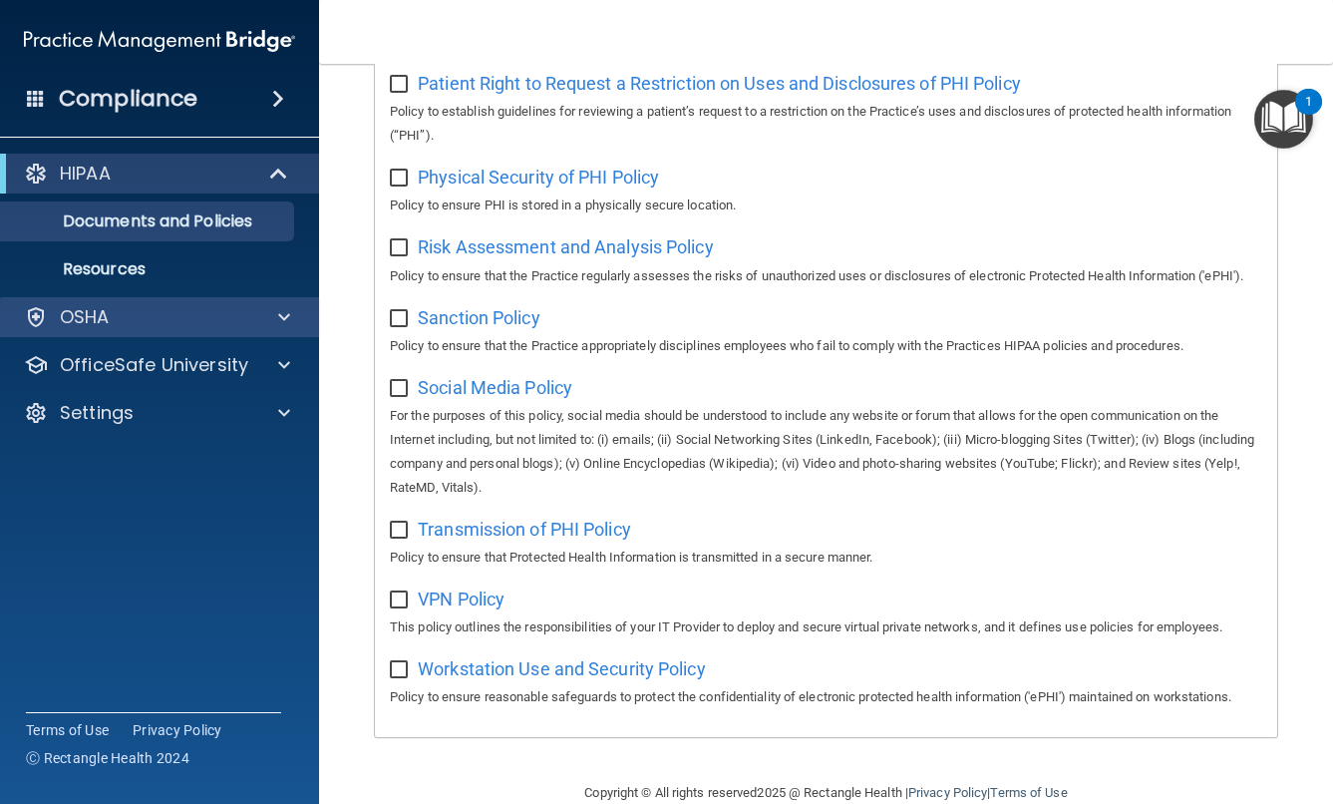
click at [115, 309] on div "OSHA" at bounding box center [132, 317] width 247 height 24
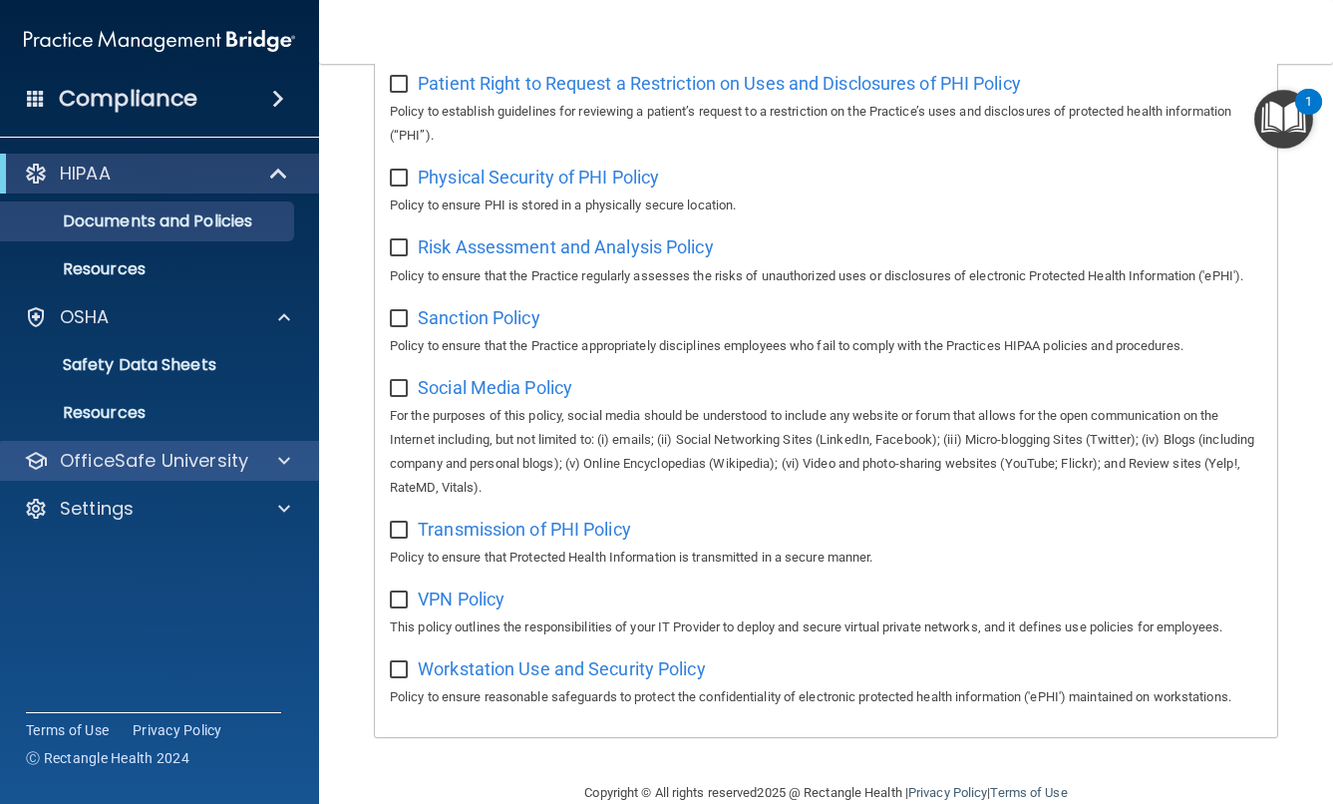
click at [103, 456] on p "OfficeSafe University" at bounding box center [154, 461] width 188 height 24
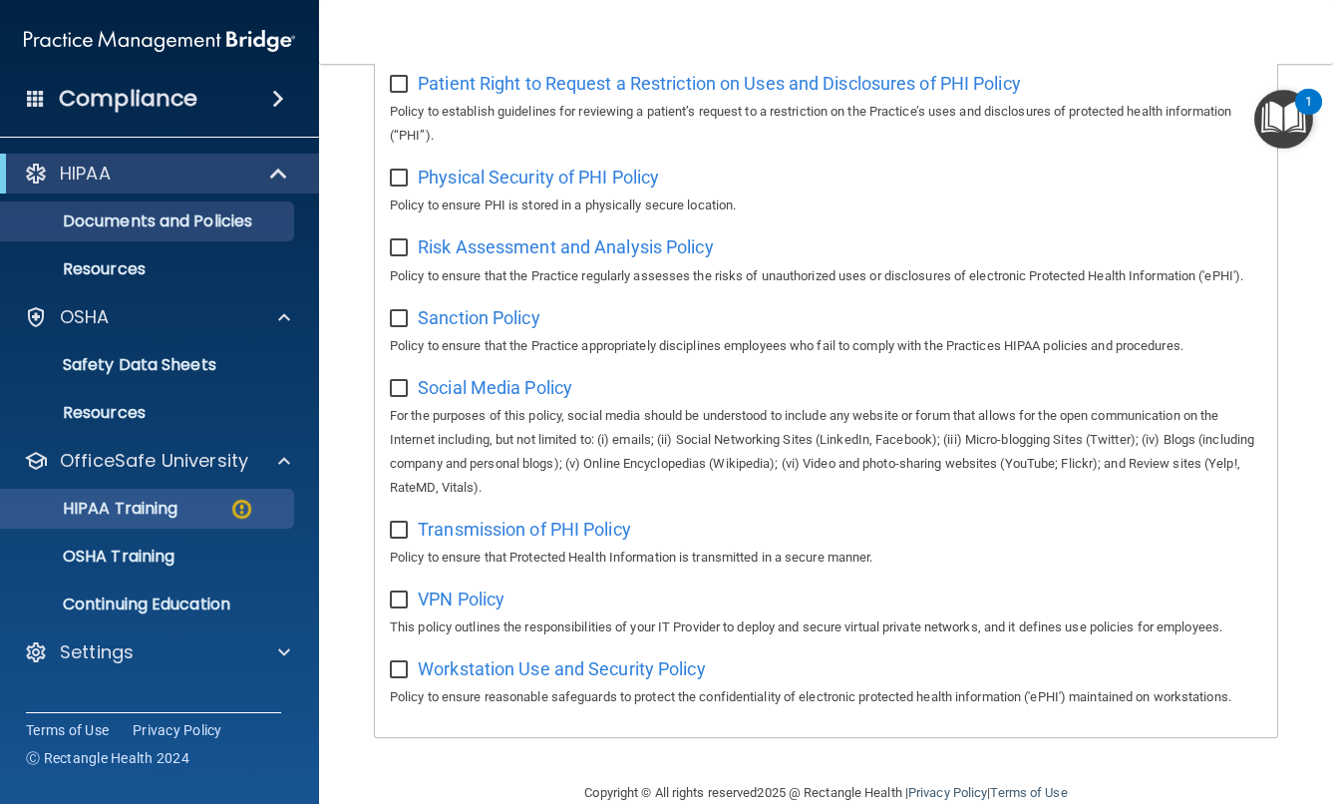
click at [117, 512] on p "HIPAA Training" at bounding box center [95, 509] width 165 height 20
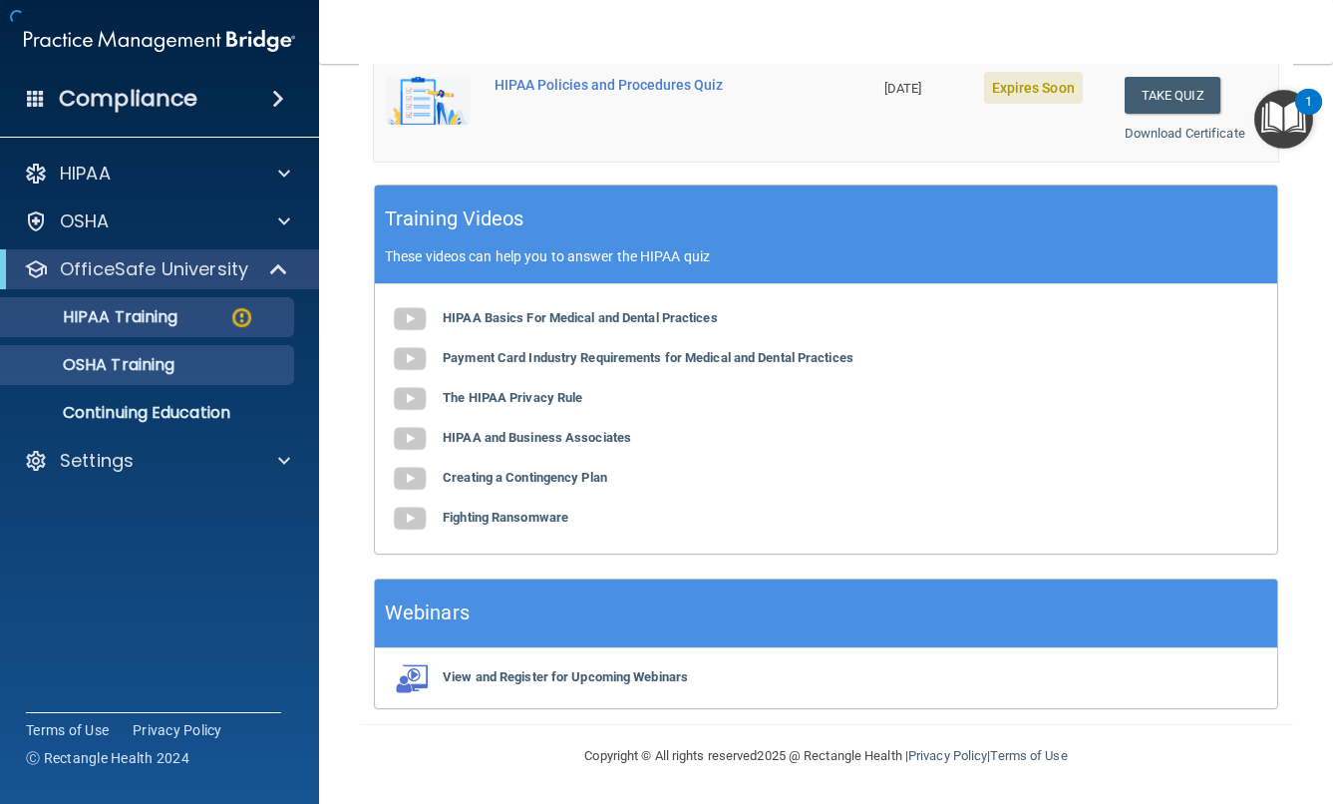
scroll to position [484, 0]
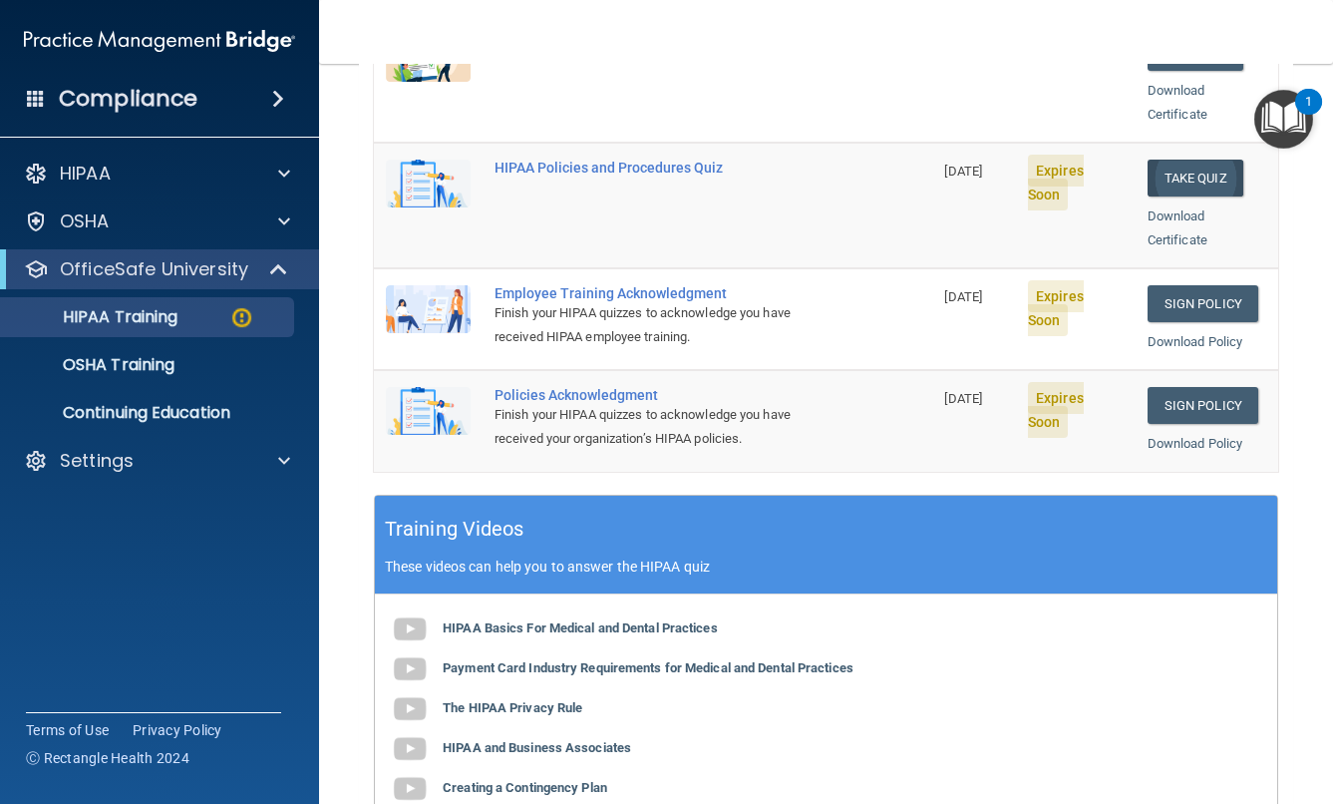
click at [1188, 160] on button "Take Quiz" at bounding box center [1196, 178] width 96 height 37
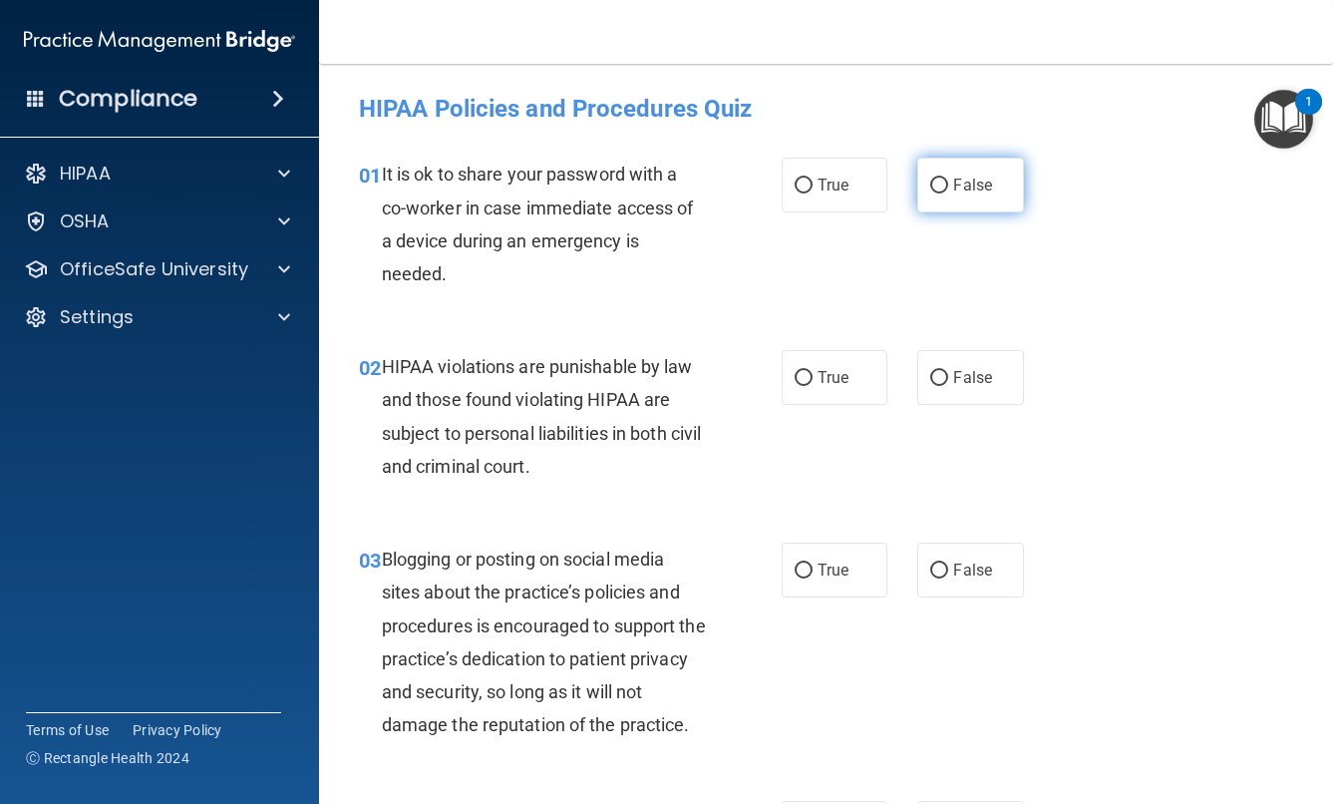
click at [941, 185] on input "False" at bounding box center [939, 185] width 18 height 15
radio input "true"
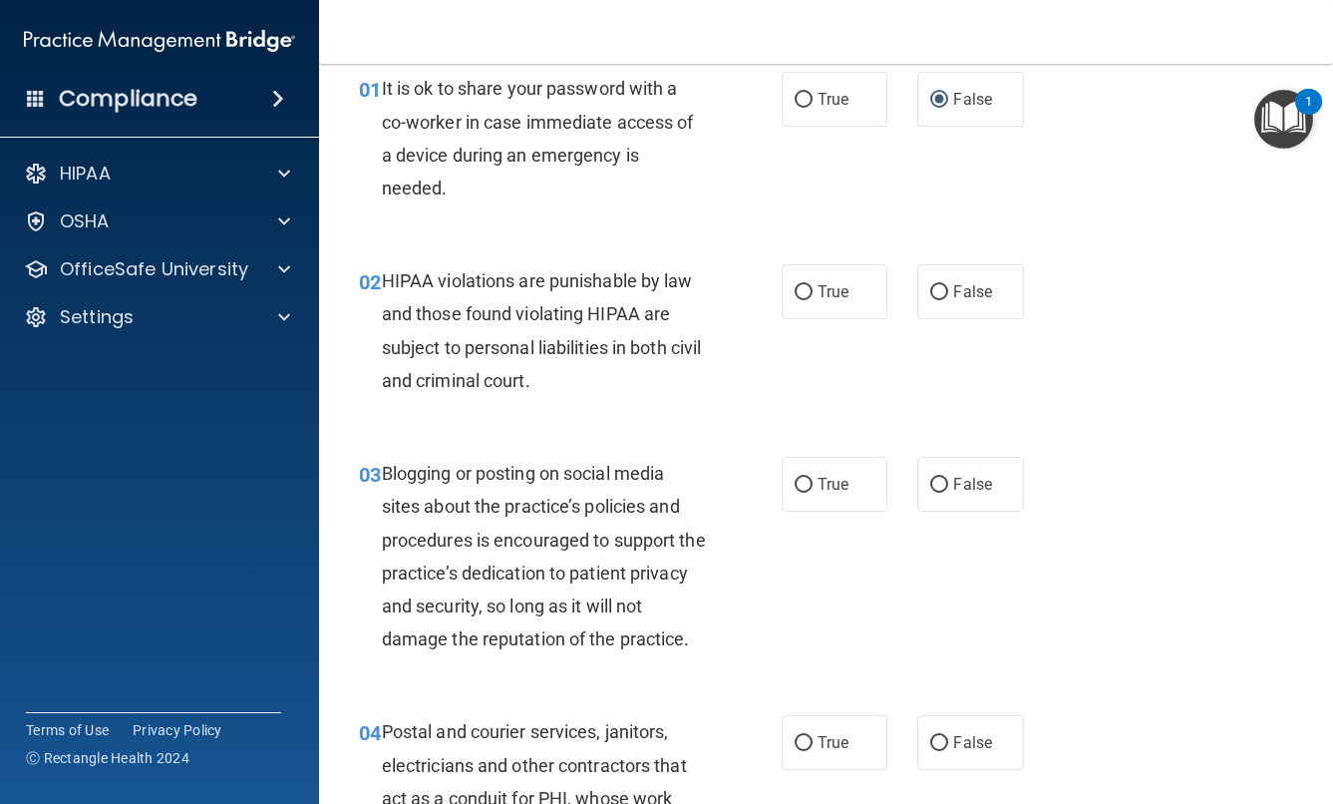
scroll to position [103, 0]
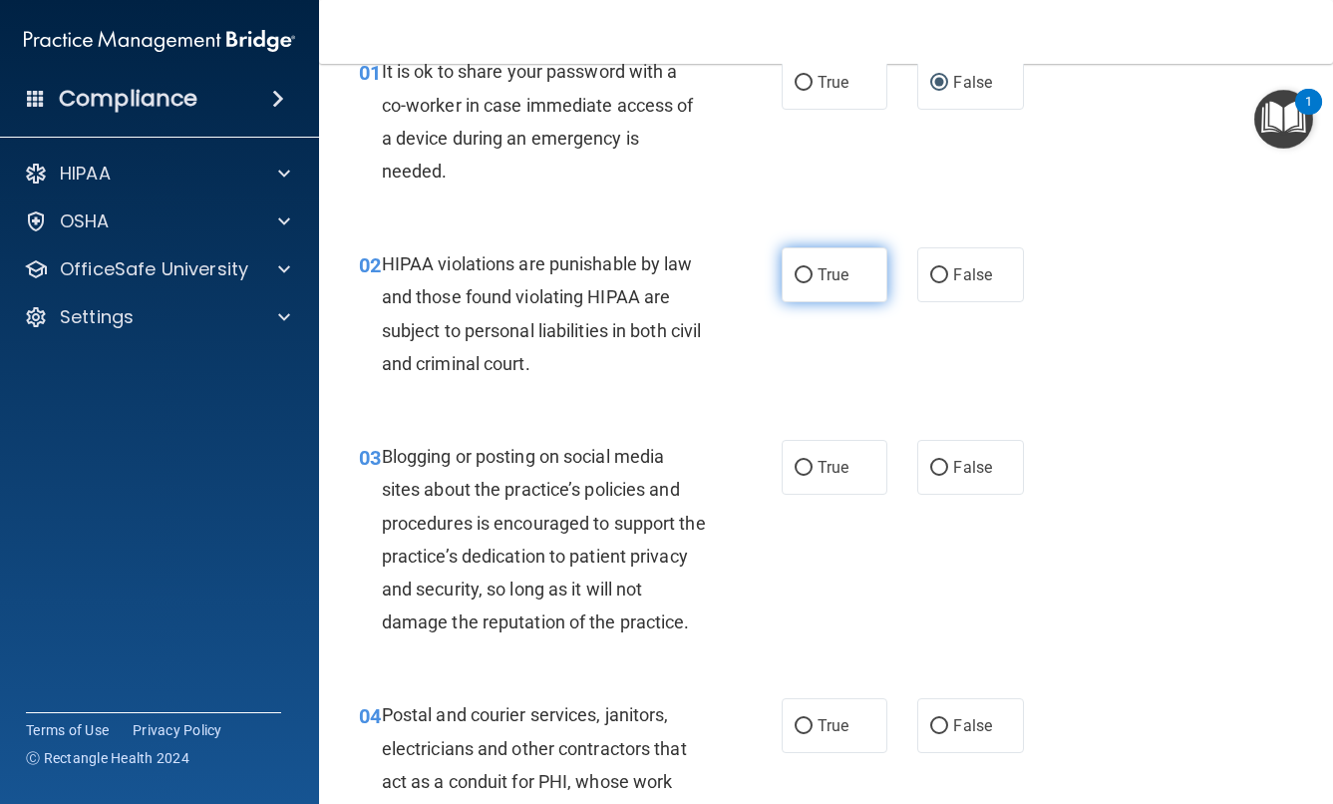
click at [819, 271] on span "True" at bounding box center [833, 274] width 31 height 19
click at [813, 271] on input "True" at bounding box center [804, 275] width 18 height 15
radio input "true"
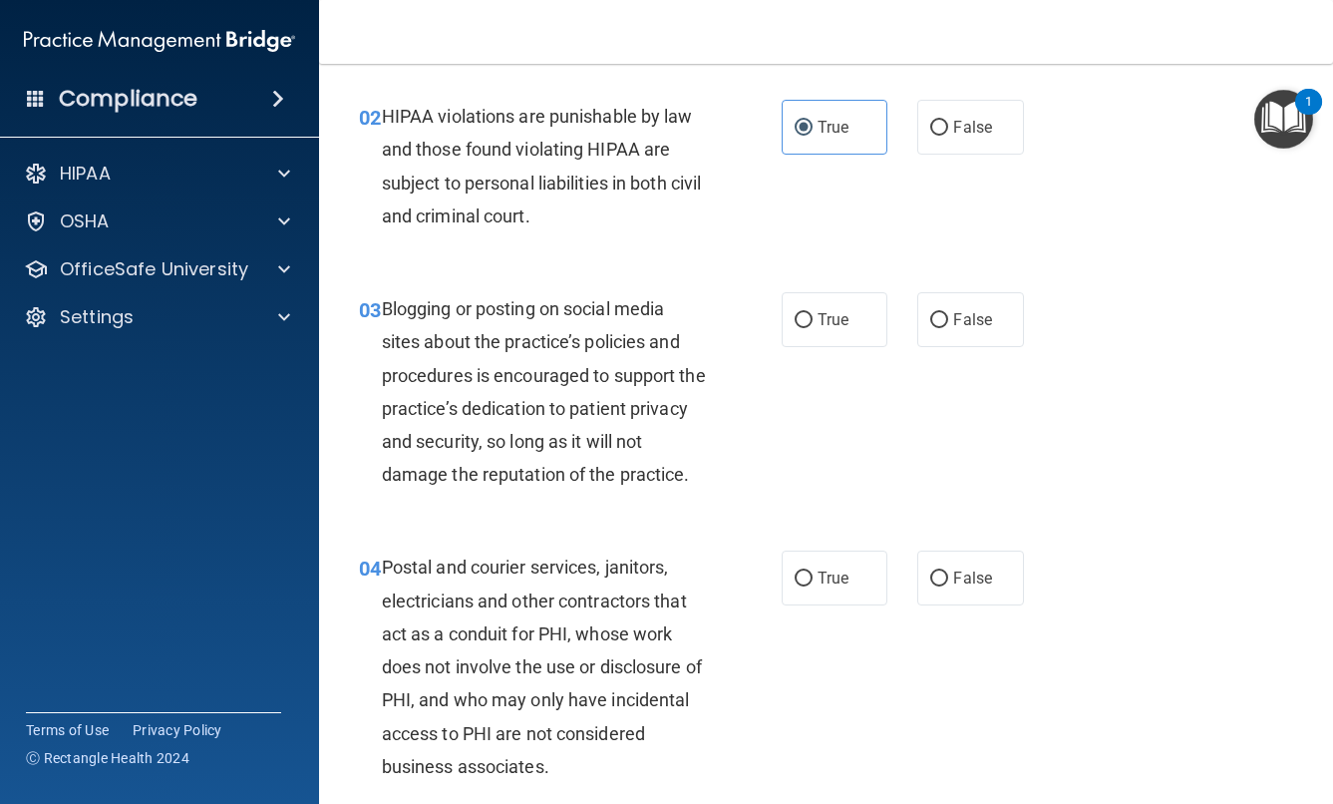
scroll to position [251, 0]
click at [943, 315] on input "False" at bounding box center [939, 319] width 18 height 15
radio input "true"
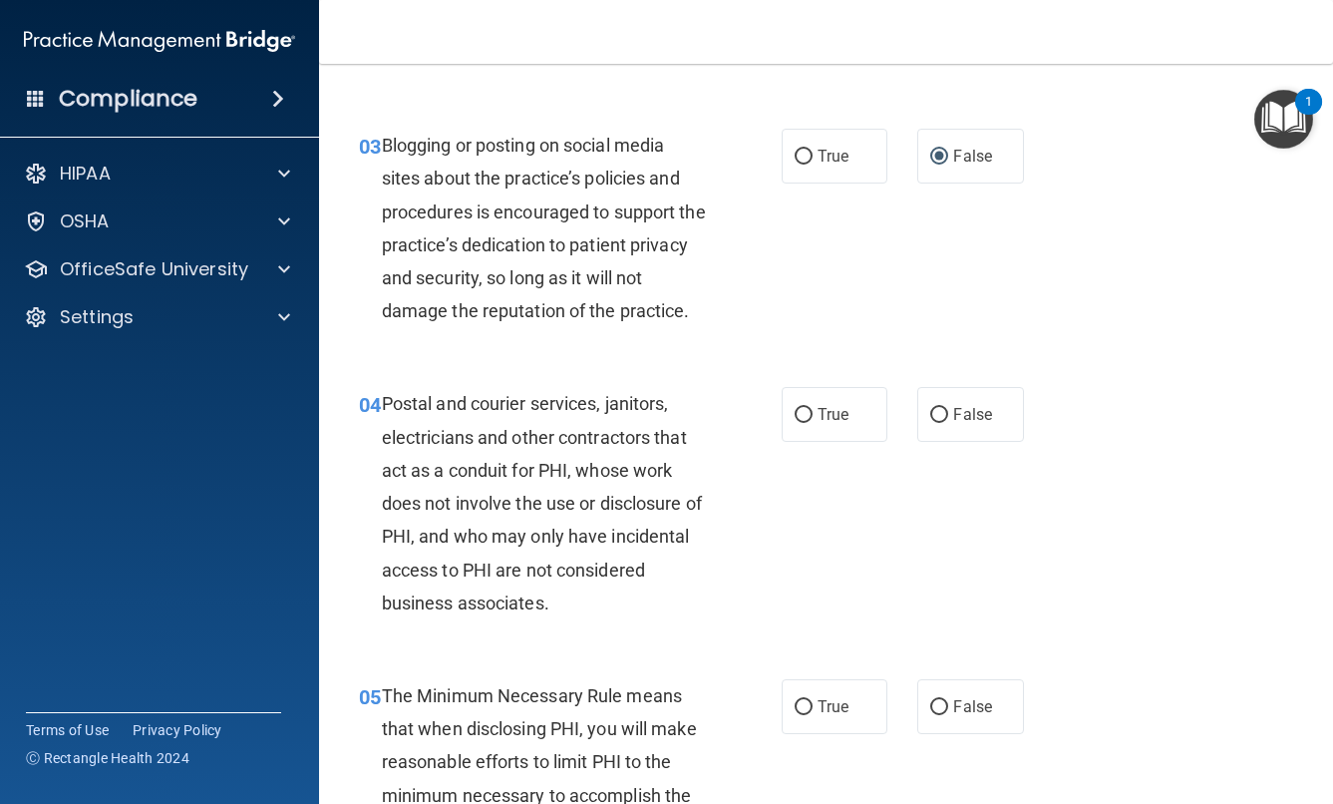
scroll to position [416, 0]
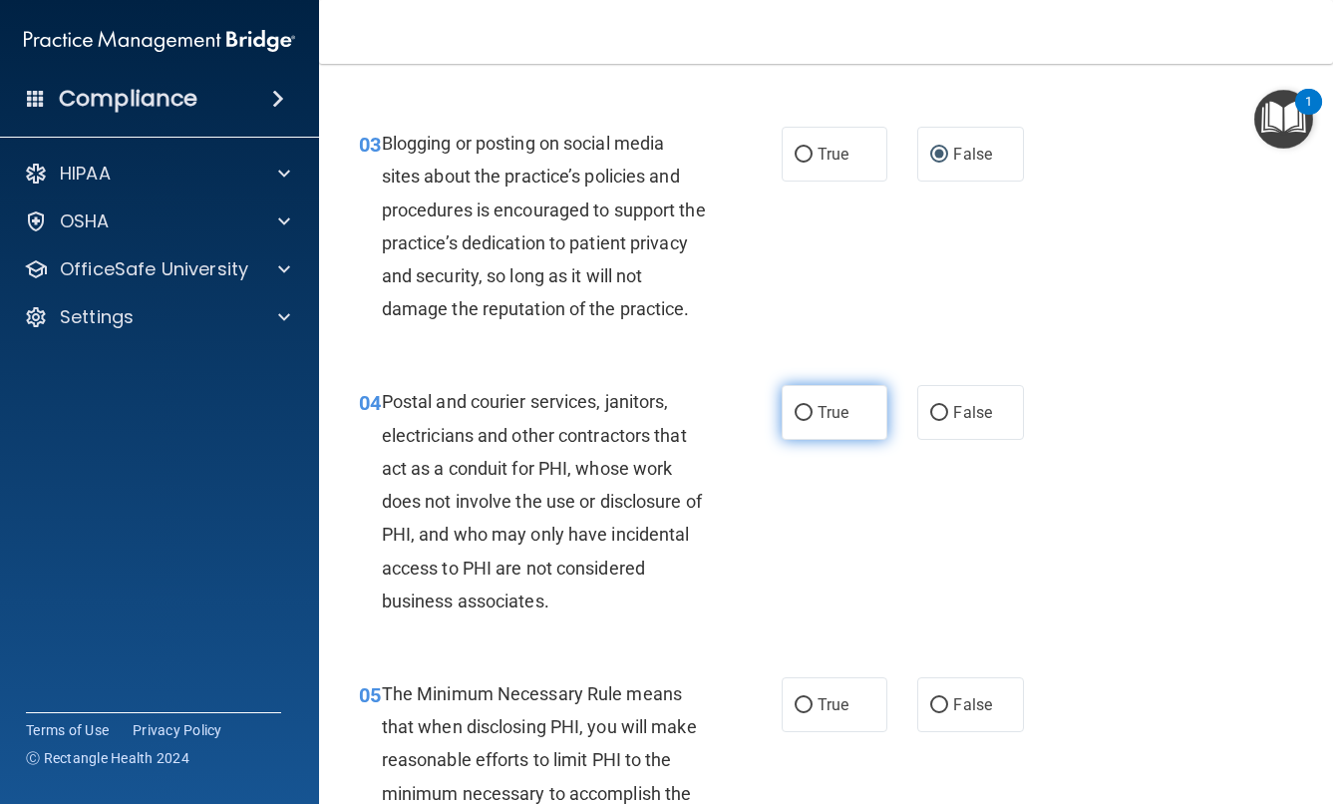
click at [795, 434] on label "True" at bounding box center [835, 412] width 107 height 55
click at [795, 421] on input "True" at bounding box center [804, 413] width 18 height 15
radio input "true"
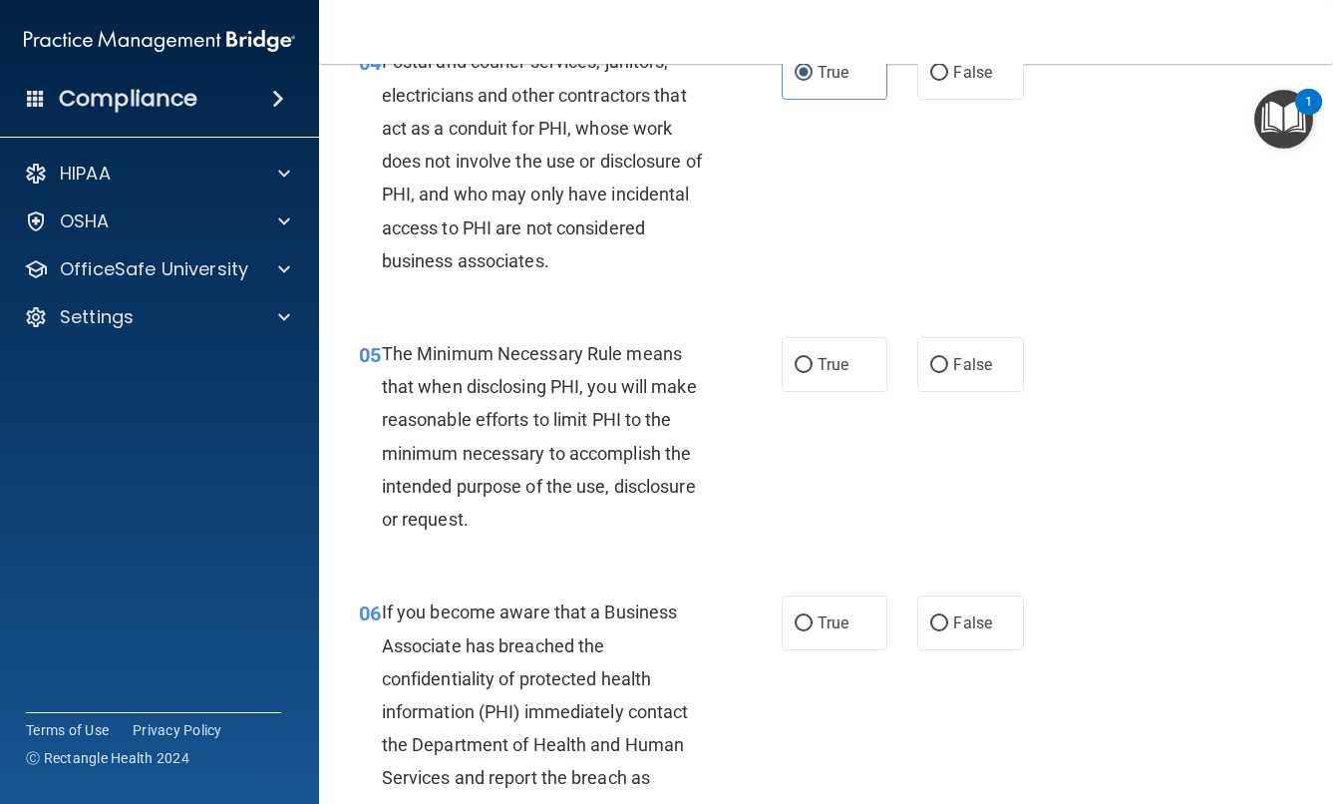
scroll to position [758, 0]
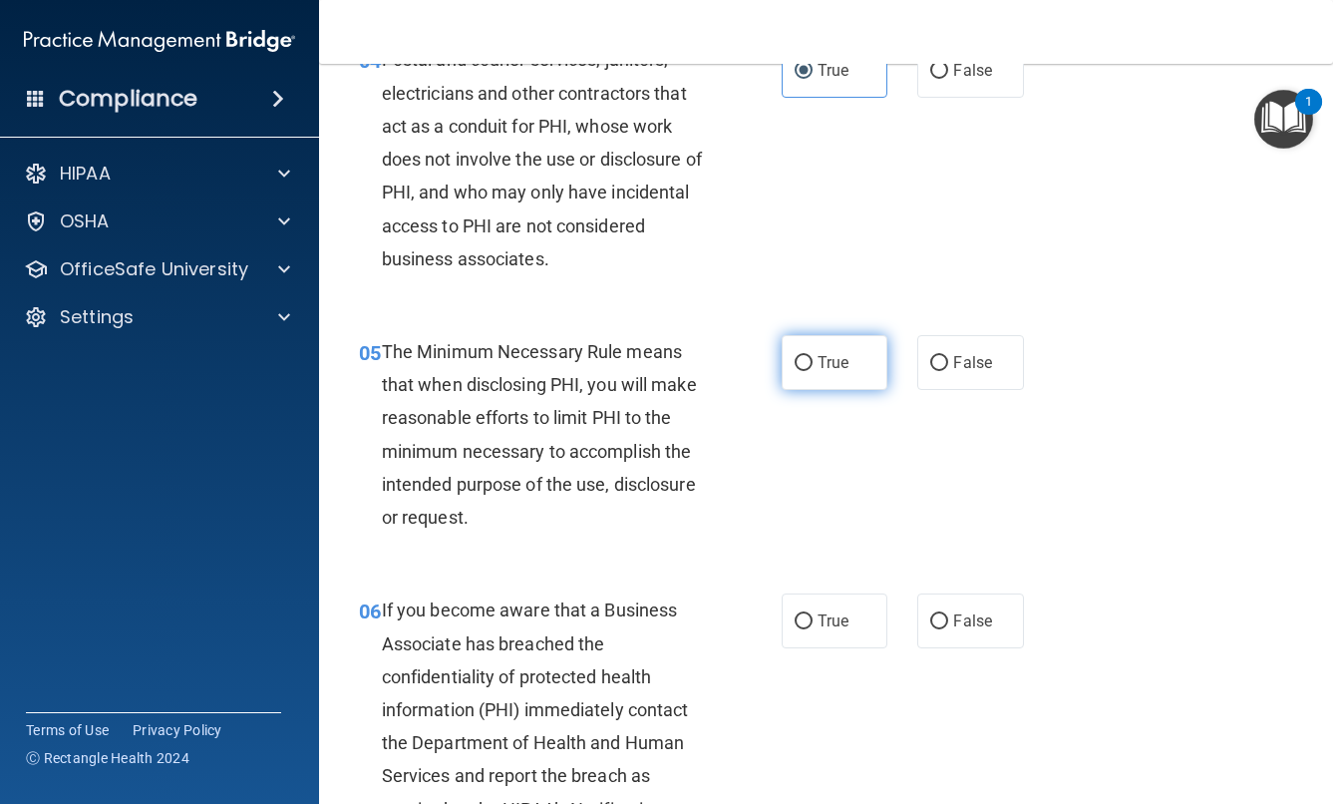
click at [832, 372] on span "True" at bounding box center [833, 362] width 31 height 19
click at [813, 371] on input "True" at bounding box center [804, 363] width 18 height 15
radio input "true"
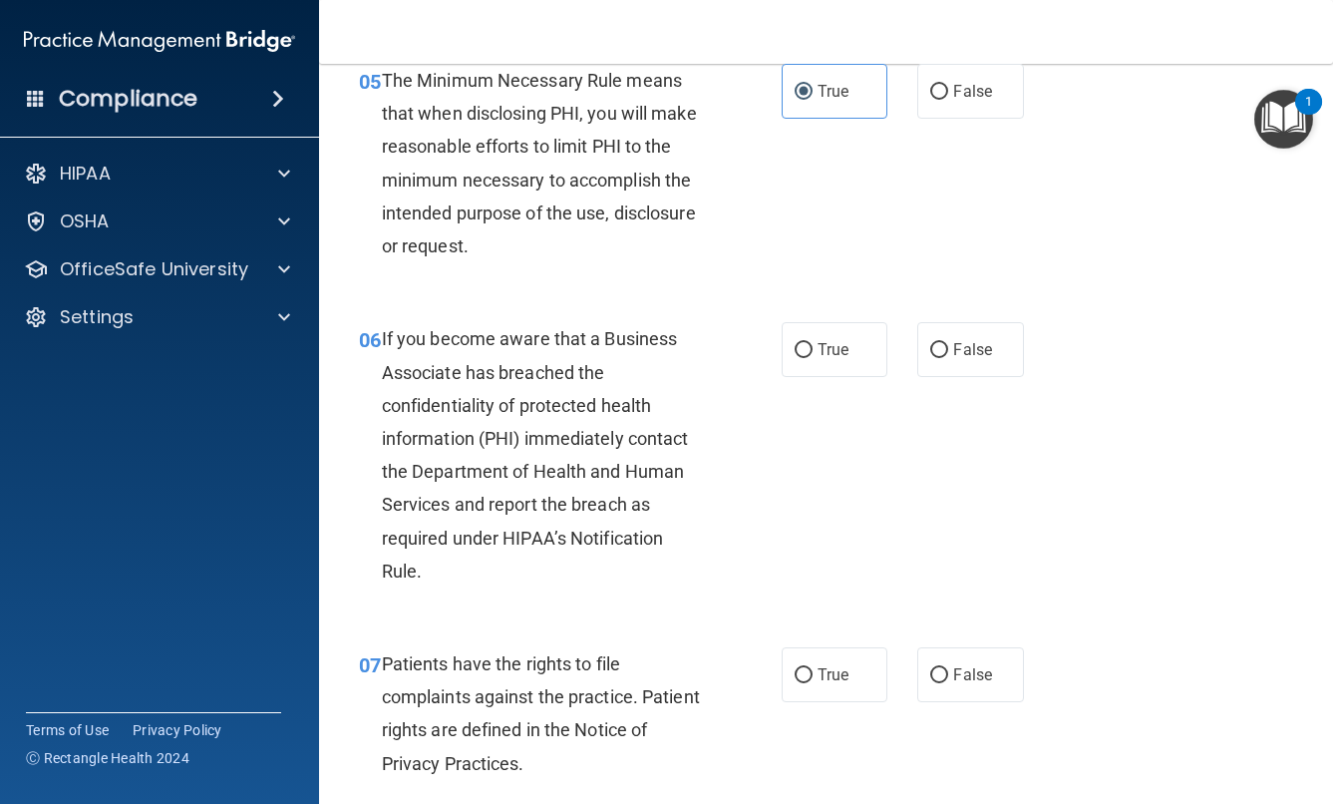
scroll to position [1030, 0]
click at [856, 376] on label "True" at bounding box center [835, 348] width 107 height 55
click at [813, 357] on input "True" at bounding box center [804, 349] width 18 height 15
radio input "true"
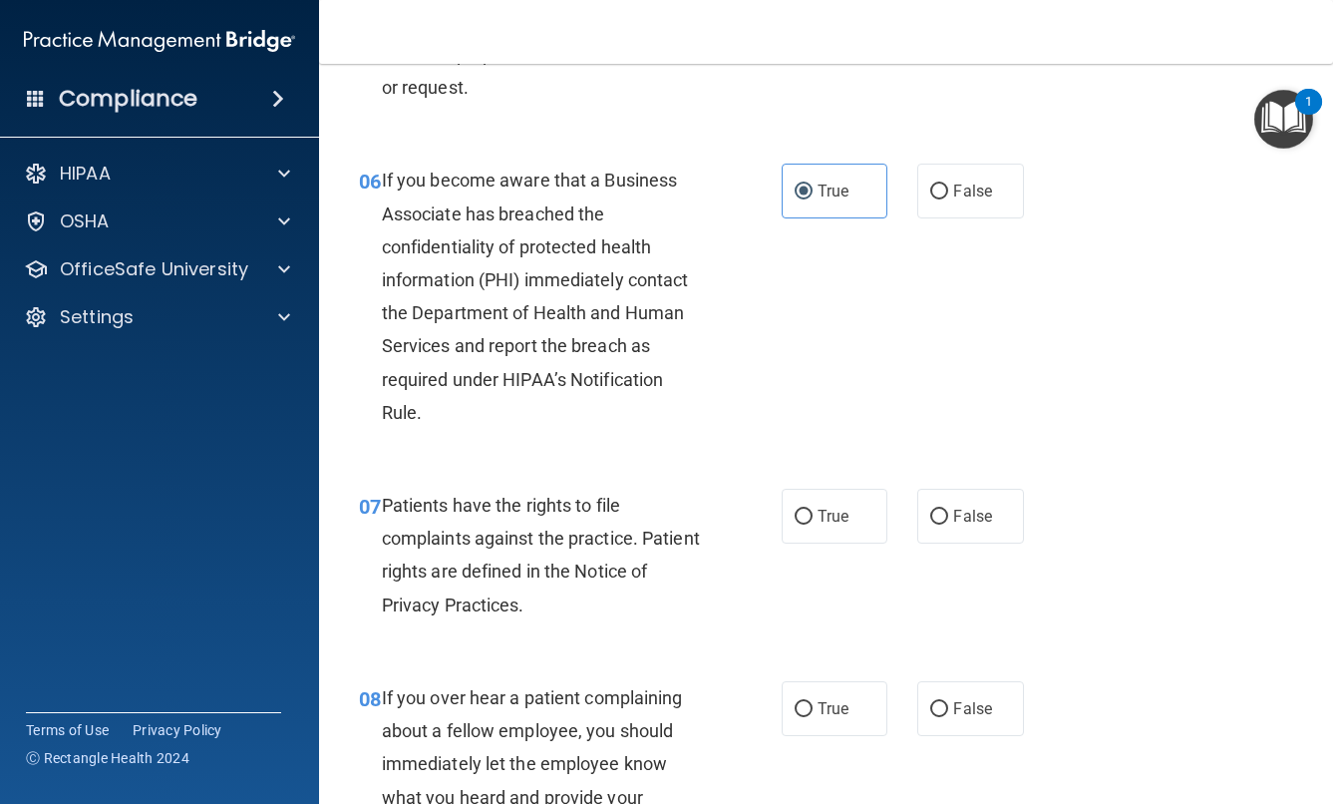
scroll to position [1207, 0]
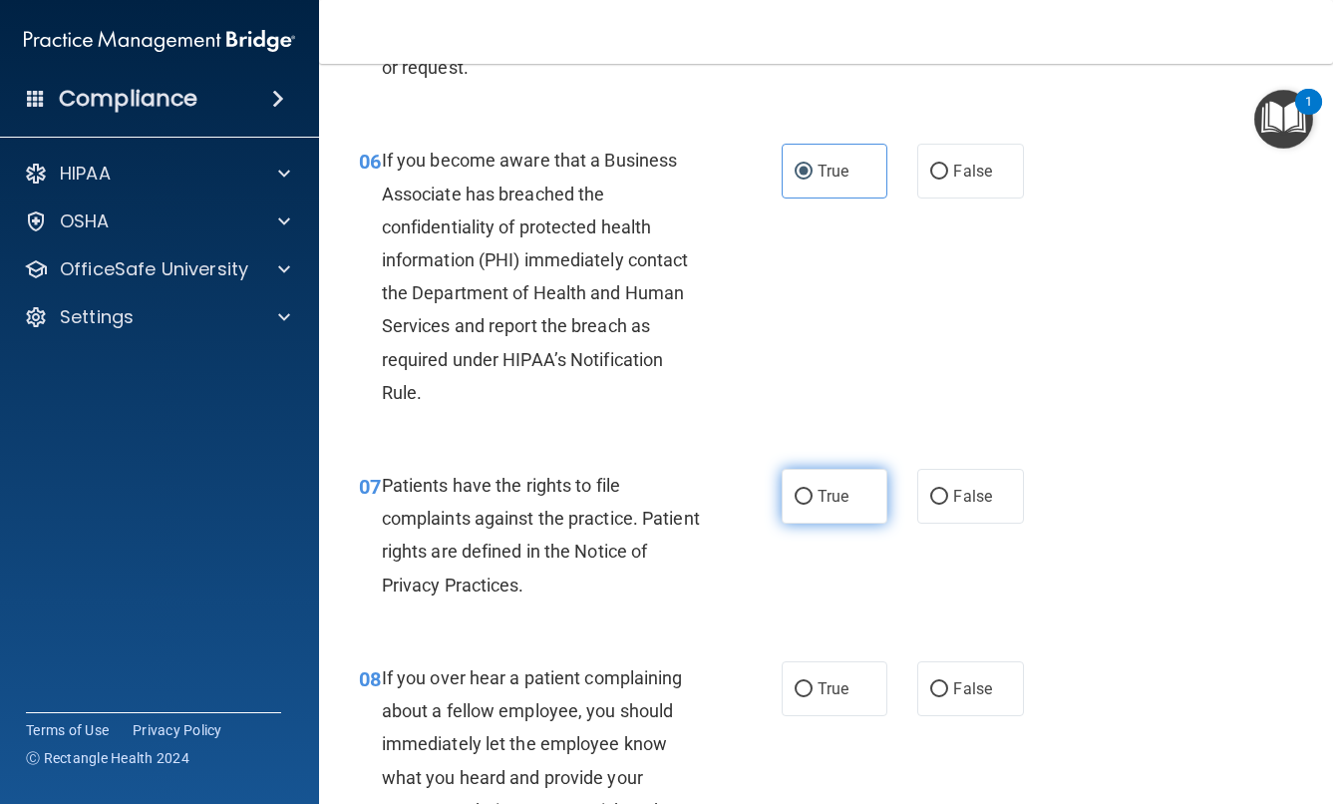
click at [823, 523] on label "True" at bounding box center [835, 496] width 107 height 55
click at [813, 505] on input "True" at bounding box center [804, 497] width 18 height 15
radio input "true"
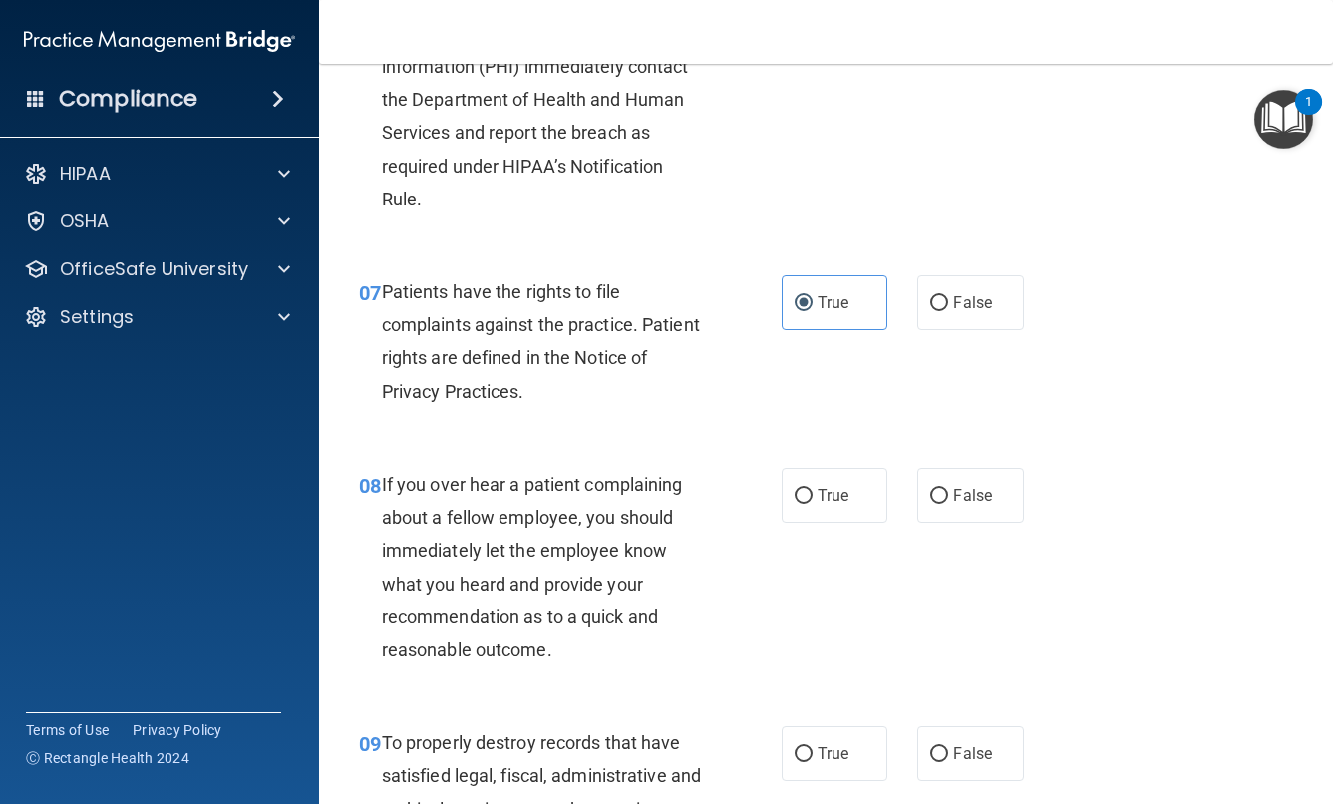
scroll to position [1404, 0]
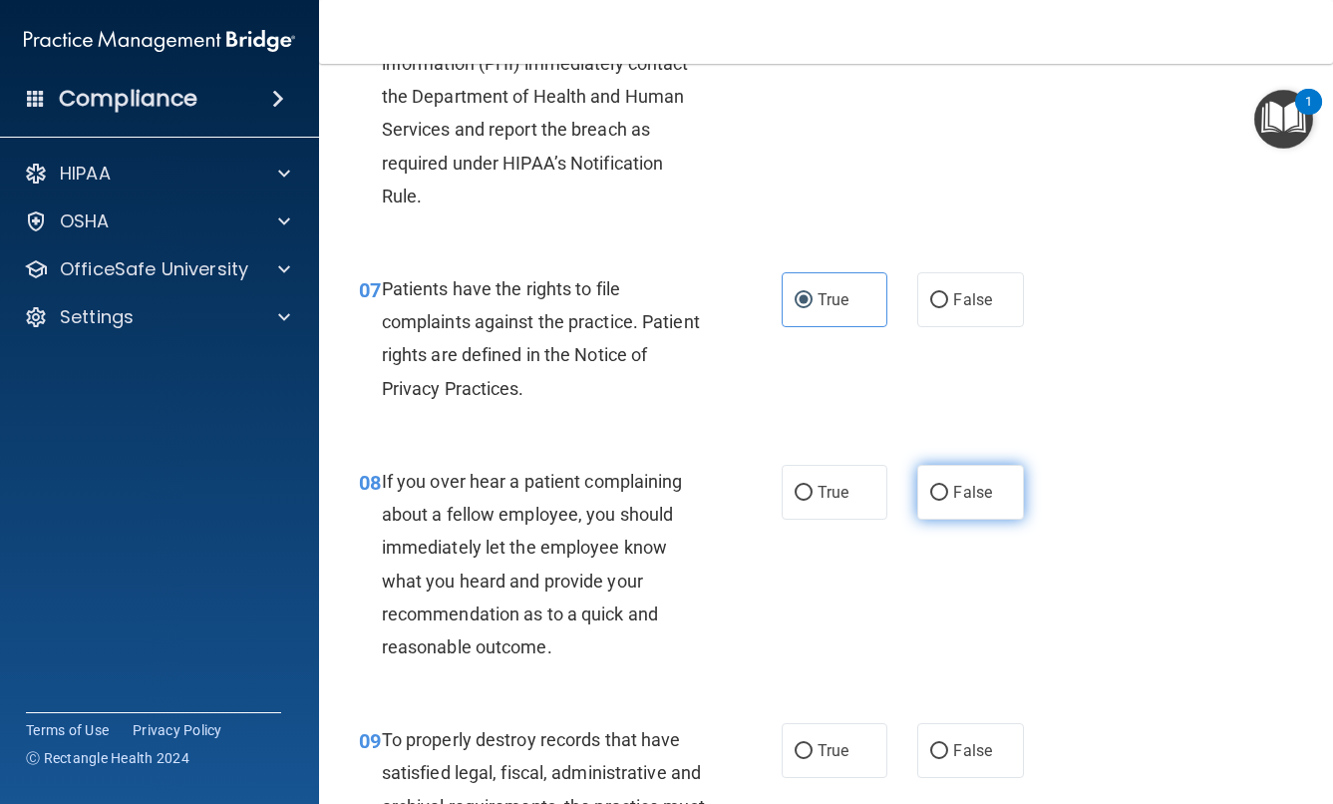
click at [948, 501] on input "False" at bounding box center [939, 493] width 18 height 15
radio input "true"
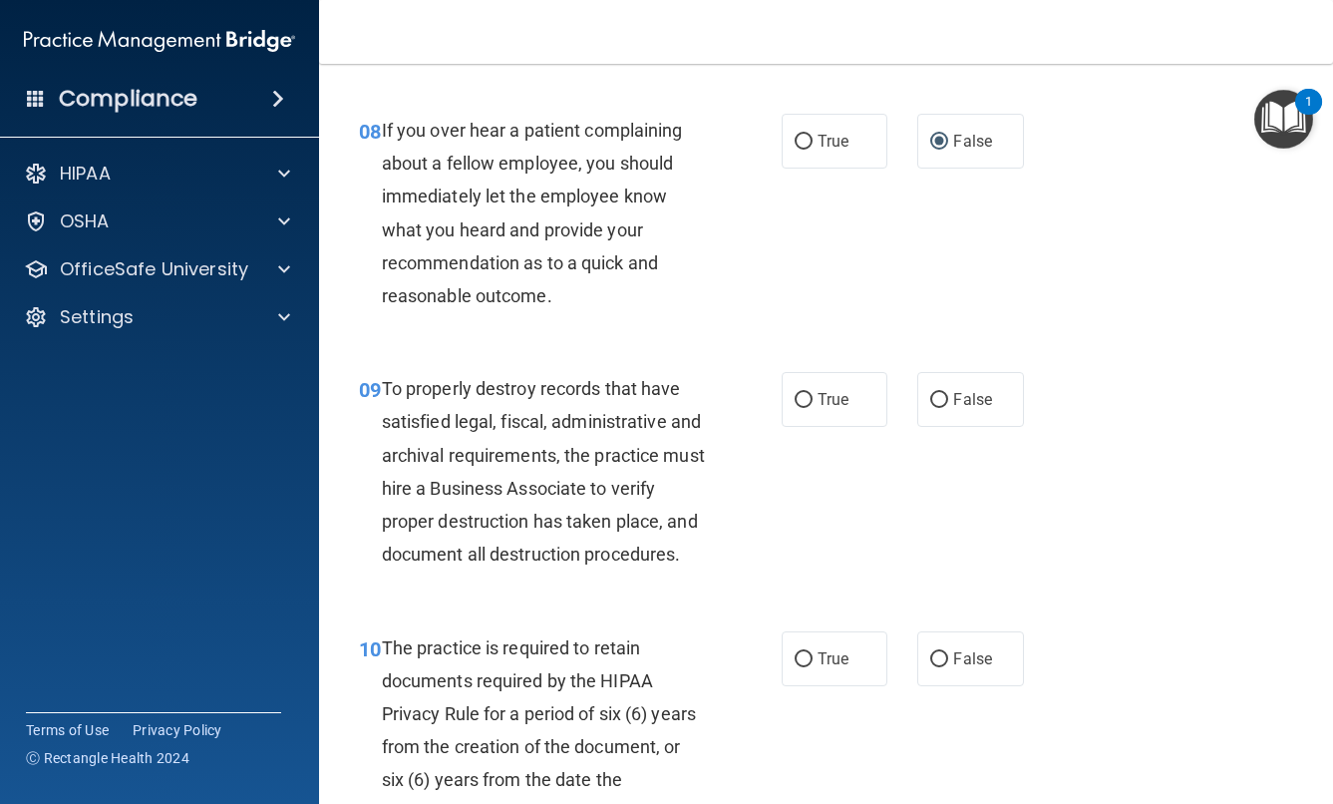
scroll to position [1756, 0]
click at [821, 426] on label "True" at bounding box center [835, 398] width 107 height 55
click at [813, 407] on input "True" at bounding box center [804, 399] width 18 height 15
radio input "true"
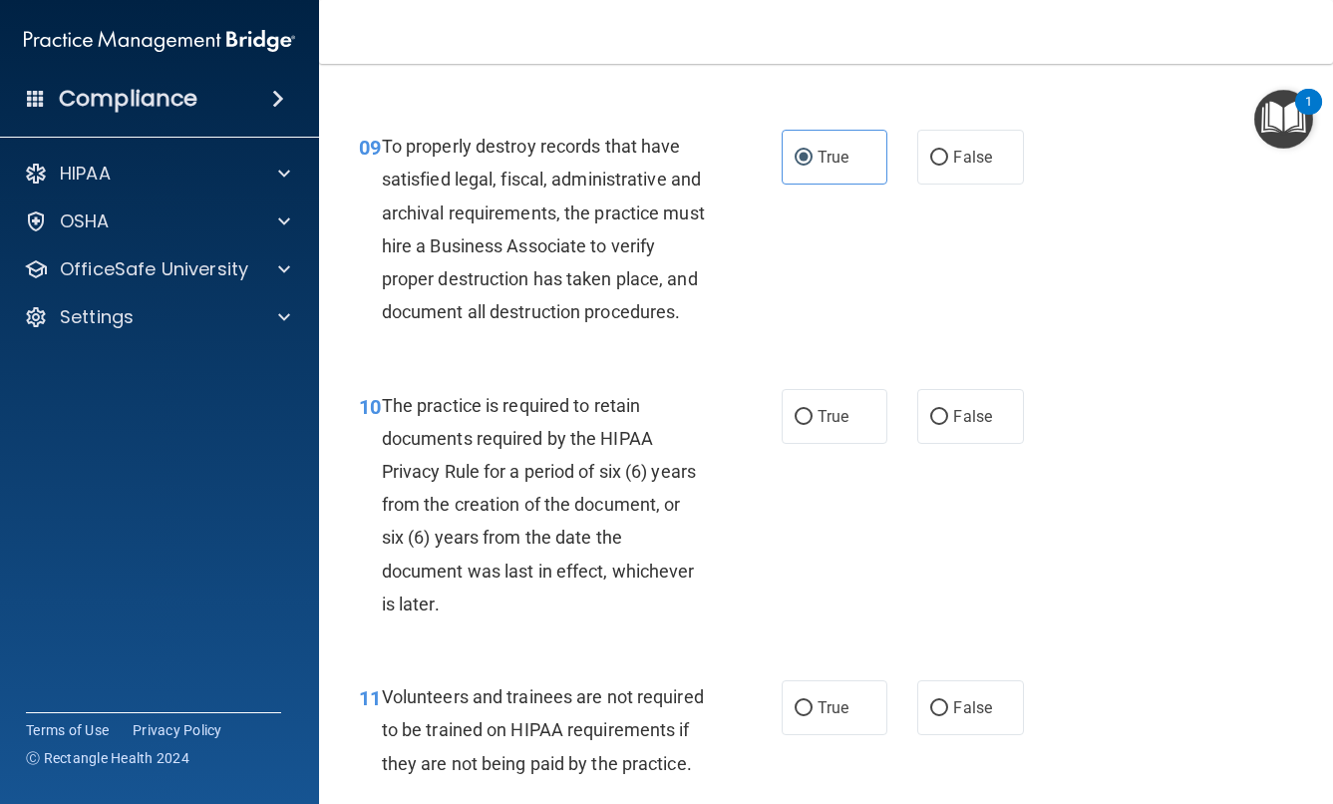
scroll to position [2000, 0]
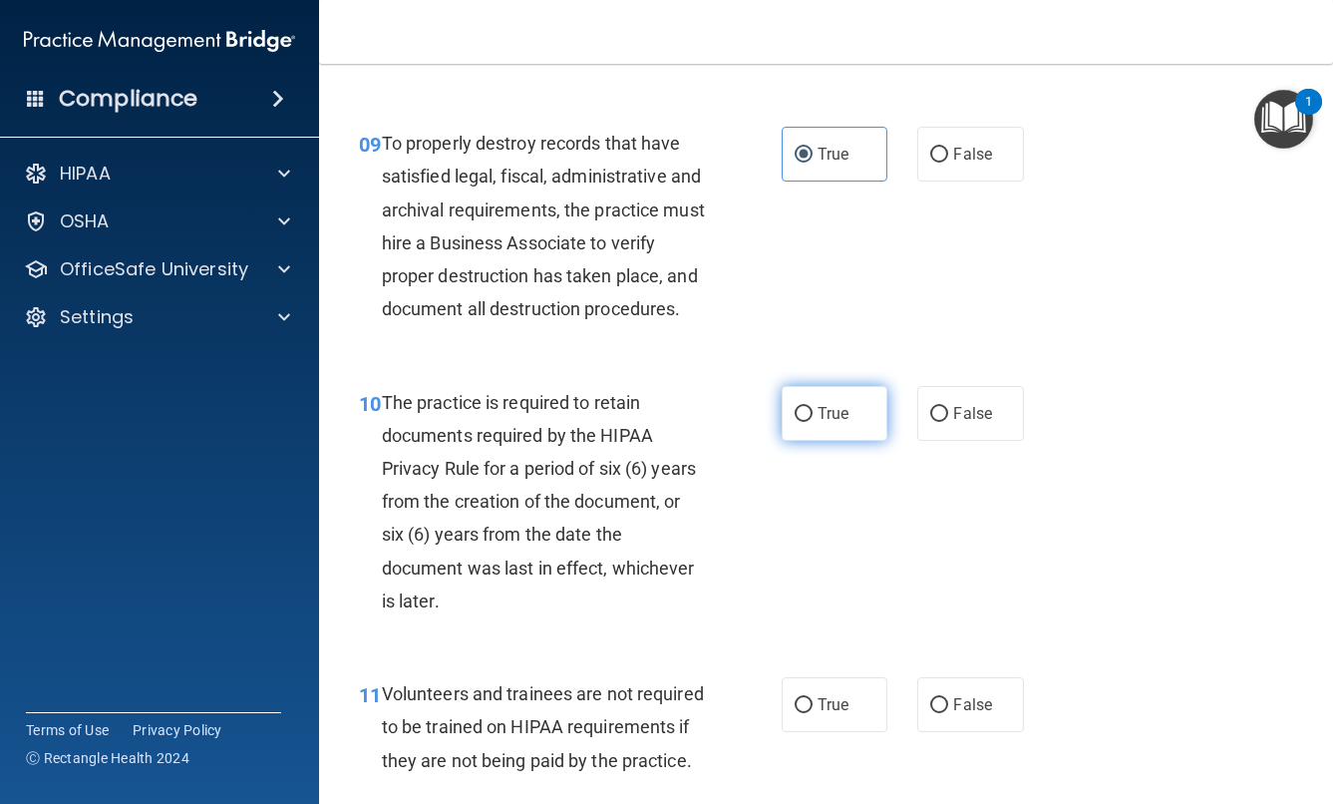
click at [808, 441] on label "True" at bounding box center [835, 413] width 107 height 55
click at [808, 422] on input "True" at bounding box center [804, 414] width 18 height 15
radio input "true"
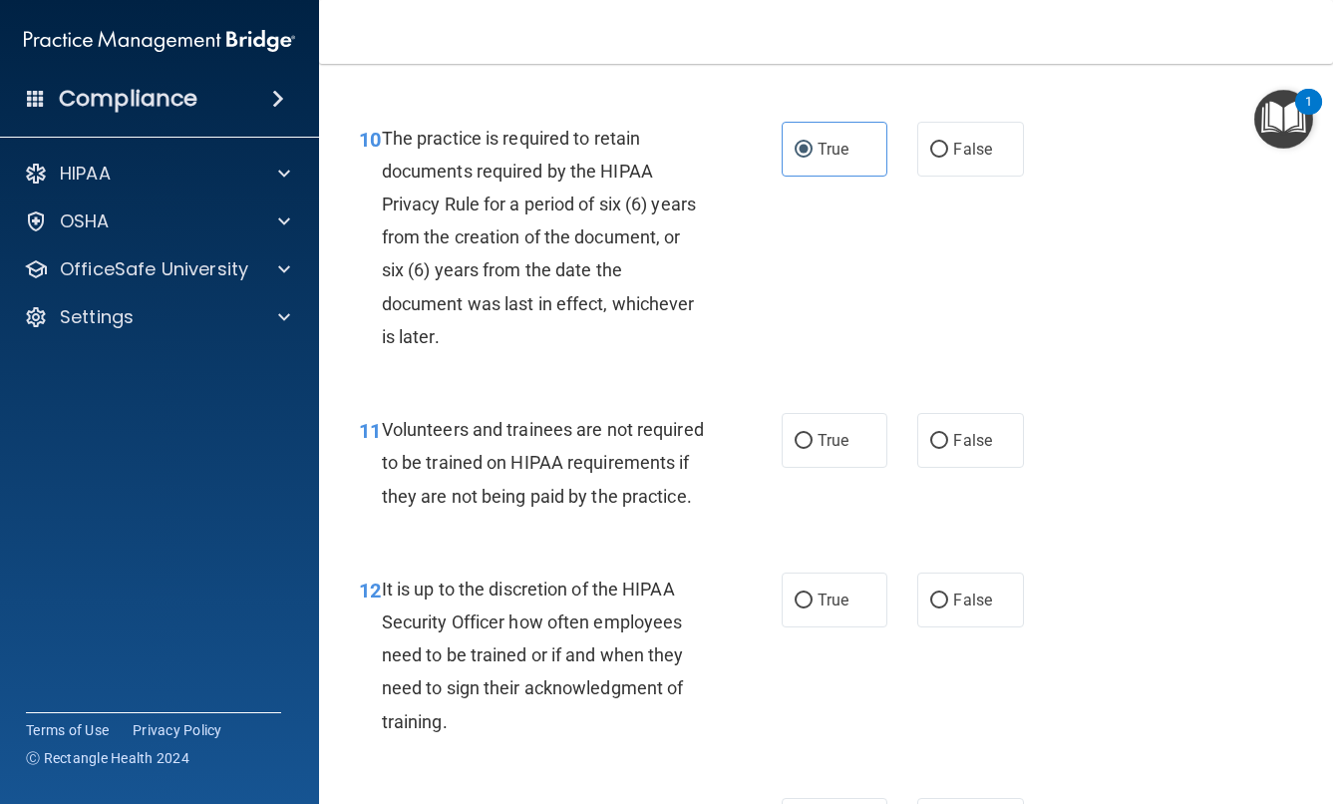
scroll to position [2270, 0]
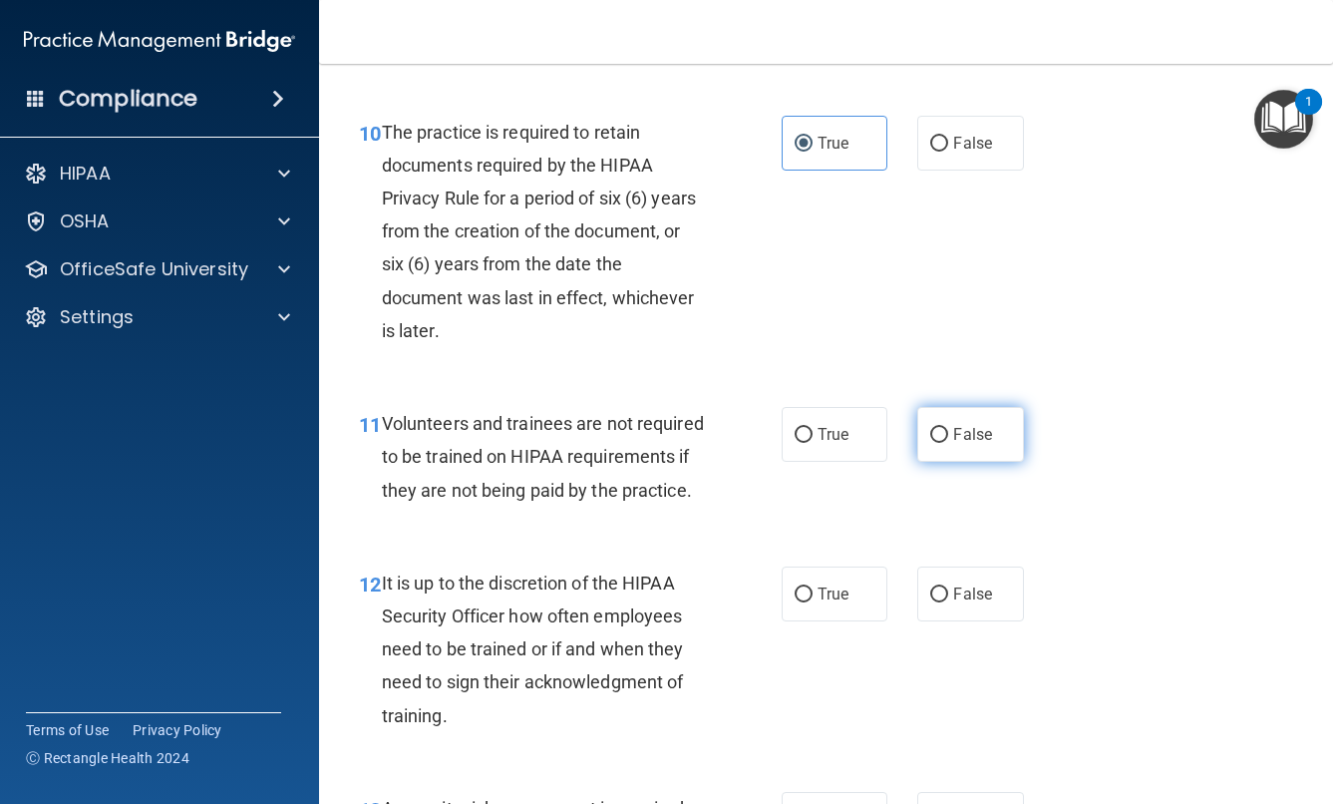
click at [960, 462] on label "False" at bounding box center [970, 434] width 107 height 55
click at [948, 443] on input "False" at bounding box center [939, 435] width 18 height 15
radio input "true"
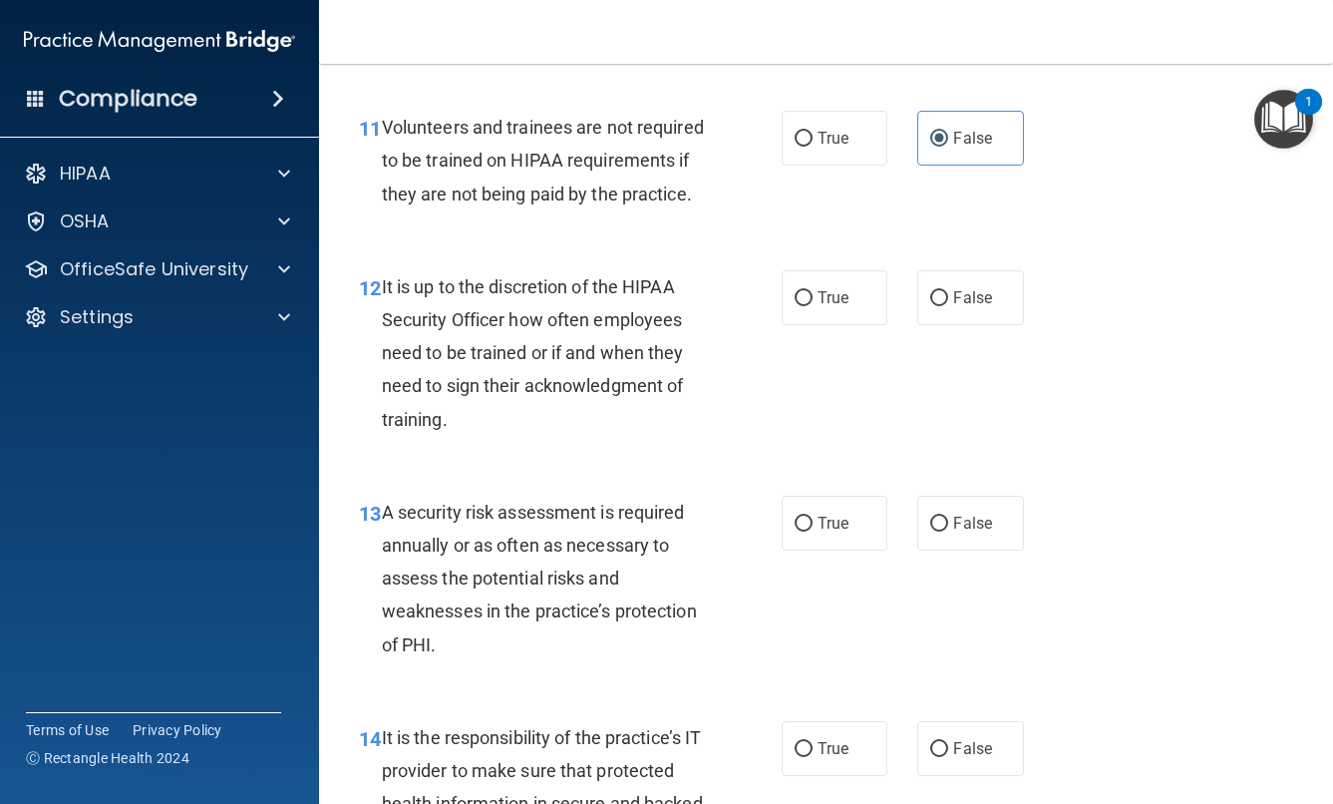
scroll to position [2577, 0]
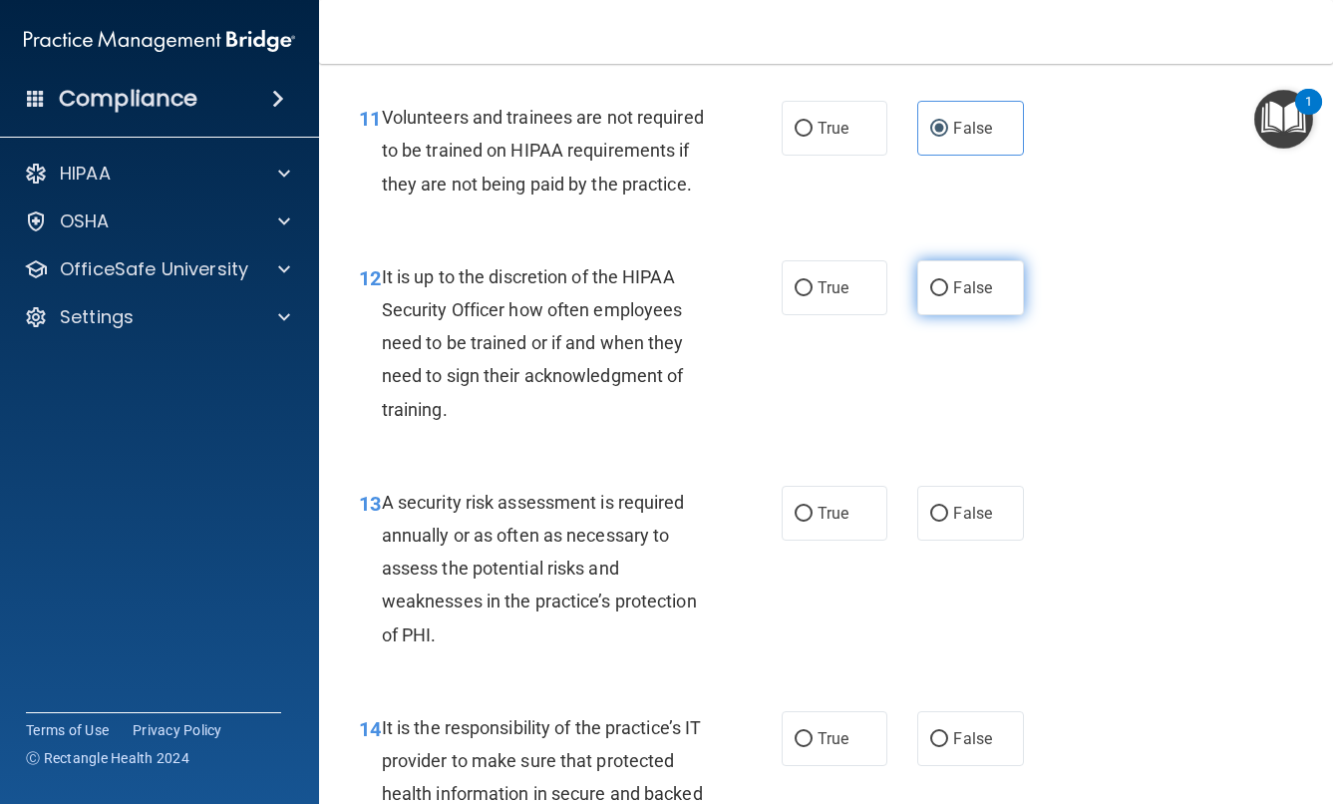
click at [967, 297] on span "False" at bounding box center [972, 287] width 39 height 19
click at [948, 296] on input "False" at bounding box center [939, 288] width 18 height 15
radio input "true"
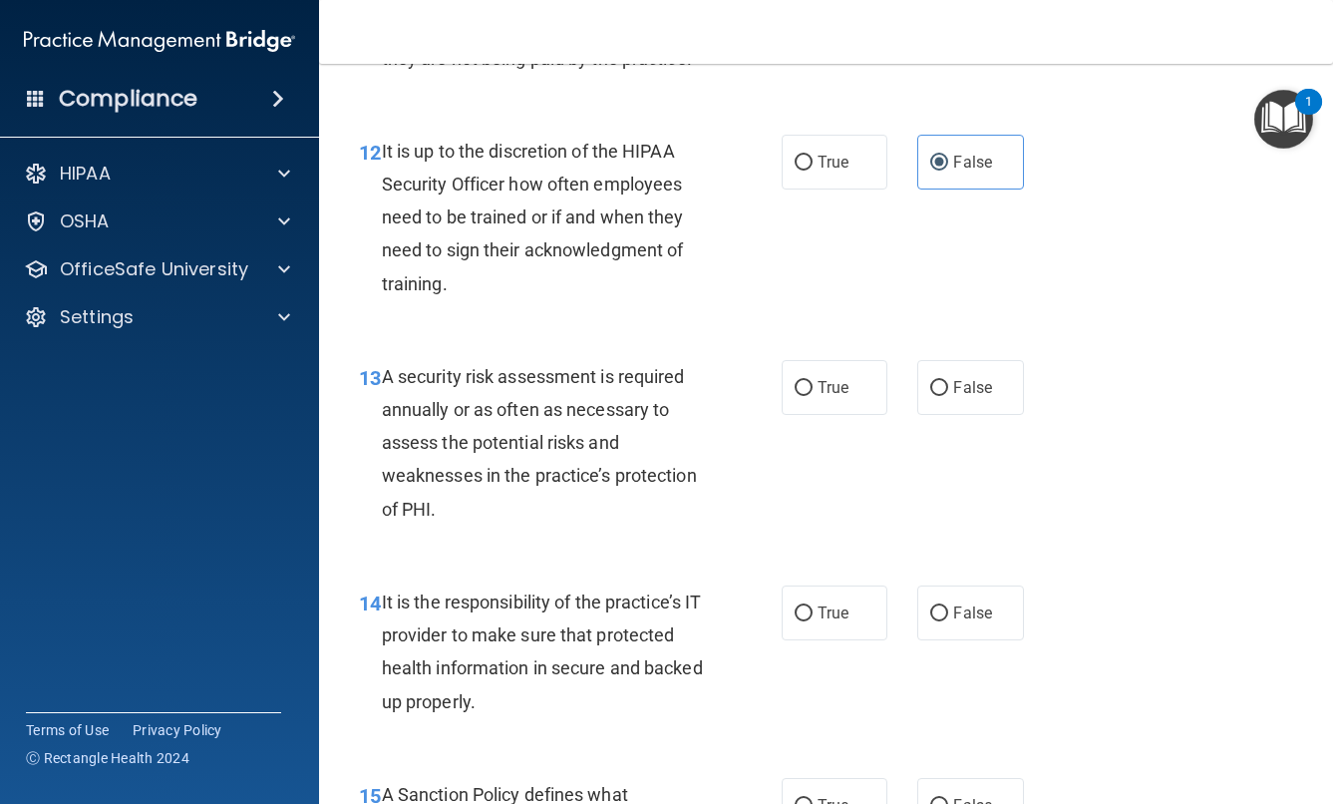
scroll to position [2708, 0]
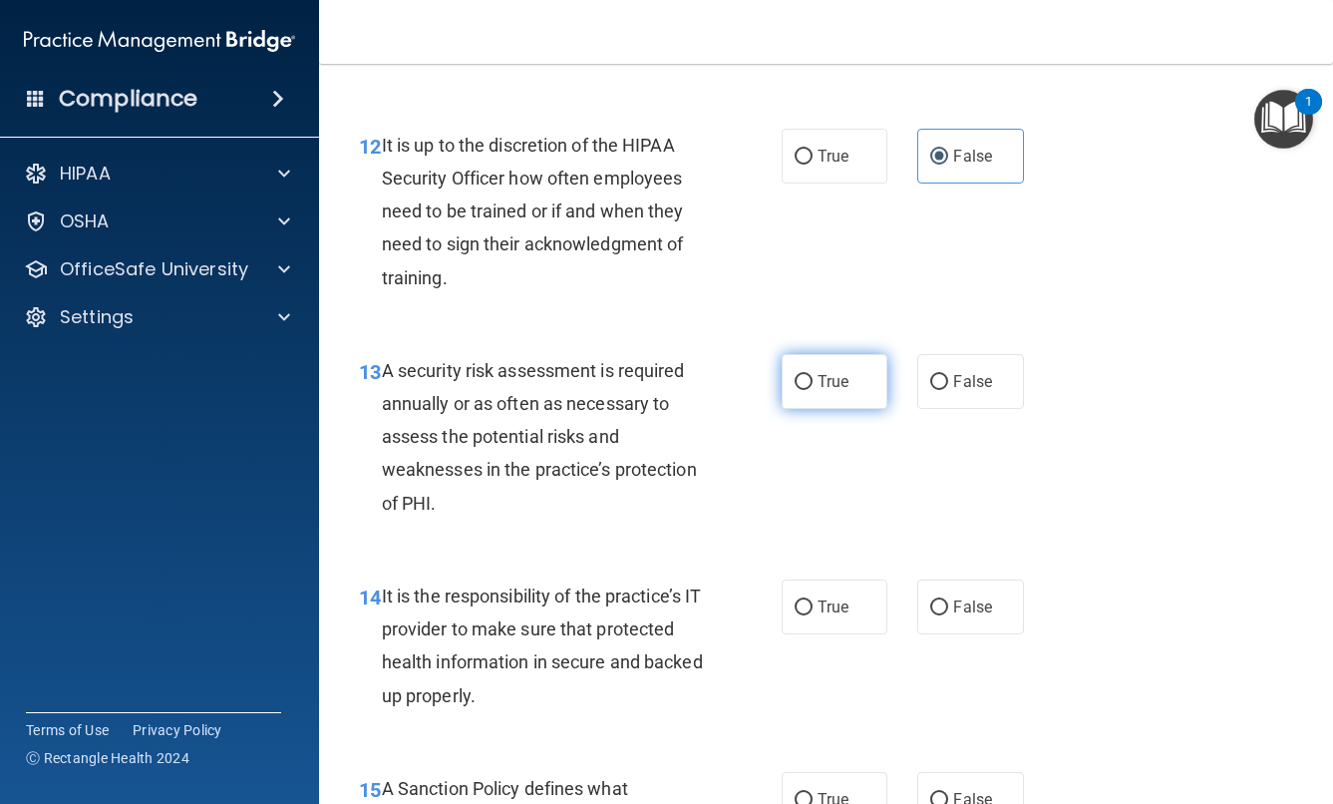
click at [823, 391] on span "True" at bounding box center [833, 381] width 31 height 19
click at [813, 390] on input "True" at bounding box center [804, 382] width 18 height 15
radio input "true"
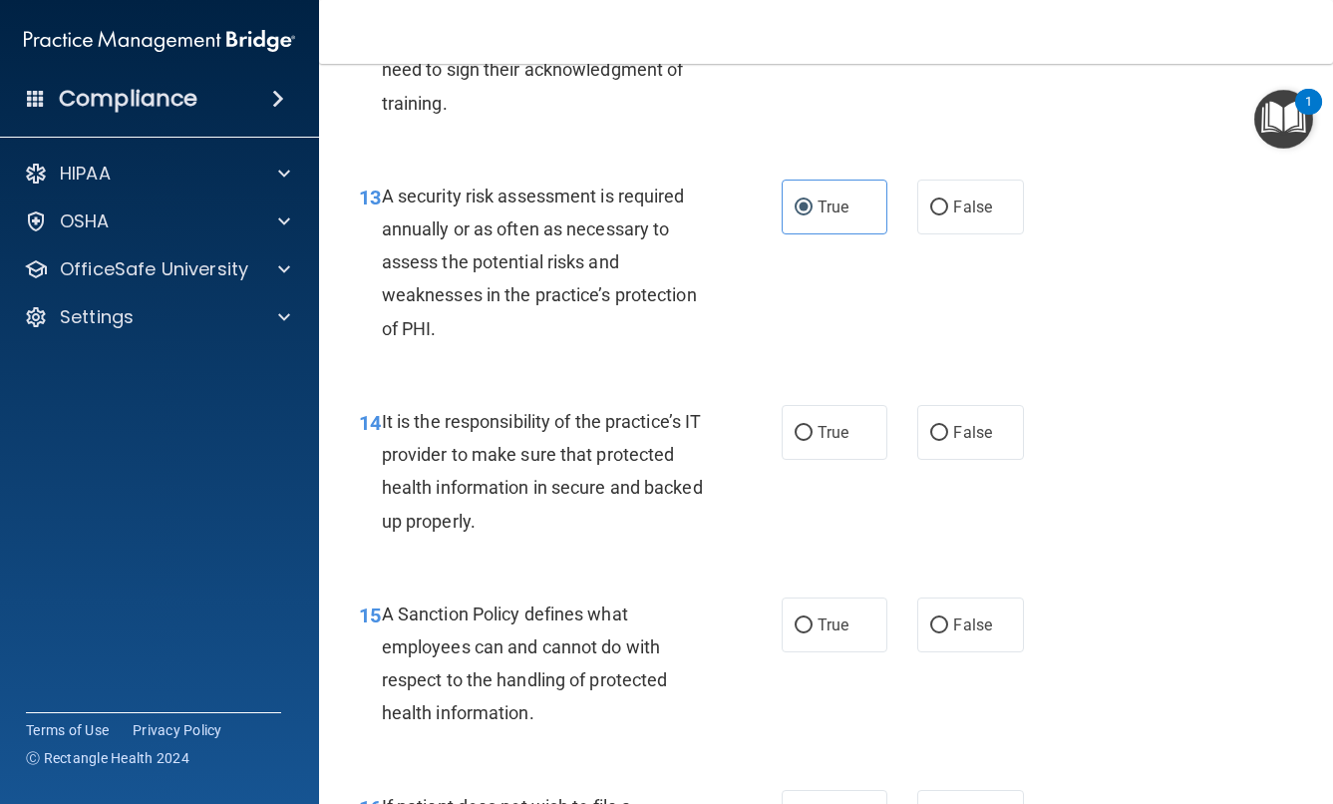
scroll to position [2890, 0]
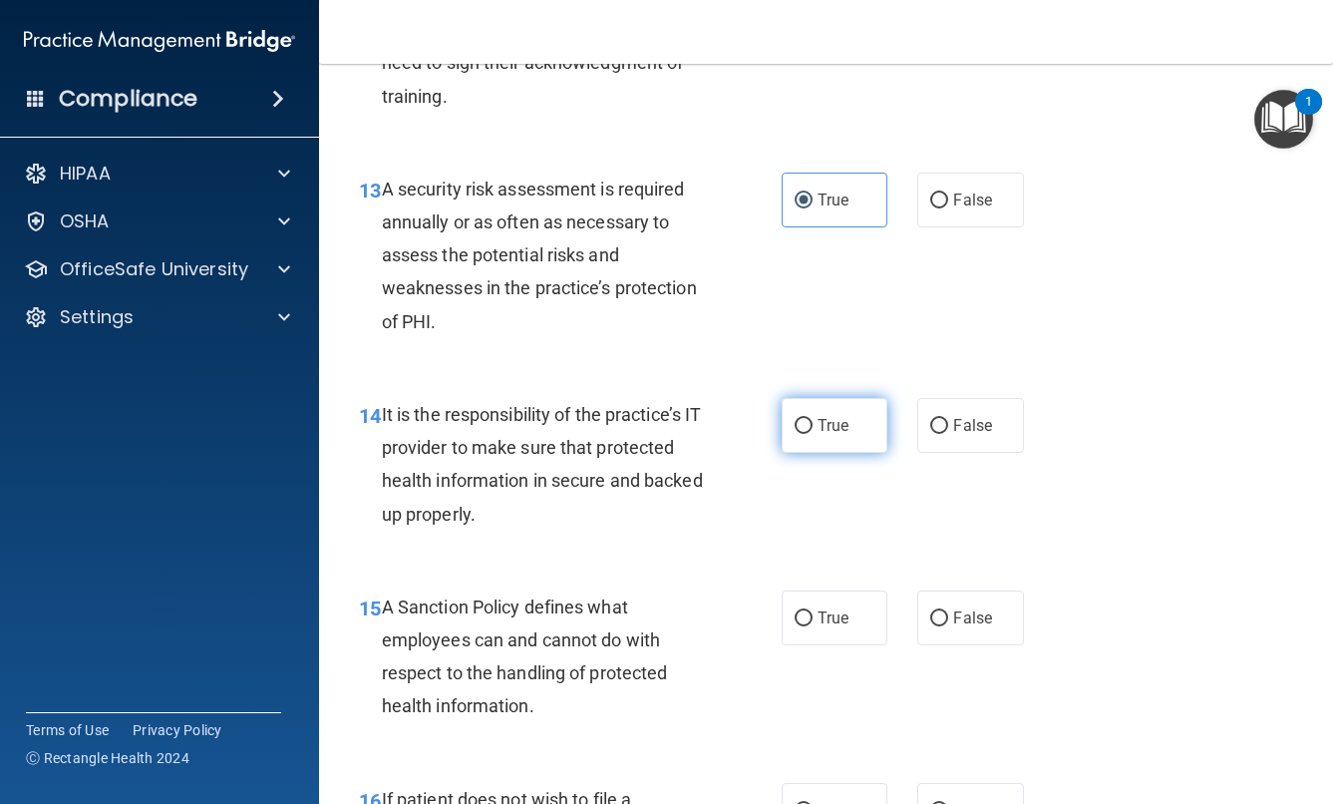
click at [840, 435] on span "True" at bounding box center [833, 425] width 31 height 19
click at [813, 434] on input "True" at bounding box center [804, 426] width 18 height 15
radio input "true"
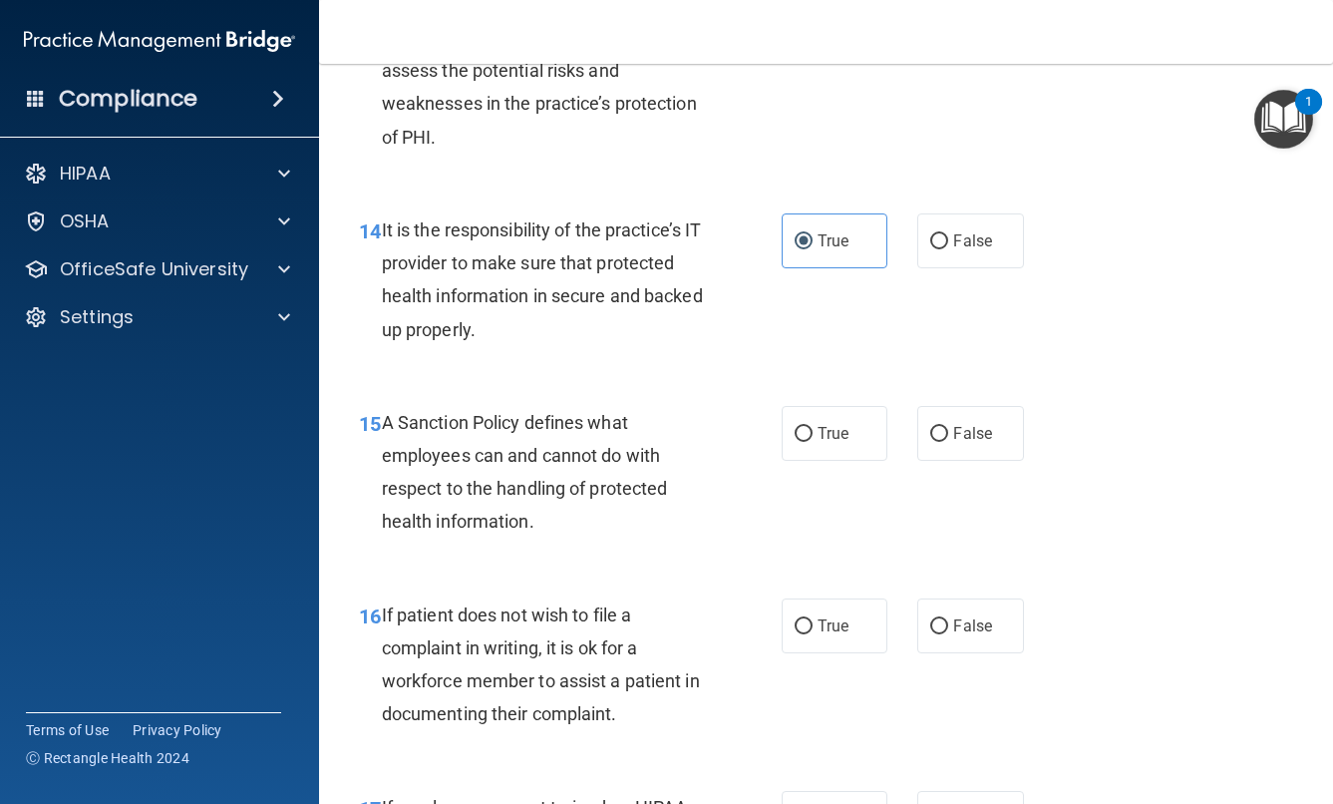
scroll to position [3081, 0]
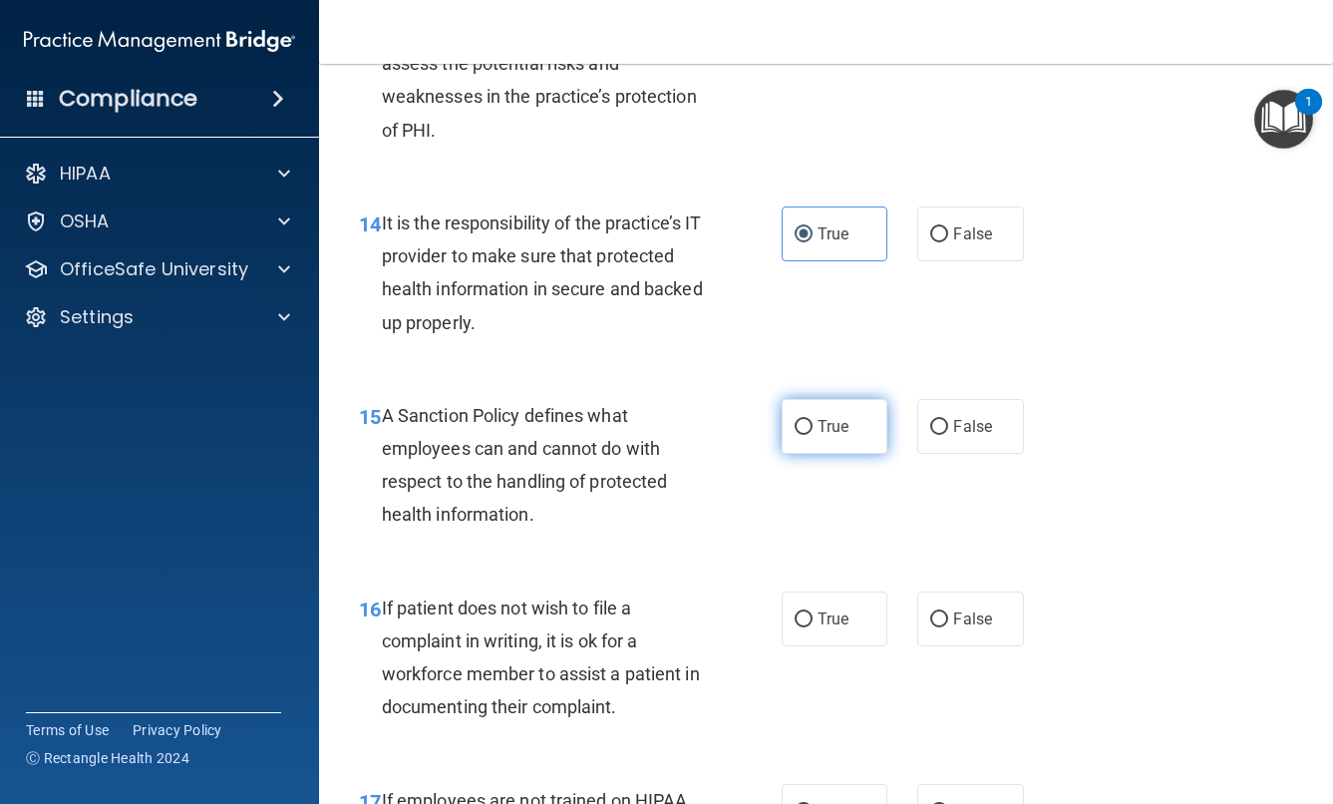
click at [817, 454] on label "True" at bounding box center [835, 426] width 107 height 55
click at [813, 435] on input "True" at bounding box center [804, 427] width 18 height 15
radio input "true"
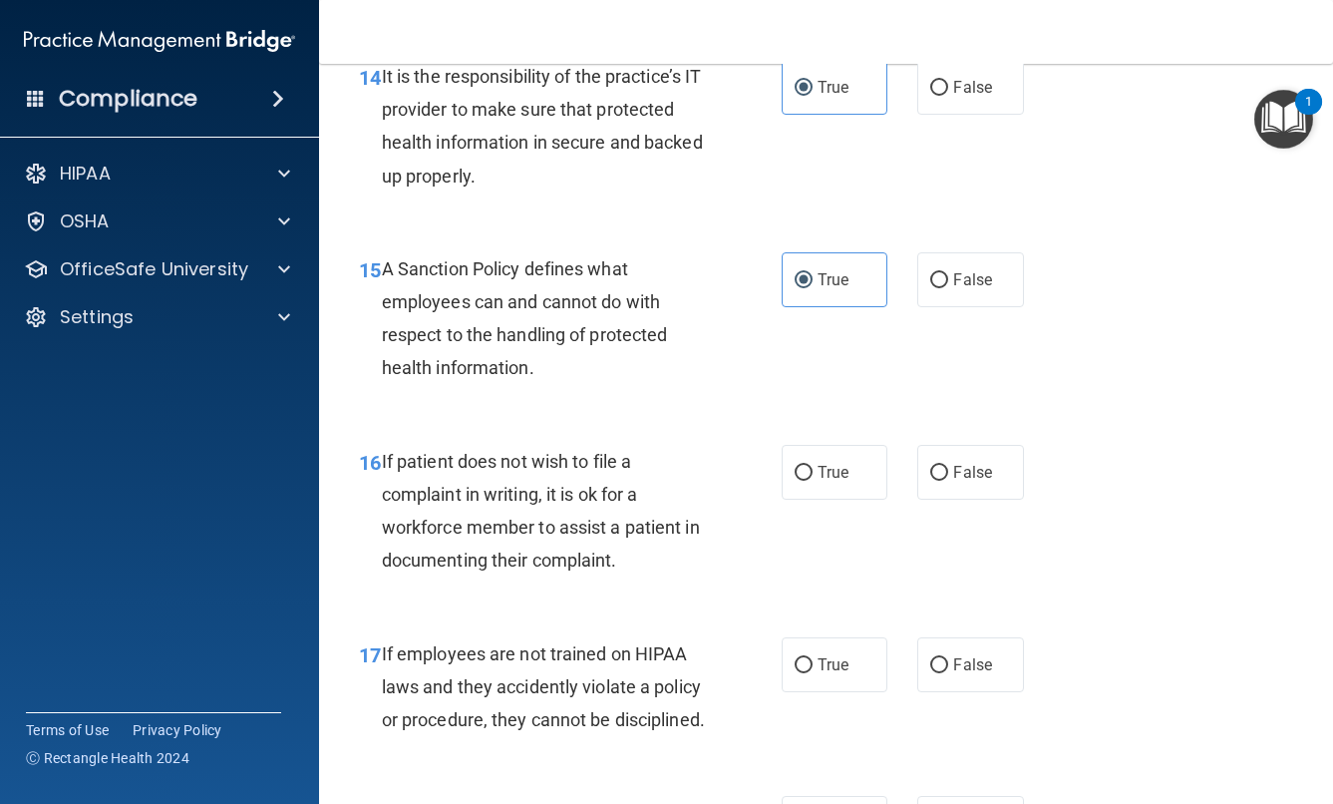
scroll to position [3232, 0]
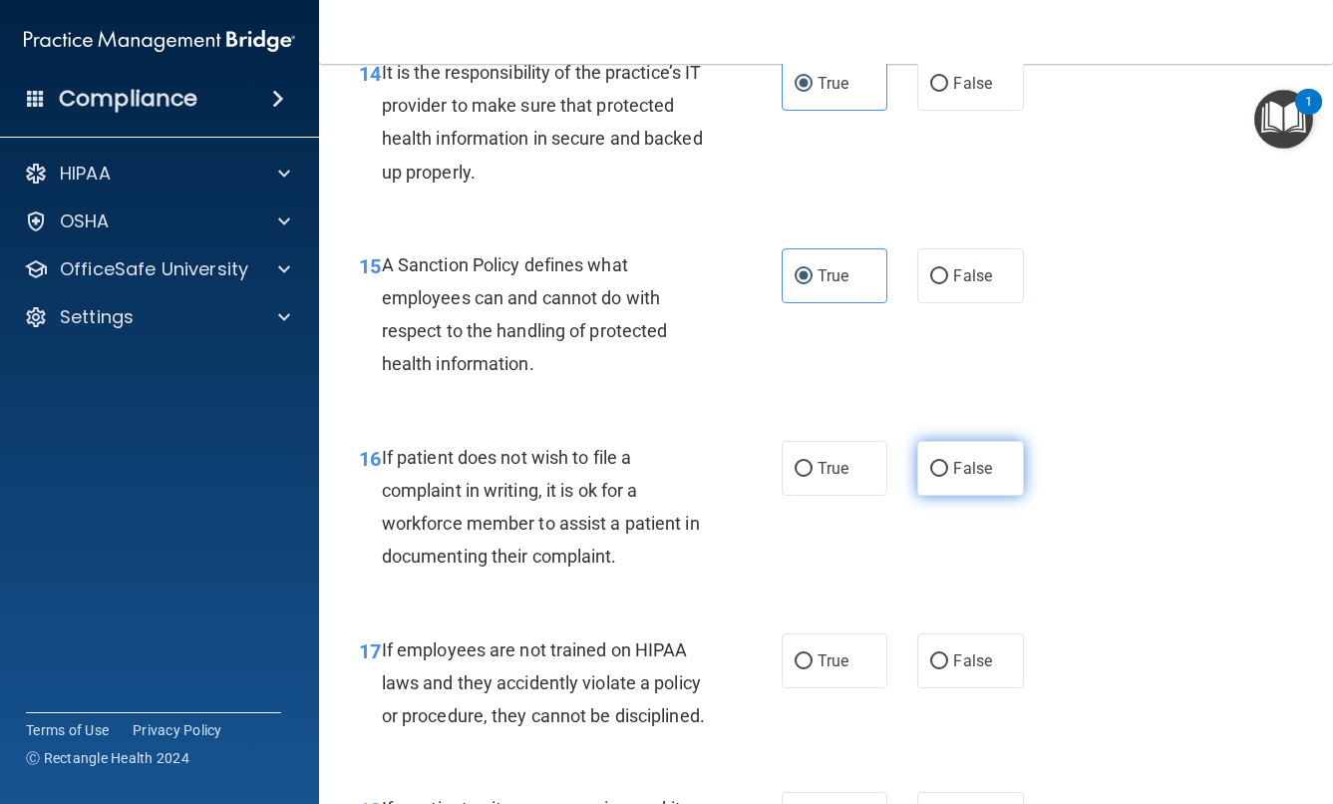
click at [940, 477] on input "False" at bounding box center [939, 469] width 18 height 15
radio input "true"
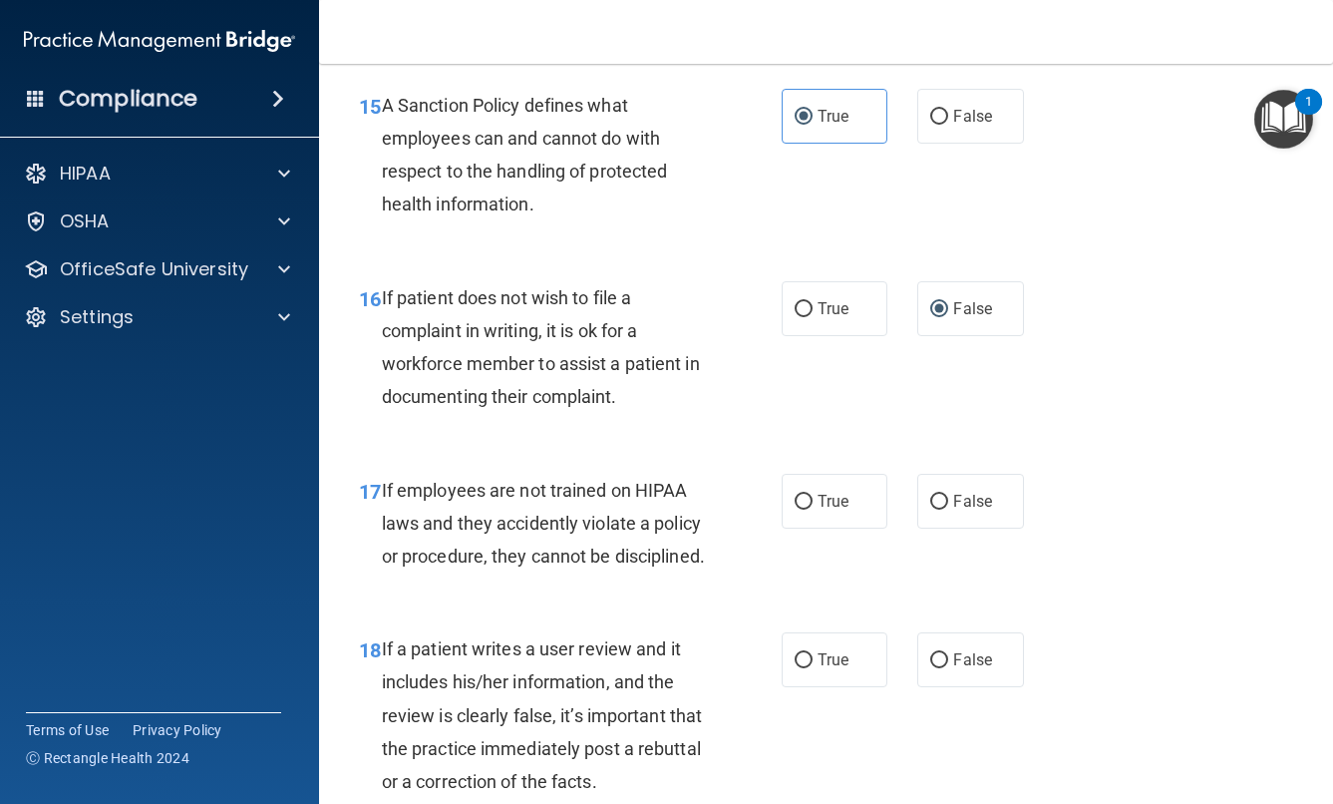
scroll to position [3393, 0]
click at [985, 509] on span "False" at bounding box center [972, 499] width 39 height 19
click at [948, 508] on input "False" at bounding box center [939, 500] width 18 height 15
radio input "true"
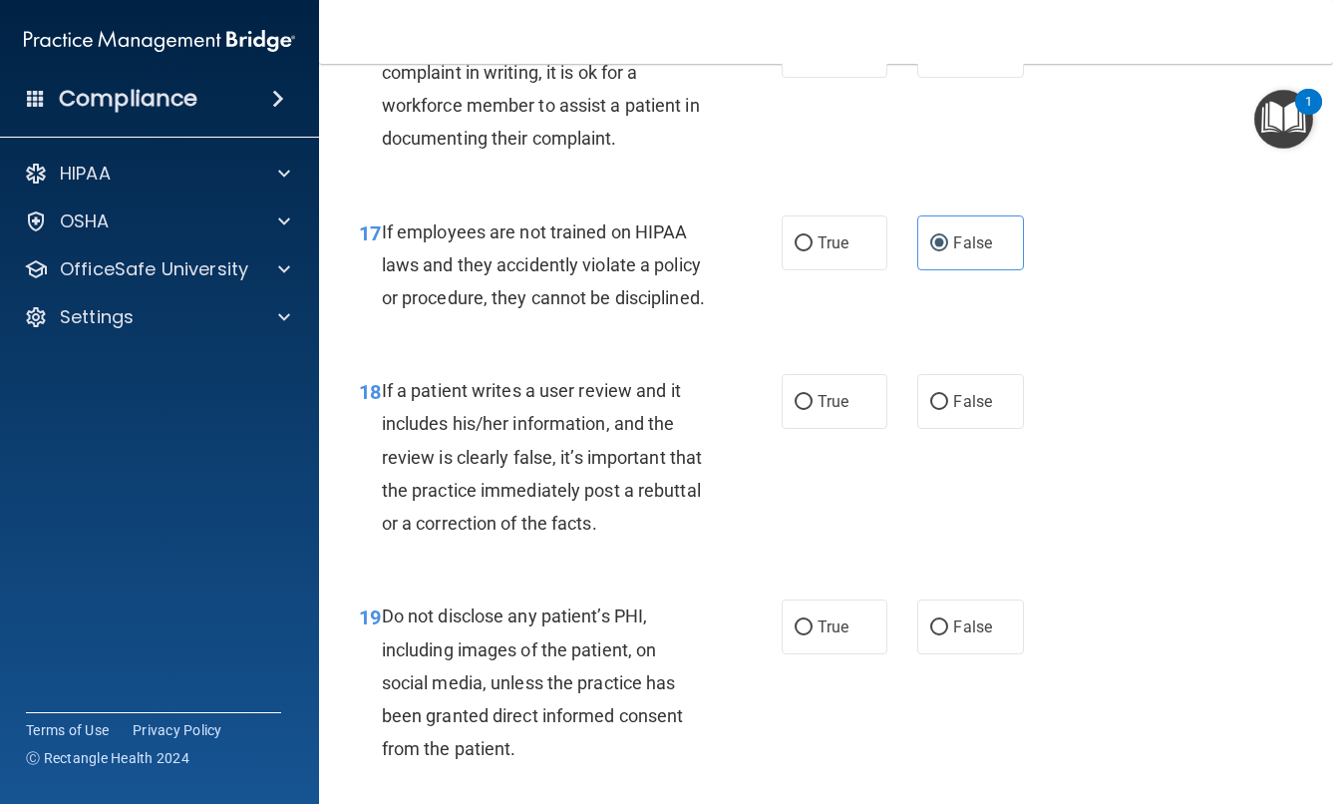
scroll to position [3660, 0]
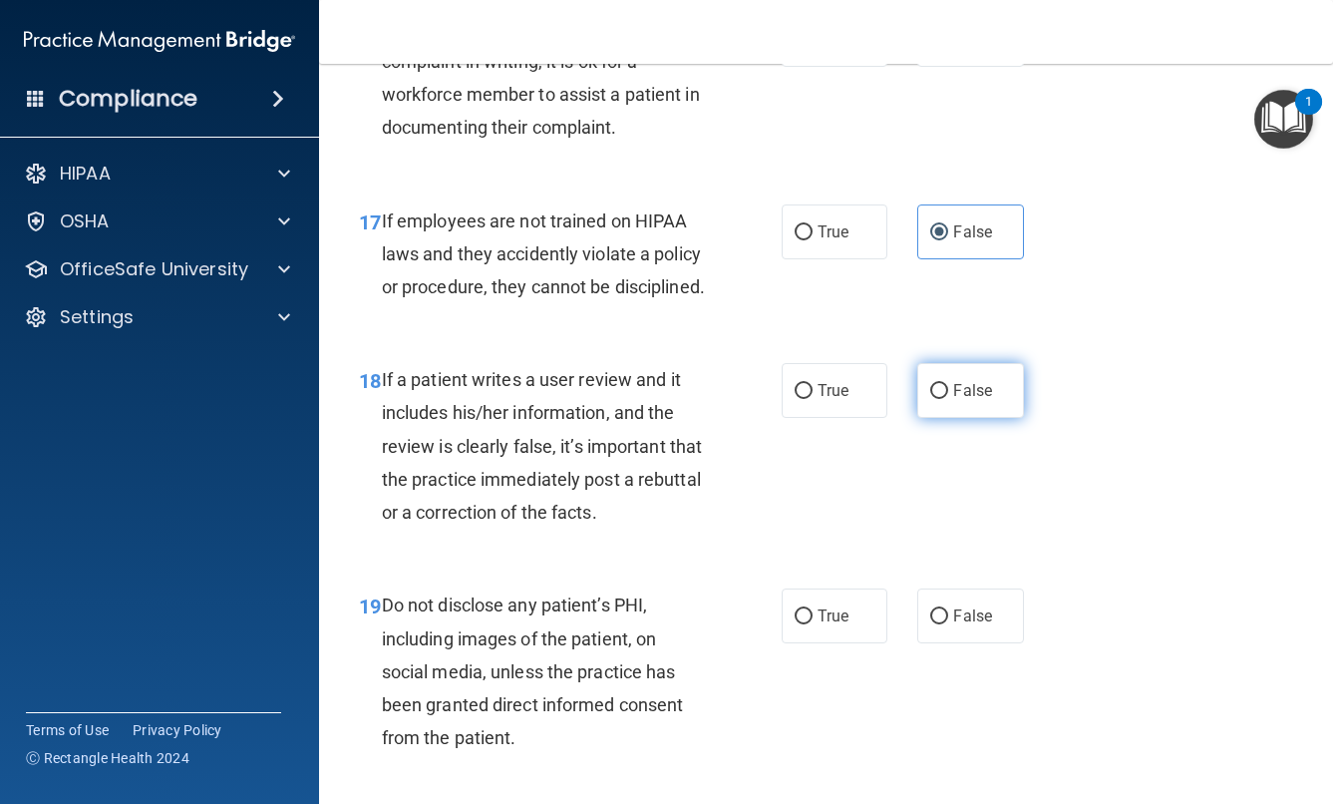
click at [940, 399] on input "False" at bounding box center [939, 391] width 18 height 15
radio input "true"
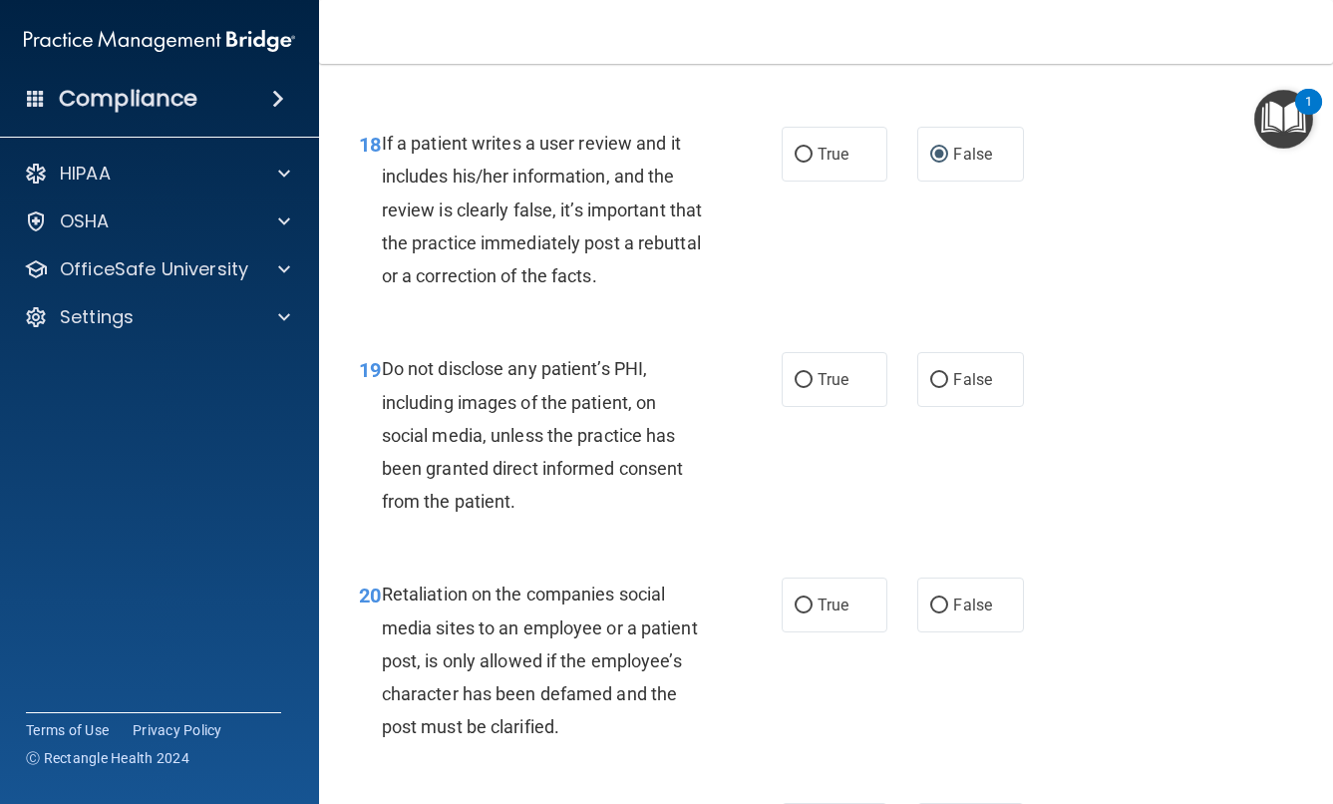
scroll to position [3907, 0]
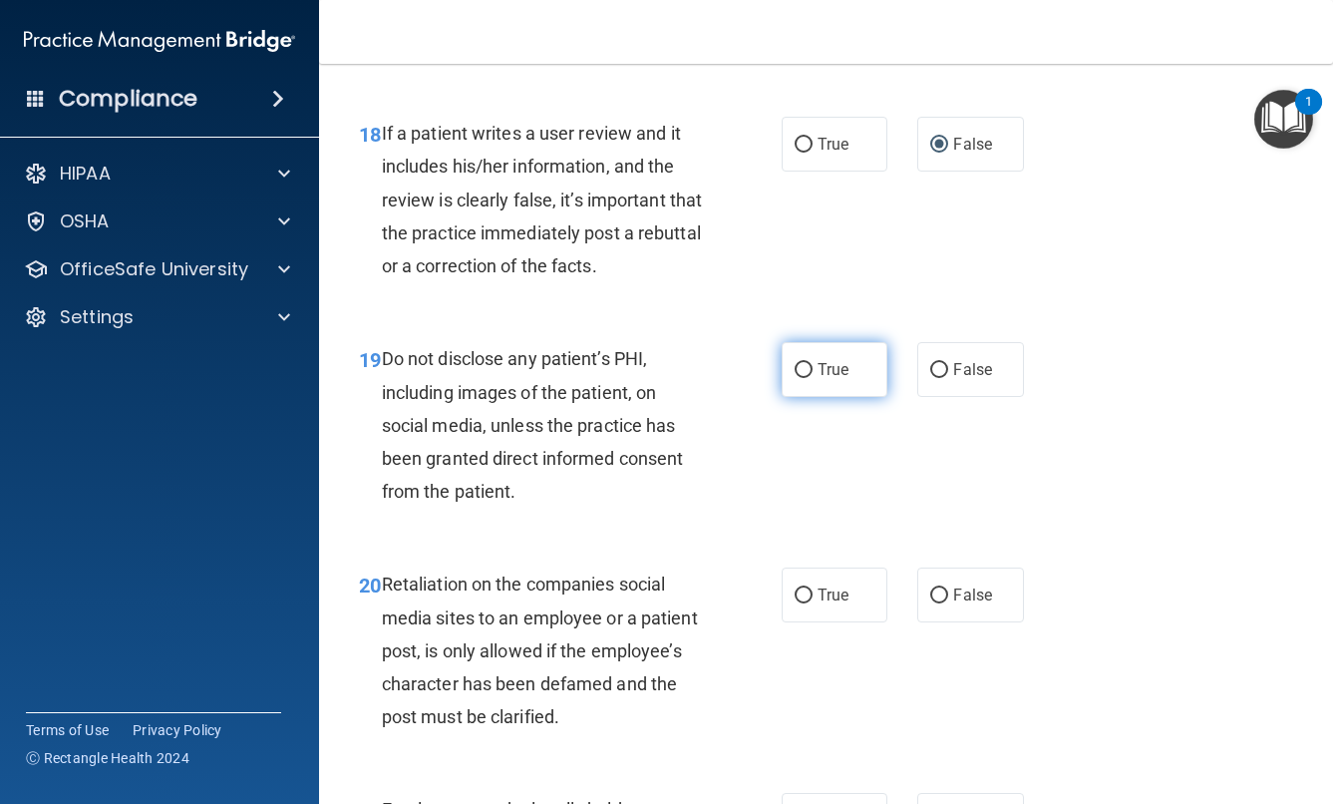
click at [819, 397] on label "True" at bounding box center [835, 369] width 107 height 55
click at [813, 378] on input "True" at bounding box center [804, 370] width 18 height 15
radio input "true"
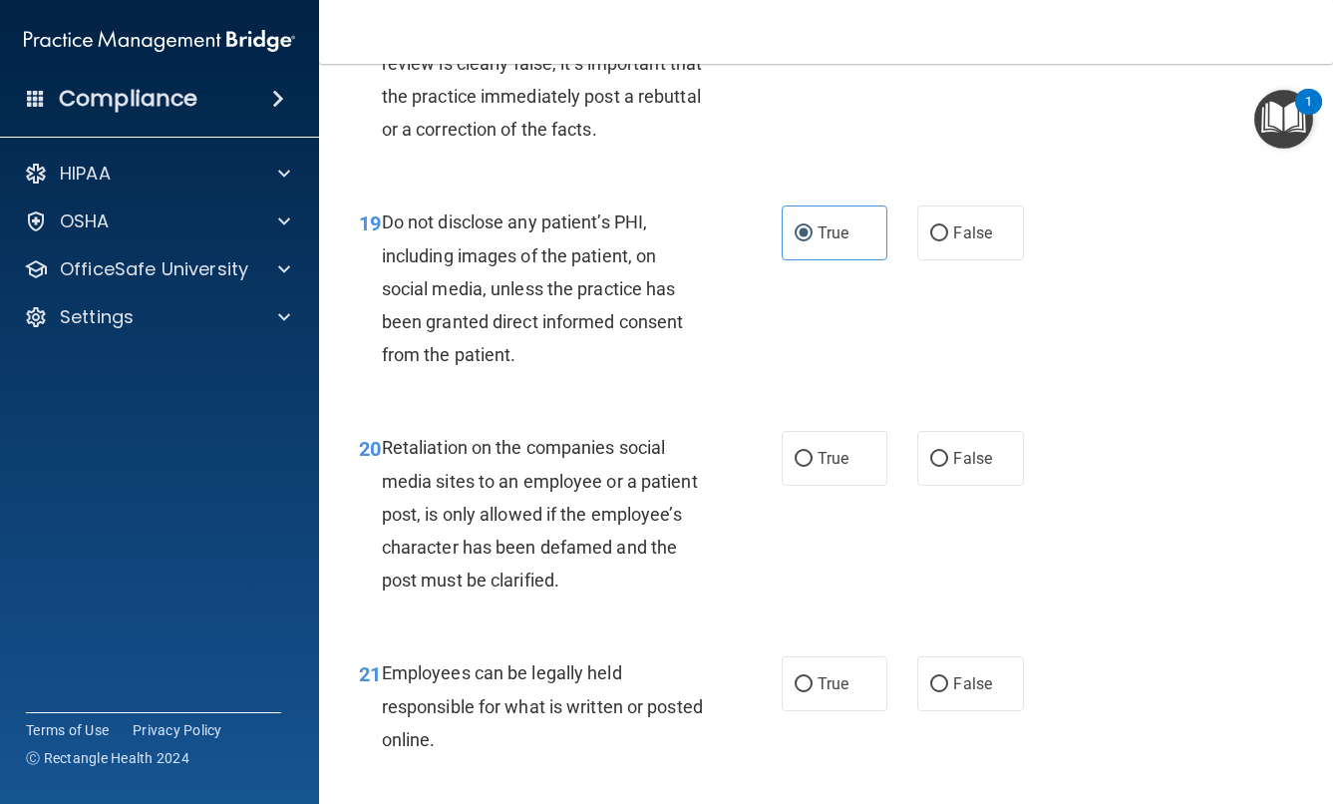
scroll to position [4086, 0]
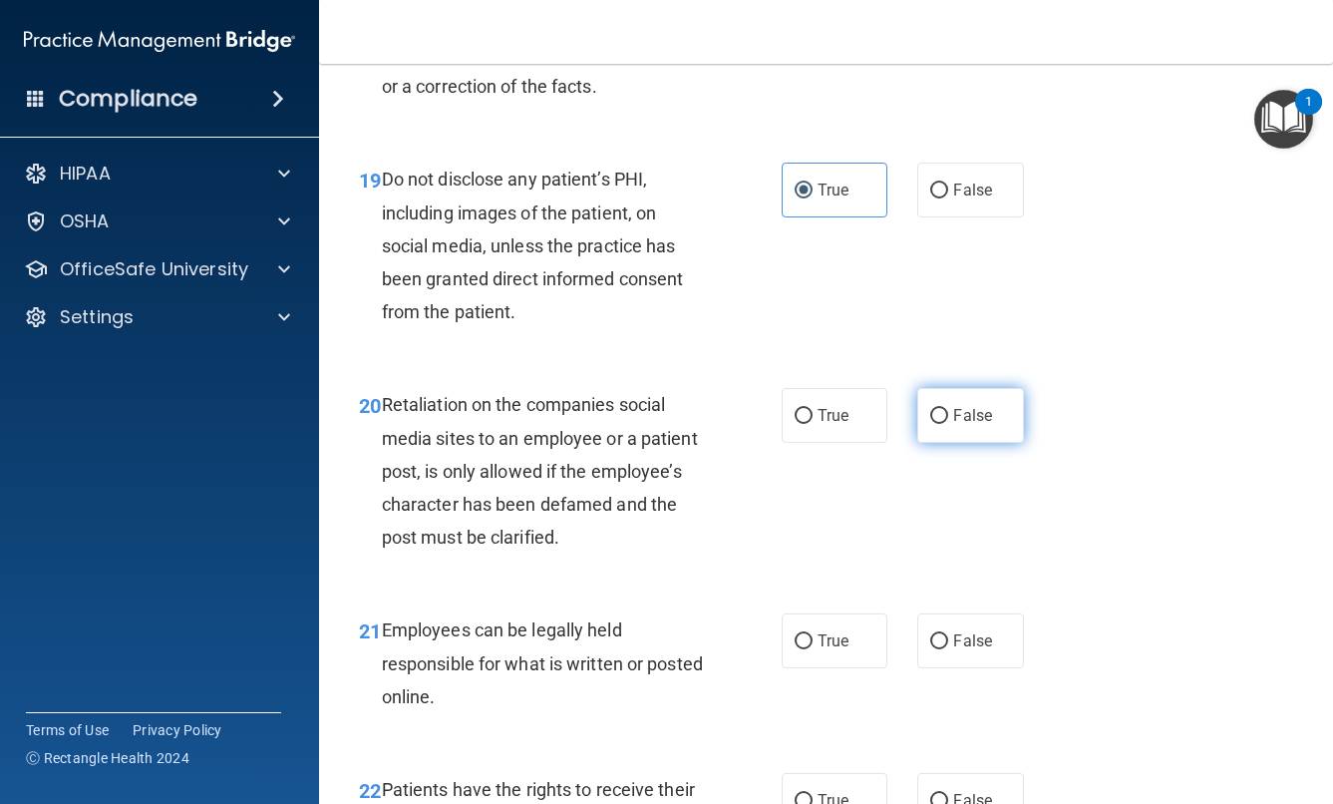
click at [958, 425] on span "False" at bounding box center [972, 415] width 39 height 19
click at [948, 424] on input "False" at bounding box center [939, 416] width 18 height 15
radio input "true"
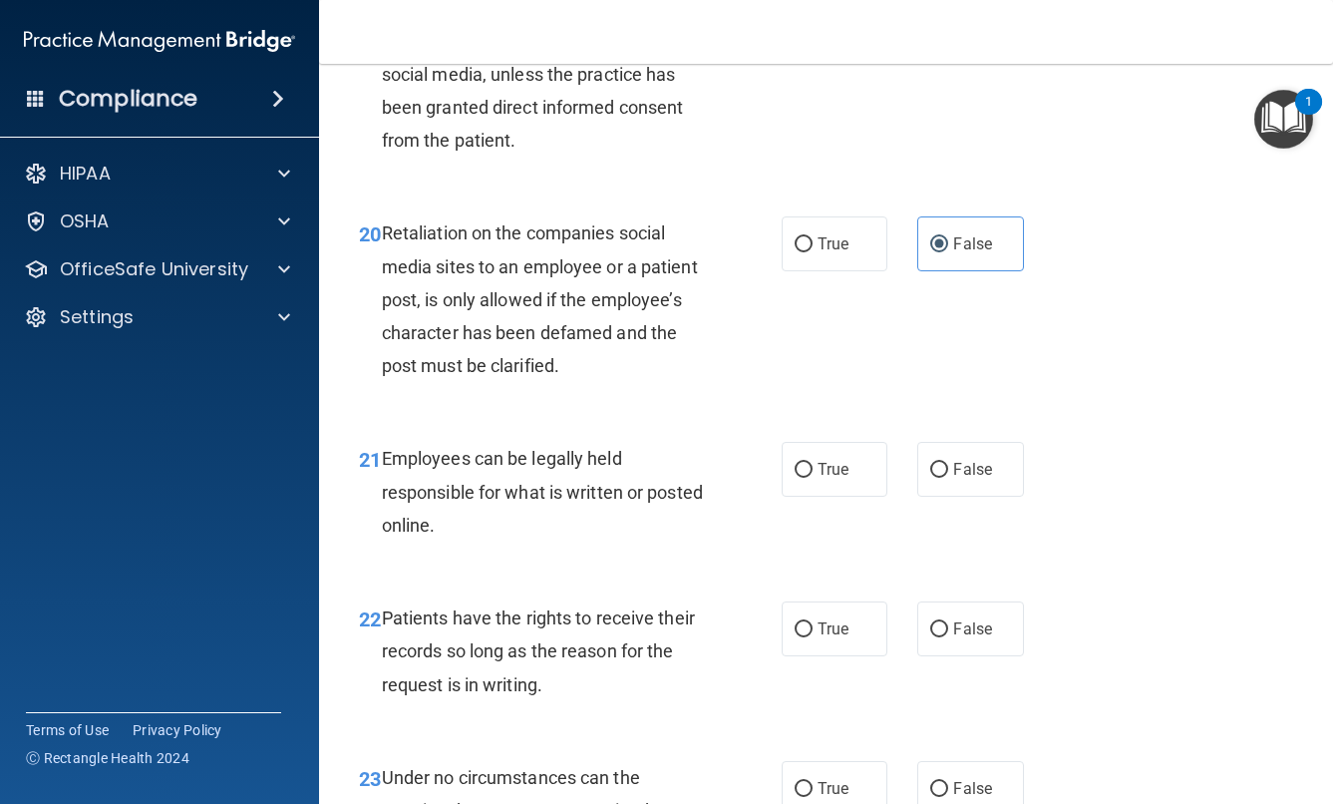
scroll to position [4284, 0]
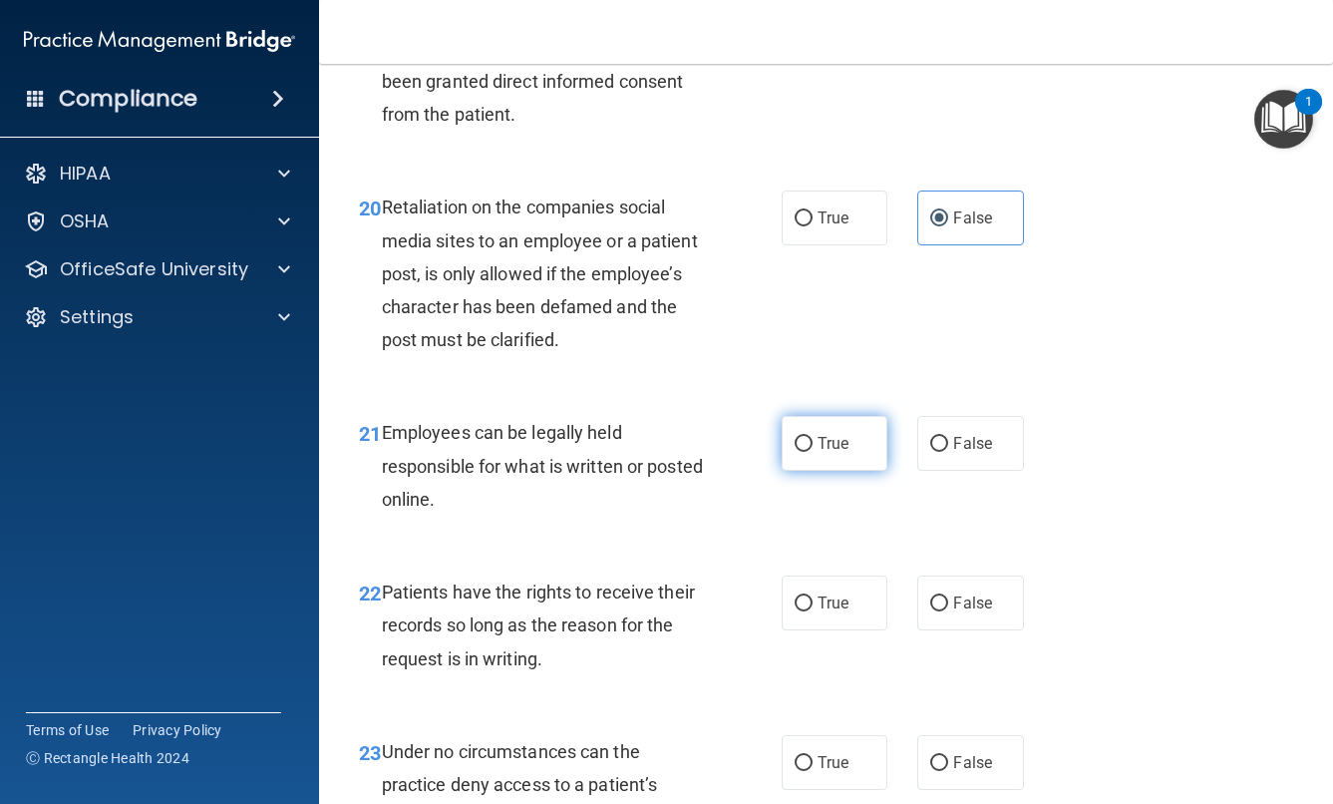
click at [819, 471] on label "True" at bounding box center [835, 443] width 107 height 55
click at [813, 452] on input "True" at bounding box center [804, 444] width 18 height 15
radio input "true"
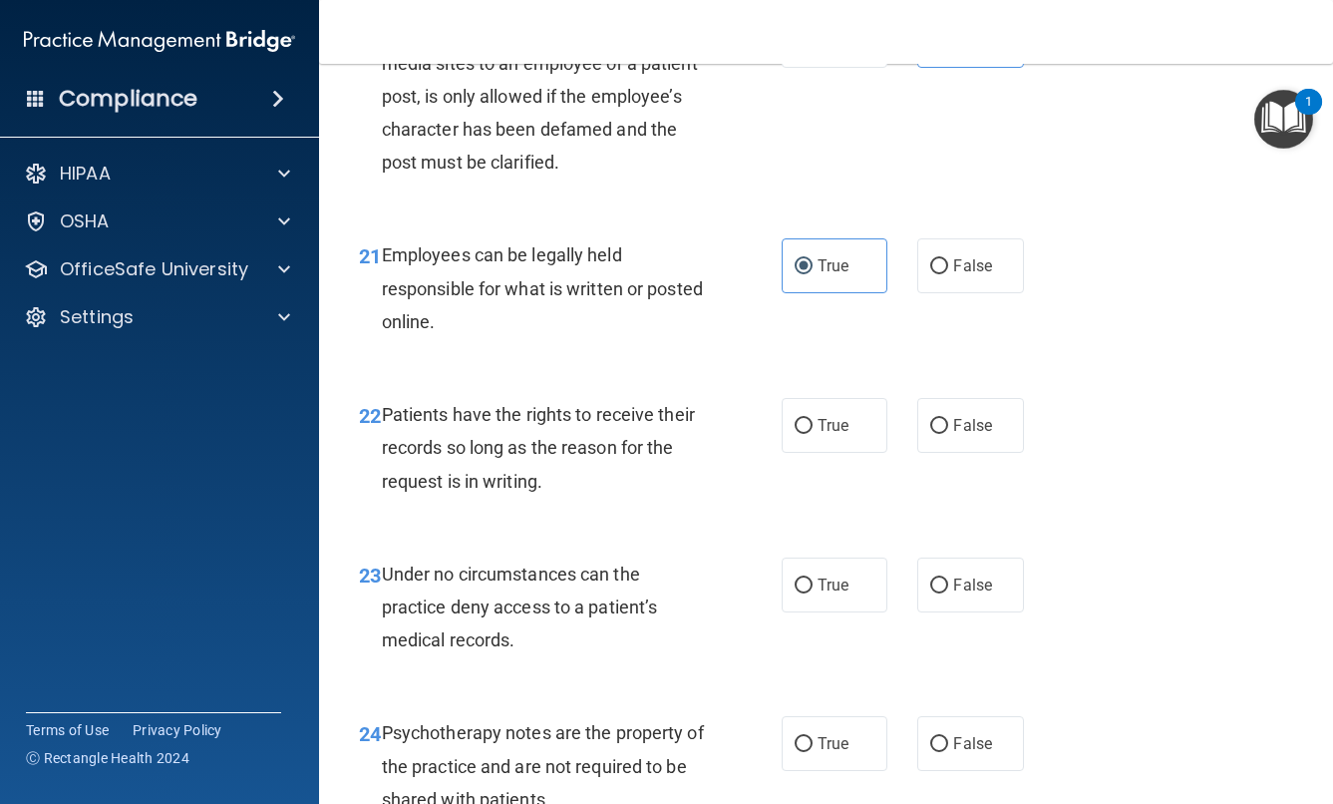
scroll to position [4465, 0]
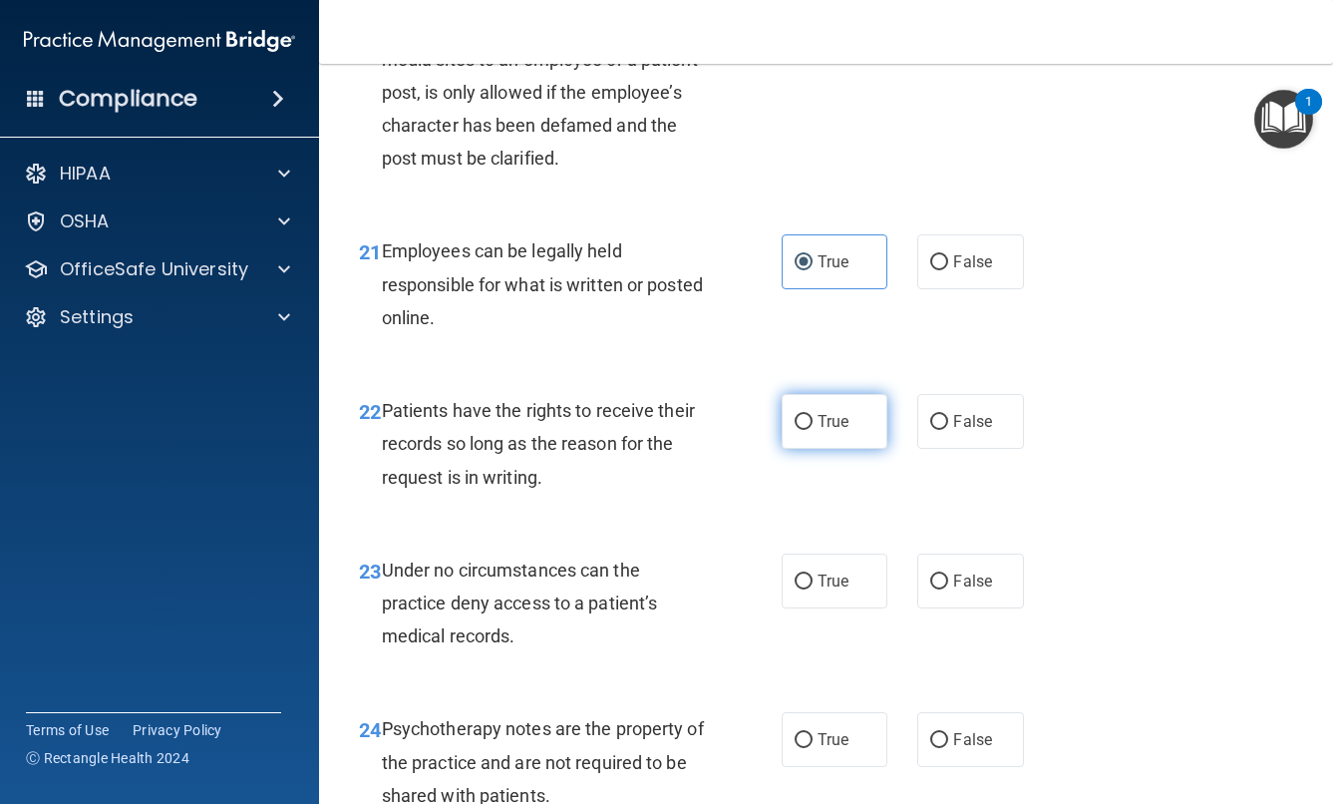
click at [818, 431] on span "True" at bounding box center [833, 421] width 31 height 19
click at [813, 430] on input "True" at bounding box center [804, 422] width 18 height 15
radio input "true"
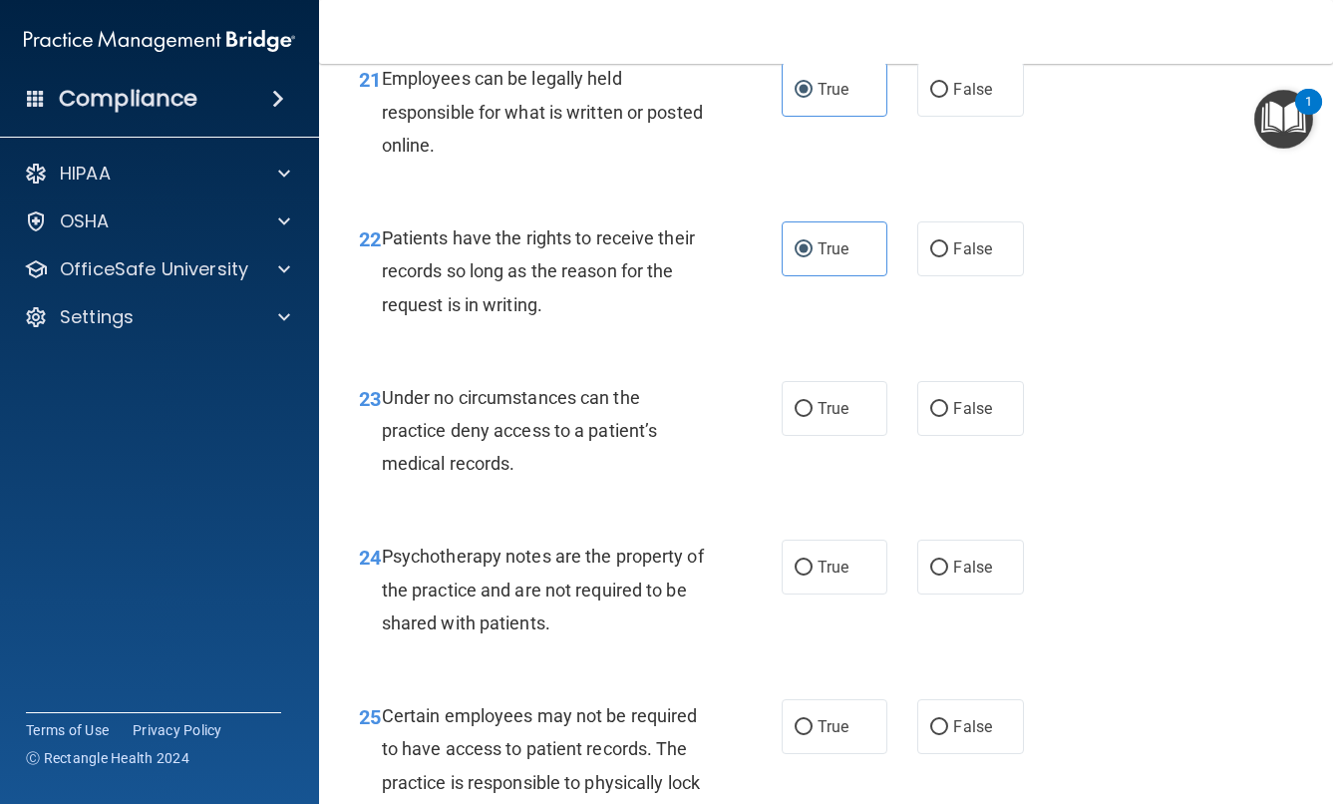
scroll to position [4645, 0]
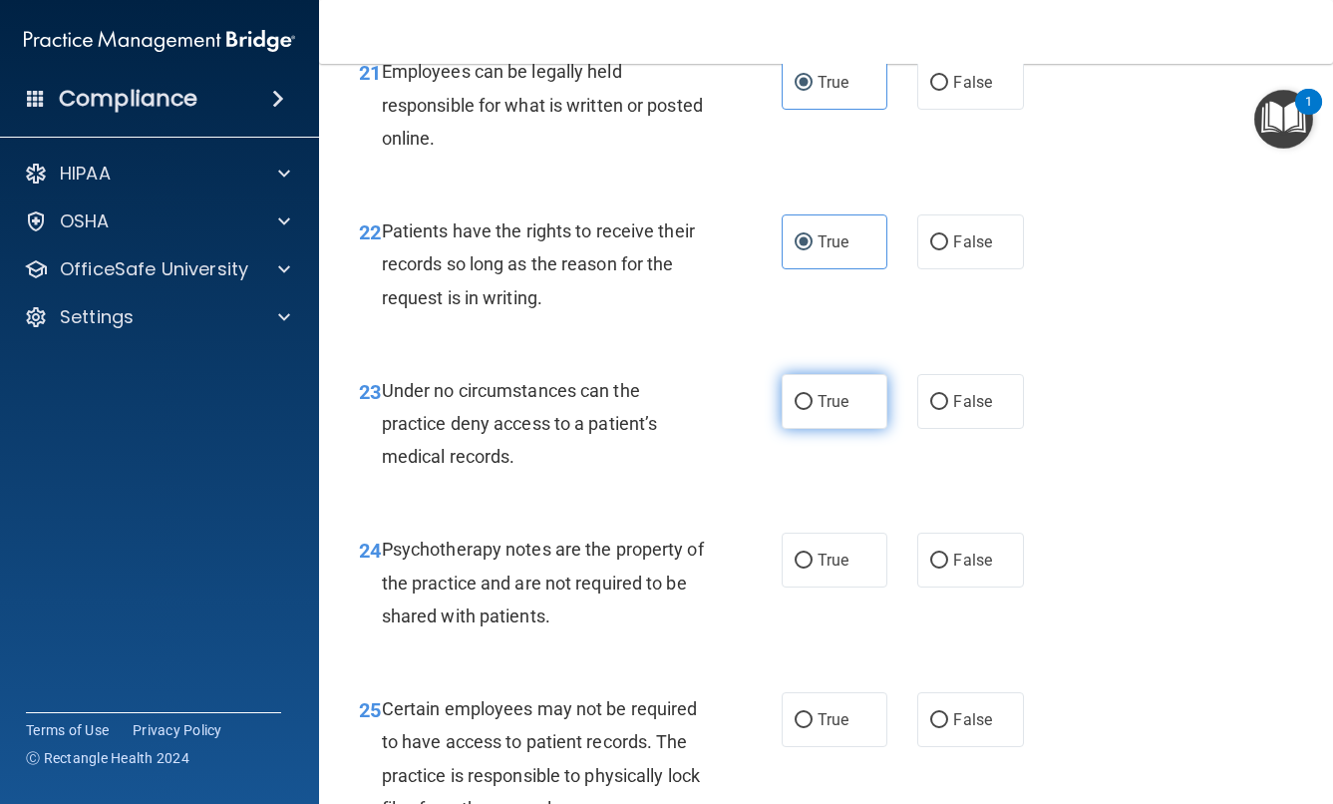
click at [860, 429] on label "True" at bounding box center [835, 401] width 107 height 55
click at [813, 410] on input "True" at bounding box center [804, 402] width 18 height 15
radio input "true"
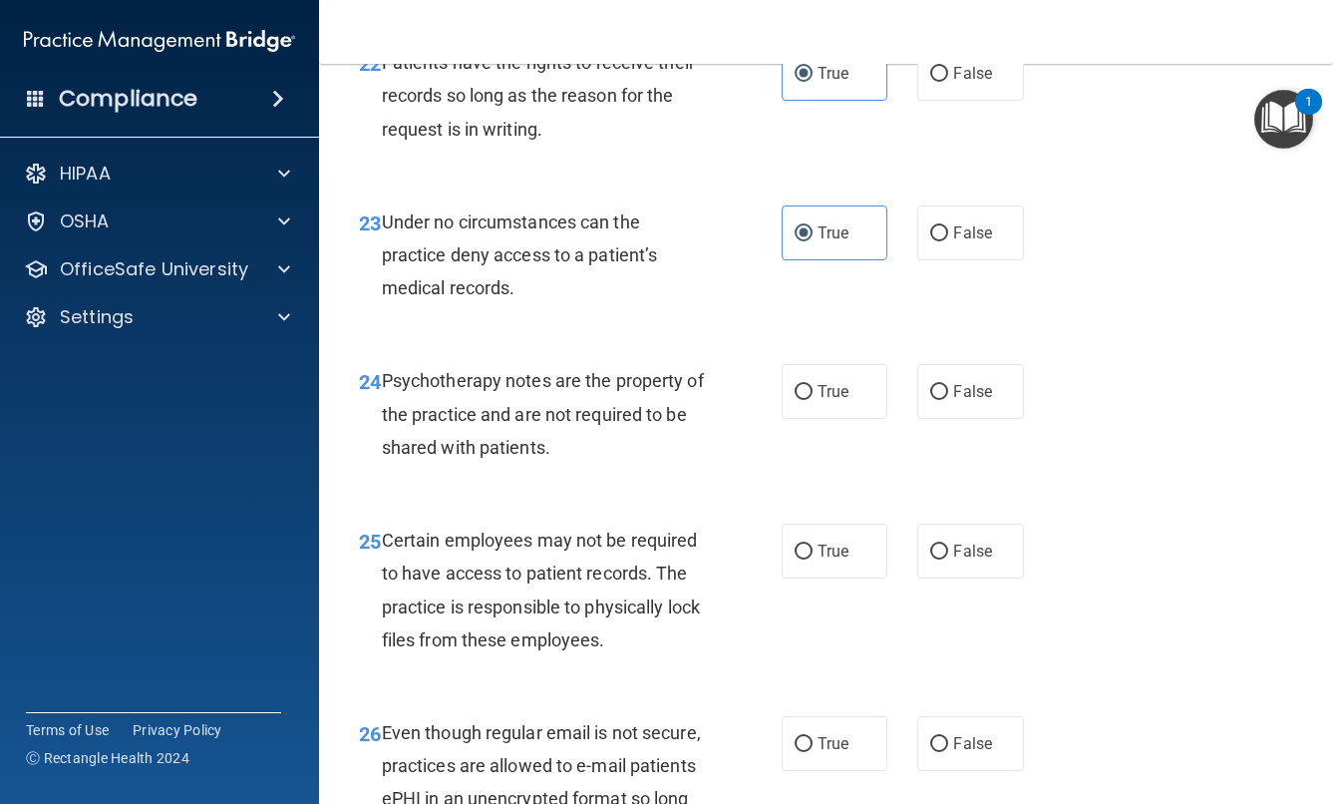
scroll to position [4814, 0]
click at [992, 418] on label "False" at bounding box center [970, 390] width 107 height 55
click at [948, 399] on input "False" at bounding box center [939, 391] width 18 height 15
radio input "true"
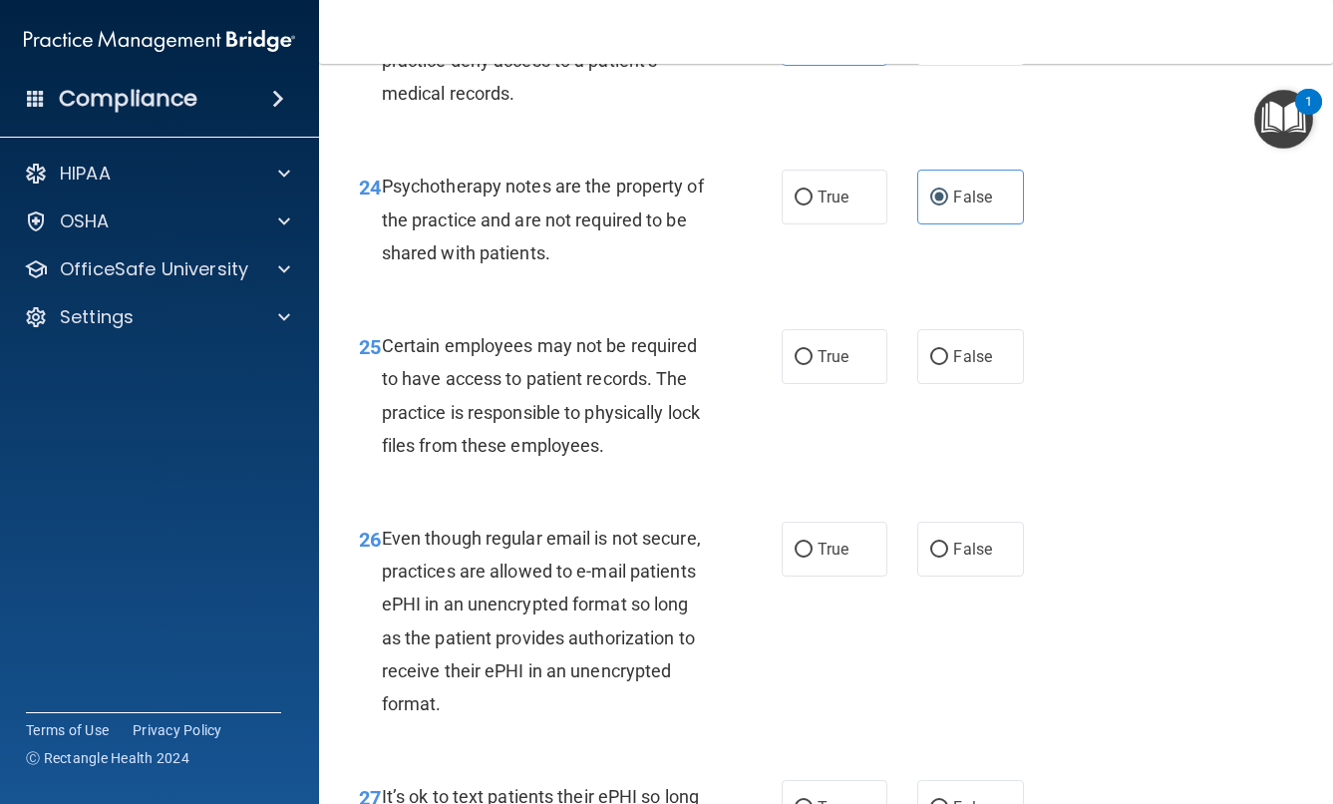
scroll to position [5012, 0]
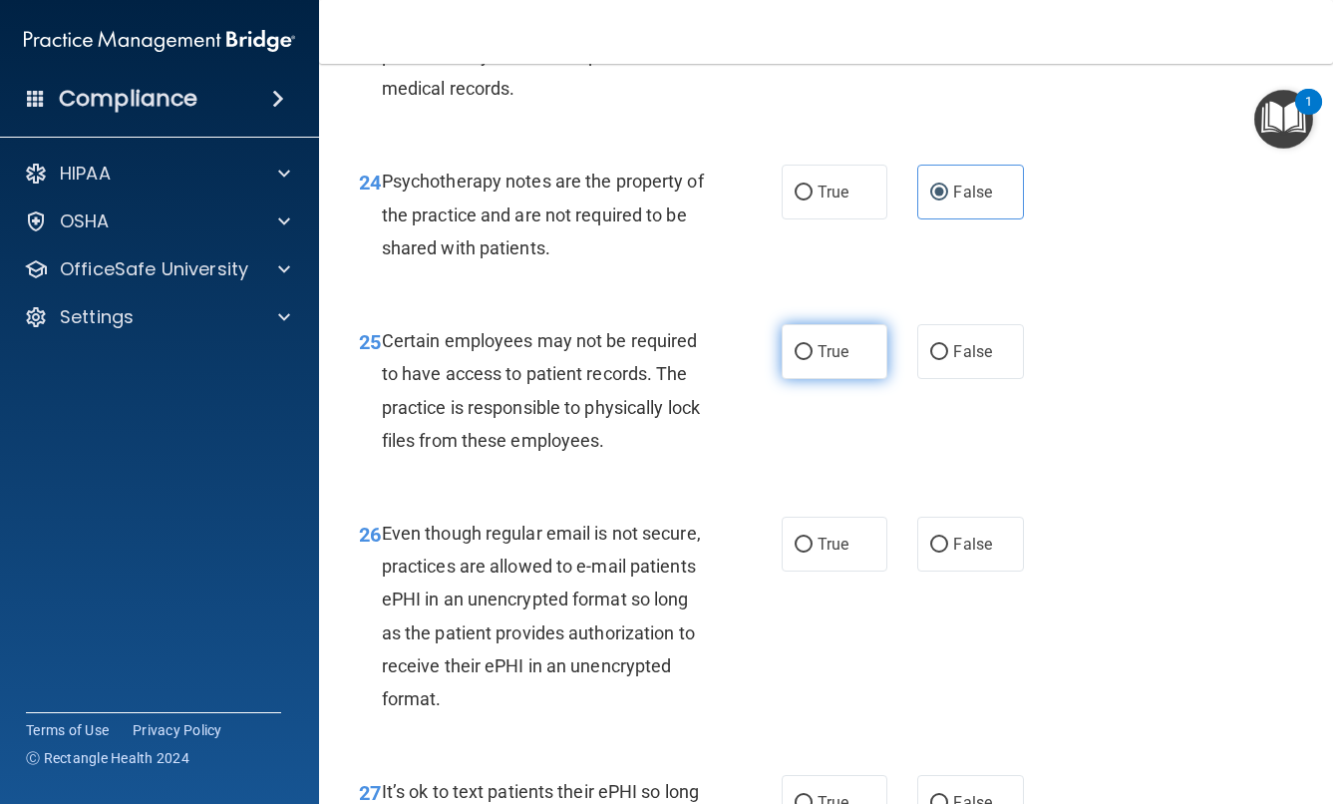
click at [838, 379] on label "True" at bounding box center [835, 351] width 107 height 55
click at [813, 360] on input "True" at bounding box center [804, 352] width 18 height 15
radio input "true"
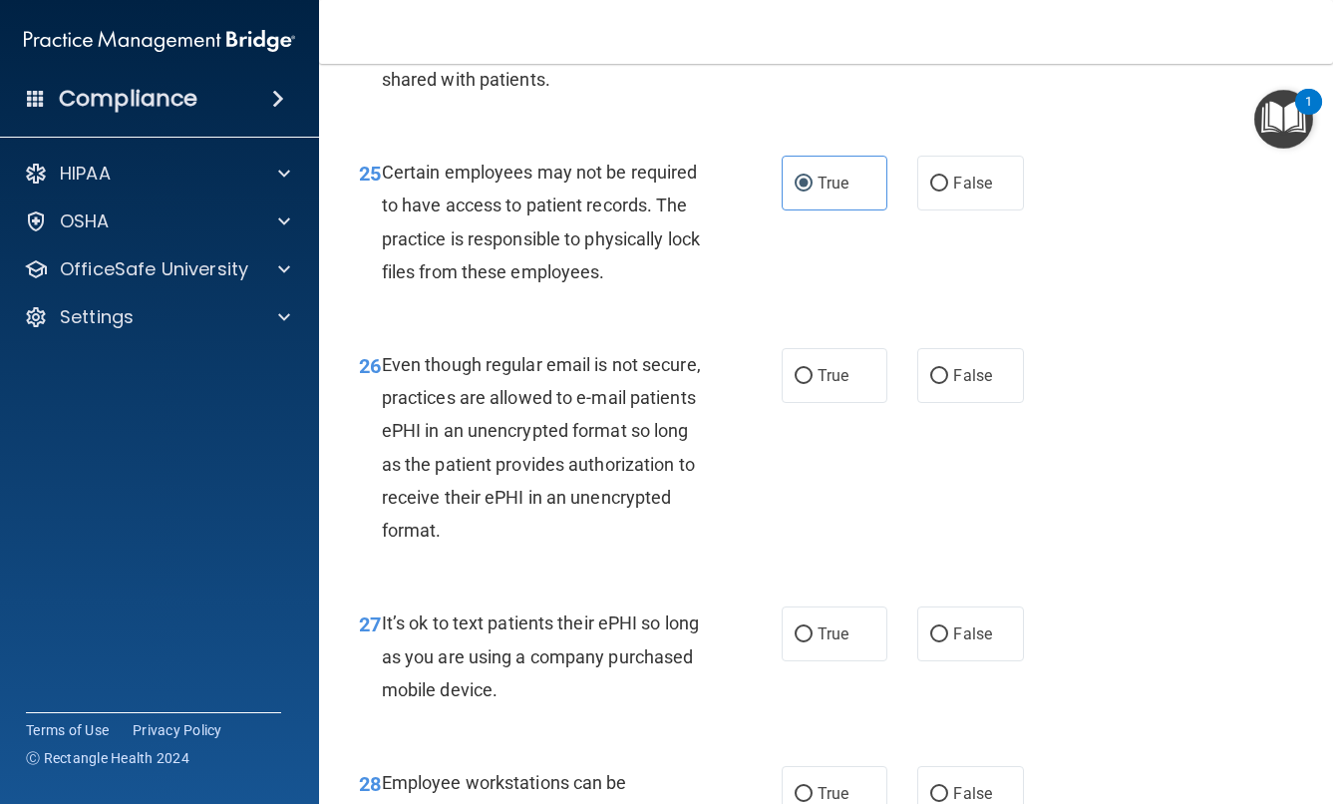
scroll to position [5188, 0]
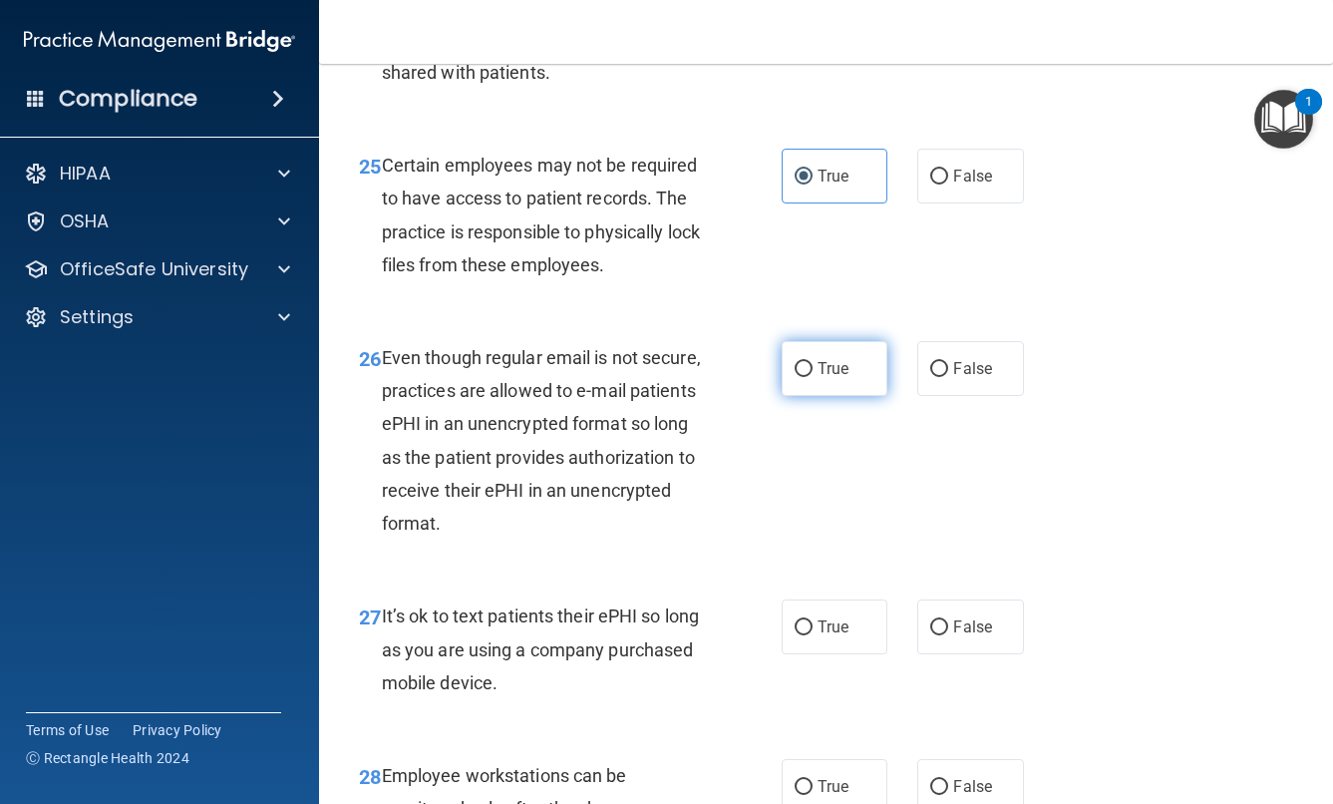
click at [814, 396] on label "True" at bounding box center [835, 368] width 107 height 55
click at [813, 377] on input "True" at bounding box center [804, 369] width 18 height 15
radio input "true"
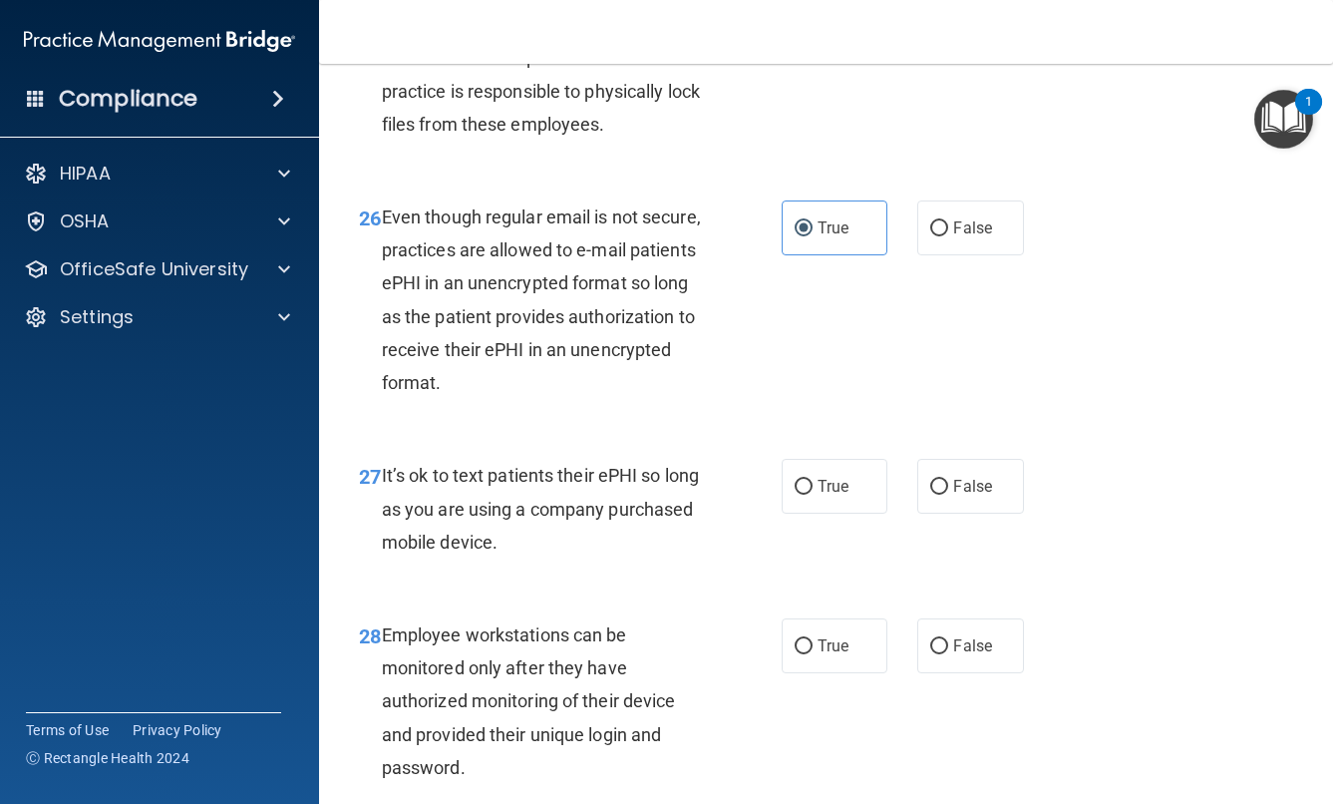
scroll to position [5332, 0]
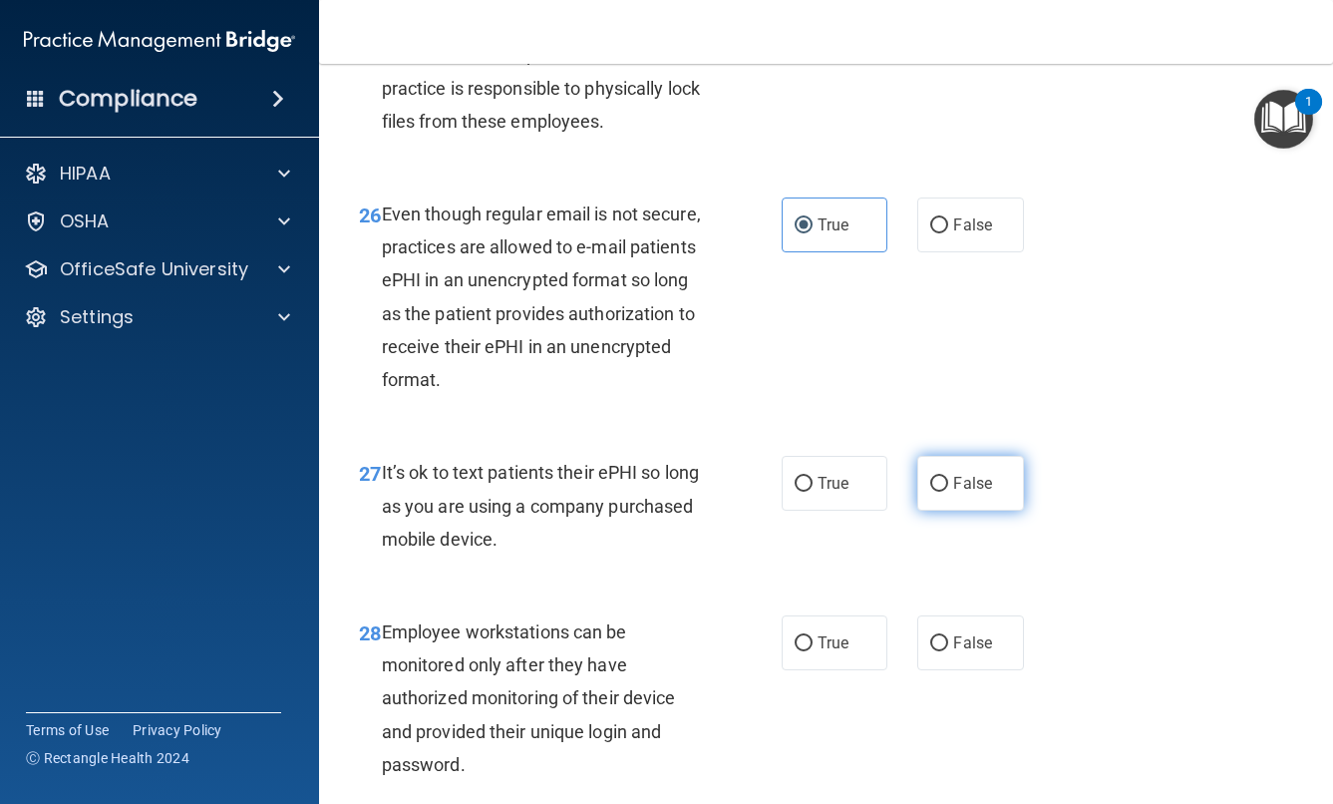
click at [948, 492] on input "False" at bounding box center [939, 484] width 18 height 15
radio input "true"
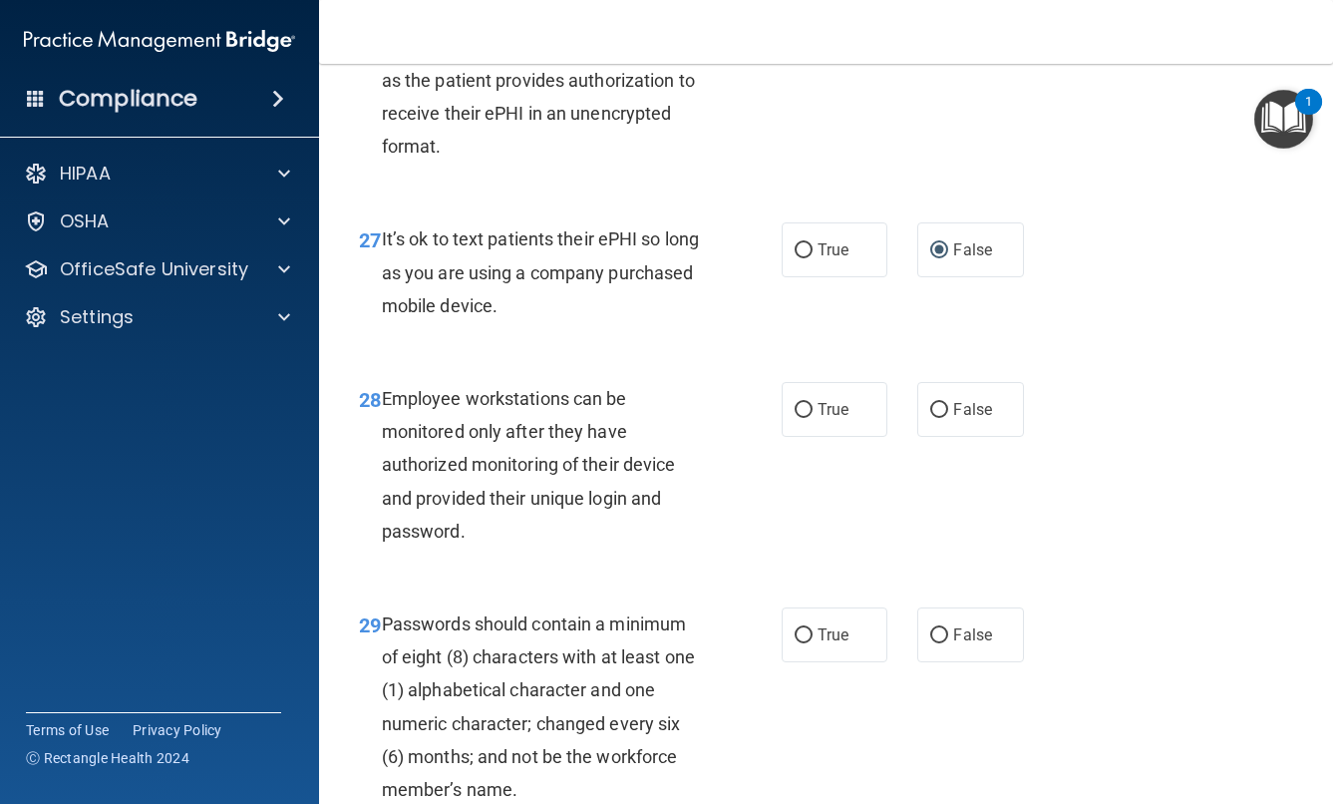
scroll to position [5608, 0]
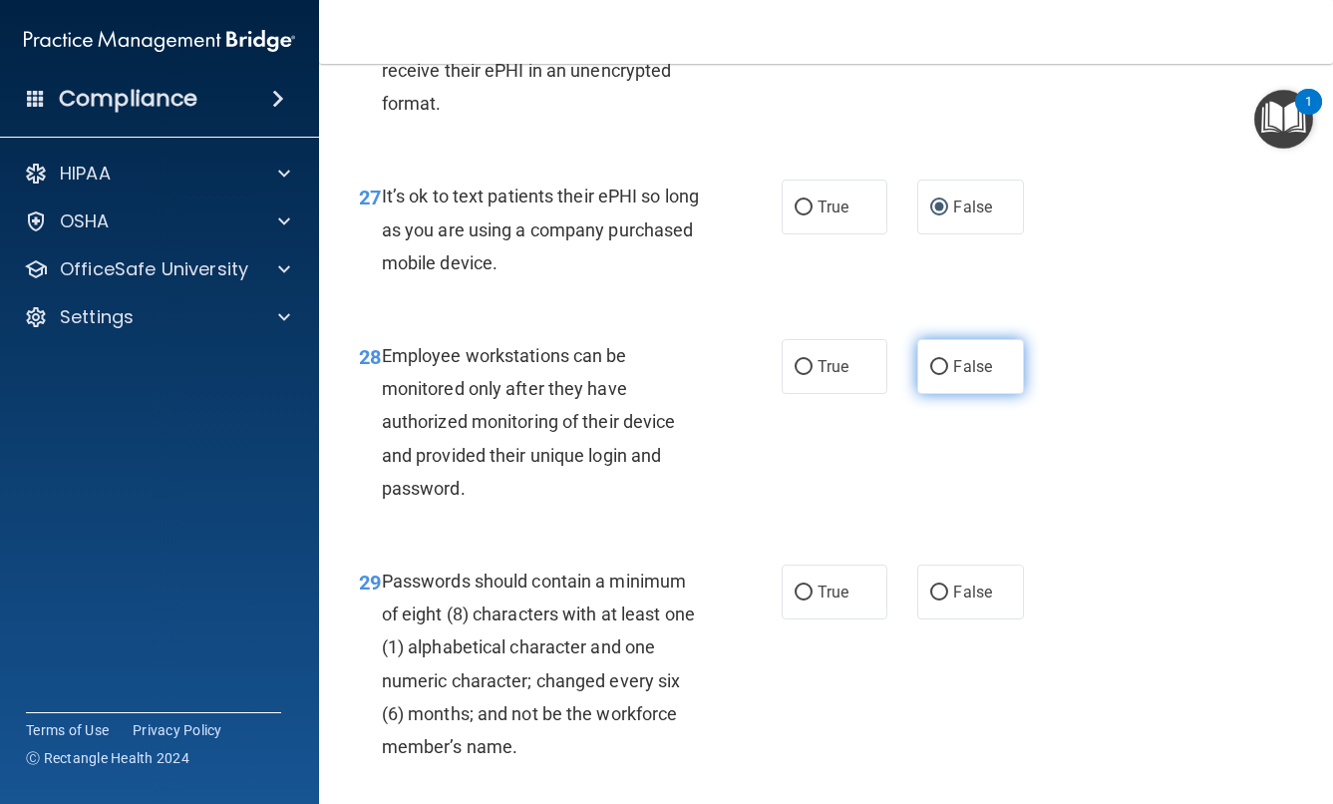
click at [940, 375] on input "False" at bounding box center [939, 367] width 18 height 15
radio input "true"
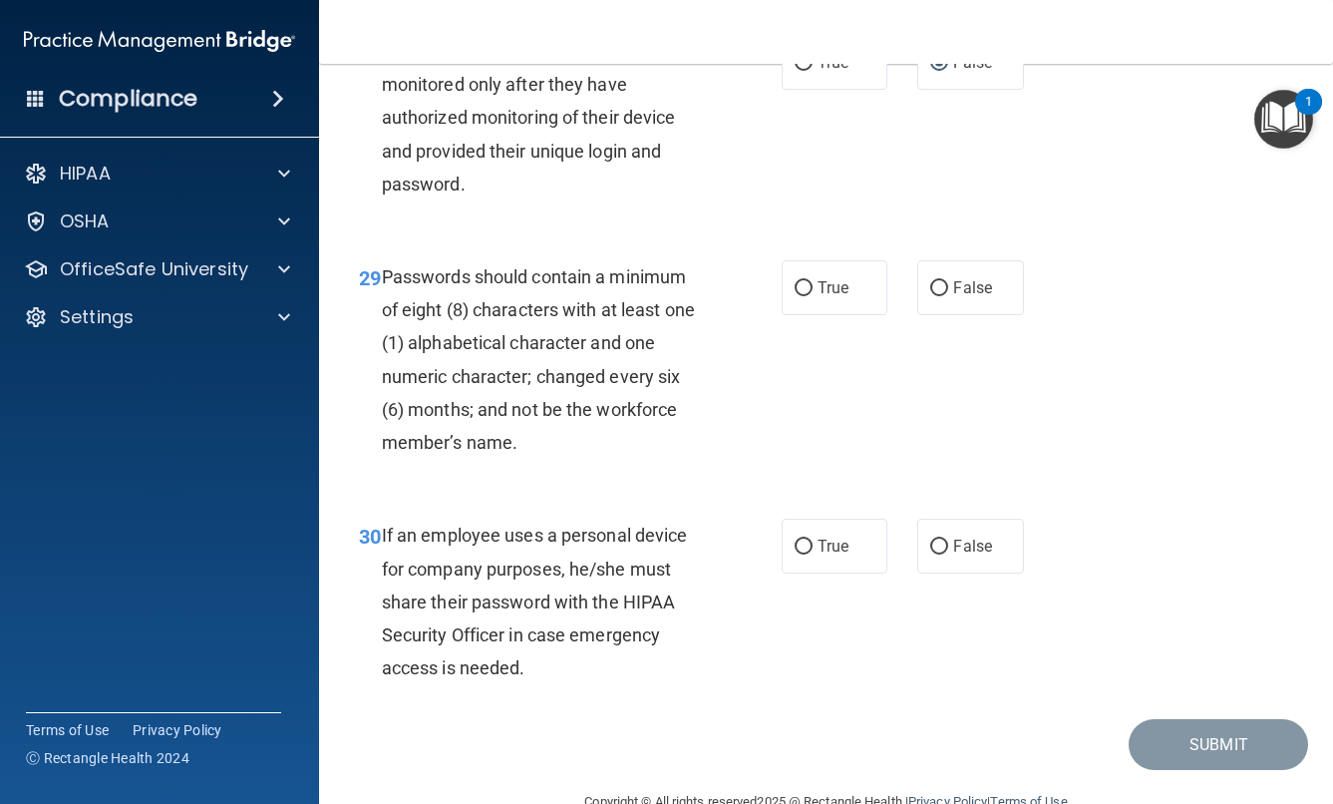
scroll to position [5916, 0]
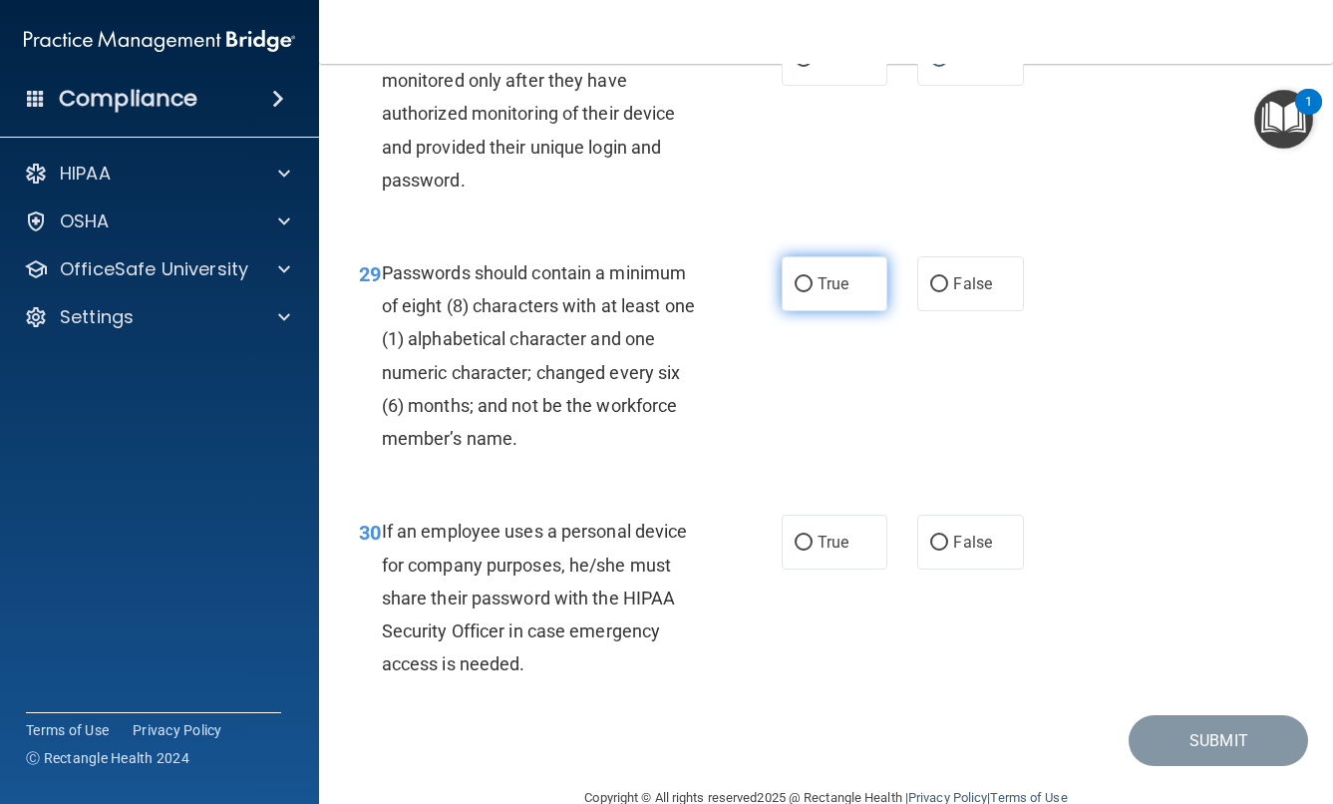
click at [820, 293] on span "True" at bounding box center [833, 283] width 31 height 19
click at [813, 292] on input "True" at bounding box center [804, 284] width 18 height 15
radio input "true"
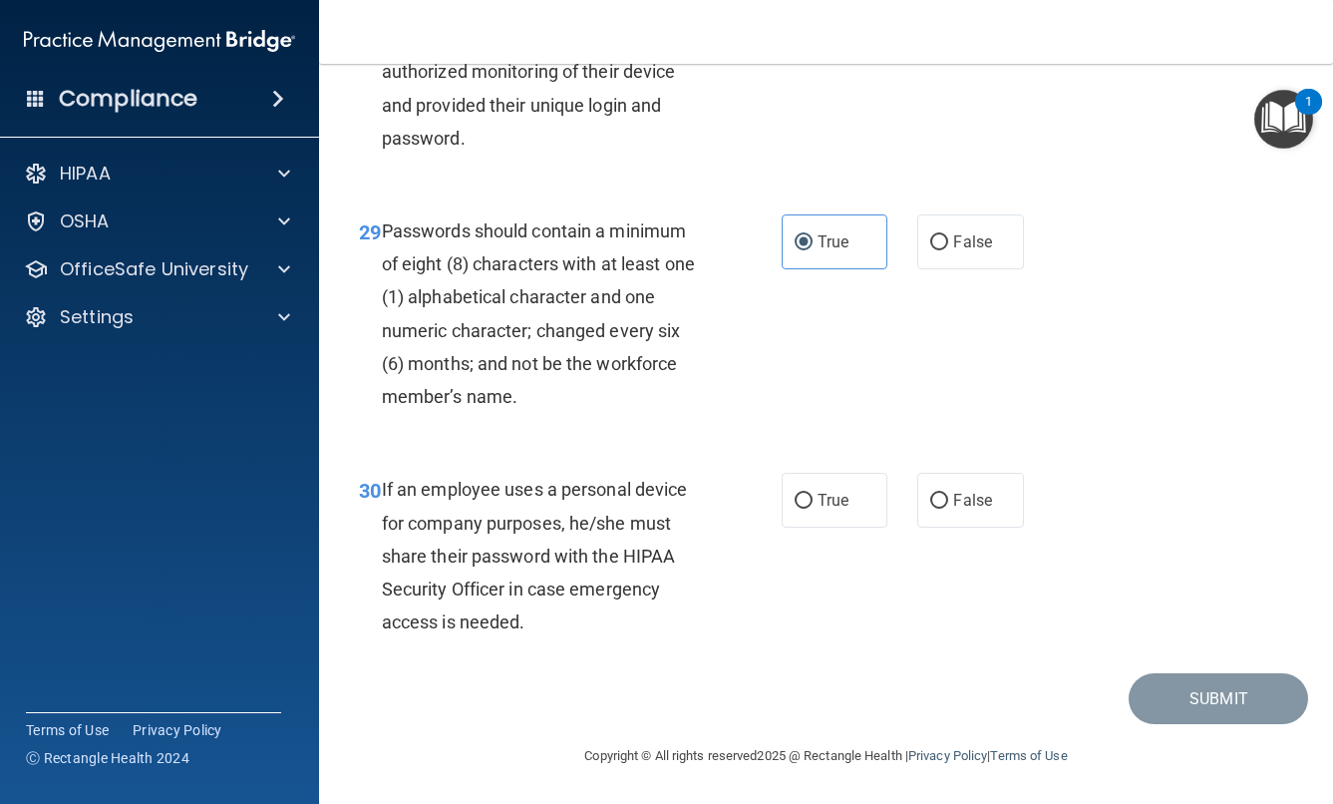
scroll to position [5992, 0]
click at [992, 504] on label "False" at bounding box center [970, 500] width 107 height 55
click at [948, 504] on input "False" at bounding box center [939, 501] width 18 height 15
radio input "true"
click at [1228, 701] on button "Submit" at bounding box center [1218, 698] width 179 height 51
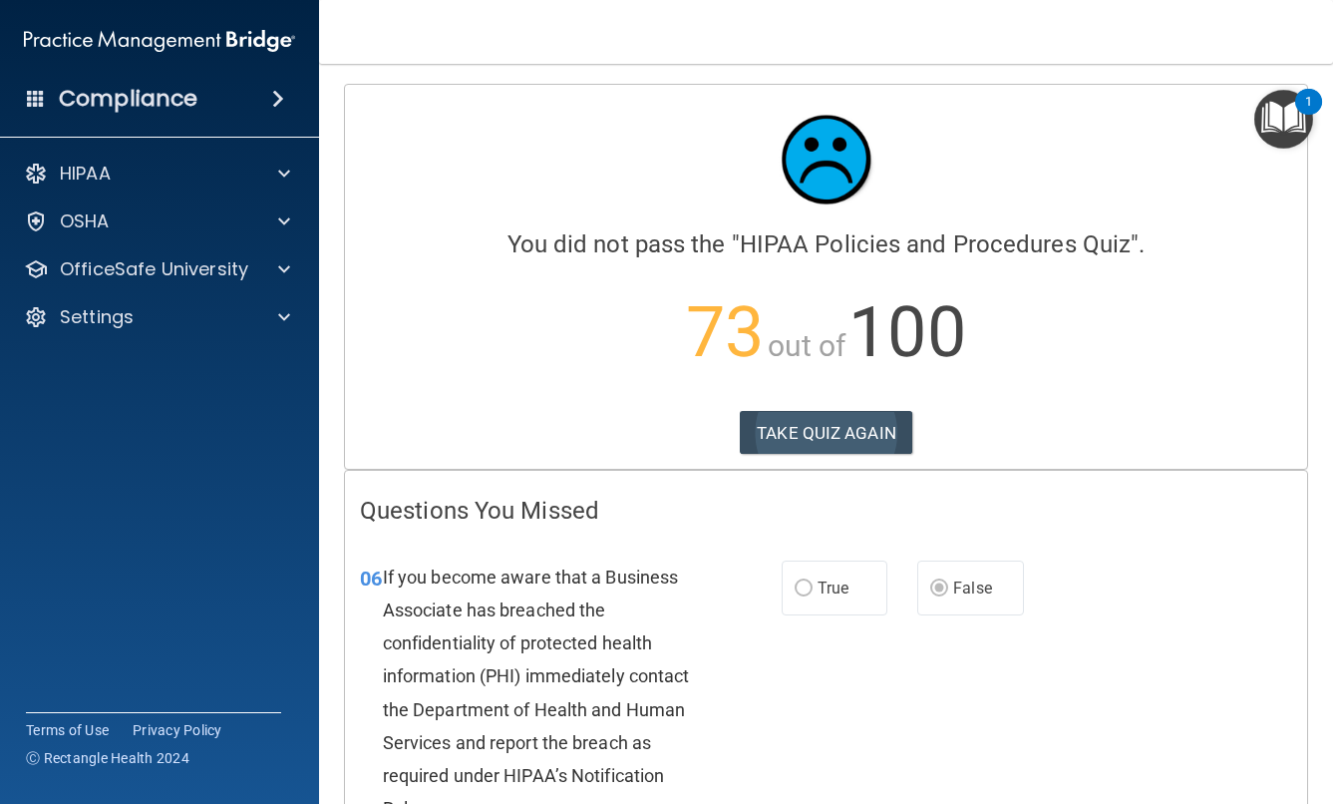
click at [798, 430] on button "TAKE QUIZ AGAIN" at bounding box center [826, 433] width 172 height 44
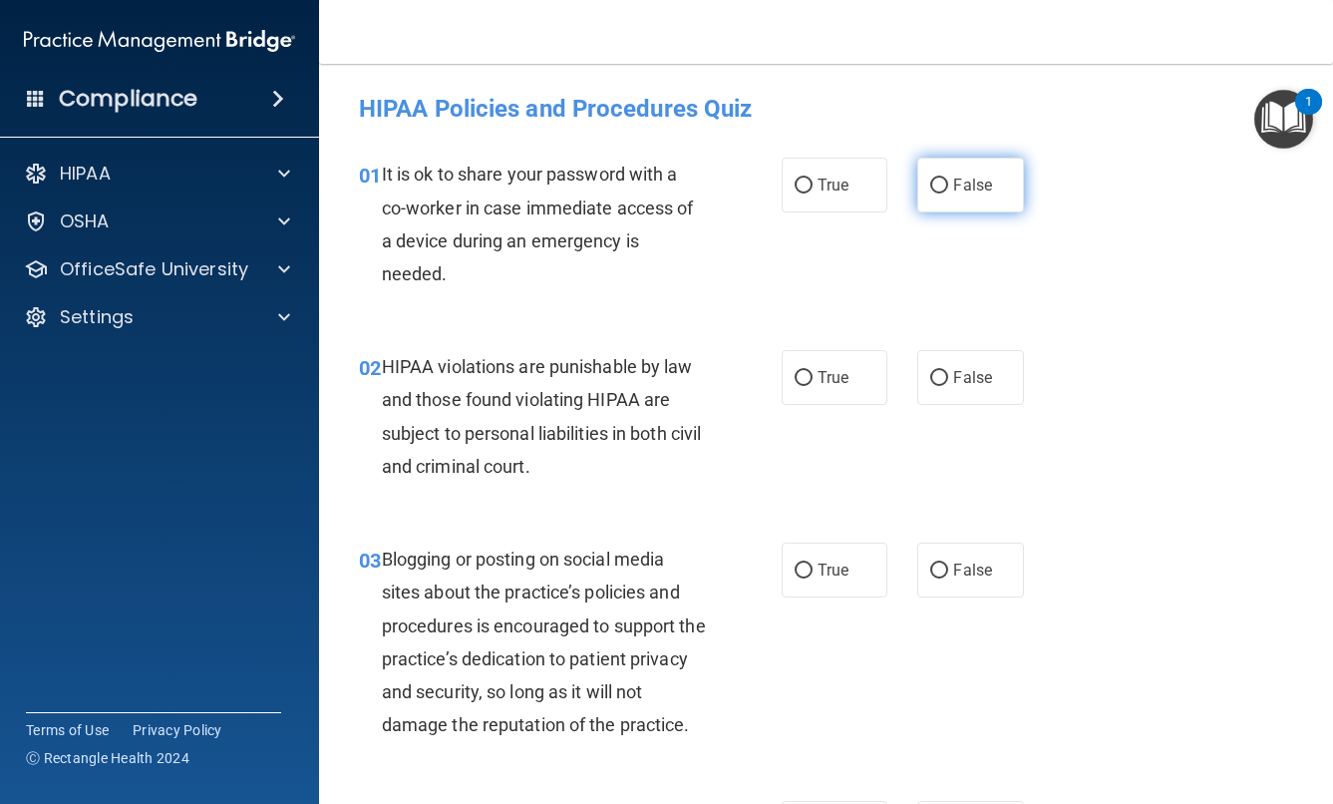
click at [960, 180] on span "False" at bounding box center [972, 184] width 39 height 19
click at [948, 180] on input "False" at bounding box center [939, 185] width 18 height 15
radio input "true"
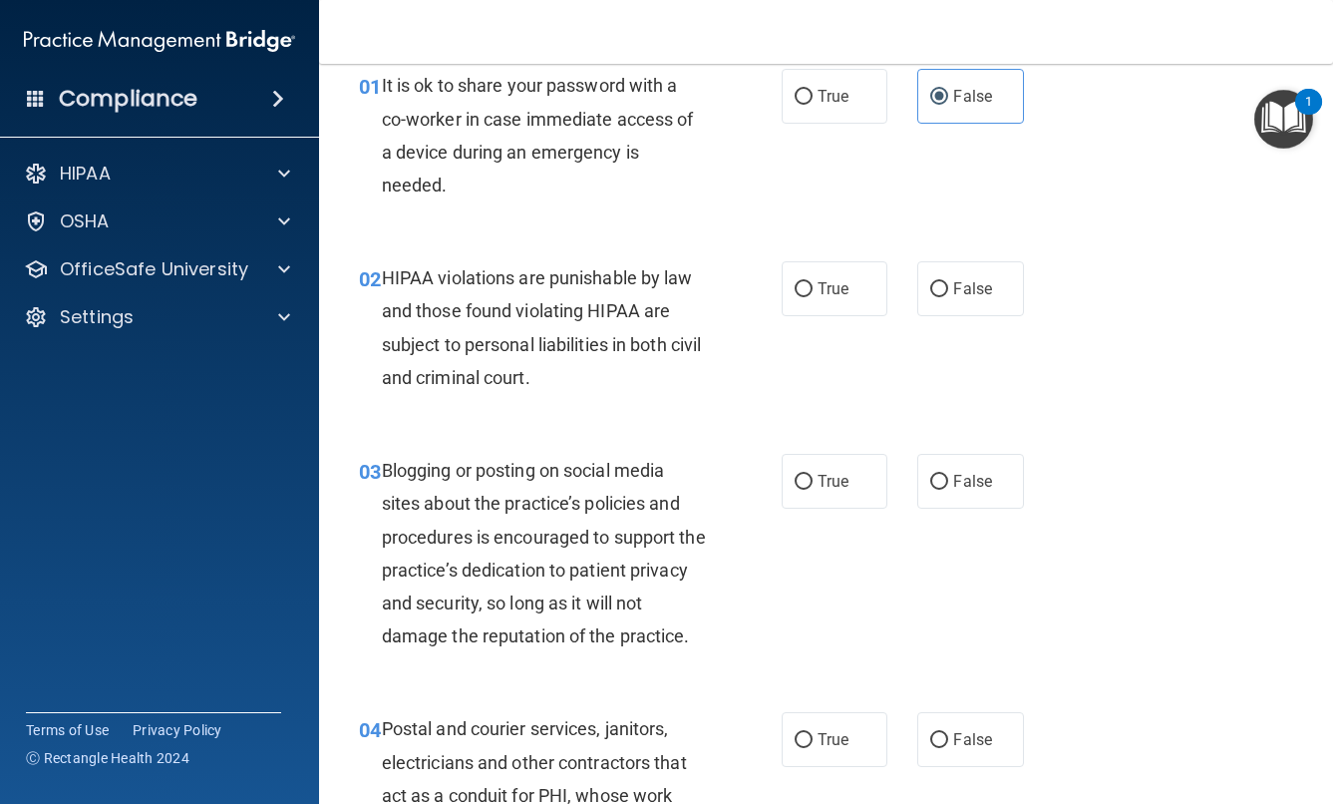
scroll to position [90, 0]
click at [840, 281] on span "True" at bounding box center [833, 287] width 31 height 19
click at [813, 281] on input "True" at bounding box center [804, 288] width 18 height 15
radio input "true"
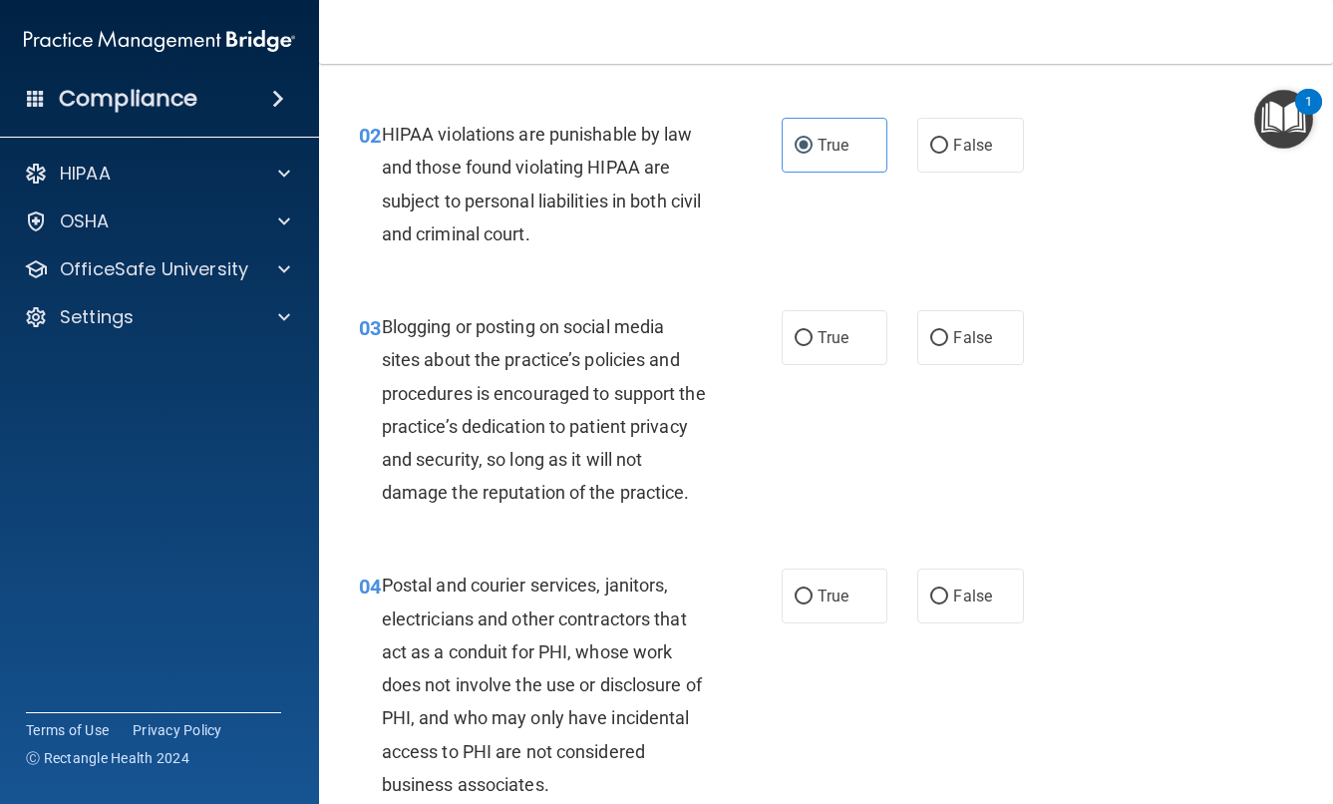
scroll to position [234, 0]
click at [963, 336] on span "False" at bounding box center [972, 335] width 39 height 19
click at [948, 336] on input "False" at bounding box center [939, 336] width 18 height 15
radio input "true"
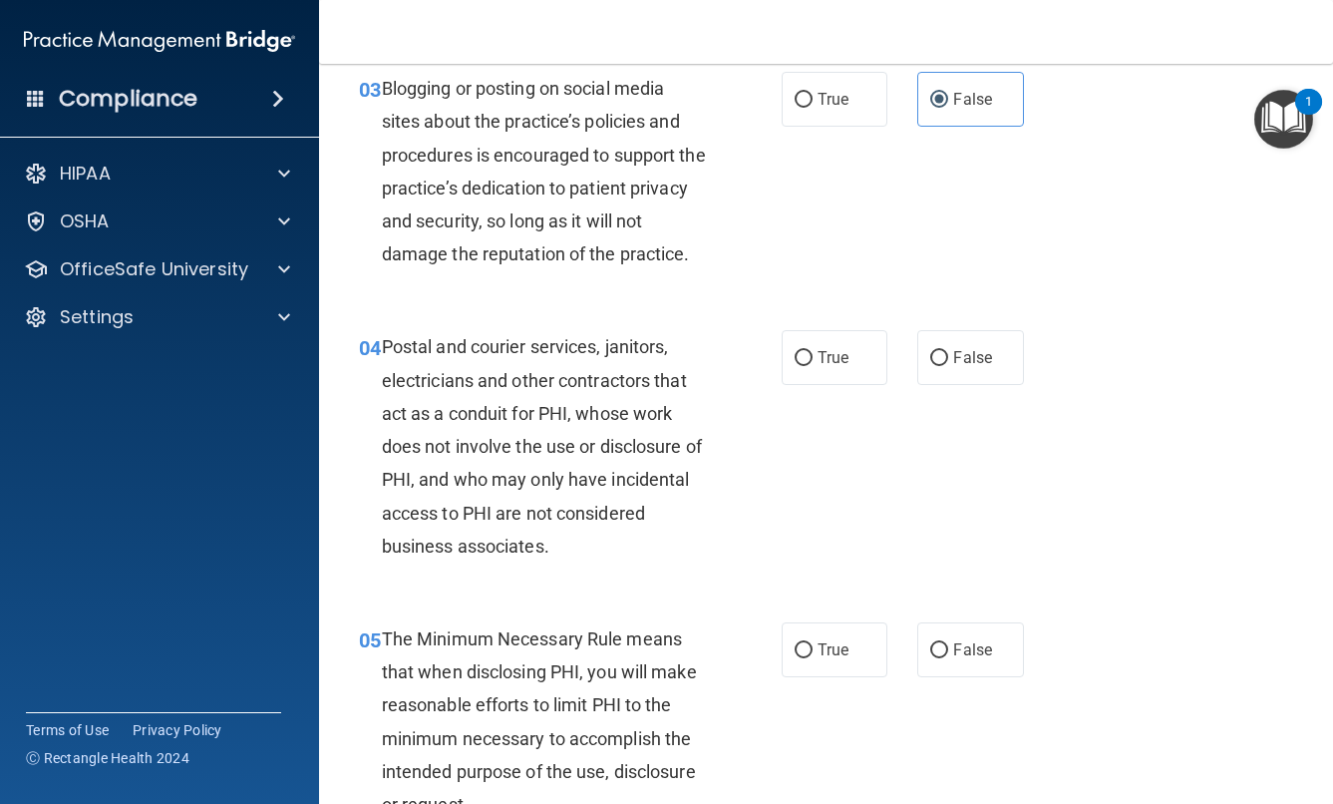
scroll to position [472, 0]
click at [833, 384] on label "True" at bounding box center [835, 356] width 107 height 55
click at [813, 365] on input "True" at bounding box center [804, 357] width 18 height 15
radio input "true"
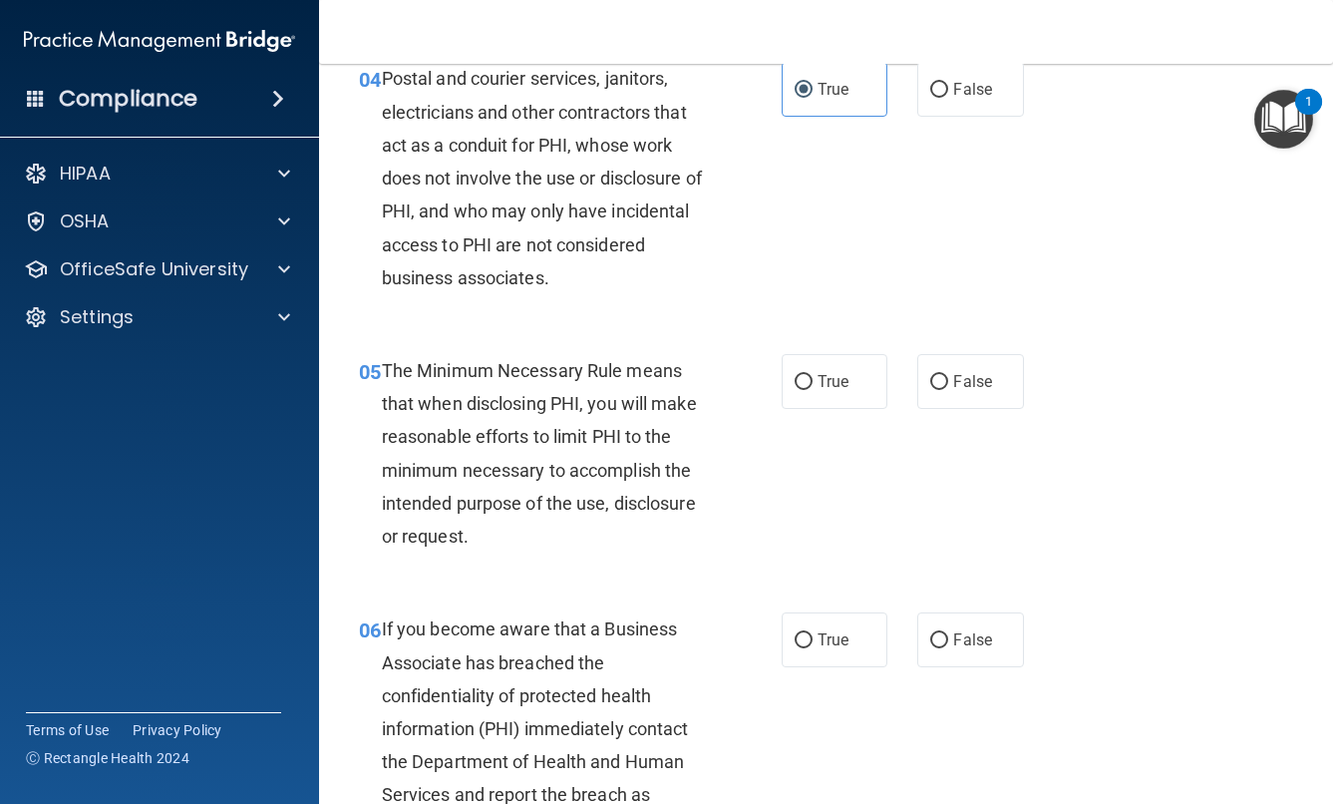
scroll to position [743, 0]
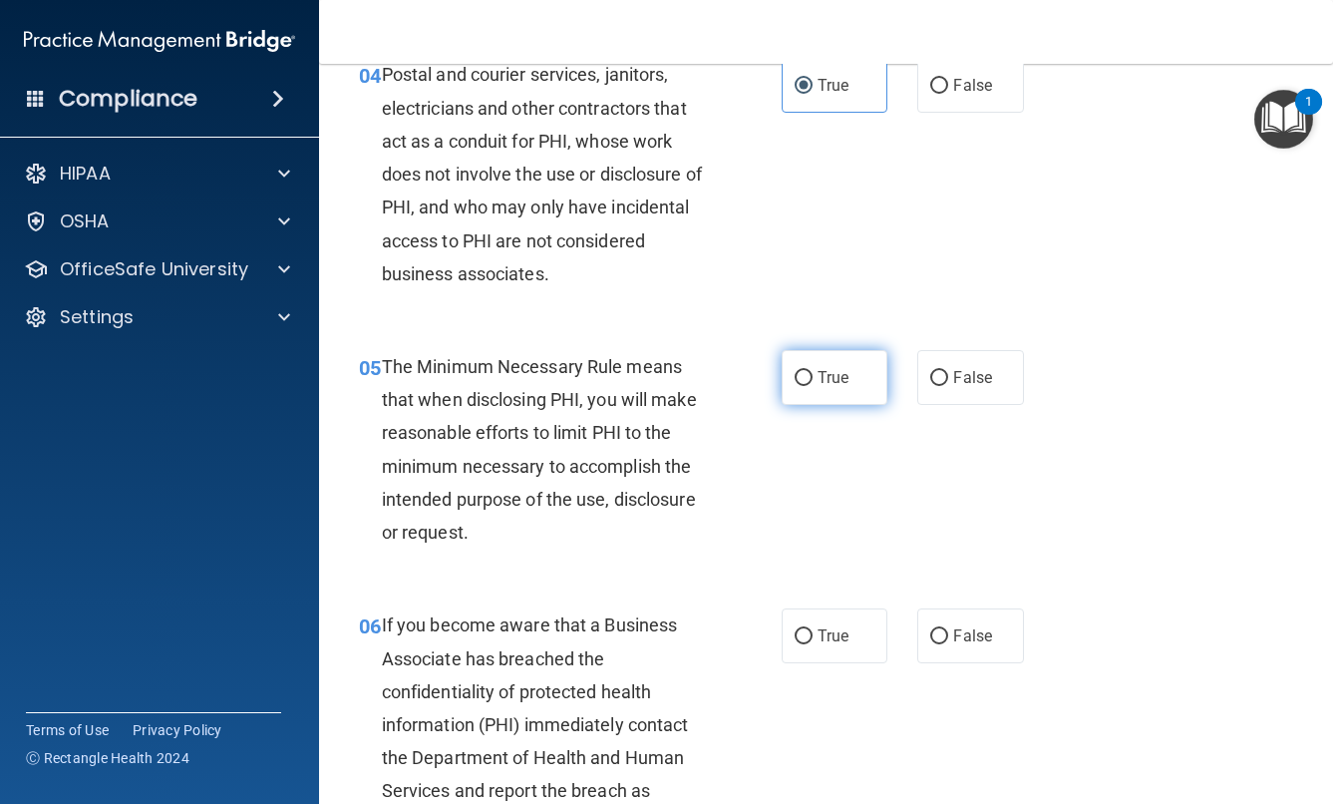
click at [843, 387] on span "True" at bounding box center [833, 377] width 31 height 19
click at [813, 386] on input "True" at bounding box center [804, 378] width 18 height 15
radio input "true"
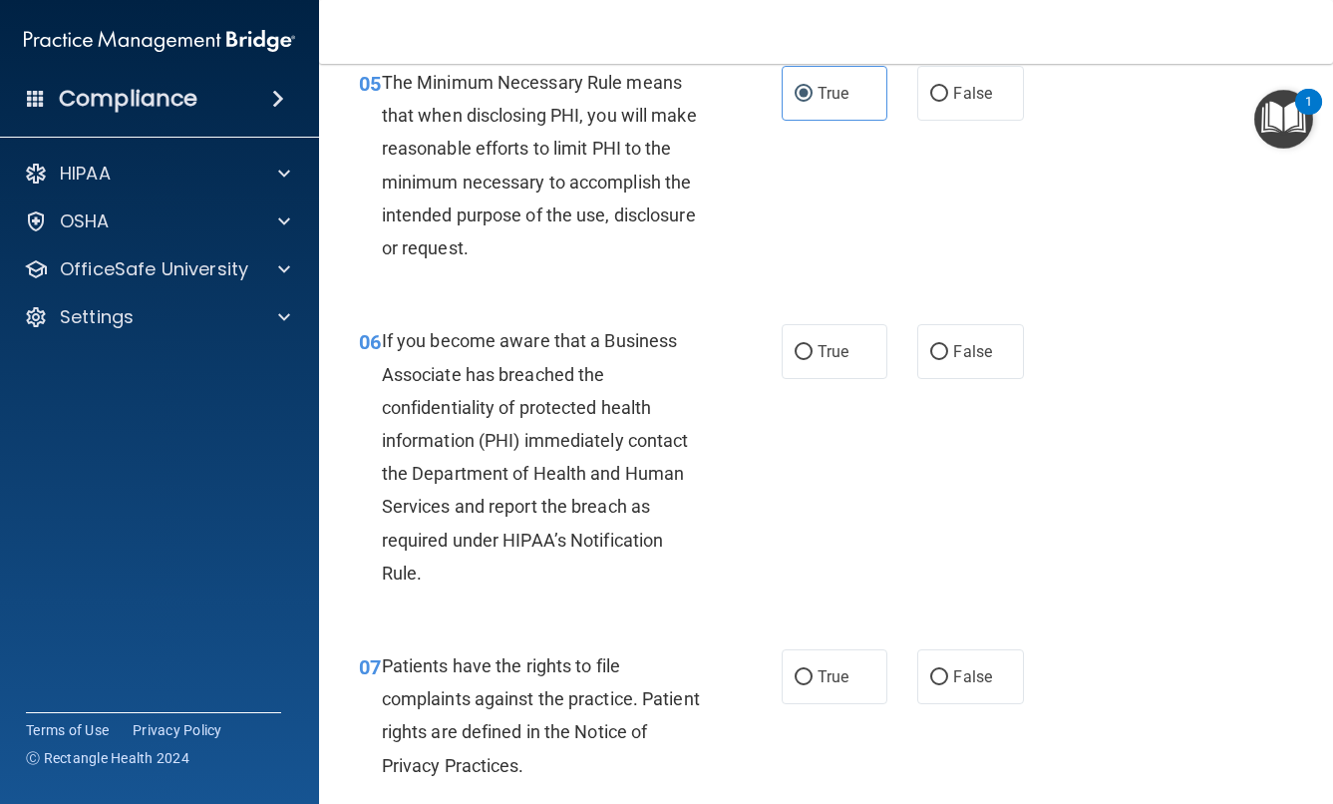
scroll to position [1034, 0]
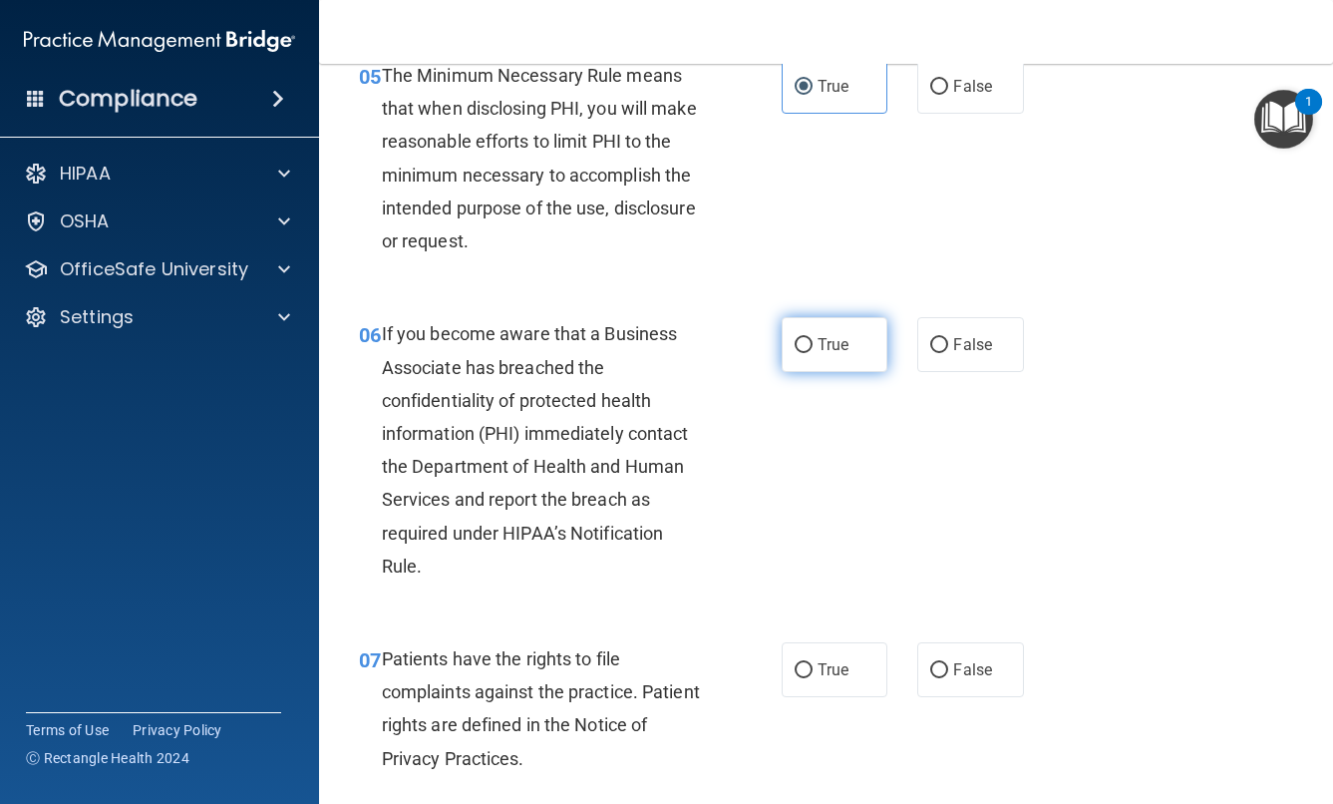
click at [830, 360] on label "True" at bounding box center [835, 344] width 107 height 55
click at [813, 353] on input "True" at bounding box center [804, 345] width 18 height 15
radio input "true"
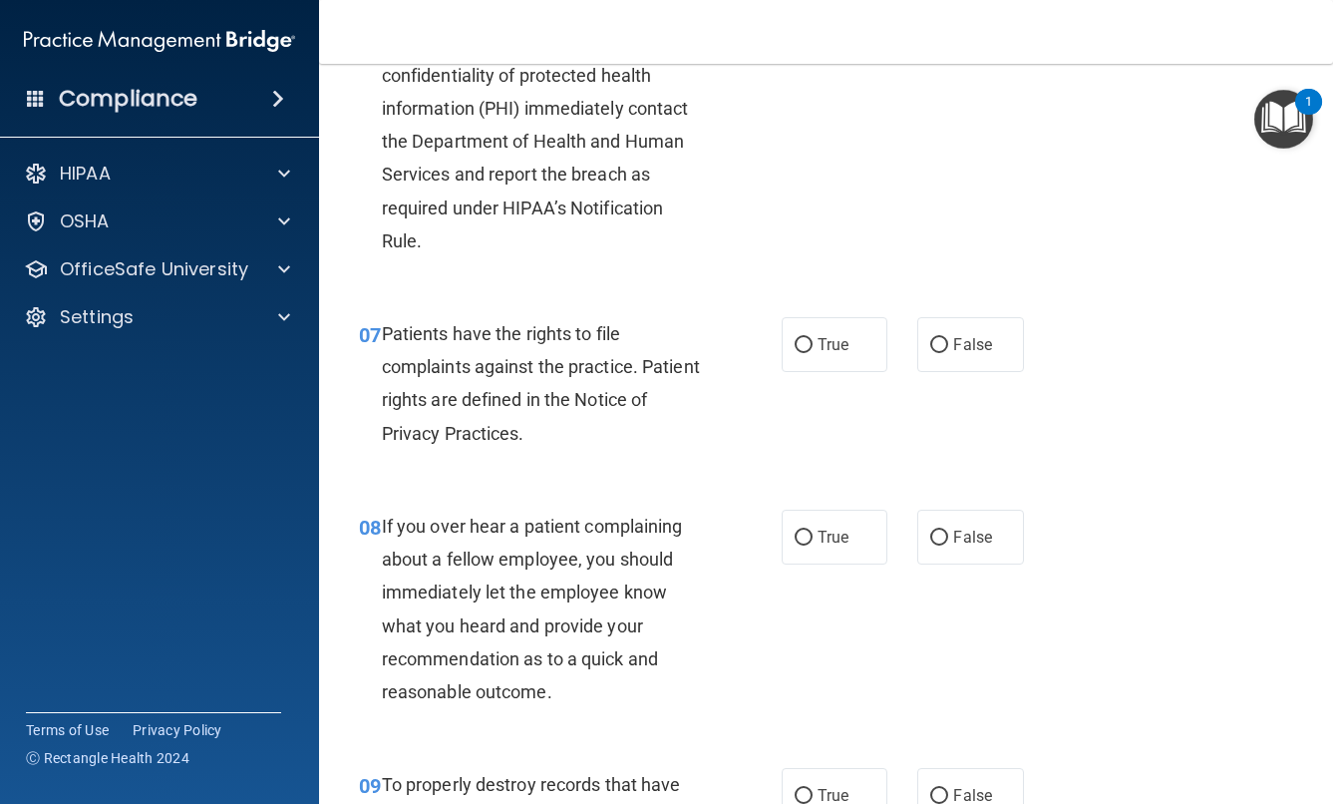
scroll to position [1368, 0]
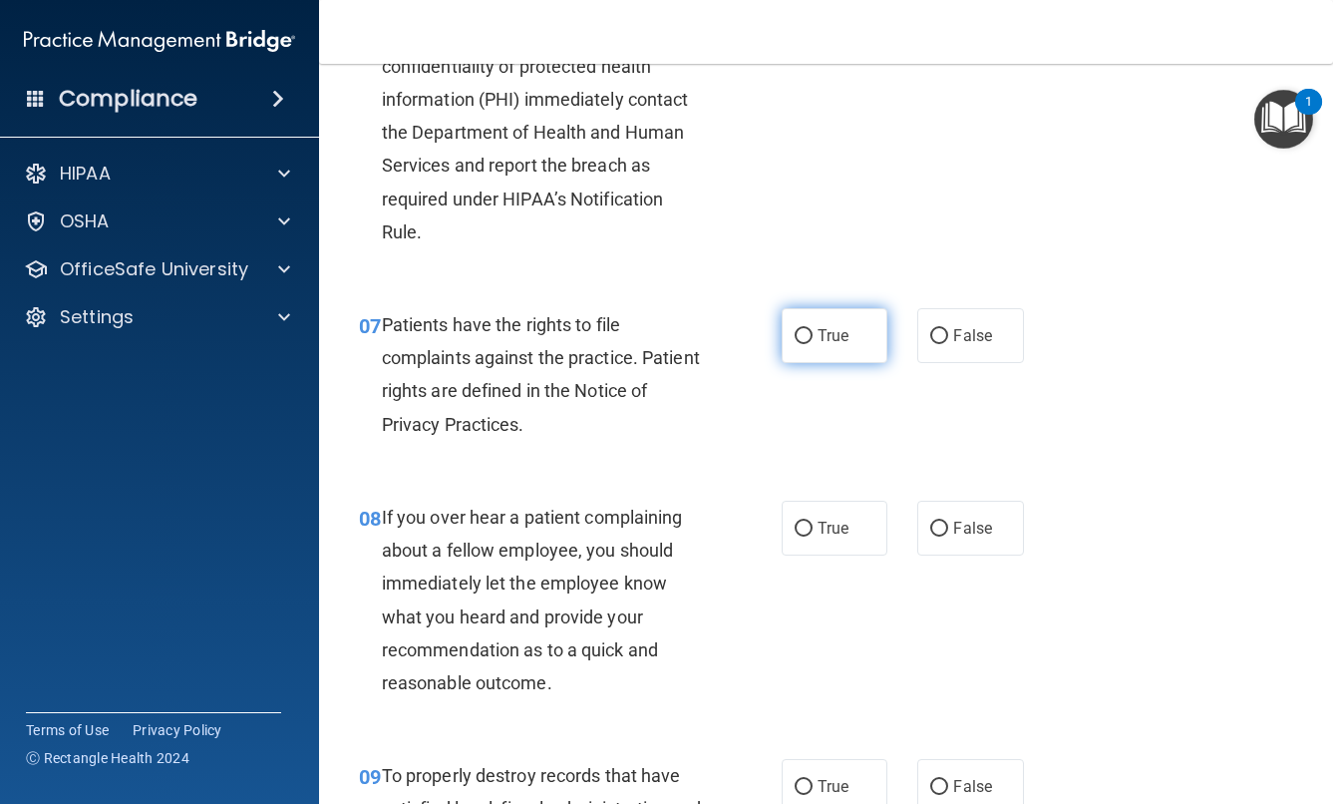
click at [814, 363] on label "True" at bounding box center [835, 335] width 107 height 55
click at [813, 344] on input "True" at bounding box center [804, 336] width 18 height 15
radio input "true"
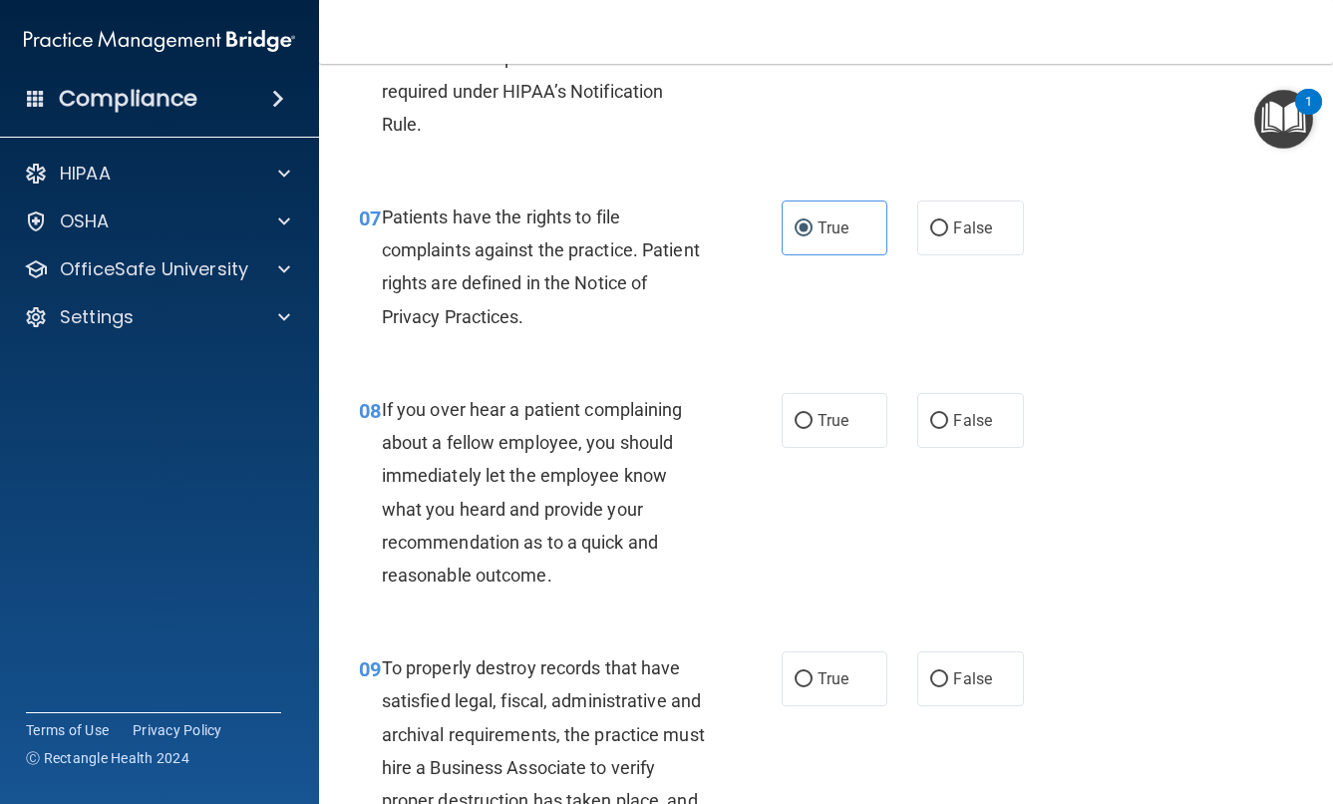
scroll to position [1483, 0]
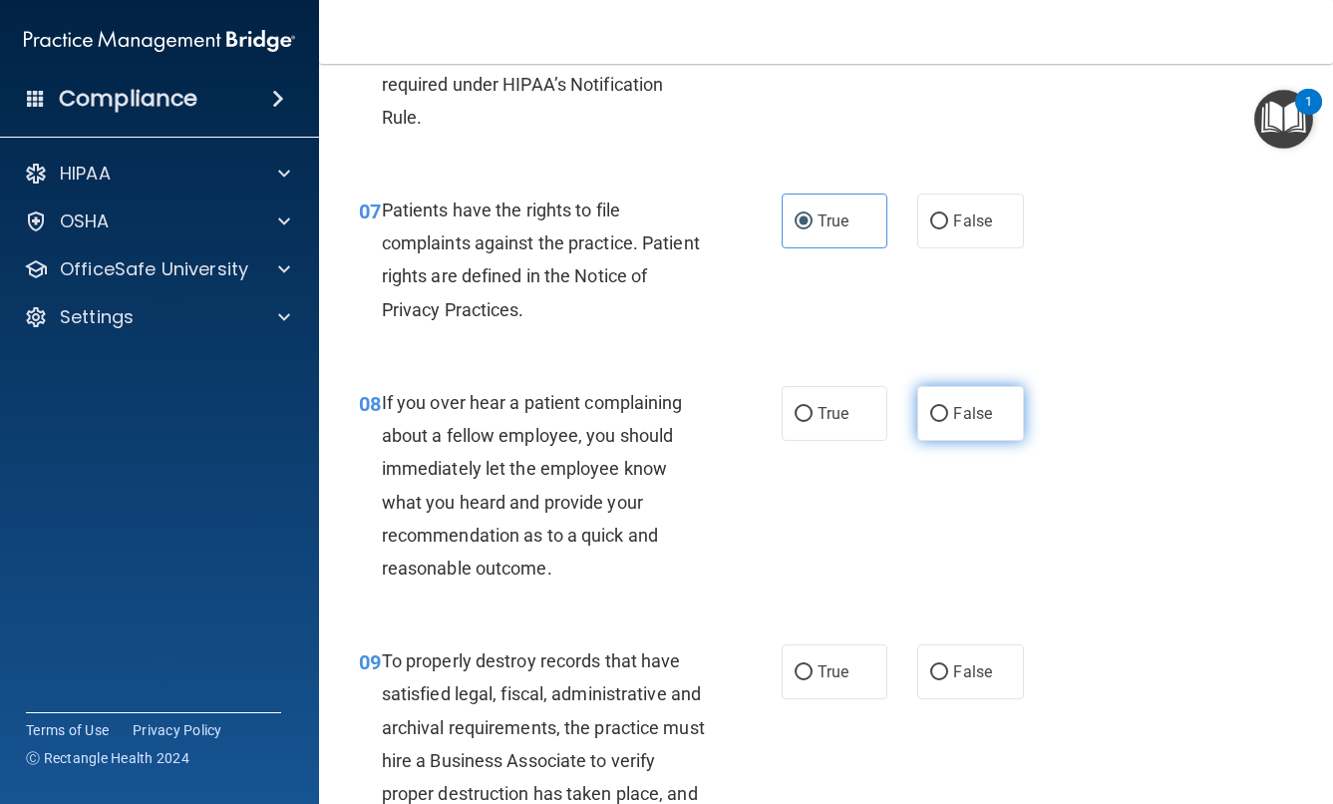
click at [949, 437] on label "False" at bounding box center [970, 413] width 107 height 55
click at [948, 422] on input "False" at bounding box center [939, 414] width 18 height 15
radio input "true"
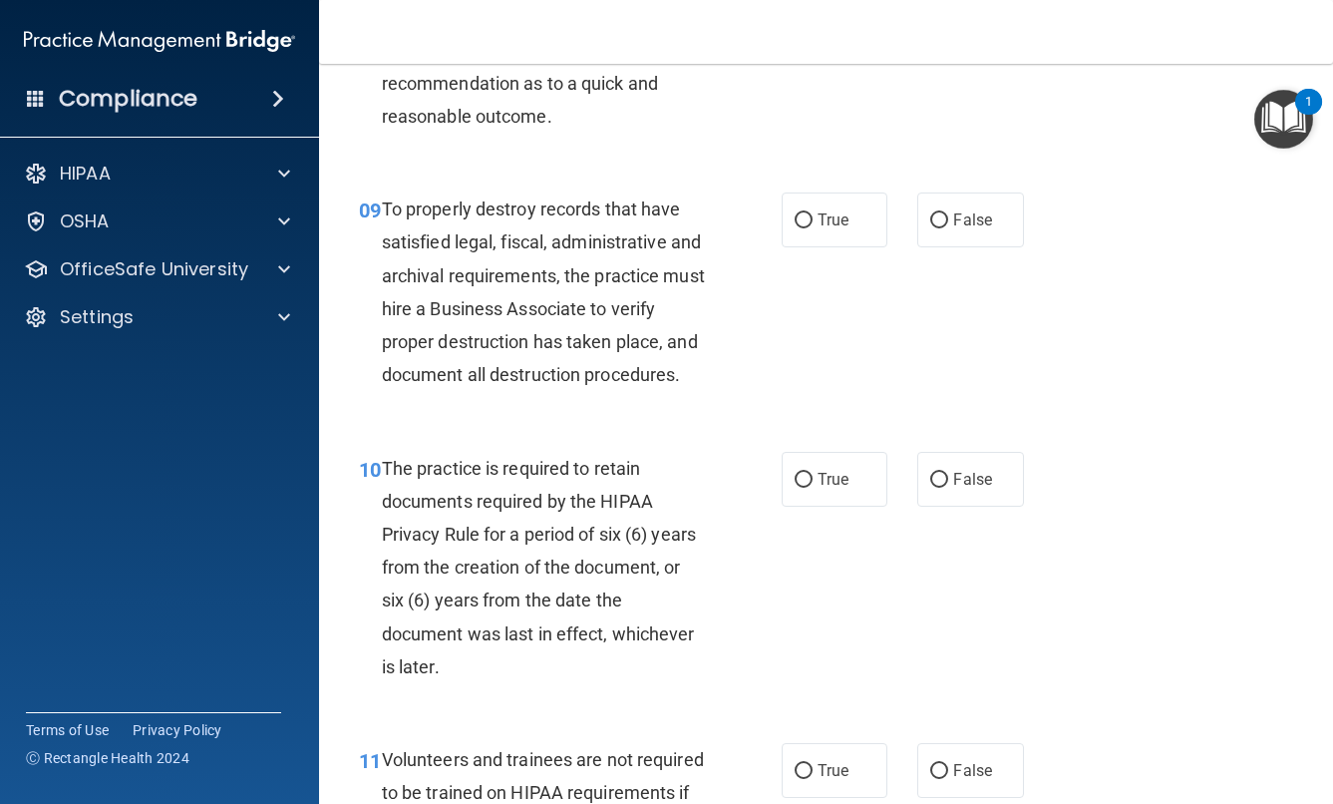
scroll to position [1973, 0]
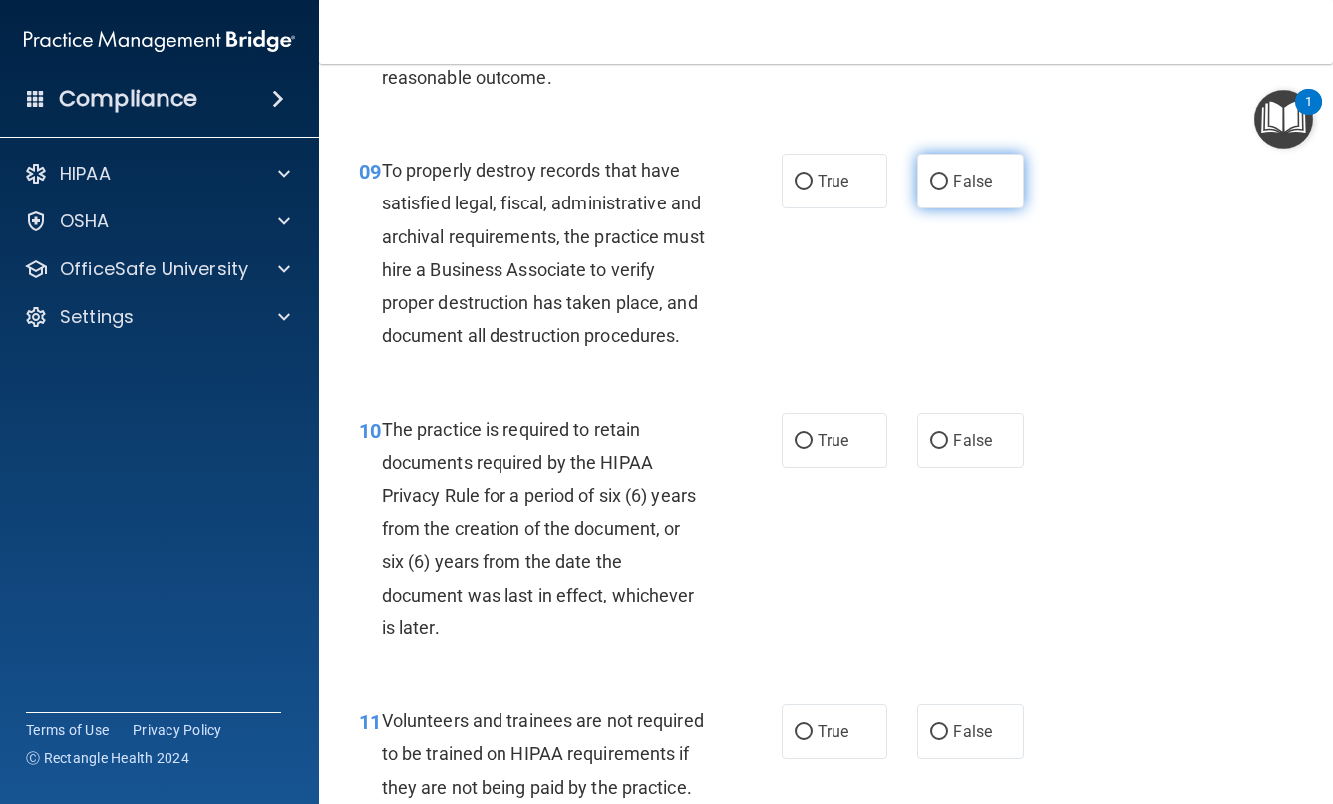
click at [984, 190] on span "False" at bounding box center [972, 181] width 39 height 19
click at [948, 189] on input "False" at bounding box center [939, 181] width 18 height 15
radio input "true"
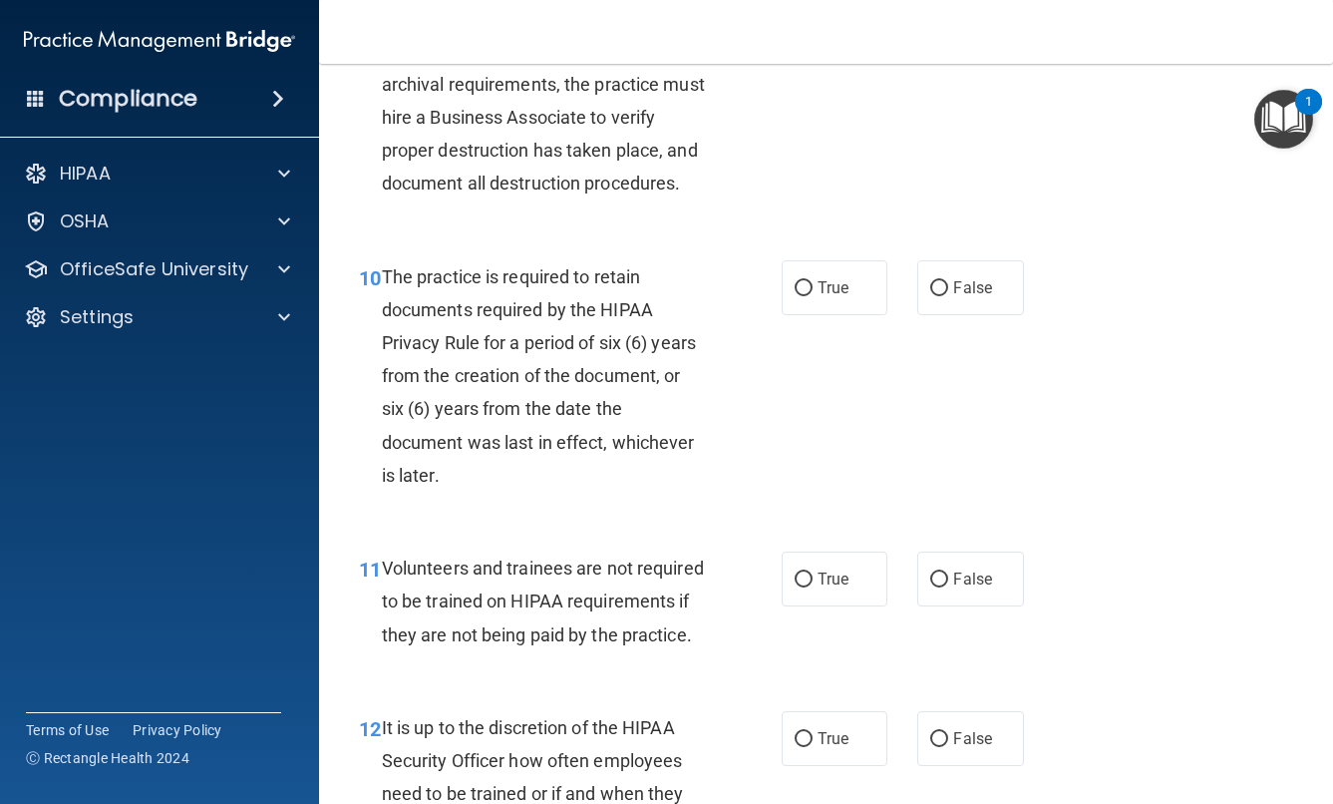
scroll to position [2127, 0]
click at [955, 296] on span "False" at bounding box center [972, 286] width 39 height 19
click at [948, 295] on input "False" at bounding box center [939, 287] width 18 height 15
radio input "true"
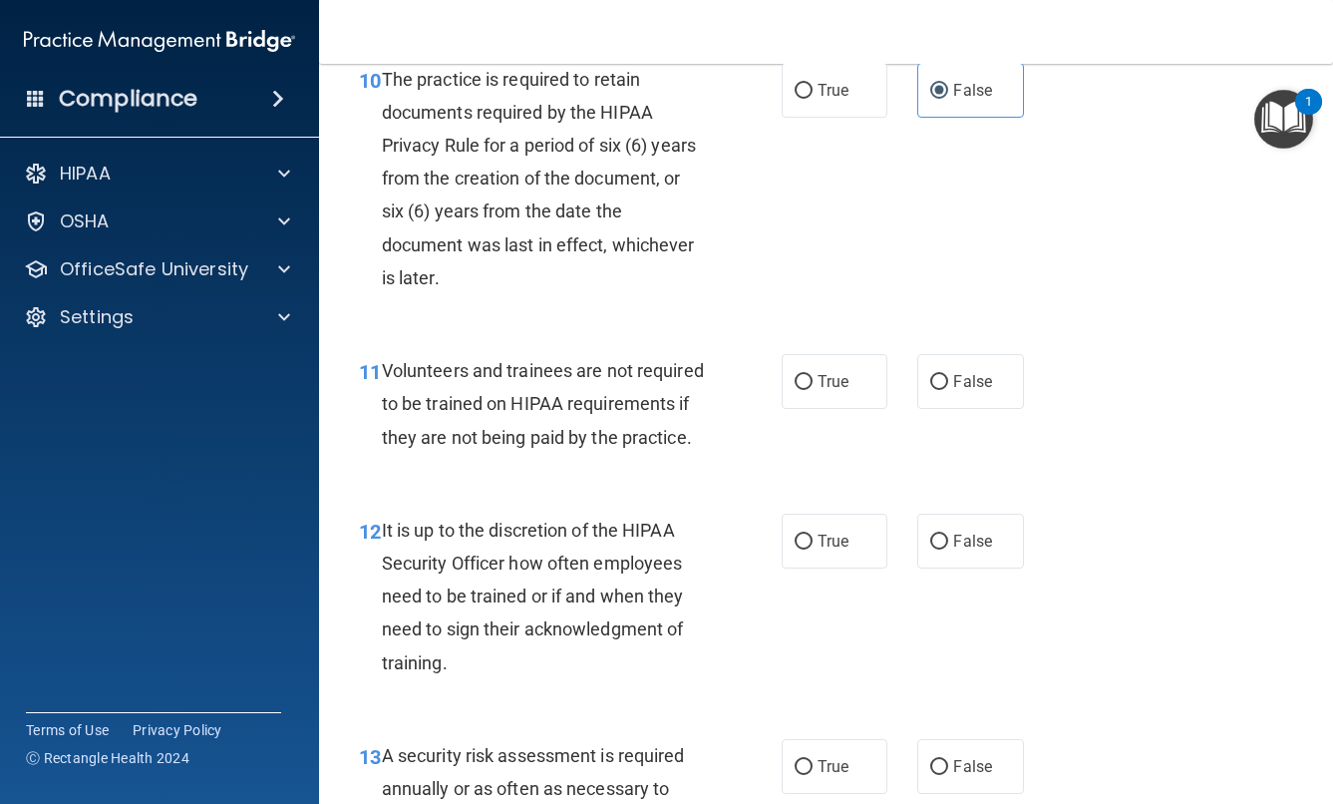
scroll to position [2360, 0]
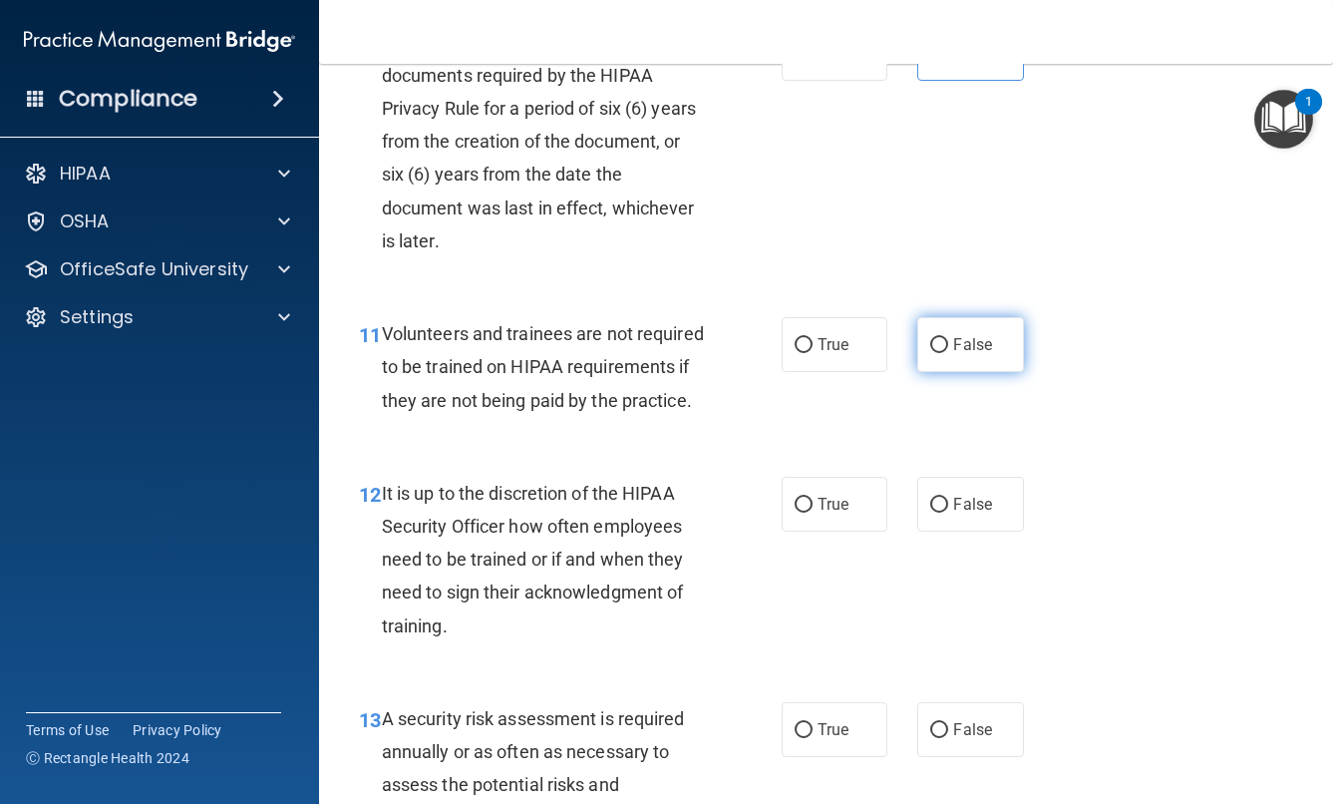
click at [952, 372] on label "False" at bounding box center [970, 344] width 107 height 55
click at [948, 353] on input "False" at bounding box center [939, 345] width 18 height 15
radio input "true"
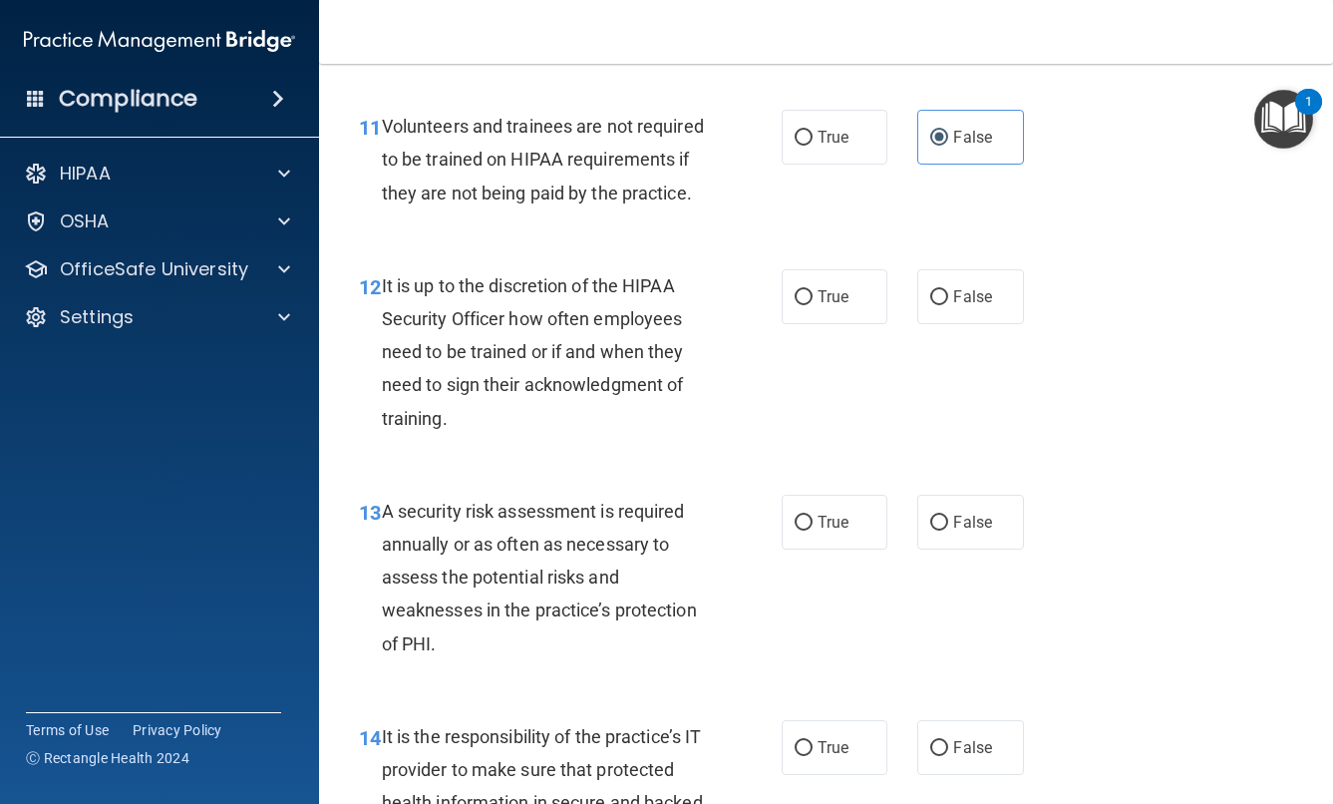
scroll to position [2613, 0]
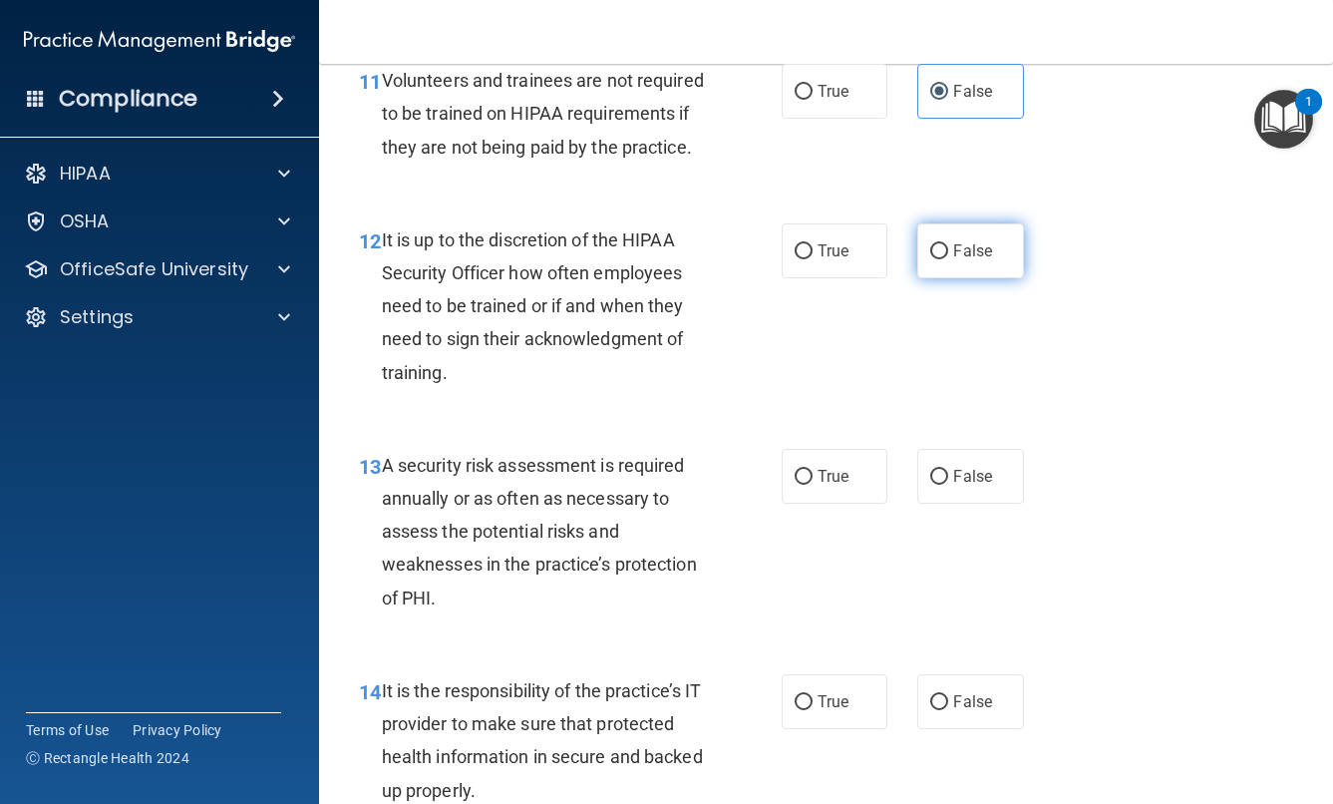
click at [957, 278] on label "False" at bounding box center [970, 250] width 107 height 55
click at [948, 259] on input "False" at bounding box center [939, 251] width 18 height 15
radio input "true"
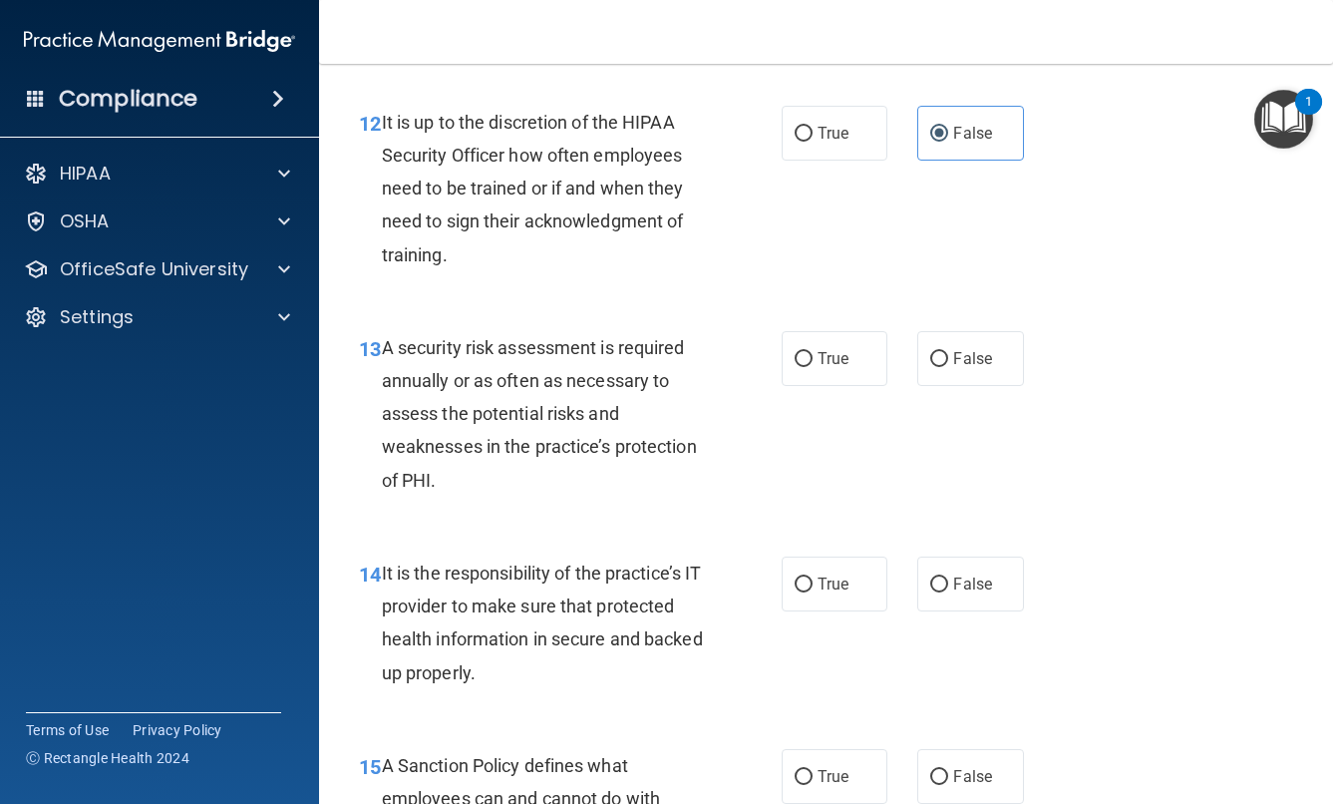
scroll to position [2738, 0]
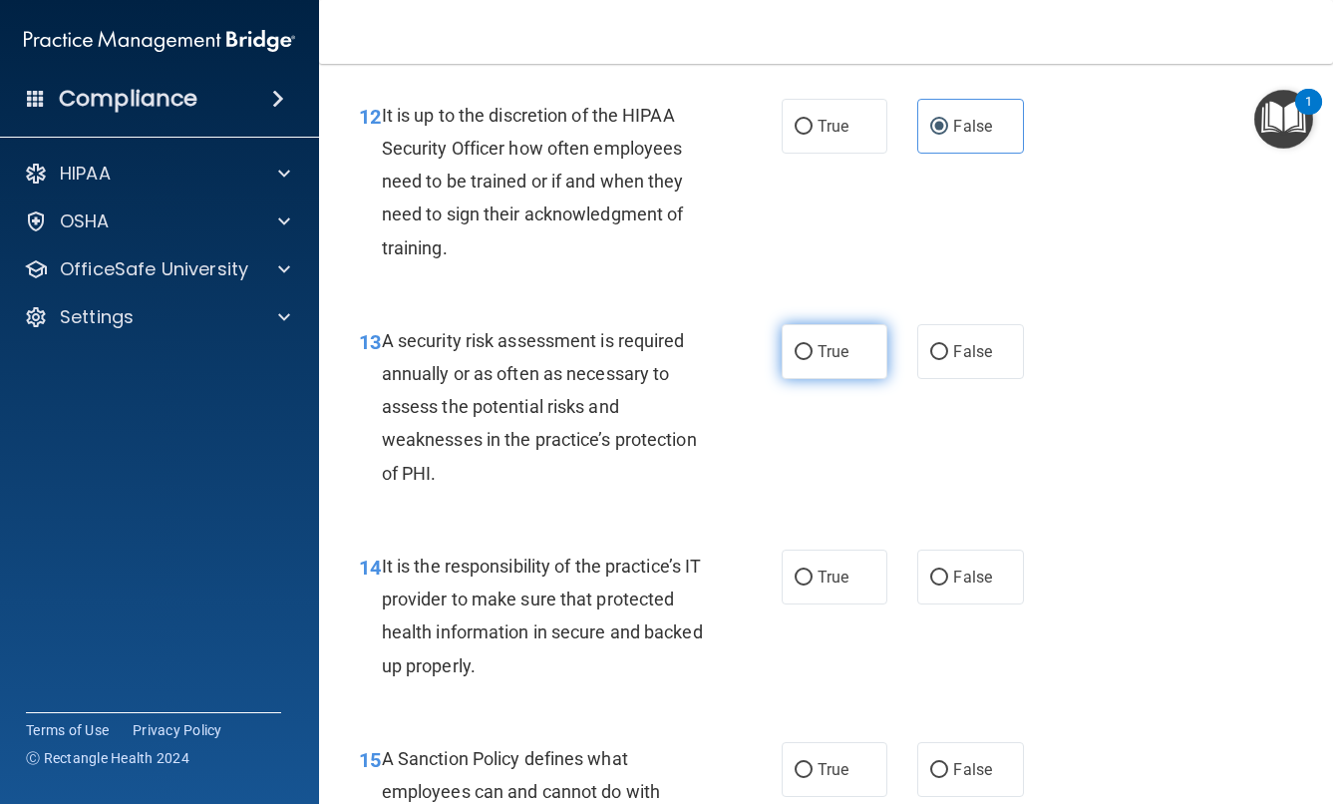
click at [817, 379] on label "True" at bounding box center [835, 351] width 107 height 55
click at [813, 360] on input "True" at bounding box center [804, 352] width 18 height 15
radio input "true"
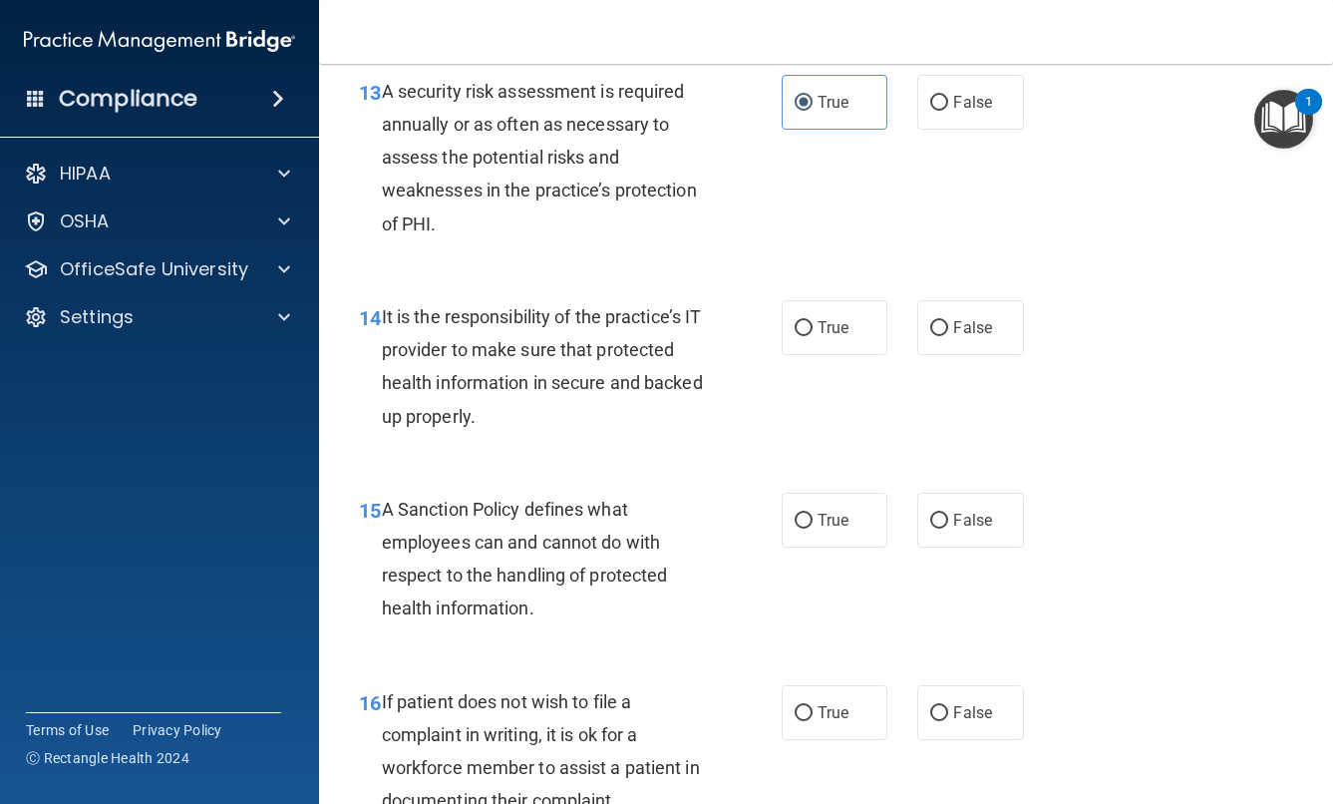
scroll to position [2991, 0]
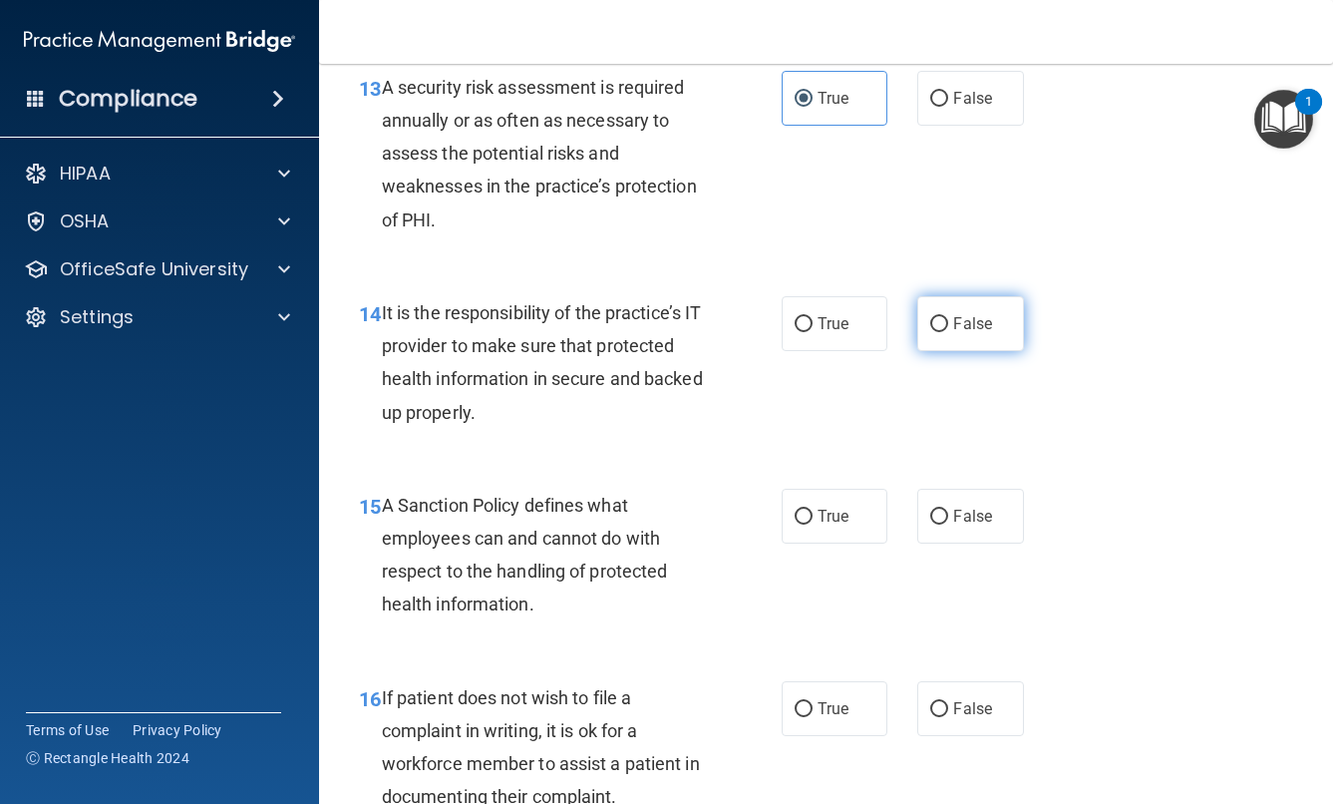
click at [979, 333] on span "False" at bounding box center [972, 323] width 39 height 19
click at [948, 332] on input "False" at bounding box center [939, 324] width 18 height 15
radio input "true"
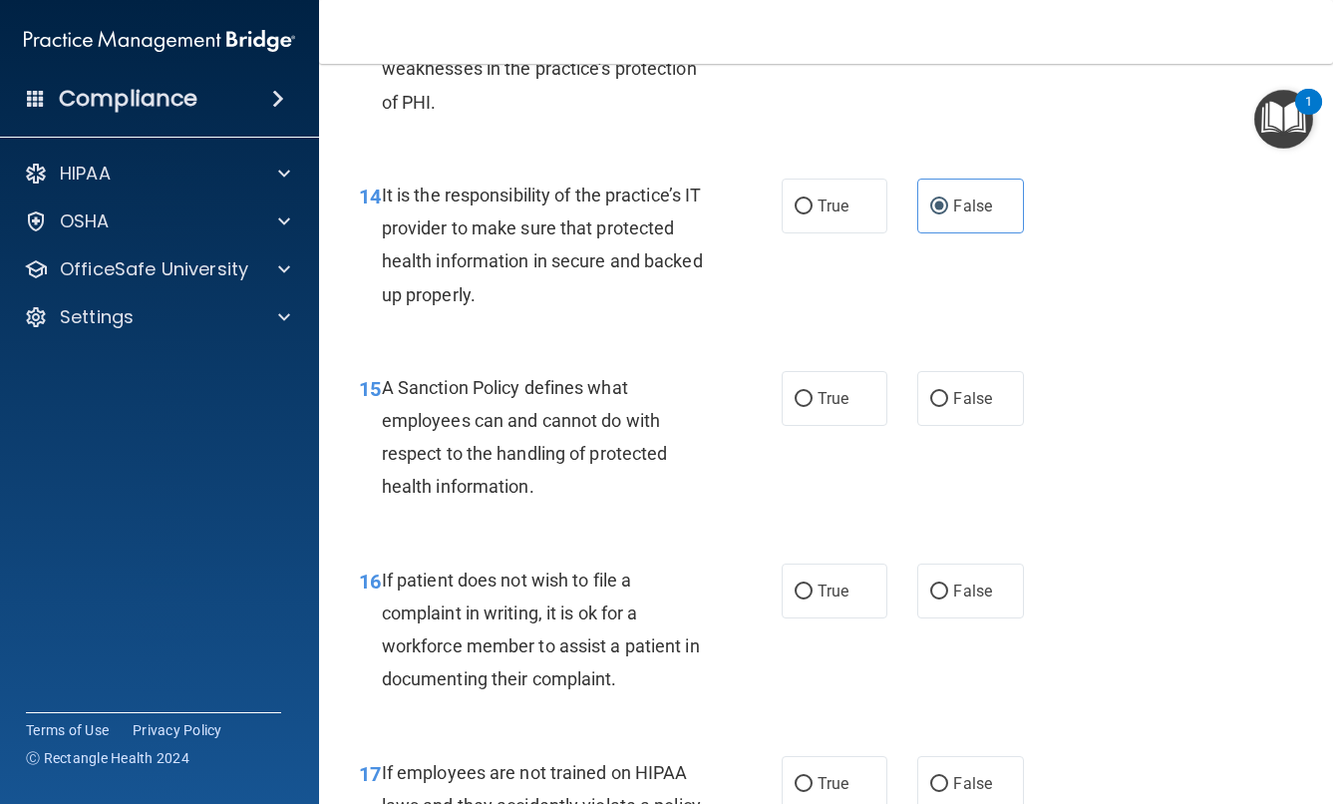
scroll to position [3135, 0]
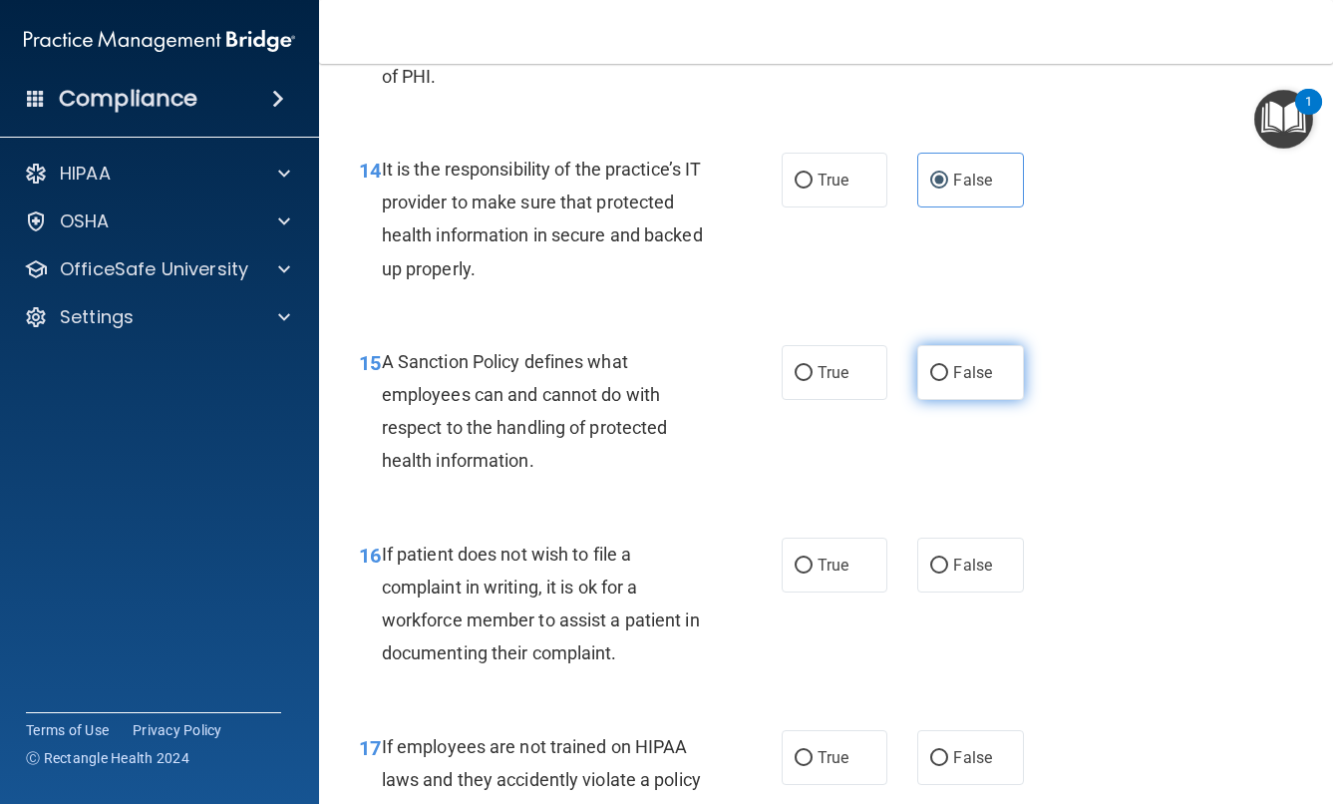
click at [935, 381] on input "False" at bounding box center [939, 373] width 18 height 15
radio input "true"
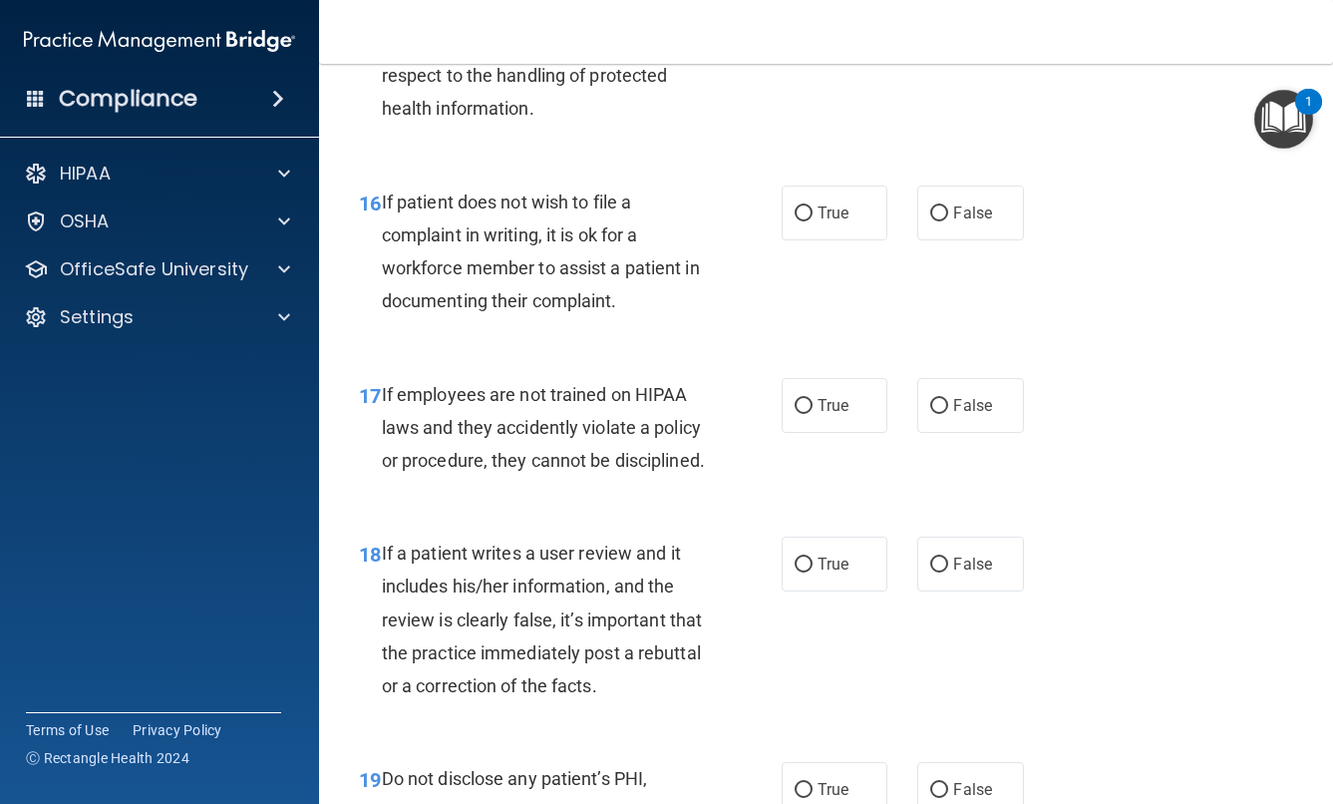
scroll to position [3491, 0]
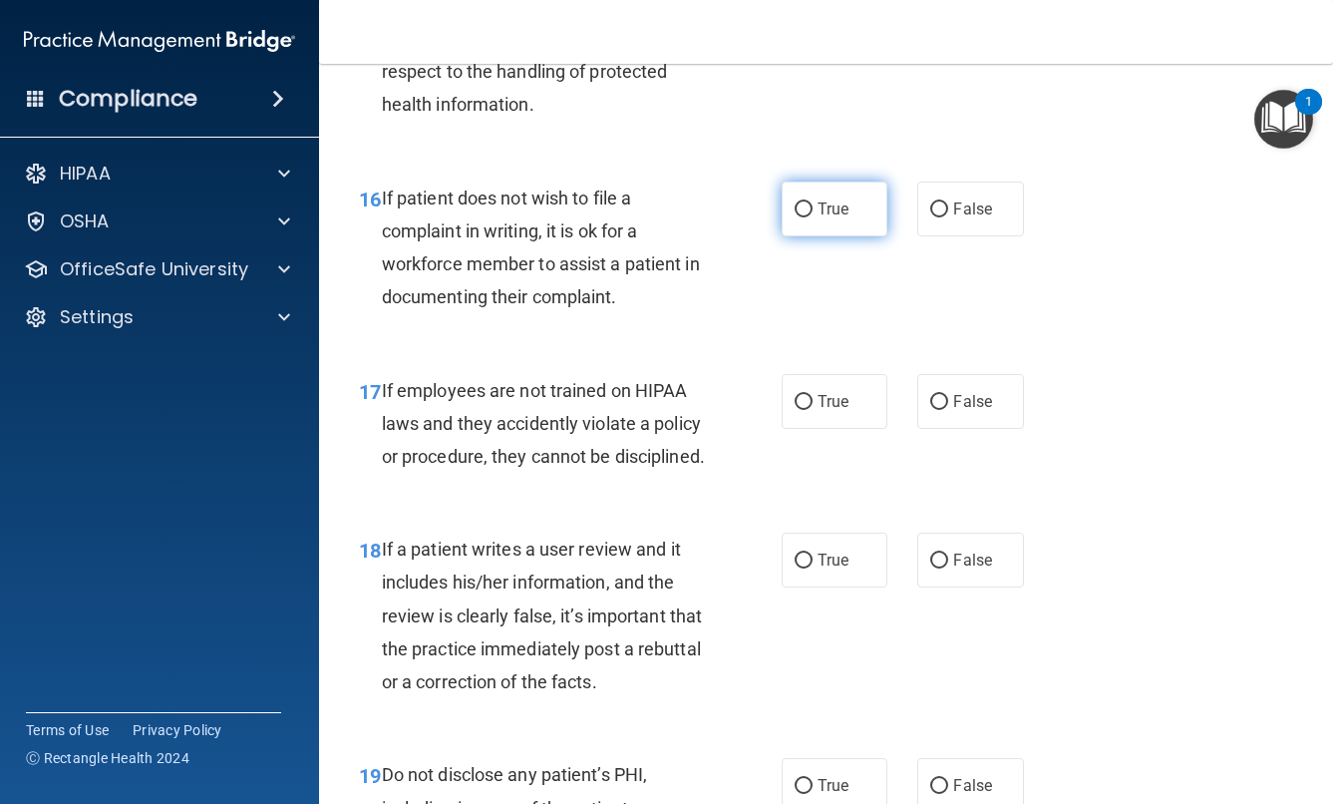
click at [824, 218] on span "True" at bounding box center [833, 208] width 31 height 19
click at [813, 217] on input "True" at bounding box center [804, 209] width 18 height 15
radio input "true"
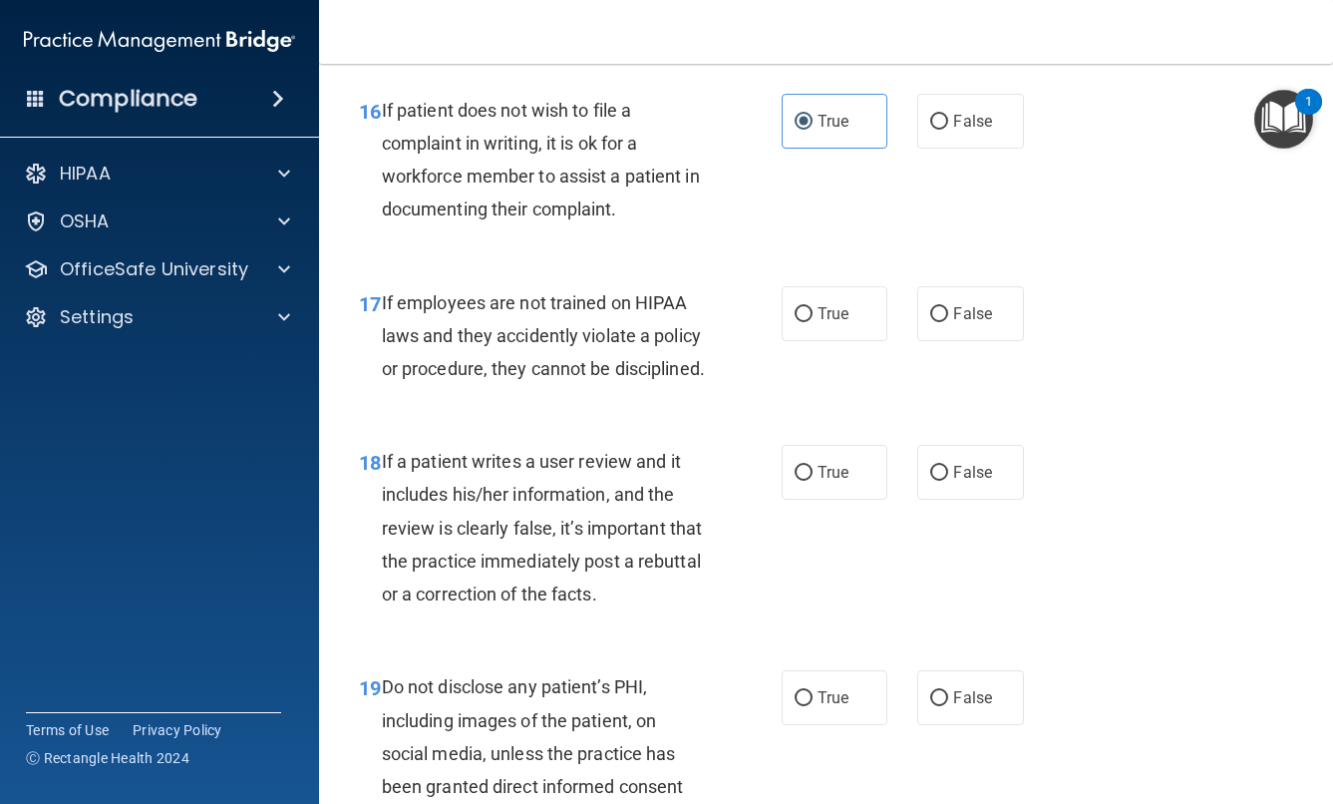
scroll to position [3580, 0]
click at [964, 322] on span "False" at bounding box center [972, 312] width 39 height 19
click at [948, 321] on input "False" at bounding box center [939, 313] width 18 height 15
radio input "true"
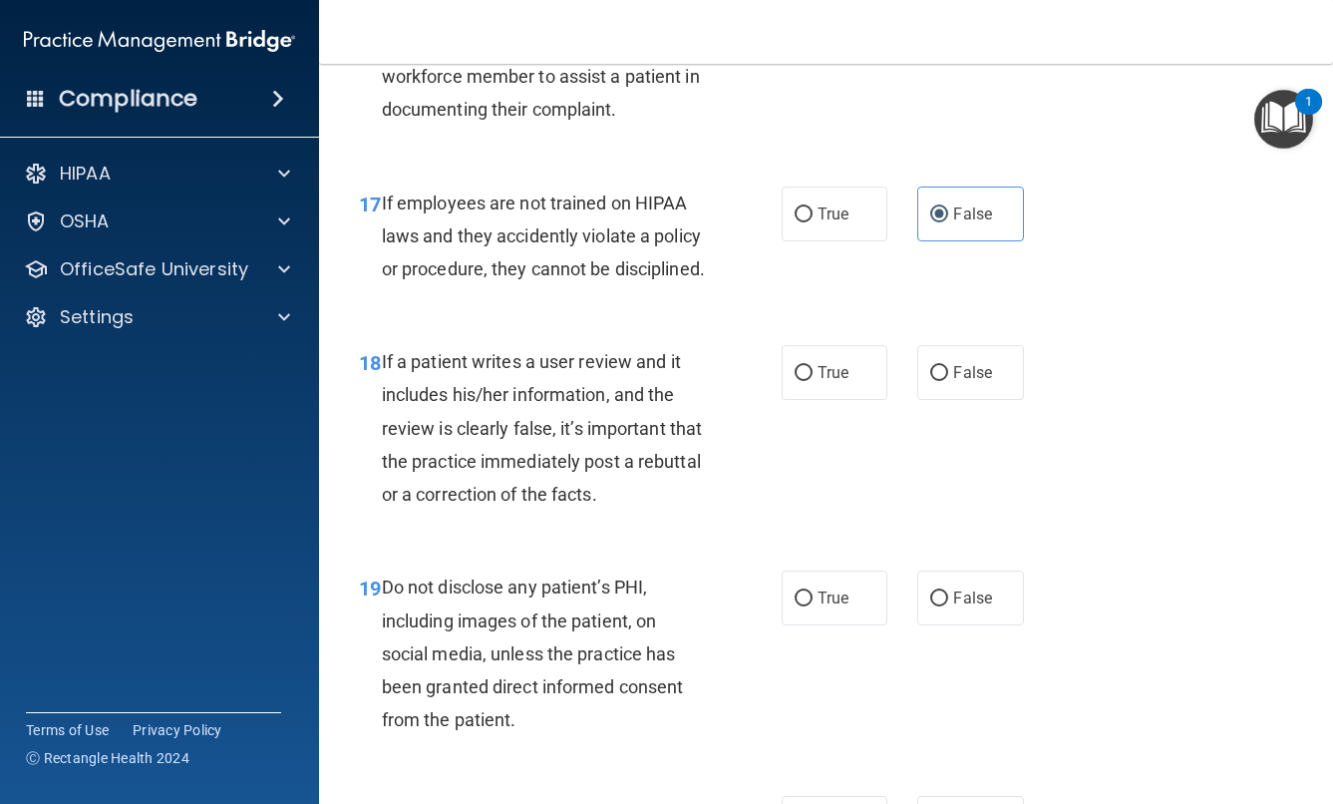
scroll to position [3728, 0]
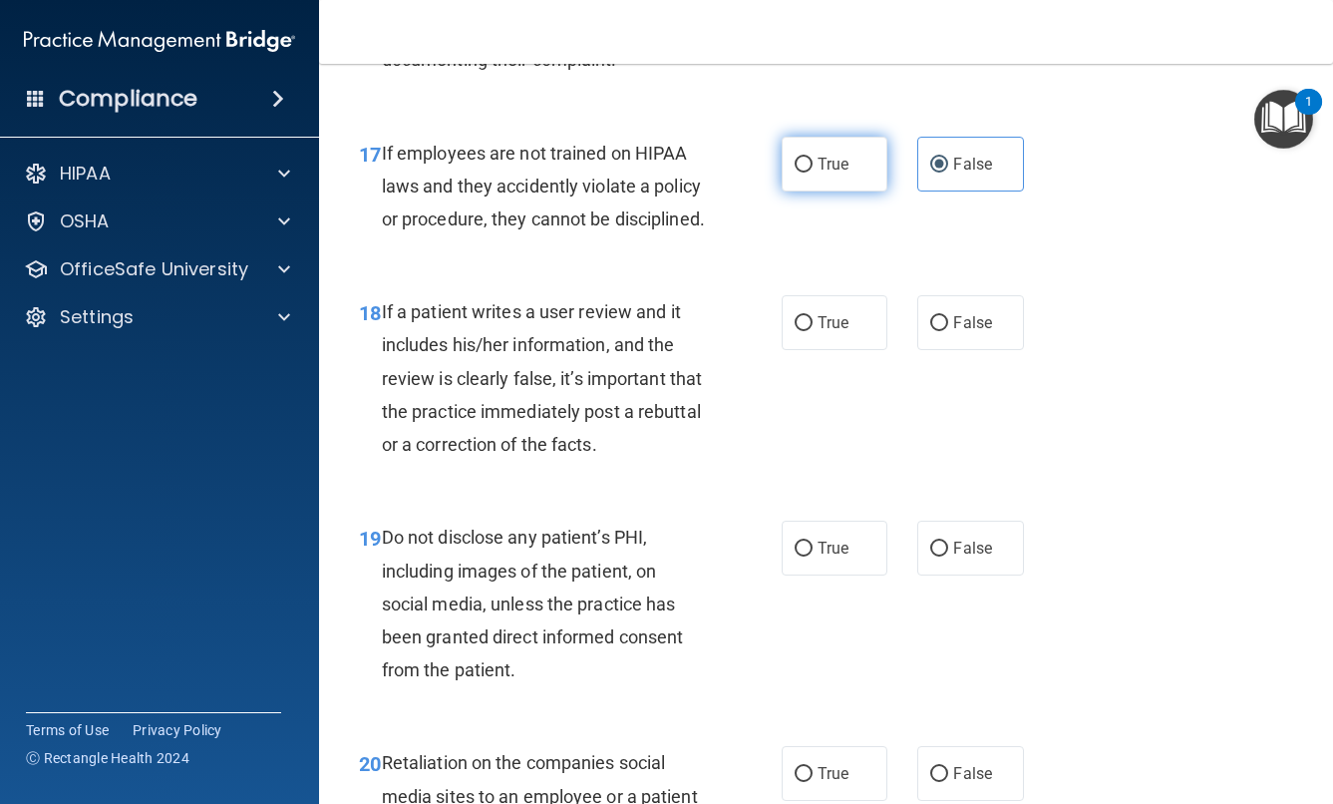
click at [837, 173] on span "True" at bounding box center [833, 164] width 31 height 19
click at [813, 172] on input "True" at bounding box center [804, 165] width 18 height 15
radio input "true"
radio input "false"
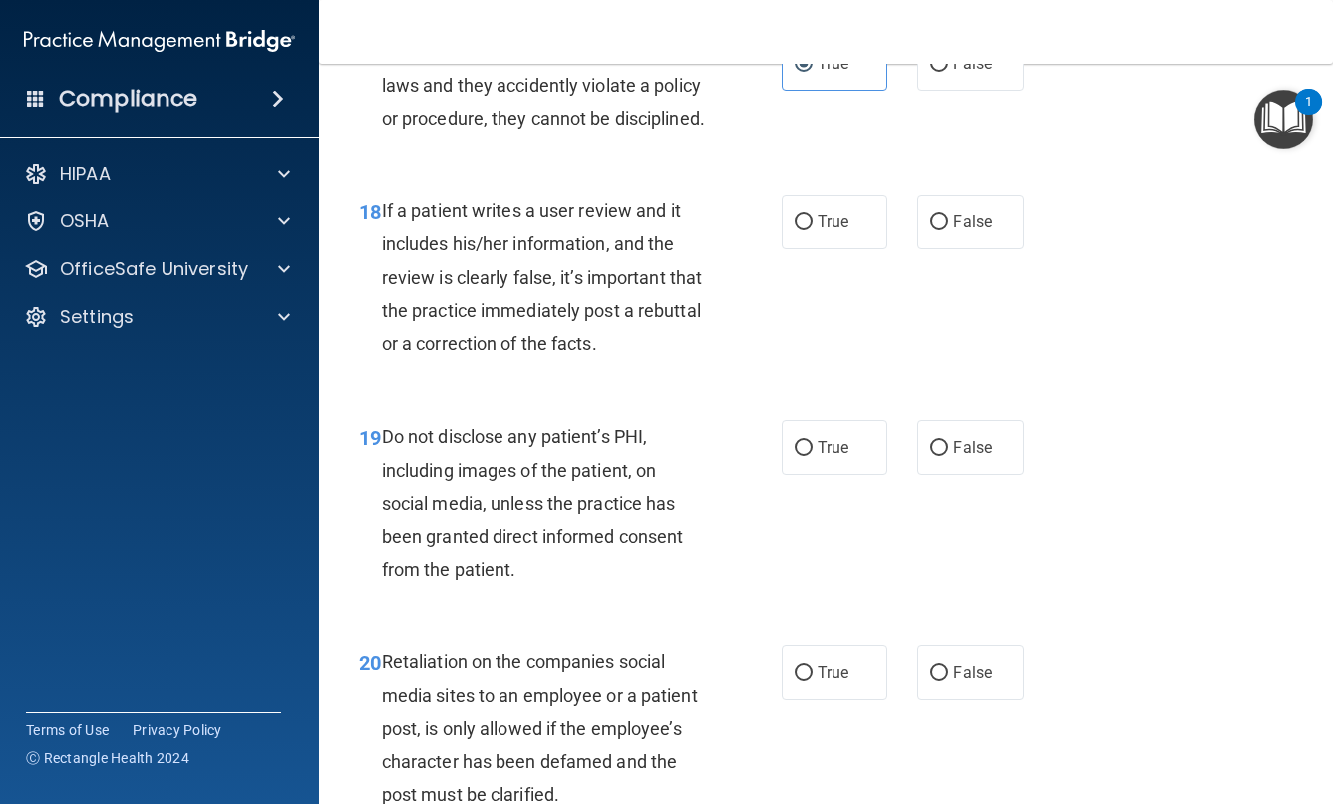
scroll to position [3837, 0]
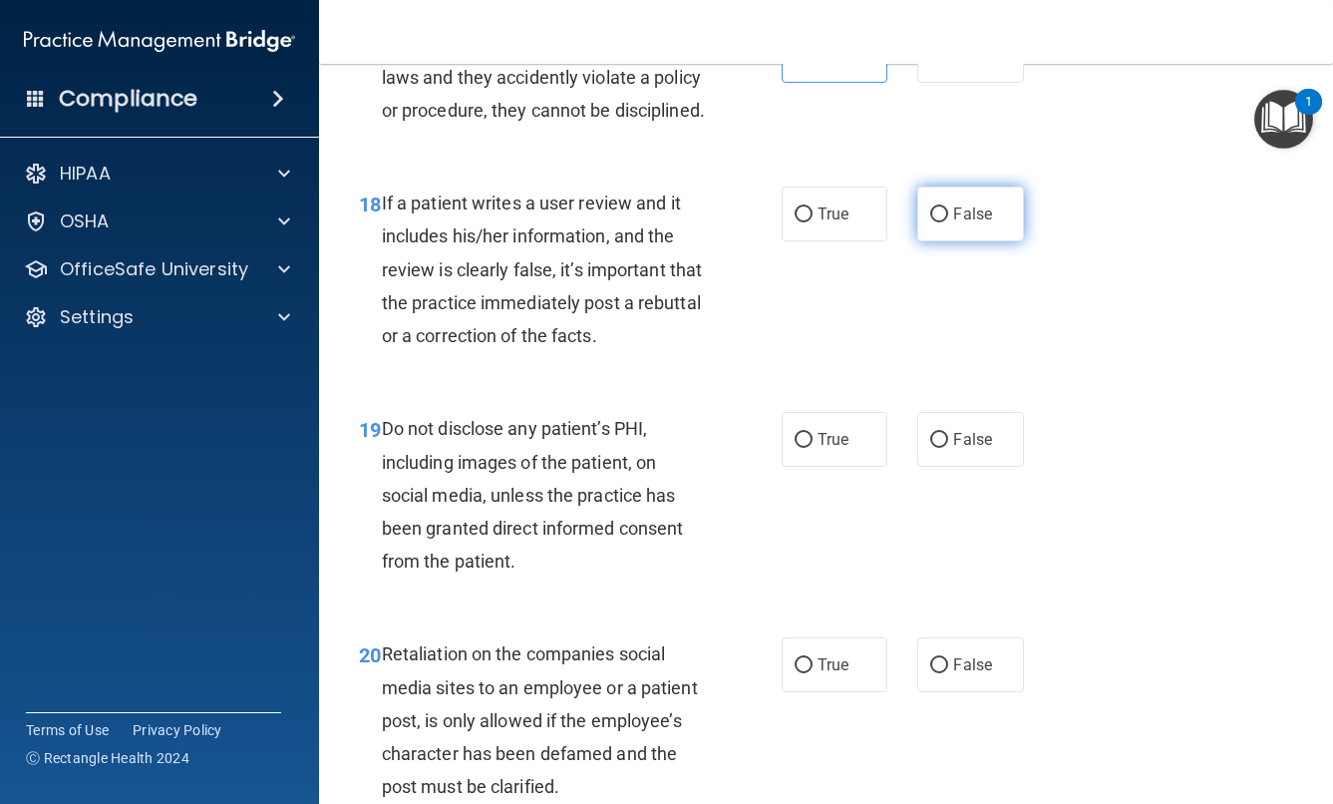
click at [965, 241] on label "False" at bounding box center [970, 213] width 107 height 55
click at [948, 222] on input "False" at bounding box center [939, 214] width 18 height 15
radio input "true"
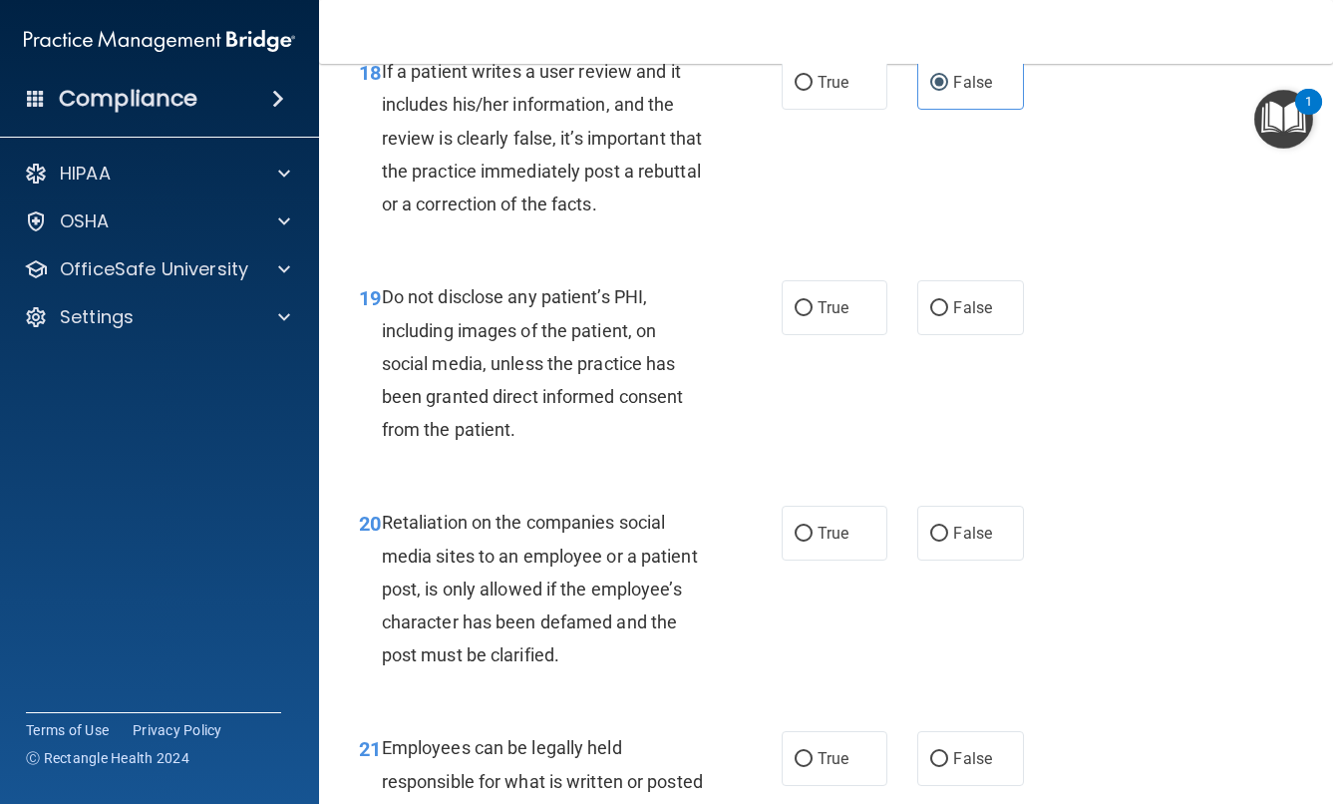
scroll to position [3983, 0]
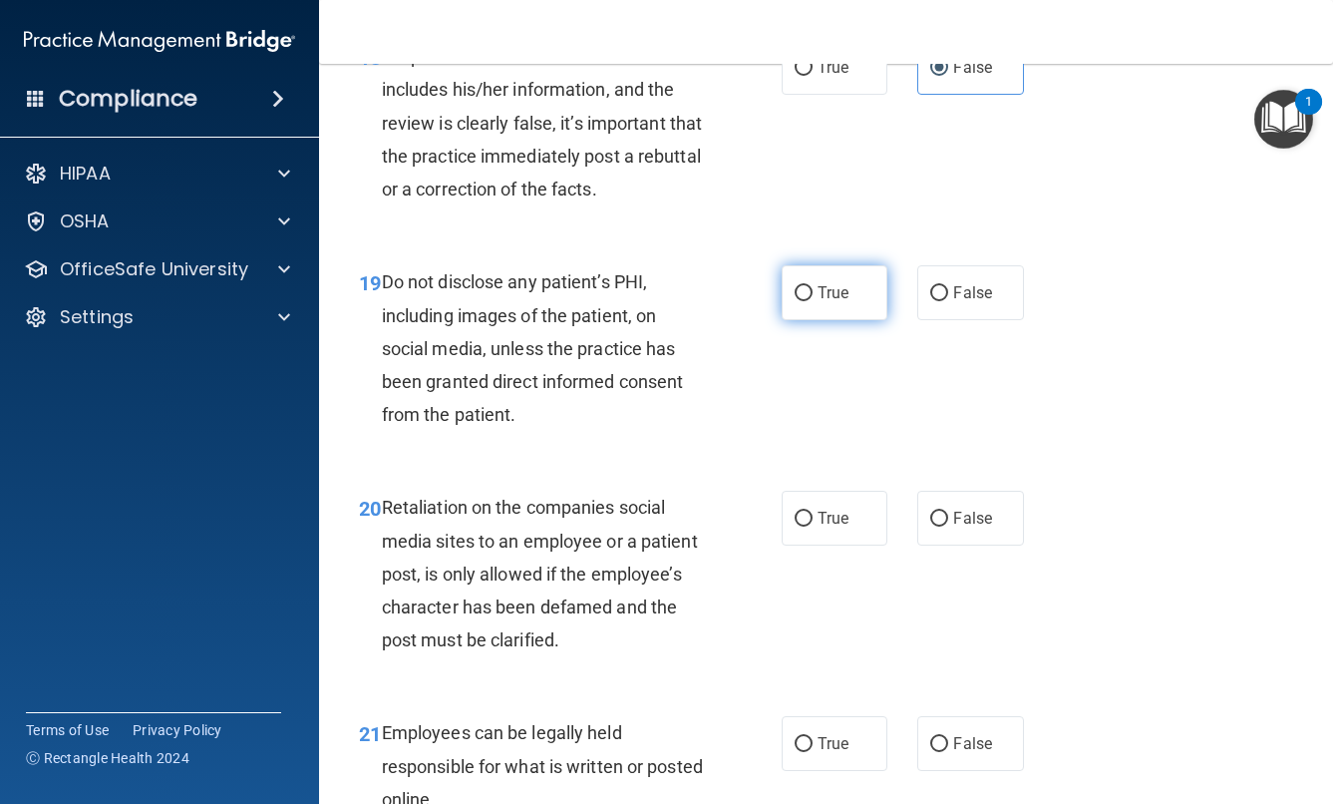
click at [833, 302] on span "True" at bounding box center [833, 292] width 31 height 19
click at [813, 301] on input "True" at bounding box center [804, 293] width 18 height 15
radio input "true"
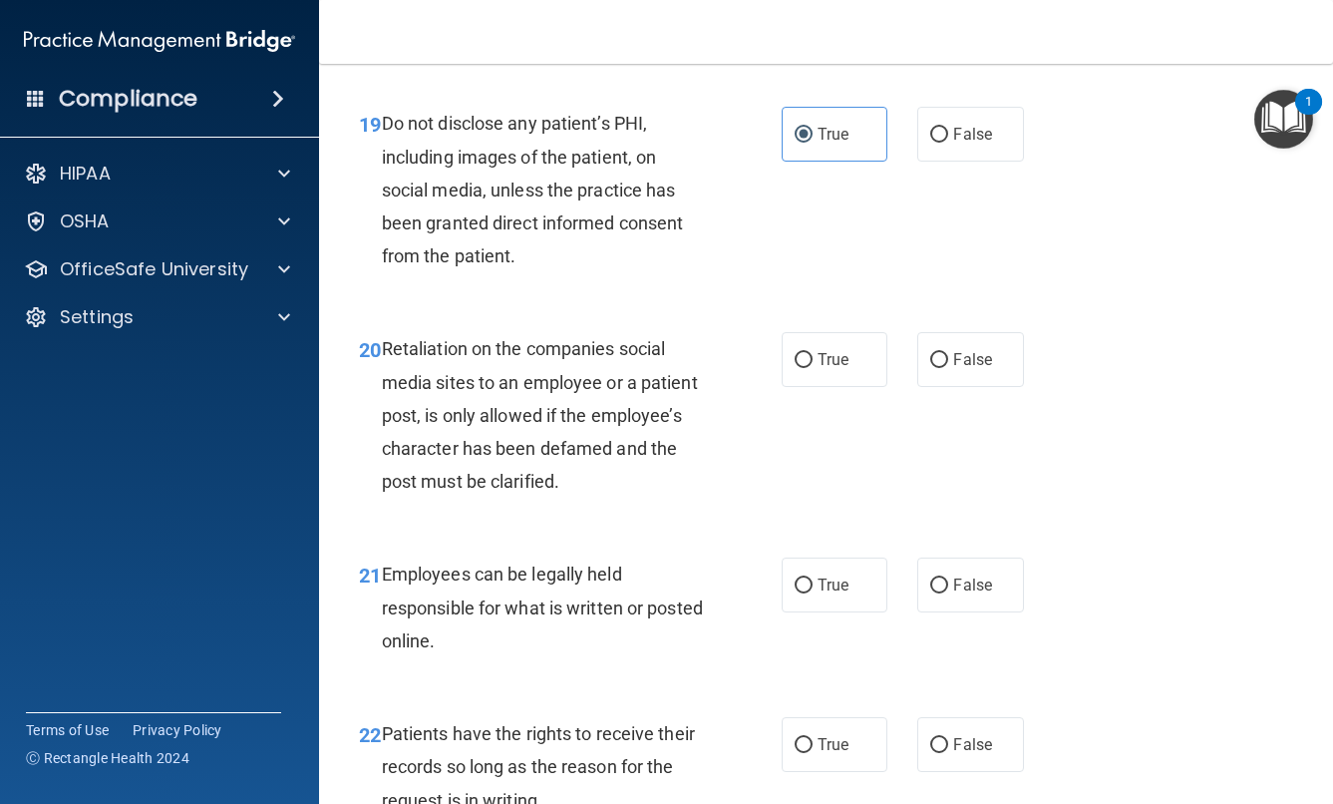
scroll to position [4148, 0]
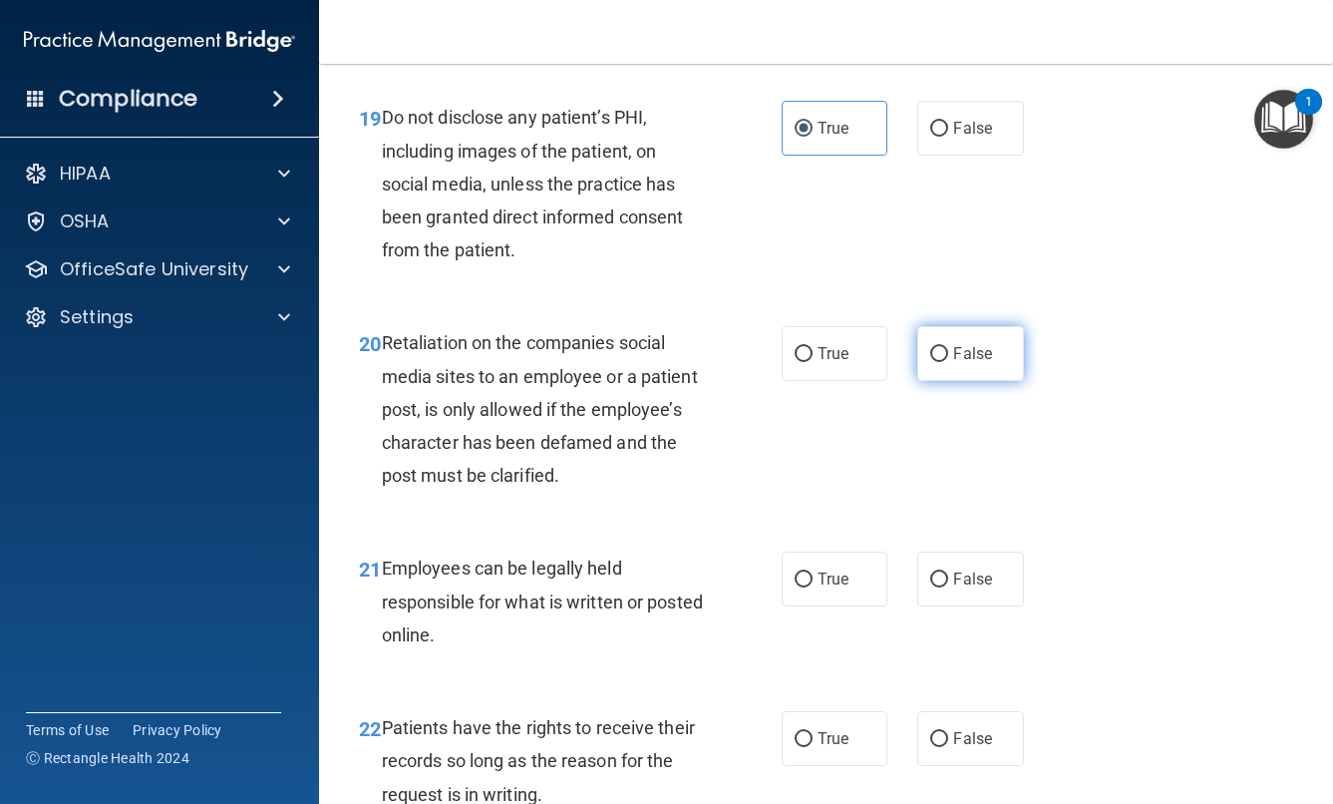
click at [943, 362] on input "False" at bounding box center [939, 354] width 18 height 15
radio input "true"
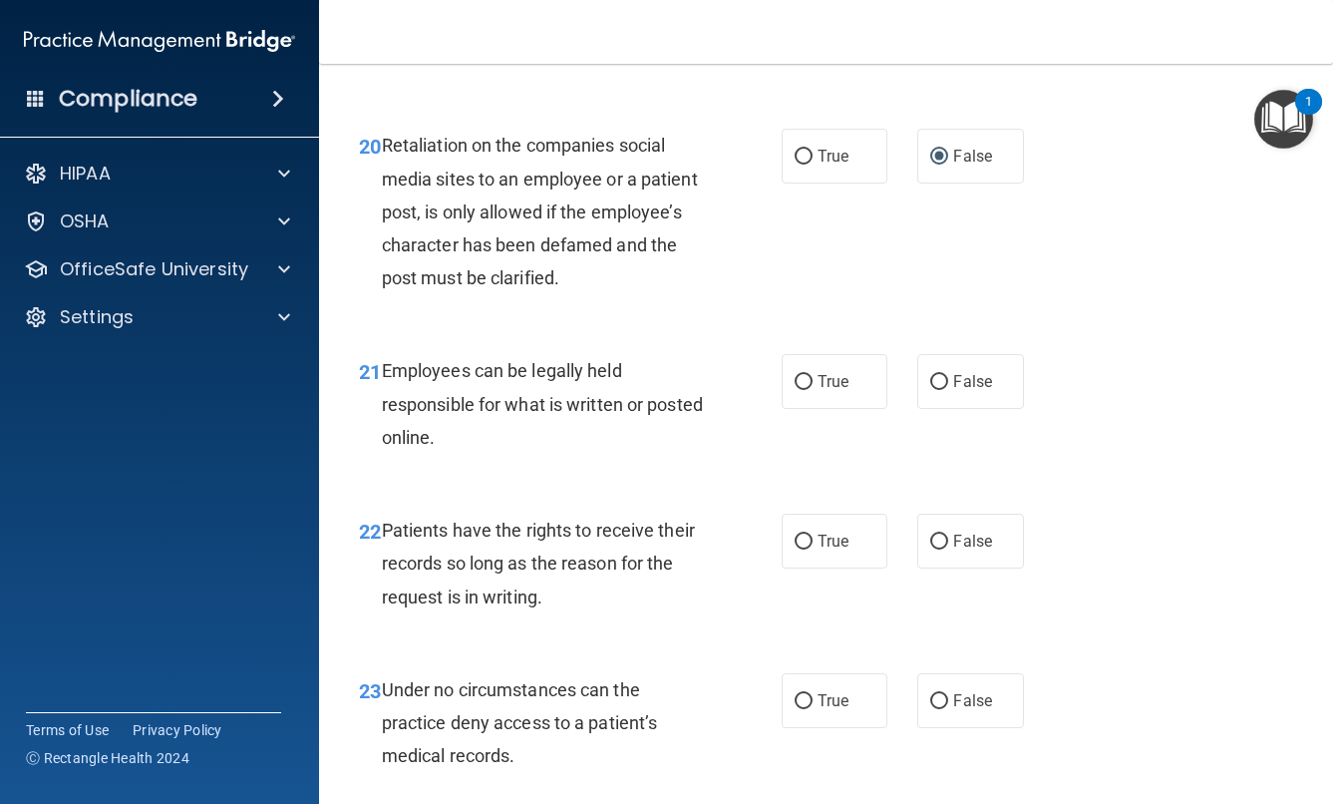
scroll to position [4368, 0]
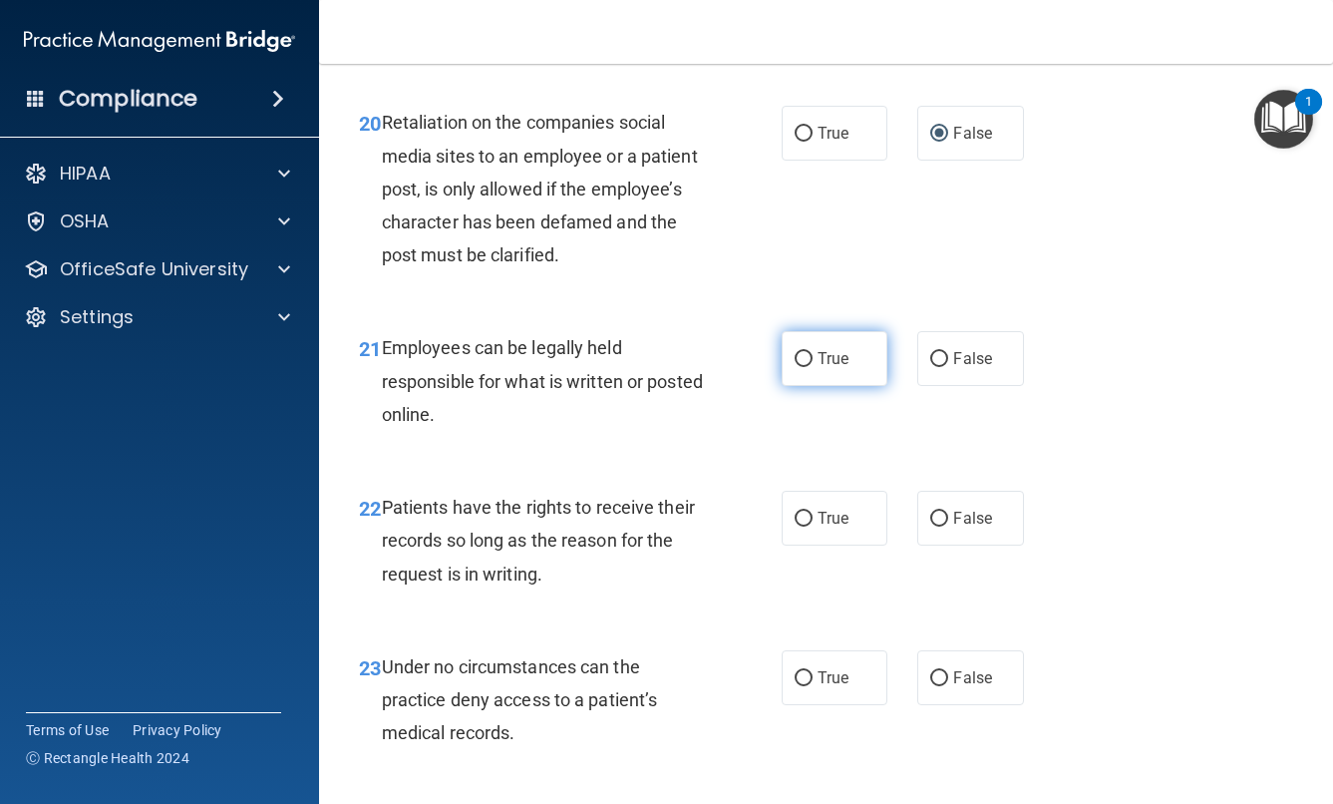
click at [846, 386] on label "True" at bounding box center [835, 358] width 107 height 55
click at [813, 367] on input "True" at bounding box center [804, 359] width 18 height 15
radio input "true"
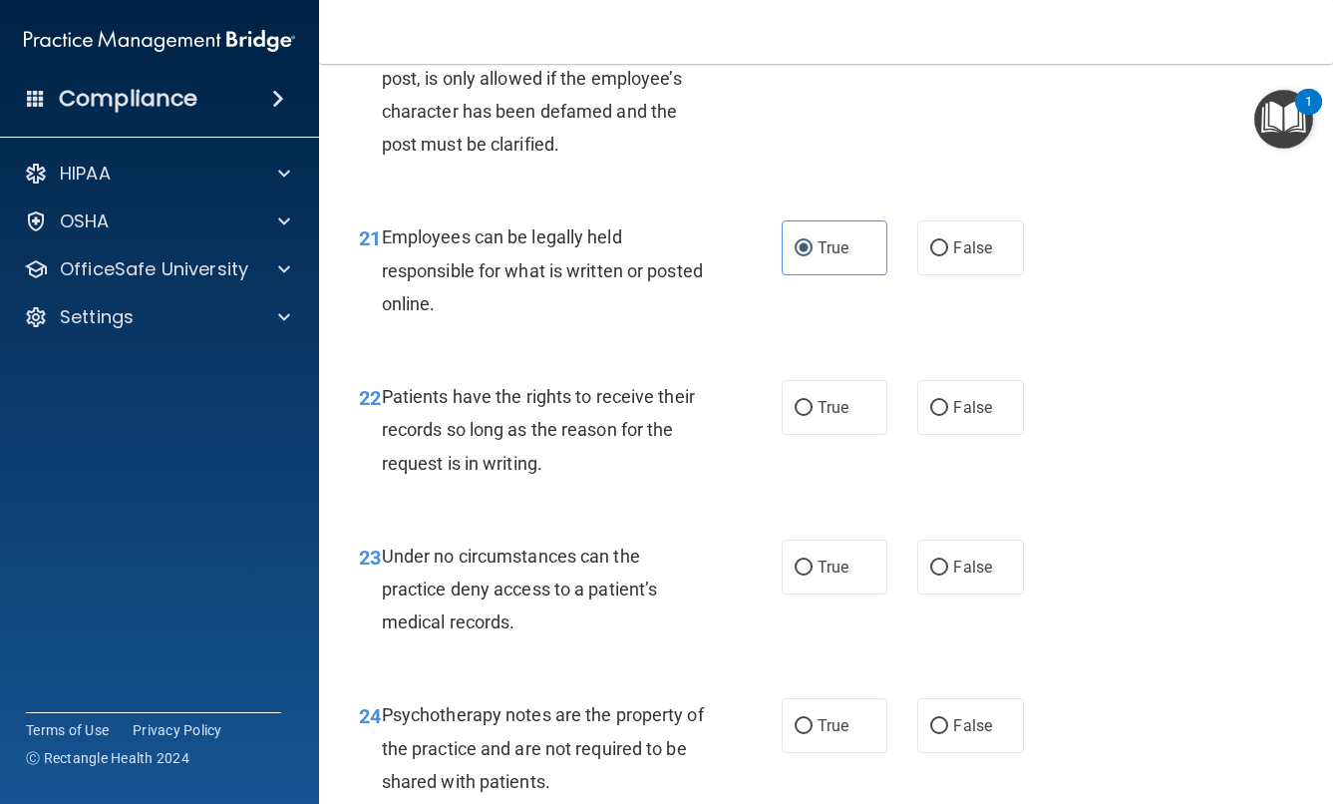
scroll to position [4519, 0]
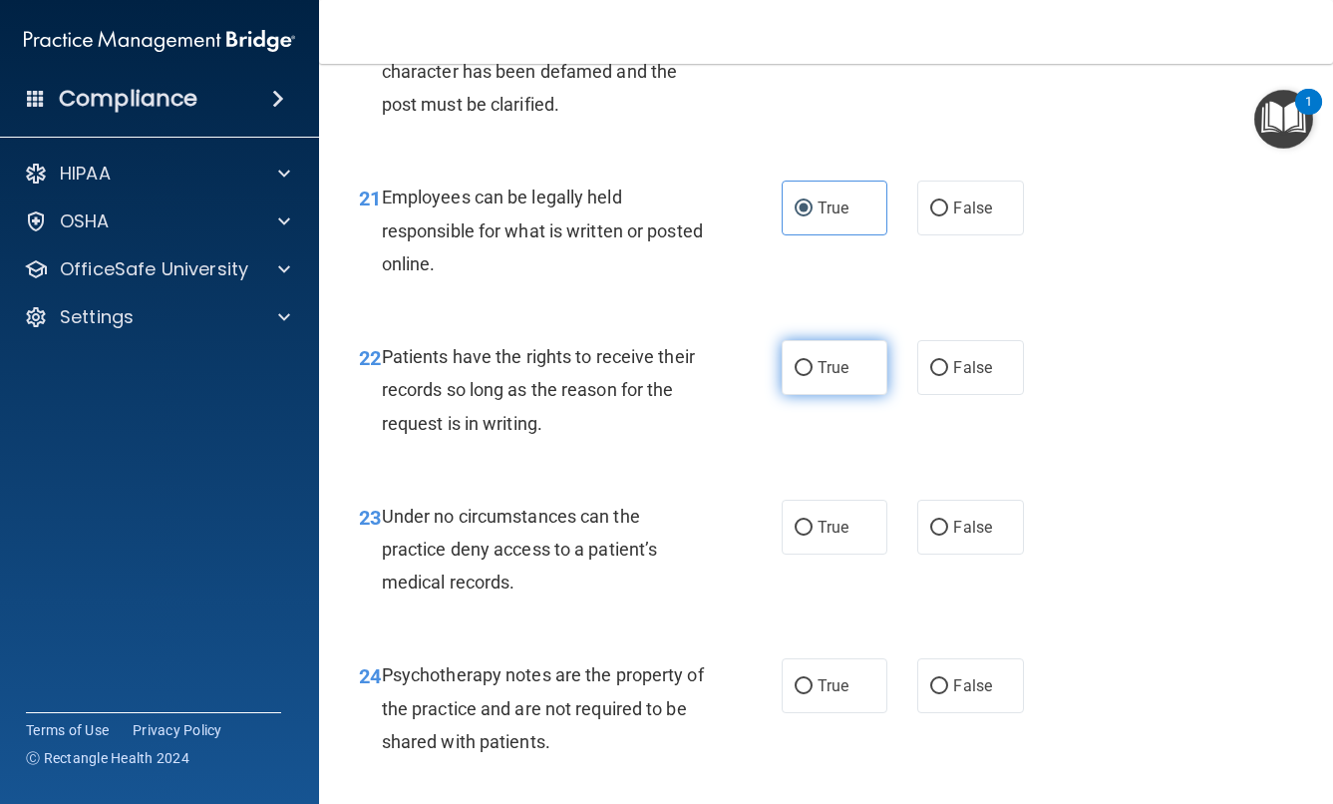
click at [851, 395] on label "True" at bounding box center [835, 367] width 107 height 55
click at [813, 376] on input "True" at bounding box center [804, 368] width 18 height 15
radio input "true"
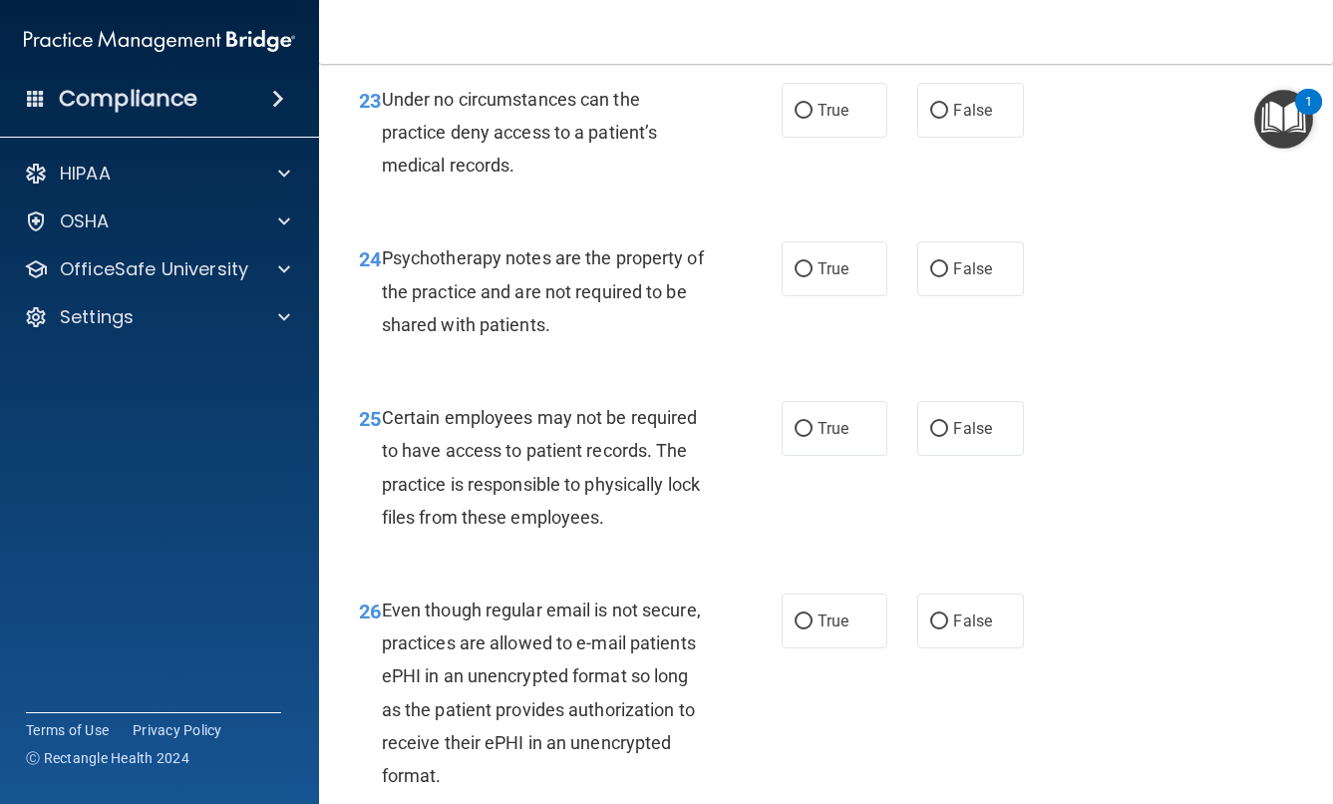
scroll to position [4940, 0]
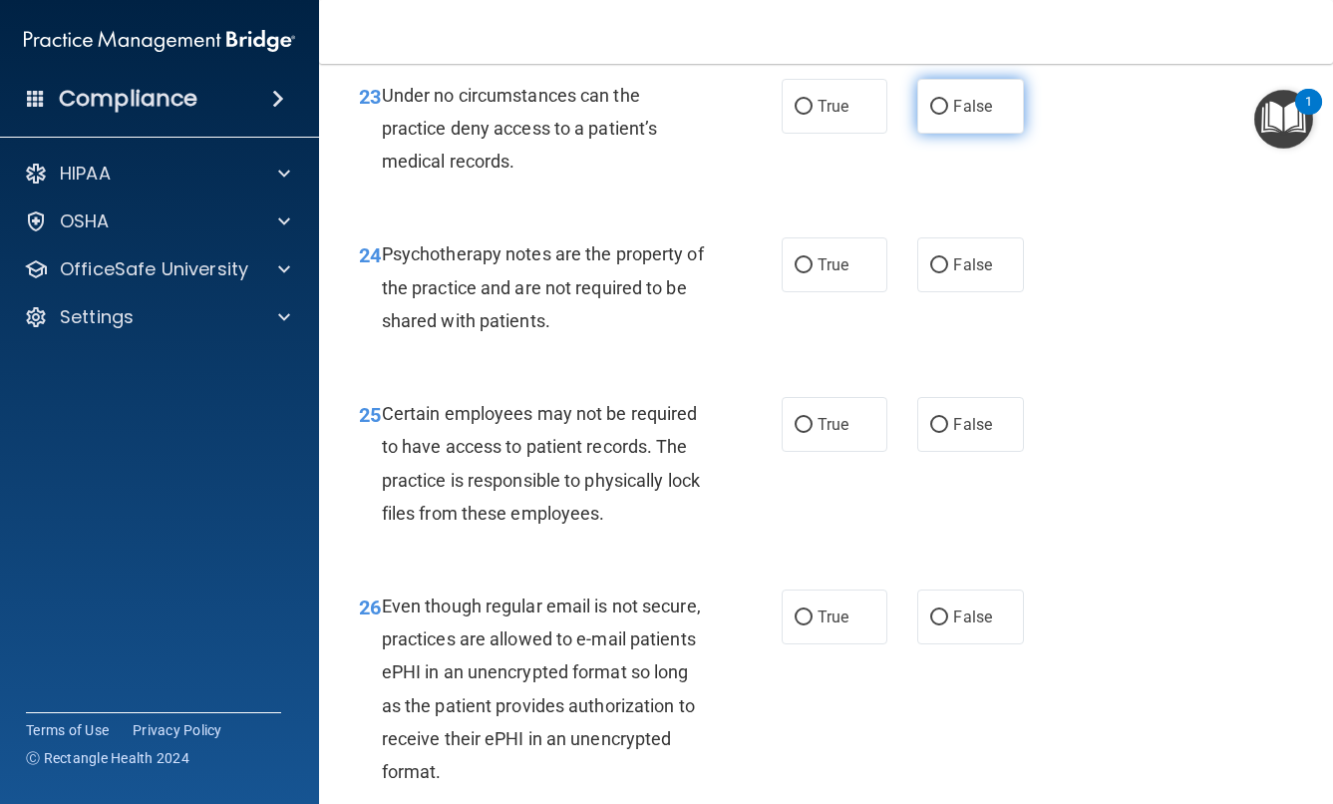
click at [953, 116] on span "False" at bounding box center [972, 106] width 39 height 19
click at [948, 115] on input "False" at bounding box center [939, 107] width 18 height 15
radio input "true"
click at [833, 274] on span "True" at bounding box center [833, 264] width 31 height 19
click at [813, 273] on input "True" at bounding box center [804, 265] width 18 height 15
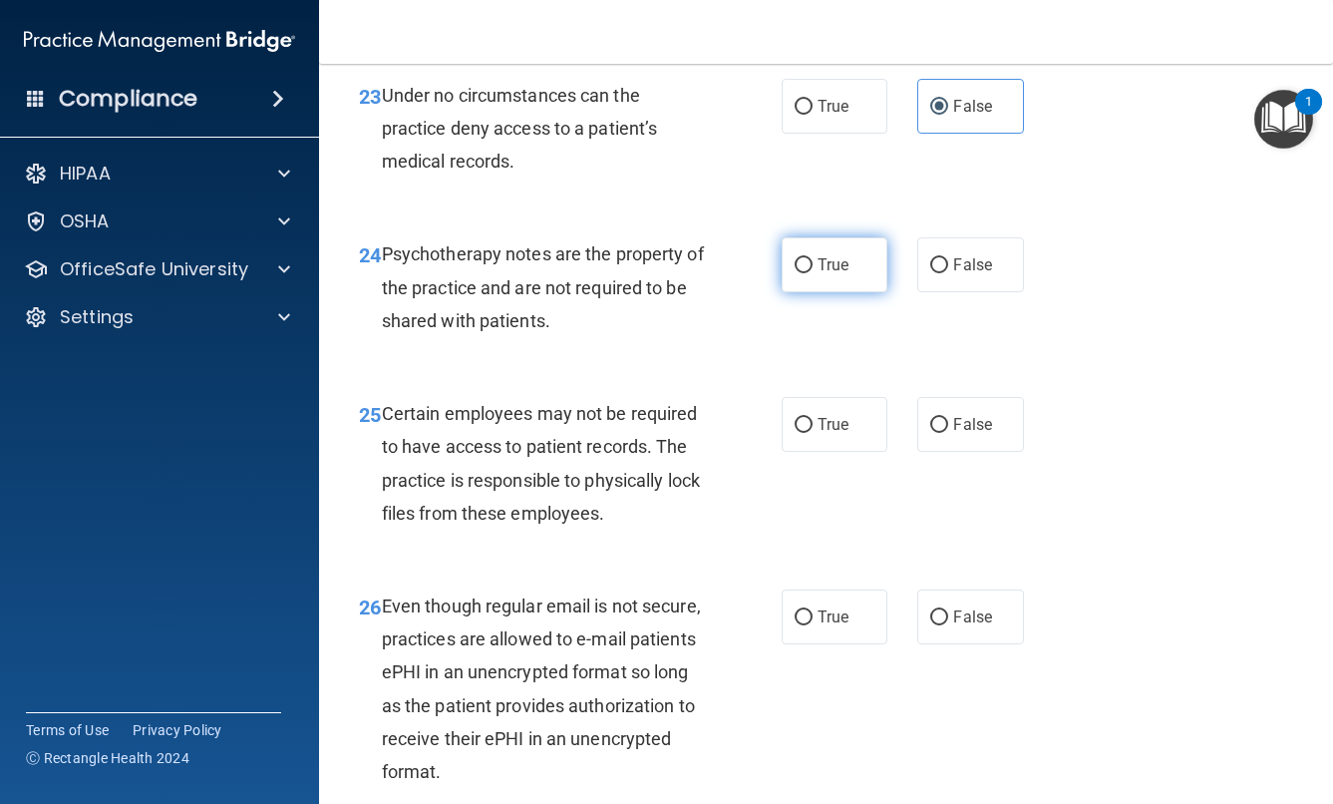
radio input "true"
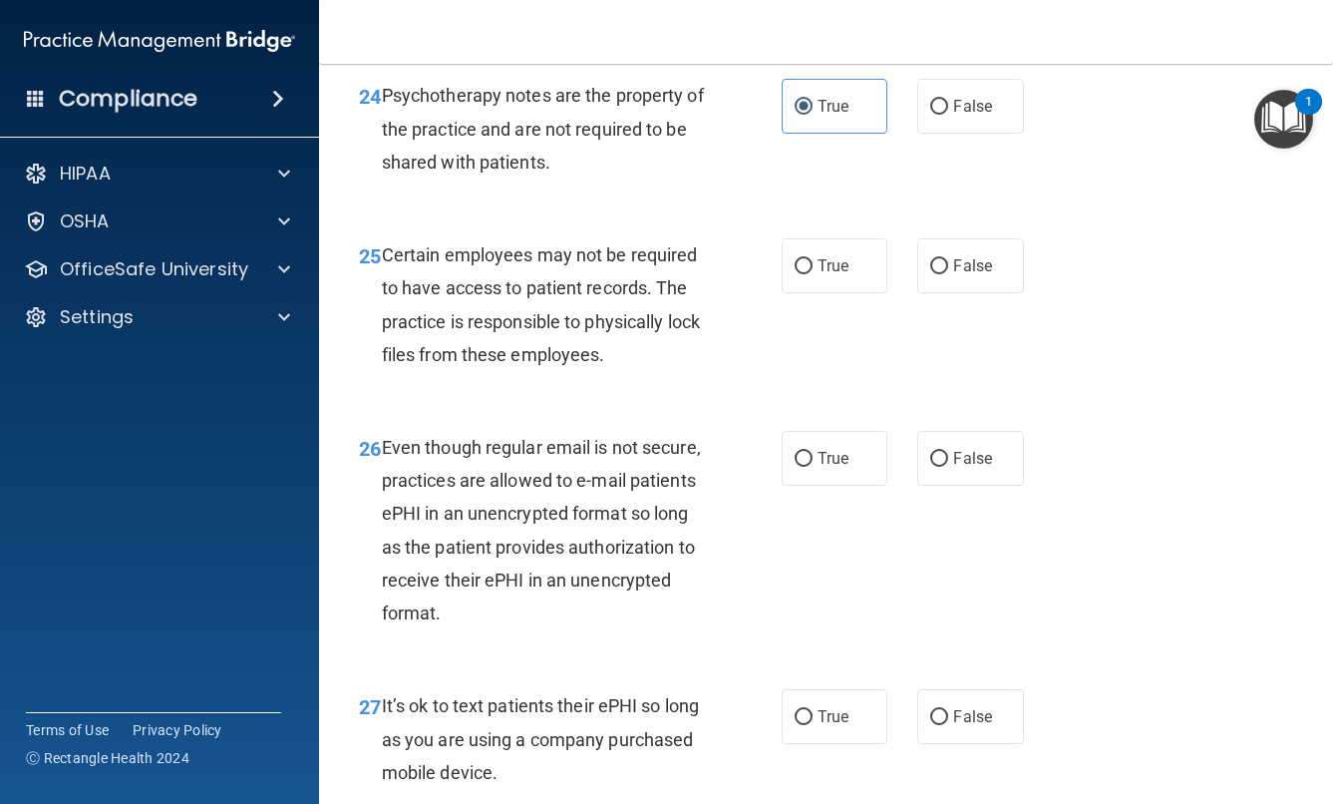
scroll to position [5104, 0]
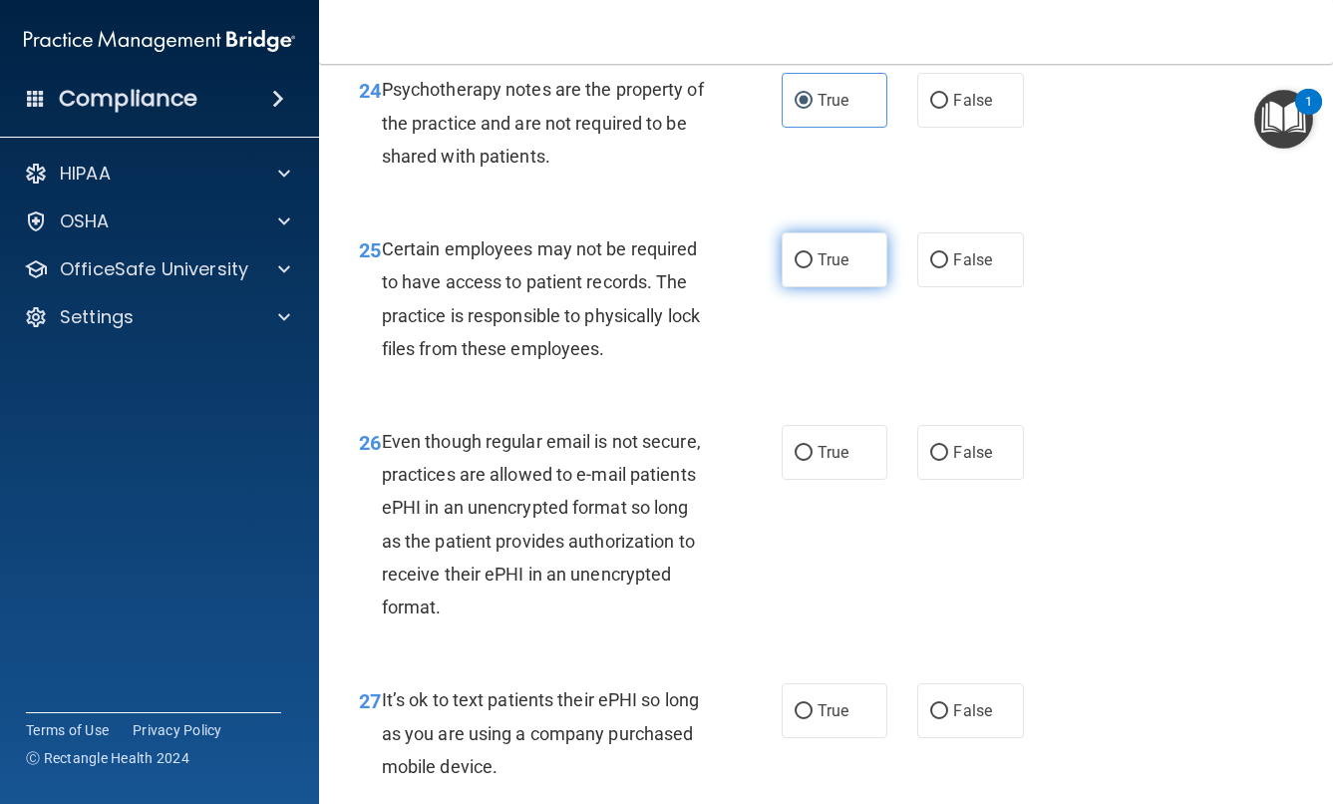
click at [841, 269] on span "True" at bounding box center [833, 259] width 31 height 19
click at [813, 268] on input "True" at bounding box center [804, 260] width 18 height 15
radio input "true"
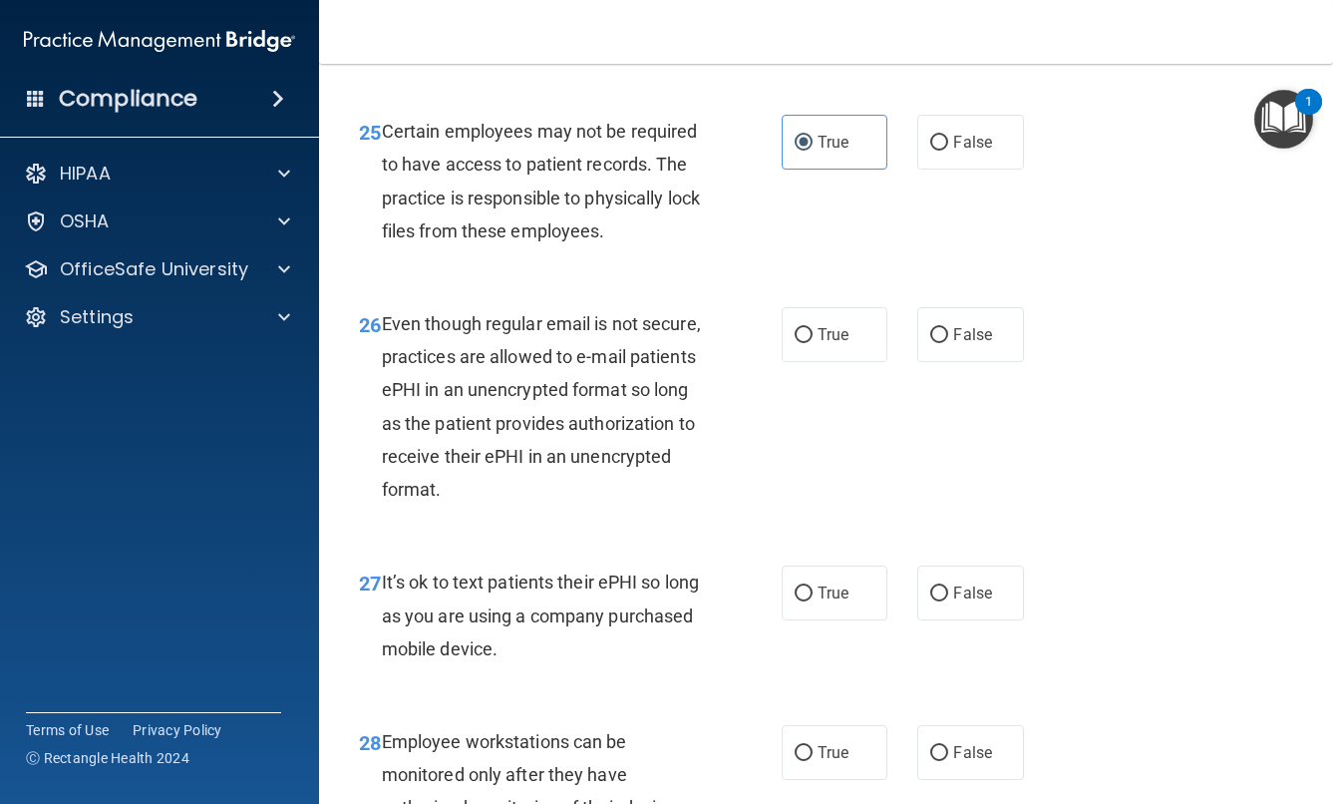
scroll to position [5248, 0]
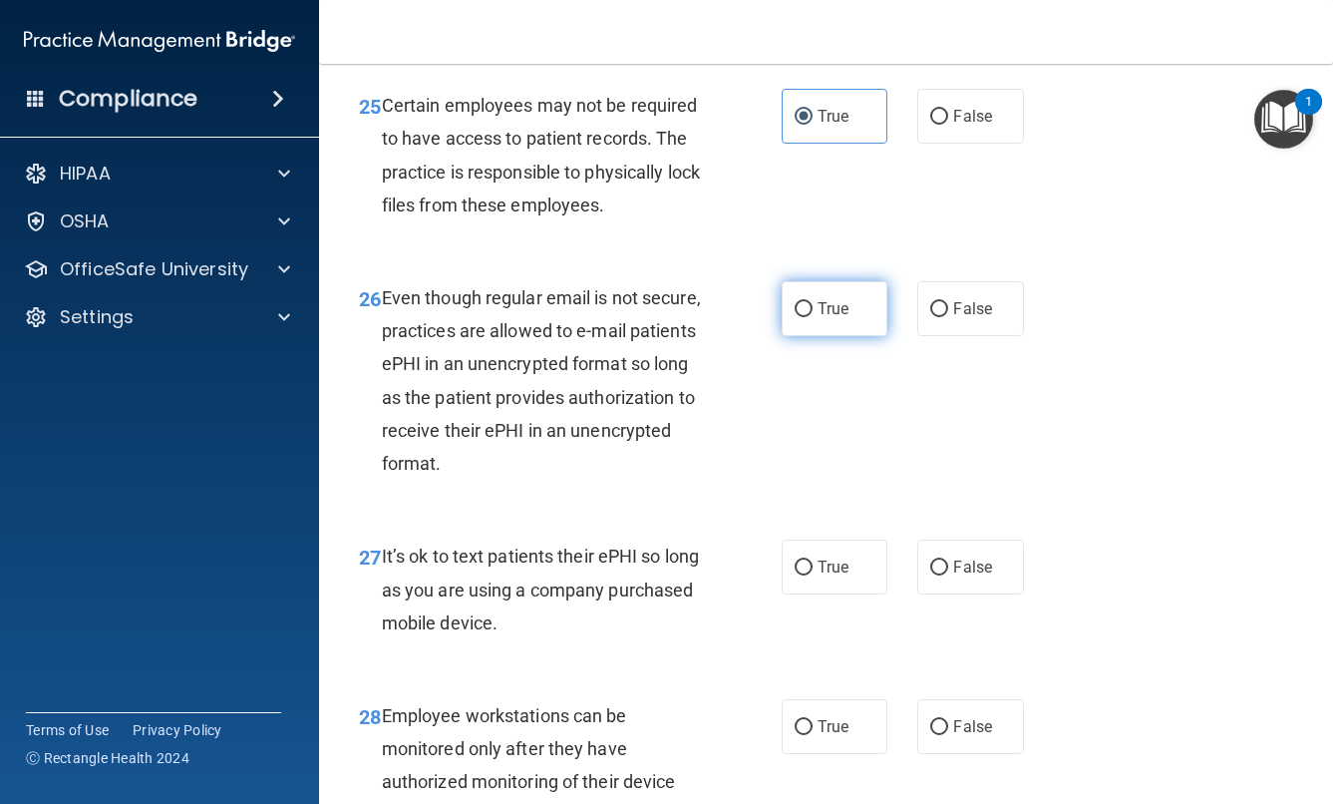
click at [848, 318] on span "True" at bounding box center [833, 308] width 31 height 19
click at [813, 317] on input "True" at bounding box center [804, 309] width 18 height 15
radio input "true"
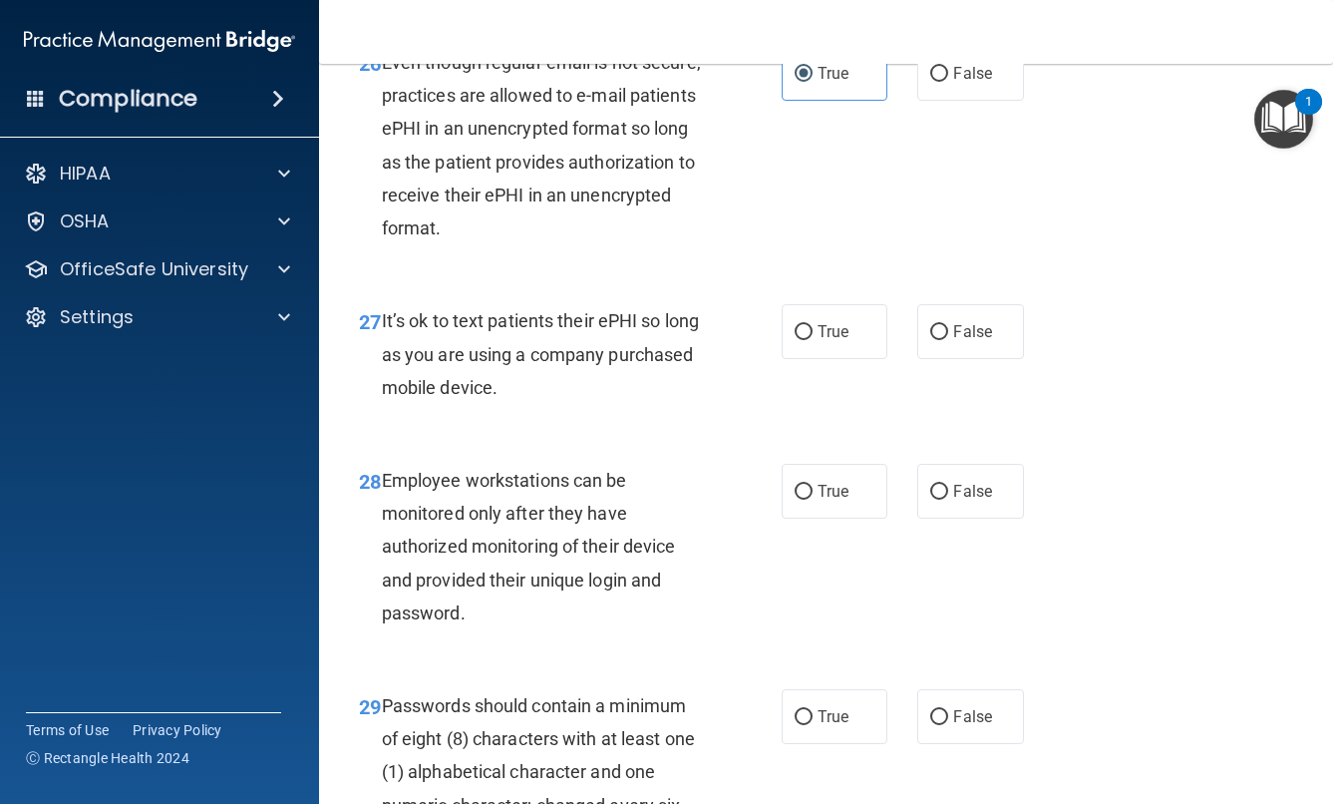
scroll to position [5498, 0]
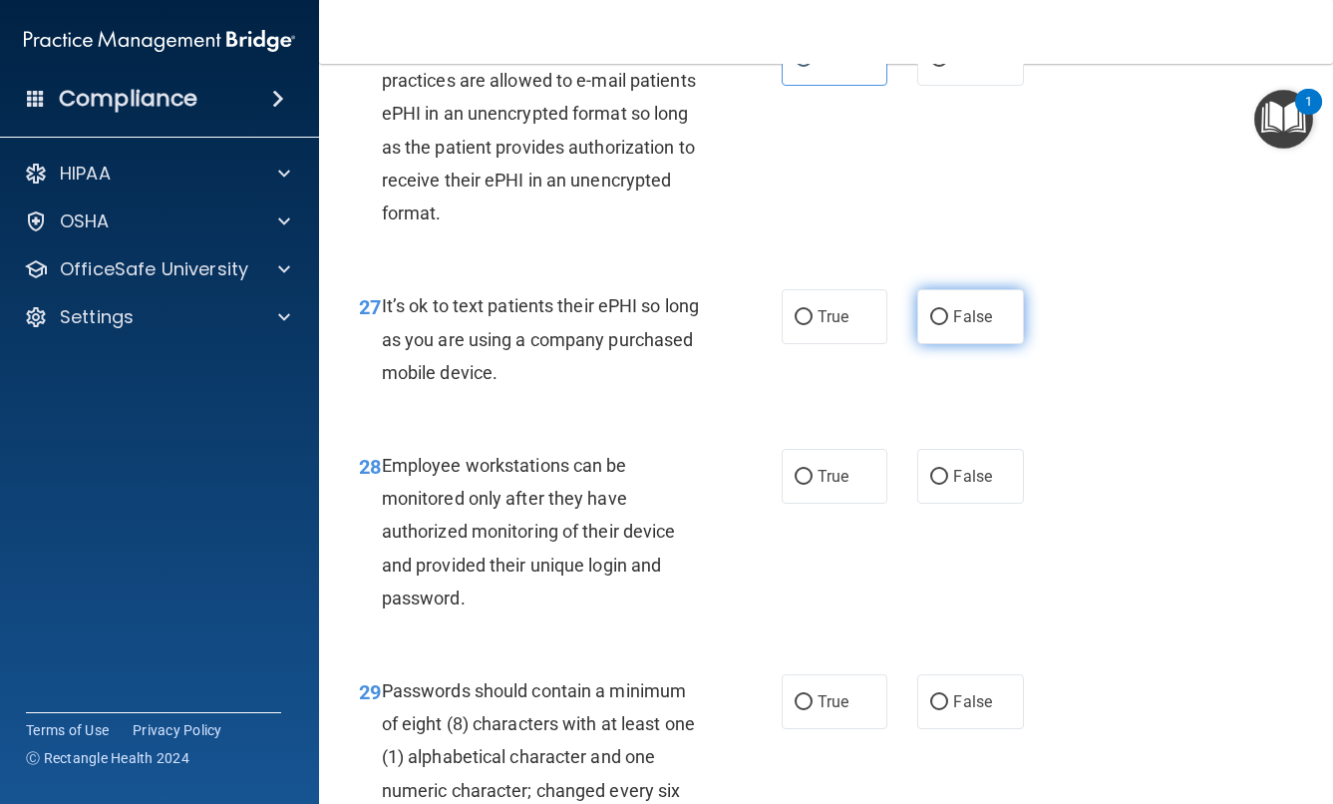
click at [968, 326] on span "False" at bounding box center [972, 316] width 39 height 19
click at [948, 325] on input "False" at bounding box center [939, 317] width 18 height 15
radio input "true"
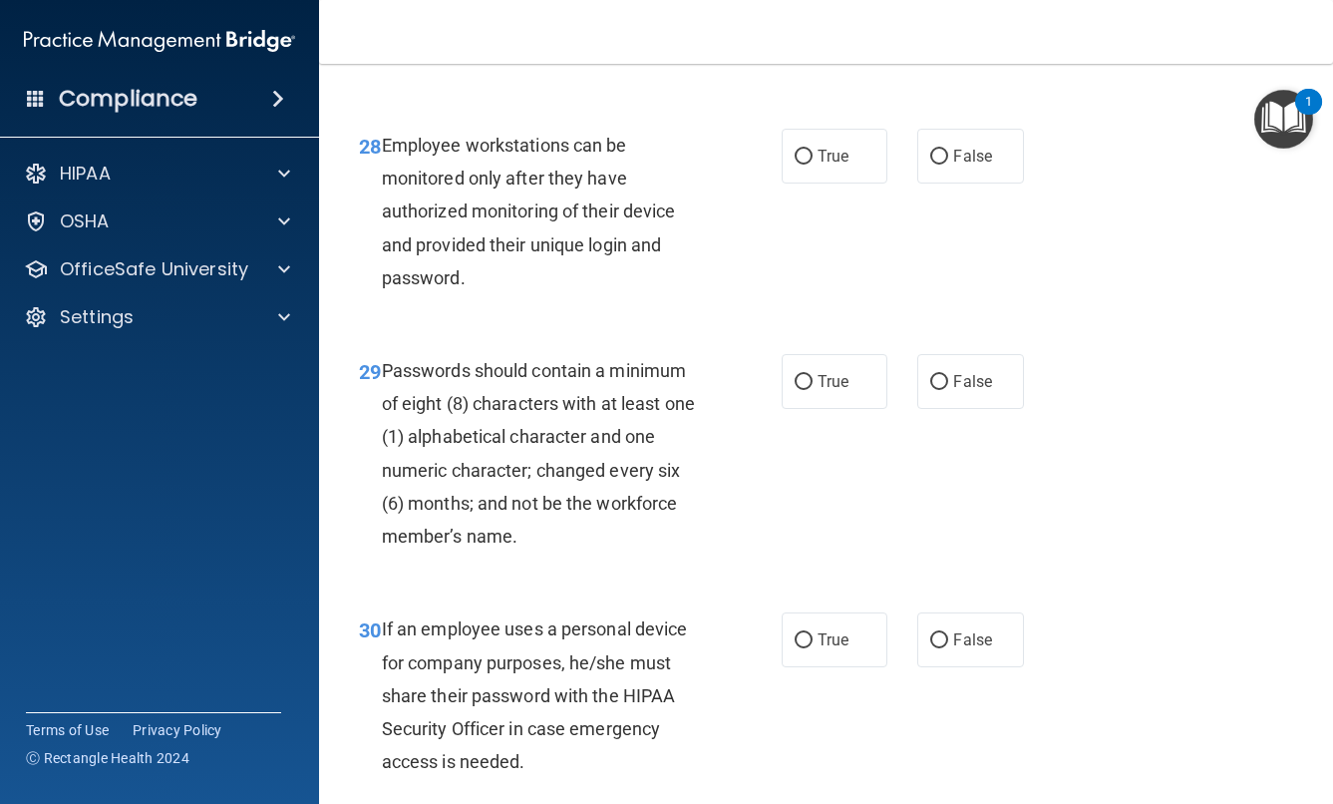
scroll to position [5826, 0]
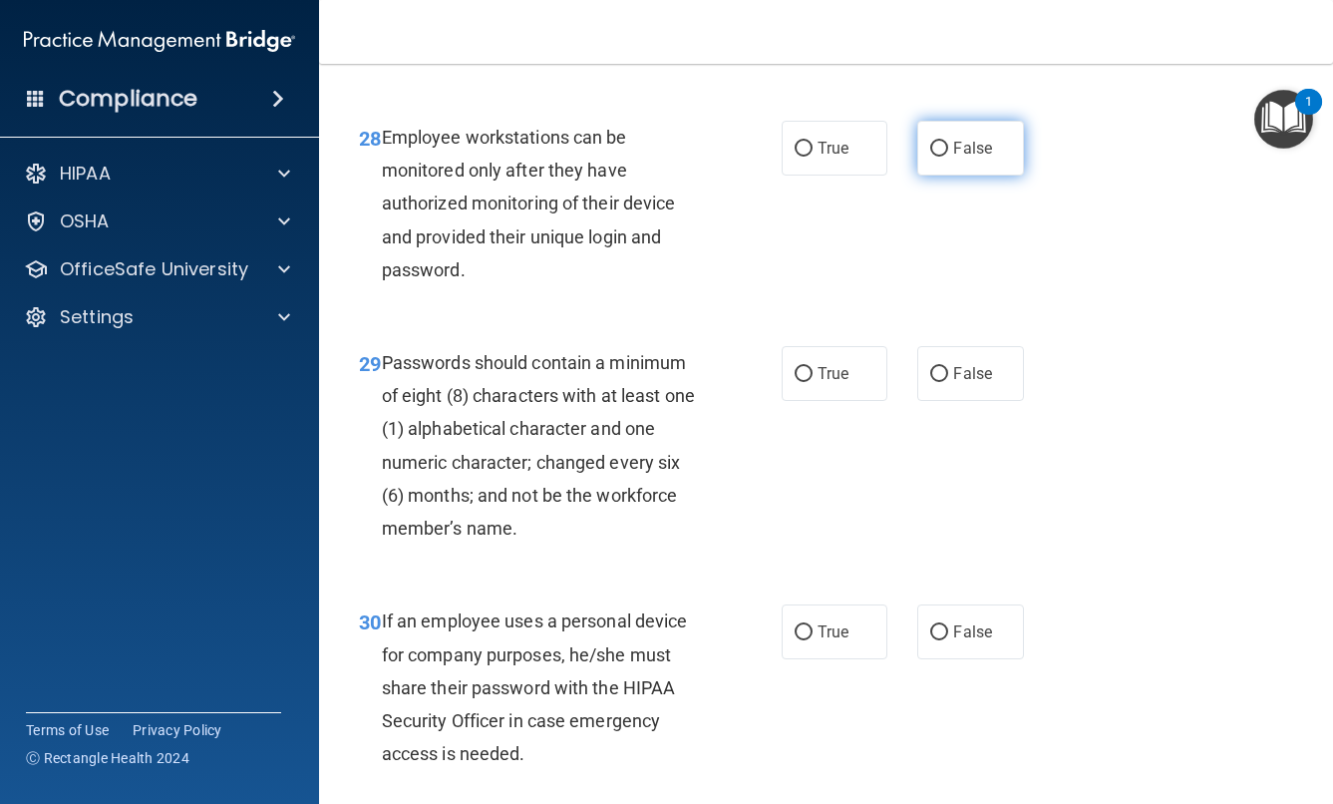
click at [994, 175] on label "False" at bounding box center [970, 148] width 107 height 55
click at [948, 157] on input "False" at bounding box center [939, 149] width 18 height 15
radio input "true"
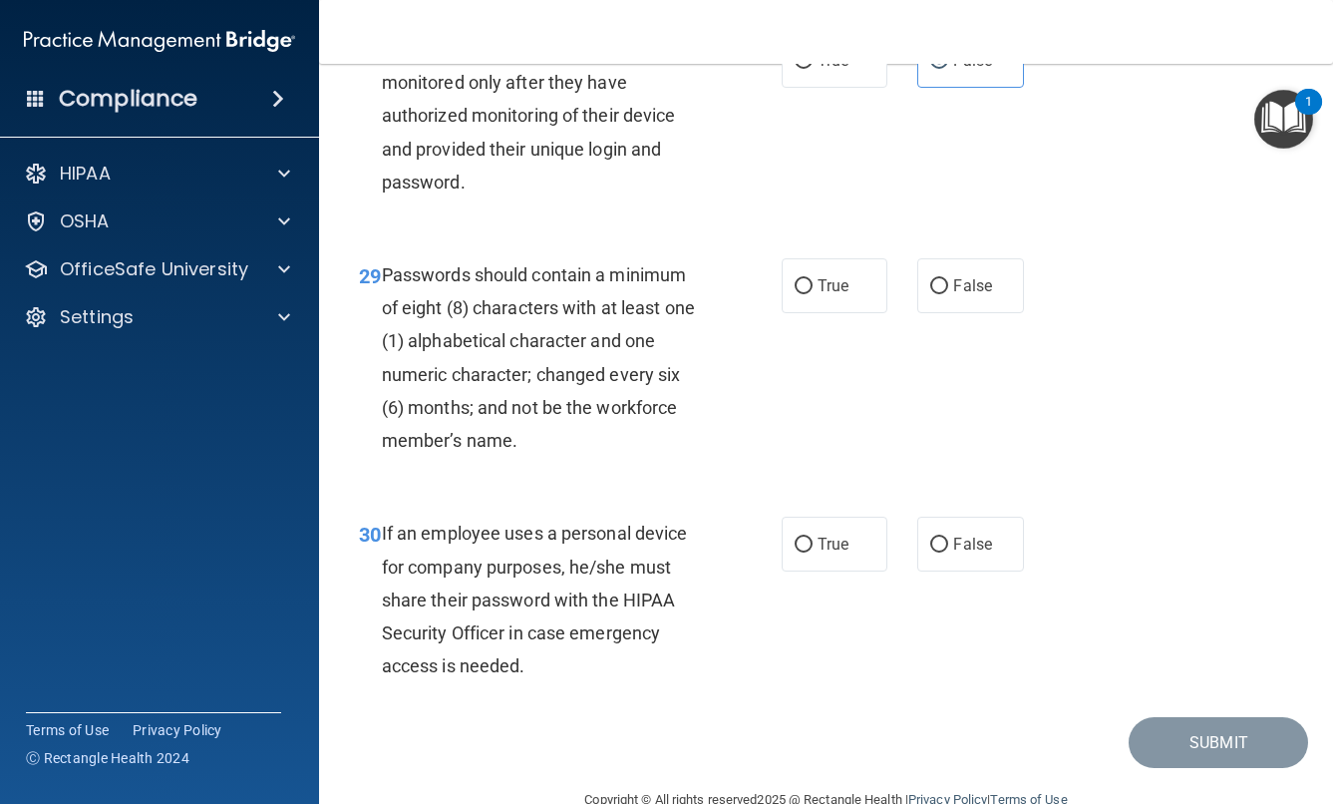
scroll to position [5921, 0]
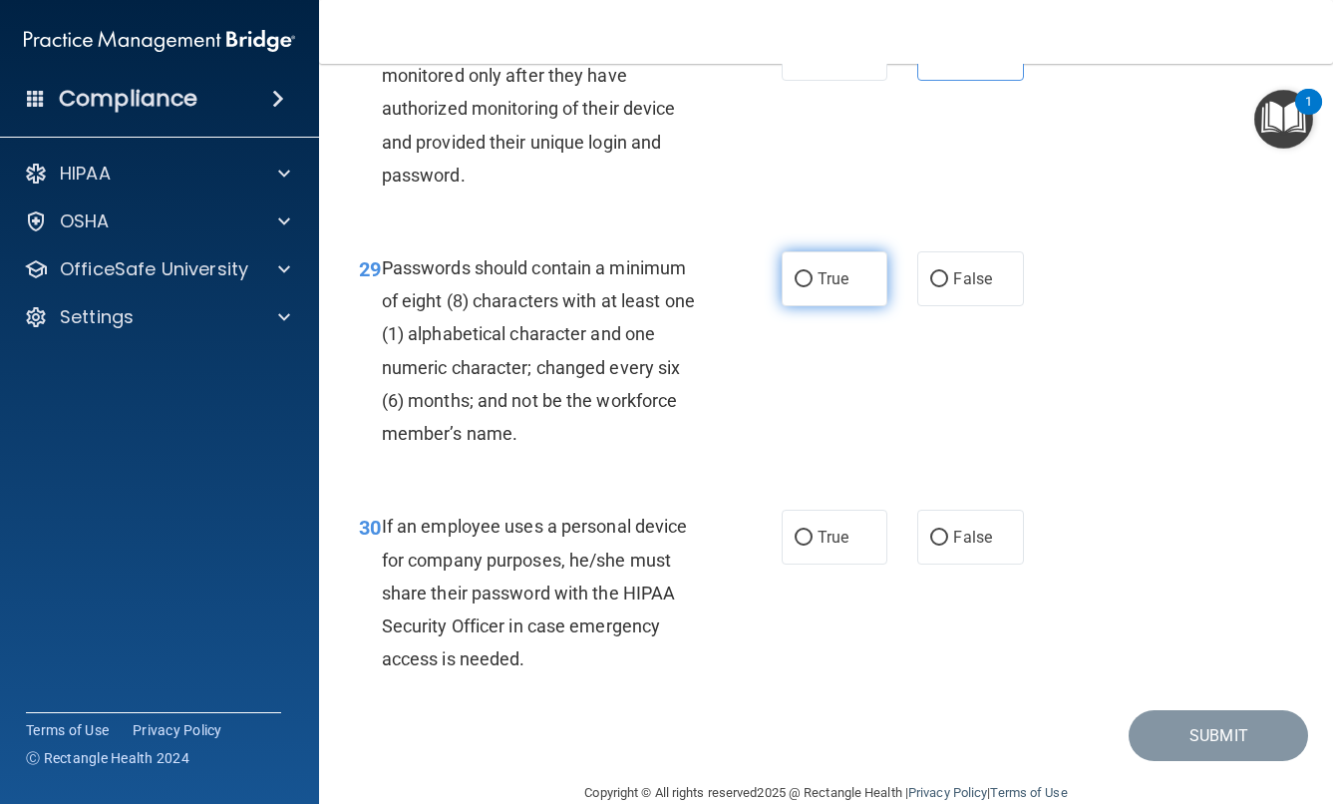
click at [809, 287] on input "True" at bounding box center [804, 279] width 18 height 15
radio input "true"
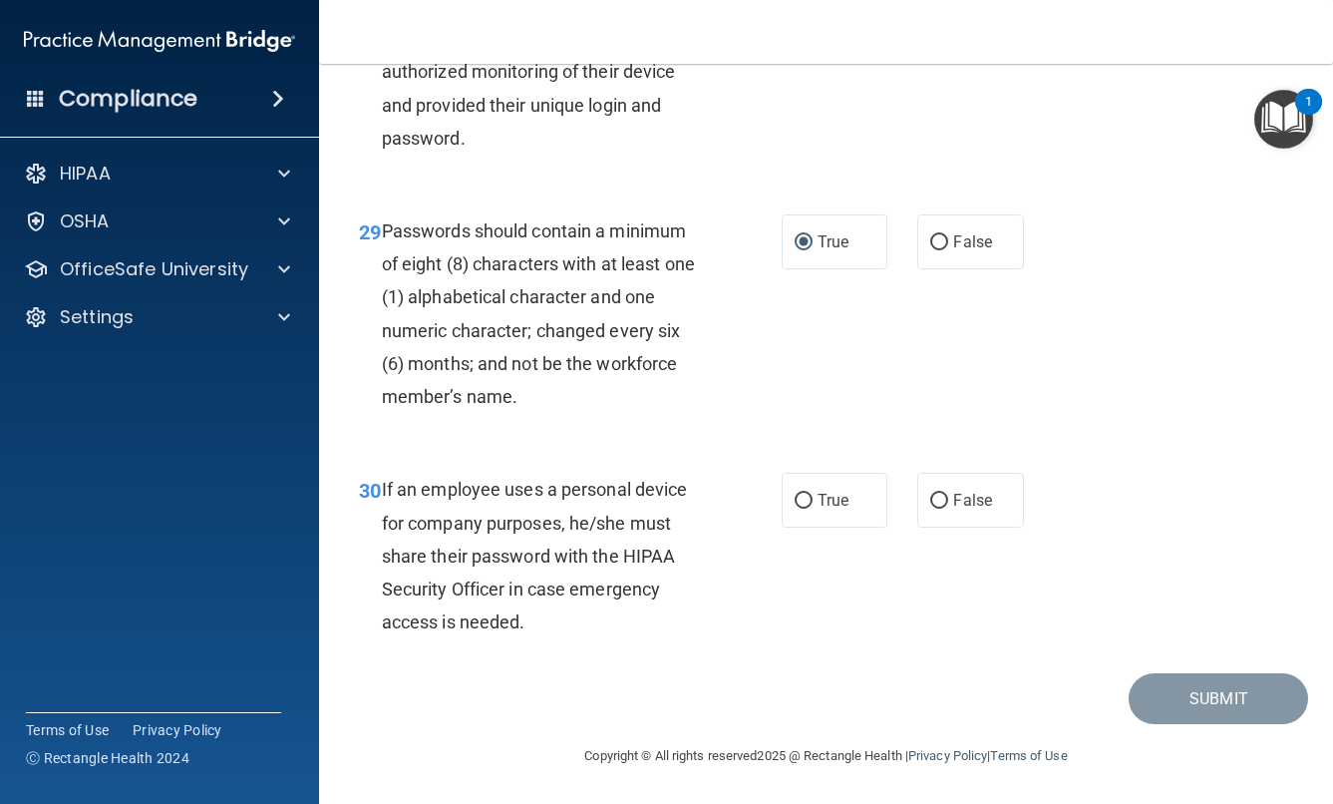
scroll to position [5992, 0]
click at [948, 509] on input "False" at bounding box center [939, 501] width 18 height 15
radio input "true"
click at [1179, 699] on button "Submit" at bounding box center [1218, 698] width 179 height 51
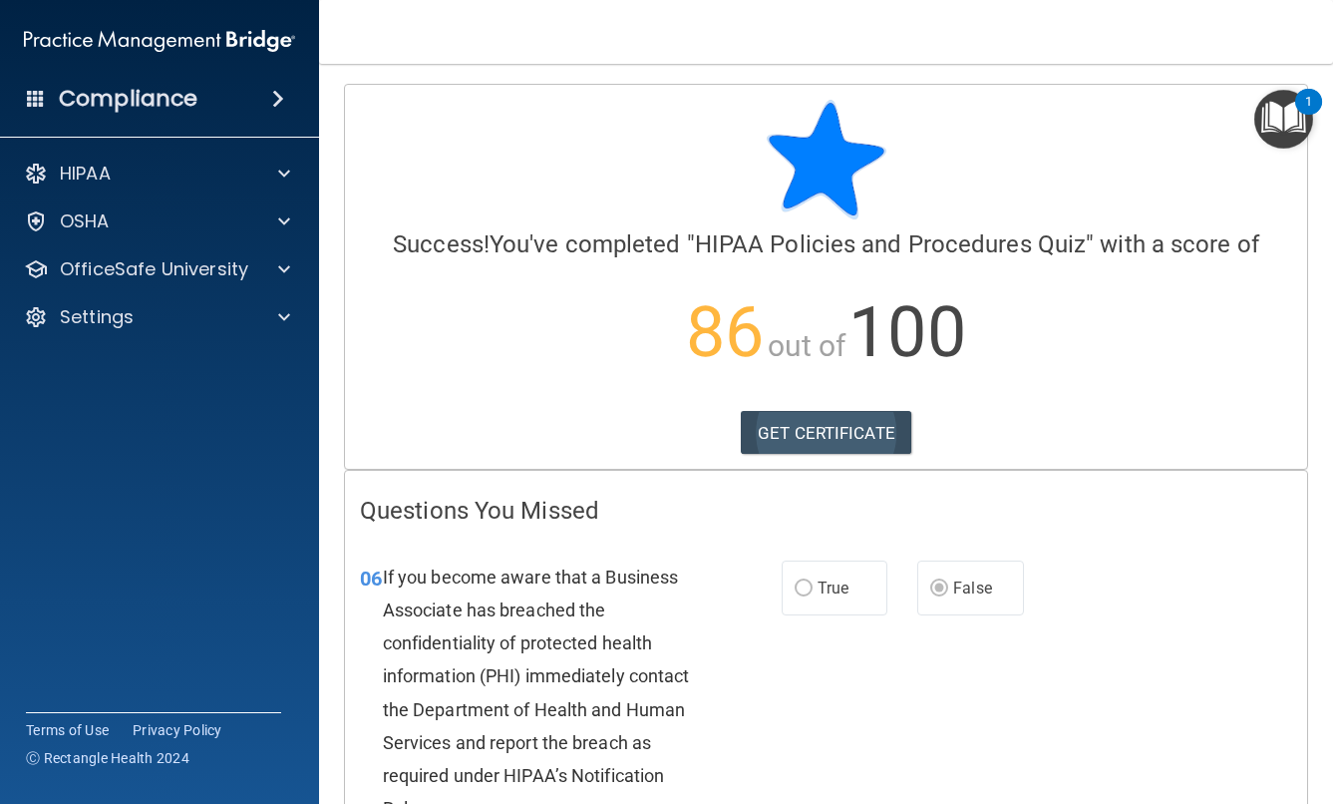
click at [829, 431] on link "GET CERTIFICATE" at bounding box center [826, 433] width 171 height 44
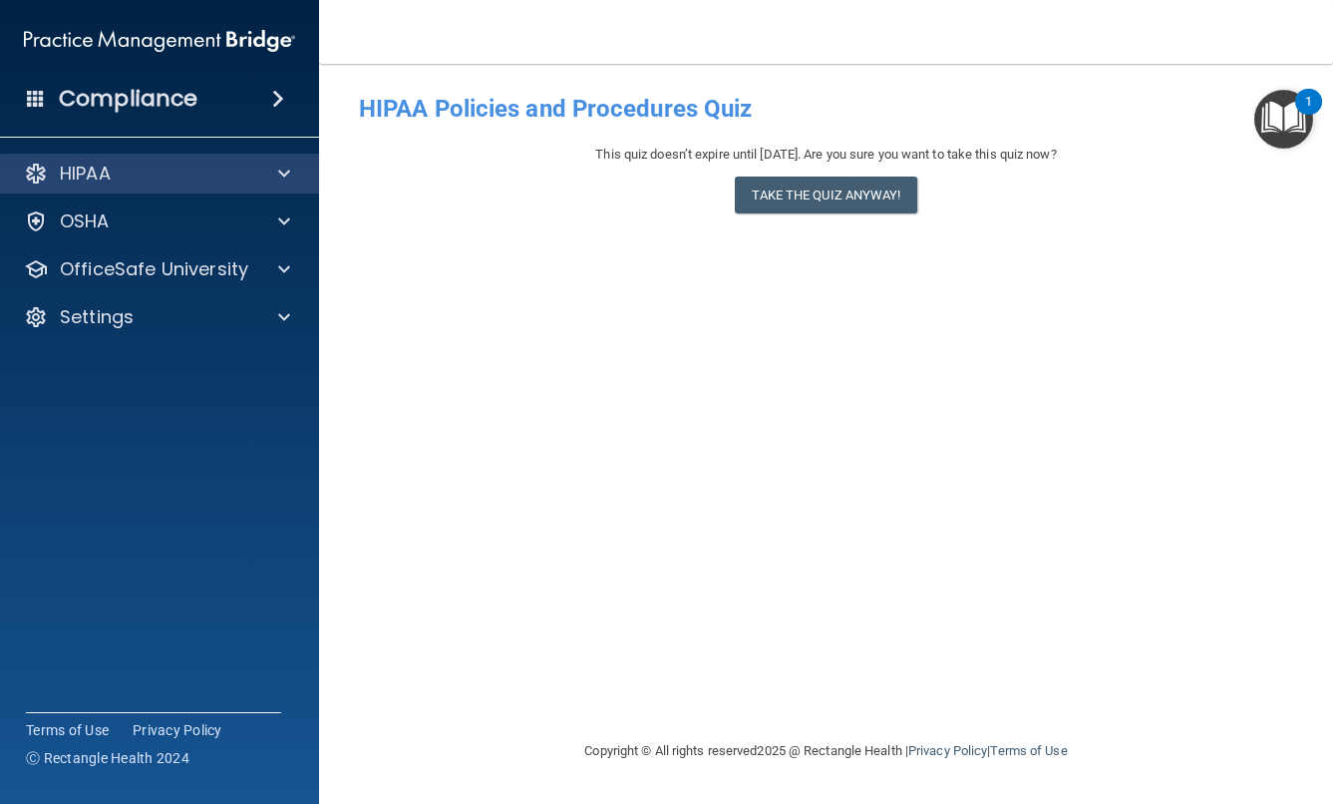
click at [189, 167] on div "HIPAA" at bounding box center [132, 174] width 247 height 24
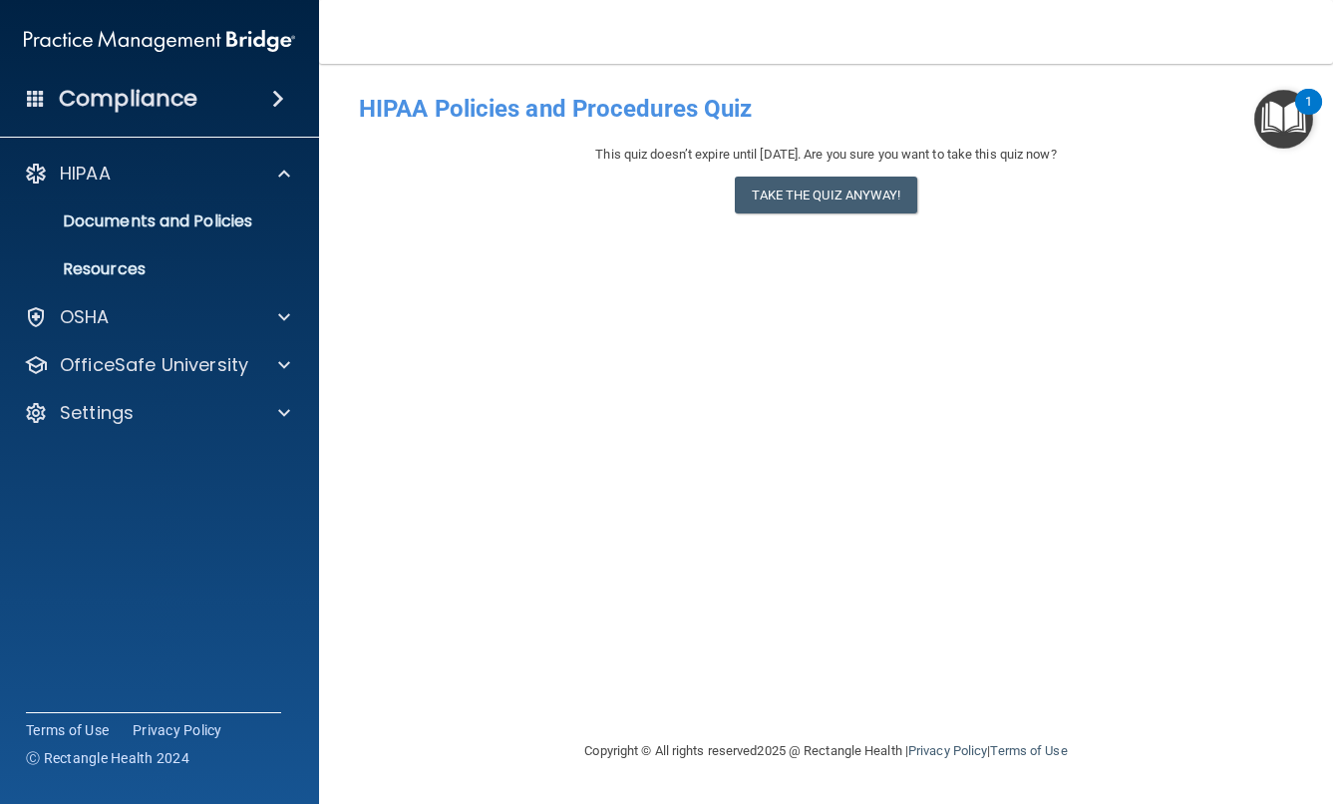
click at [232, 102] on div "Compliance" at bounding box center [159, 99] width 319 height 44
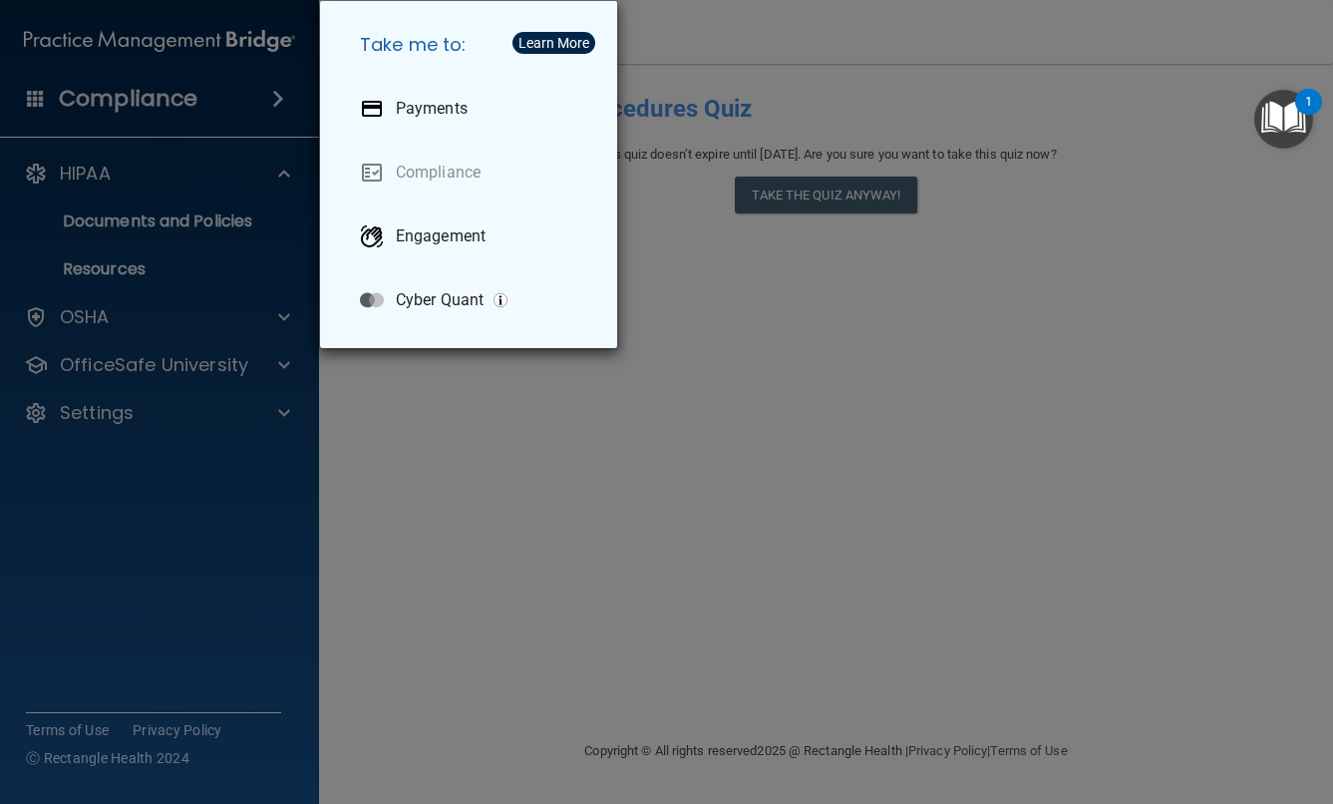
click at [200, 171] on div "Take me to: Payments Compliance Engagement Cyber Quant" at bounding box center [666, 402] width 1333 height 804
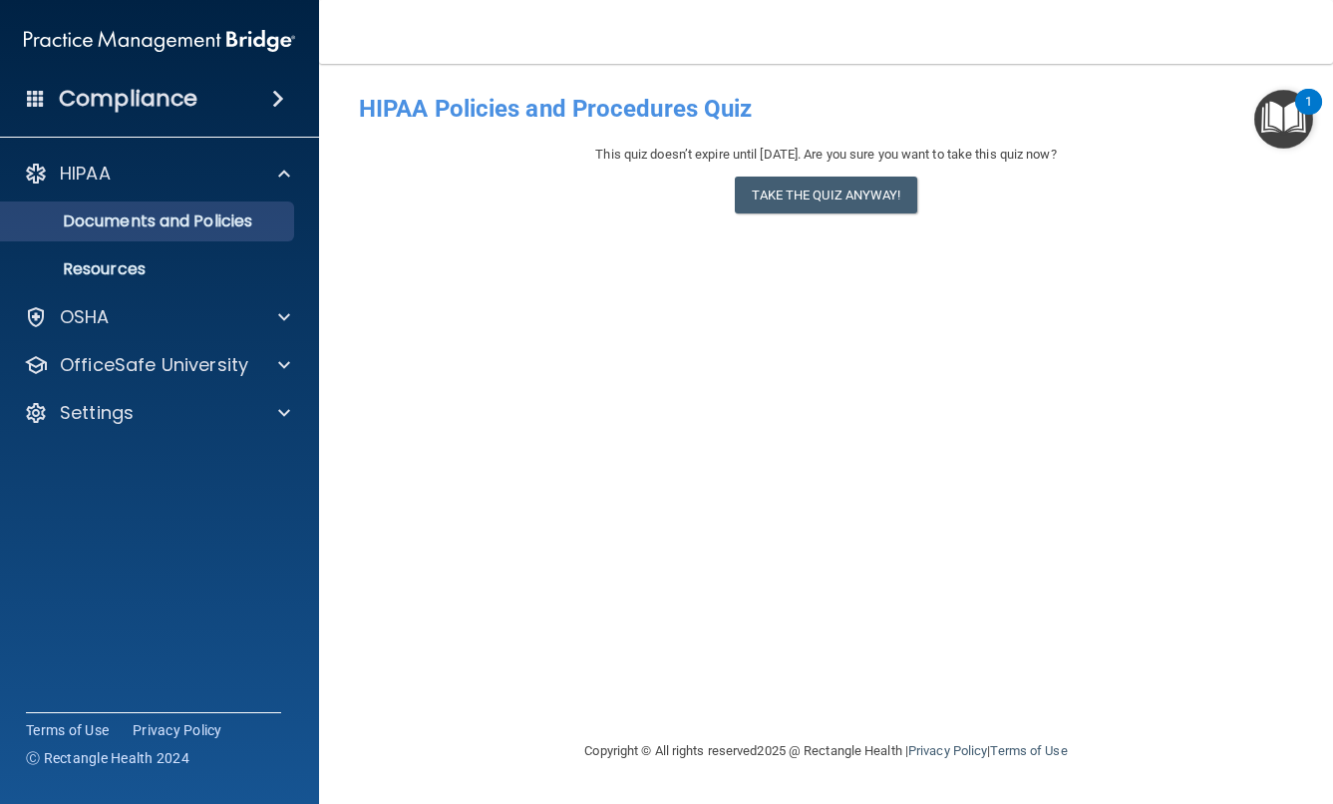
click at [184, 216] on p "Documents and Policies" at bounding box center [149, 221] width 272 height 20
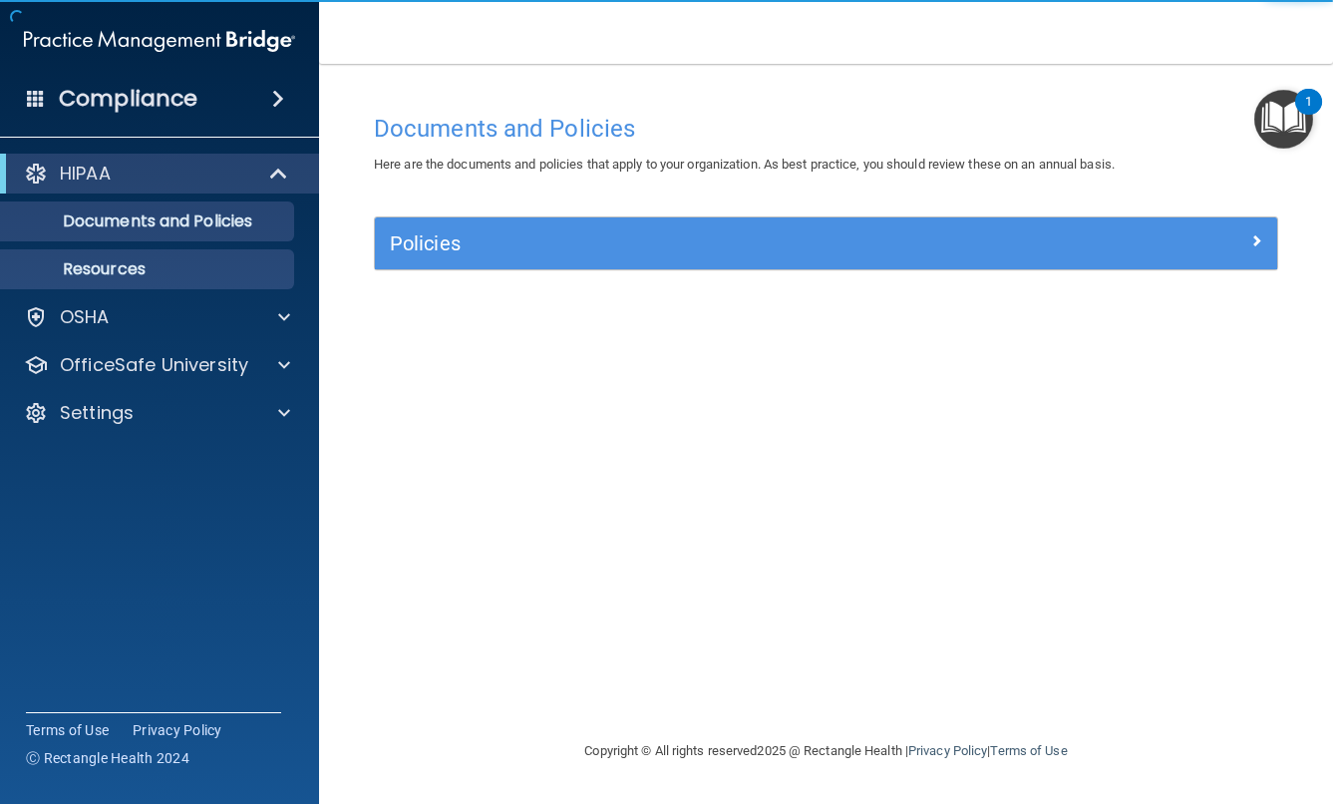
click at [165, 258] on link "Resources" at bounding box center [137, 269] width 314 height 40
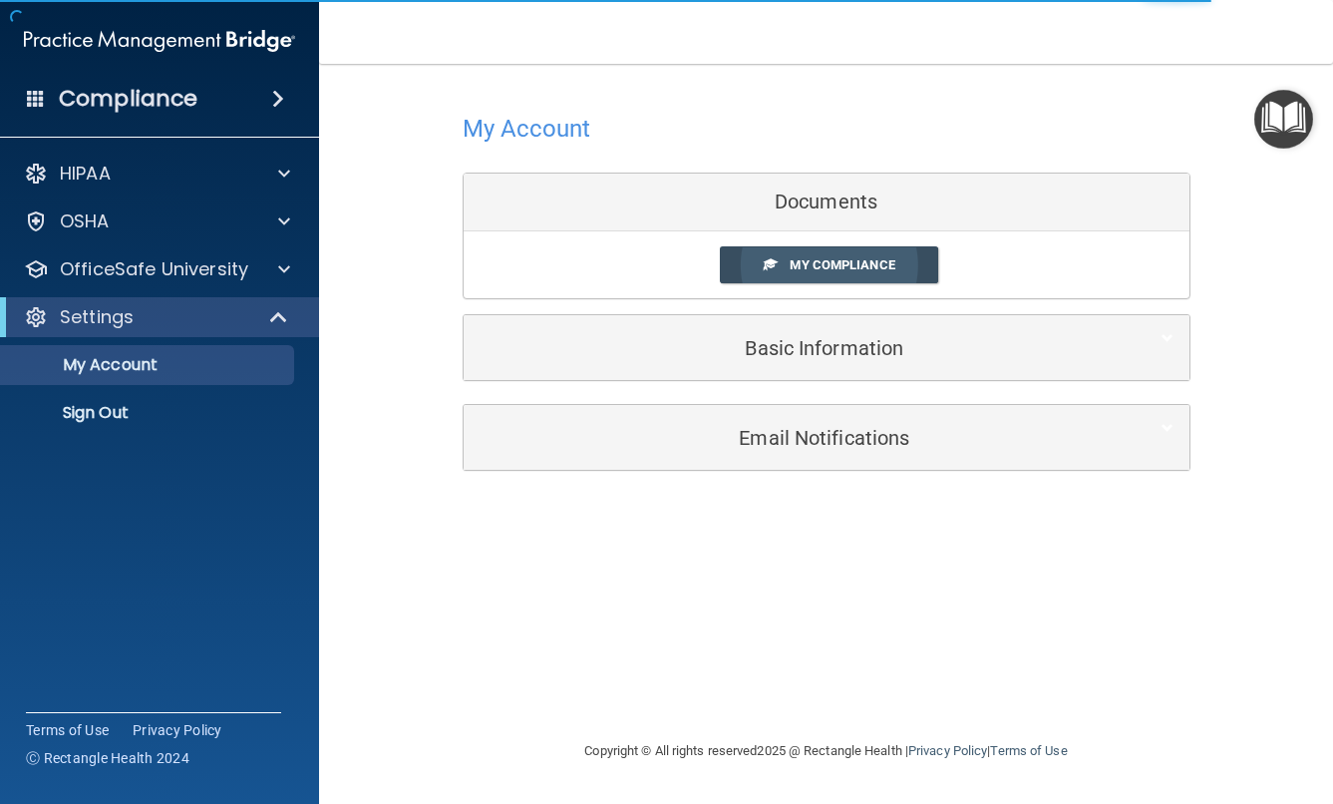
click at [820, 257] on span "My Compliance" at bounding box center [842, 264] width 105 height 15
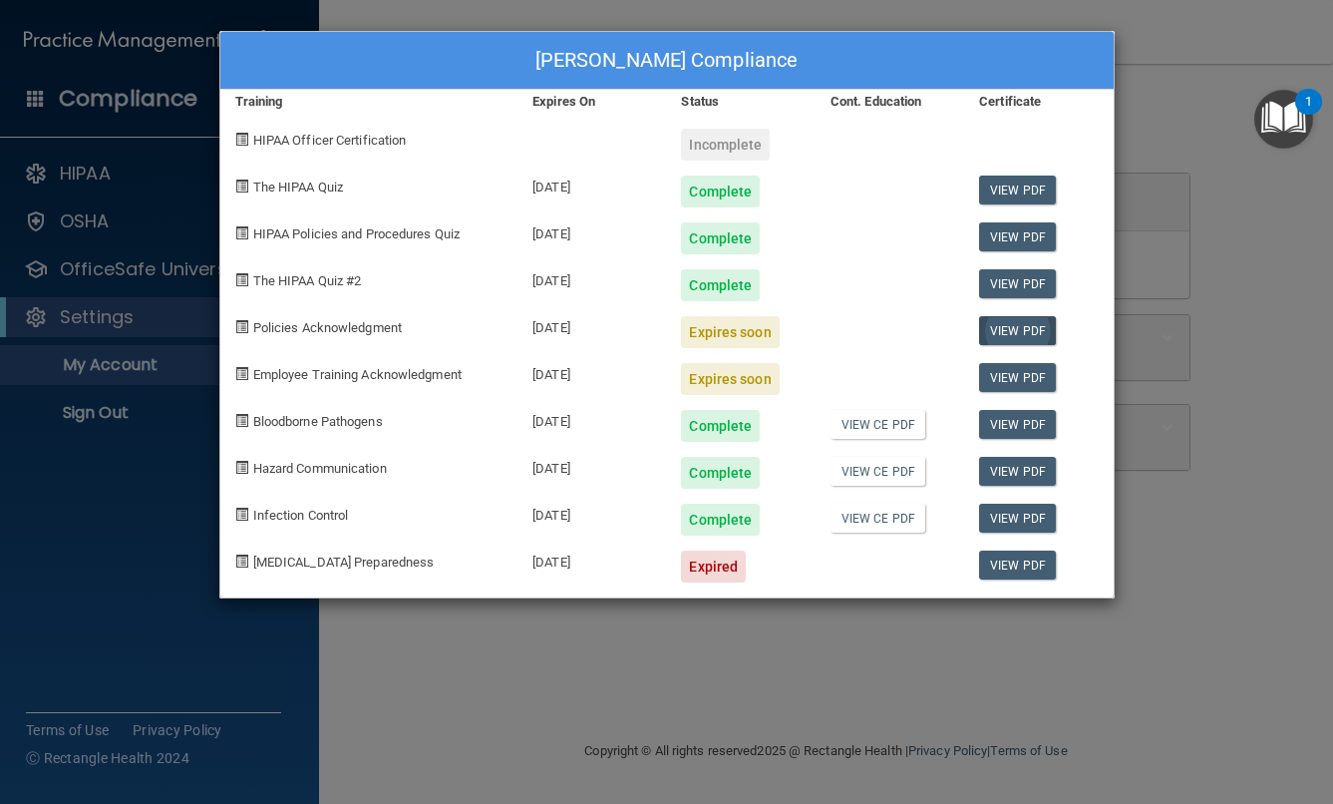
click at [1022, 325] on link "View PDF" at bounding box center [1017, 330] width 77 height 29
click at [720, 334] on div "Expires soon" at bounding box center [730, 332] width 98 height 32
click at [538, 329] on div "[DATE]" at bounding box center [591, 324] width 149 height 47
click at [740, 380] on div "Expires soon" at bounding box center [730, 379] width 98 height 32
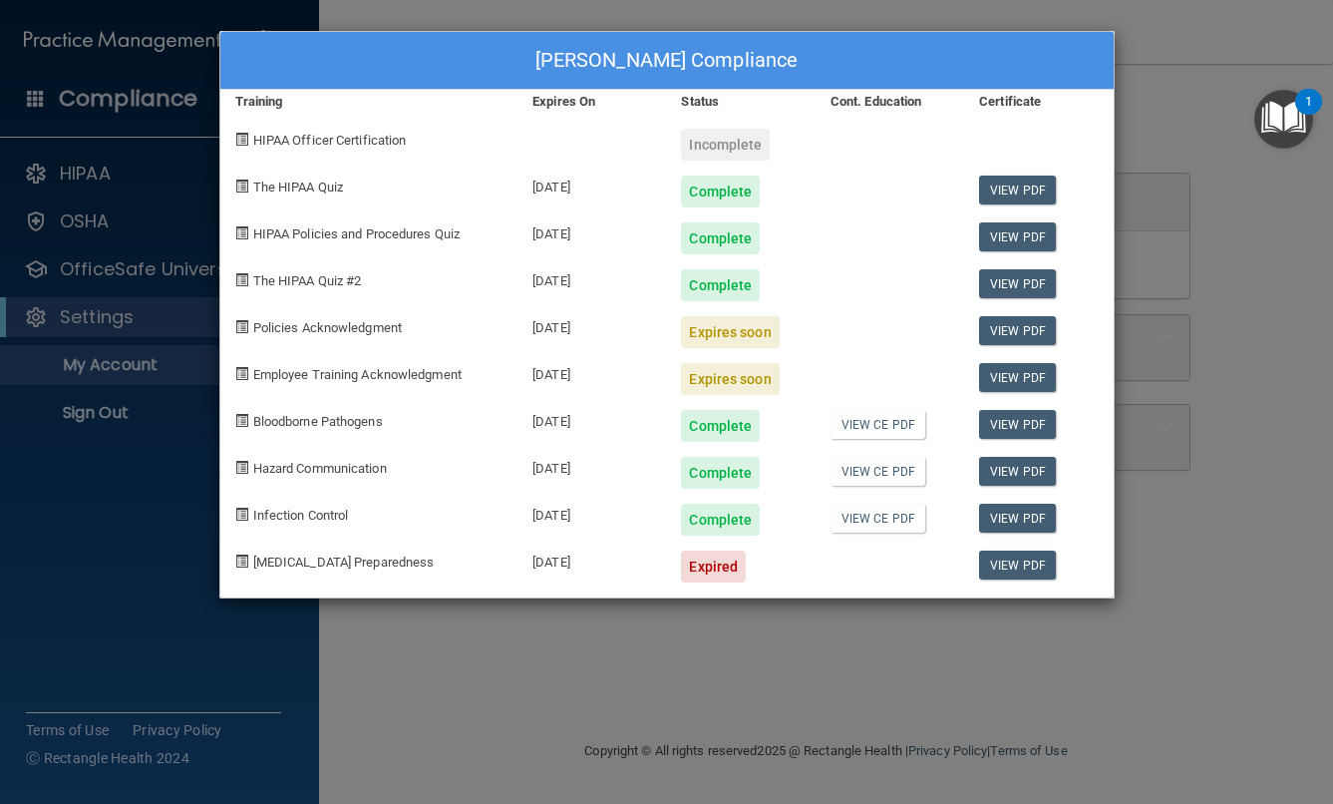
click at [318, 326] on span "Policies Acknowledgment" at bounding box center [327, 327] width 149 height 15
click at [1036, 332] on link "View PDF" at bounding box center [1017, 330] width 77 height 29
click at [149, 93] on div "[PERSON_NAME] Compliance Training Expires On Status Cont. Education Certificate…" at bounding box center [666, 402] width 1333 height 804
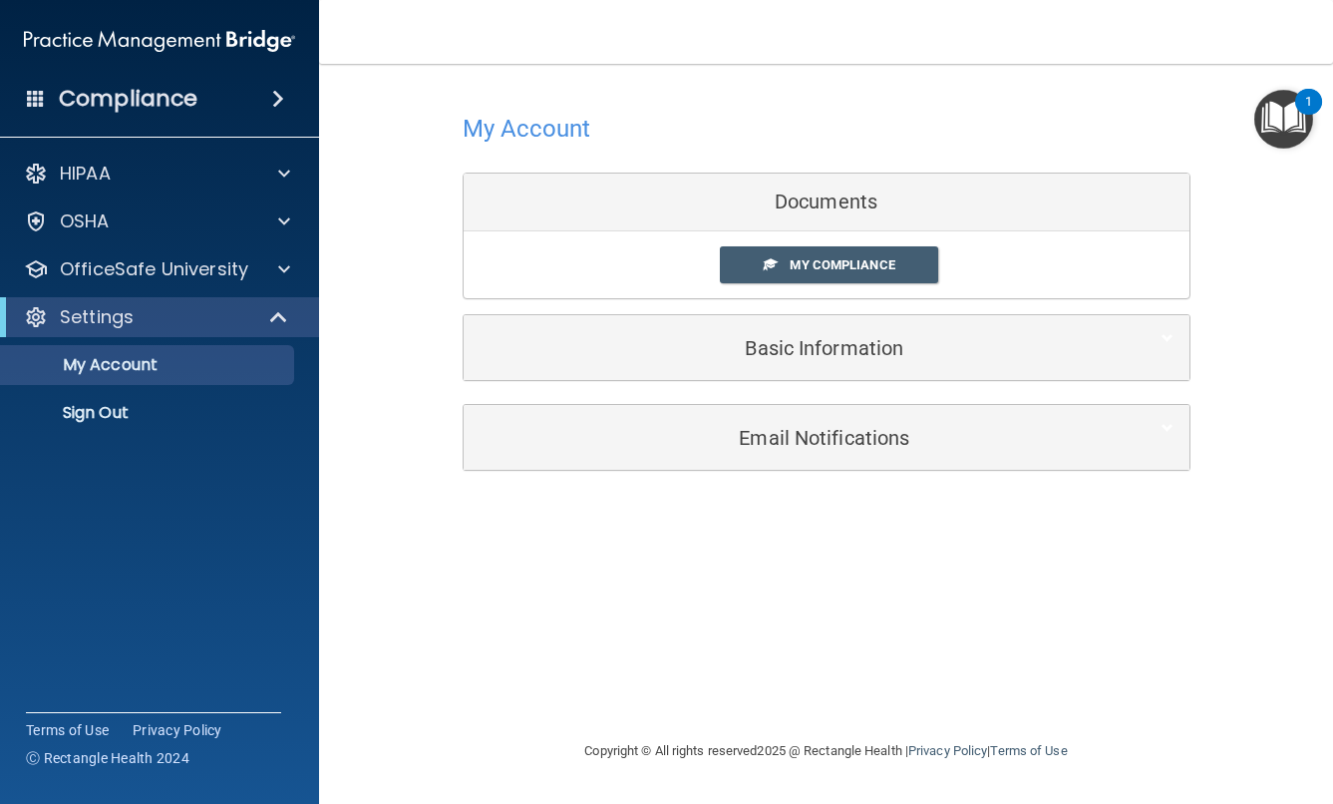
click at [550, 337] on h5 "Basic Information" at bounding box center [796, 348] width 635 height 22
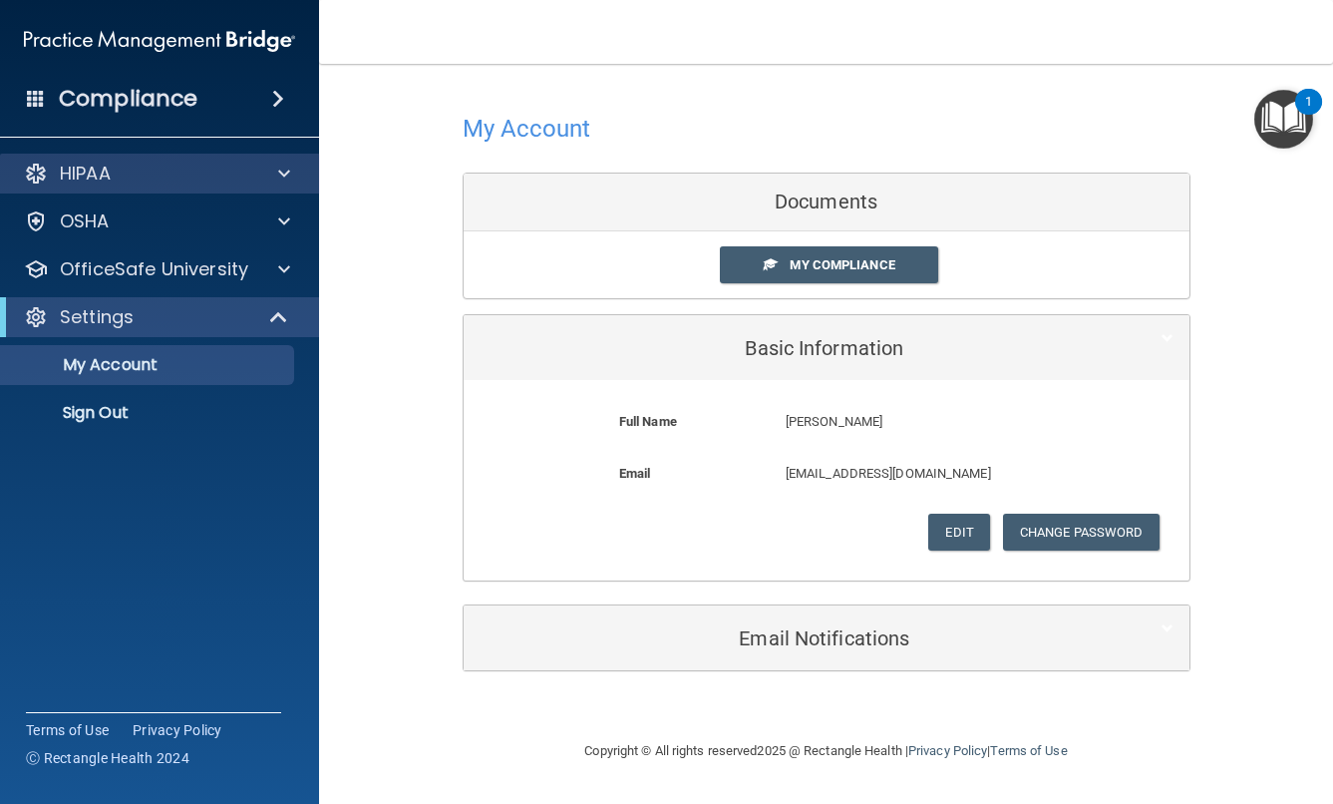
click at [166, 175] on div "HIPAA" at bounding box center [132, 174] width 247 height 24
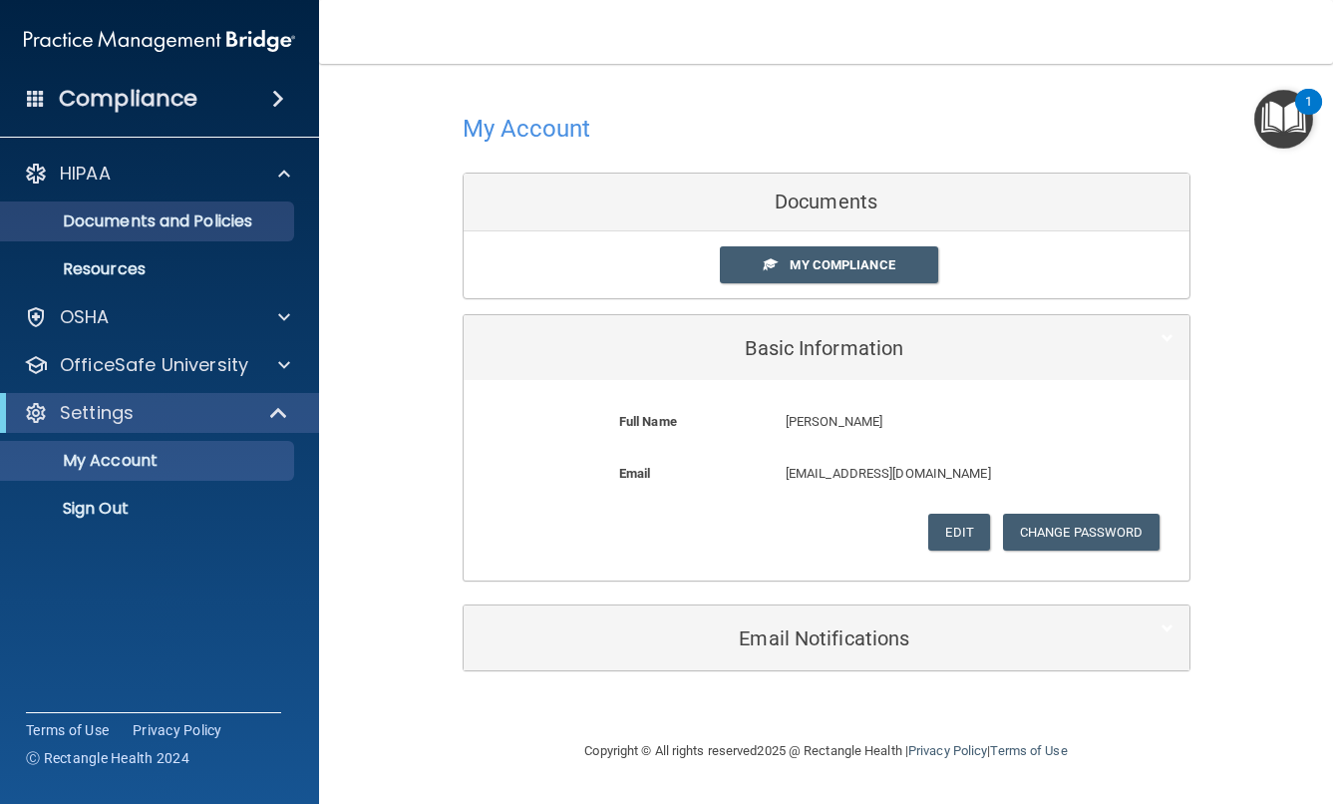
click at [154, 226] on p "Documents and Policies" at bounding box center [149, 221] width 272 height 20
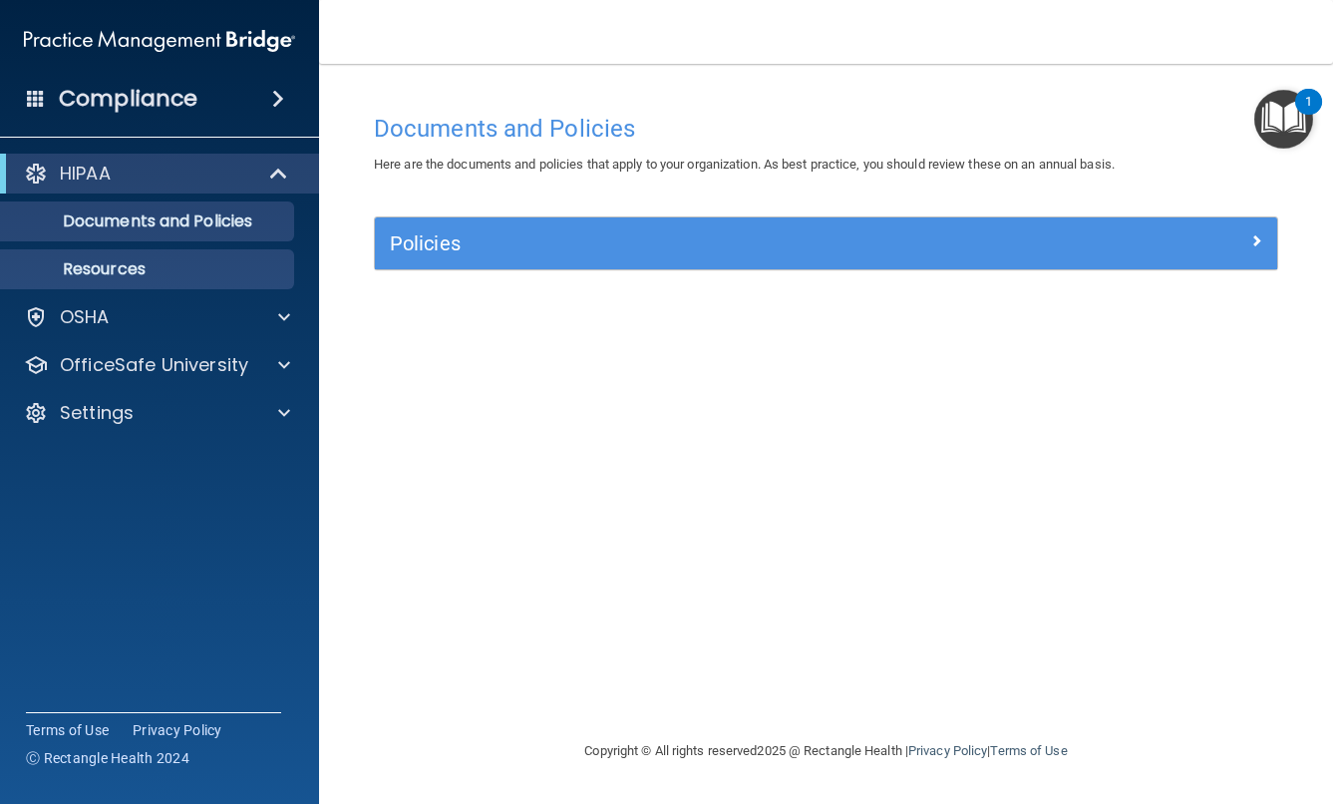
click at [190, 265] on p "Resources" at bounding box center [149, 269] width 272 height 20
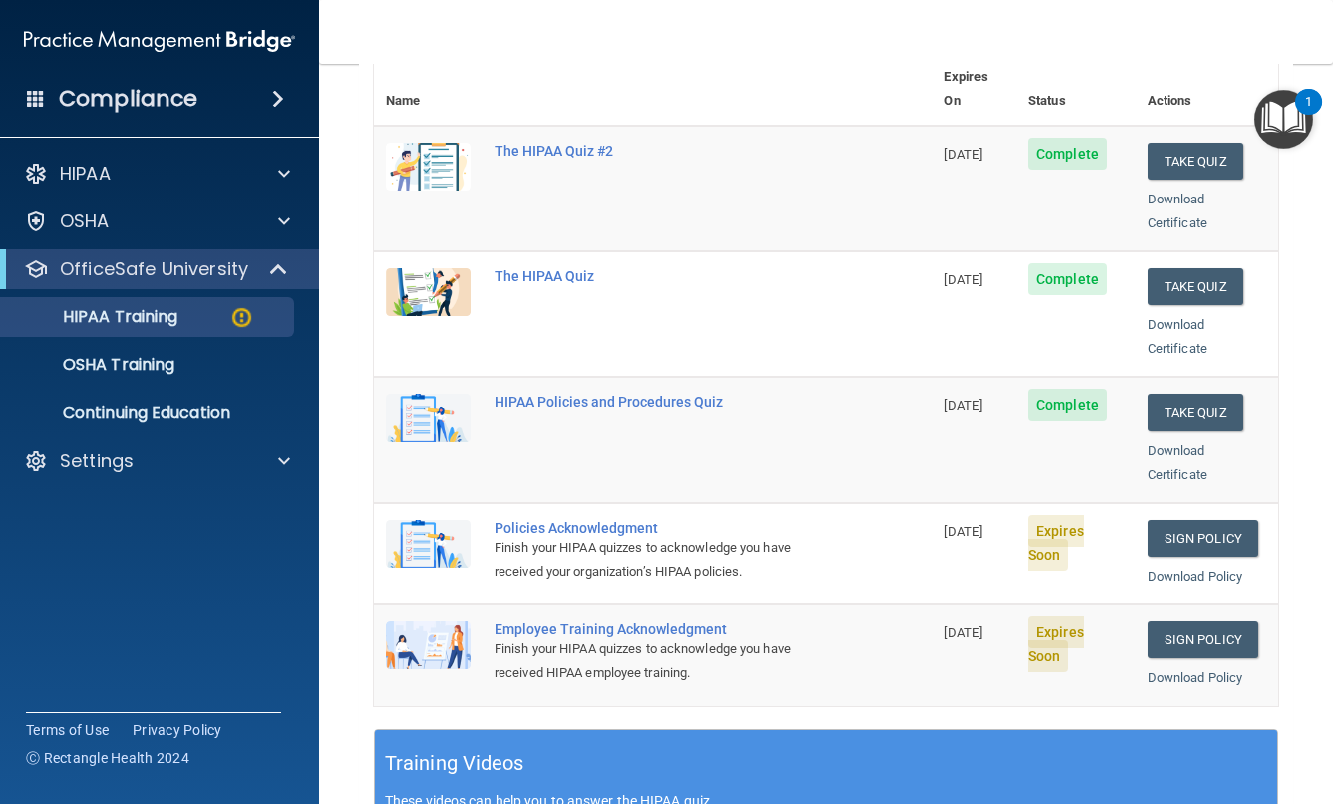
scroll to position [254, 0]
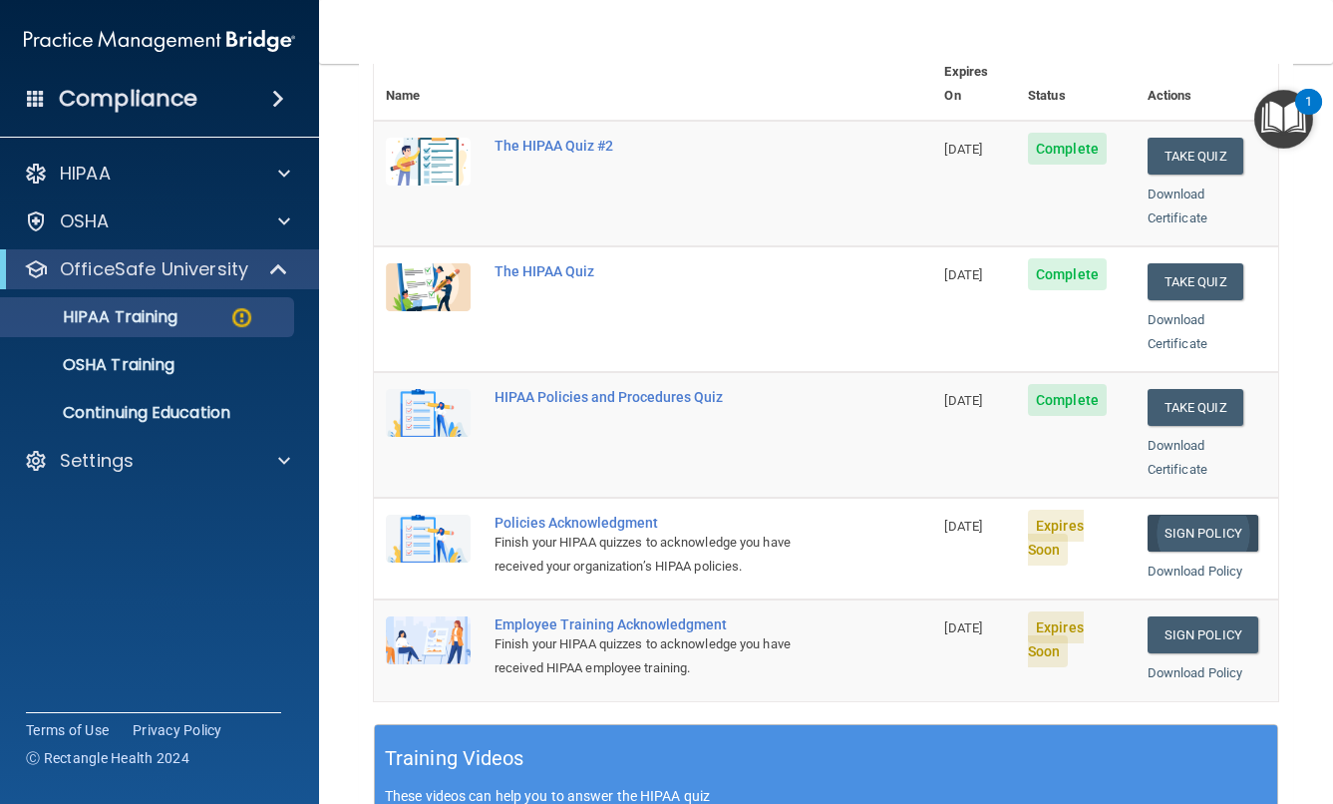
click at [1219, 515] on link "Sign Policy" at bounding box center [1203, 533] width 111 height 37
click at [1206, 616] on link "Sign Policy" at bounding box center [1203, 634] width 111 height 37
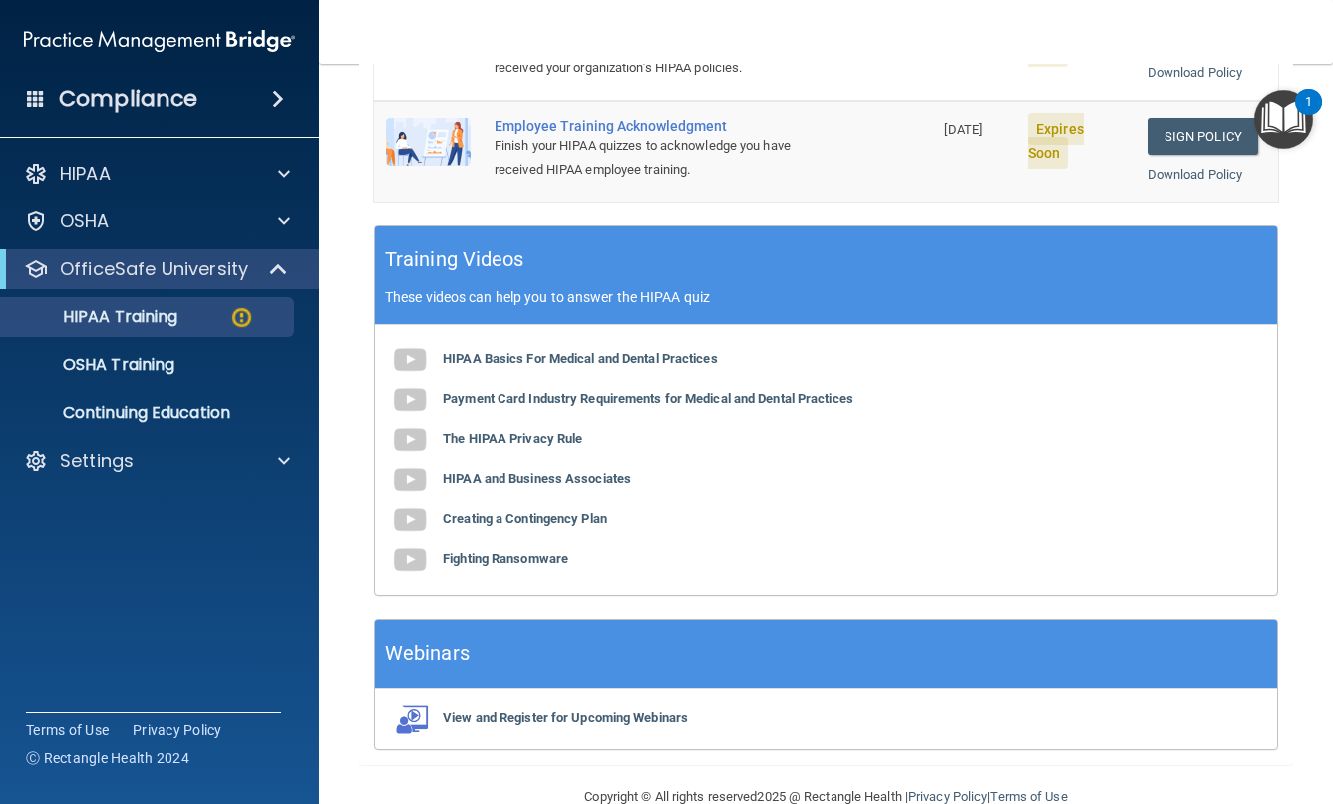
scroll to position [752, 0]
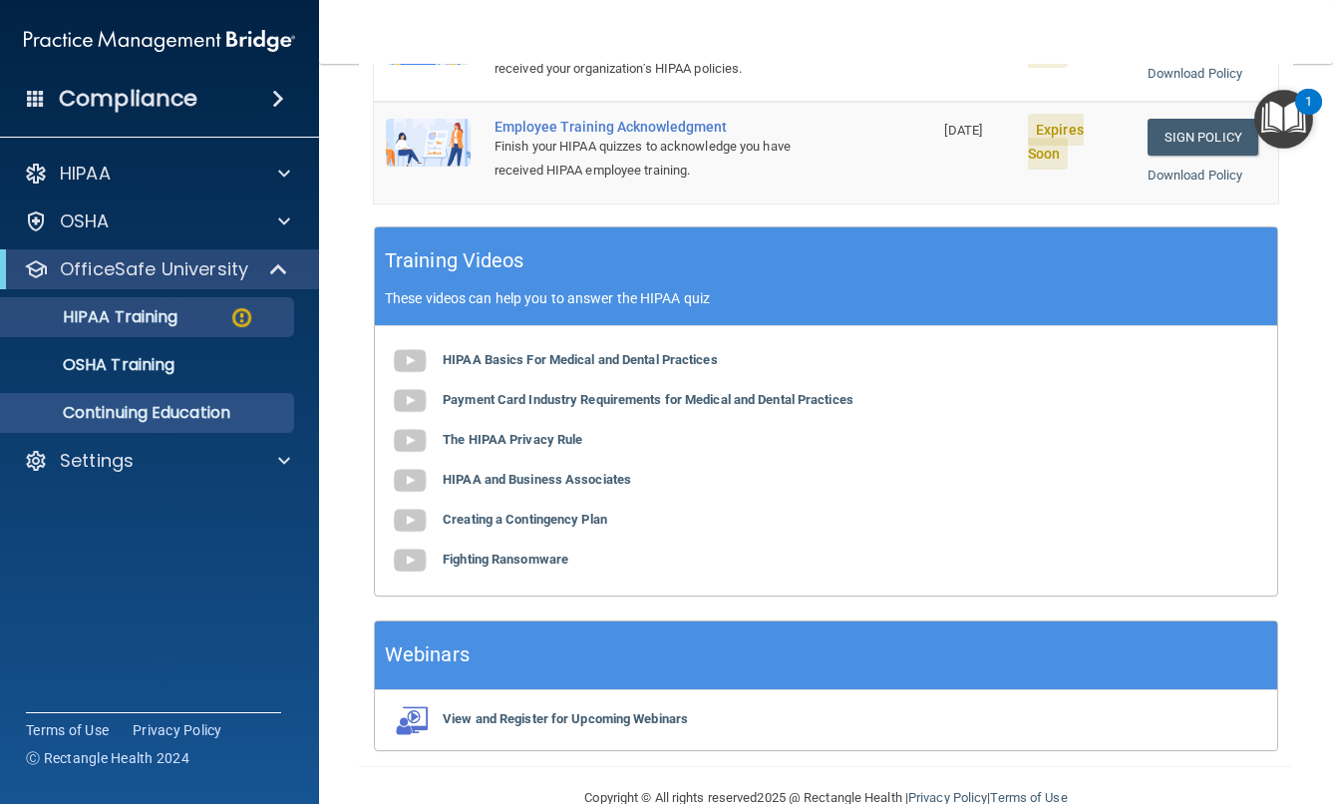
click at [234, 411] on p "Continuing Education" at bounding box center [149, 413] width 272 height 20
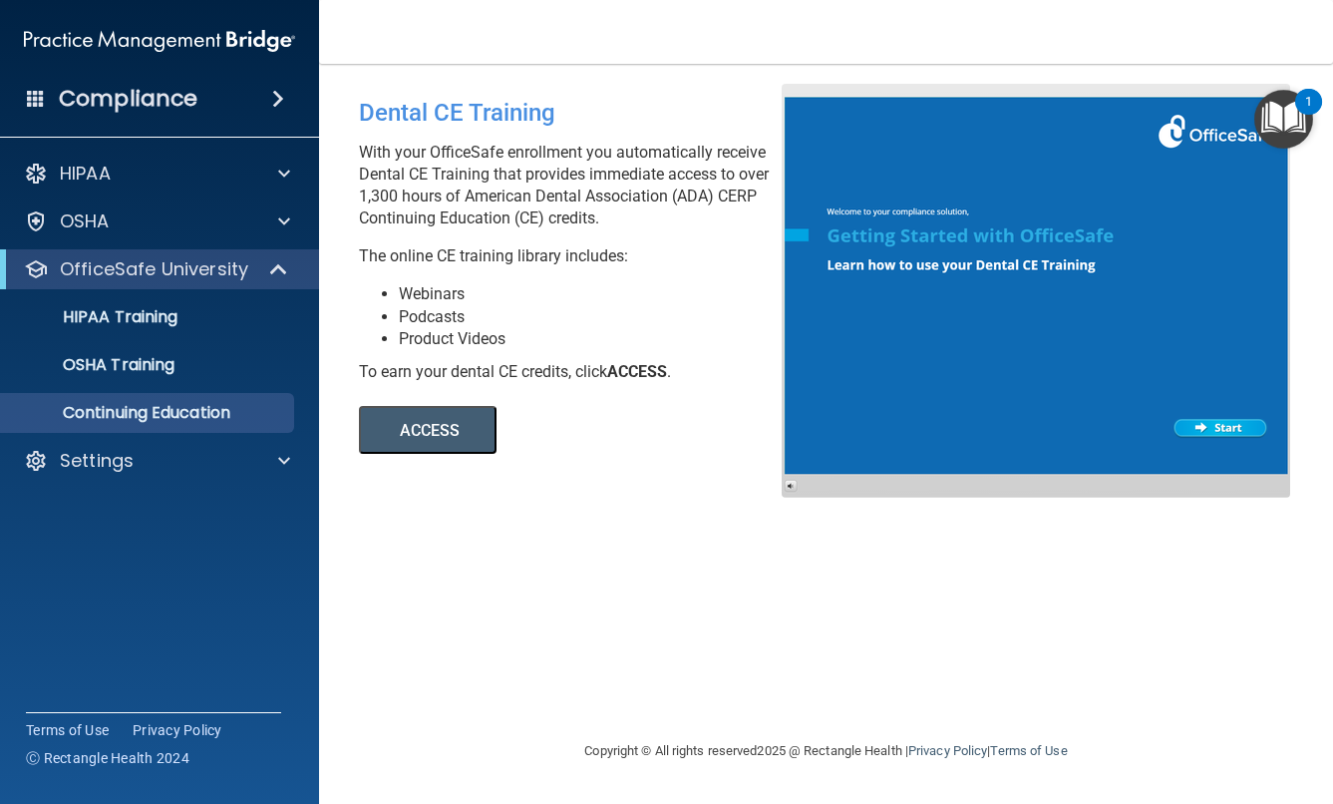
click at [412, 423] on button "ACCESS" at bounding box center [428, 430] width 138 height 48
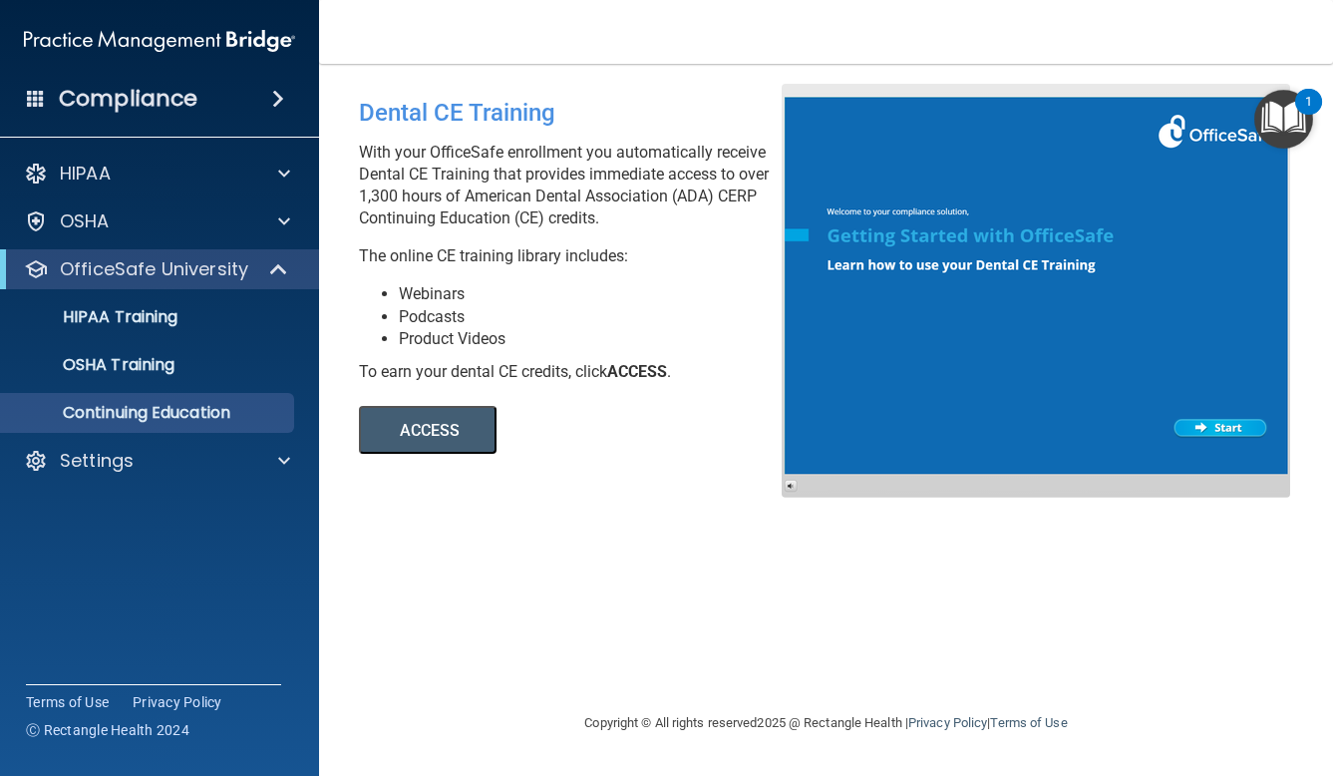
click at [419, 425] on button "ACCESS" at bounding box center [428, 430] width 138 height 48
click at [205, 110] on div "Compliance" at bounding box center [159, 99] width 319 height 44
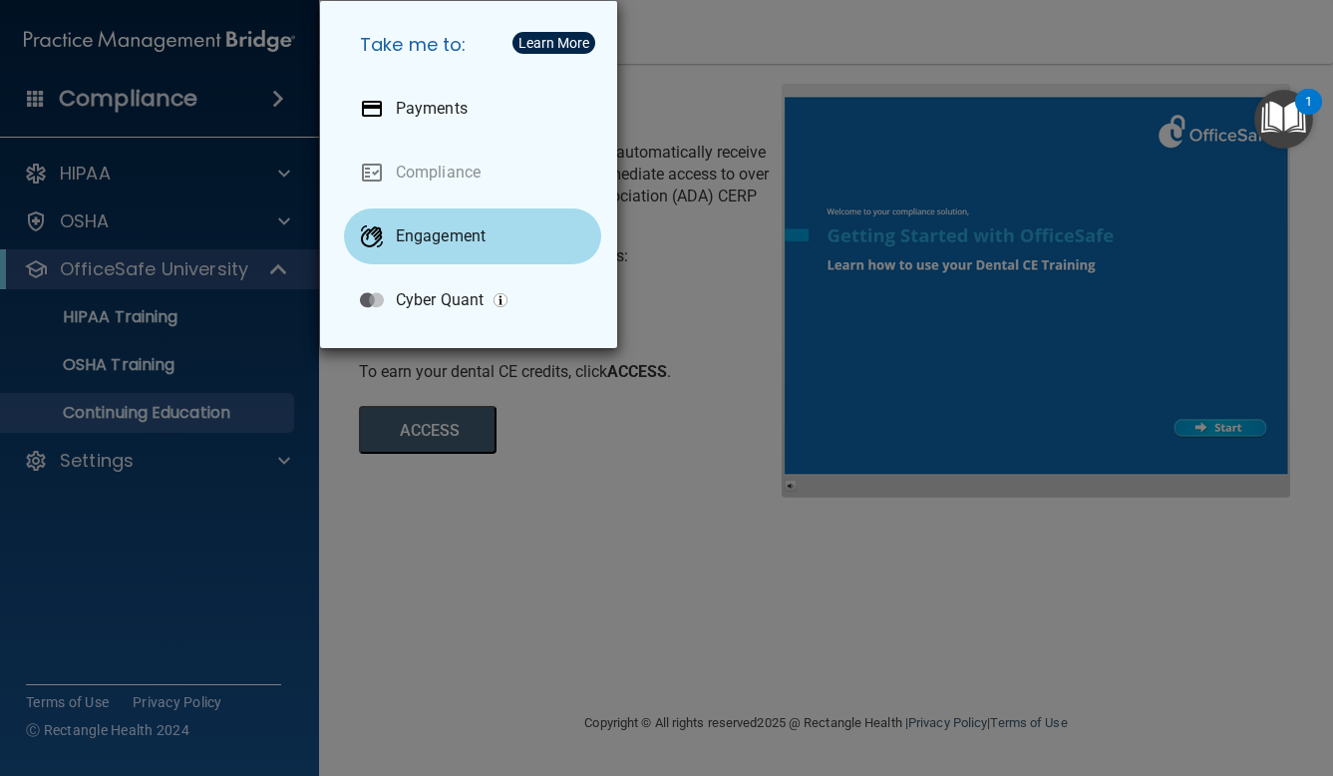
click at [434, 235] on p "Engagement" at bounding box center [441, 236] width 90 height 20
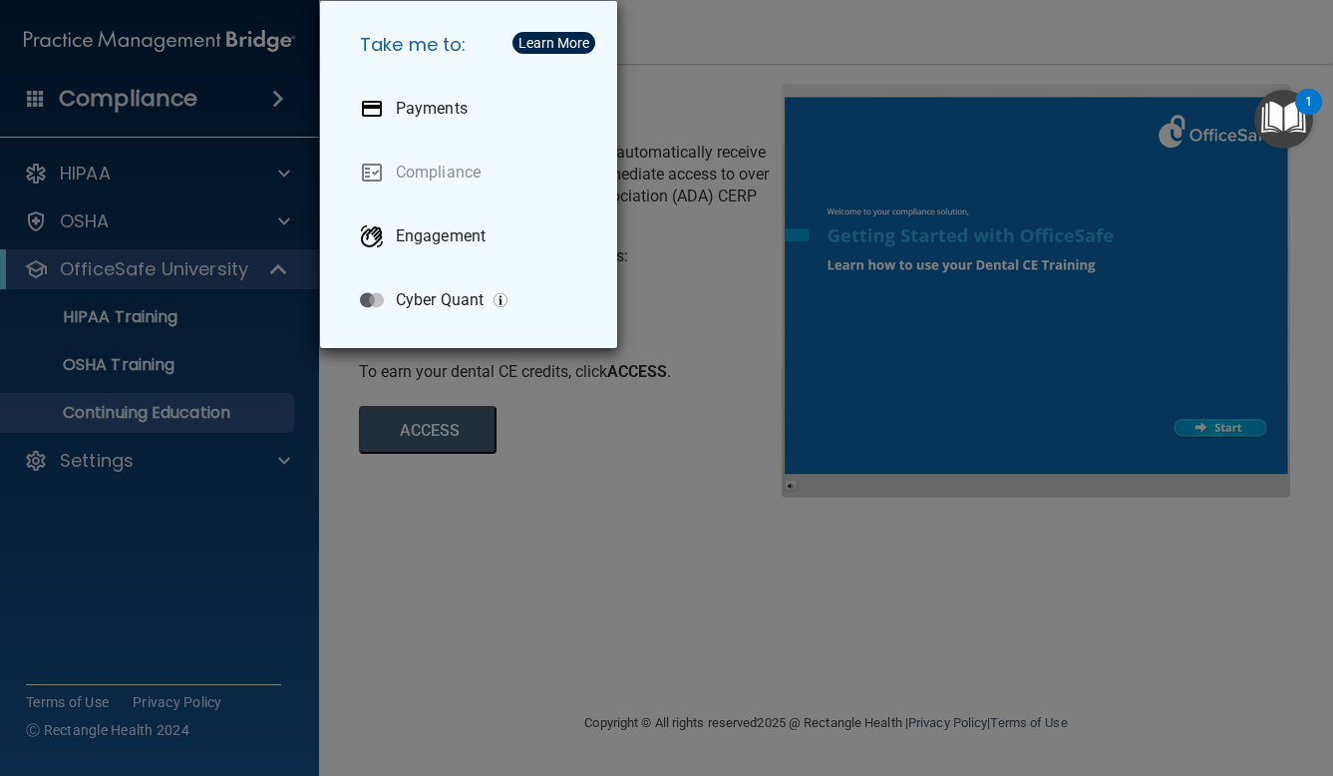
click at [190, 174] on div "Take me to: Payments Compliance Engagement Cyber Quant" at bounding box center [666, 388] width 1333 height 776
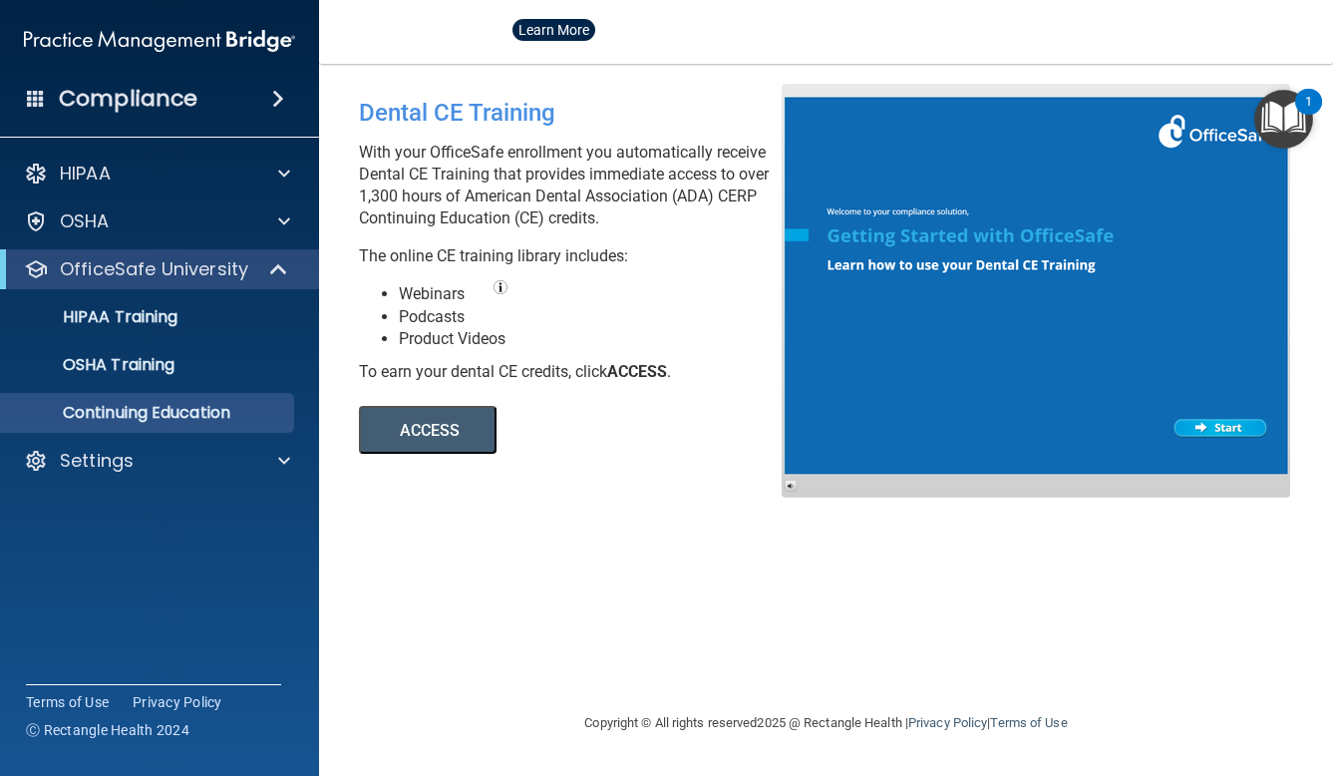
click at [190, 174] on div "HIPAA" at bounding box center [132, 174] width 247 height 24
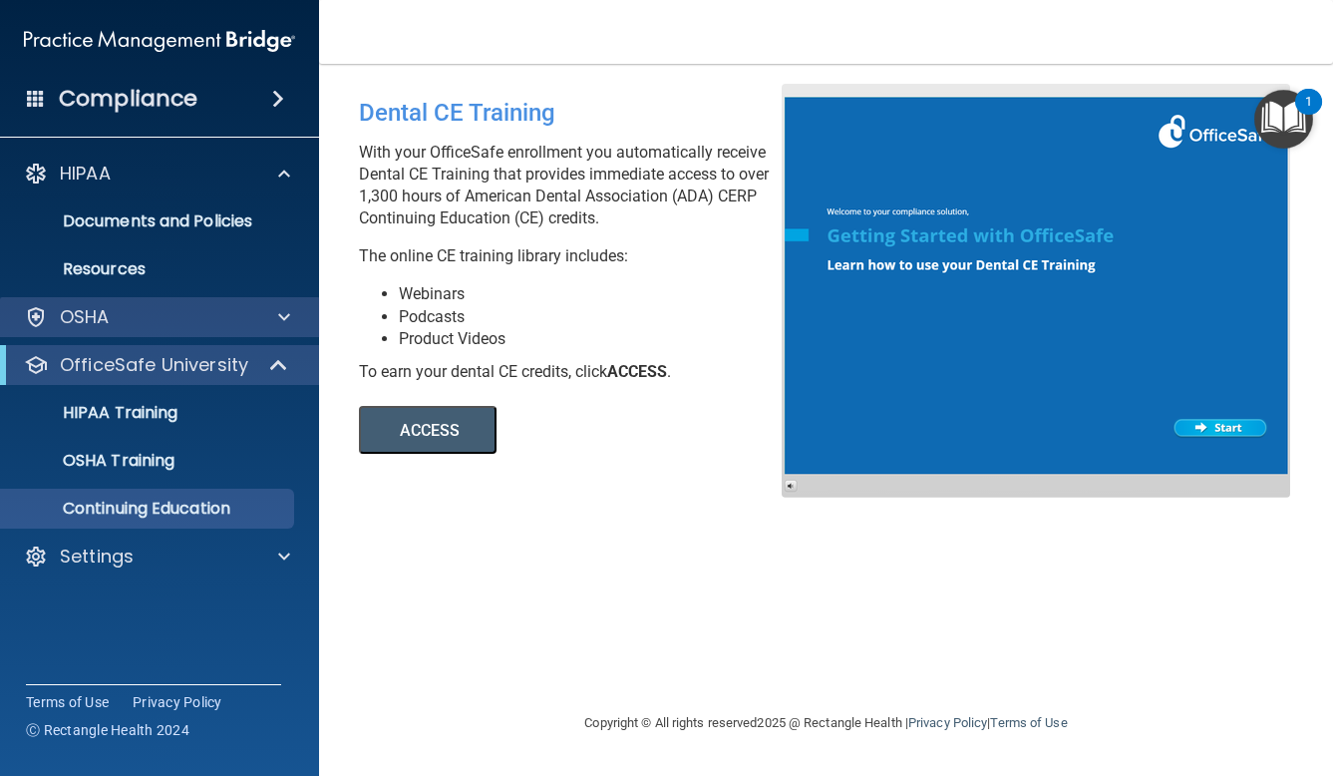
click at [170, 319] on div "OSHA" at bounding box center [132, 317] width 247 height 24
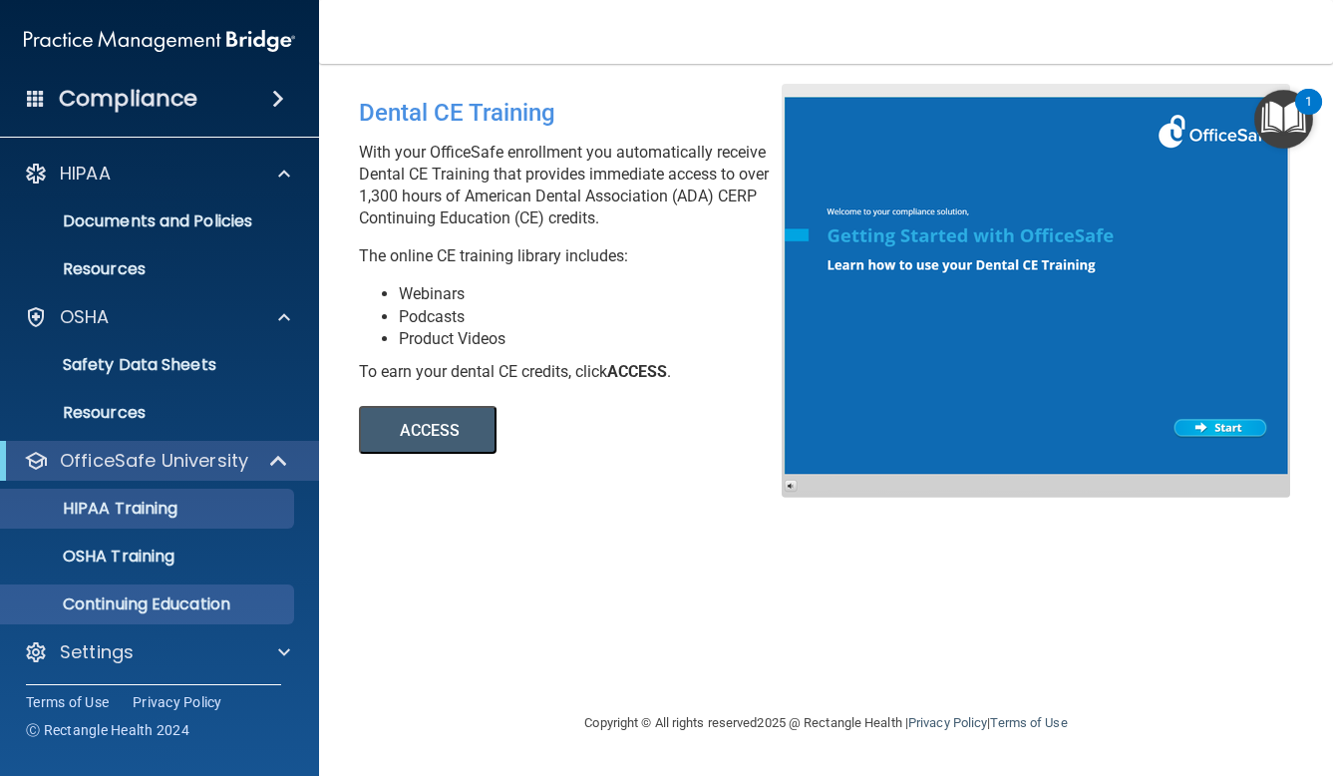
click at [167, 511] on p "HIPAA Training" at bounding box center [95, 509] width 165 height 20
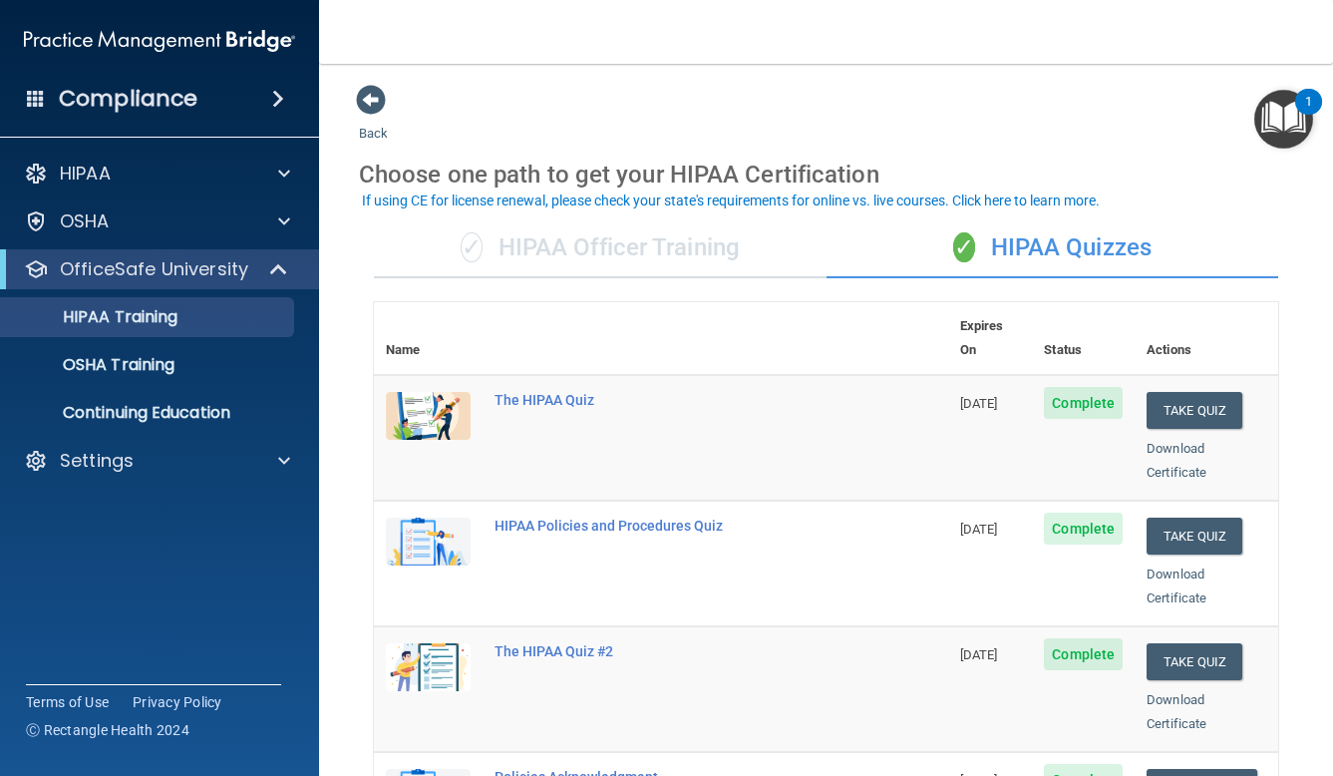
click at [581, 202] on div "If using CE for license renewal, please check your state's requirements for onl…" at bounding box center [731, 200] width 738 height 14
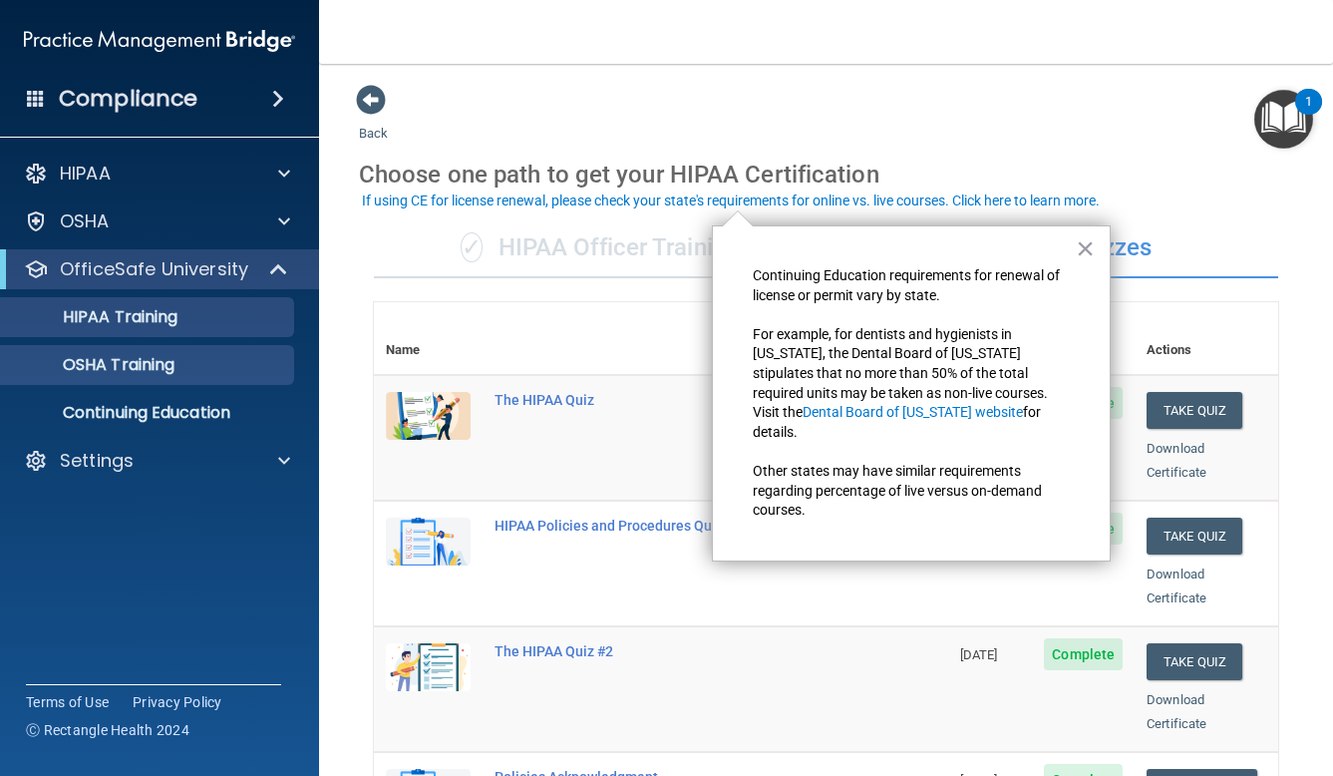
click at [150, 357] on p "OSHA Training" at bounding box center [94, 365] width 162 height 20
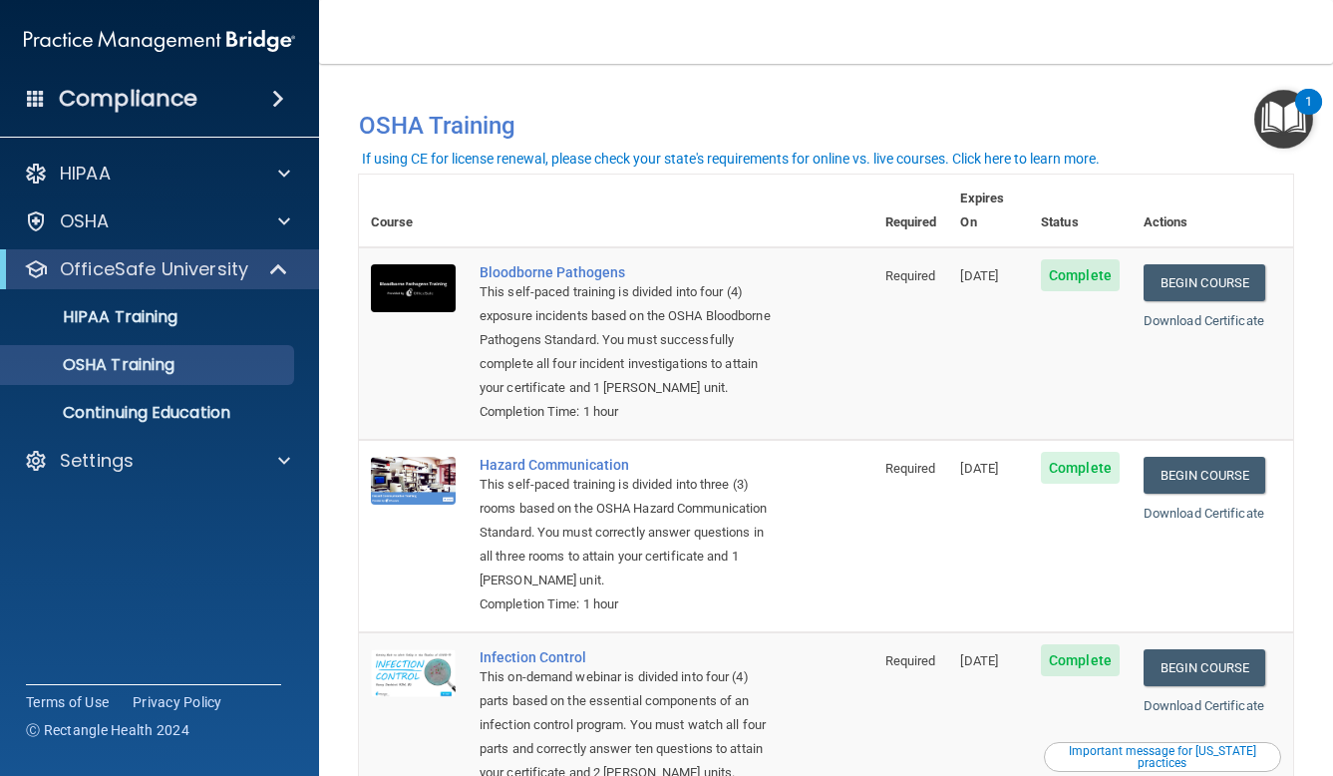
click at [666, 160] on div "If using CE for license renewal, please check your state's requirements for onl…" at bounding box center [731, 159] width 738 height 14
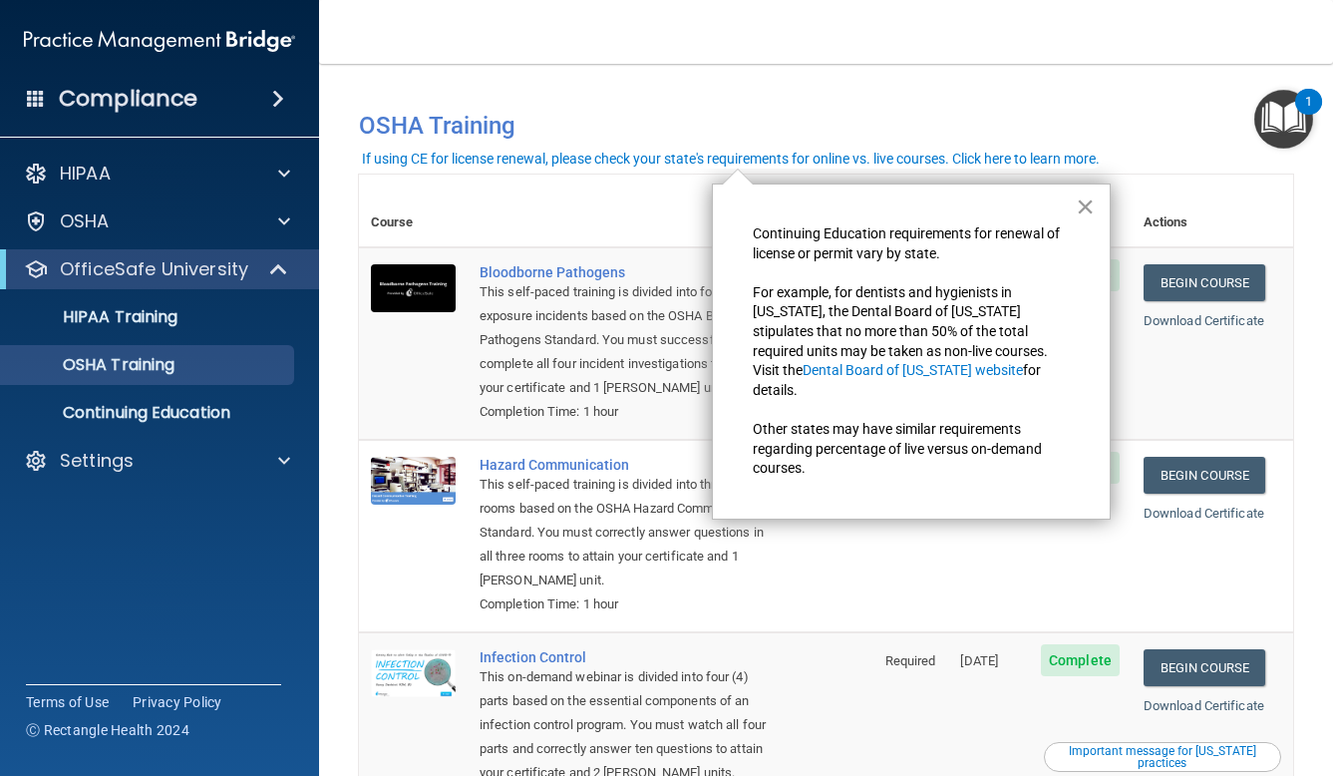
click at [1082, 204] on button "×" at bounding box center [1085, 206] width 19 height 32
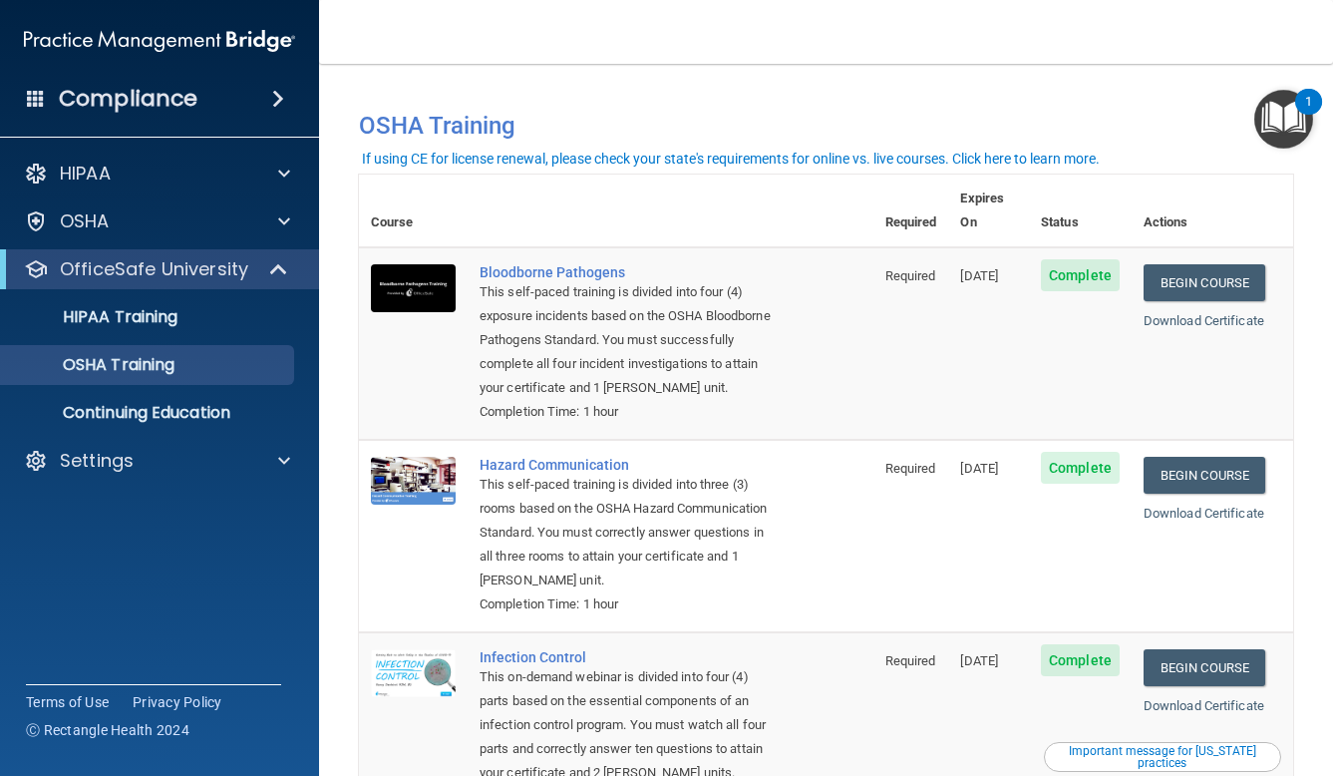
click at [1075, 157] on div "If using CE for license renewal, please check your state's requirements for onl…" at bounding box center [731, 159] width 738 height 14
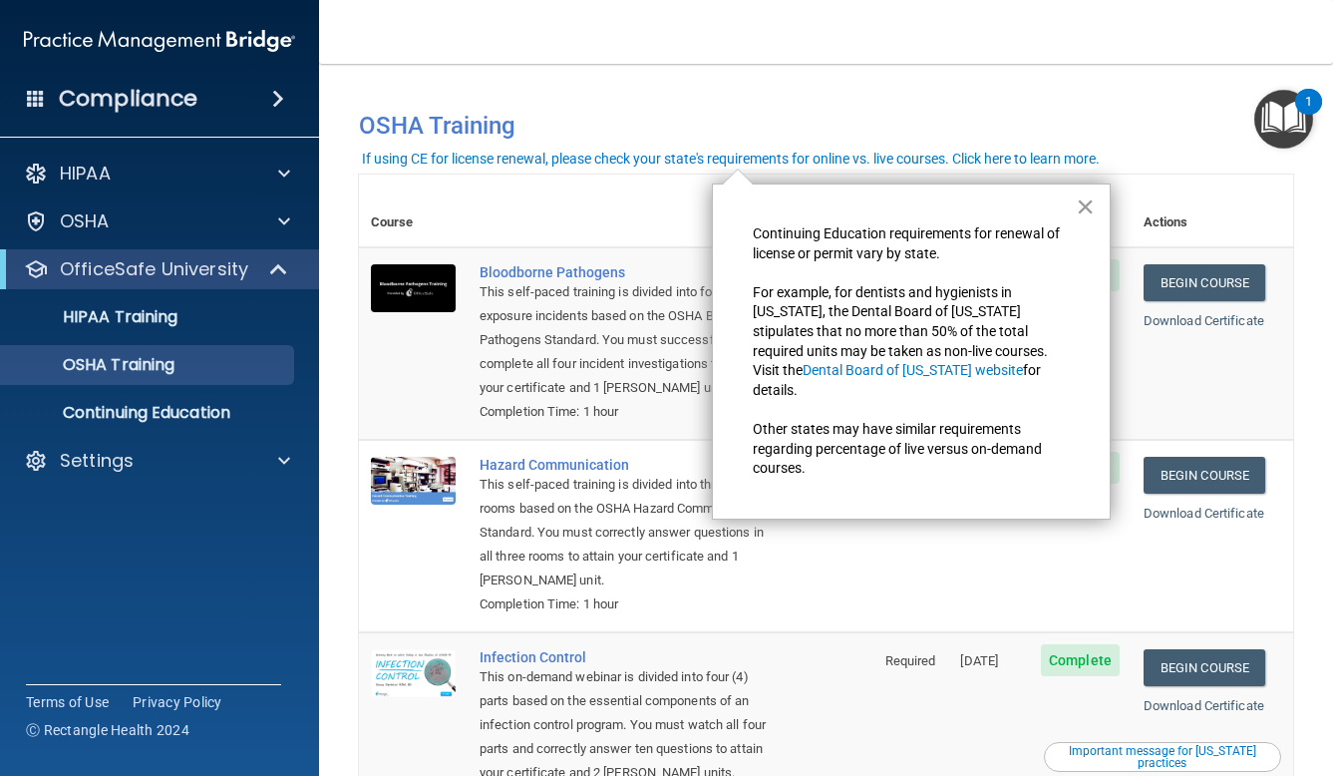
click at [1080, 208] on button "×" at bounding box center [1085, 206] width 19 height 32
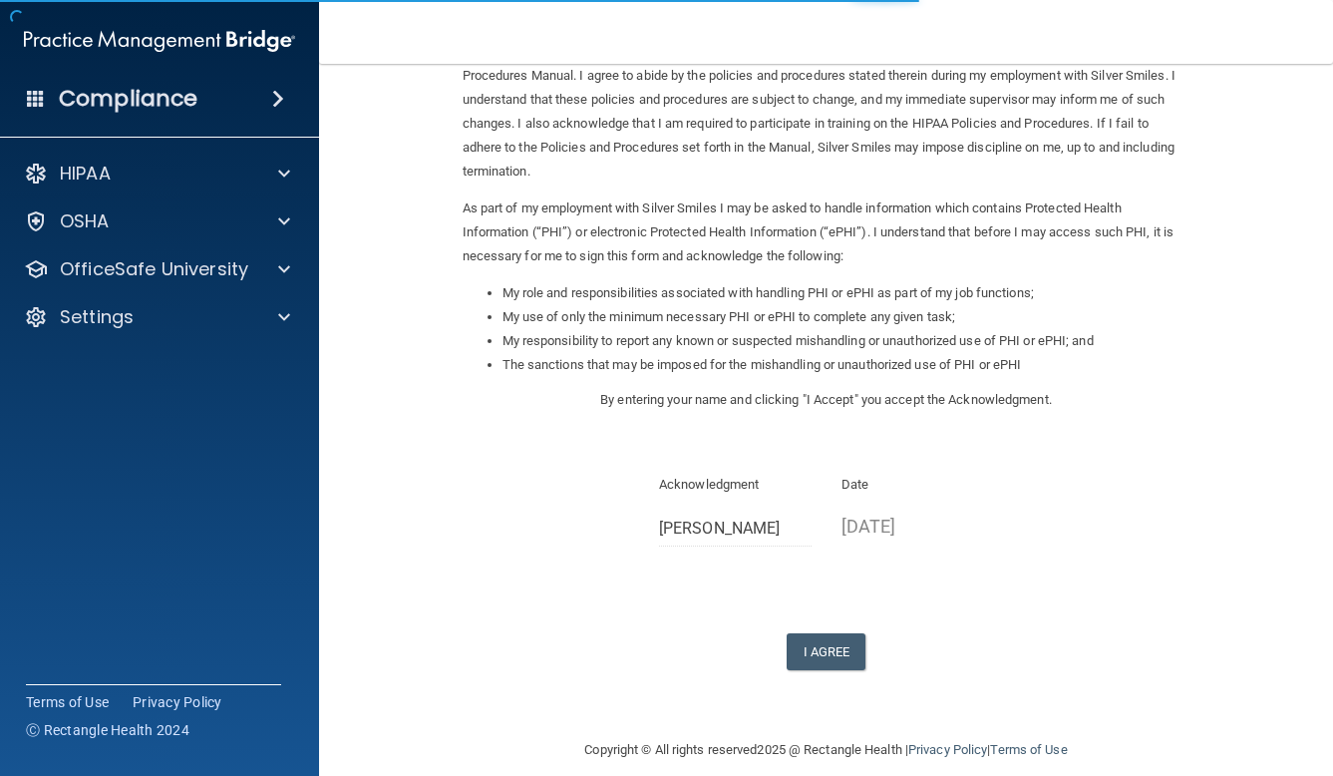
scroll to position [115, 0]
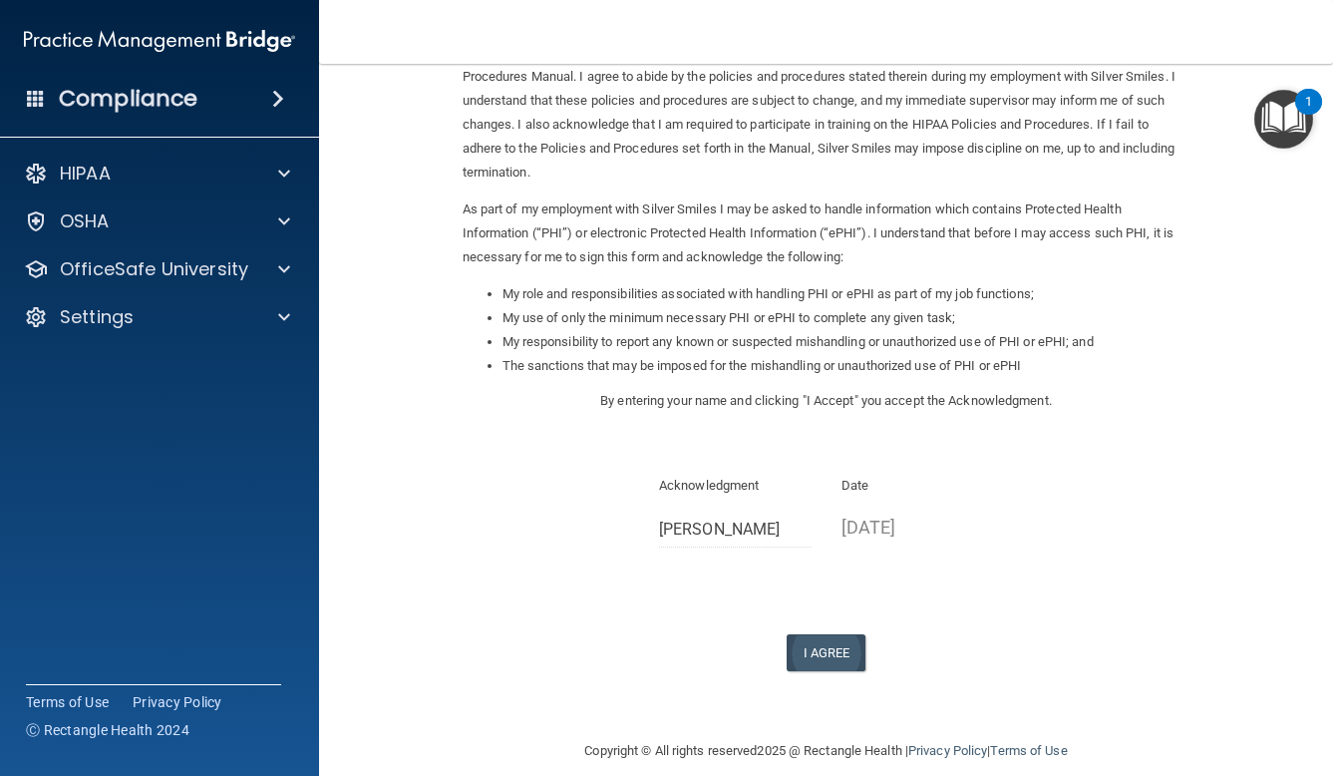
click at [830, 637] on button "I Agree" at bounding box center [827, 652] width 80 height 37
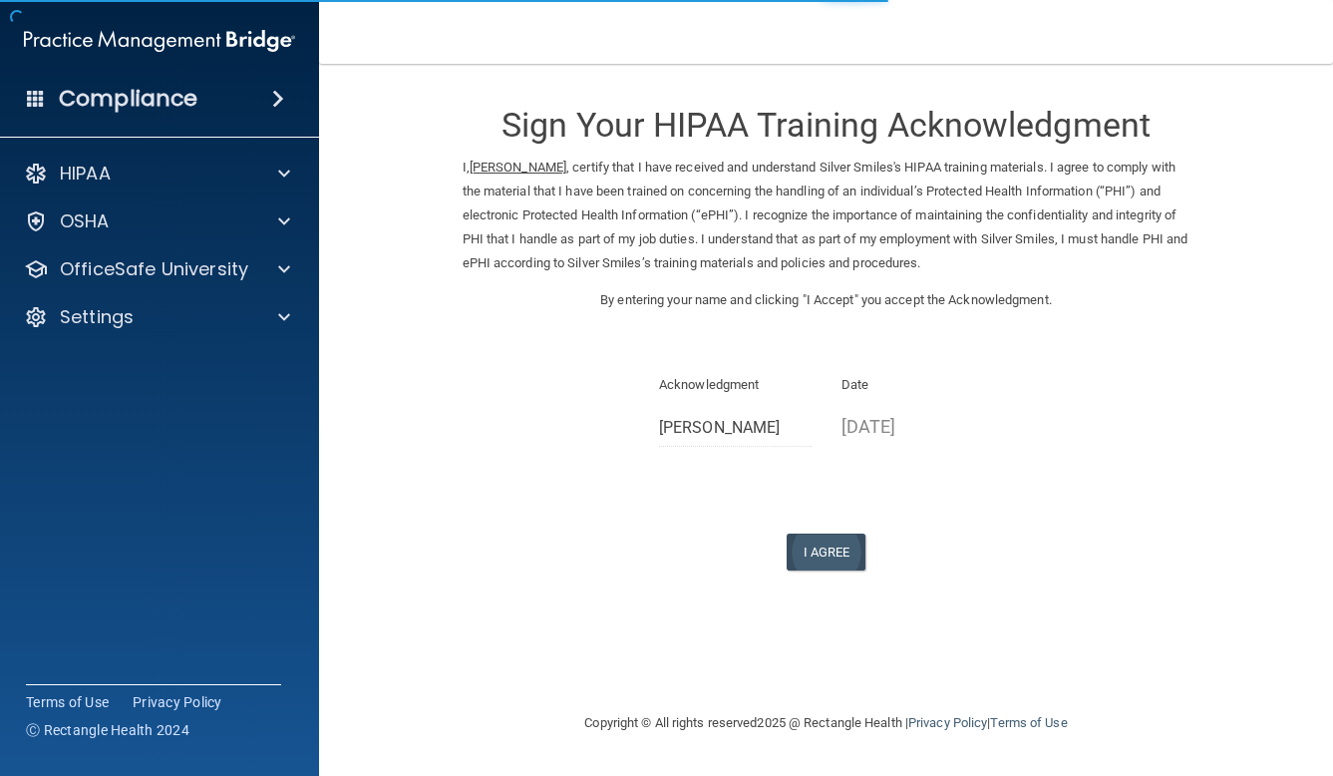
click at [826, 546] on button "I Agree" at bounding box center [827, 551] width 80 height 37
